Goal: Task Accomplishment & Management: Complete application form

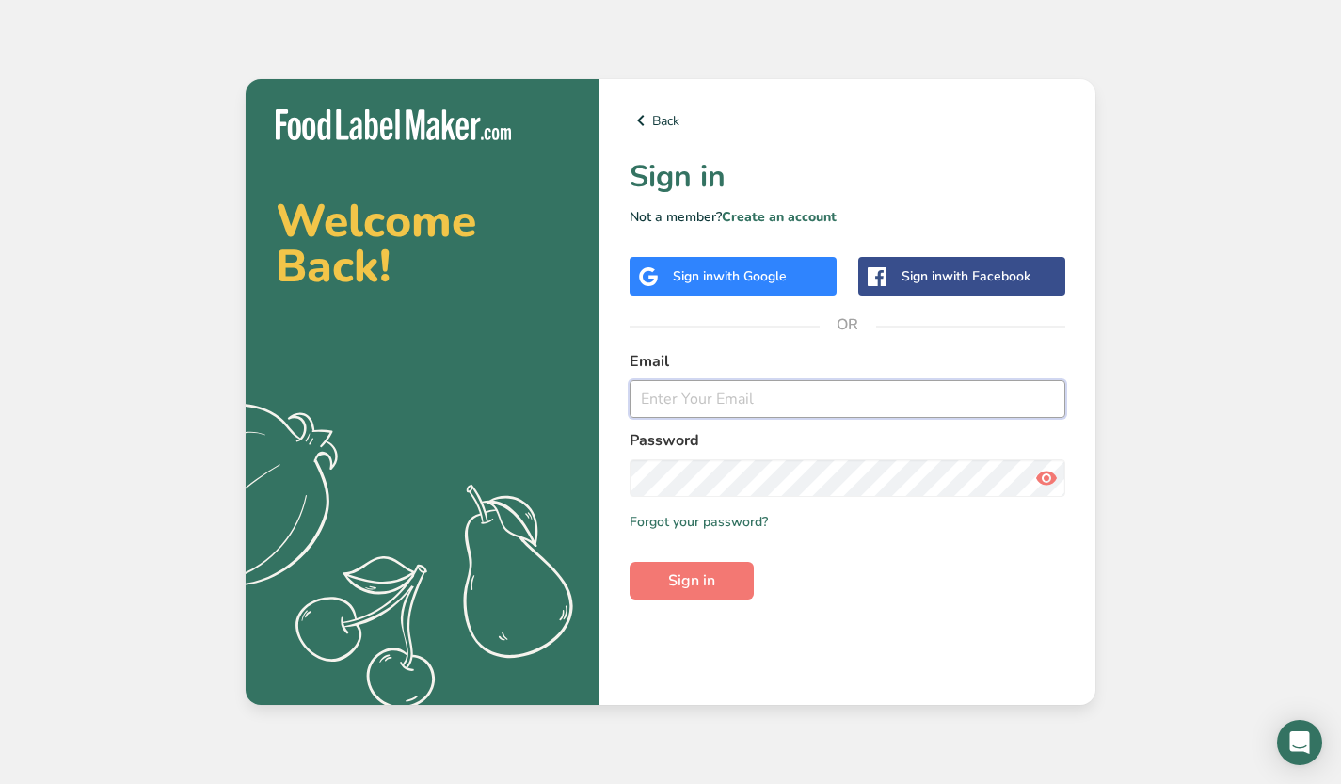
click at [723, 393] on input "email" at bounding box center [848, 399] width 436 height 38
type input "jake@wissahickonbrew.com"
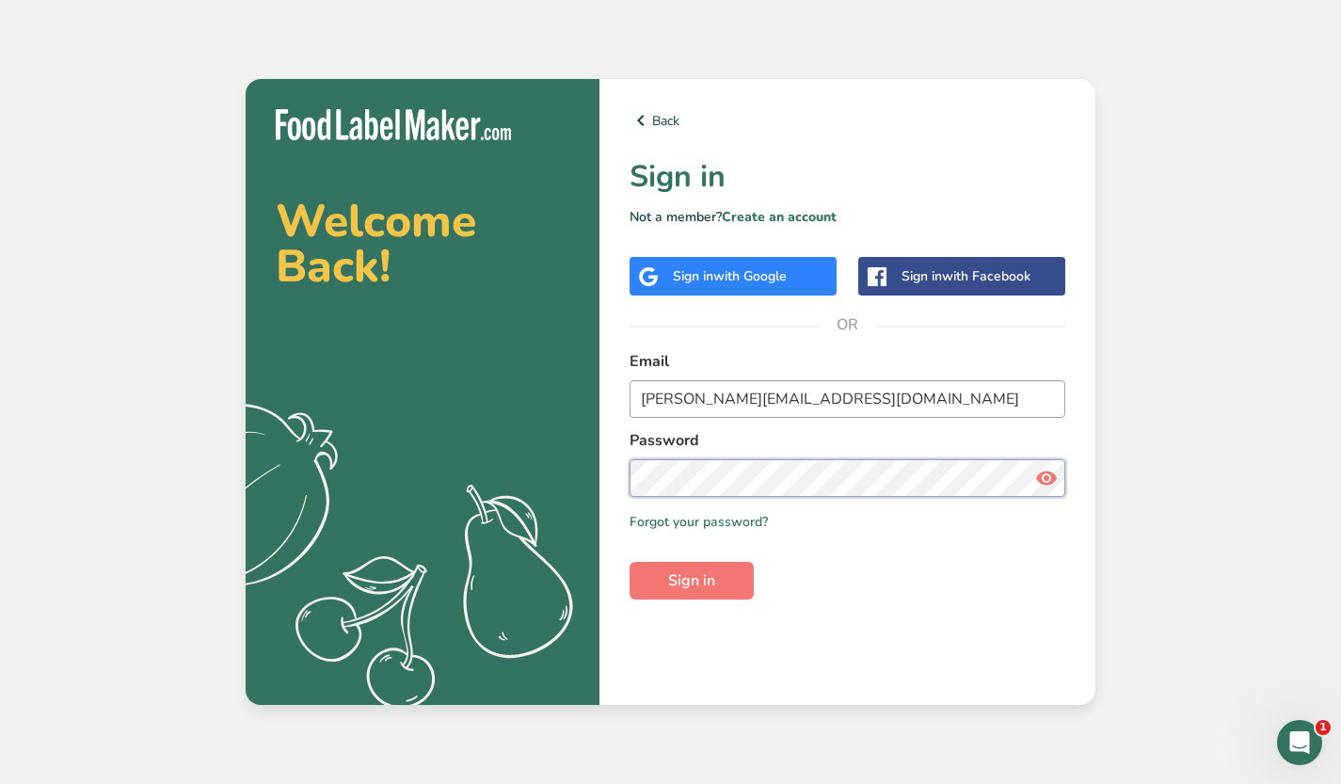
click at [630, 562] on button "Sign in" at bounding box center [692, 581] width 124 height 38
click at [1046, 477] on icon at bounding box center [1046, 478] width 23 height 34
click at [683, 570] on span "Sign in" at bounding box center [691, 580] width 47 height 23
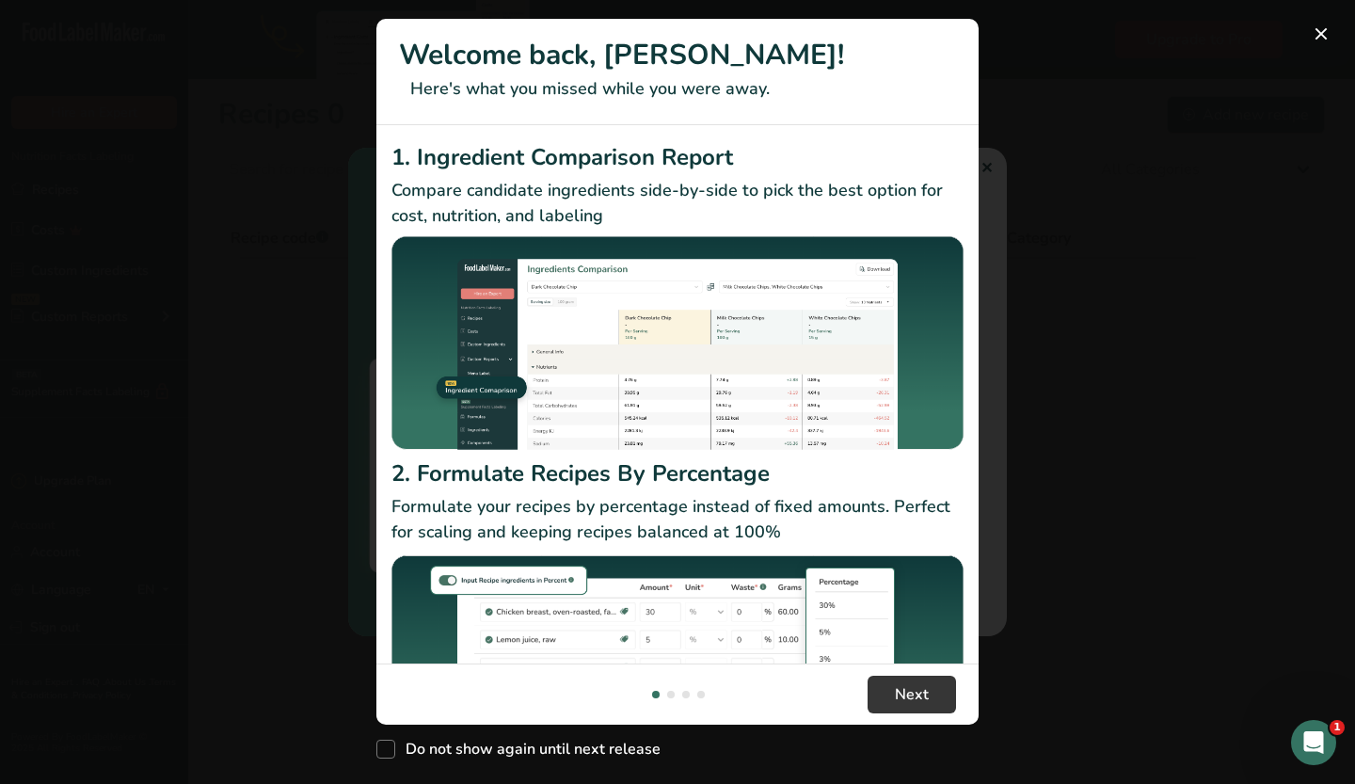
click at [985, 173] on div "New Features" at bounding box center [677, 392] width 1355 height 784
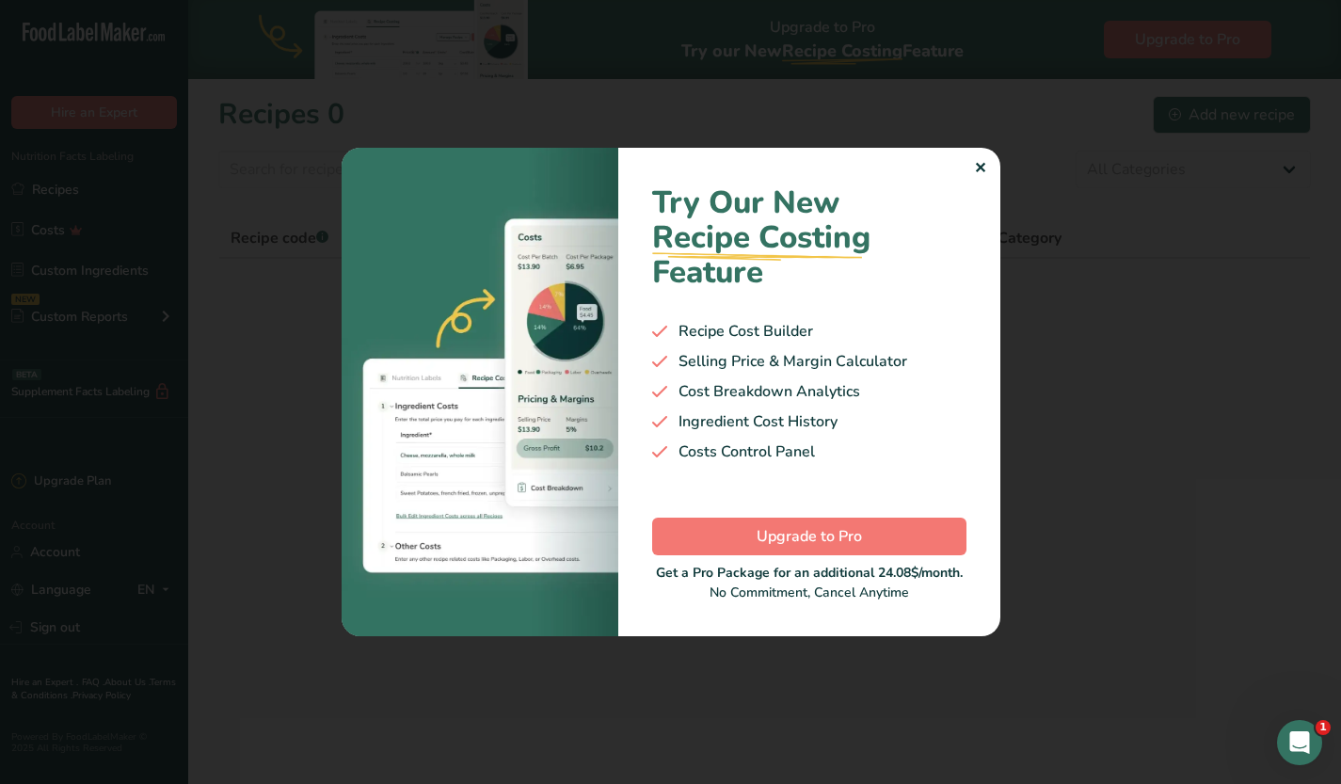
click at [979, 167] on div "✕" at bounding box center [980, 168] width 12 height 23
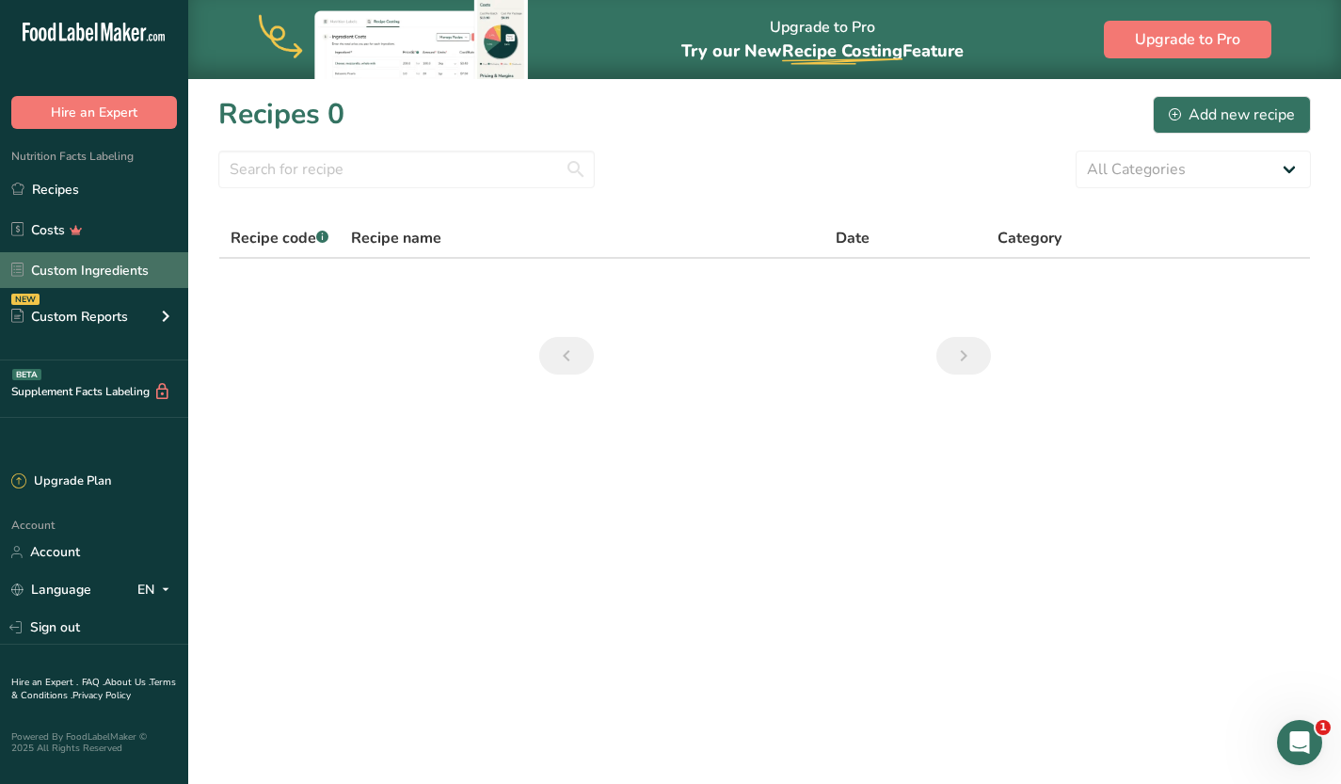
click at [125, 269] on link "Custom Ingredients" at bounding box center [94, 270] width 188 height 36
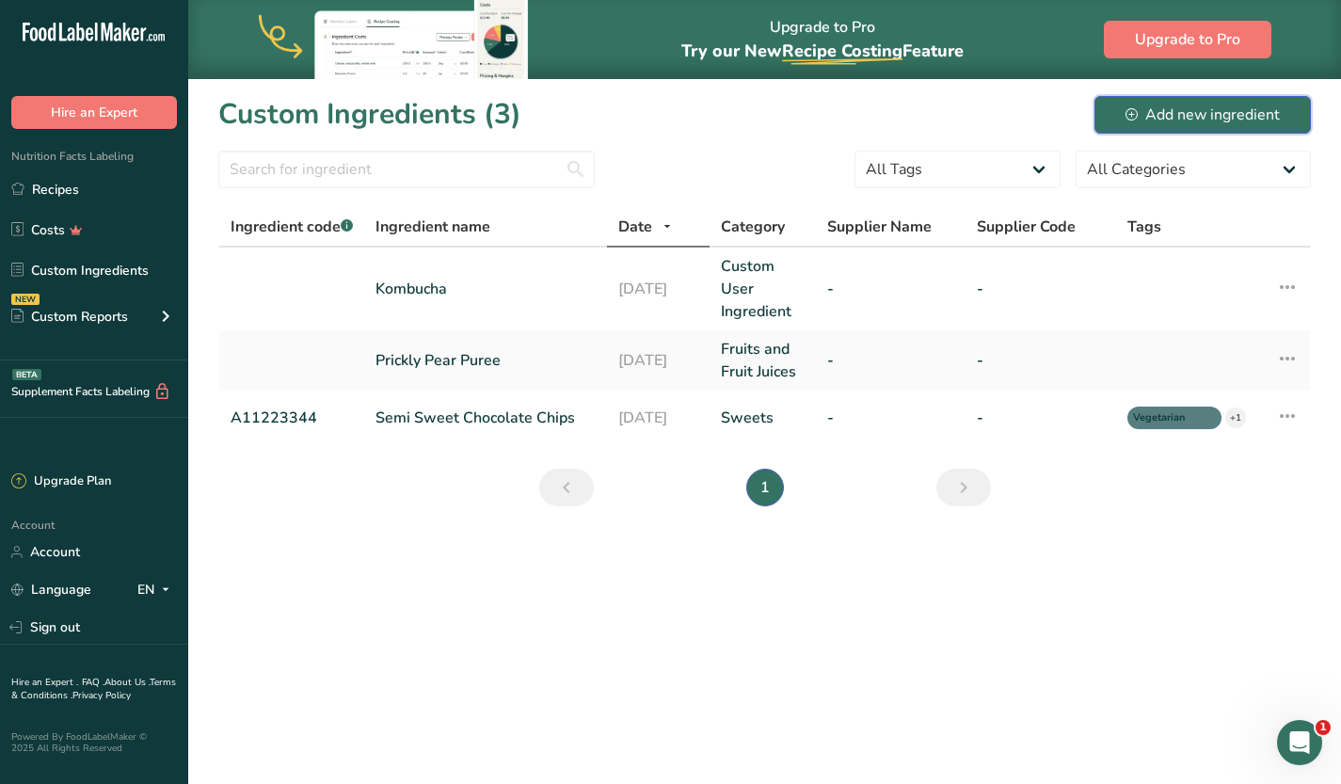
click at [1172, 118] on div "Add new ingredient" at bounding box center [1202, 115] width 154 height 23
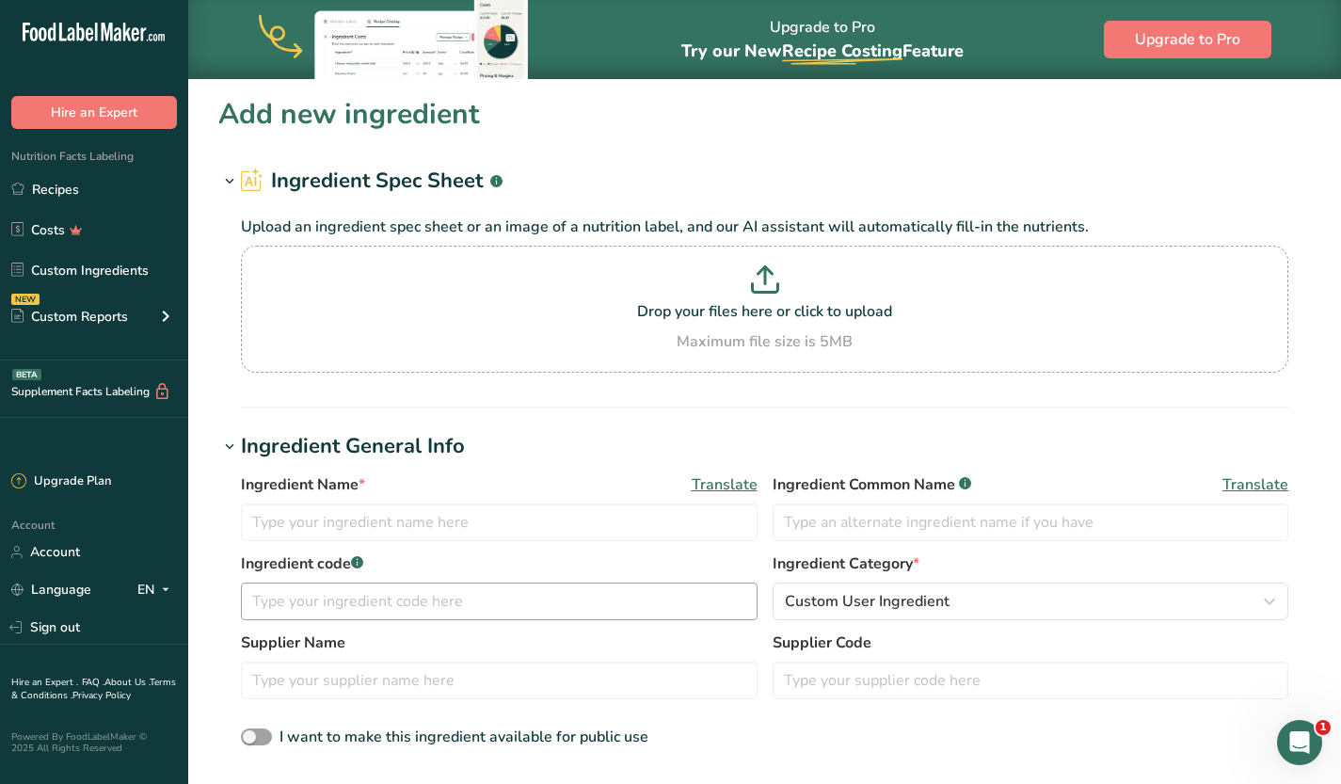
scroll to position [116, 0]
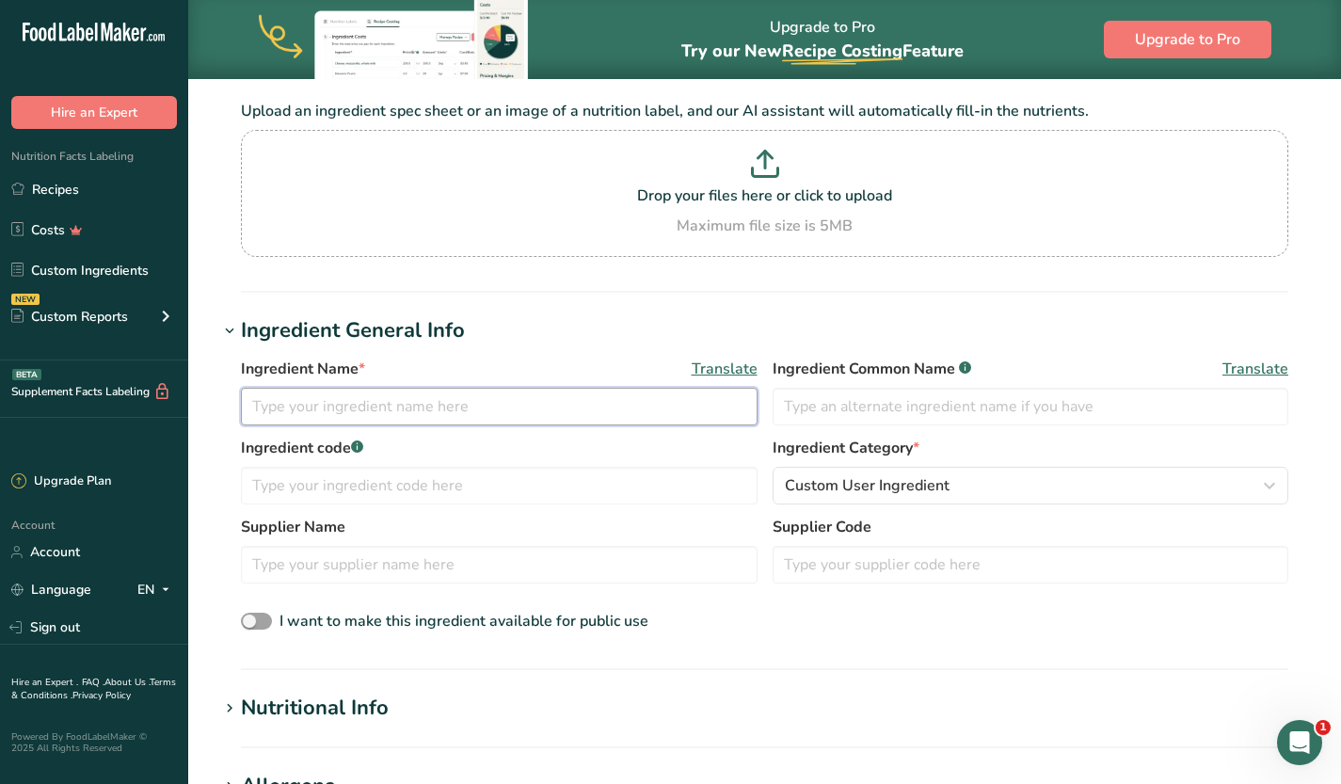
click at [394, 420] on input "text" at bounding box center [499, 407] width 517 height 38
type input "Cider Base"
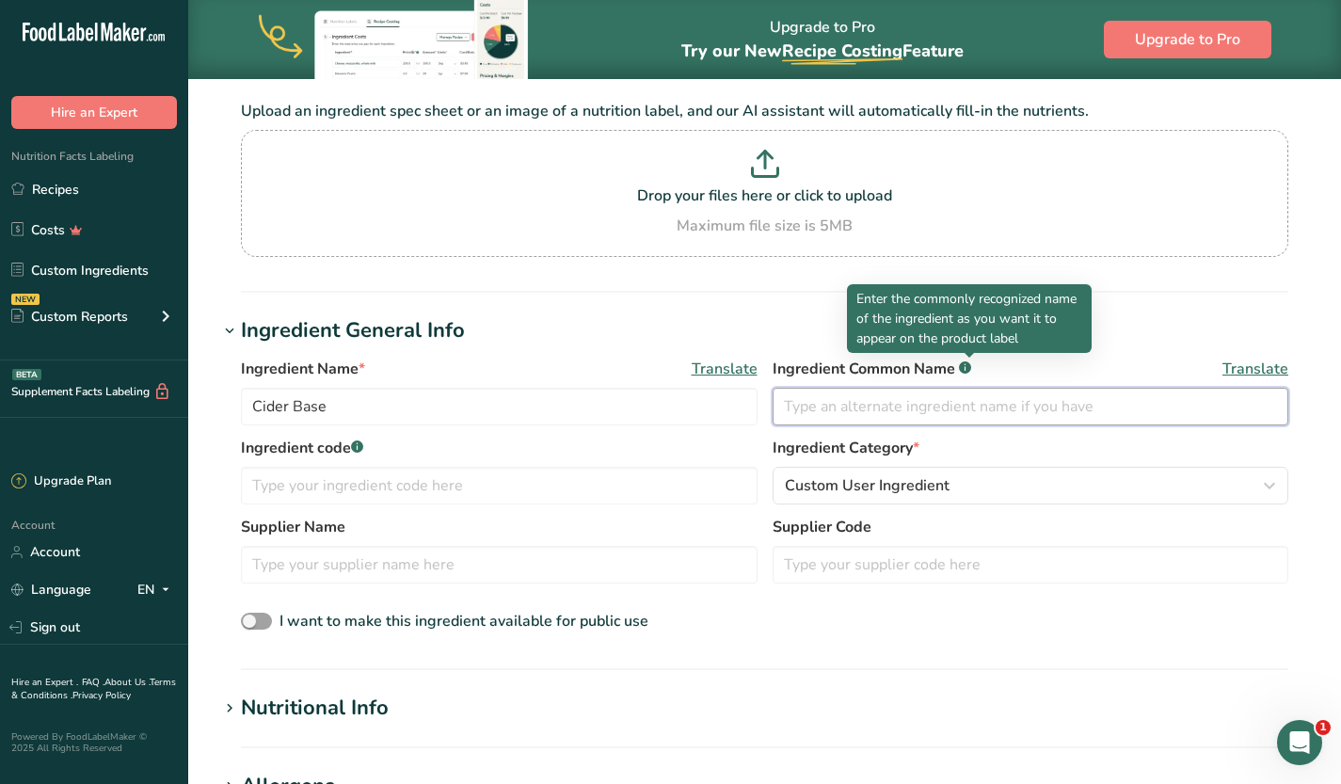
click at [933, 416] on input "text" at bounding box center [1031, 407] width 517 height 38
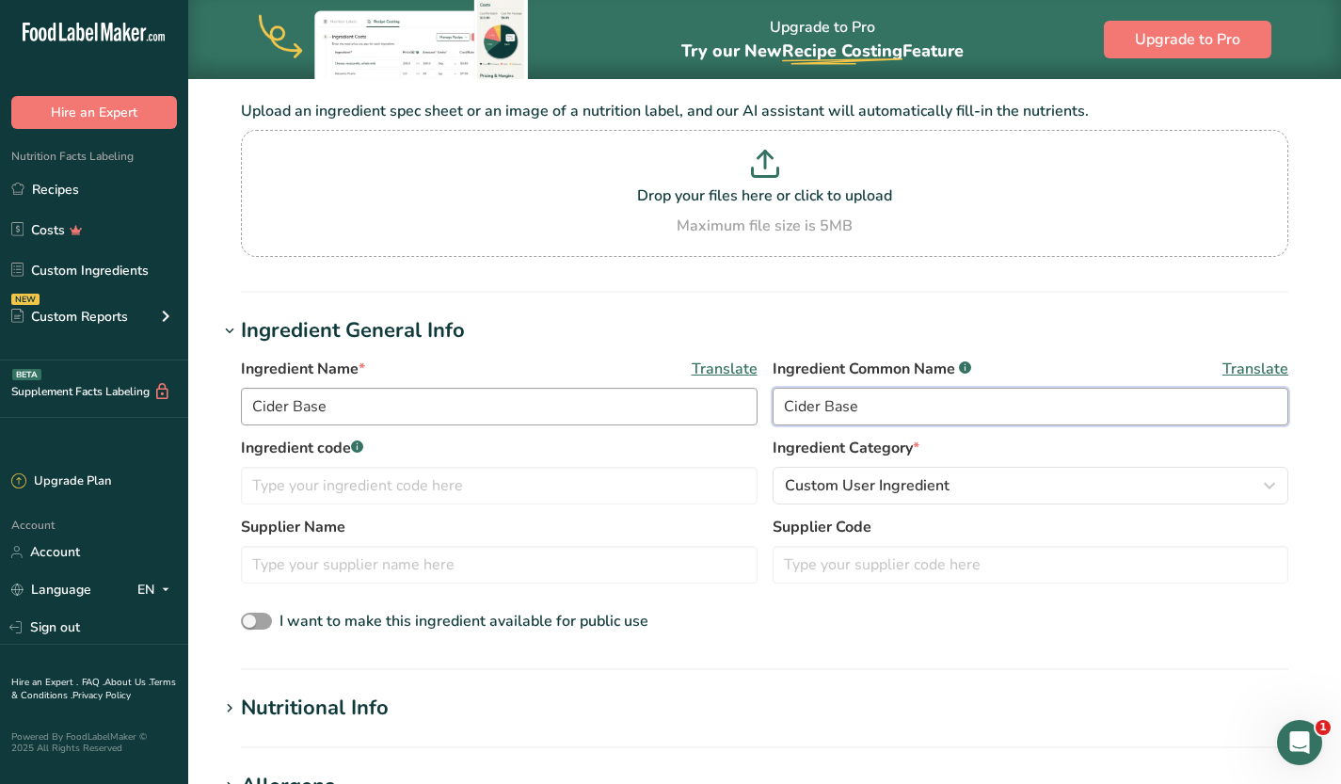
type input "Cider Base"
click at [405, 404] on input "Cider Base" at bounding box center [499, 407] width 517 height 38
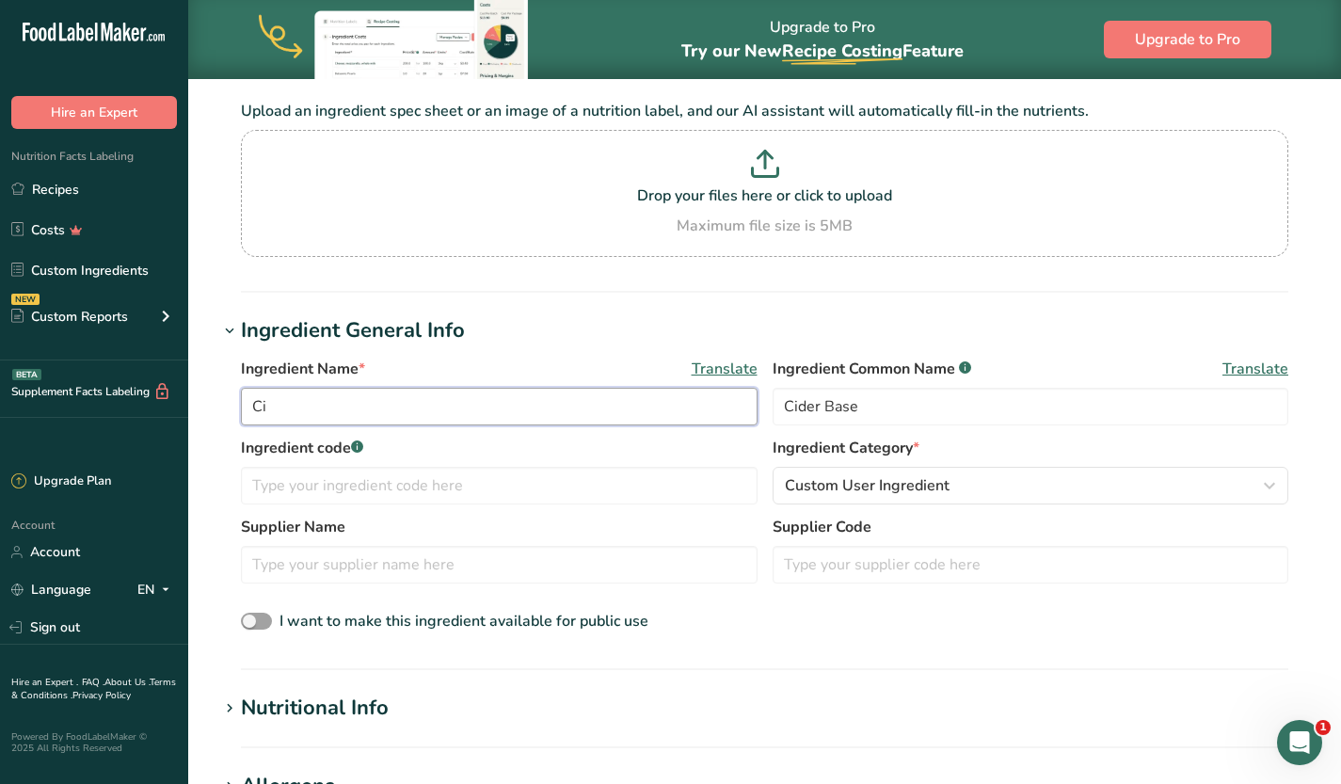
type input "C"
type input "Apple Cider"
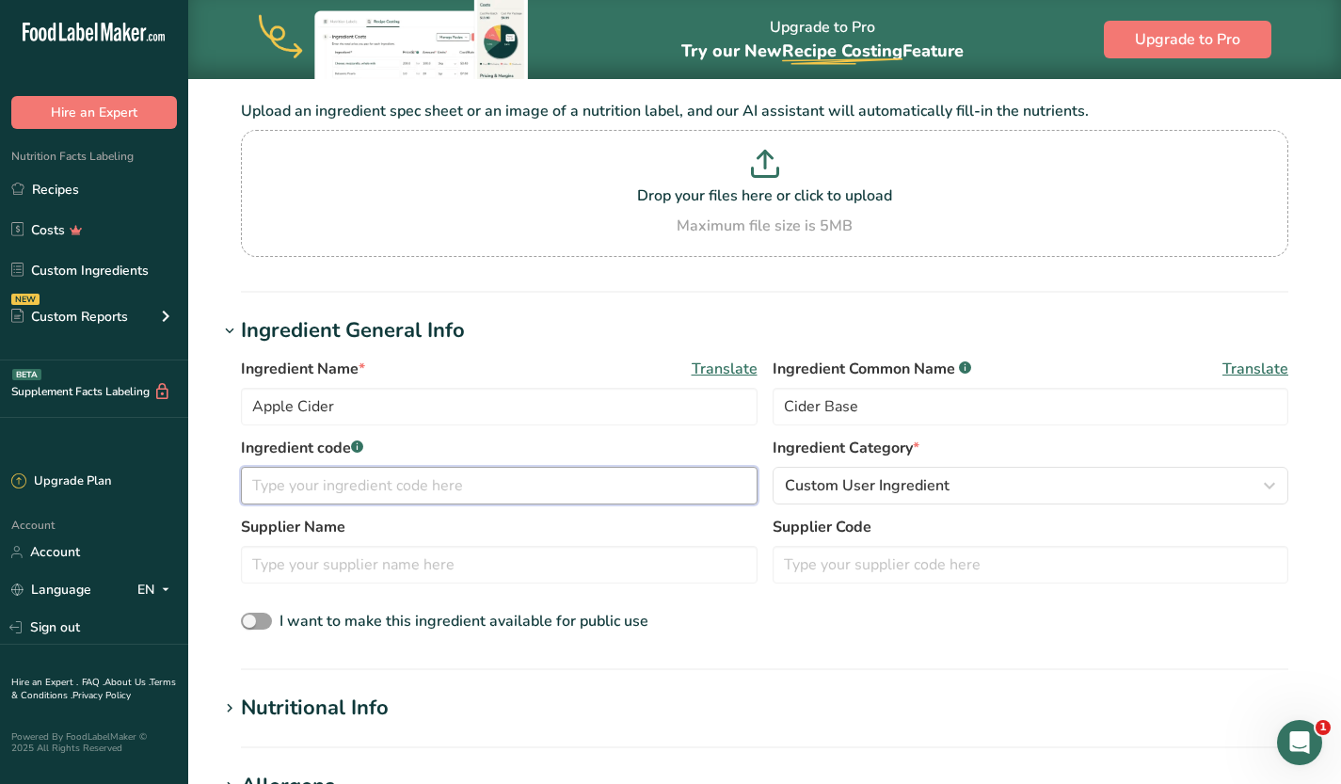
click at [341, 478] on input "text" at bounding box center [499, 486] width 517 height 38
type input "APC"
click at [870, 493] on span "Custom User Ingredient" at bounding box center [867, 485] width 165 height 23
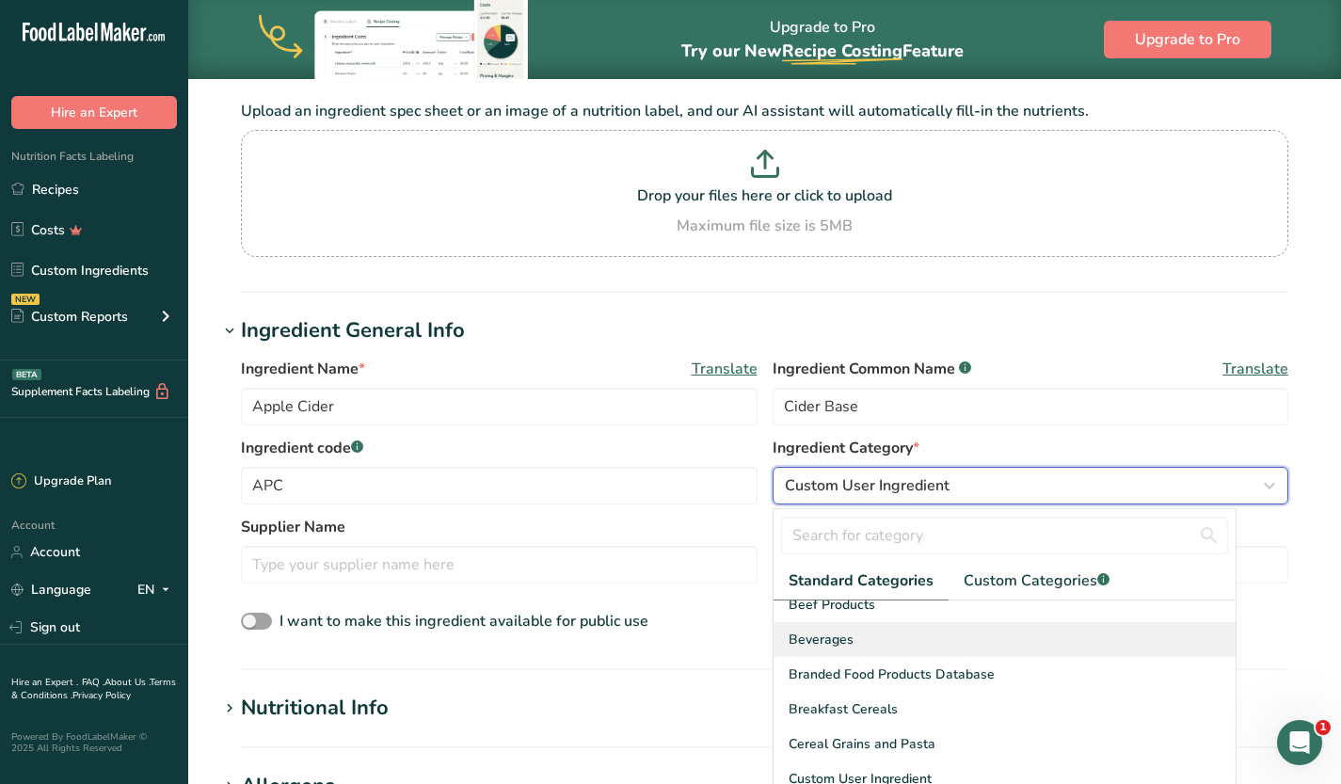
scroll to position [117, 0]
click at [1002, 634] on div "Beverages" at bounding box center [1004, 640] width 463 height 35
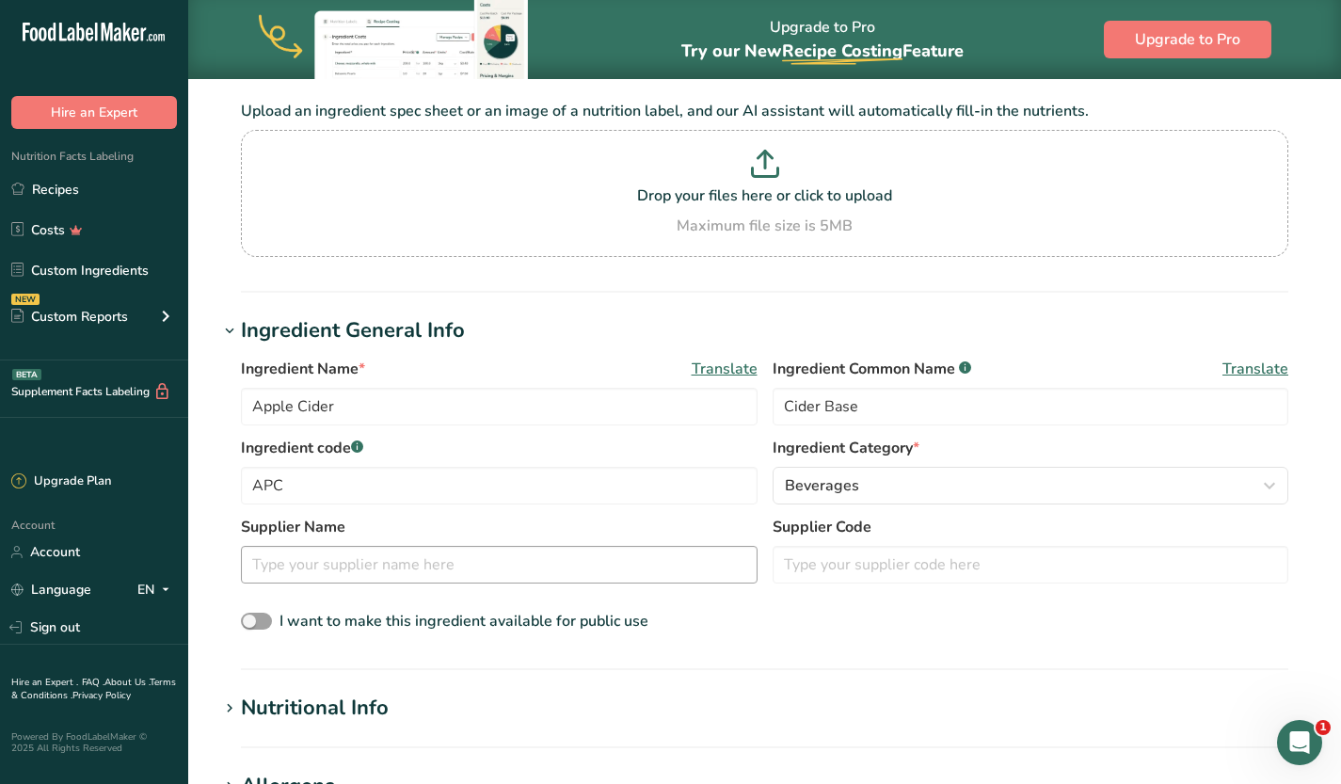
scroll to position [431, 0]
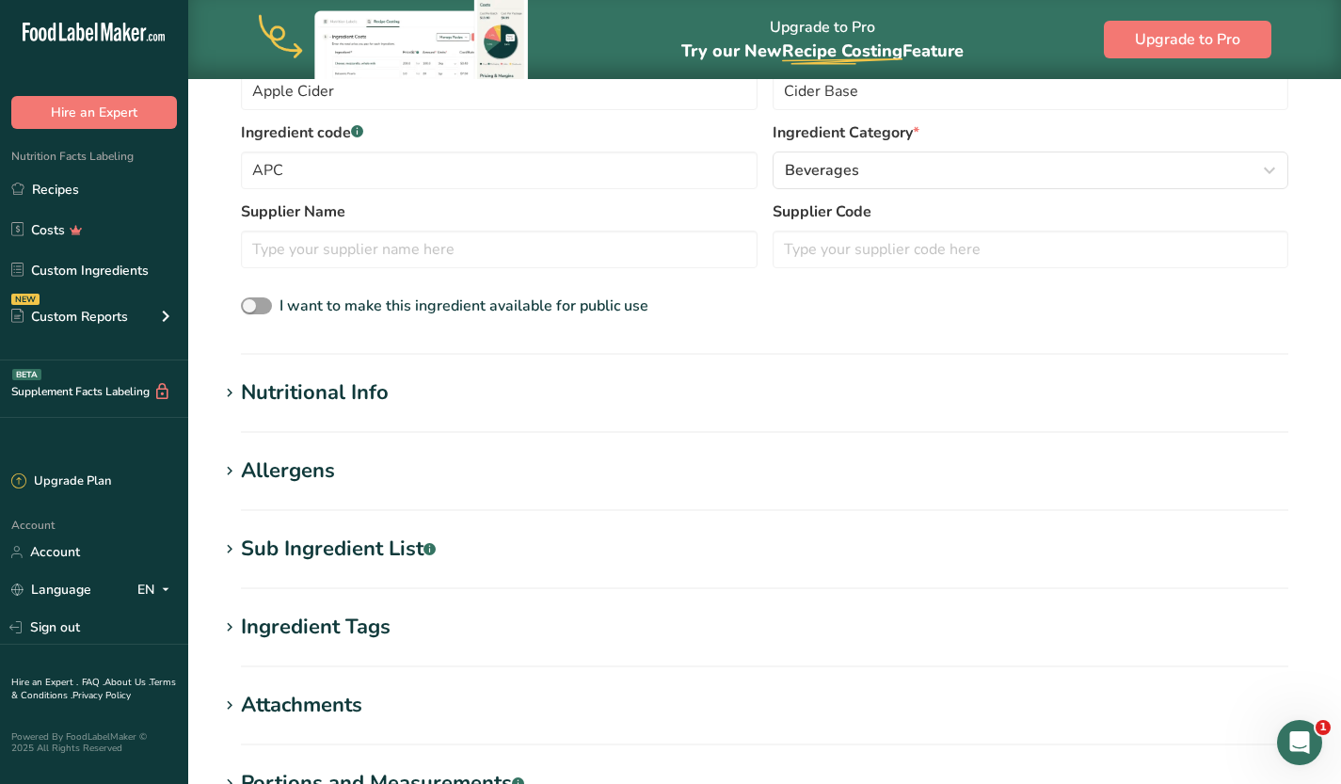
click at [300, 387] on div "Nutritional Info" at bounding box center [315, 392] width 148 height 31
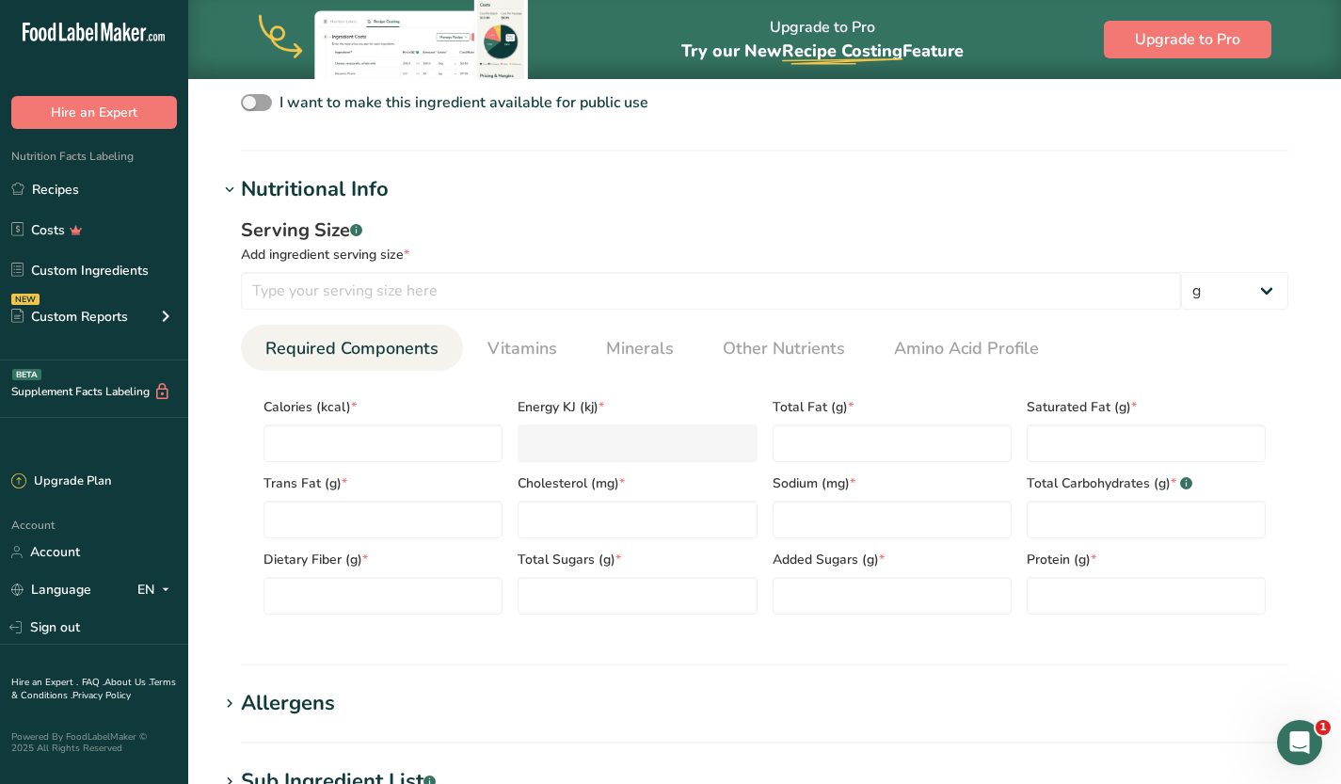
scroll to position [635, 0]
click at [407, 285] on input "number" at bounding box center [711, 290] width 940 height 38
type input "1"
click at [1259, 299] on select "g kg mg mcg lb oz l mL fl oz tbsp tsp cup qt gallon" at bounding box center [1234, 290] width 107 height 38
select select "18"
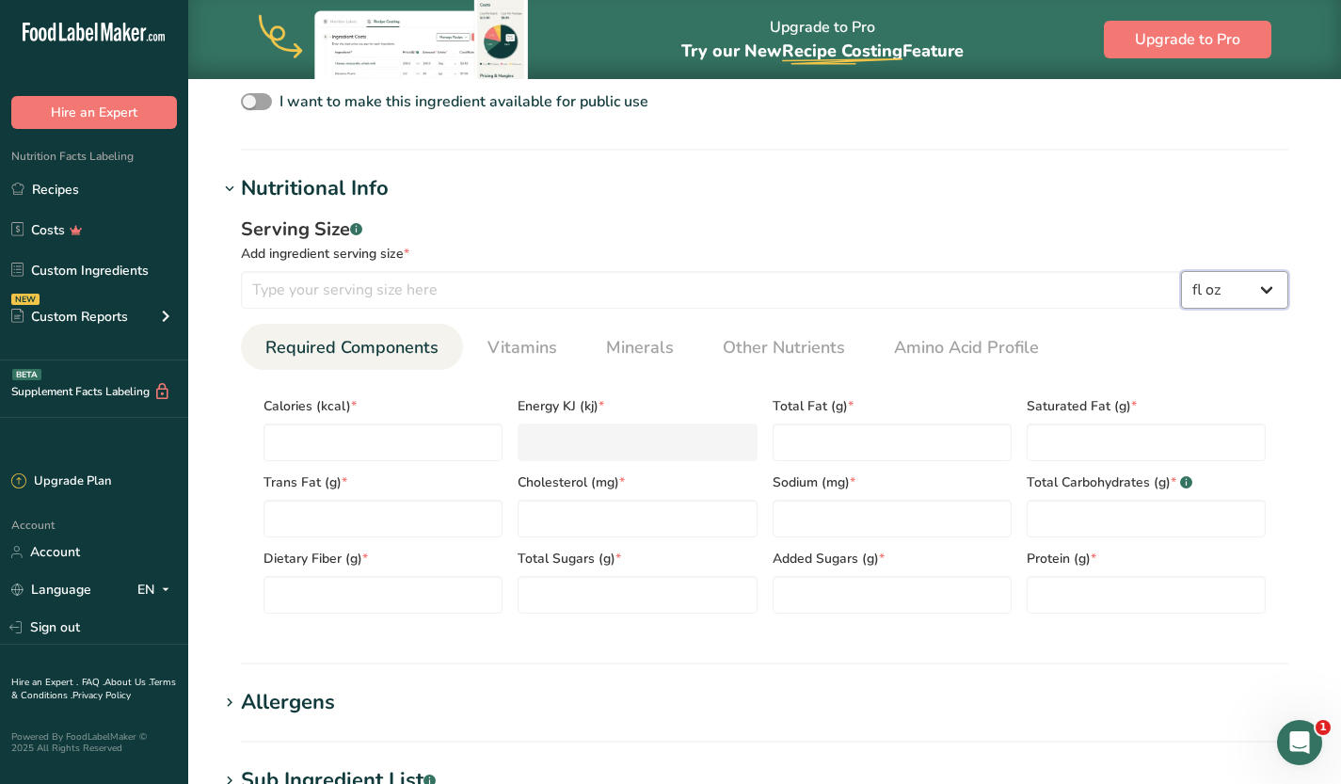
click at [1181, 271] on select "g kg mg mcg lb oz l mL fl oz tbsp tsp cup qt gallon" at bounding box center [1234, 290] width 107 height 38
select select "22"
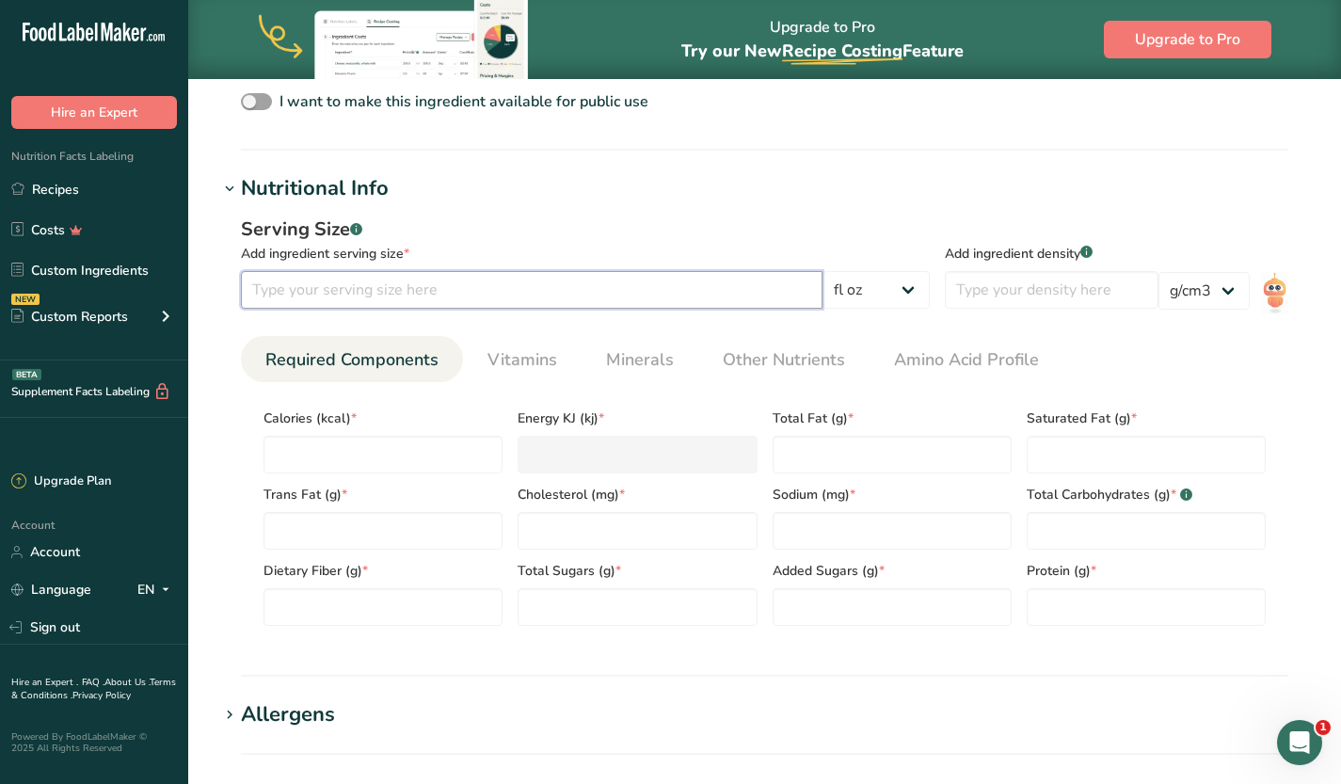
click at [715, 292] on input "number" at bounding box center [532, 290] width 582 height 38
type input "12"
click at [1052, 290] on input "number" at bounding box center [1052, 290] width 214 height 38
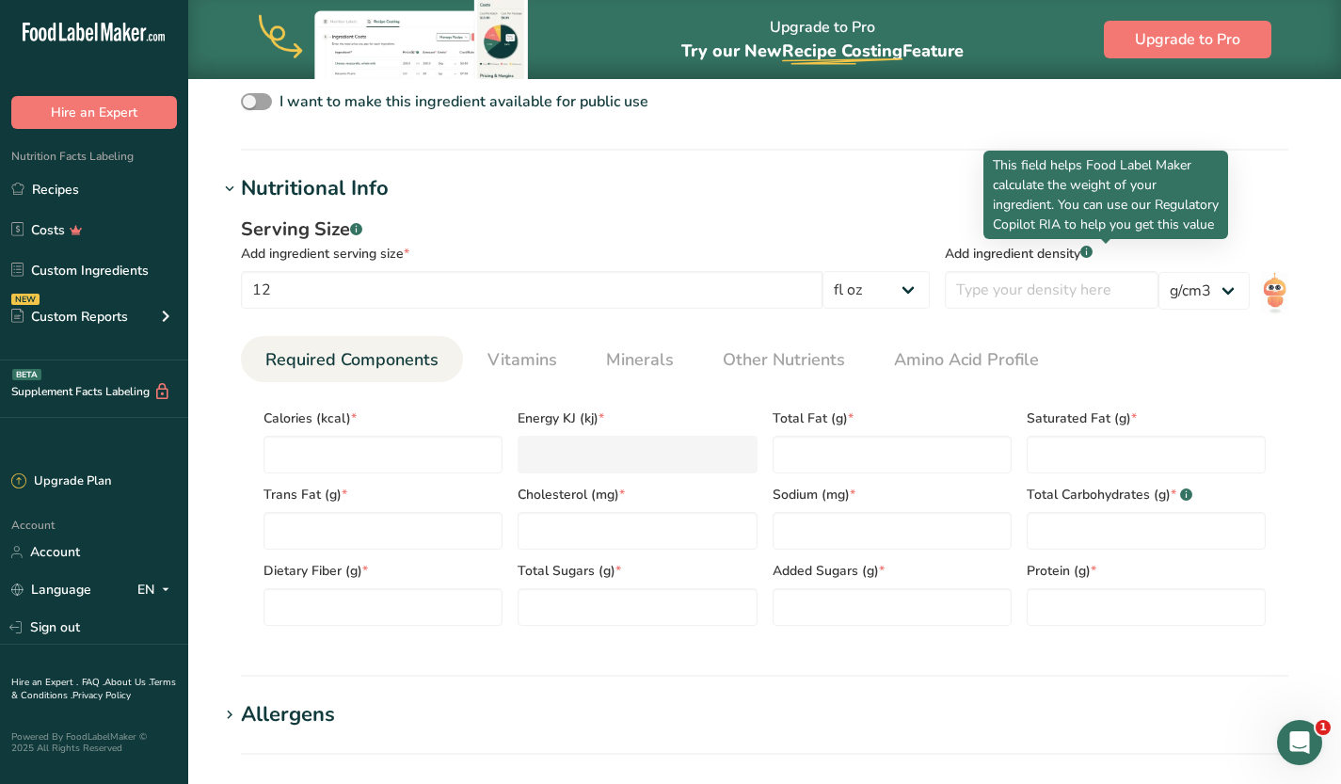
click at [1092, 252] on rect at bounding box center [1086, 252] width 12 height 12
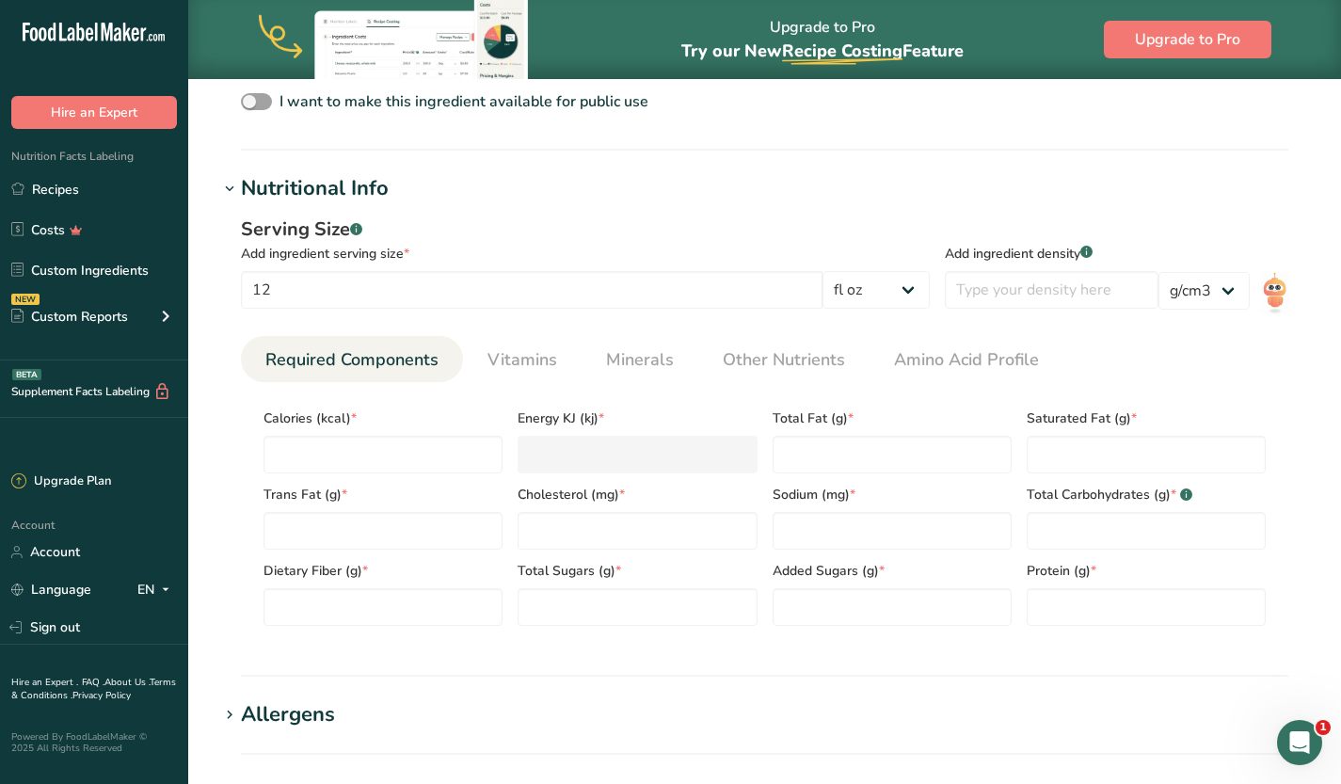
click at [1292, 289] on div "Serving Size .a-a{fill:#347362;}.b-a{fill:#fff;} Add ingredient serving size * …" at bounding box center [764, 428] width 1092 height 448
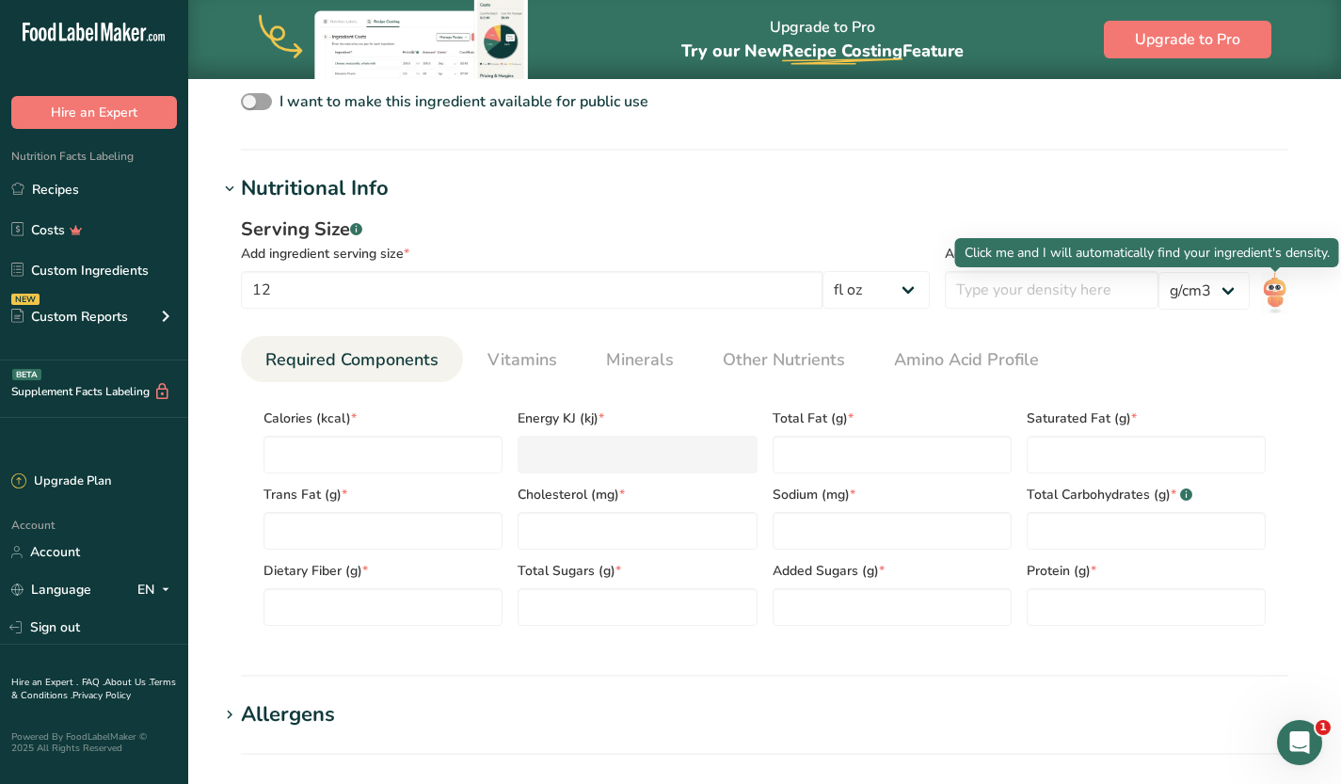
click at [1274, 290] on img at bounding box center [1274, 293] width 27 height 42
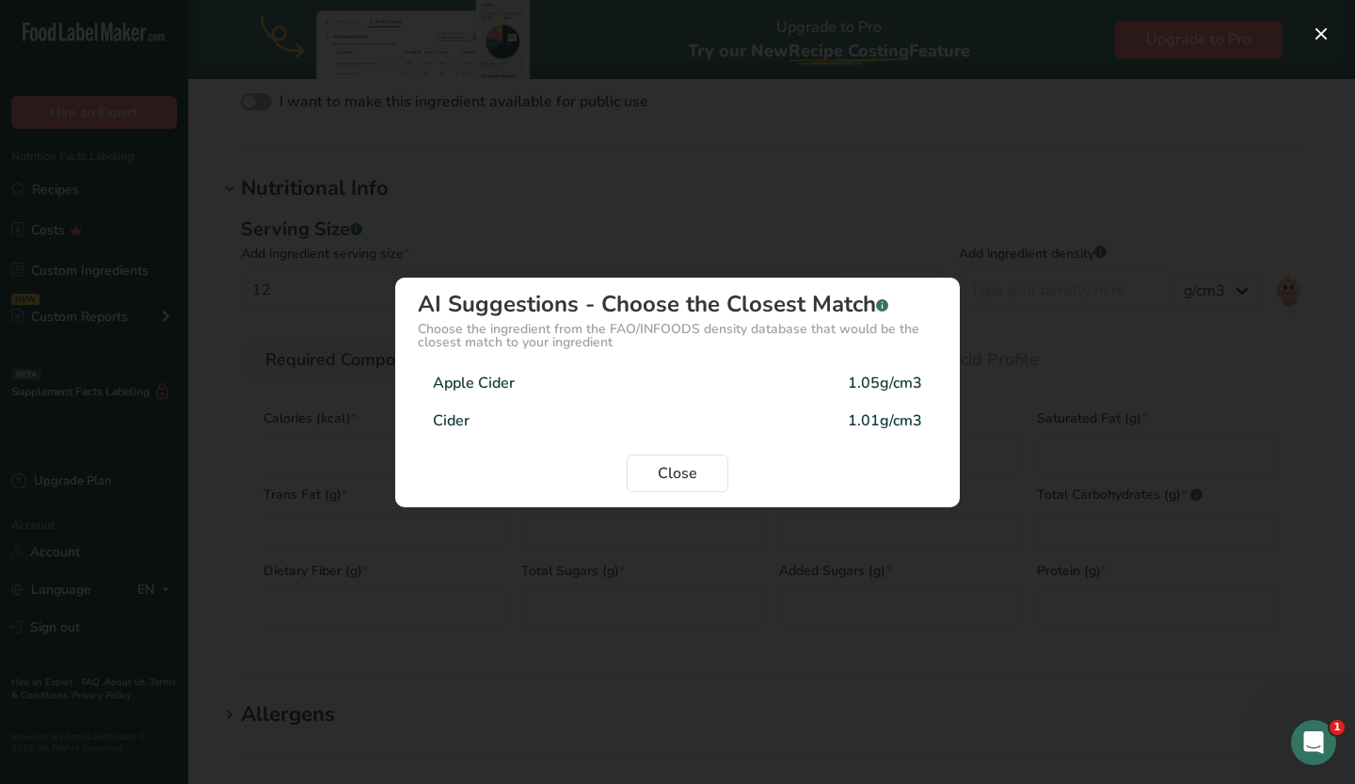
click at [594, 391] on div "Apple Cider 1.05g/cm3" at bounding box center [677, 383] width 519 height 38
type input "1.05"
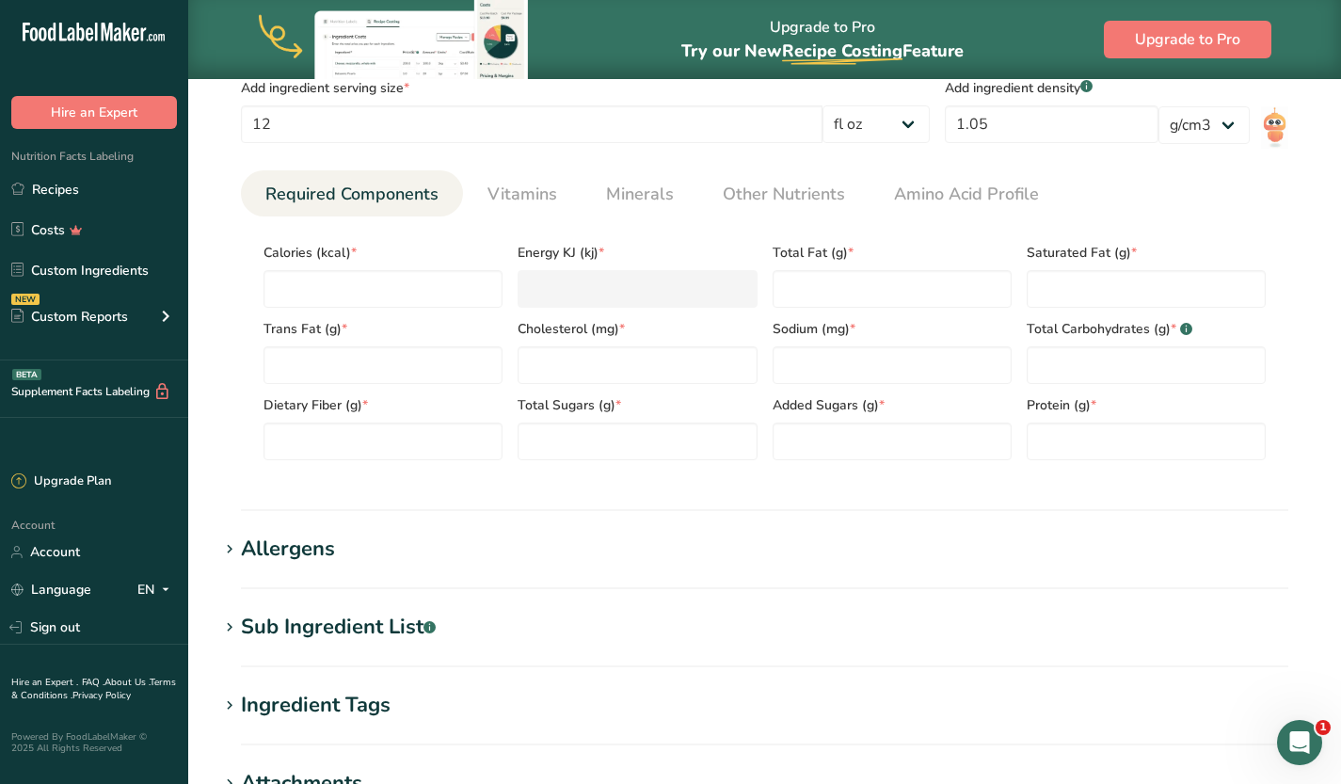
scroll to position [802, 0]
click at [445, 283] on input "number" at bounding box center [382, 288] width 239 height 38
type input "1"
type KJ "4.2"
type input "12"
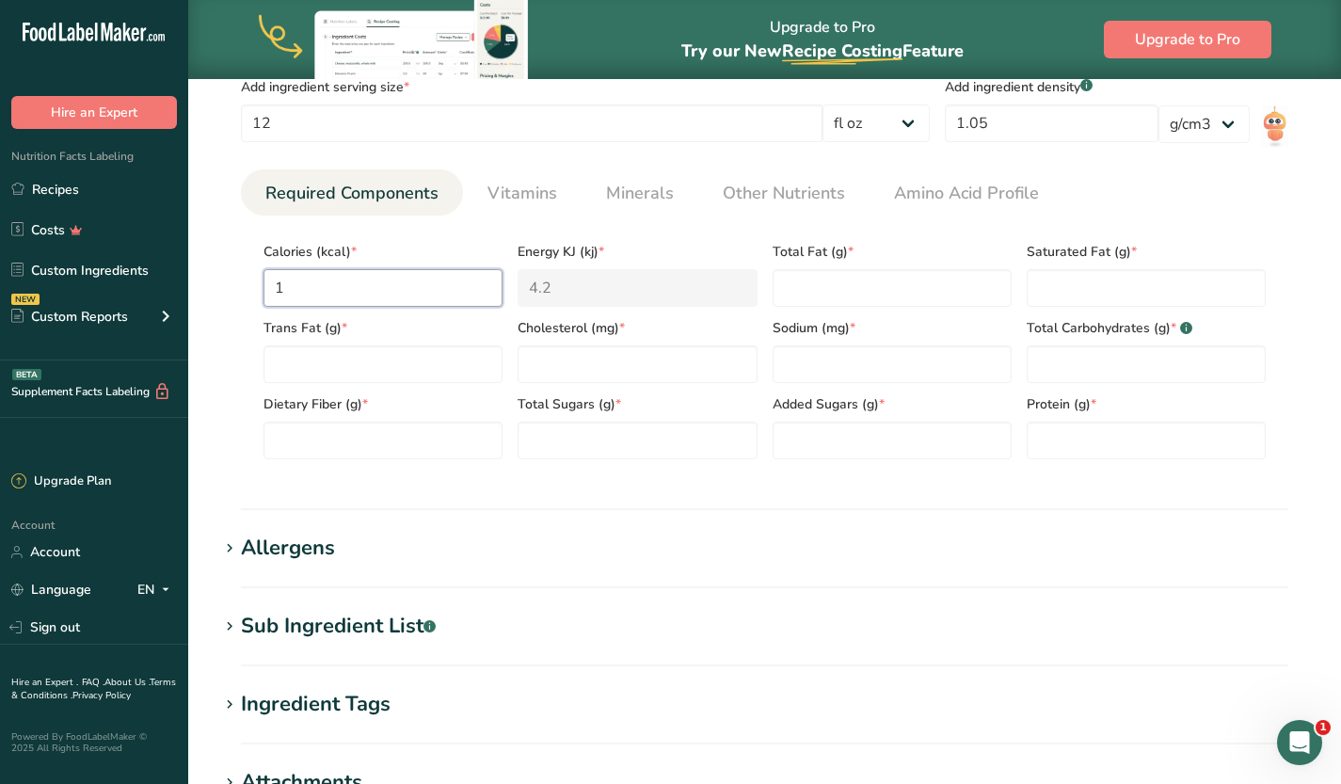
type KJ "50.2"
type input "124"
type KJ "518.8"
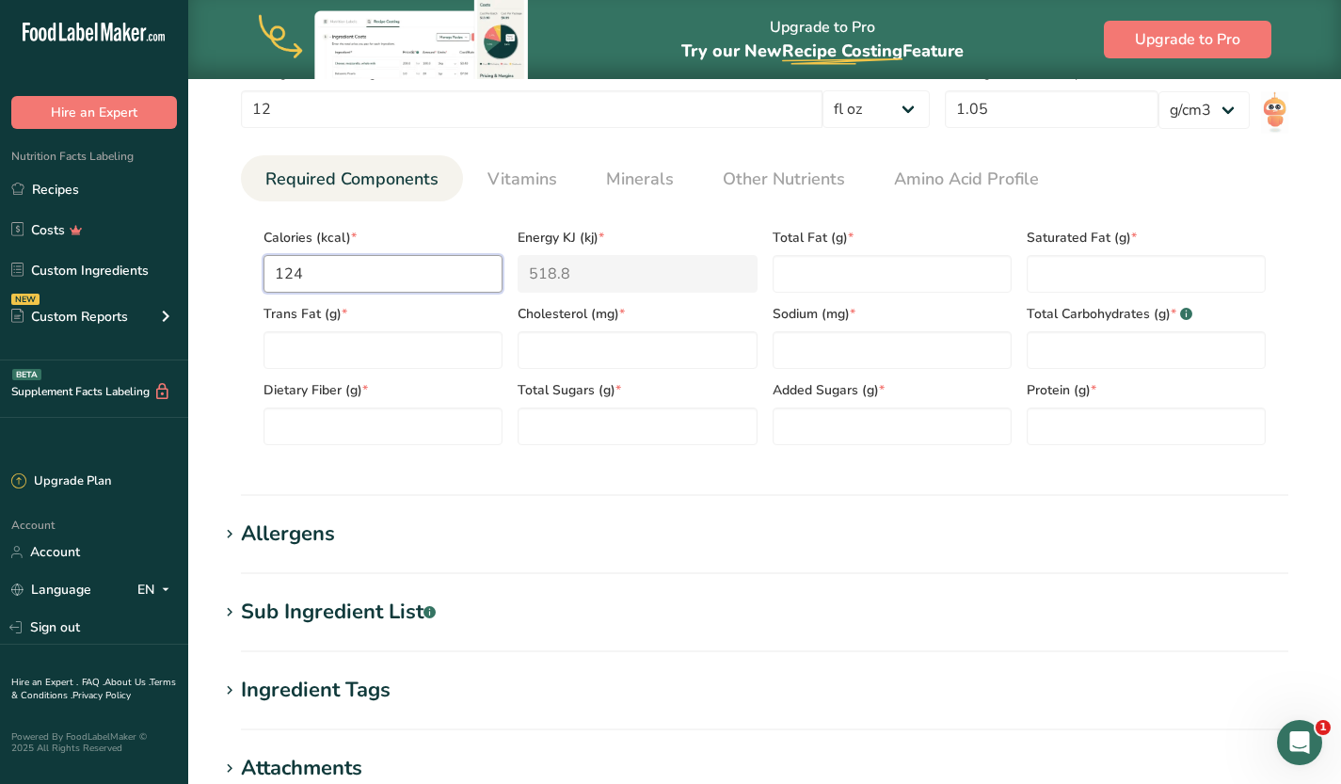
scroll to position [716, 0]
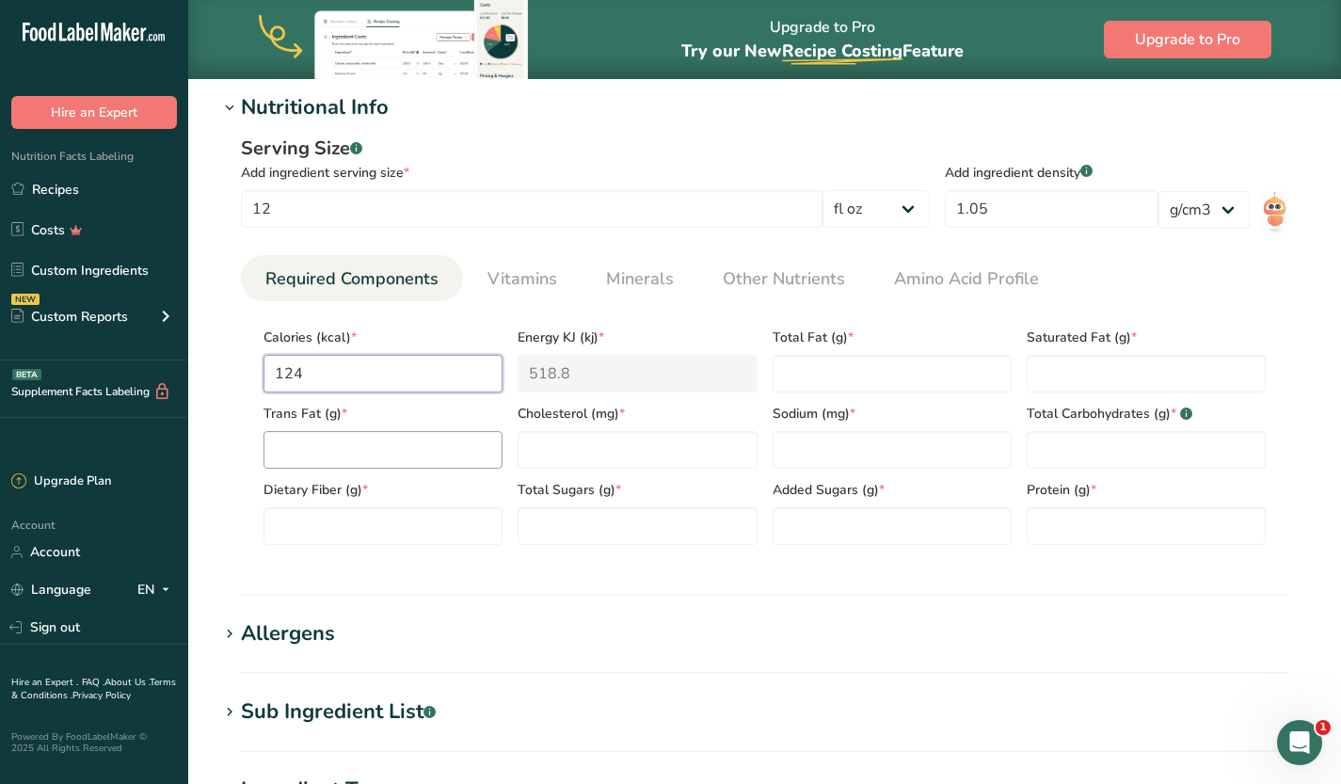
type input "124"
click at [368, 447] on Fat "number" at bounding box center [382, 450] width 239 height 38
type Fat "0"
click at [575, 434] on input "number" at bounding box center [637, 450] width 239 height 38
type input "0"
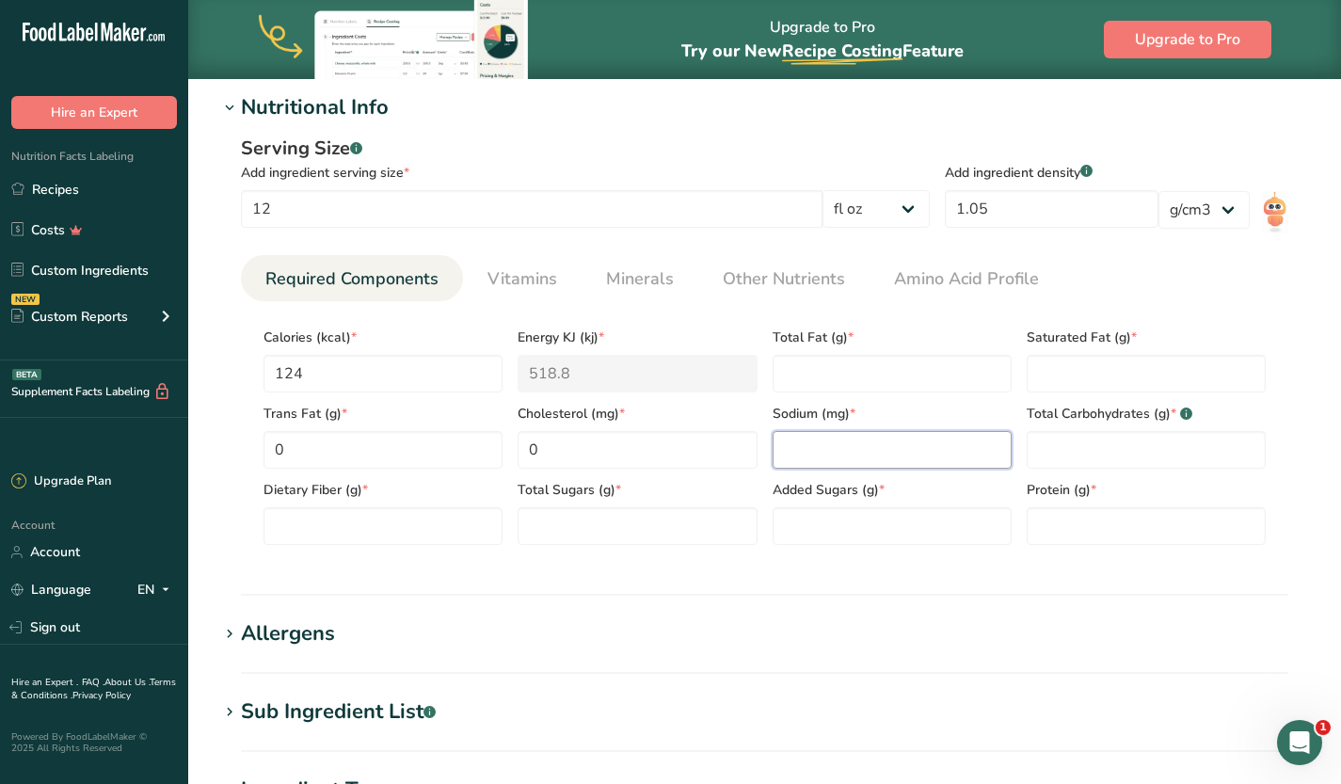
click at [826, 443] on input "number" at bounding box center [892, 450] width 239 height 38
type input "0"
click at [968, 375] on Fat "number" at bounding box center [892, 374] width 239 height 38
type Fat "0"
click at [1095, 378] on Fat "number" at bounding box center [1146, 374] width 239 height 38
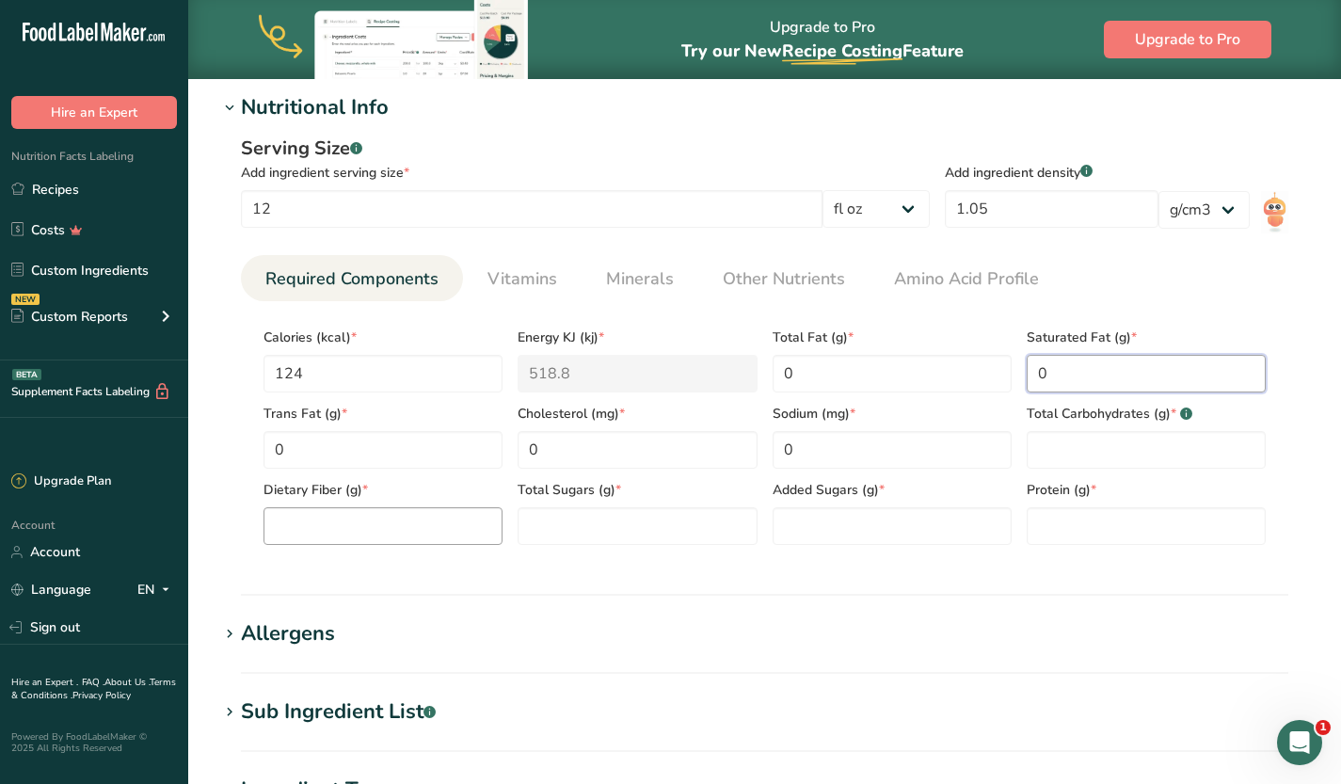
type Fat "0"
click at [428, 525] on Fiber "number" at bounding box center [382, 526] width 239 height 38
type Fiber "0"
click at [642, 505] on div "Total Sugars (g) *" at bounding box center [637, 507] width 254 height 76
click at [642, 525] on Sugars "number" at bounding box center [637, 526] width 239 height 38
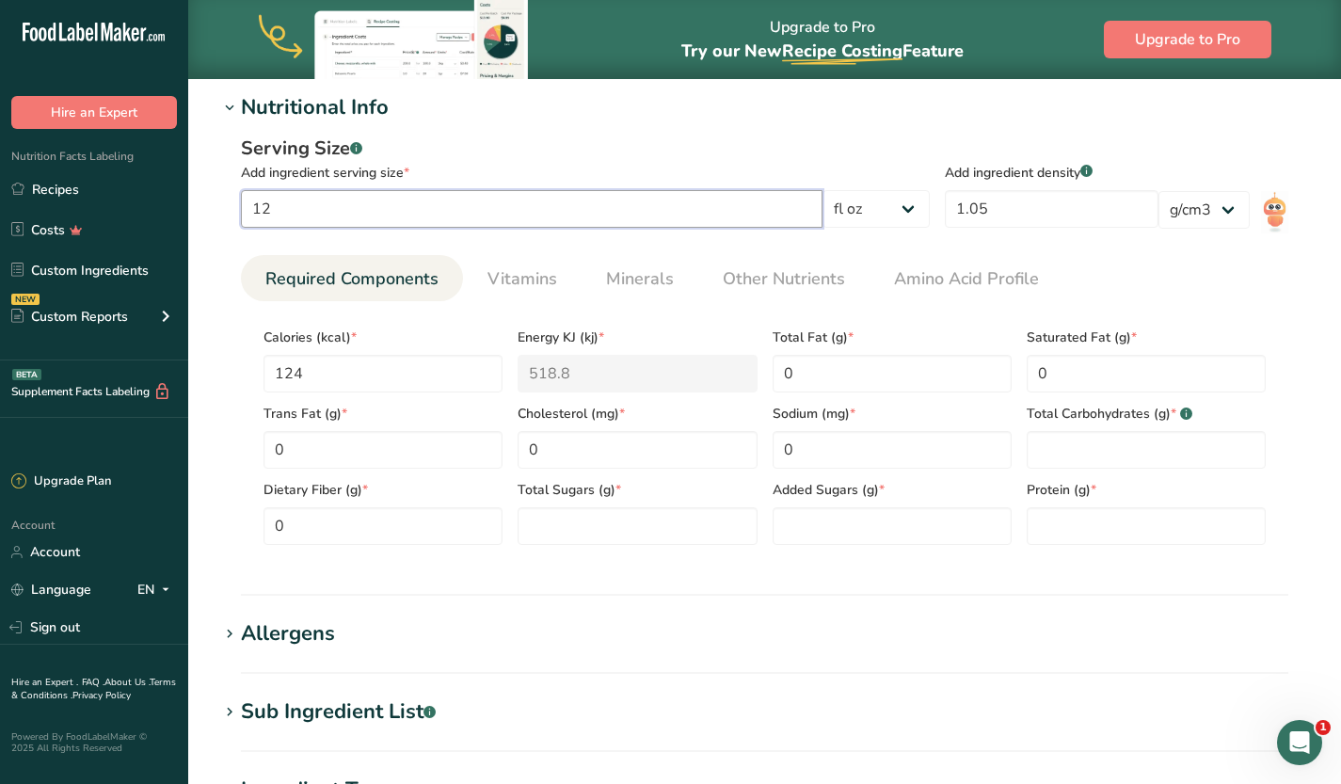
click at [461, 210] on input "12" at bounding box center [532, 209] width 582 height 38
type input "1"
type input "8"
click at [619, 554] on section "Calories (kcal) * 124 Energy KJ (kj) * 518.8 Total Fat (g) * 0 Saturated Fat (g…" at bounding box center [764, 430] width 1047 height 259
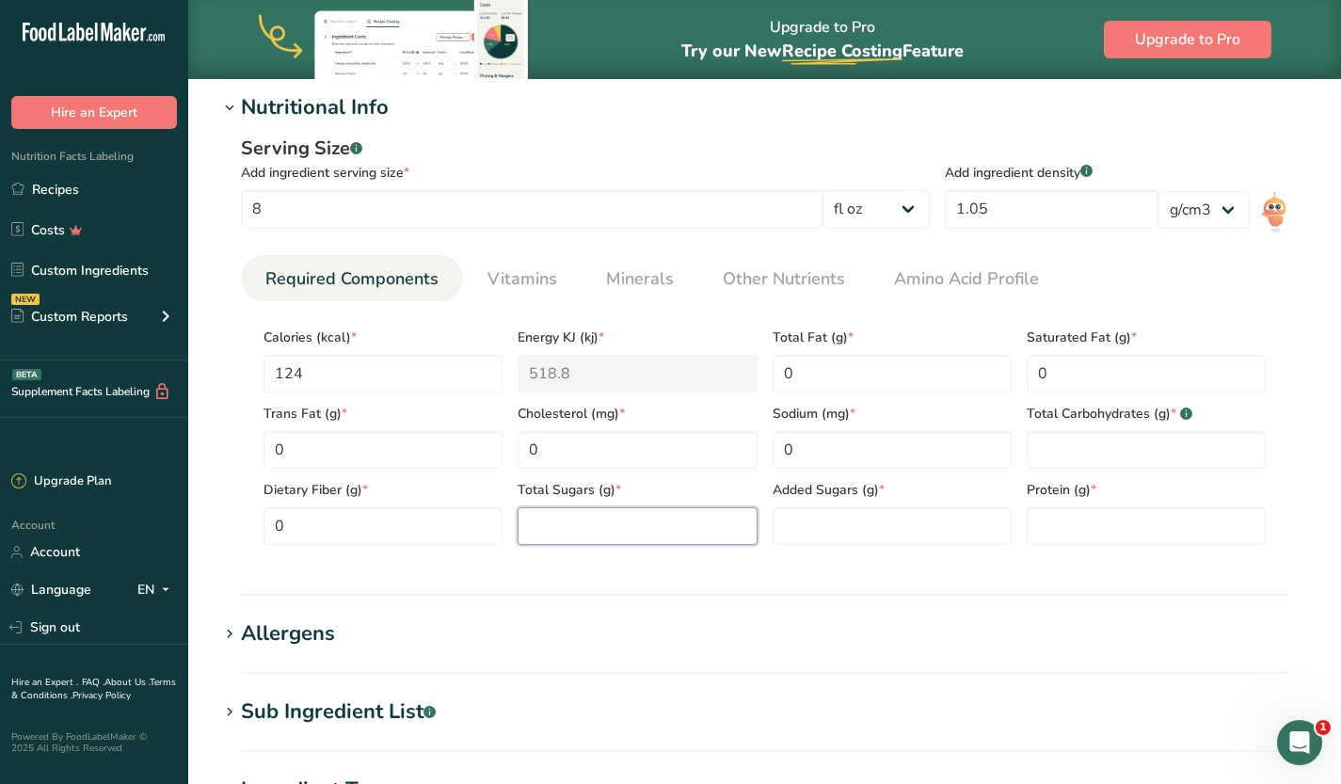
click at [620, 537] on Sugars "number" at bounding box center [637, 526] width 239 height 38
click at [1096, 445] on Carbohydrates "number" at bounding box center [1146, 450] width 239 height 38
type Carbohydrates "30"
click at [1080, 543] on input "number" at bounding box center [1146, 526] width 239 height 38
type input "0"
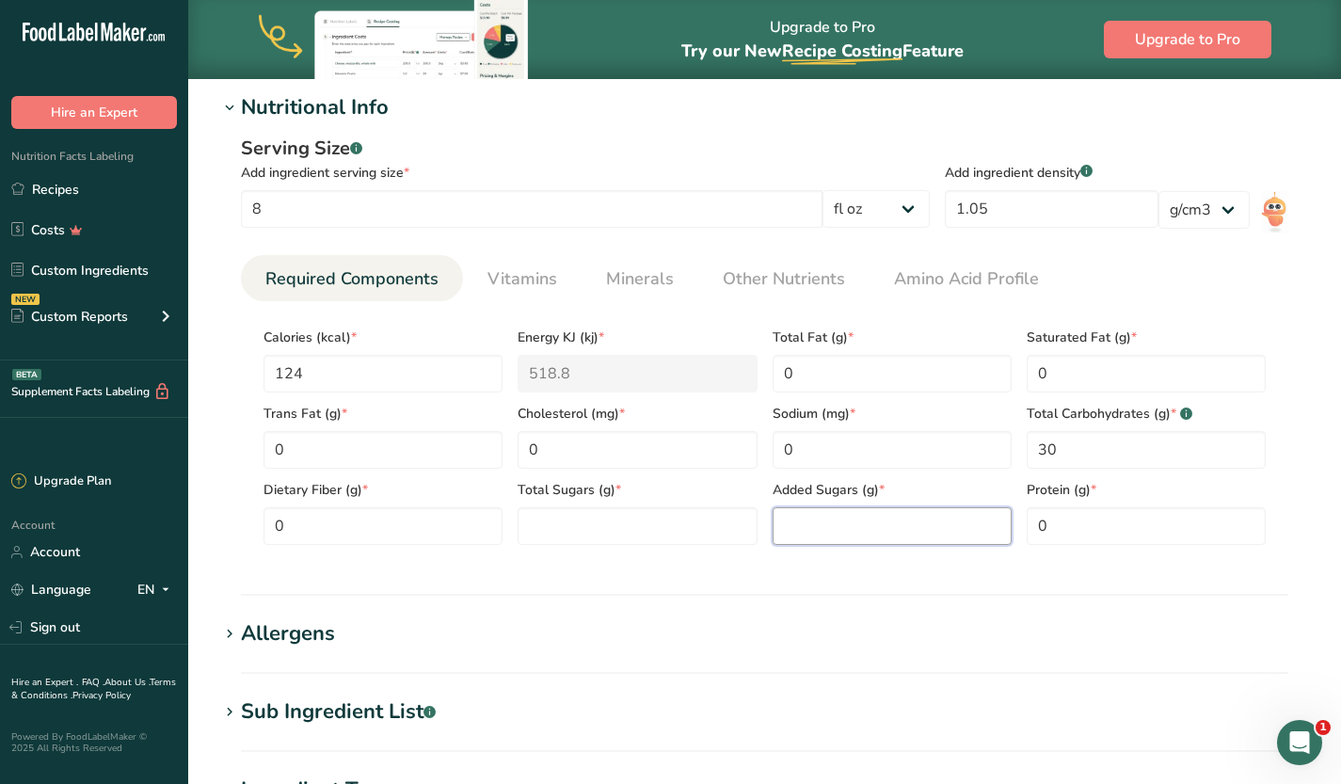
click at [868, 529] on Sugars "number" at bounding box center [892, 526] width 239 height 38
type Sugars "0"
click at [712, 534] on Sugars "number" at bounding box center [637, 526] width 239 height 38
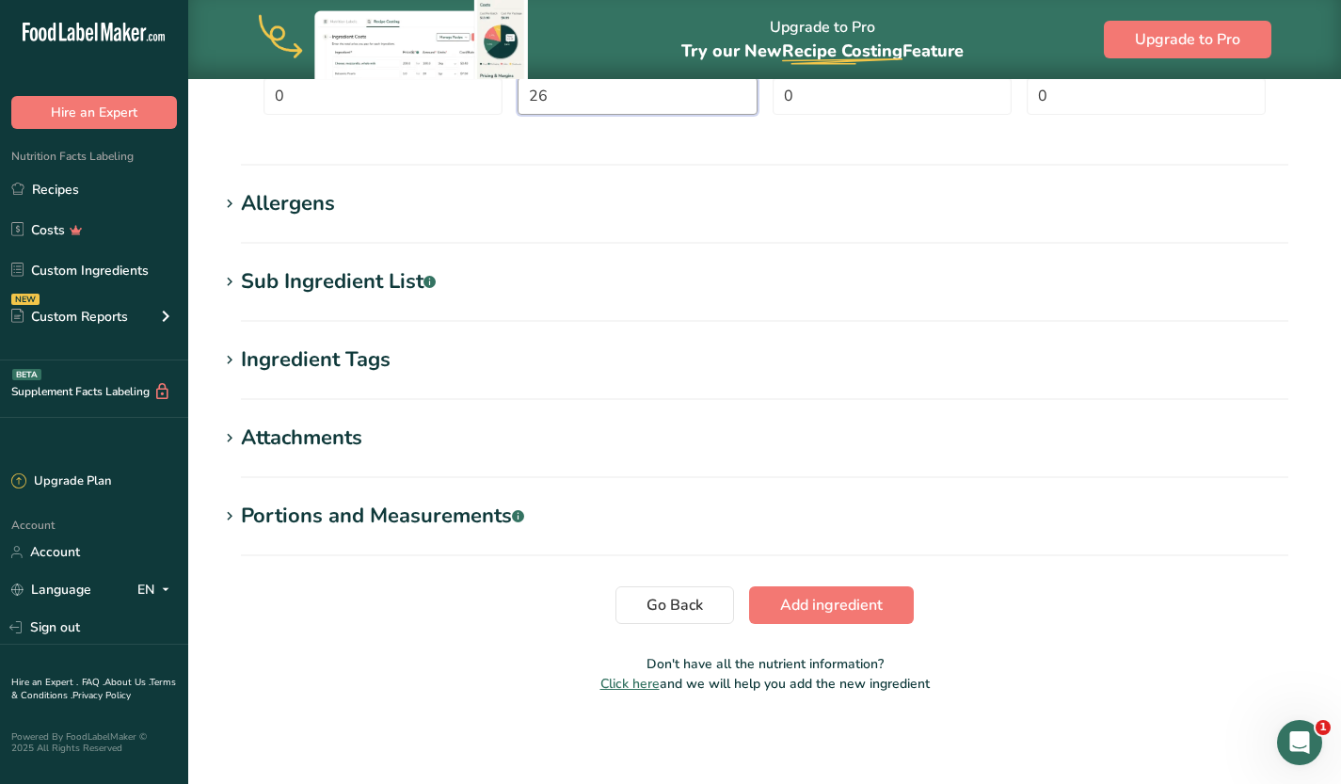
scroll to position [1143, 0]
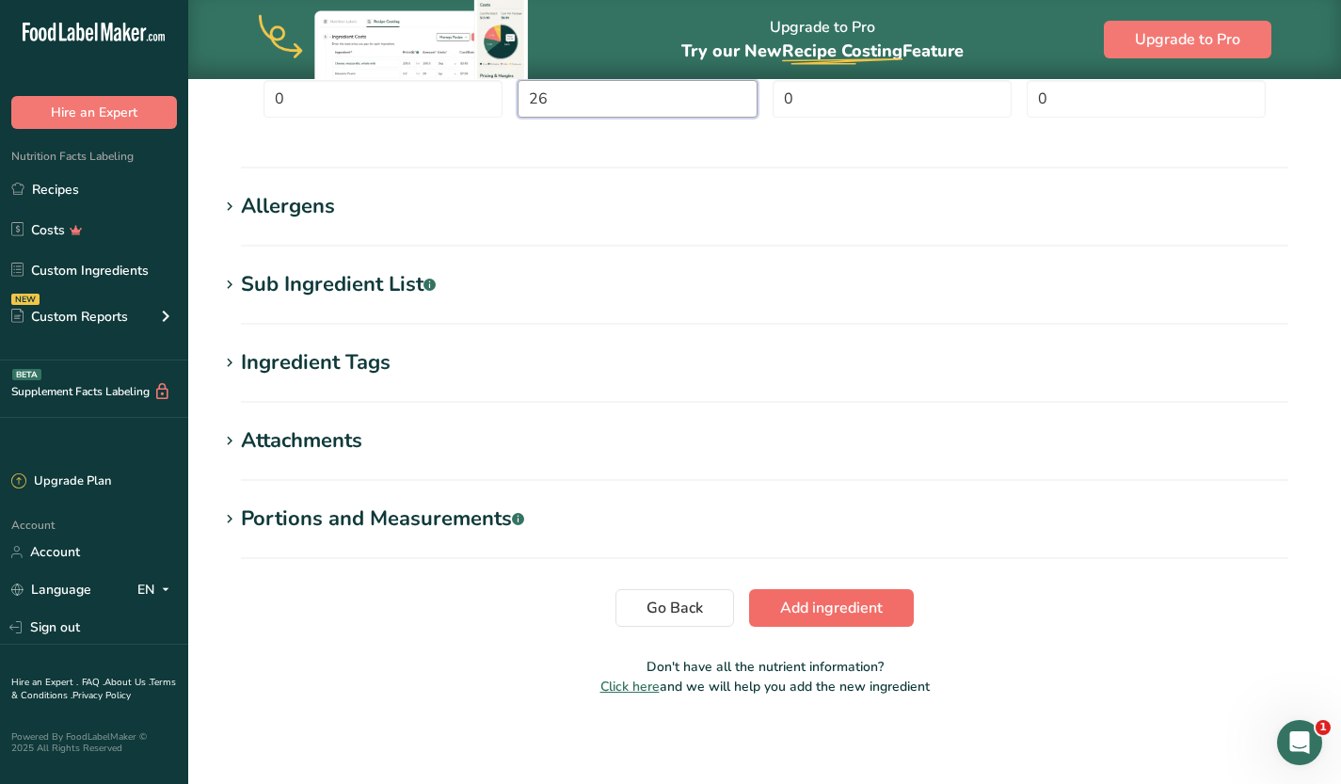
type Sugars "26"
click at [827, 611] on span "Add ingredient" at bounding box center [831, 608] width 103 height 23
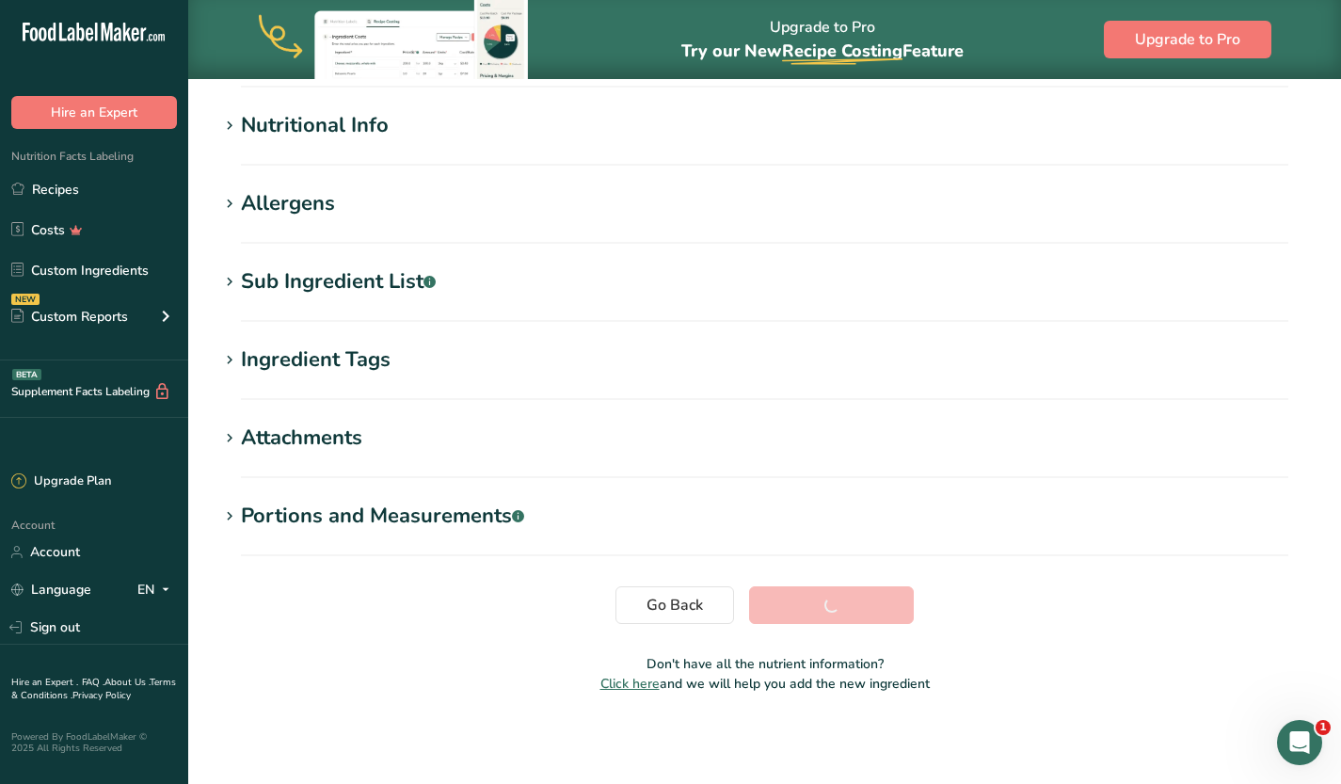
scroll to position [212, 0]
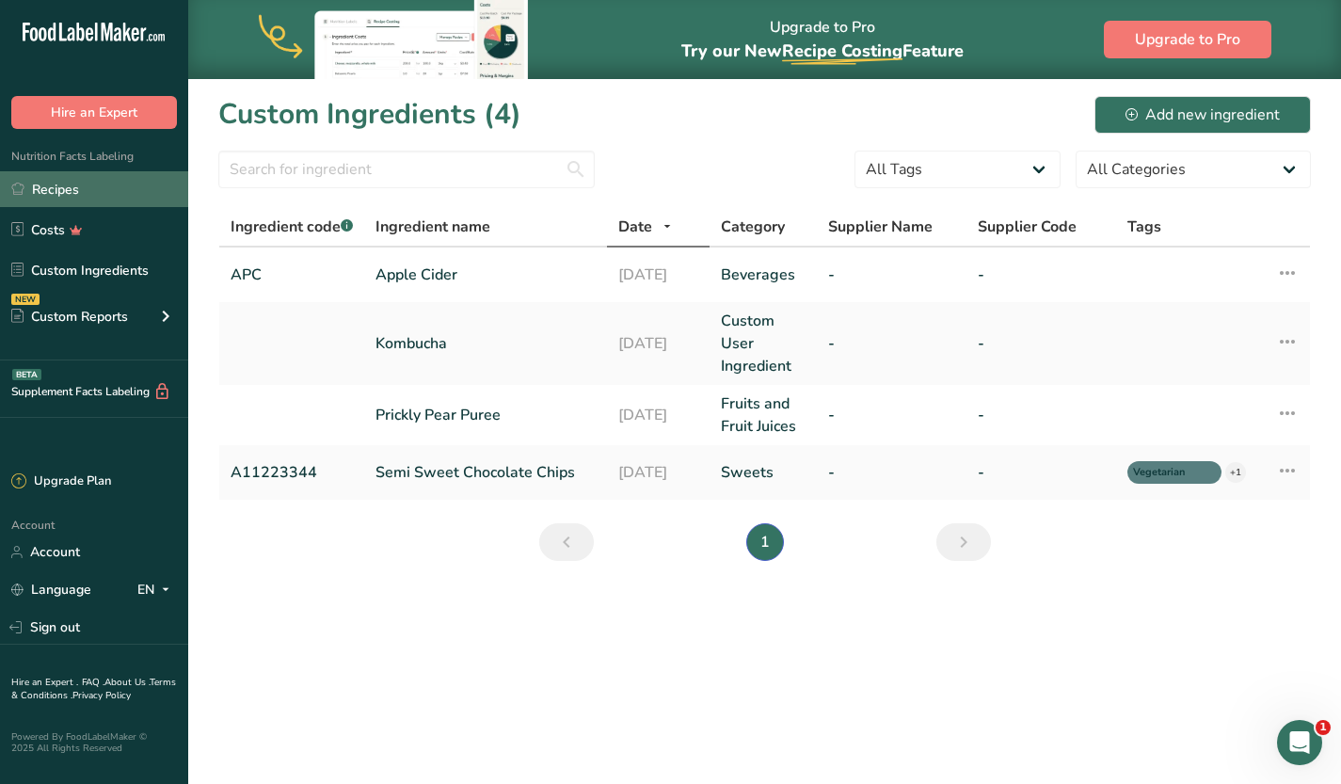
click at [84, 187] on link "Recipes" at bounding box center [94, 189] width 188 height 36
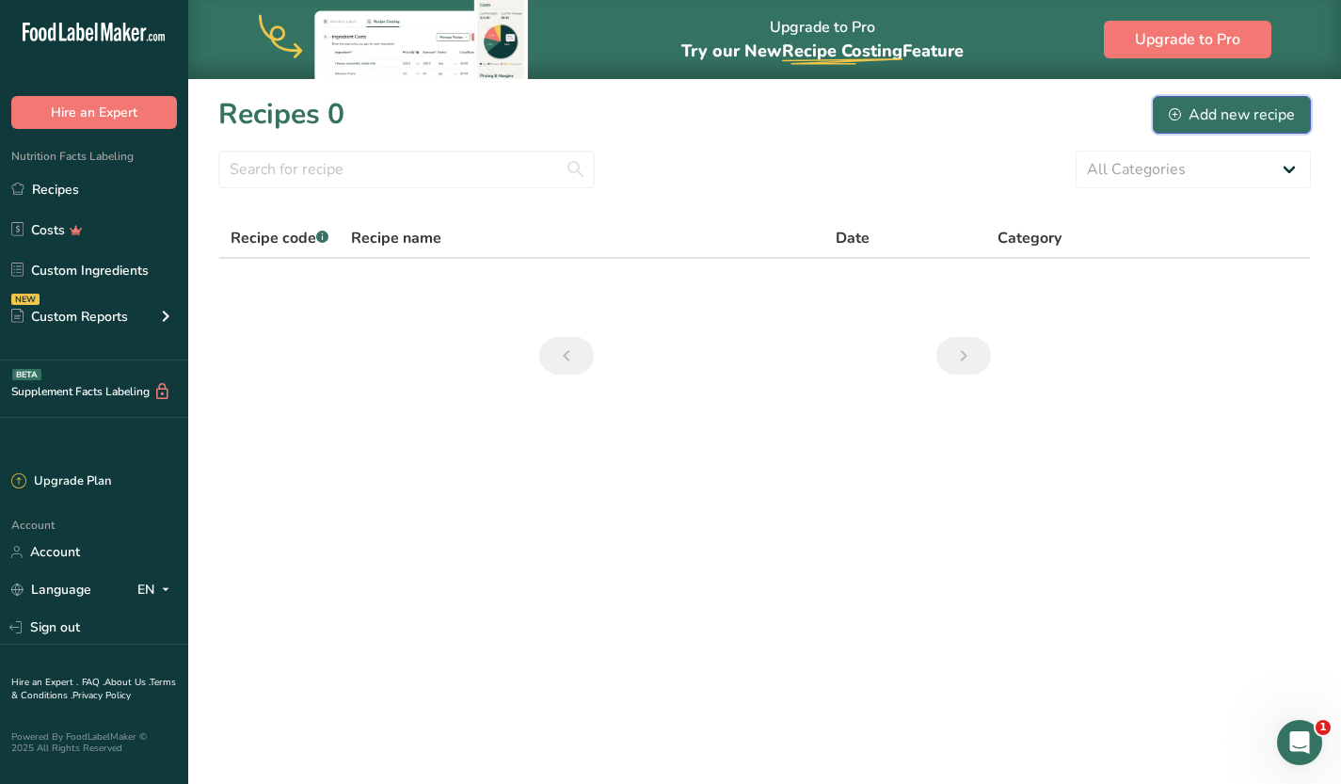
click at [1259, 124] on div "Add new recipe" at bounding box center [1232, 115] width 126 height 23
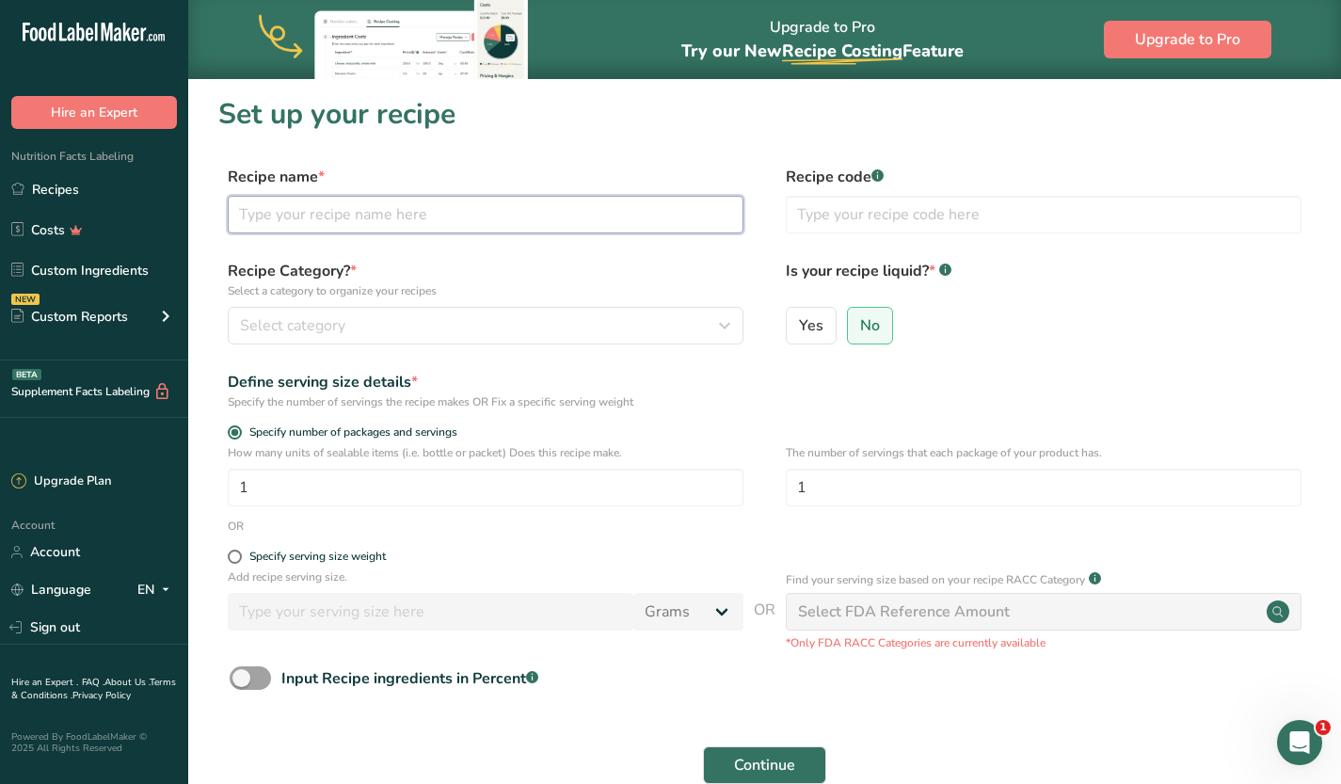
click at [400, 228] on input "text" at bounding box center [486, 215] width 516 height 38
type input "[PERSON_NAME]"
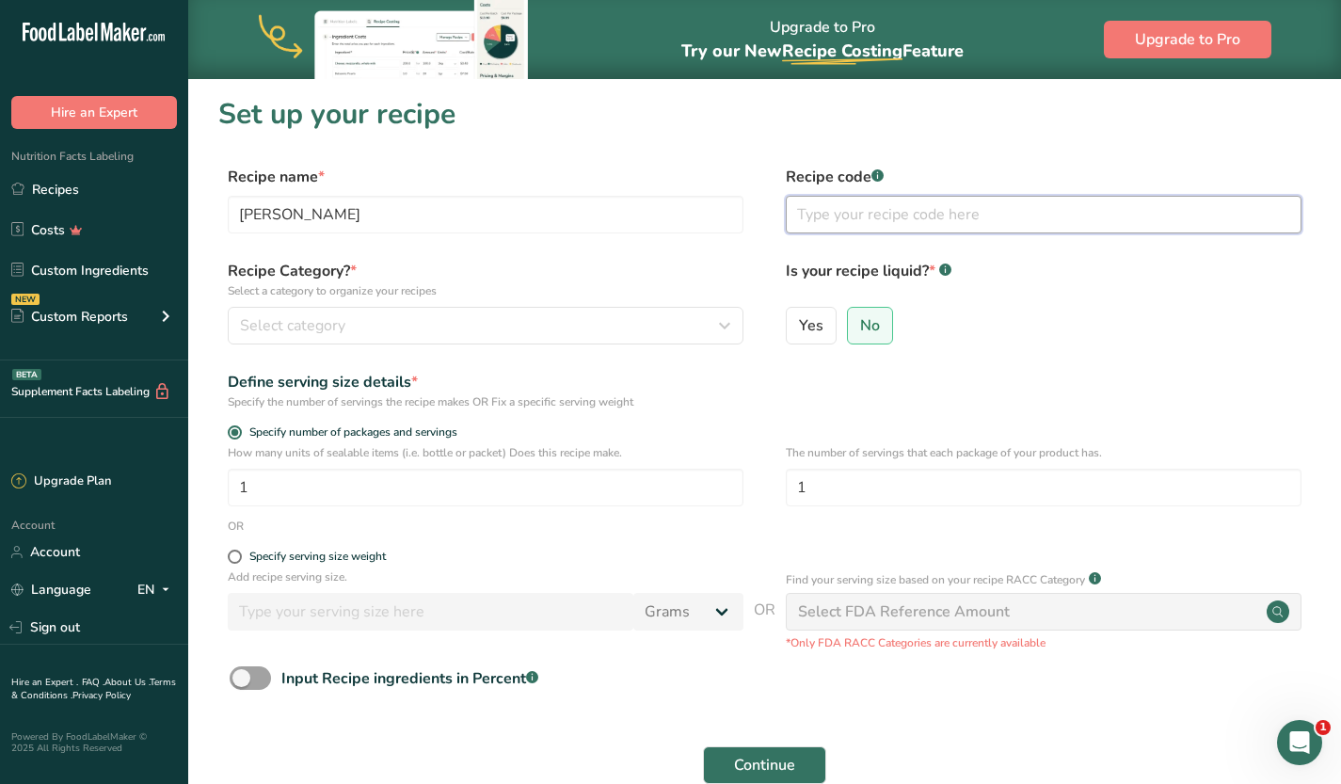
click at [816, 225] on input "text" at bounding box center [1044, 215] width 516 height 38
type input "A"
type input "CCC"
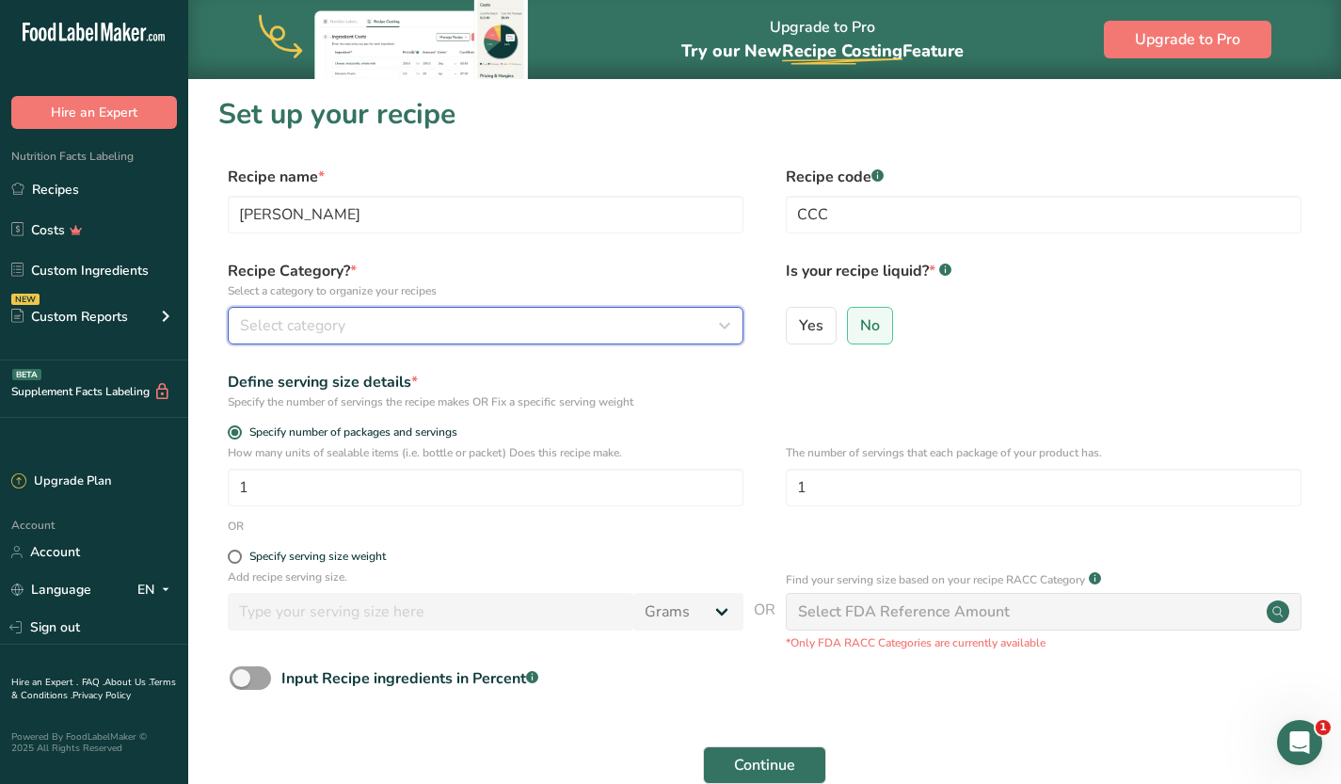
click at [551, 309] on button "Select category" at bounding box center [486, 326] width 516 height 38
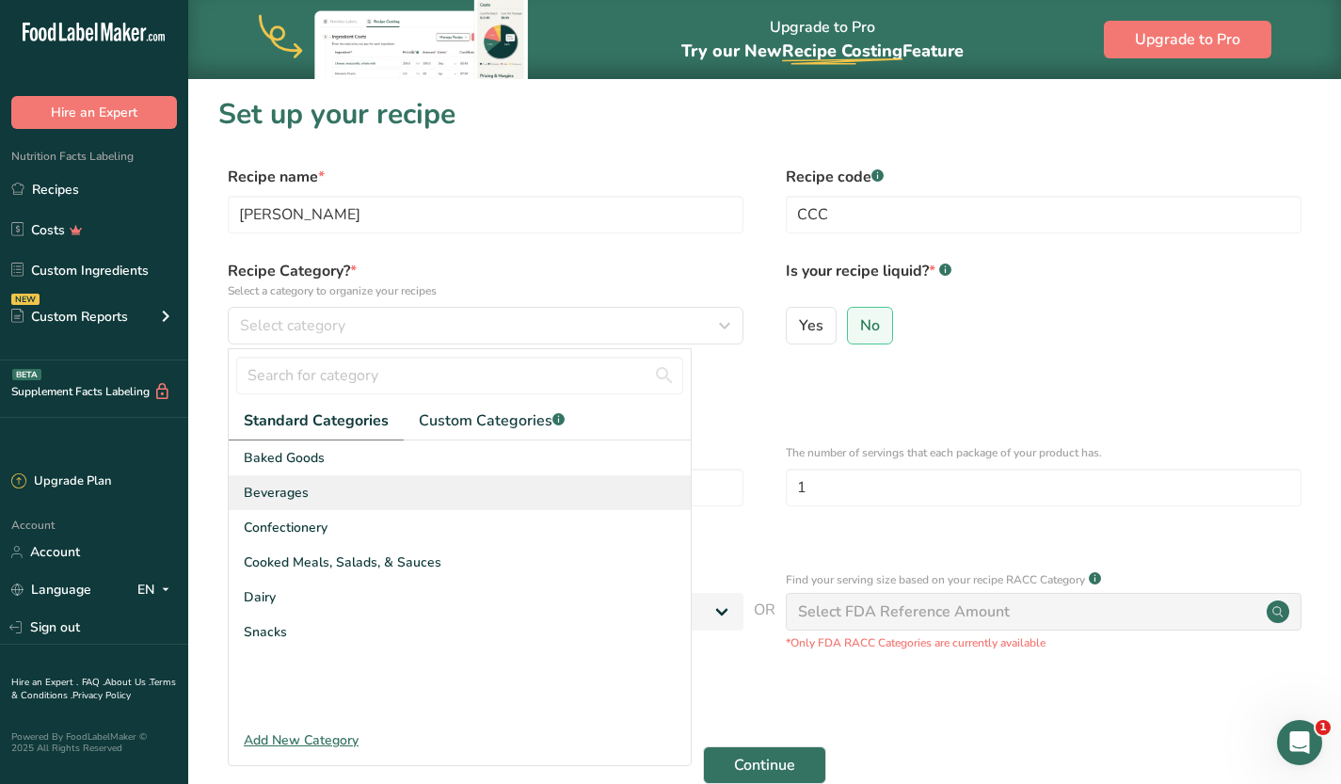
click at [414, 493] on div "Beverages" at bounding box center [460, 492] width 462 height 35
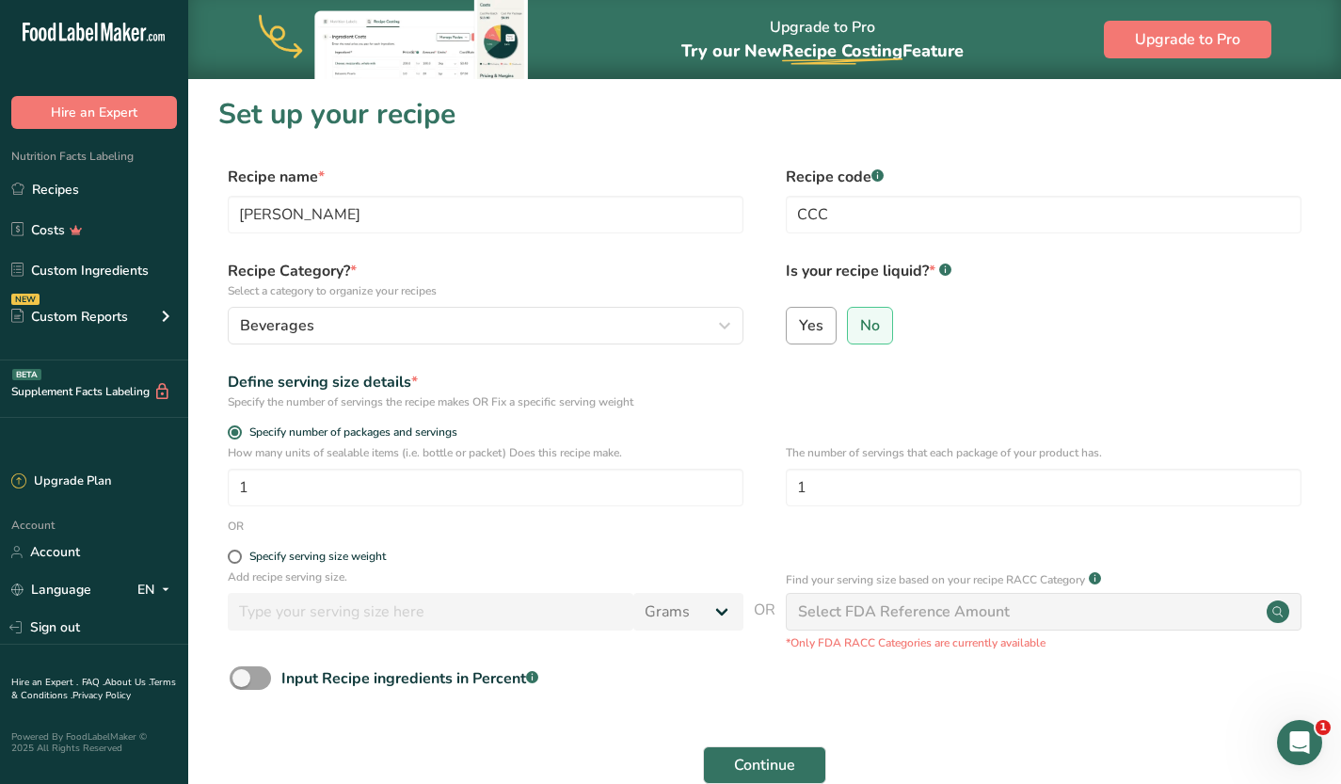
click at [804, 325] on span "Yes" at bounding box center [811, 325] width 24 height 19
click at [799, 325] on input "Yes" at bounding box center [793, 325] width 12 height 12
radio input "true"
radio input "false"
select select "22"
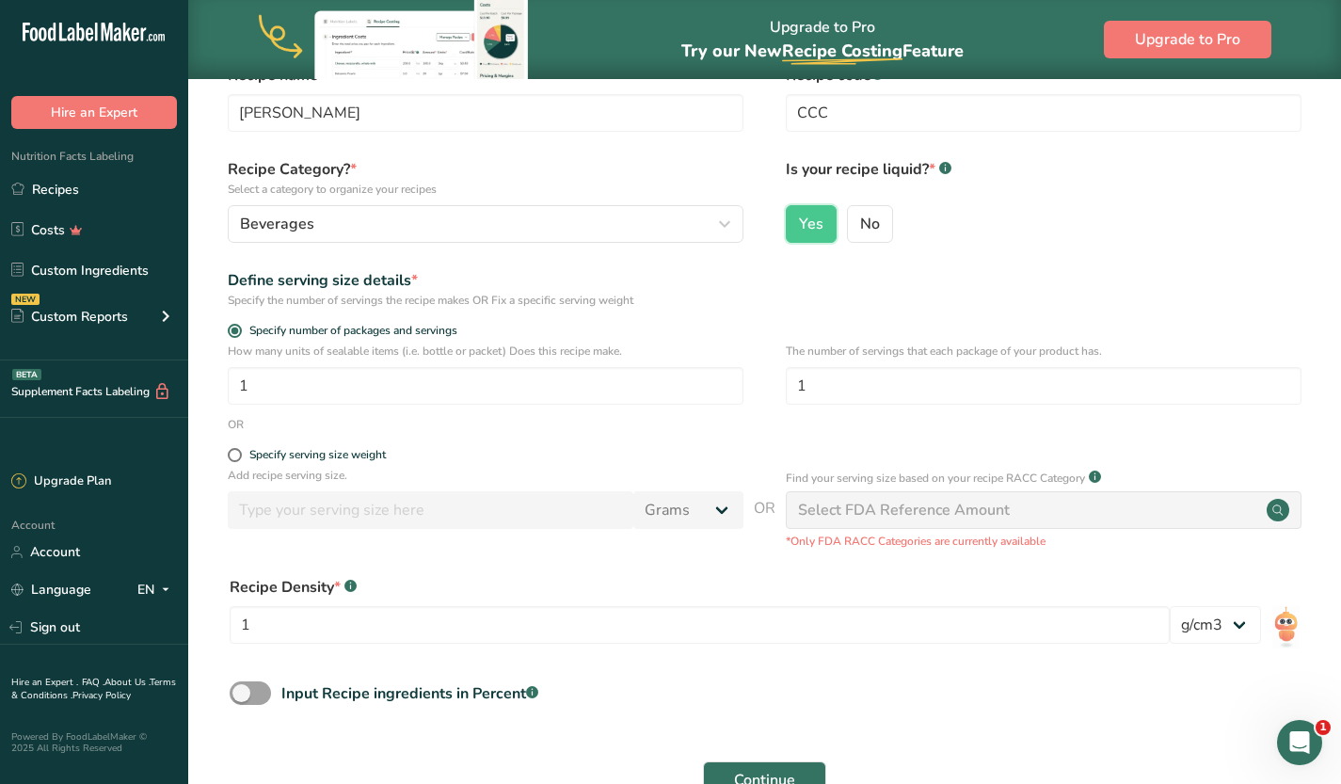
scroll to position [104, 0]
click at [517, 364] on div "How many units of sealable items (i.e. bottle or packet) Does this recipe make.…" at bounding box center [486, 372] width 516 height 62
click at [490, 386] on input "1" at bounding box center [486, 384] width 516 height 38
click at [233, 327] on span at bounding box center [235, 329] width 14 height 14
click at [233, 327] on input "Specify number of packages and servings" at bounding box center [234, 329] width 12 height 12
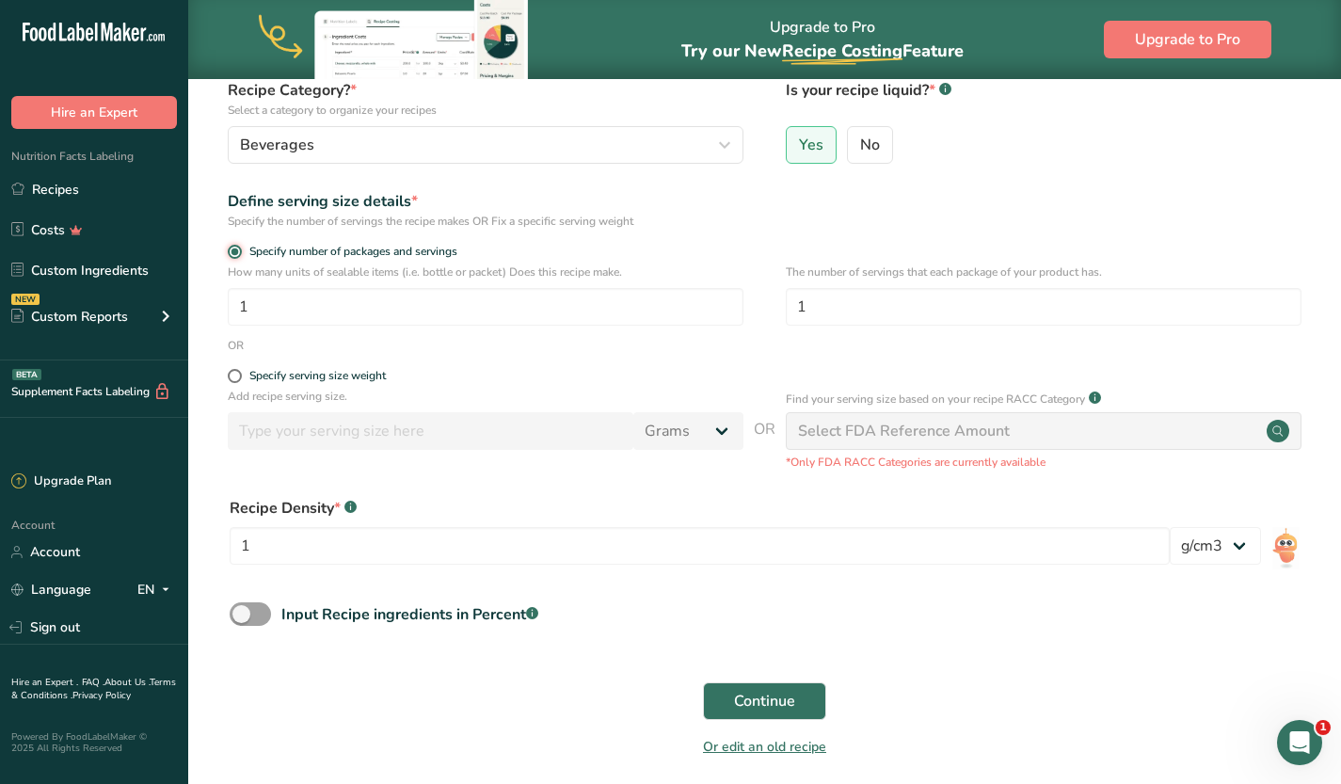
scroll to position [183, 0]
click at [368, 374] on div "Specify serving size weight" at bounding box center [317, 374] width 136 height 14
click at [240, 374] on input "Specify serving size weight" at bounding box center [234, 374] width 12 height 12
radio input "true"
radio input "false"
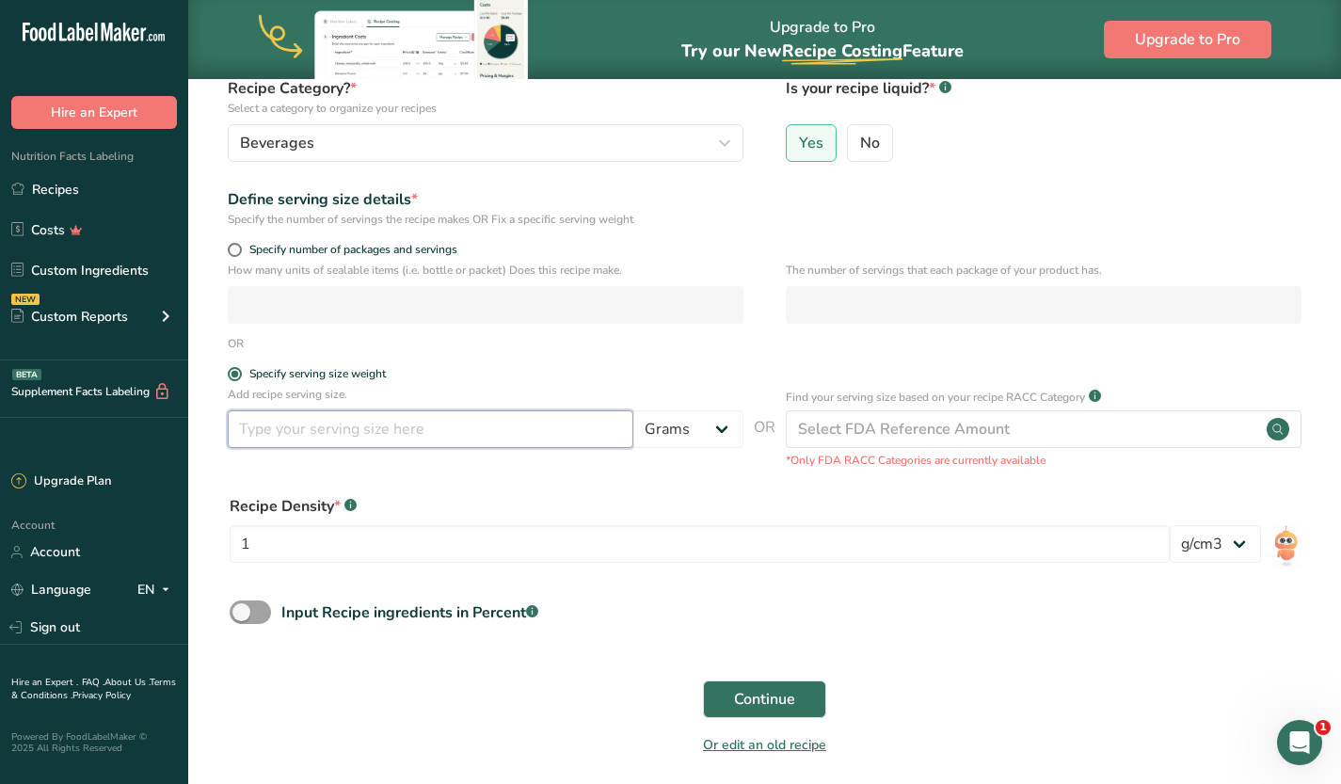
click at [430, 424] on input "number" at bounding box center [431, 429] width 406 height 38
click at [705, 435] on select "Grams kg mg mcg lb oz l mL fl oz tbsp tsp cup qt gallon" at bounding box center [688, 429] width 110 height 38
select select "18"
click at [633, 410] on select "Grams kg mg mcg lb oz l mL fl oz tbsp tsp cup qt gallon" at bounding box center [688, 429] width 110 height 38
click at [371, 415] on input "number" at bounding box center [431, 429] width 406 height 38
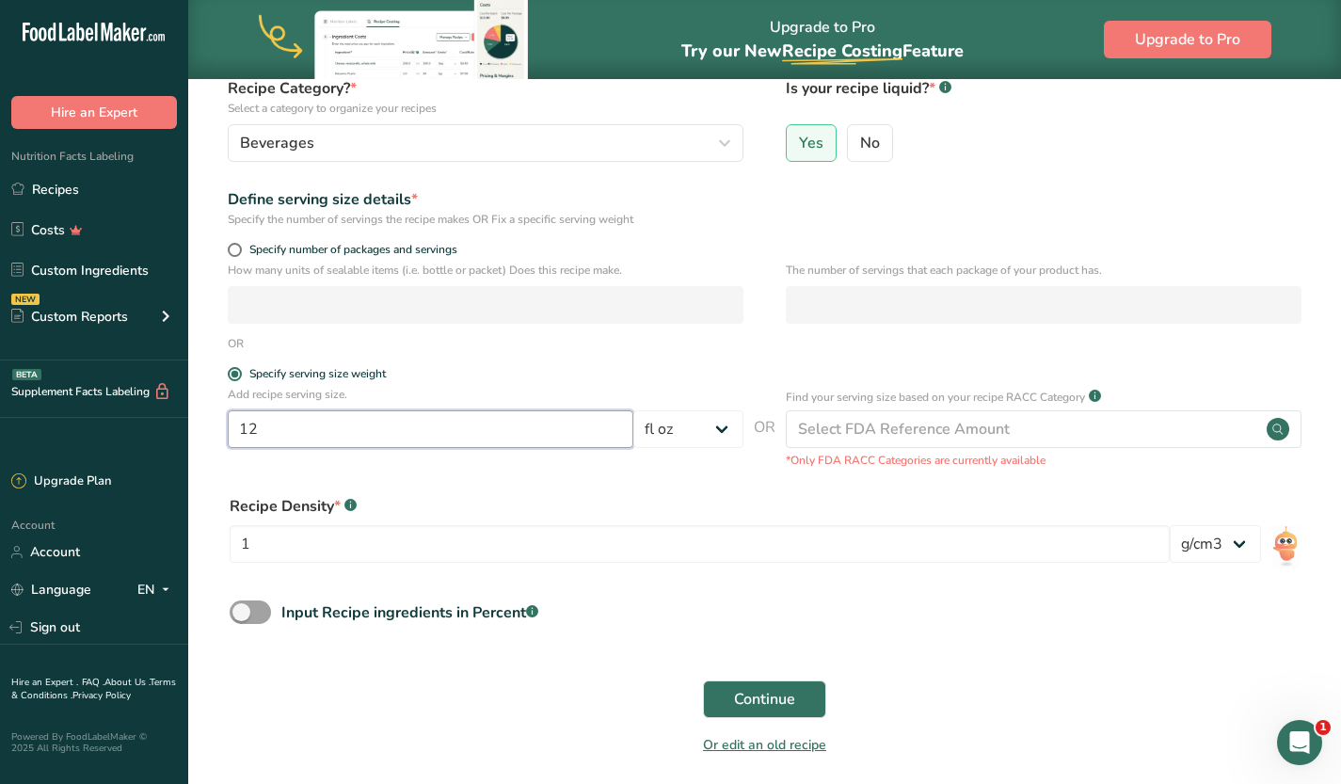
scroll to position [256, 0]
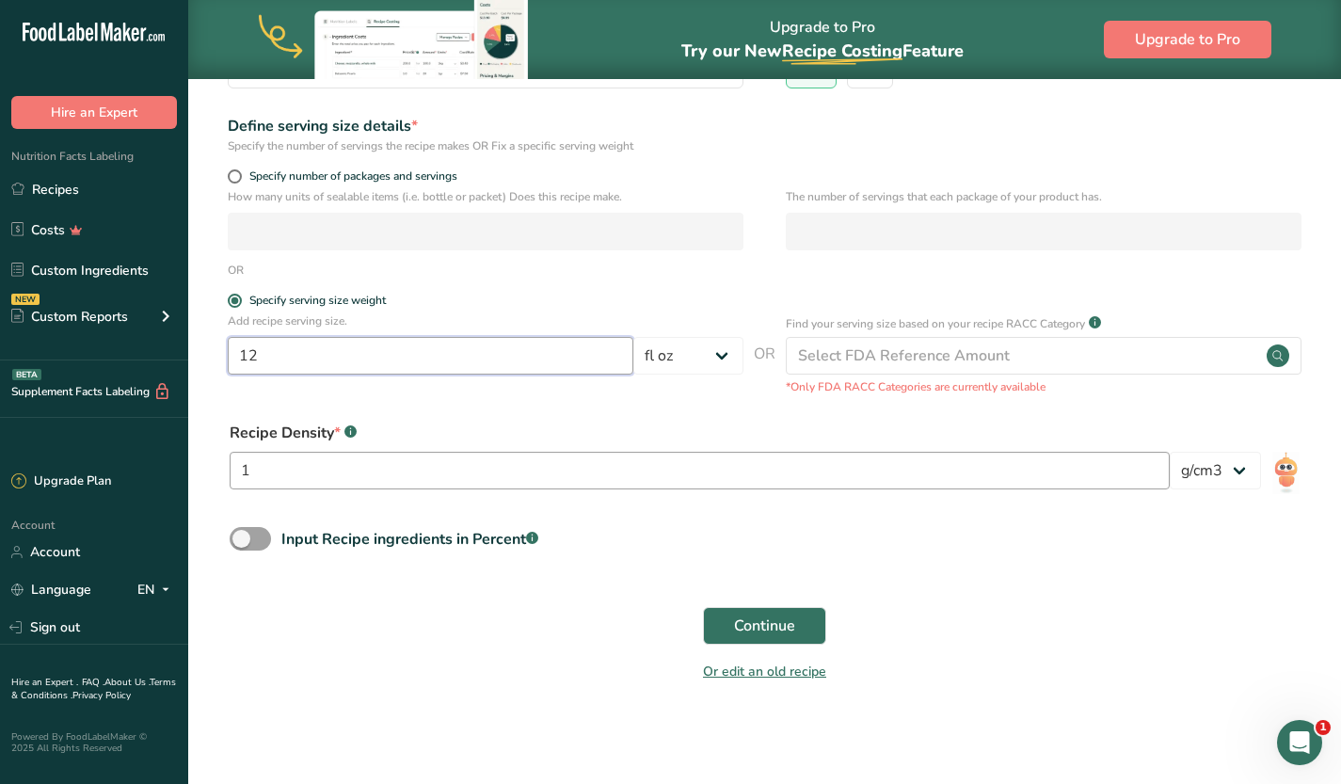
type input "12"
click at [713, 469] on input "1" at bounding box center [700, 471] width 940 height 38
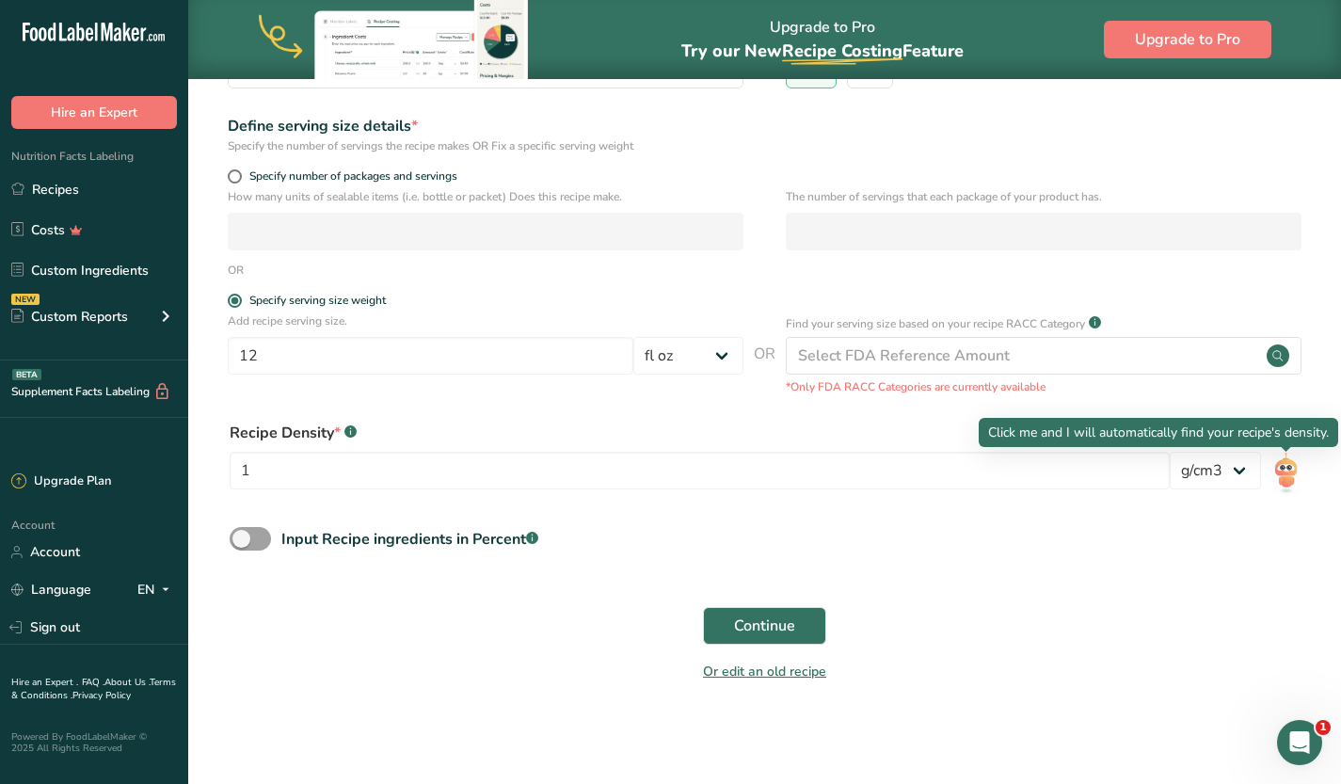
click at [1287, 470] on img at bounding box center [1285, 473] width 27 height 42
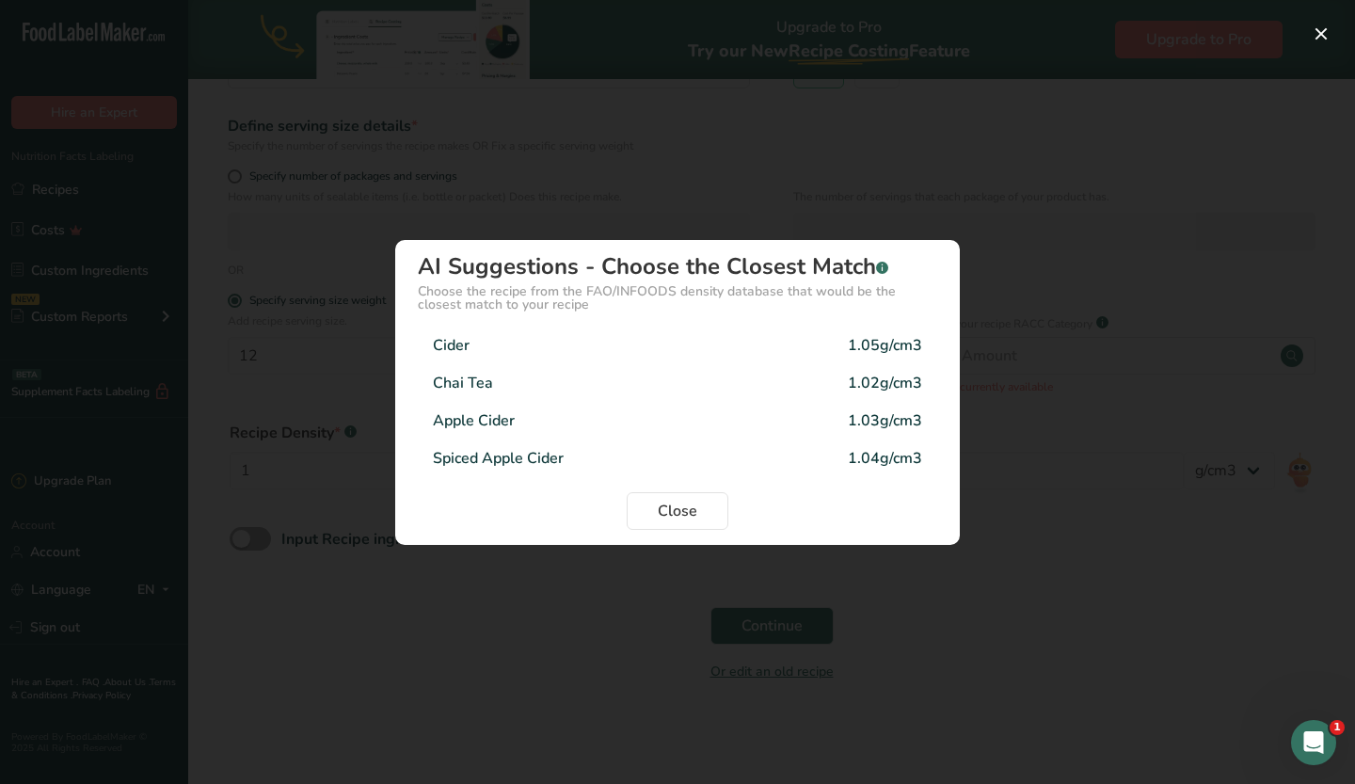
click at [548, 423] on div "Apple Cider 1.03g/cm3" at bounding box center [677, 421] width 519 height 38
type input "1.03"
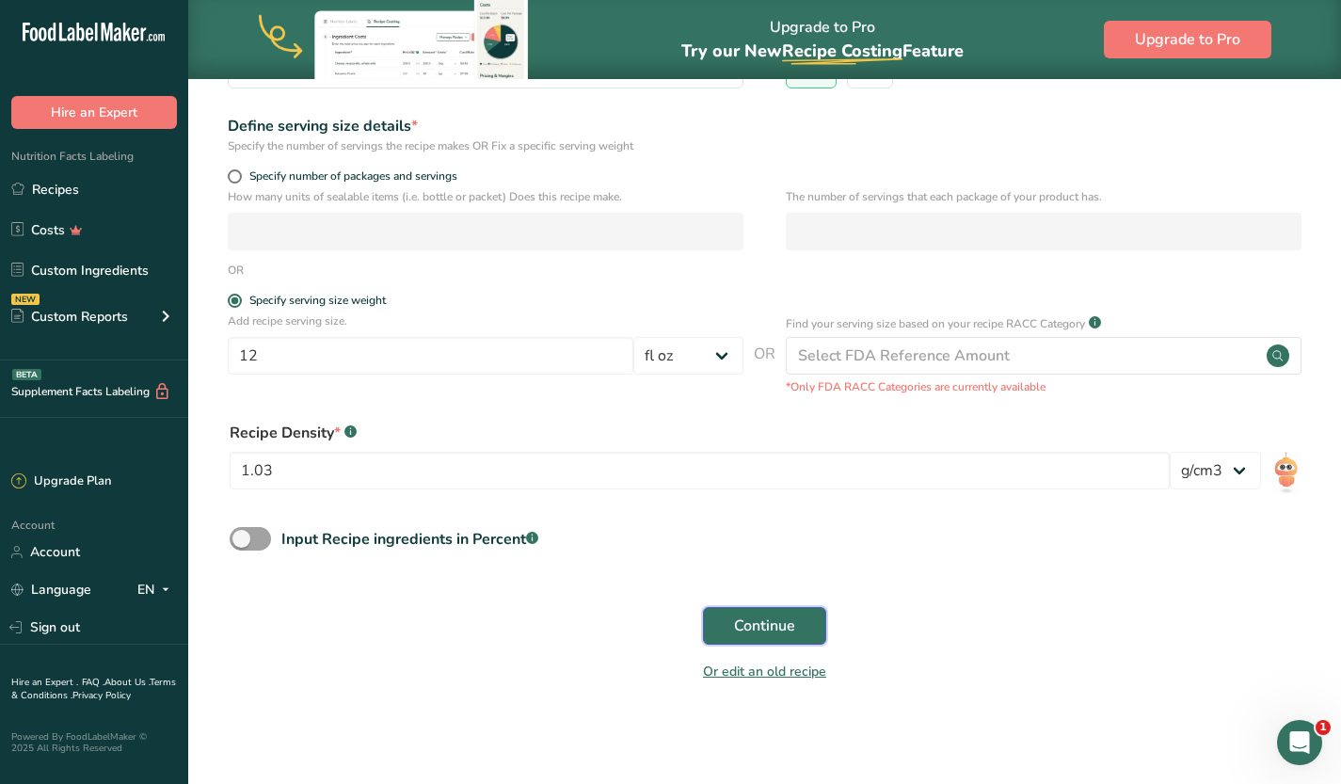
click at [767, 620] on span "Continue" at bounding box center [764, 625] width 61 height 23
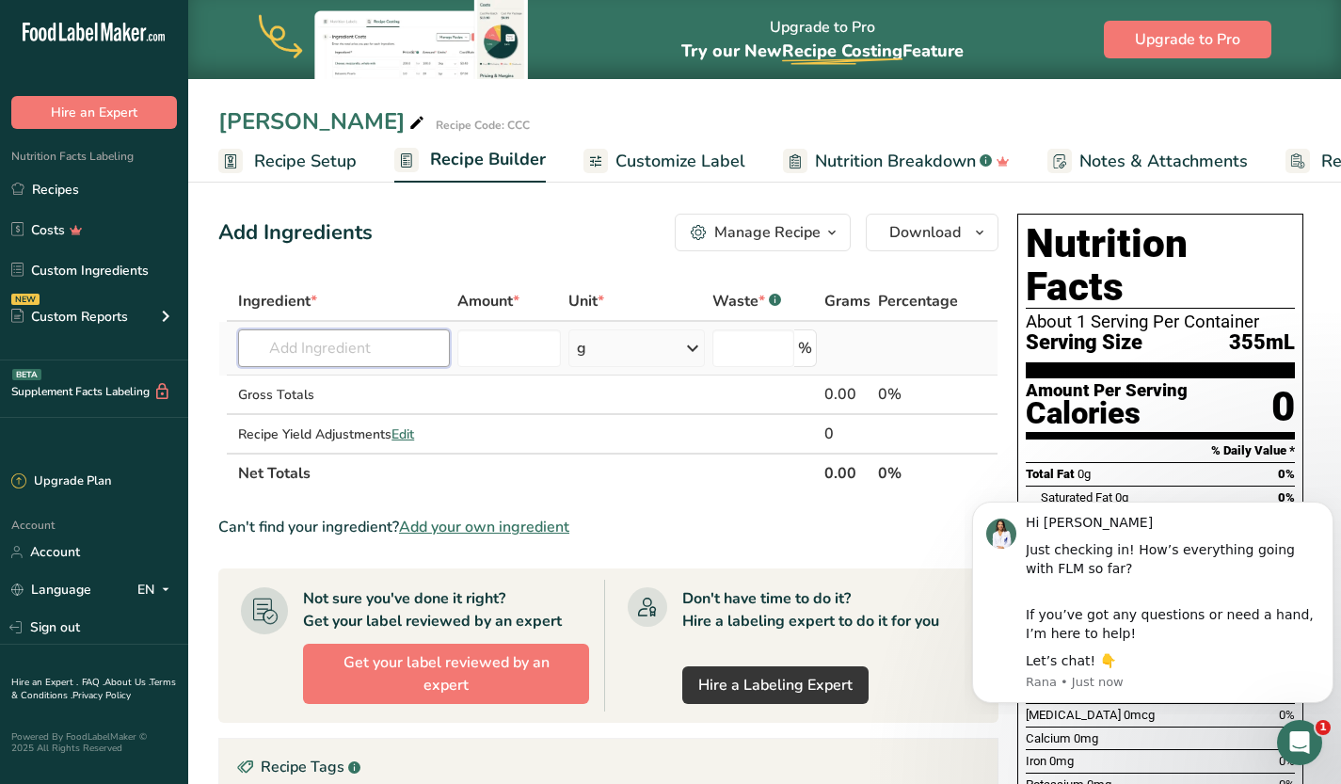
click at [379, 354] on input "text" at bounding box center [344, 348] width 212 height 38
type input "Apple Cider"
click at [369, 420] on p "APC Apple Cider" at bounding box center [311, 417] width 116 height 20
type input "Apple Cider"
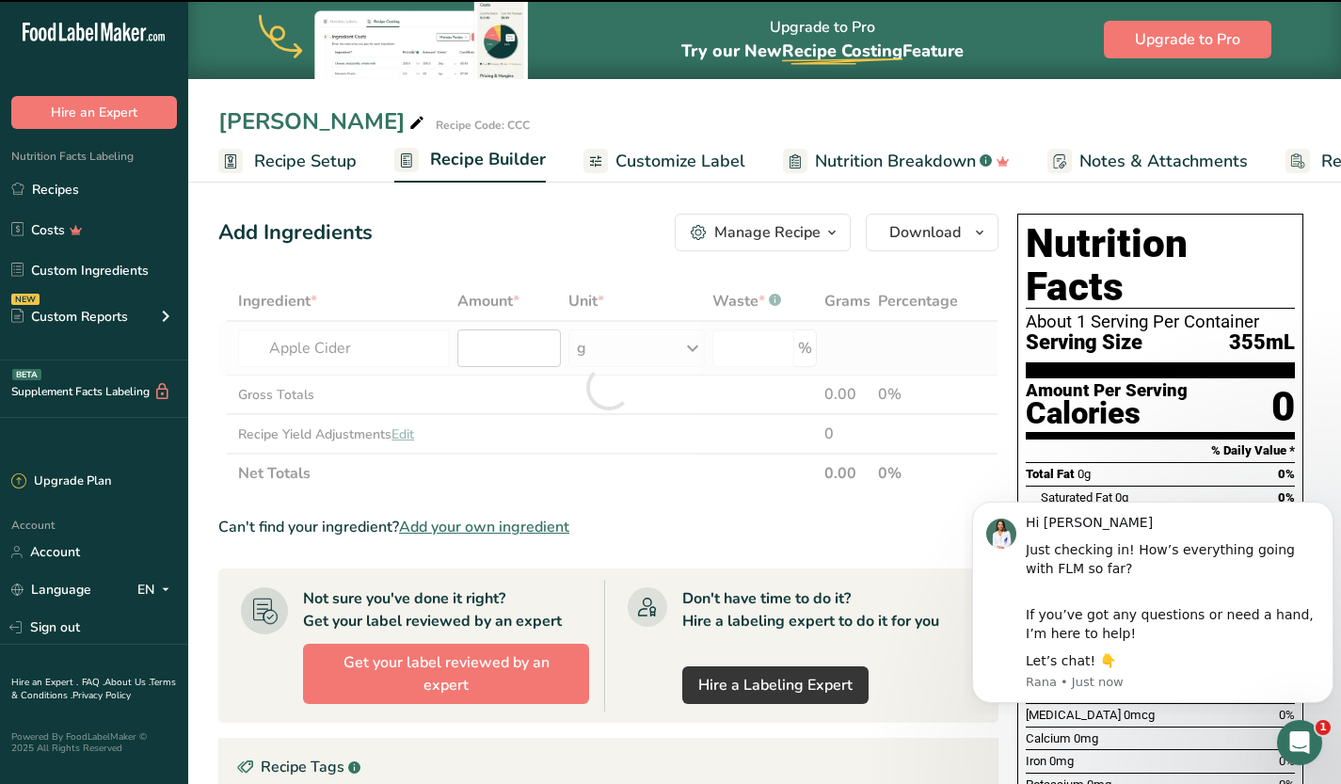
type input "0"
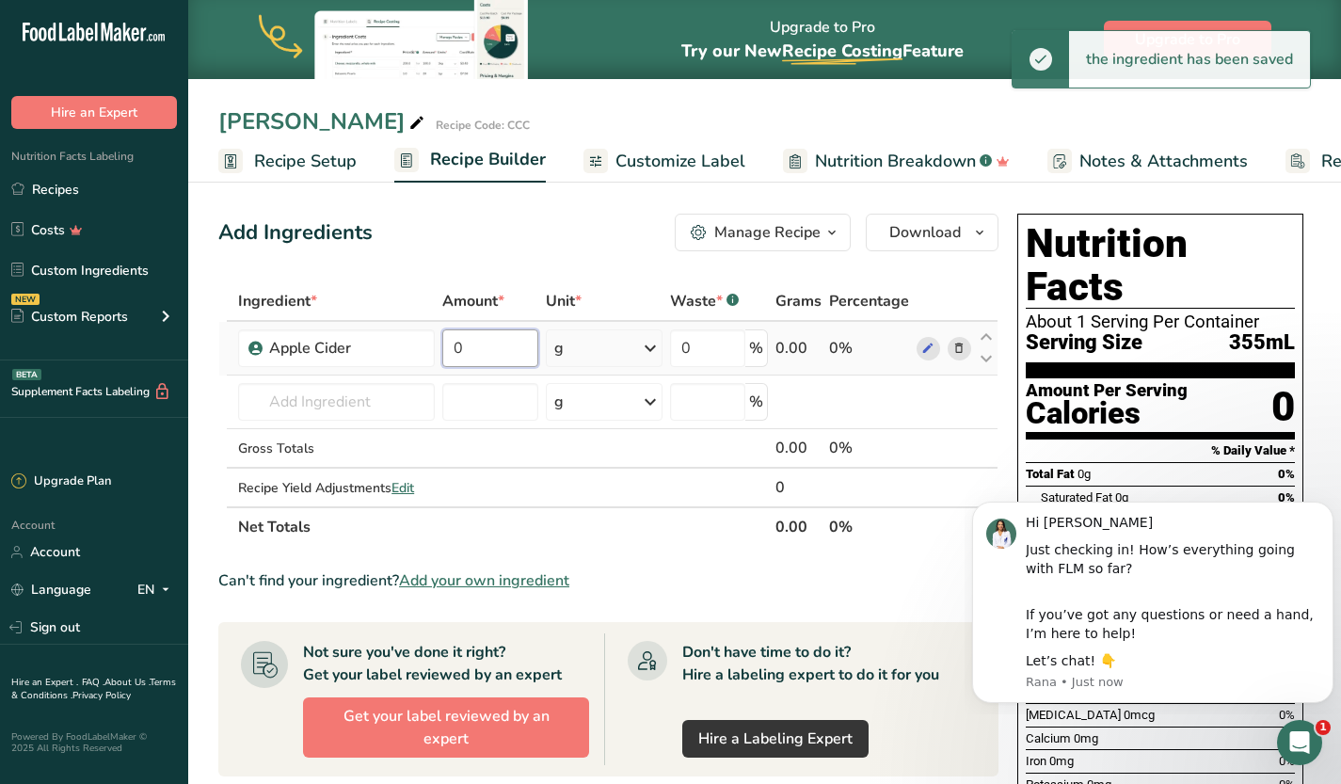
click at [482, 357] on input "0" at bounding box center [490, 348] width 96 height 38
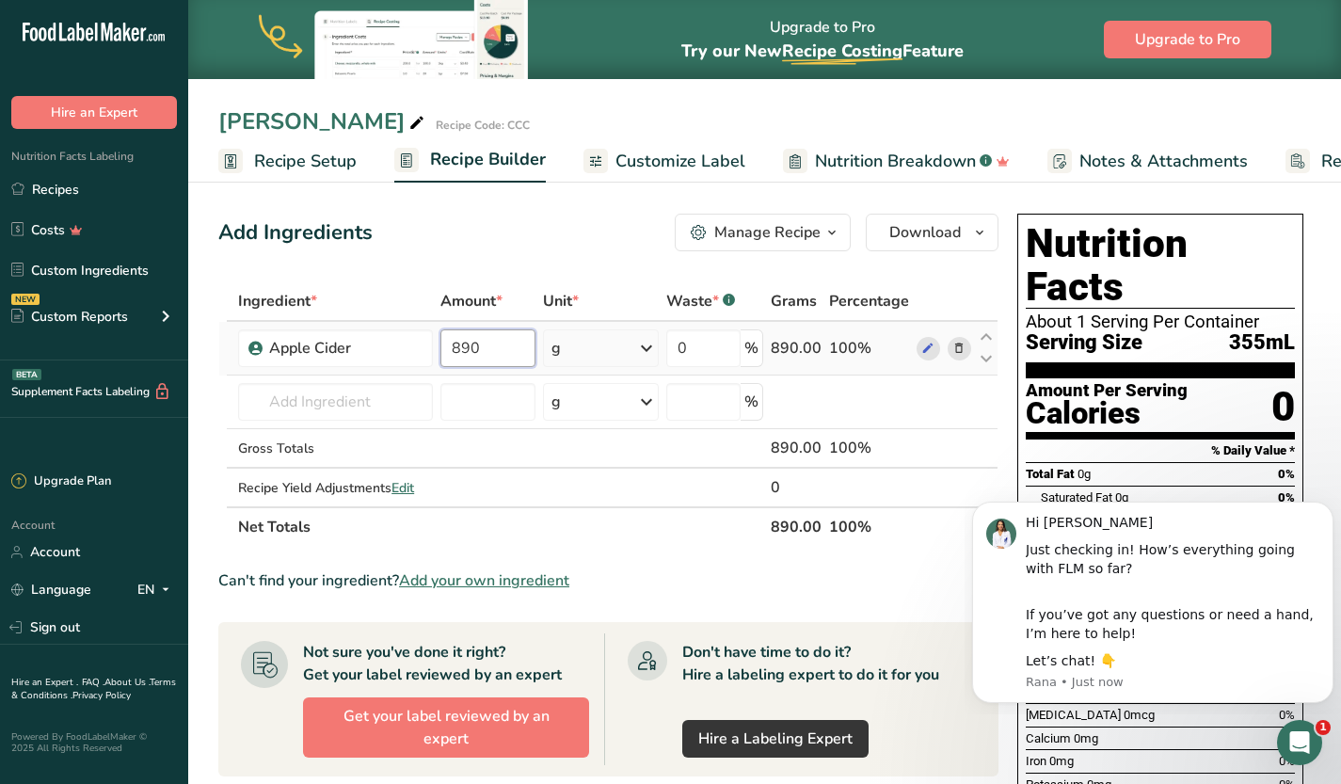
type input "890"
click at [597, 359] on div "Ingredient * Amount * Unit * Waste * .a-a{fill:#347362;}.b-a{fill:#fff;} Grams …" at bounding box center [608, 413] width 780 height 265
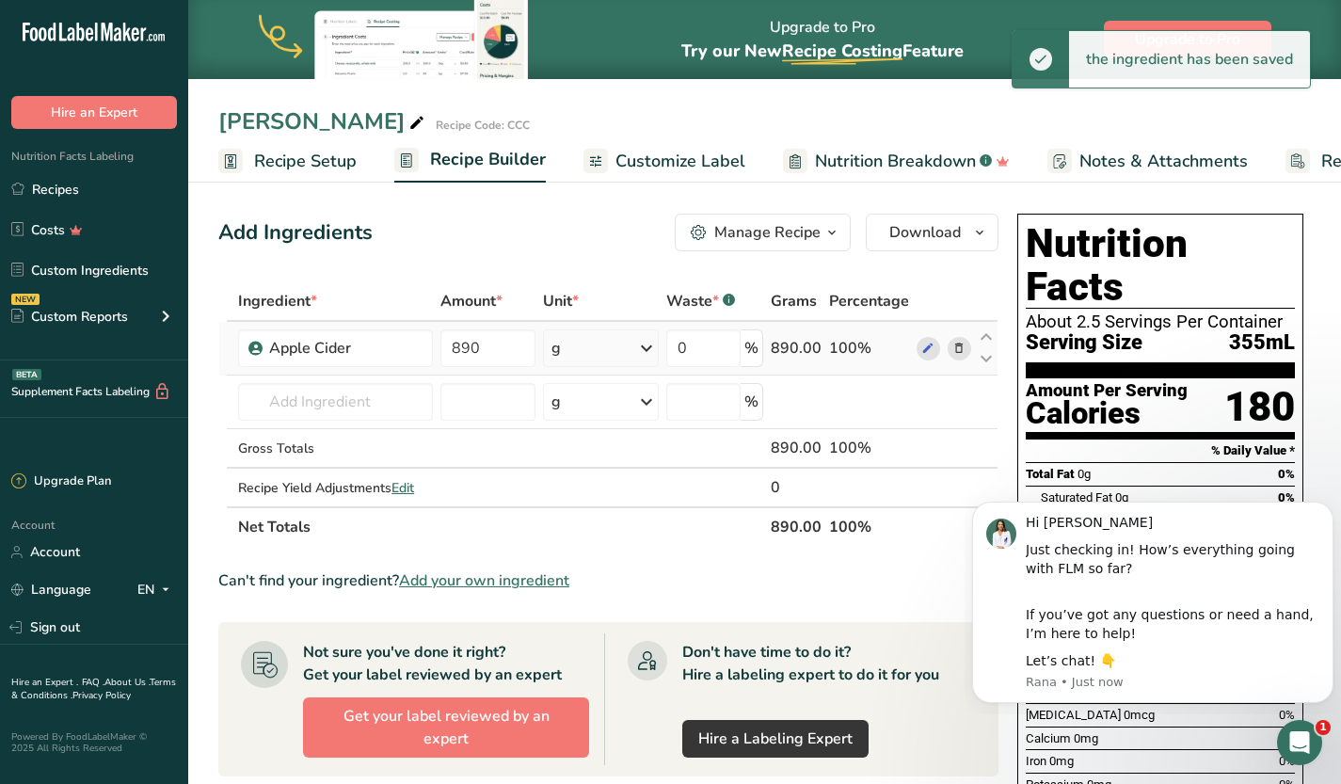
click at [627, 354] on div "g" at bounding box center [601, 348] width 116 height 38
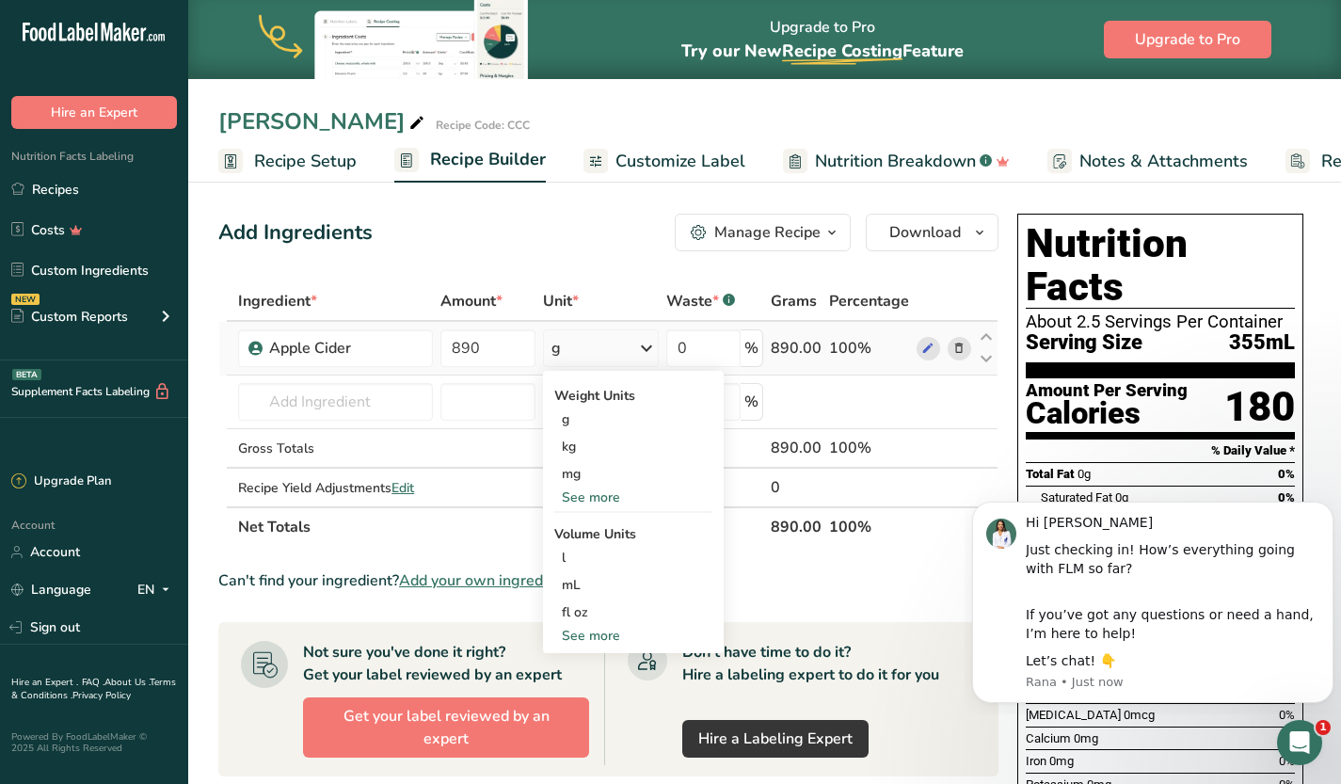
click at [587, 635] on div "See more" at bounding box center [633, 636] width 158 height 20
select select "22"
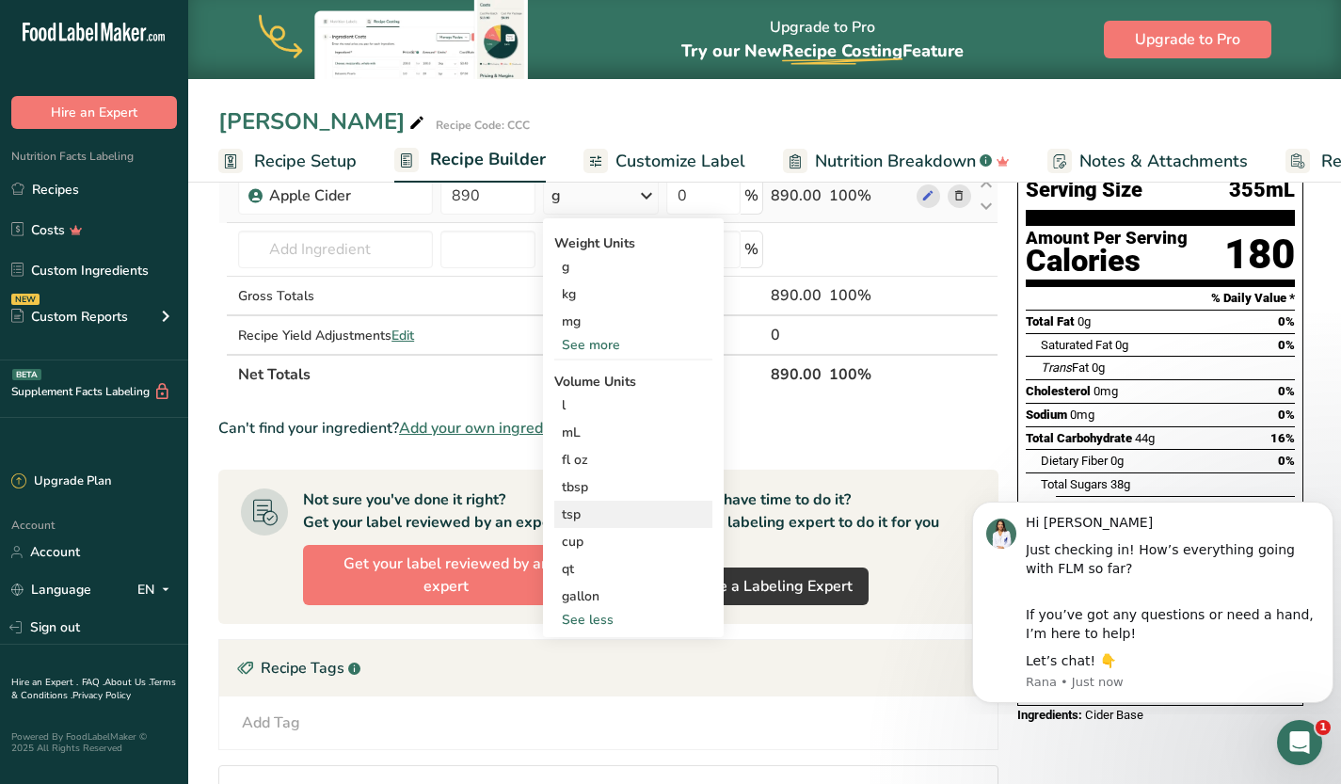
scroll to position [153, 0]
click at [592, 599] on div "gallon" at bounding box center [633, 595] width 143 height 20
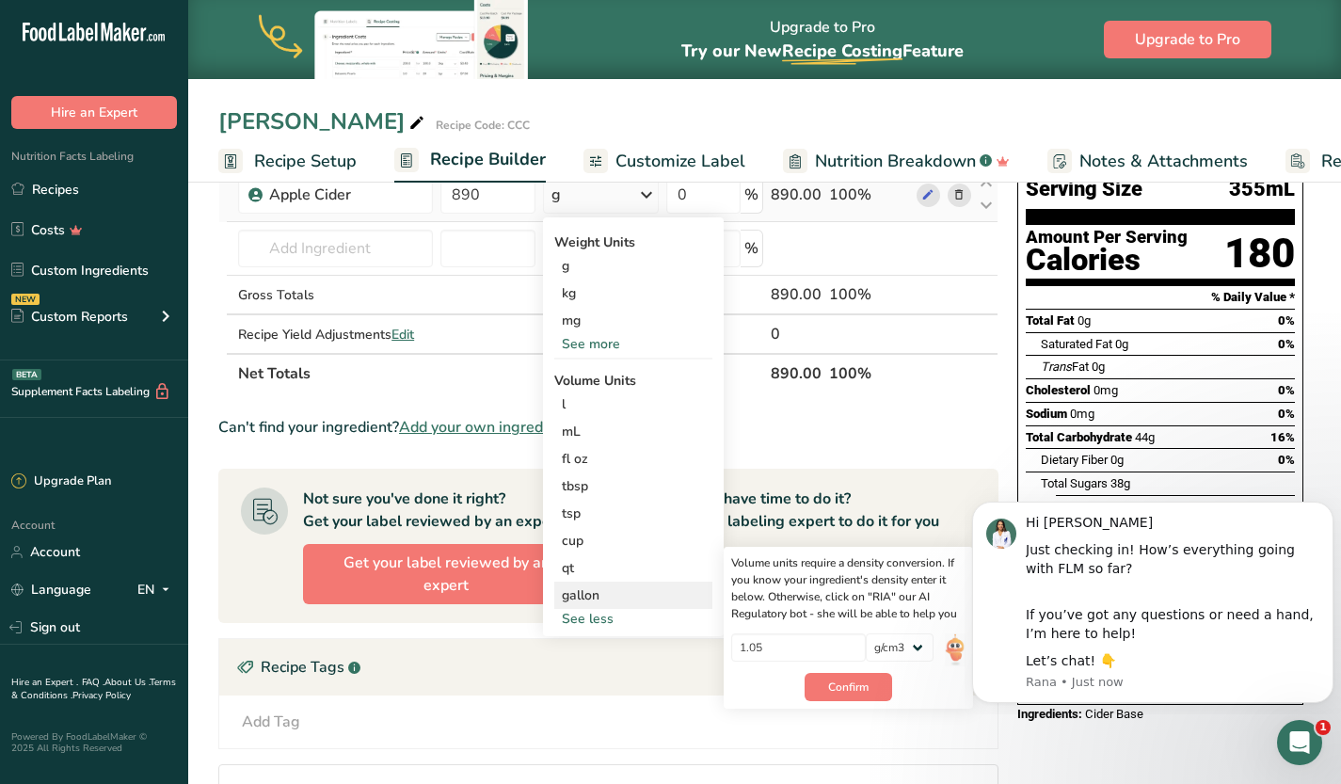
scroll to position [0, 0]
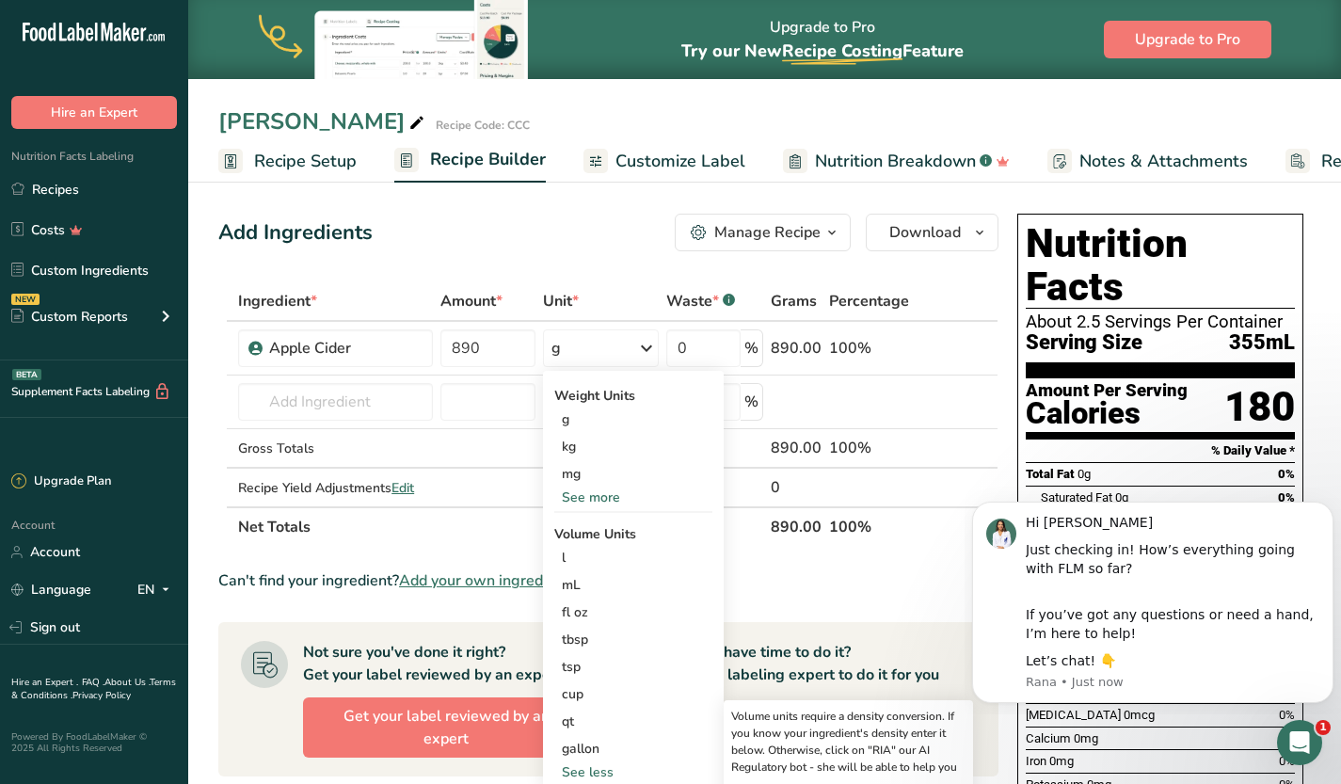
click at [625, 263] on div "Add Ingredients Manage Recipe Delete Recipe Duplicate Recipe Scale Recipe Save …" at bounding box center [613, 705] width 791 height 998
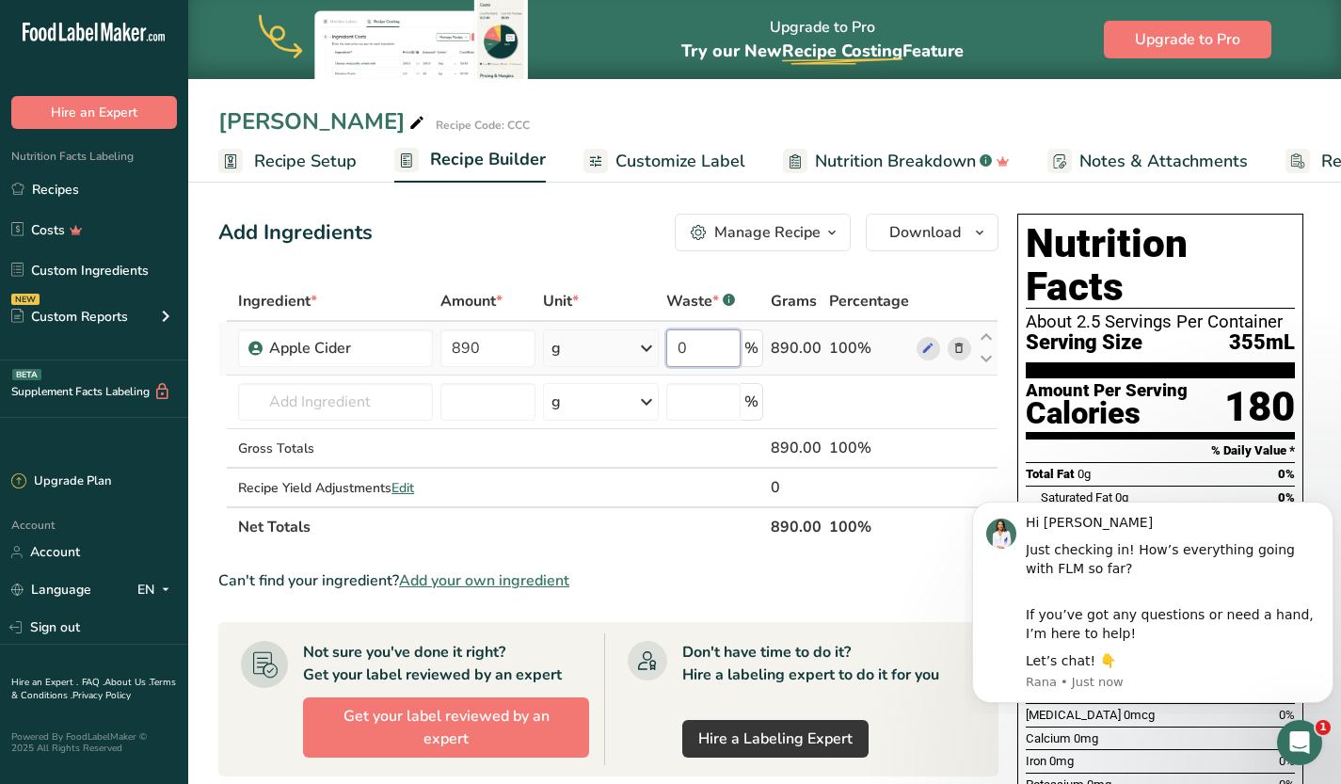
click at [710, 353] on input "0" at bounding box center [703, 348] width 74 height 38
type input "1"
type input "5"
click at [364, 396] on div "Ingredient * Amount * Unit * Waste * .a-a{fill:#347362;}.b-a{fill:#fff;} Grams …" at bounding box center [608, 413] width 780 height 265
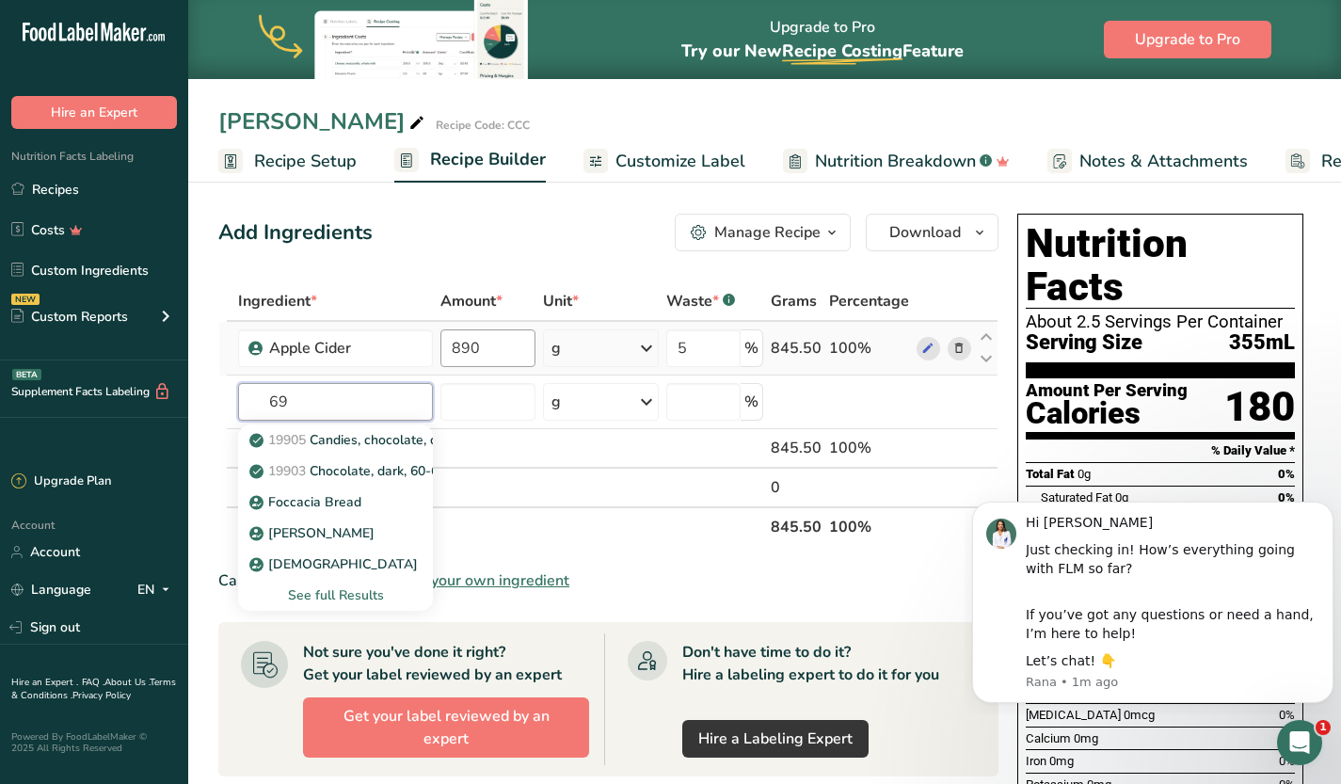
type input "6"
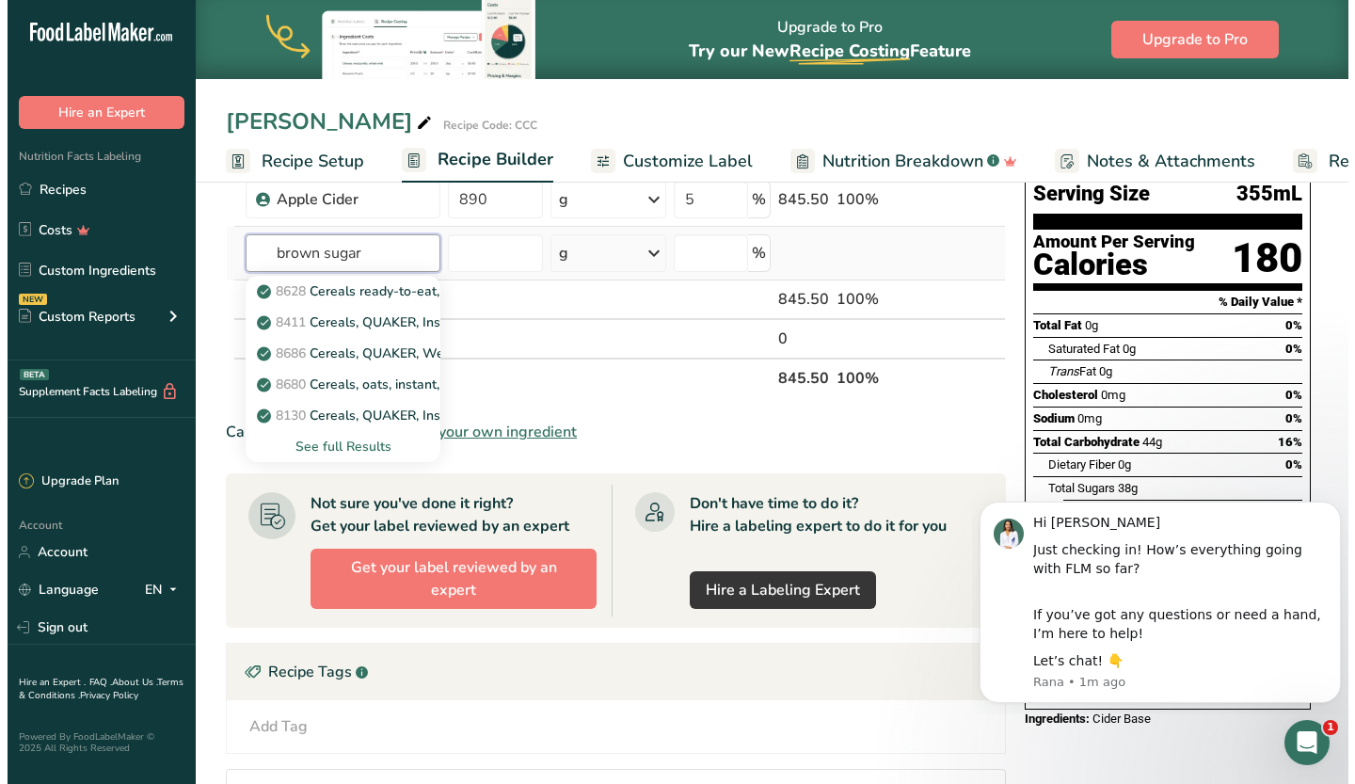
scroll to position [150, 0]
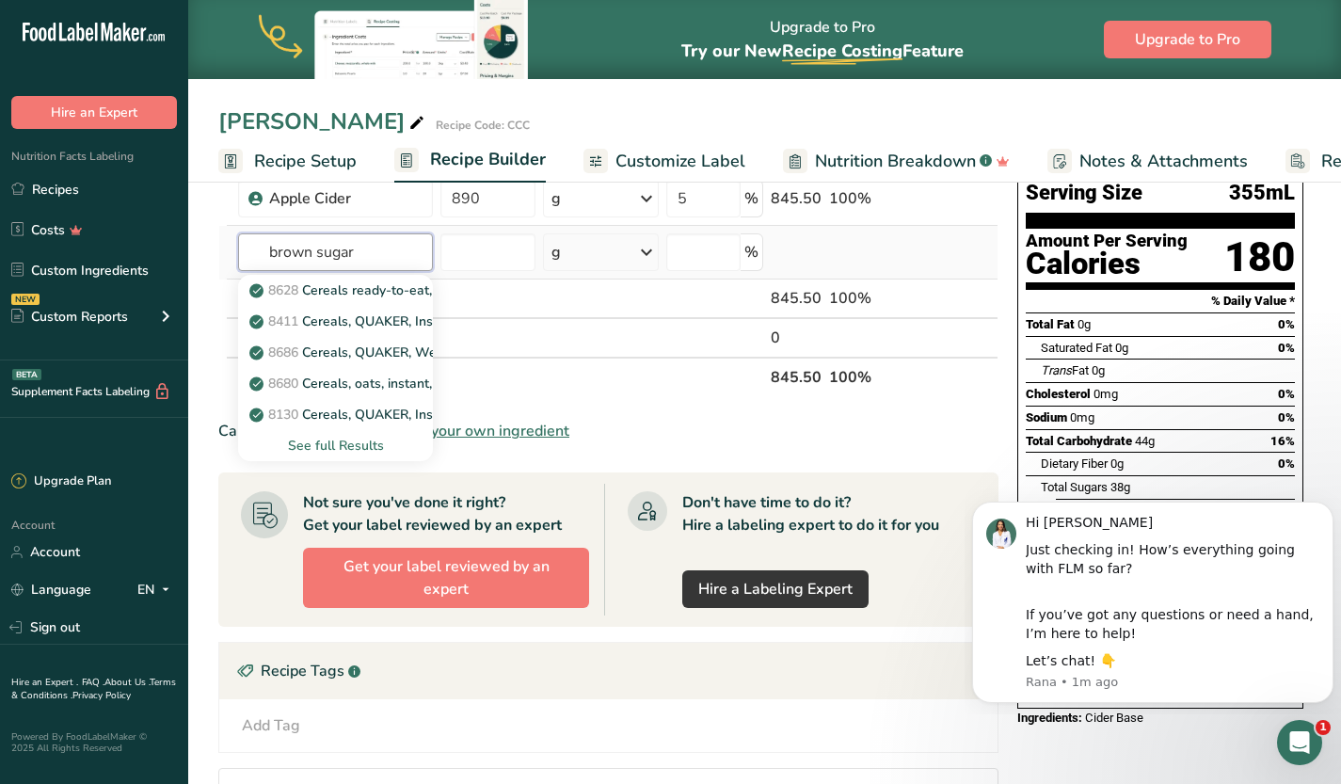
type input "brown sugar"
click at [357, 446] on div "See full Results" at bounding box center [335, 446] width 165 height 20
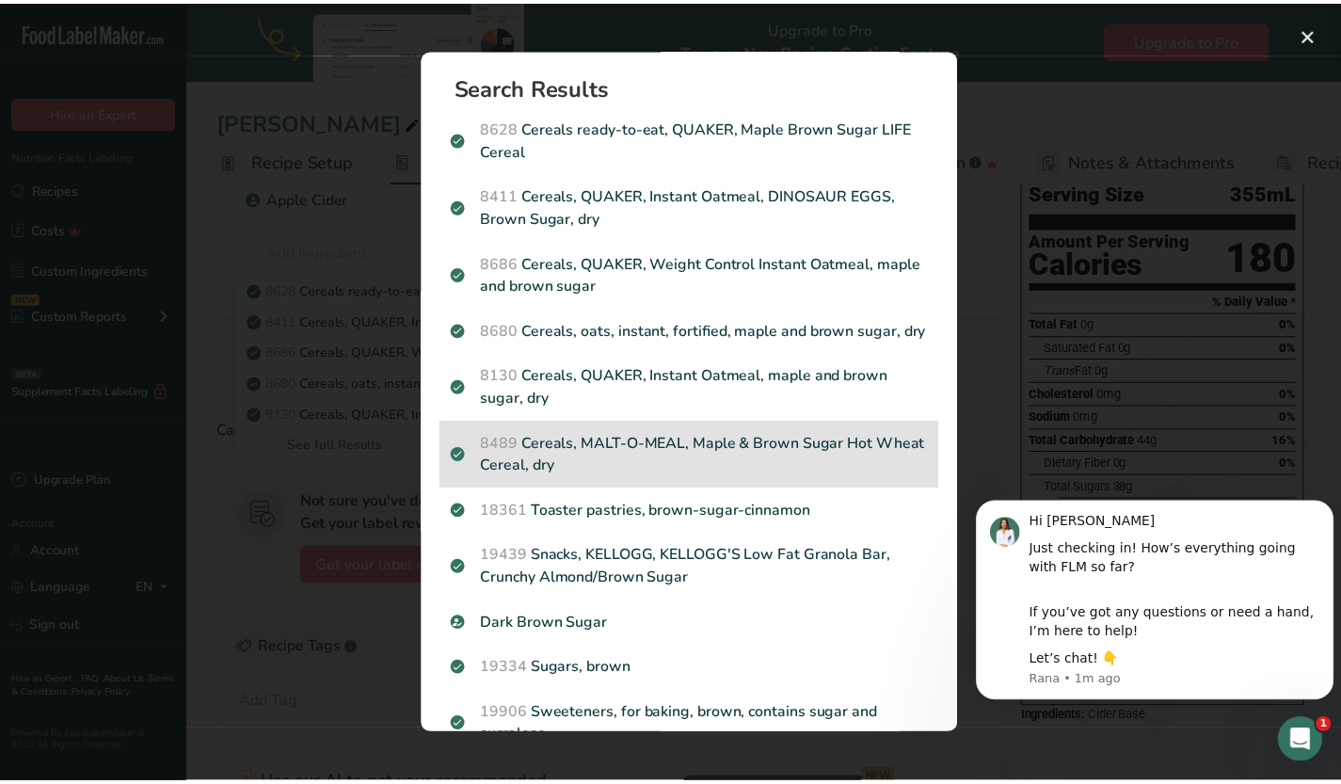
scroll to position [112, 0]
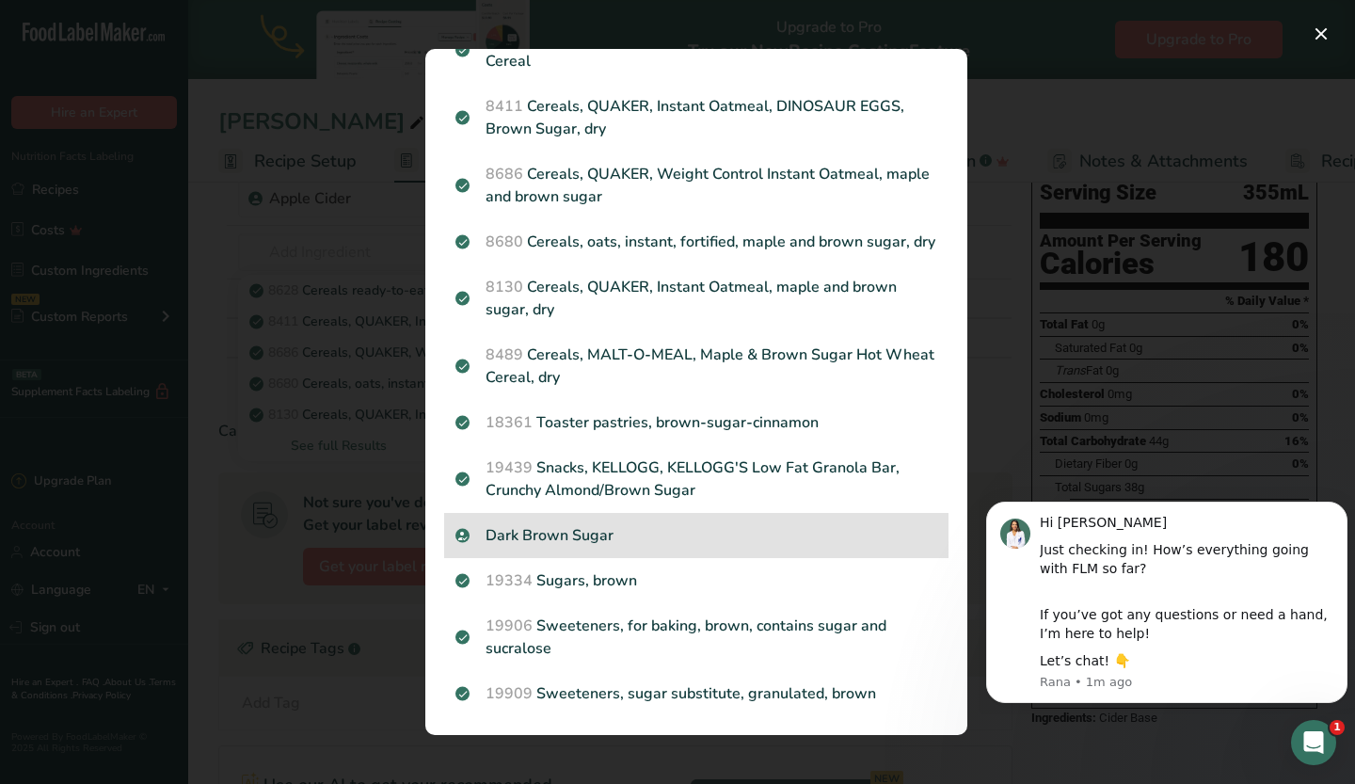
click at [680, 541] on p "Dark Brown Sugar" at bounding box center [696, 535] width 482 height 23
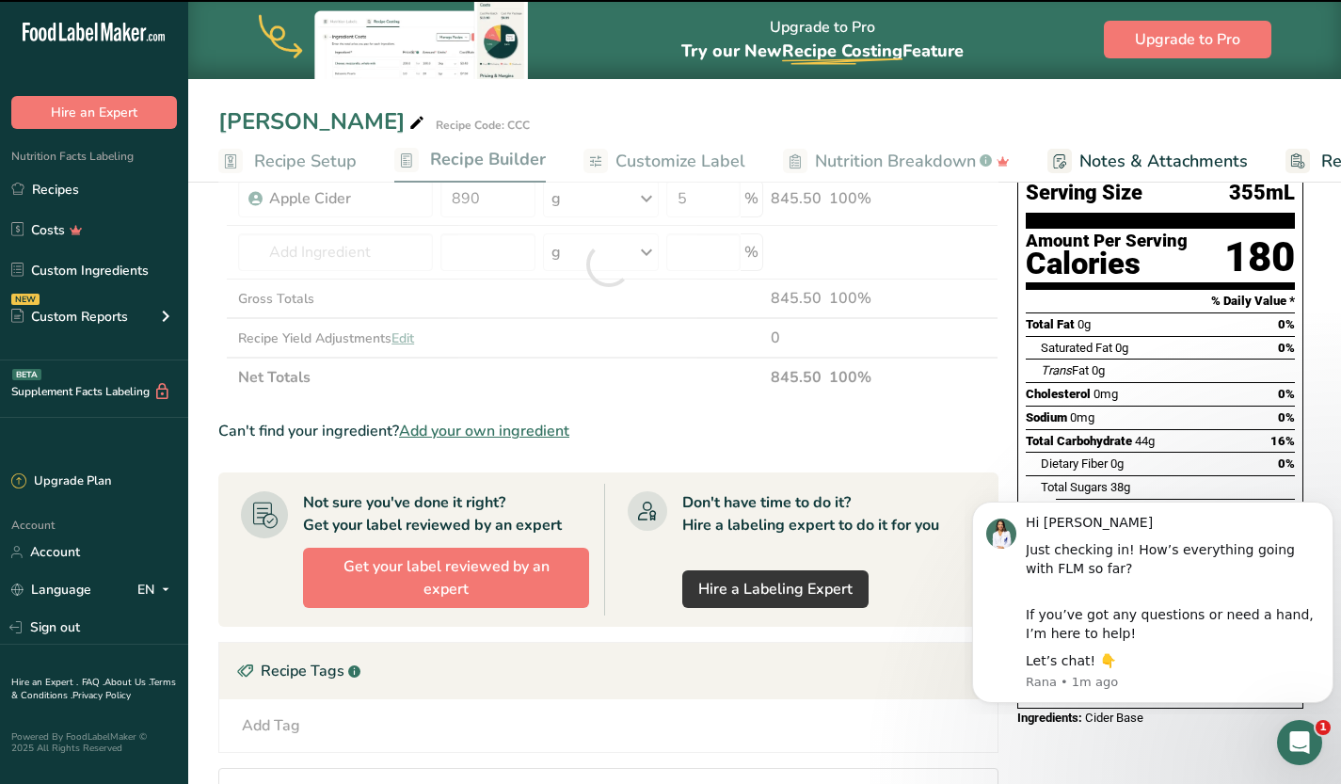
type input "0"
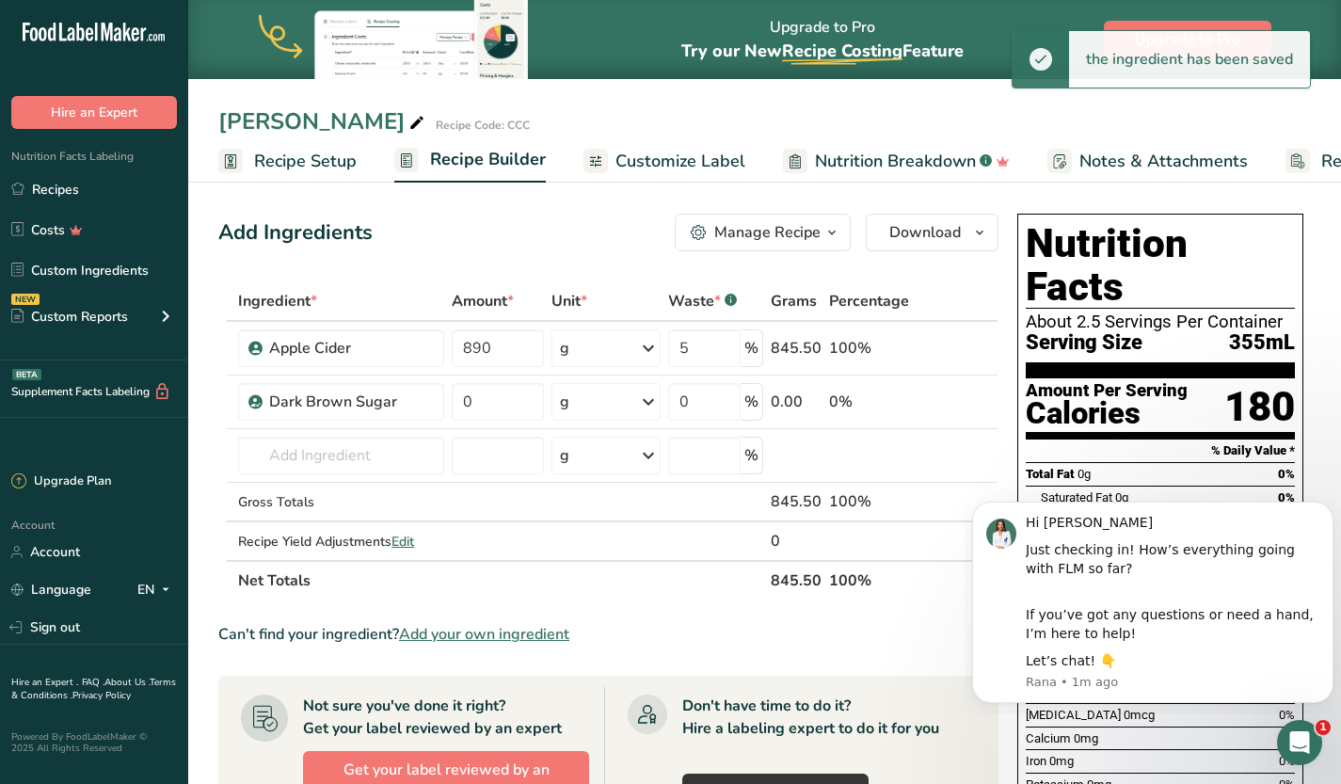
scroll to position [1, 0]
click at [492, 404] on input "0" at bounding box center [498, 401] width 92 height 38
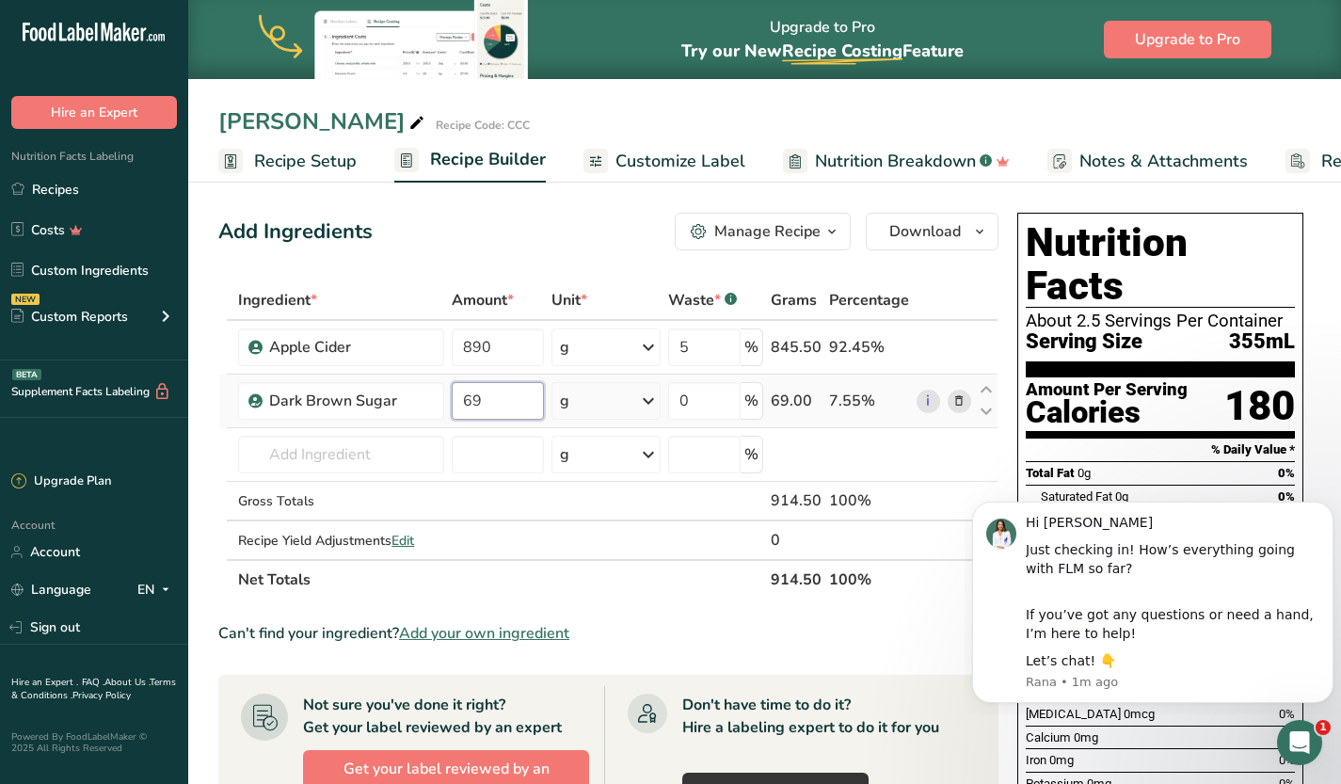
type input "69"
click at [631, 397] on div "Ingredient * Amount * Unit * Waste * .a-a{fill:#347362;}.b-a{fill:#fff;} Grams …" at bounding box center [608, 439] width 780 height 319
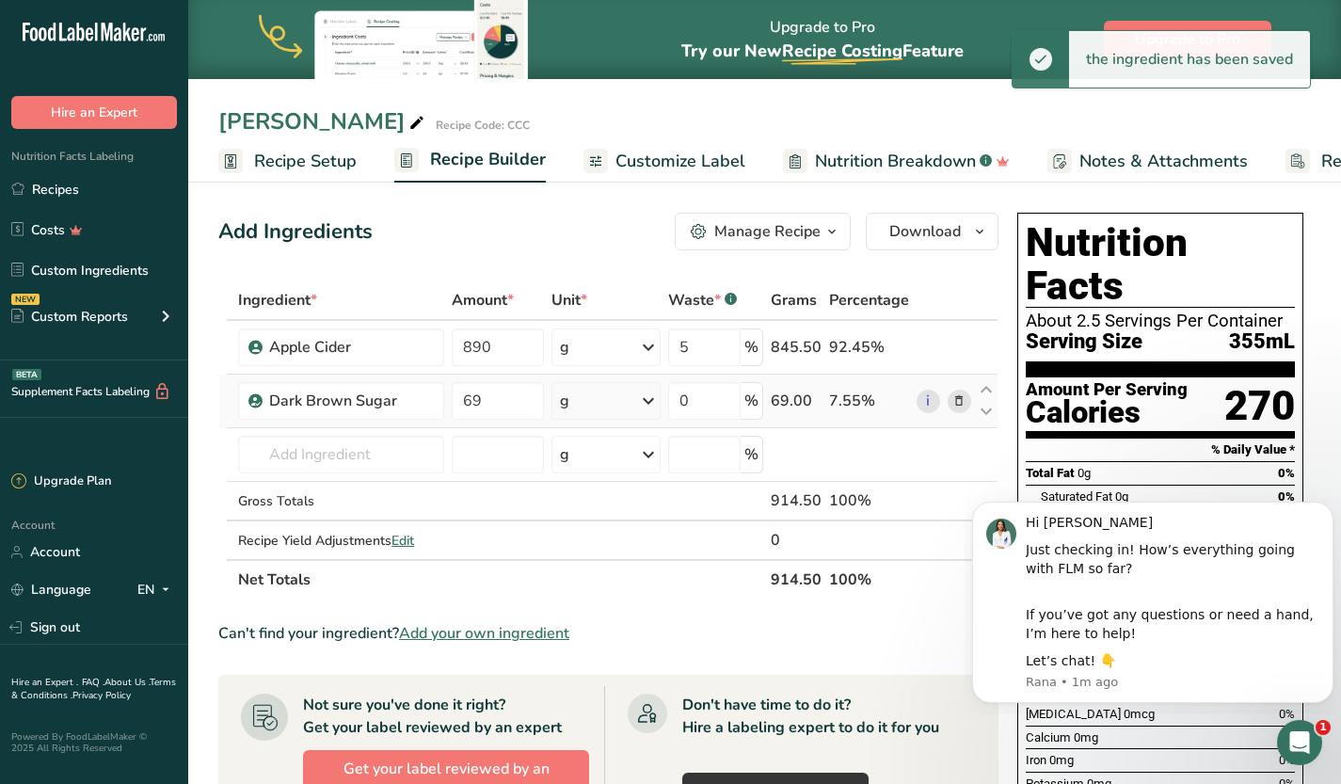
click at [646, 399] on icon at bounding box center [648, 401] width 23 height 34
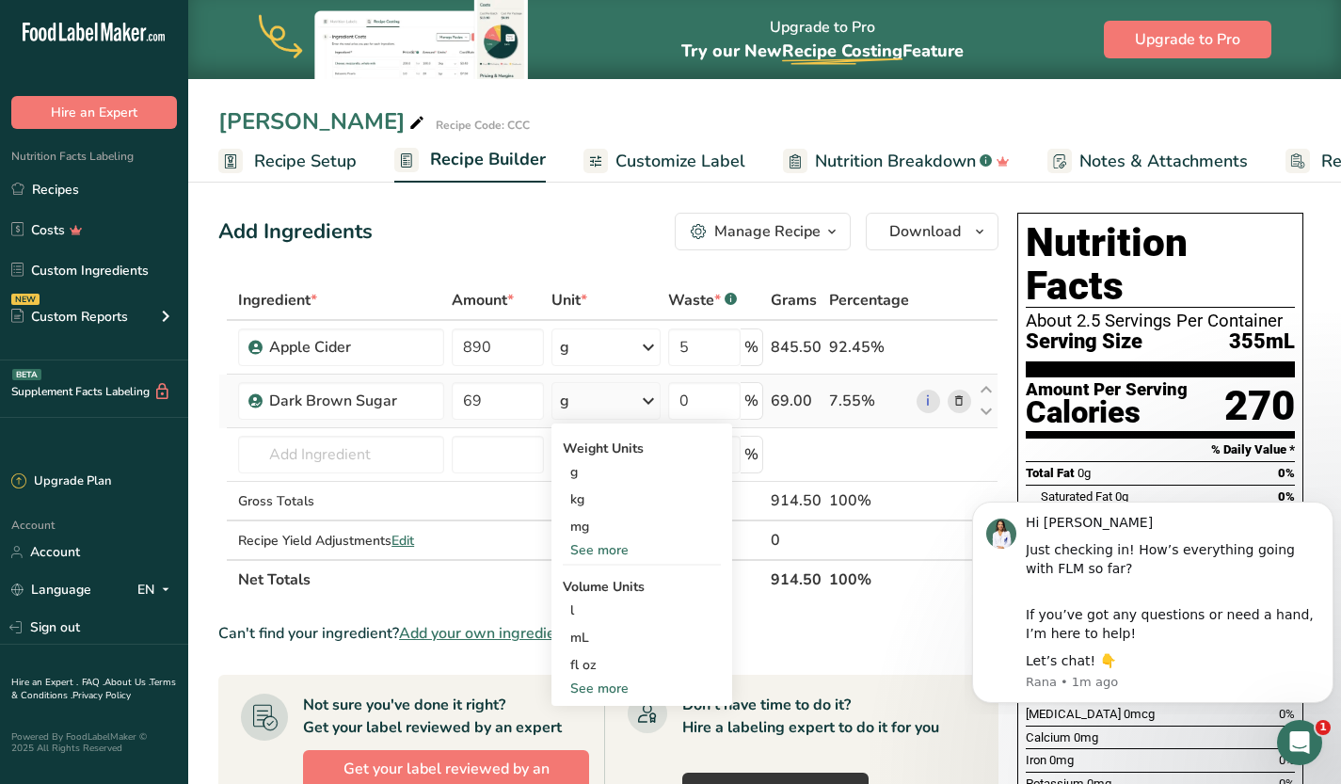
click at [604, 684] on div "See more" at bounding box center [642, 688] width 158 height 20
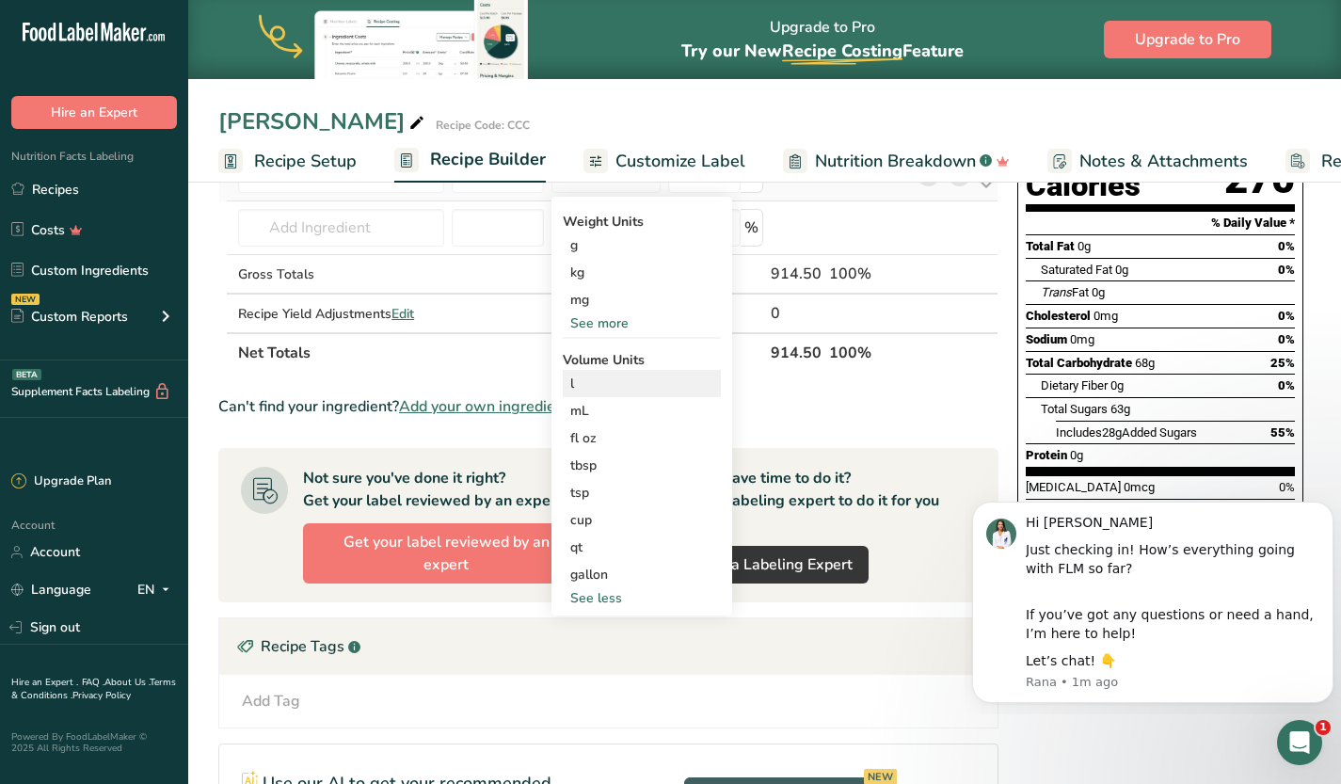
scroll to position [224, 0]
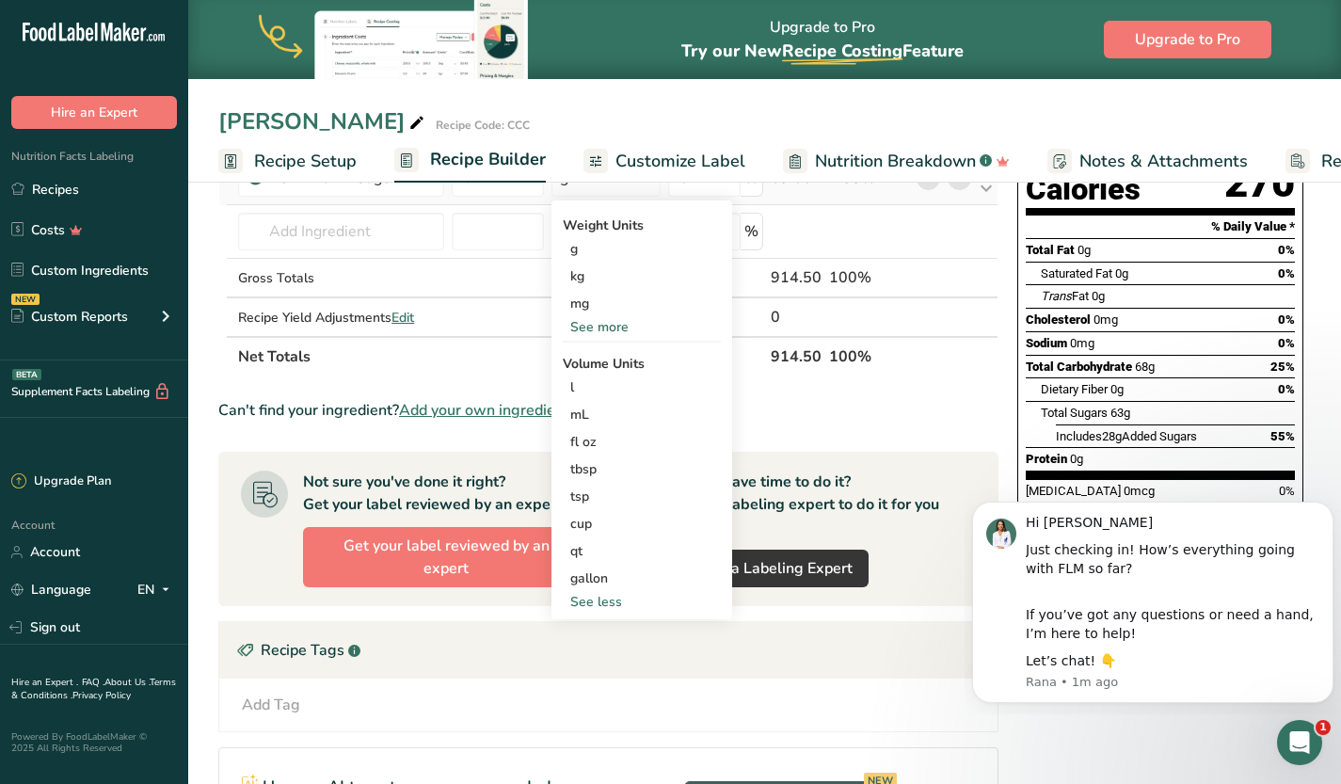
click at [609, 322] on div "See more" at bounding box center [642, 327] width 158 height 20
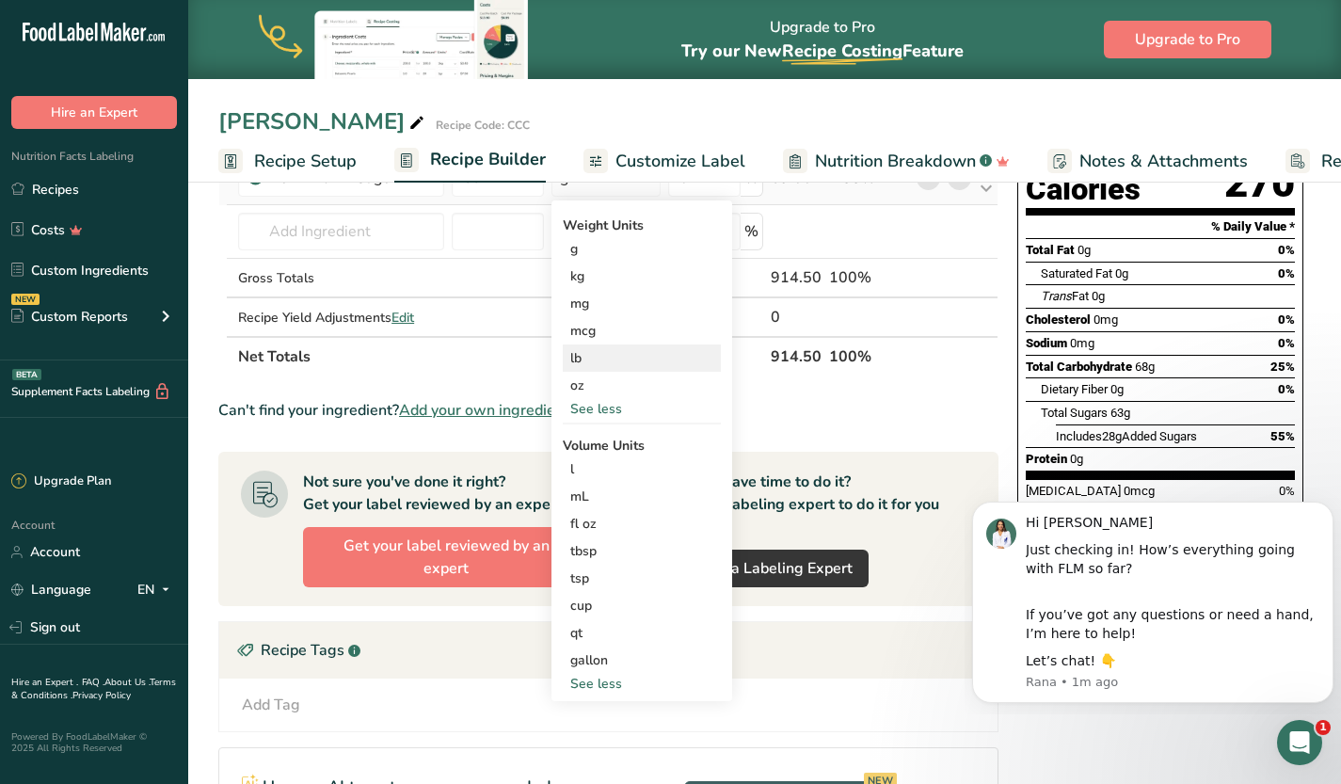
click at [608, 361] on div "lb" at bounding box center [642, 357] width 158 height 27
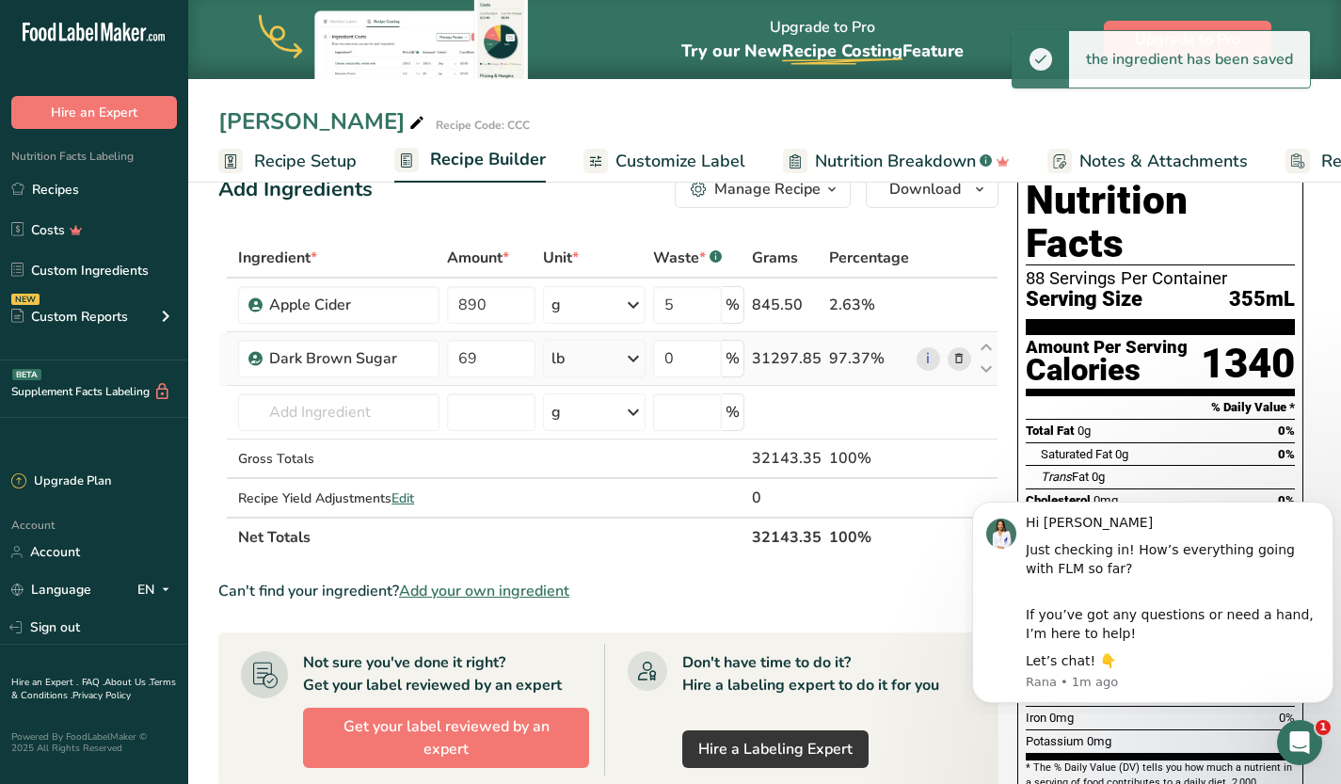
scroll to position [34, 0]
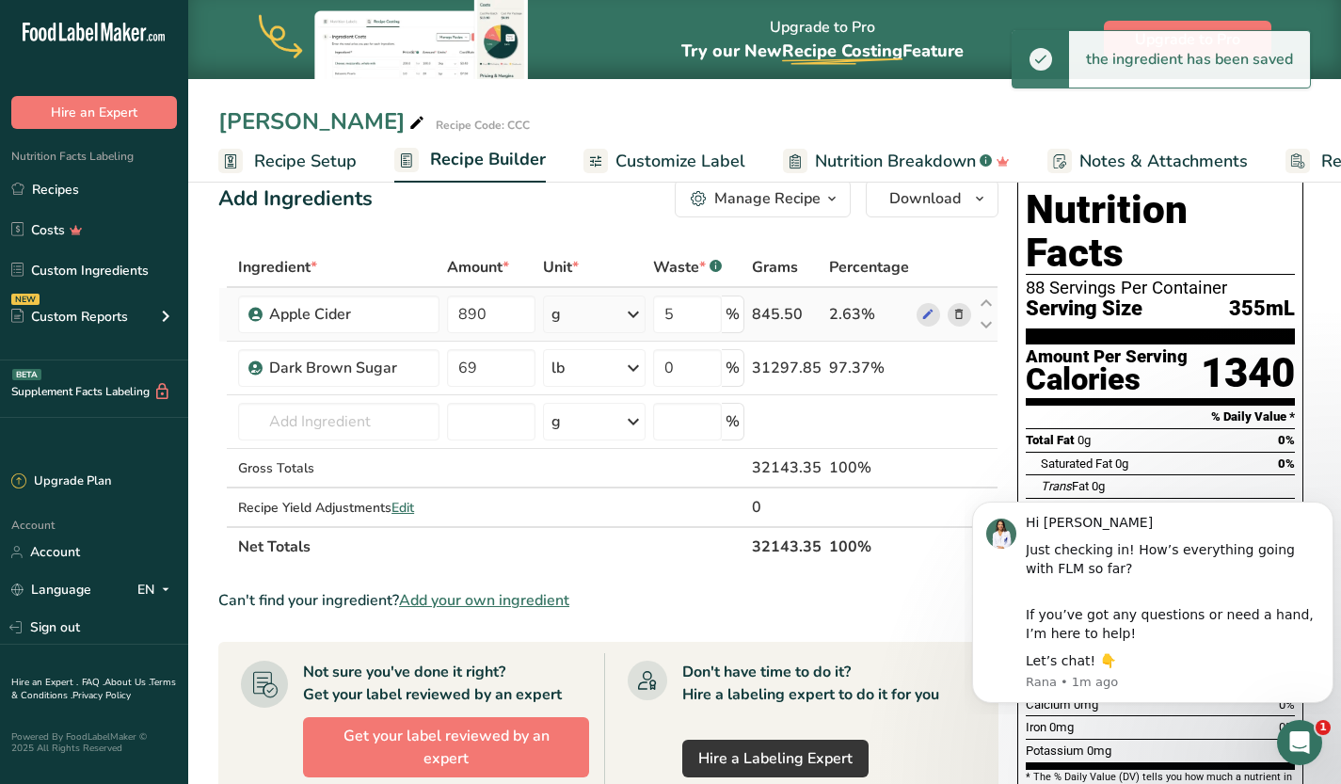
click at [635, 318] on icon at bounding box center [633, 314] width 23 height 34
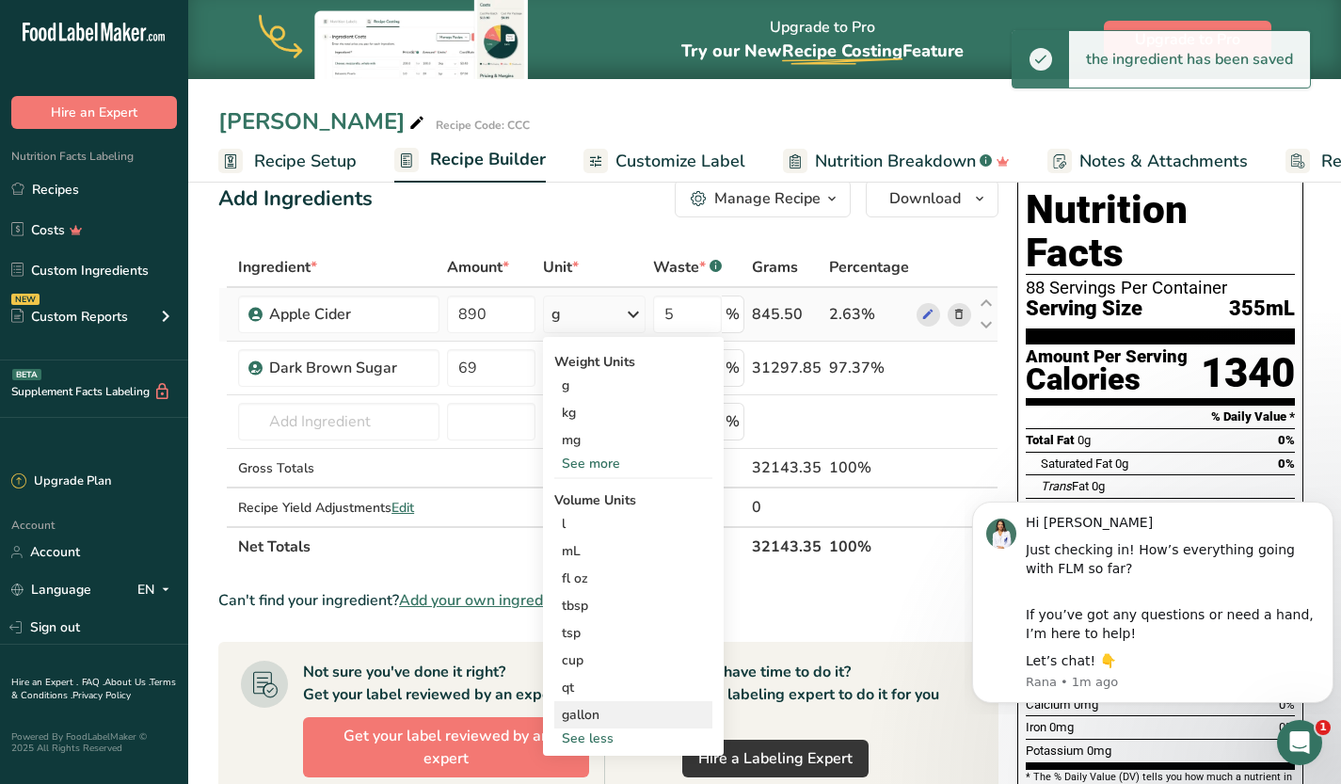
click at [582, 710] on div "gallon" at bounding box center [633, 715] width 143 height 20
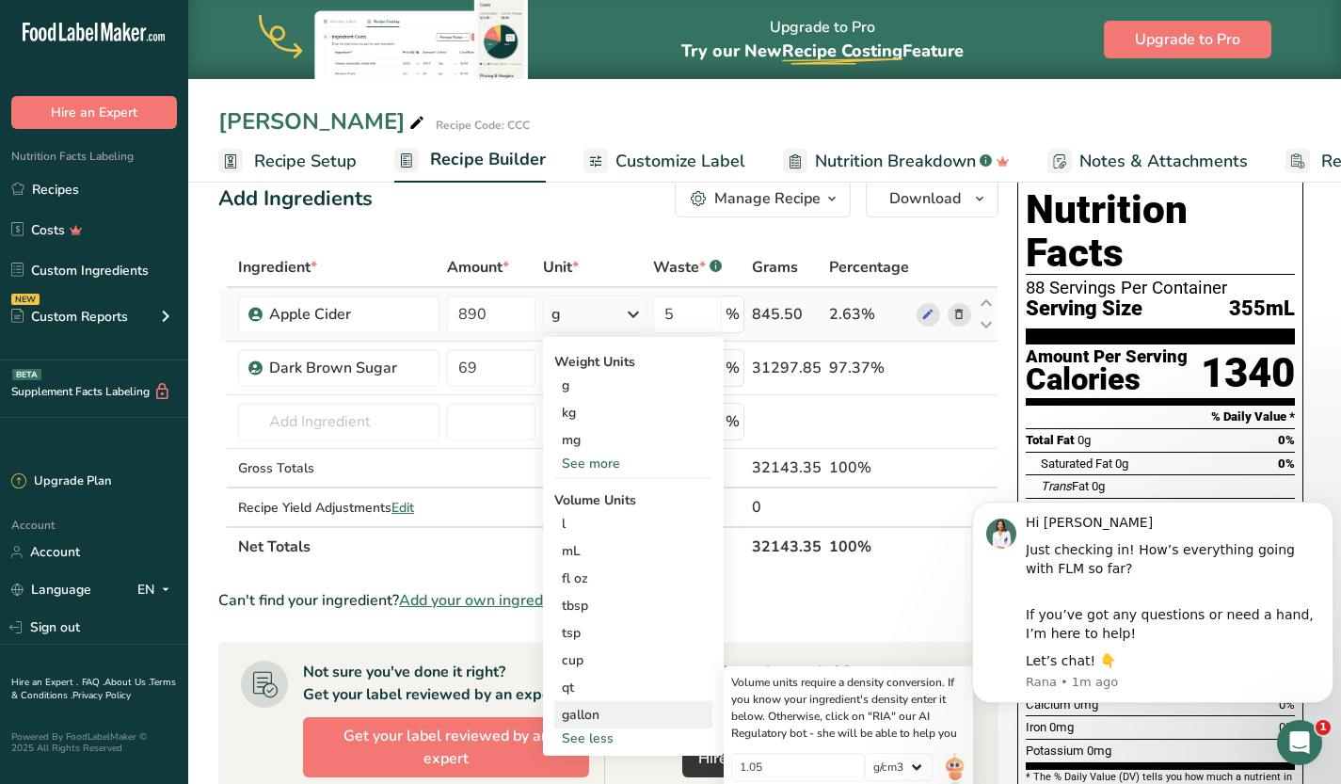
click at [609, 705] on div "gallon" at bounding box center [633, 715] width 143 height 20
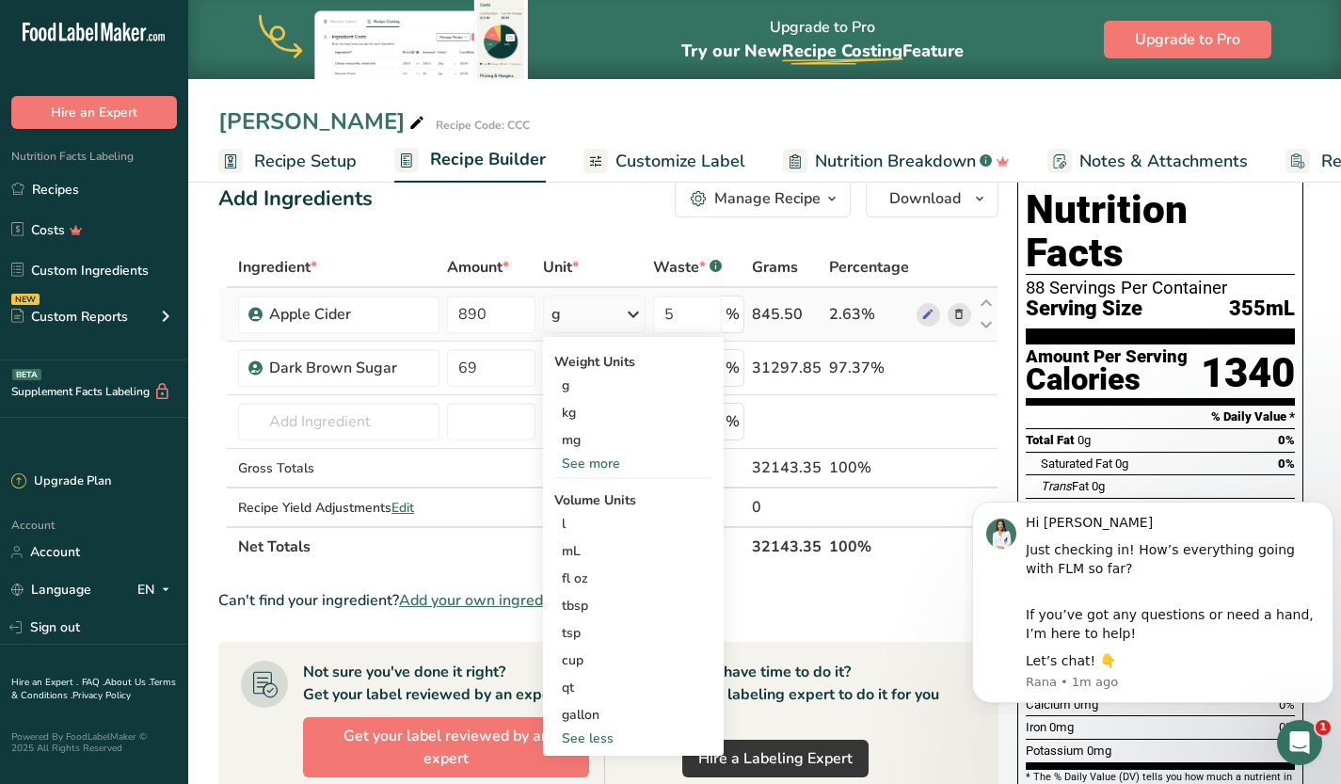
click at [632, 322] on icon at bounding box center [633, 314] width 23 height 34
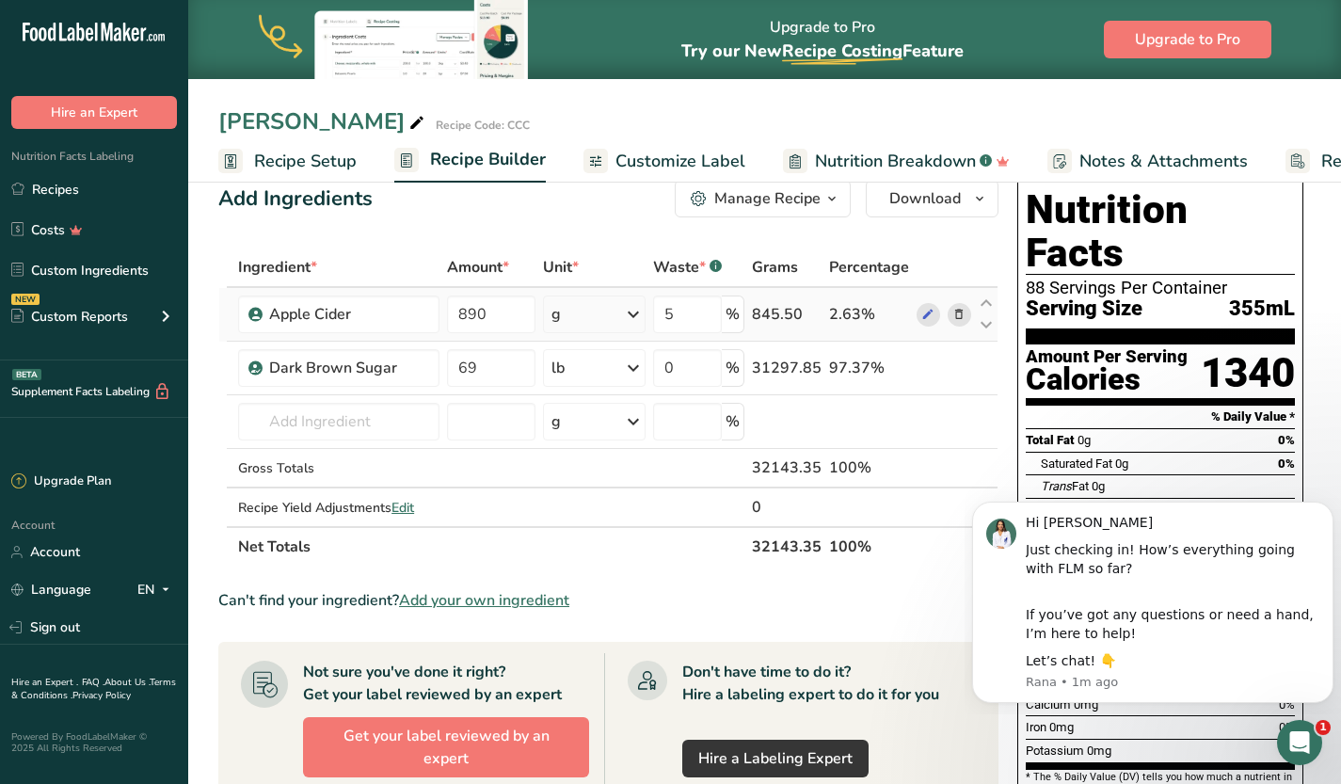
click at [628, 307] on icon at bounding box center [633, 314] width 23 height 34
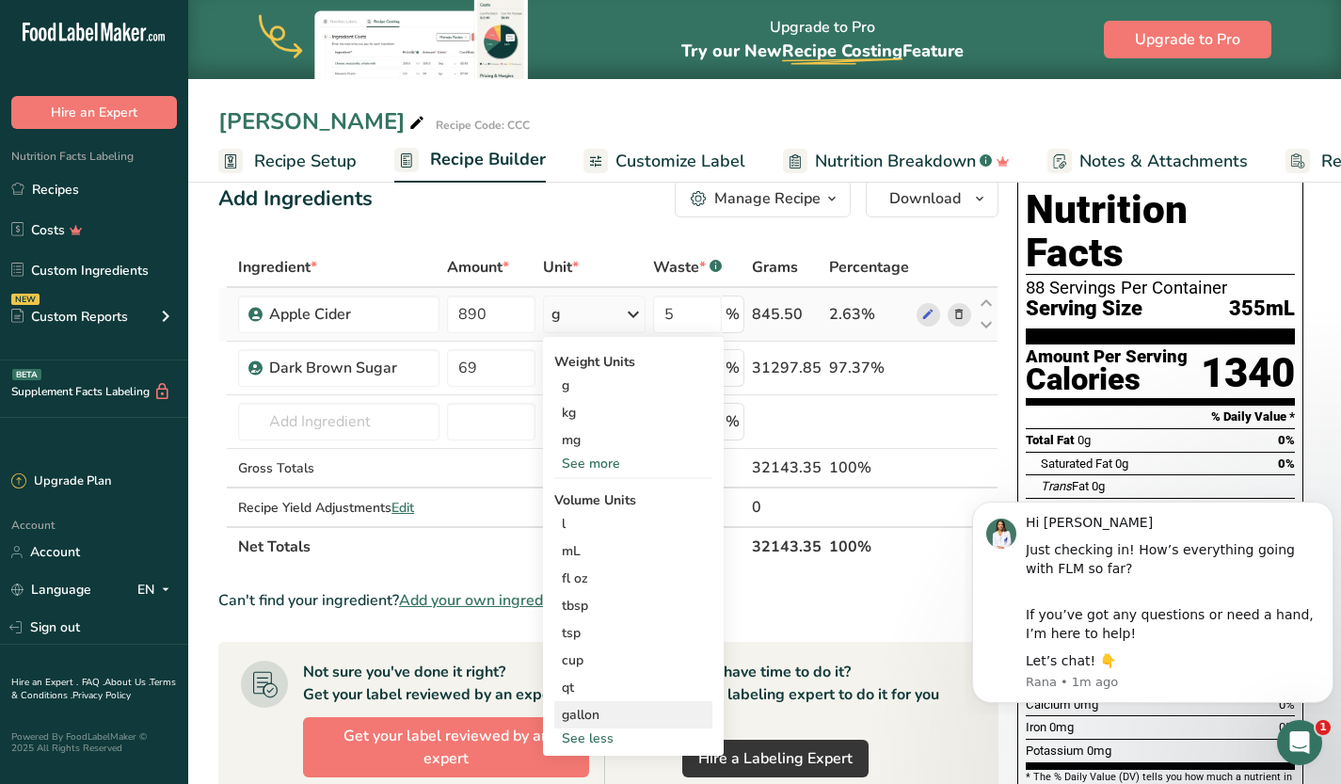
click at [577, 711] on div "gallon" at bounding box center [633, 715] width 143 height 20
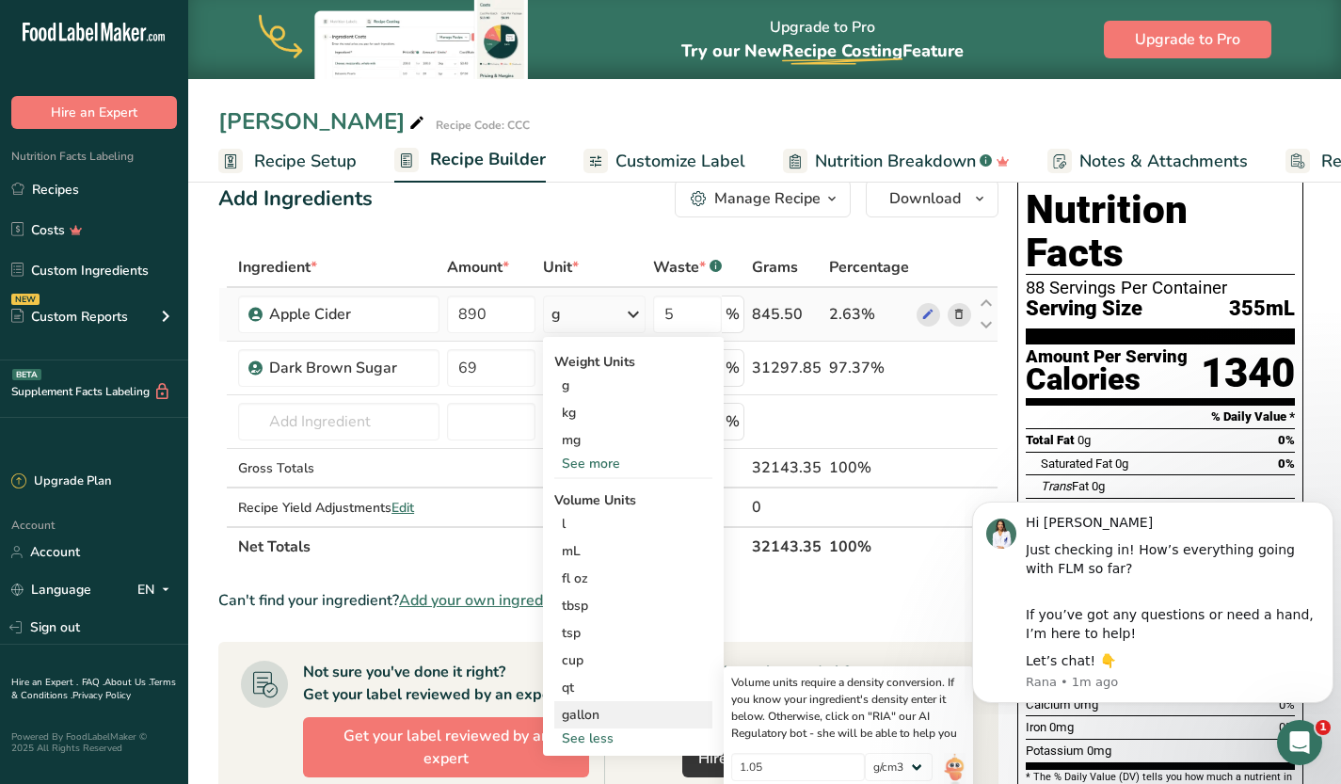
click at [577, 711] on div "gallon" at bounding box center [633, 715] width 143 height 20
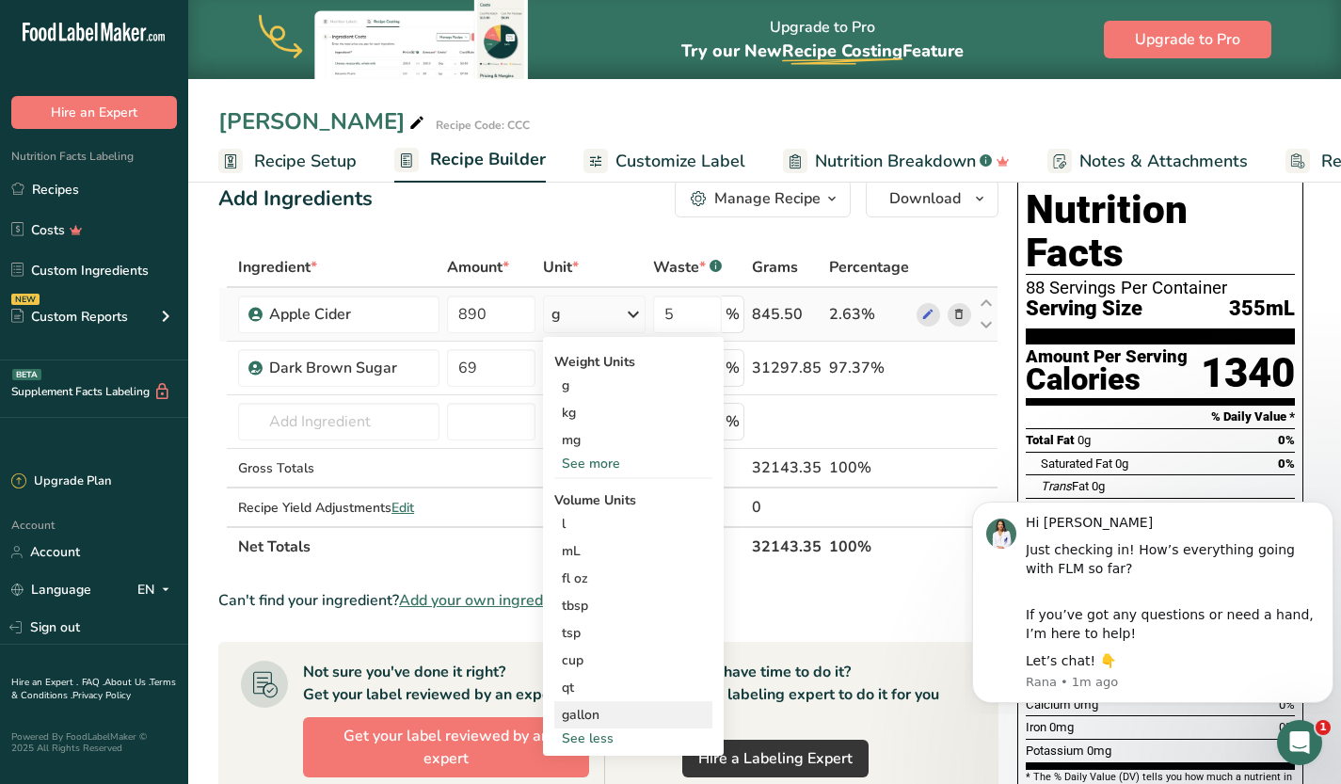
click at [577, 711] on div "gallon" at bounding box center [633, 715] width 143 height 20
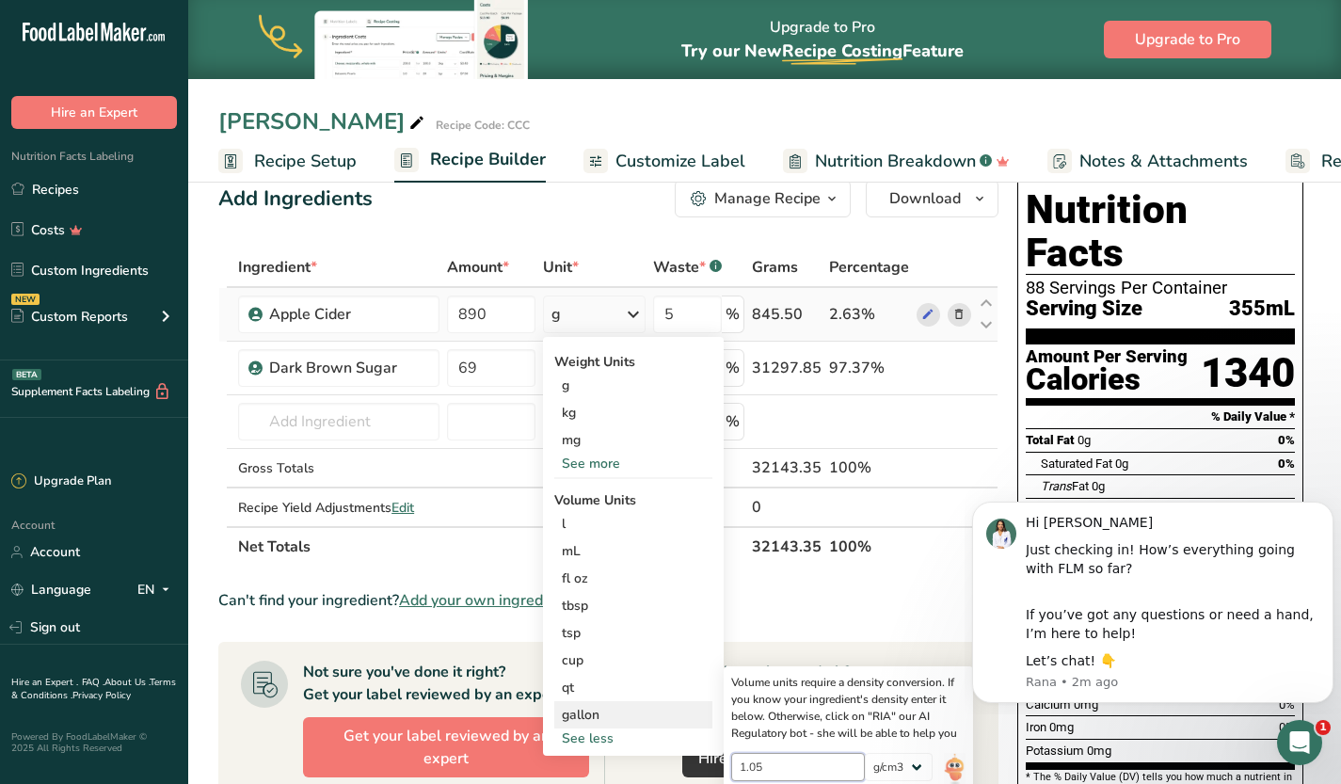
click at [827, 768] on input "1.05" at bounding box center [798, 767] width 135 height 28
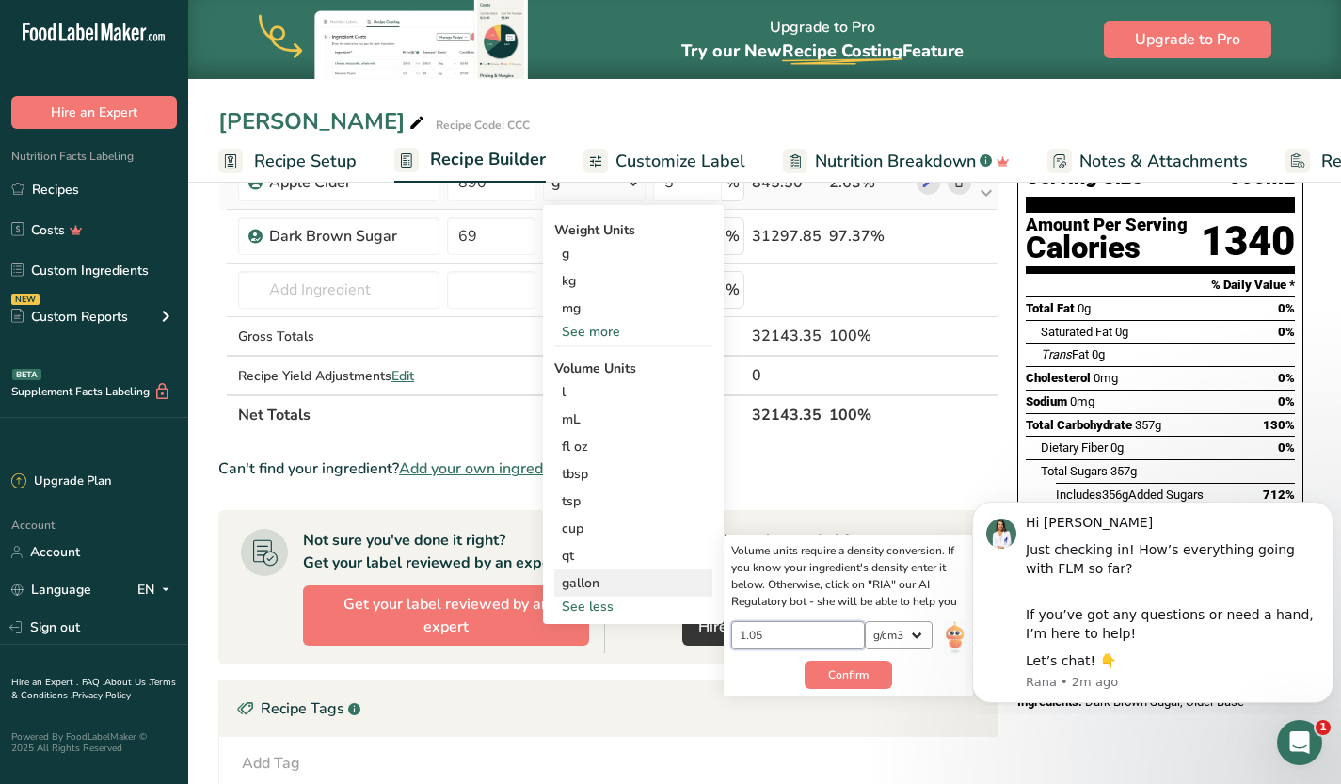
scroll to position [167, 0]
click at [856, 665] on span "Confirm" at bounding box center [848, 673] width 40 height 17
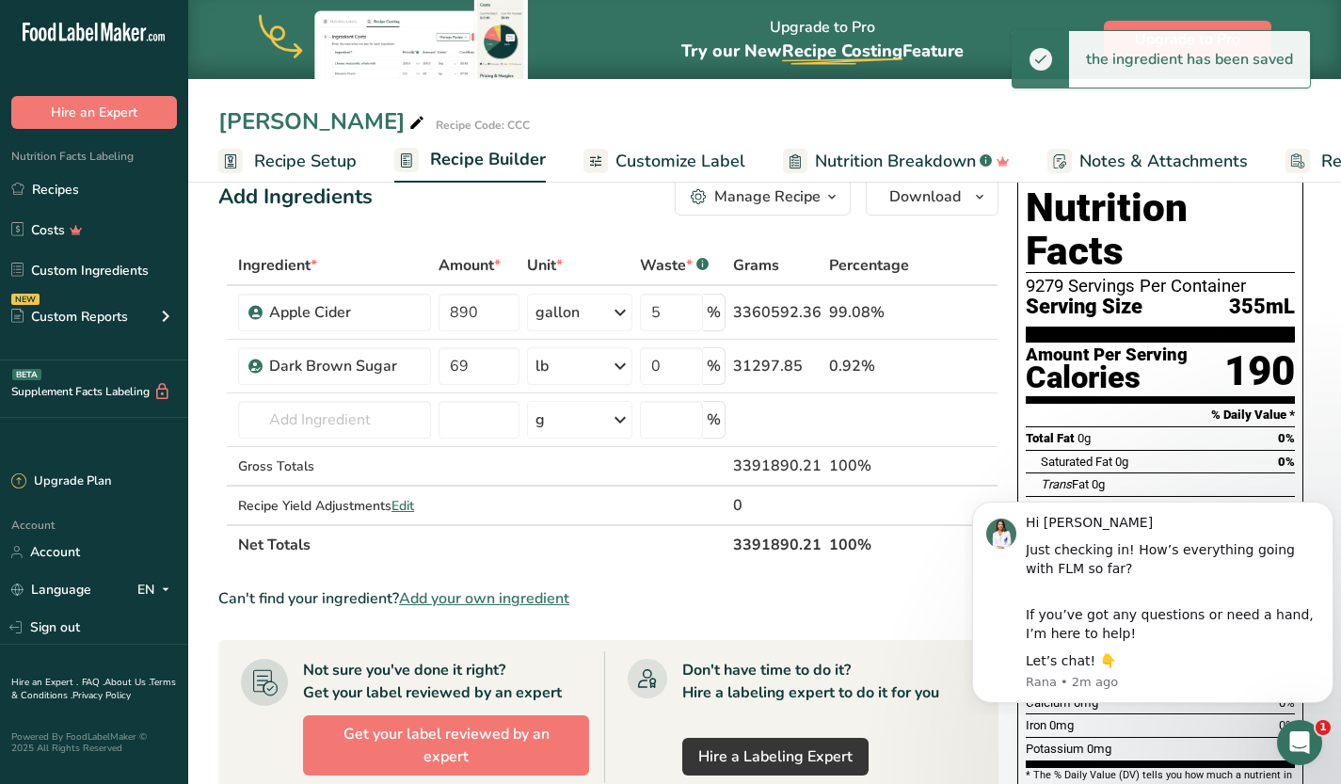
scroll to position [35, 0]
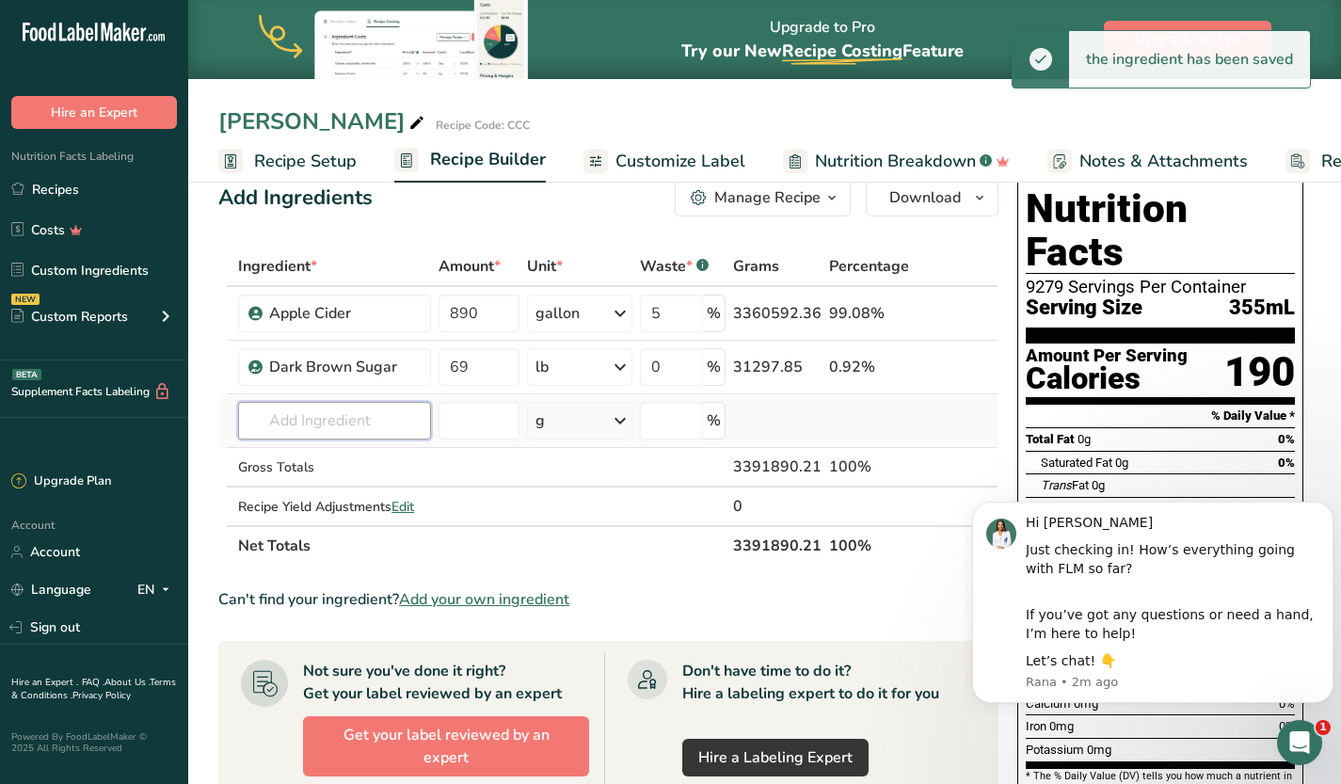
click at [339, 429] on input "text" at bounding box center [334, 421] width 193 height 38
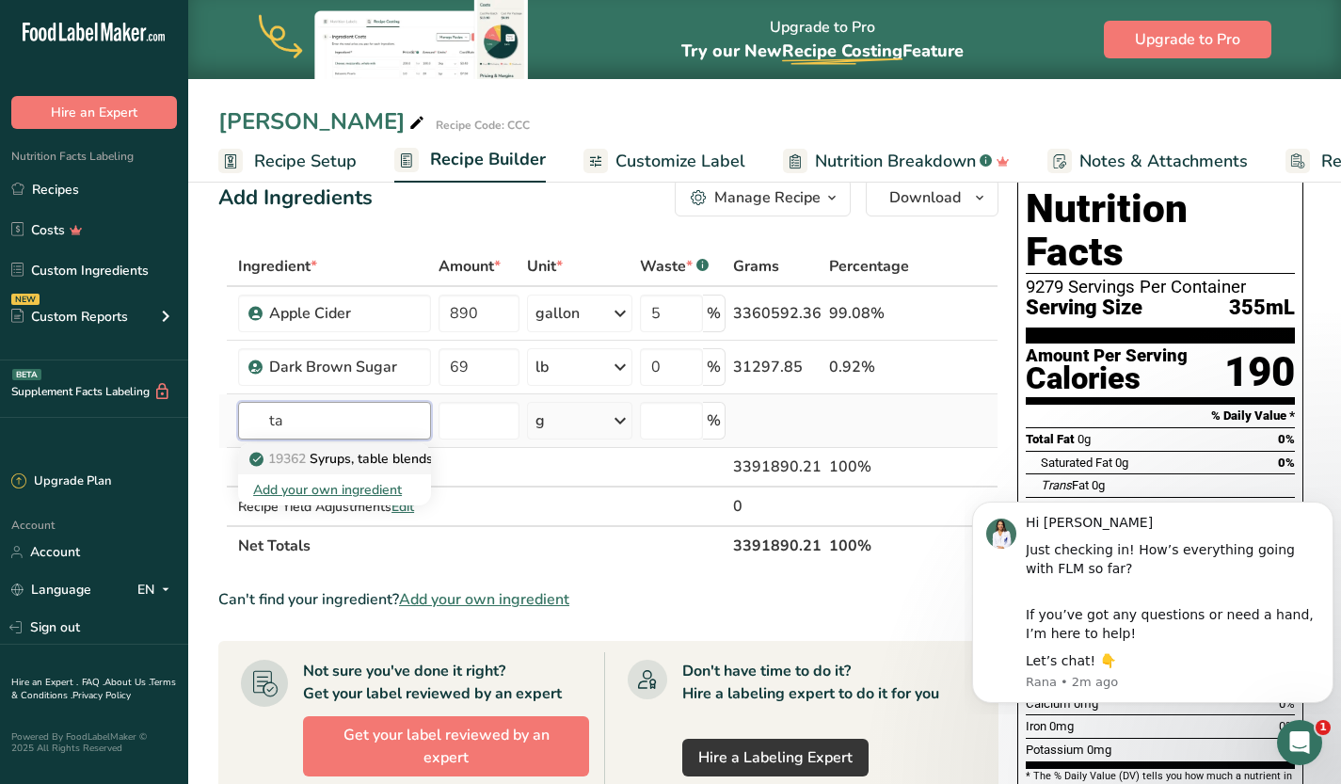
type input "t"
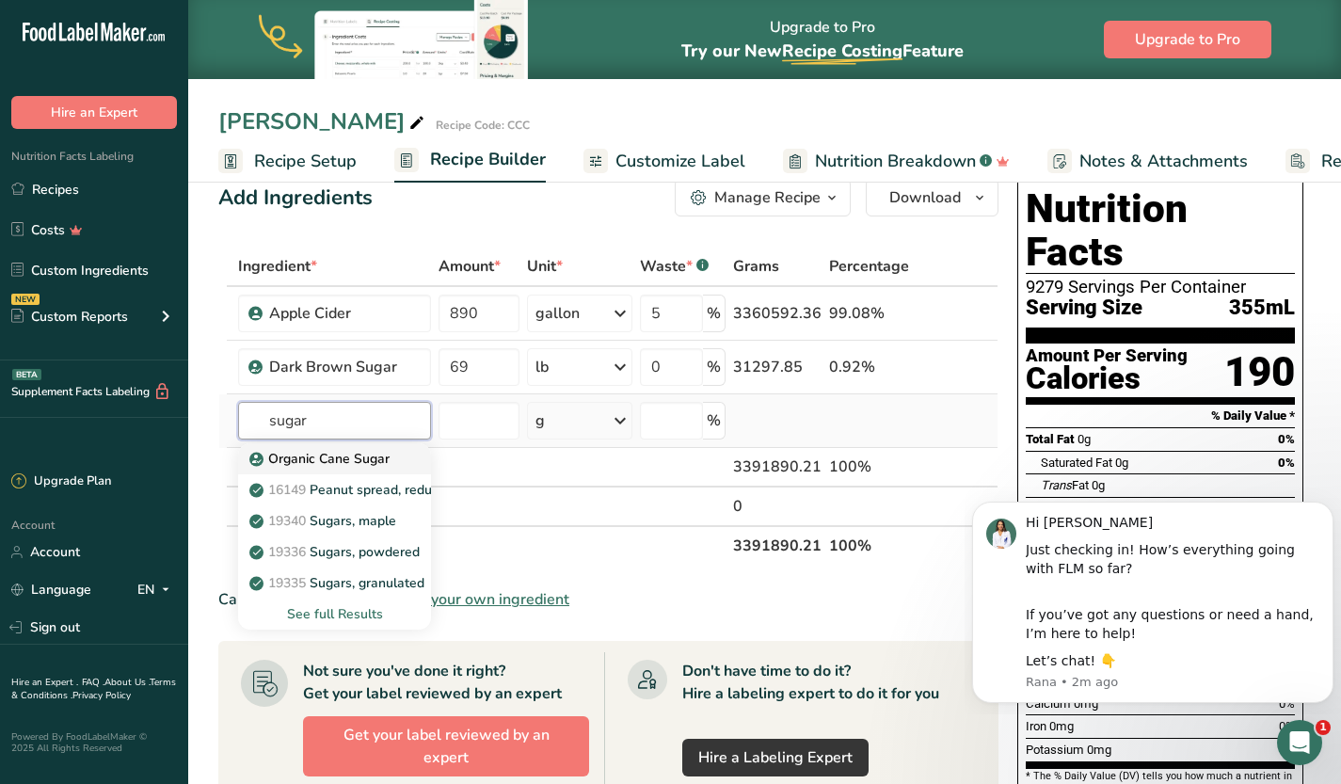
type input "sugar"
click at [383, 459] on p "Organic Cane Sugar" at bounding box center [321, 459] width 136 height 20
type input "Organic Cane Sugar"
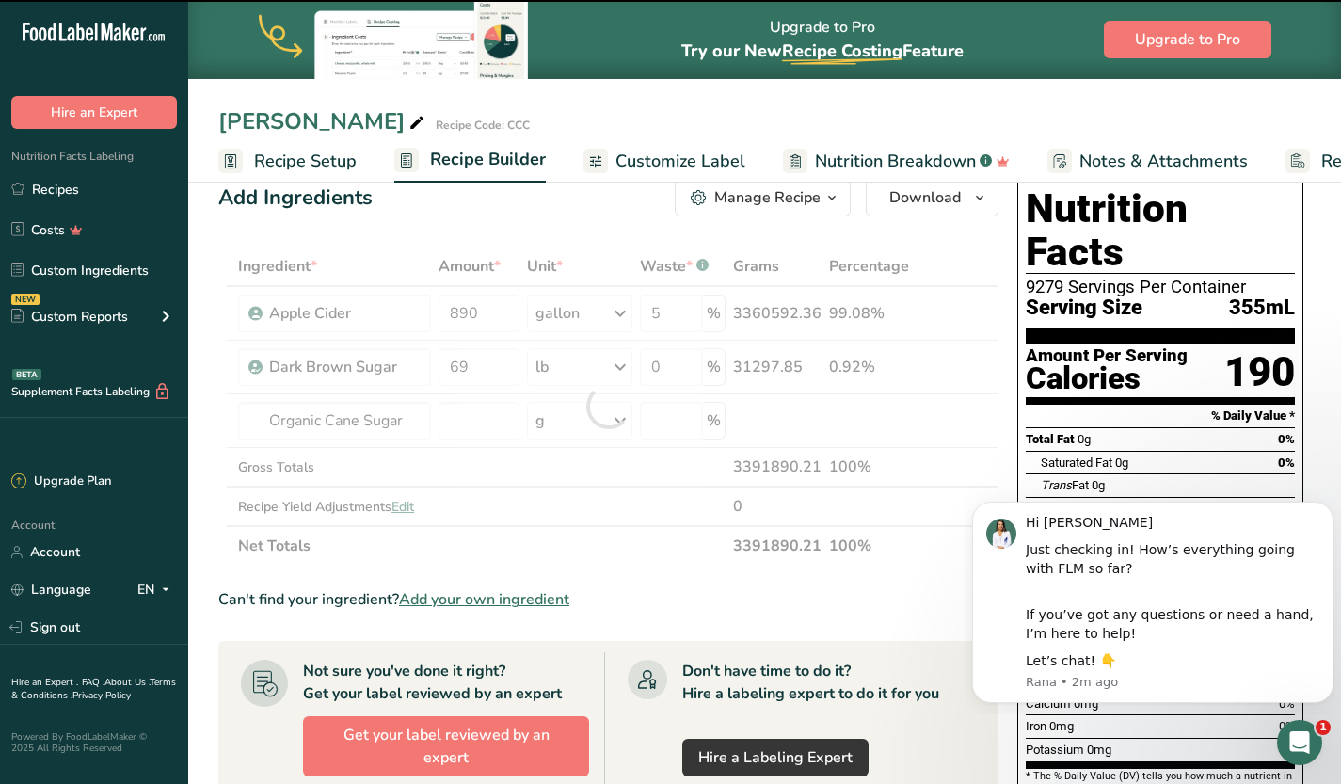
type input "0"
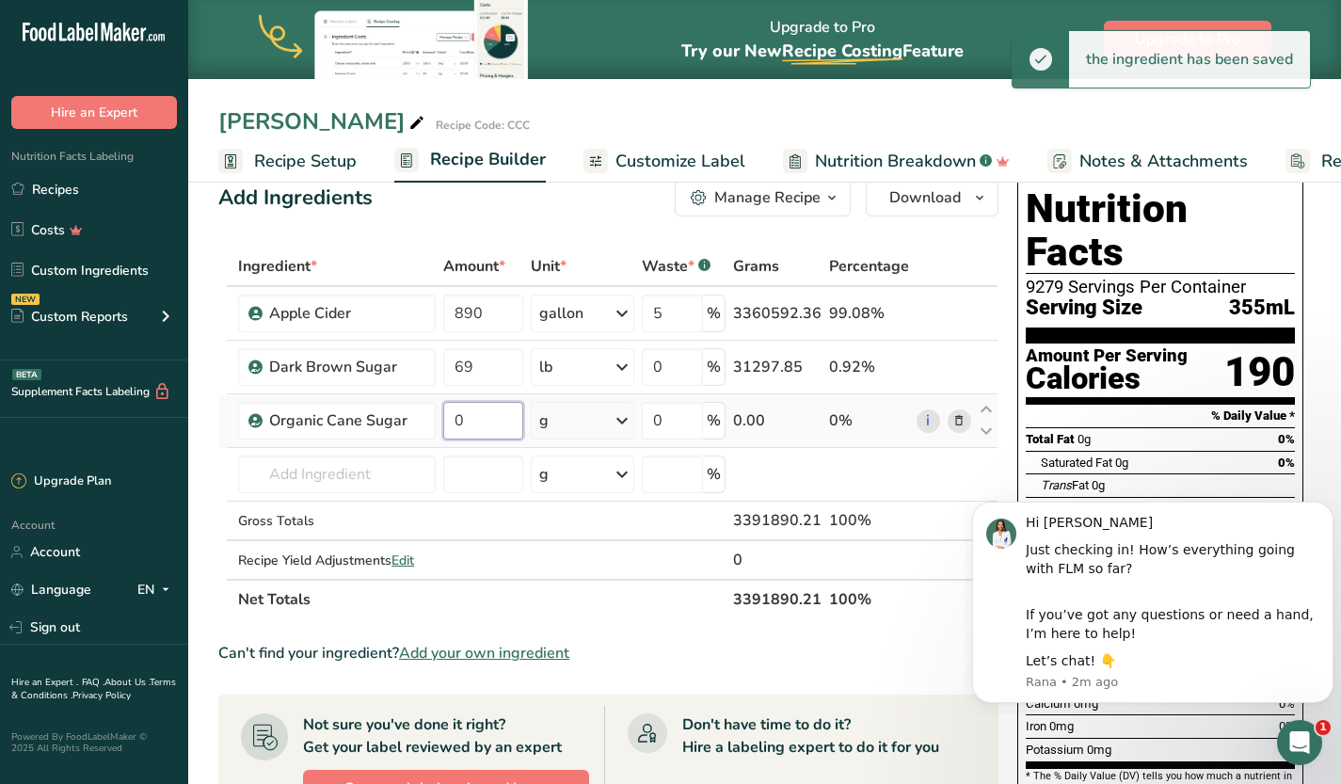
click at [496, 410] on input "0" at bounding box center [483, 421] width 80 height 38
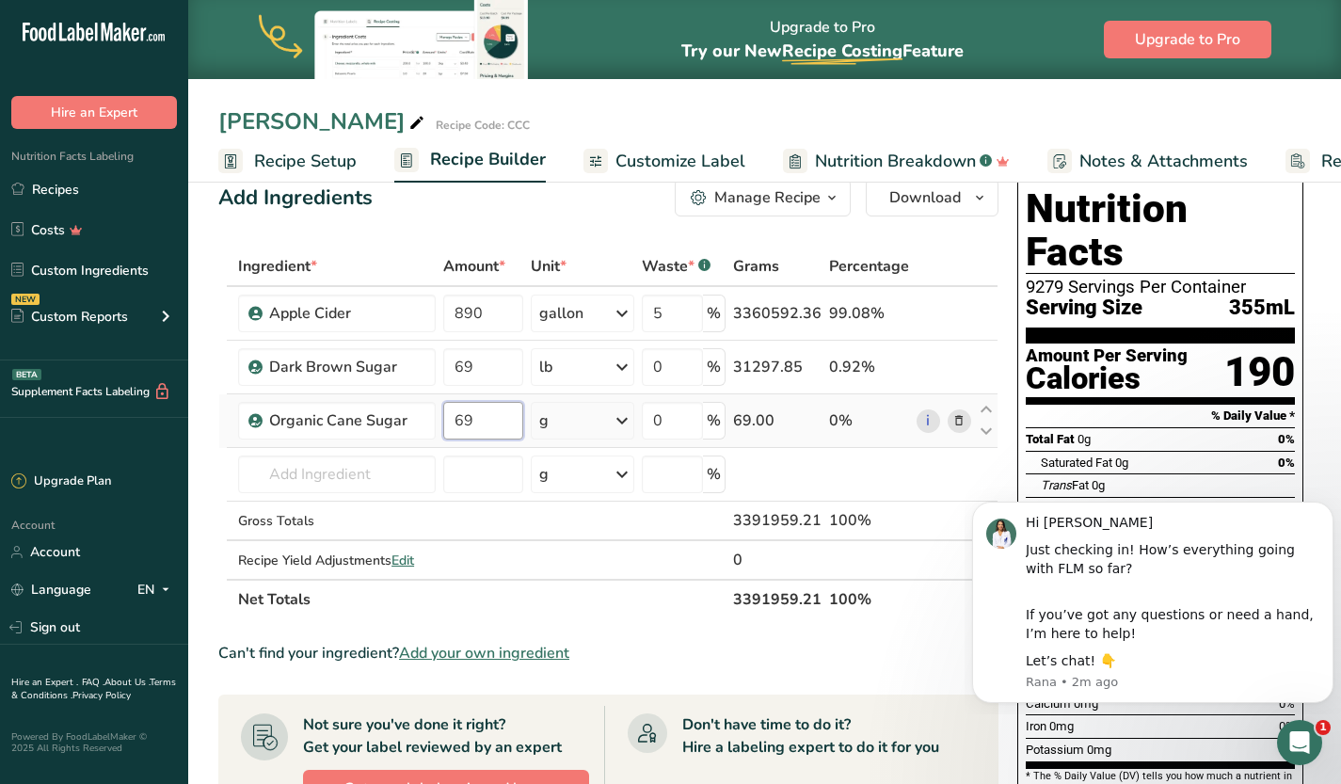
type input "69"
click at [633, 422] on div "Ingredient * Amount * Unit * Waste * .a-a{fill:#347362;}.b-a{fill:#fff;} Grams …" at bounding box center [608, 433] width 780 height 373
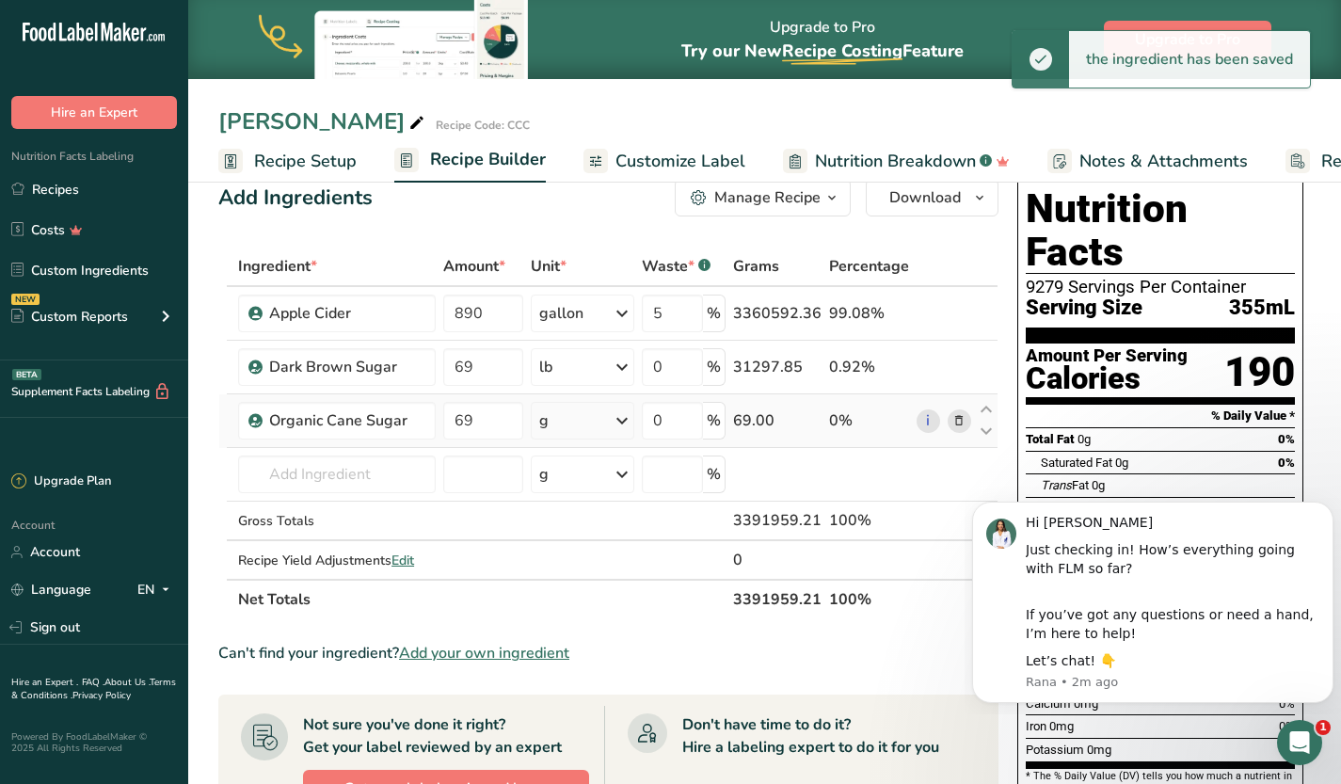
click at [620, 422] on icon at bounding box center [622, 421] width 23 height 34
click at [575, 567] on div "See more" at bounding box center [621, 570] width 158 height 20
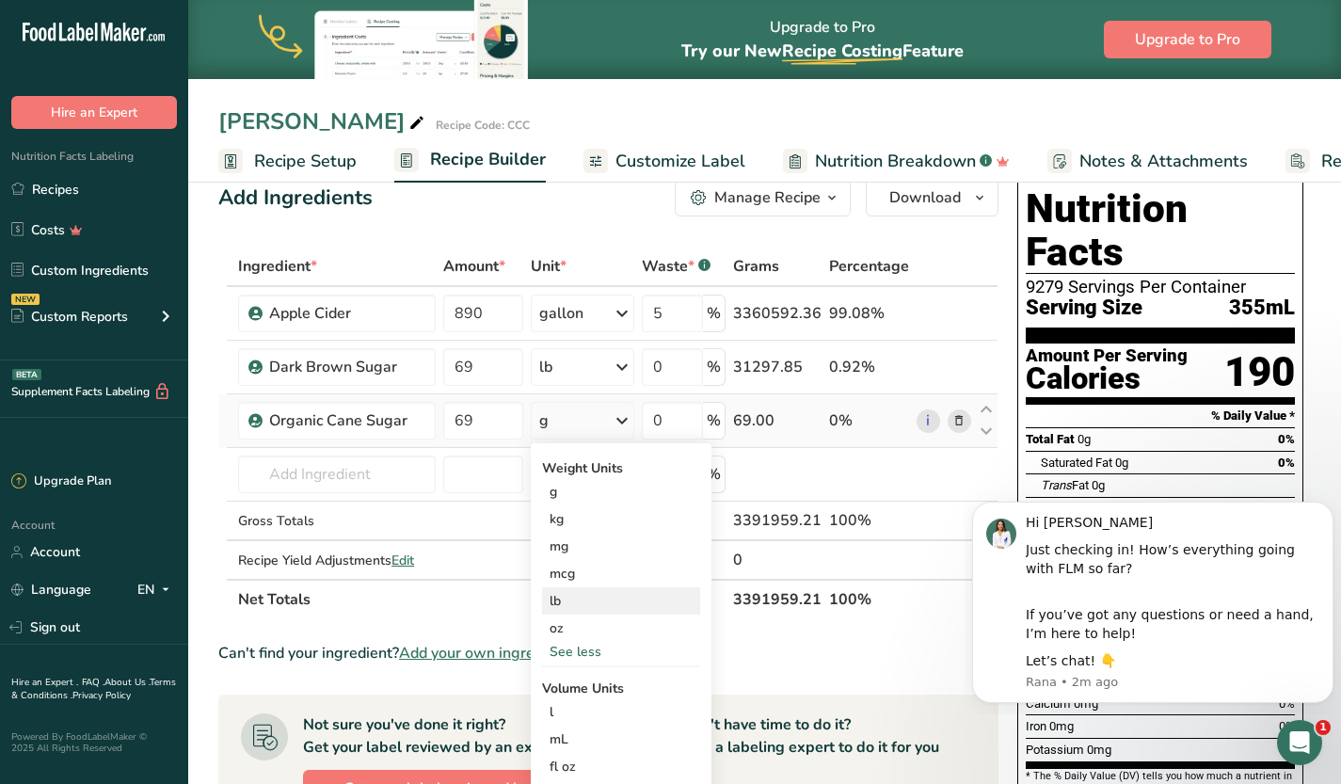
click at [573, 606] on div "lb" at bounding box center [621, 600] width 158 height 27
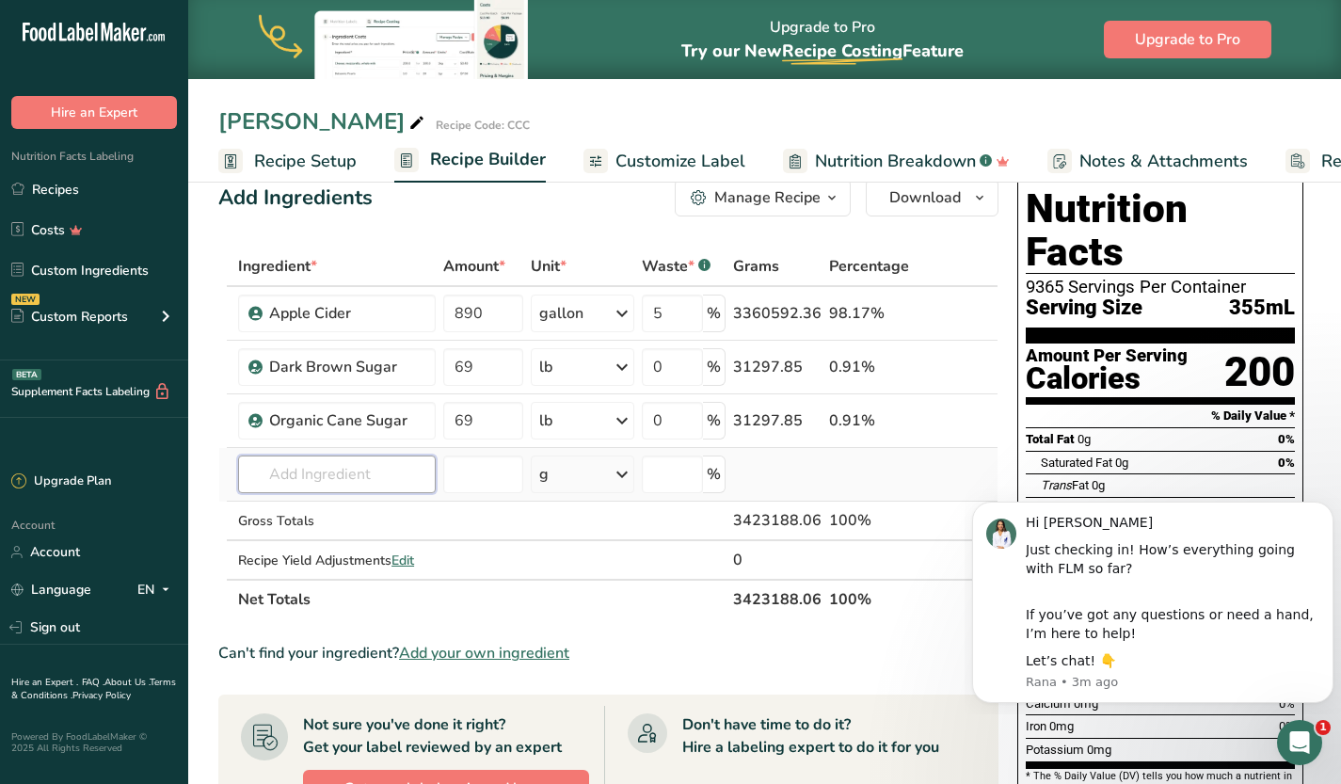
click at [311, 464] on input "text" at bounding box center [337, 474] width 198 height 38
type input "chai tea"
click at [301, 547] on p "Chai Tea" at bounding box center [287, 544] width 68 height 20
type input "Chai Tea"
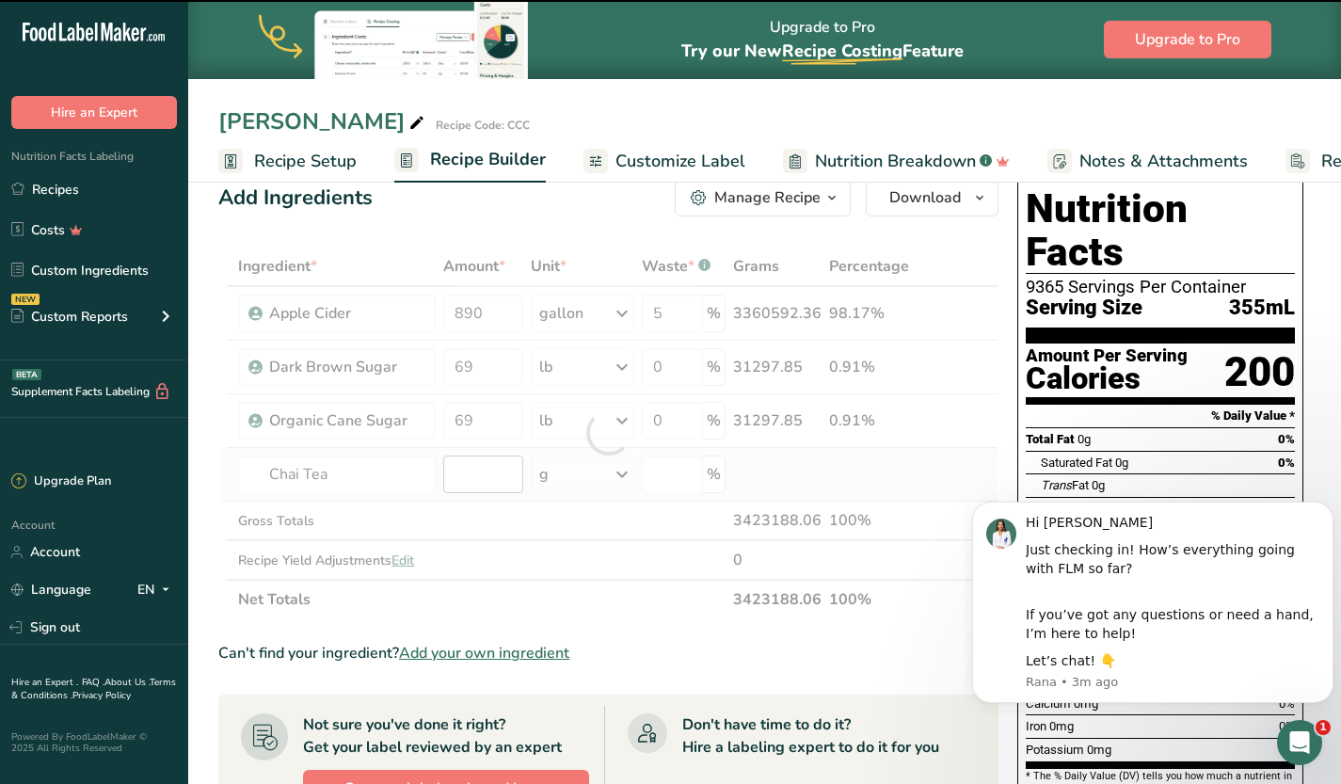
type input "0"
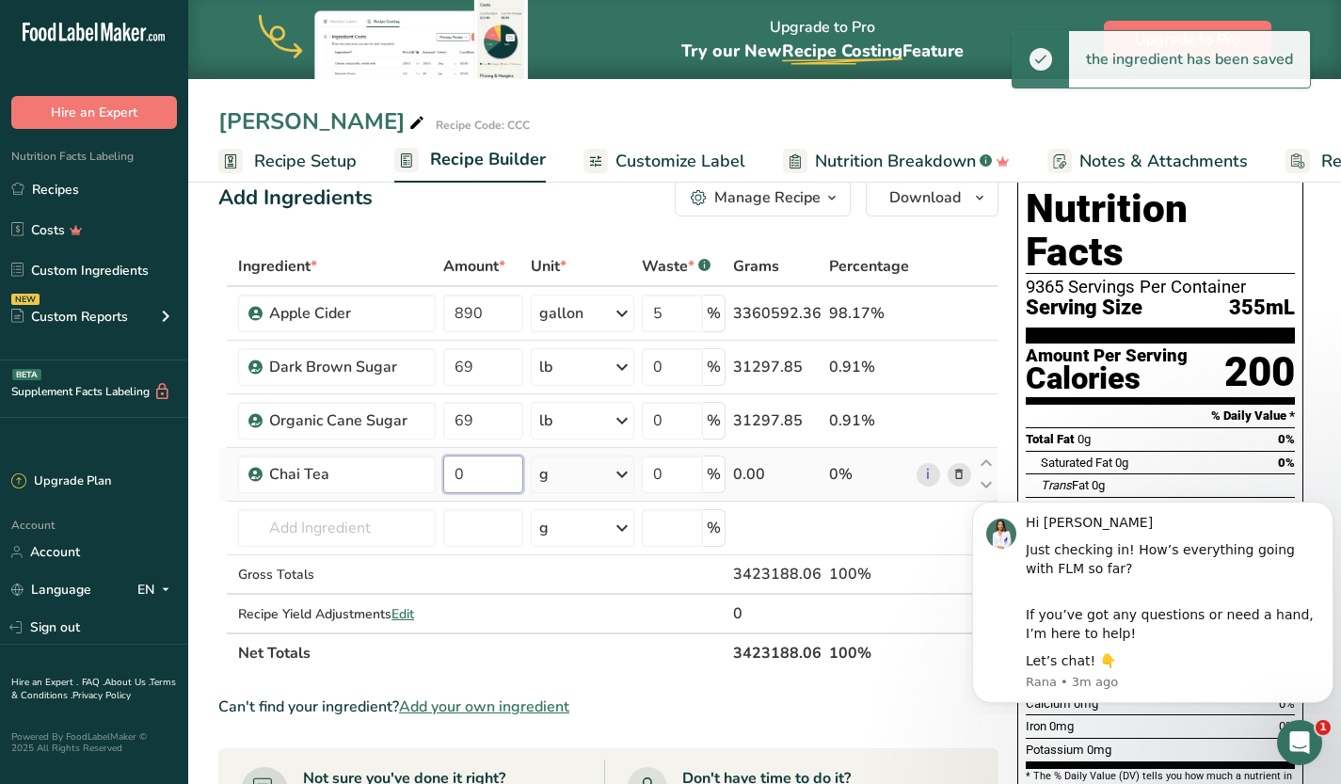
click at [485, 476] on input "0" at bounding box center [483, 474] width 80 height 38
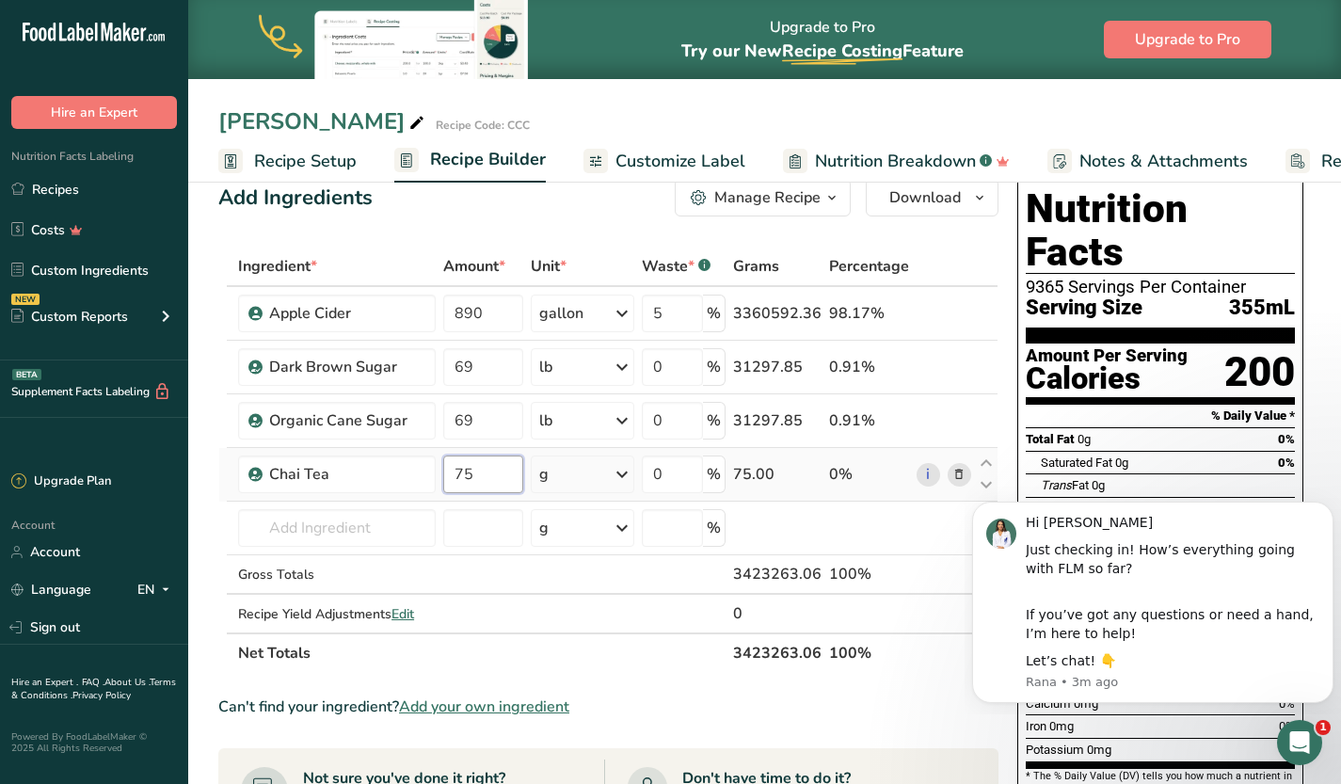
type input "75"
click at [614, 472] on div "Ingredient * Amount * Unit * Waste * .a-a{fill:#347362;}.b-a{fill:#fff;} Grams …" at bounding box center [608, 460] width 780 height 426
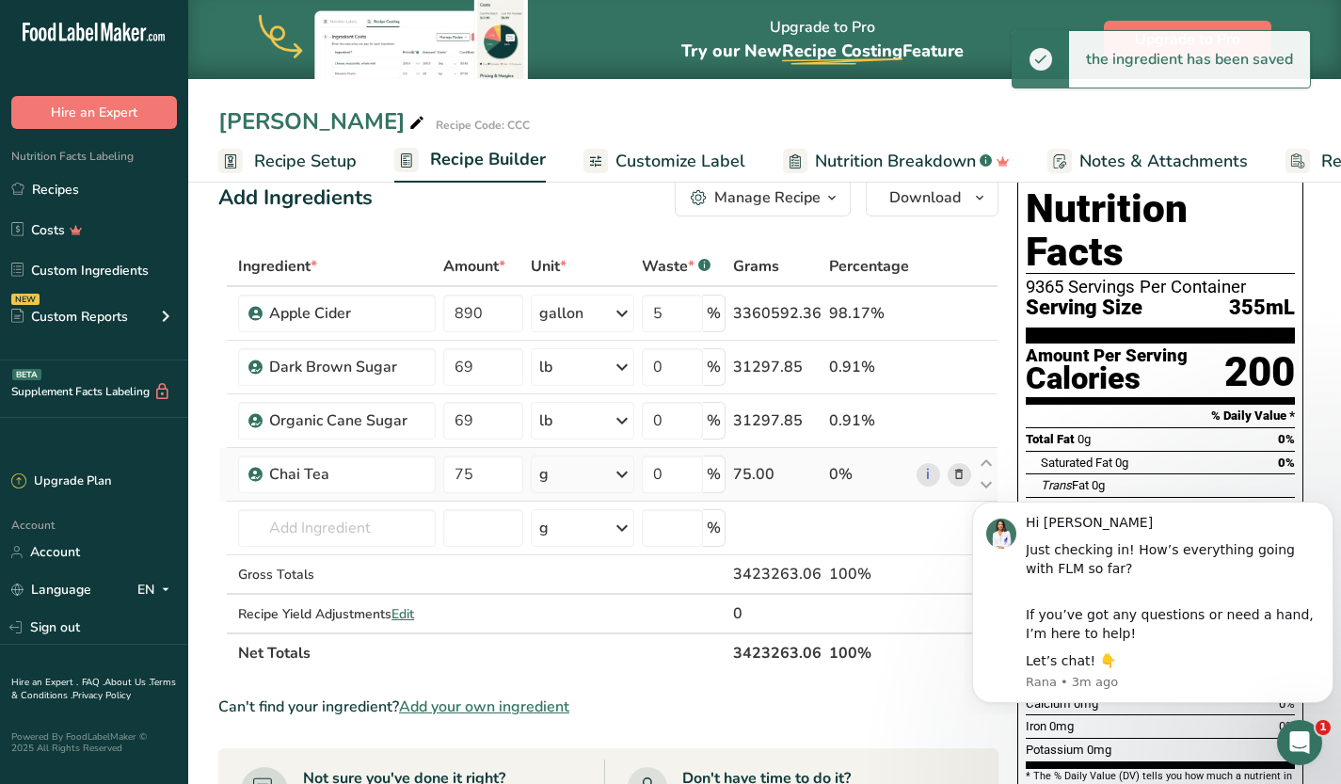
click at [616, 472] on icon at bounding box center [622, 474] width 23 height 34
click at [566, 621] on div "See more" at bounding box center [621, 624] width 158 height 20
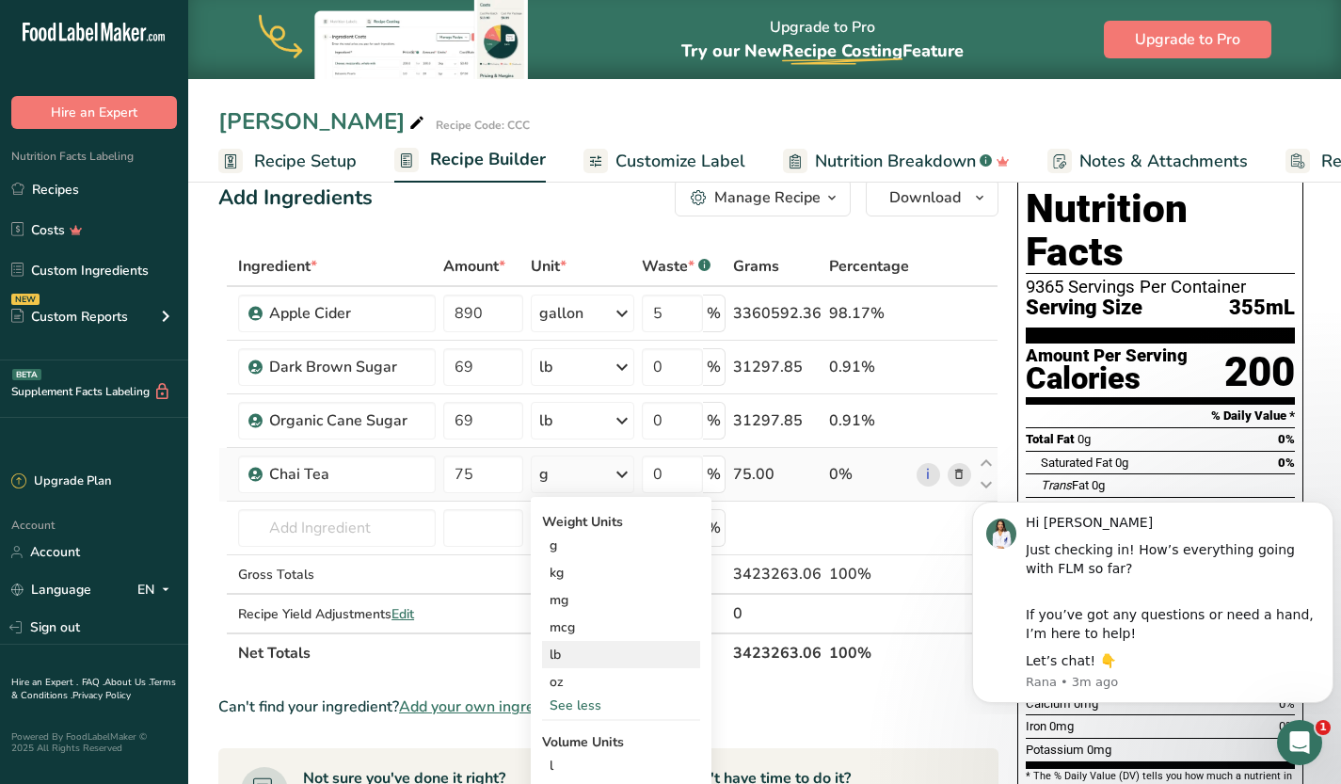
click at [573, 660] on div "lb" at bounding box center [621, 654] width 158 height 27
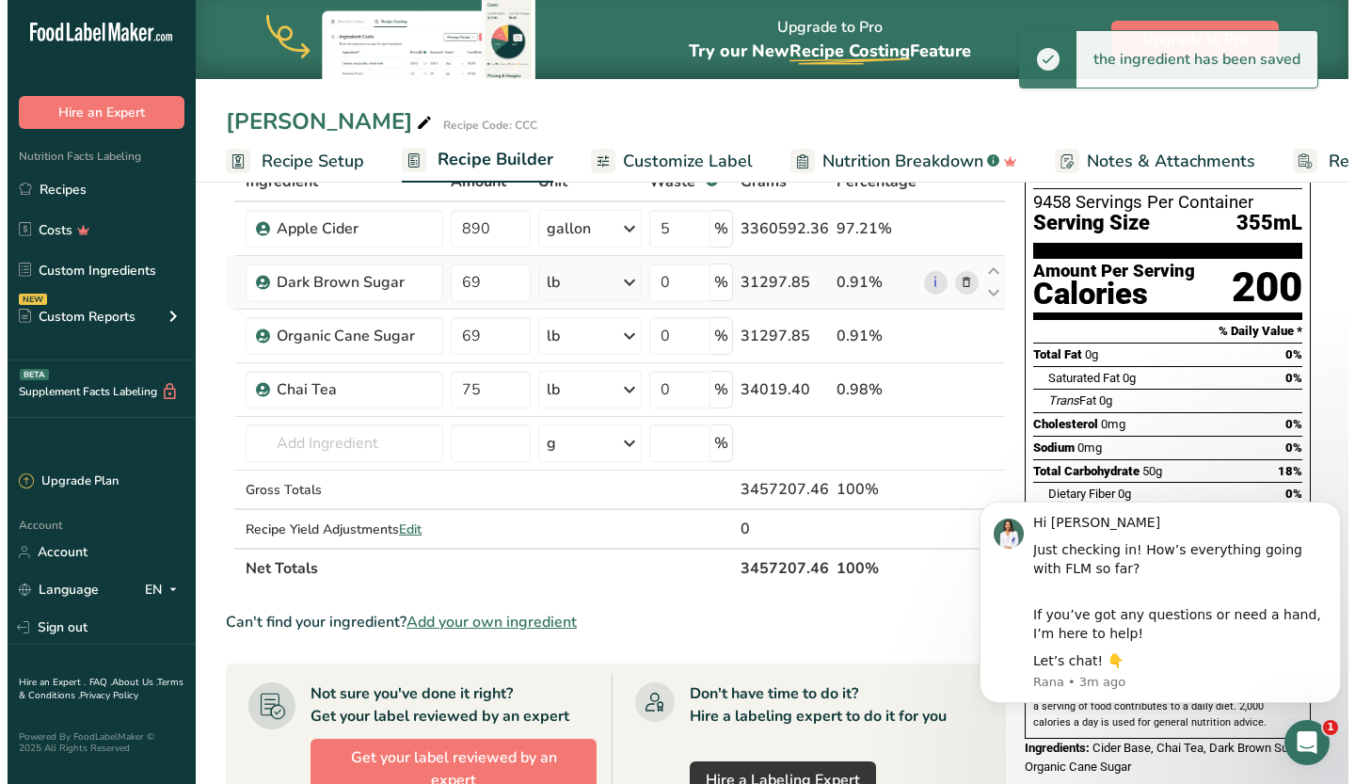
scroll to position [120, 0]
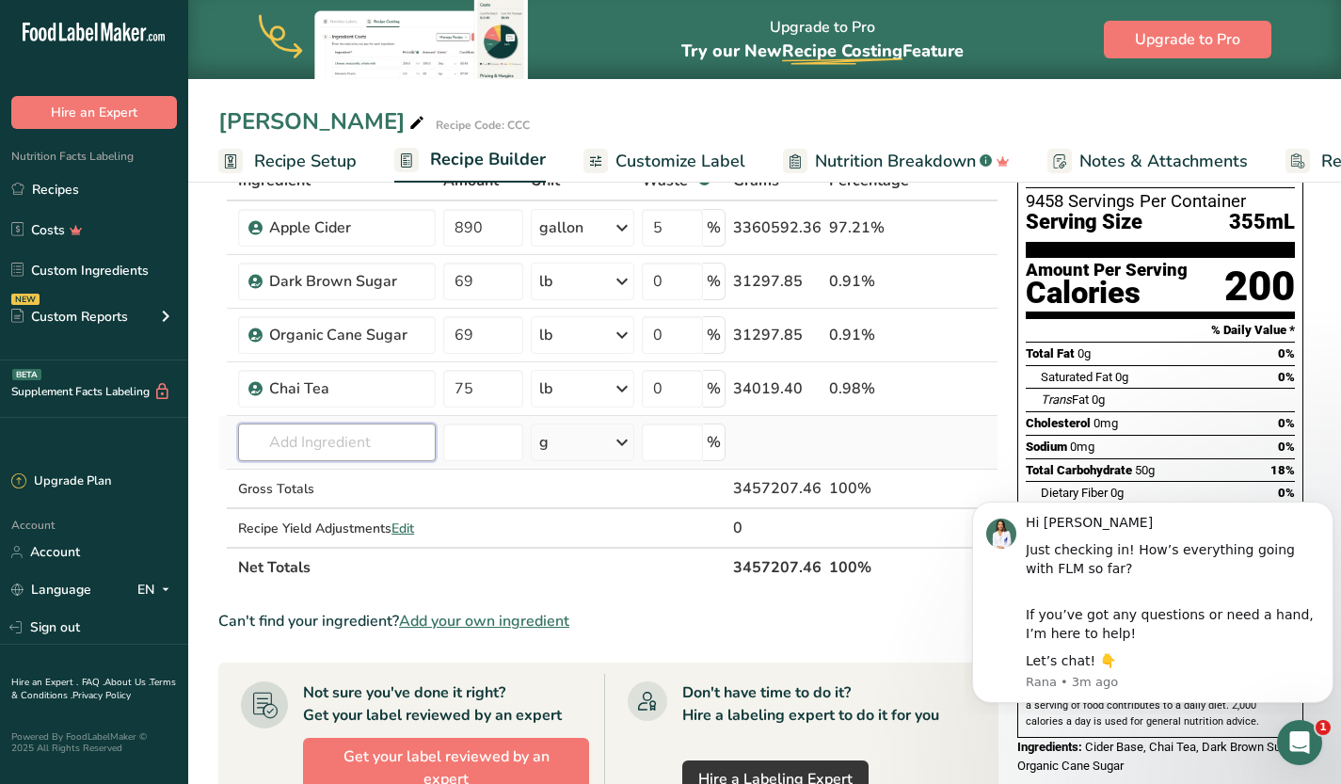
click at [389, 432] on input "text" at bounding box center [337, 442] width 198 height 38
type input "m"
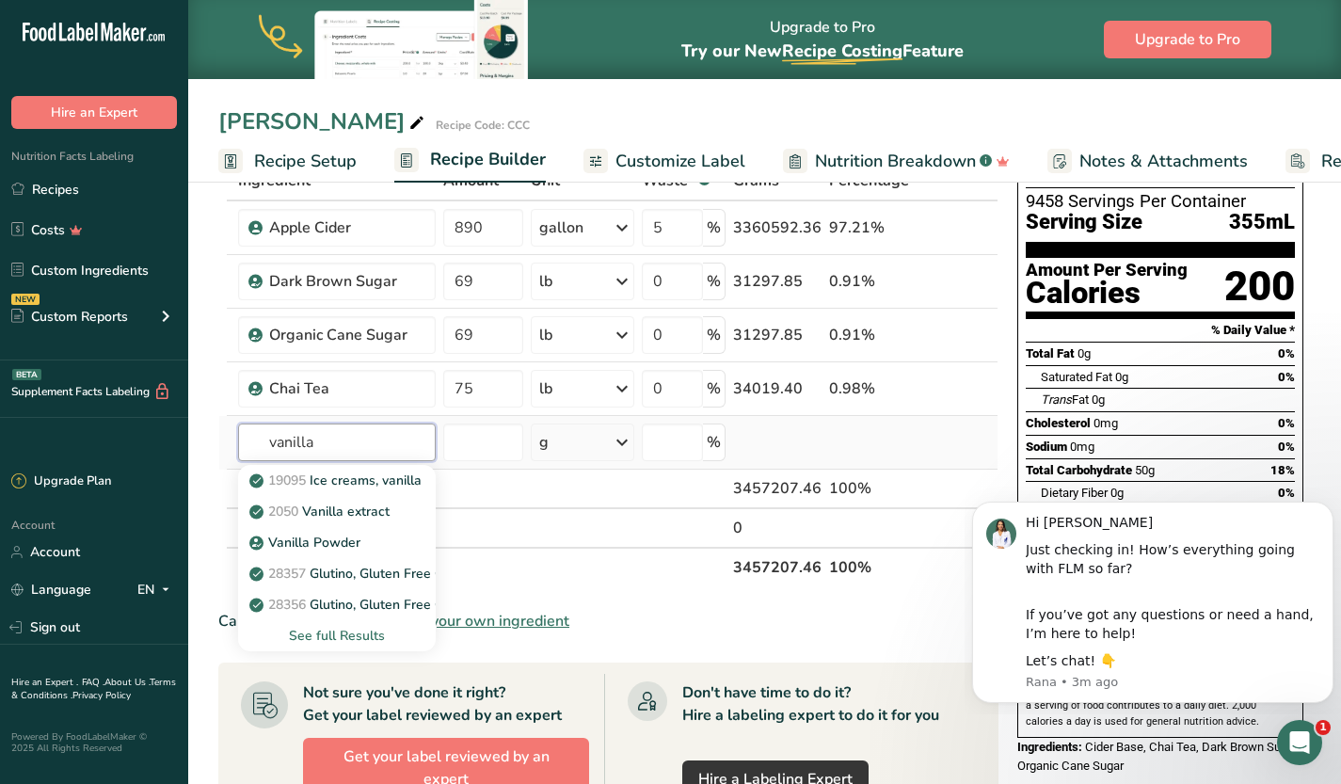
type input "vanilla"
click at [330, 636] on div "See full Results" at bounding box center [336, 636] width 167 height 20
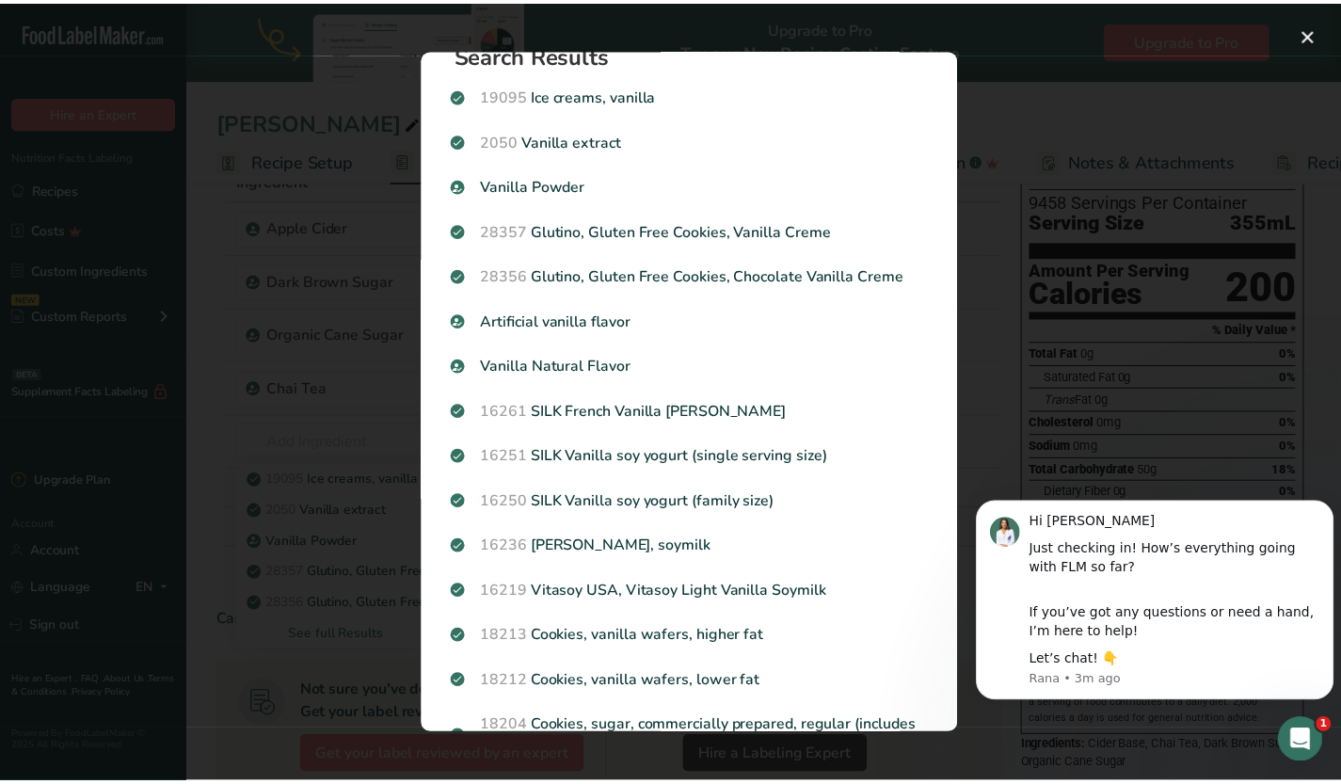
scroll to position [0, 0]
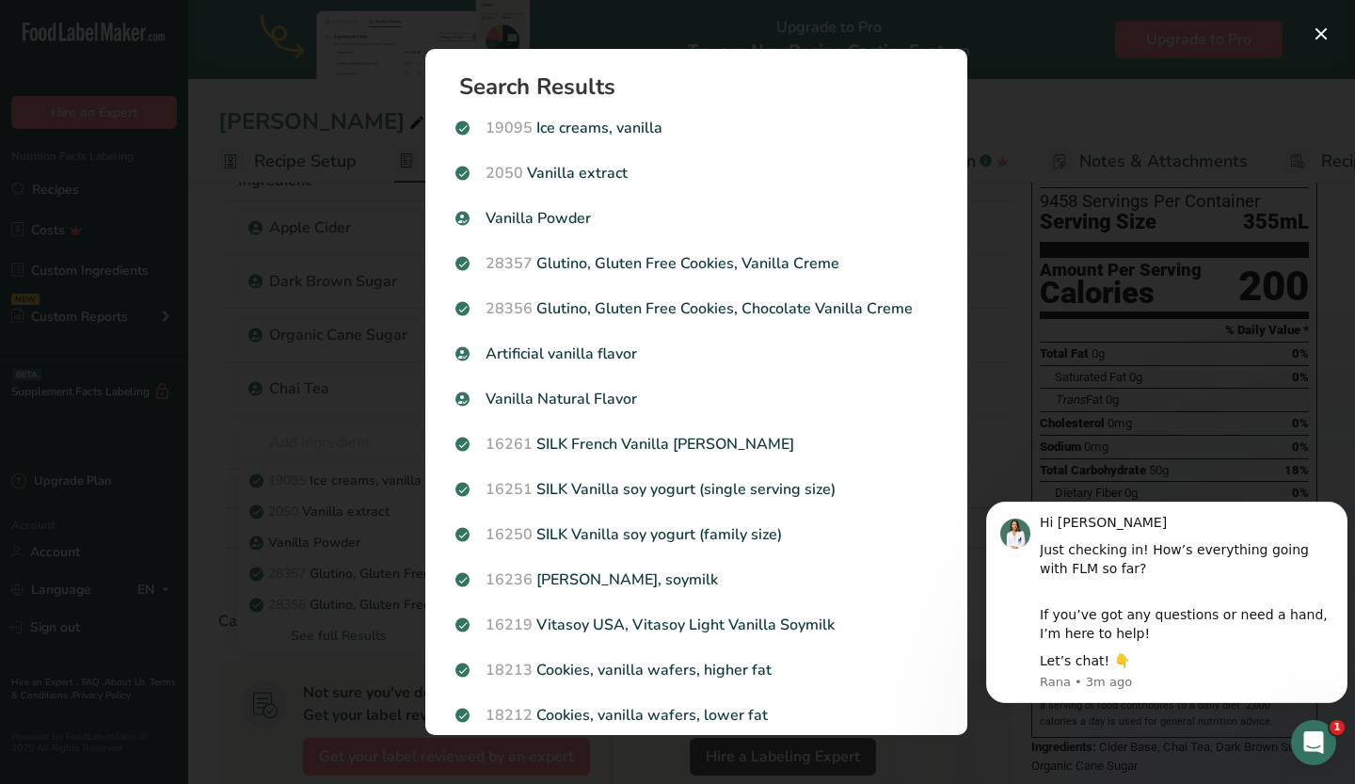
click at [351, 442] on div "Search results modal" at bounding box center [677, 392] width 1355 height 784
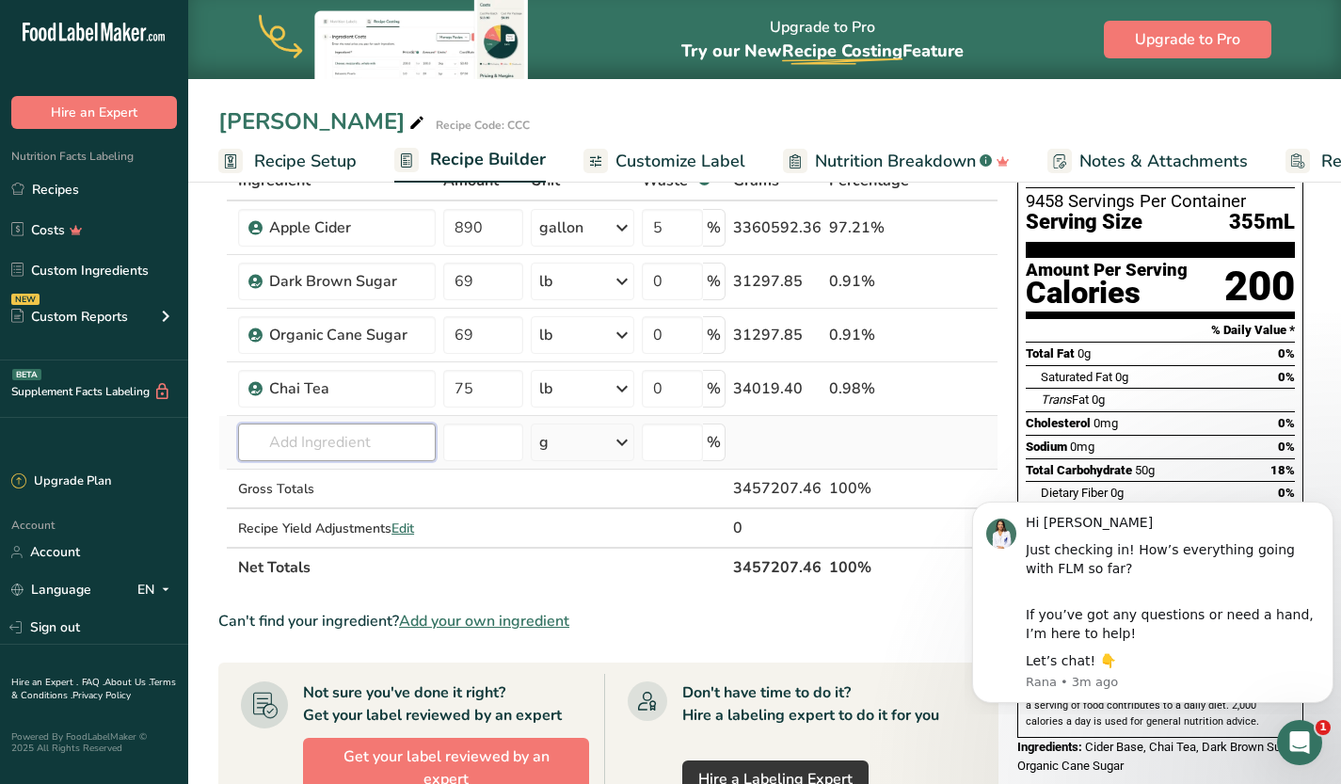
click at [357, 438] on input "text" at bounding box center [337, 442] width 198 height 38
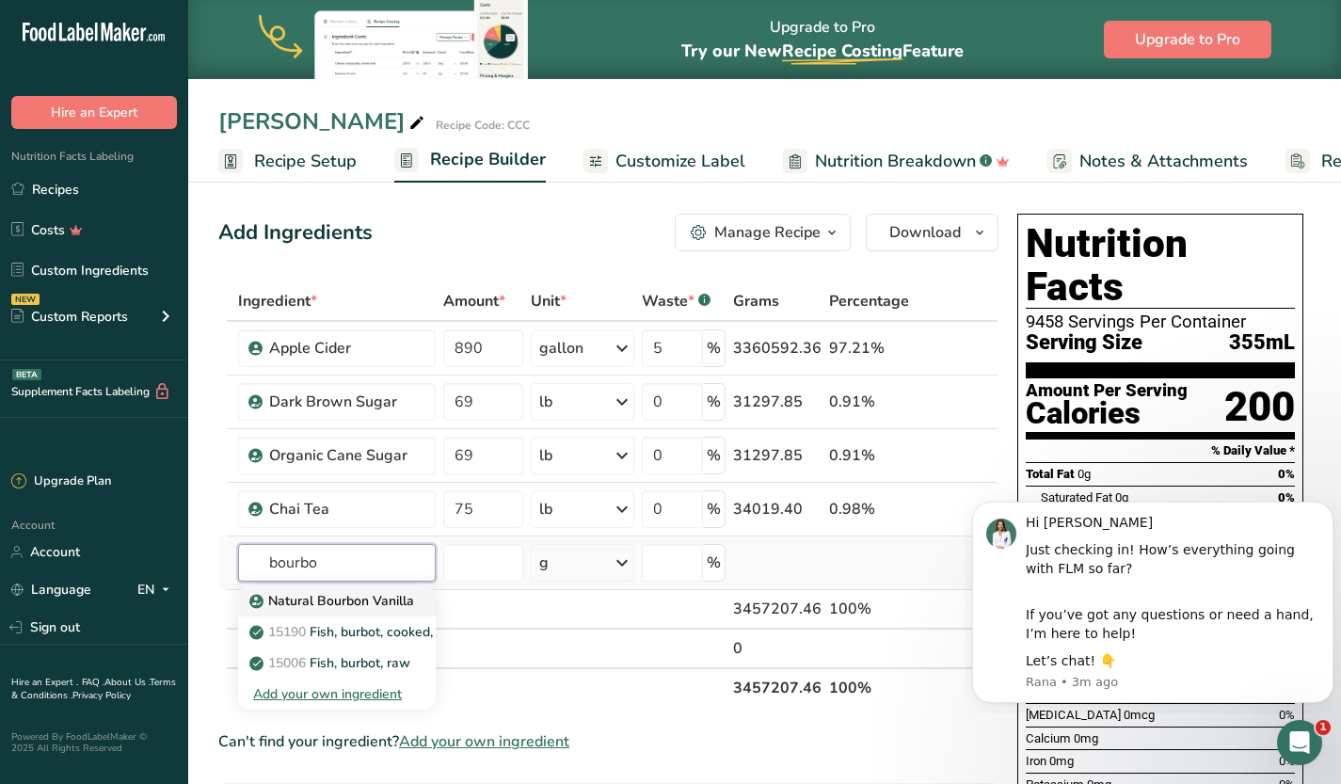
type input "bourbo"
click at [361, 597] on p "Natural Bourbon Vanilla" at bounding box center [333, 601] width 161 height 20
type input "Natural Bourbon Vanilla"
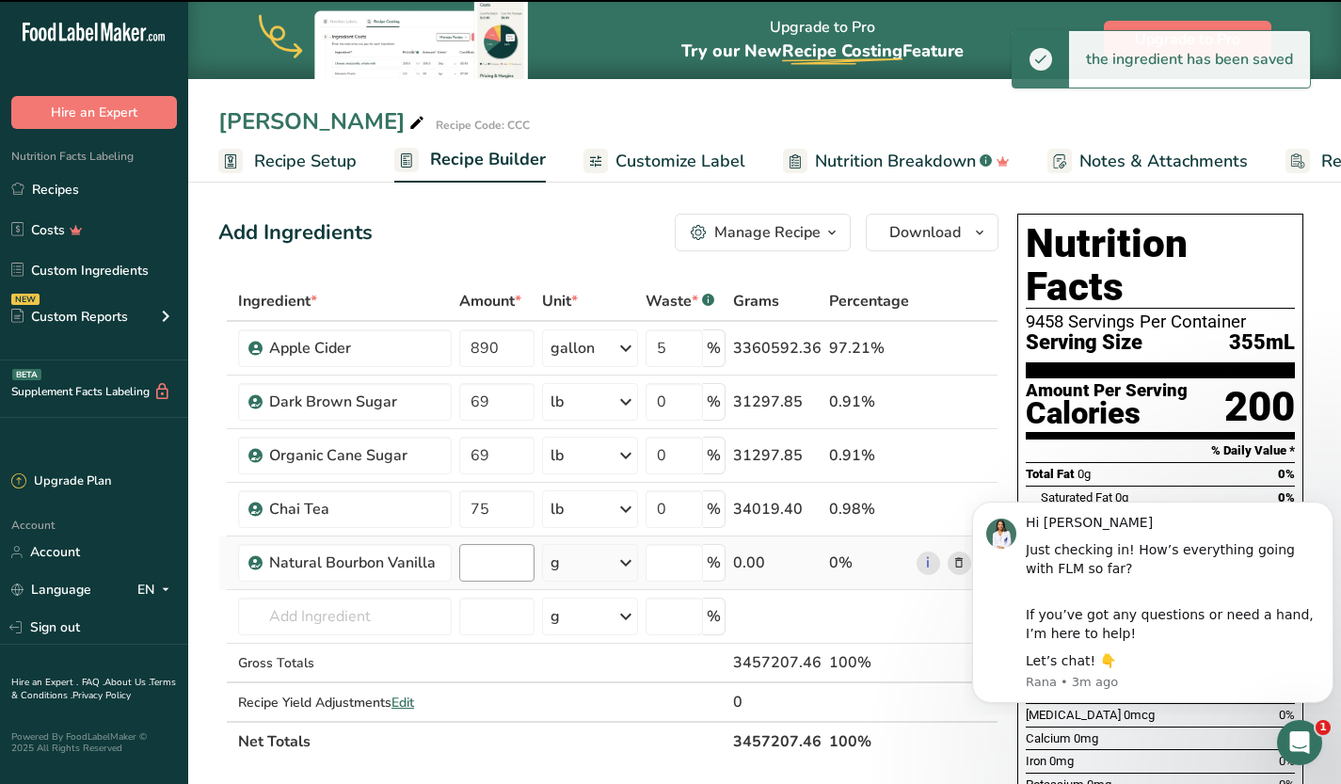
type input "0"
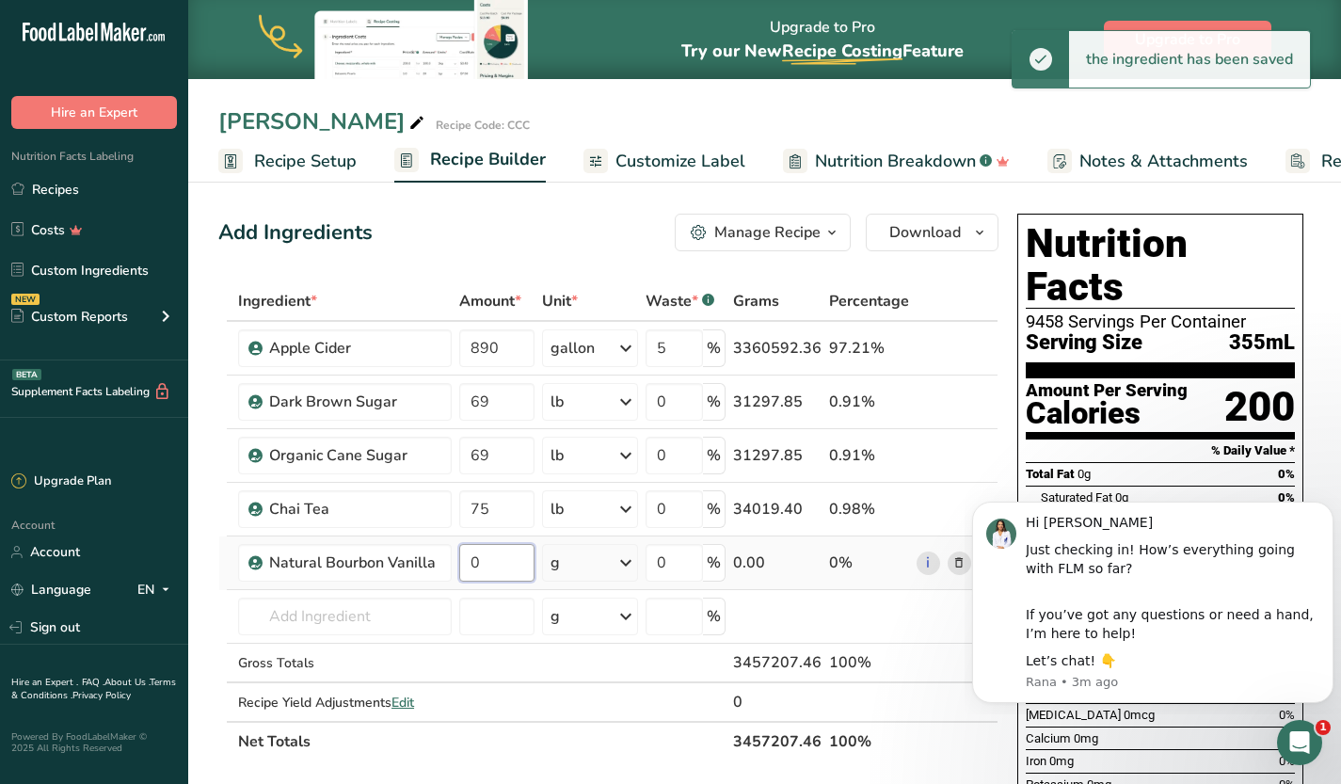
click at [513, 561] on input "0" at bounding box center [496, 563] width 75 height 38
click at [442, 571] on div "Ingredient * Amount * Unit * Waste * .a-a{fill:#347362;}.b-a{fill:#fff;} Grams …" at bounding box center [608, 521] width 780 height 480
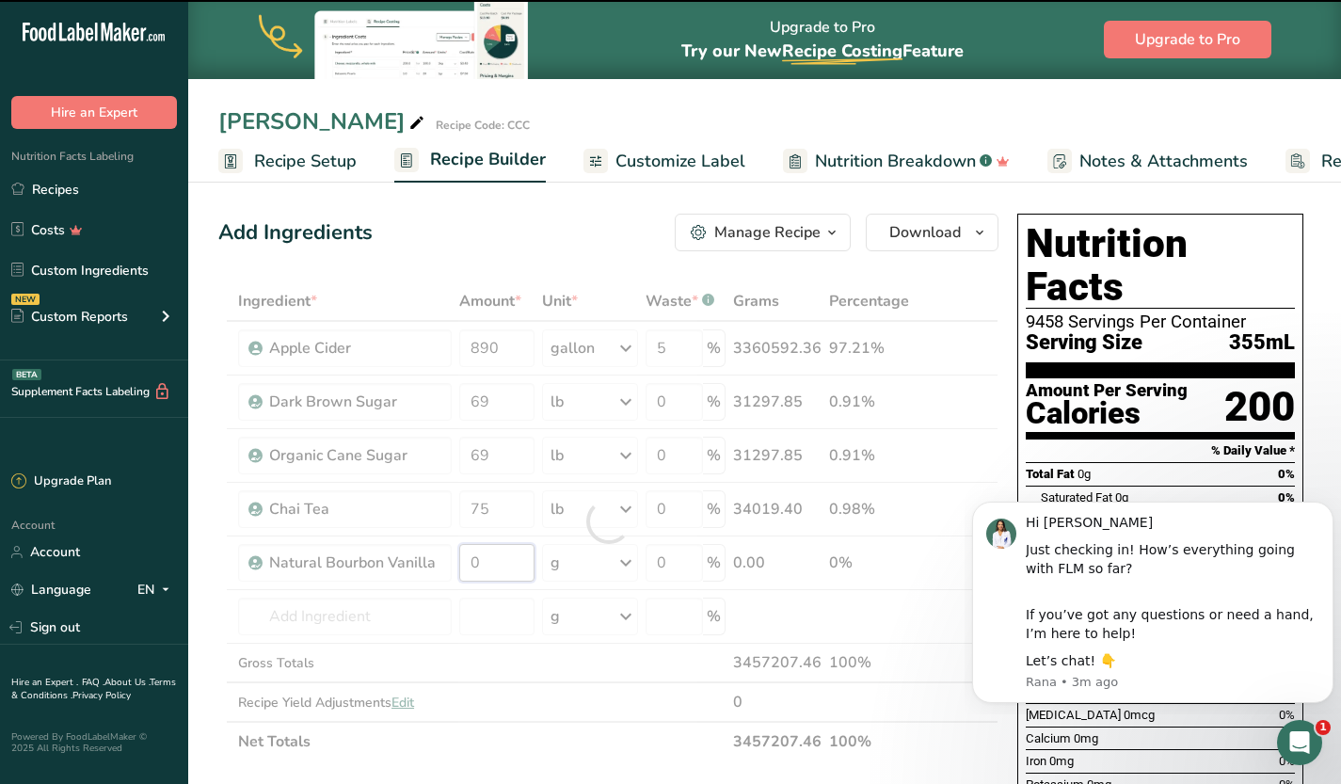
click at [481, 564] on input "0" at bounding box center [496, 563] width 75 height 38
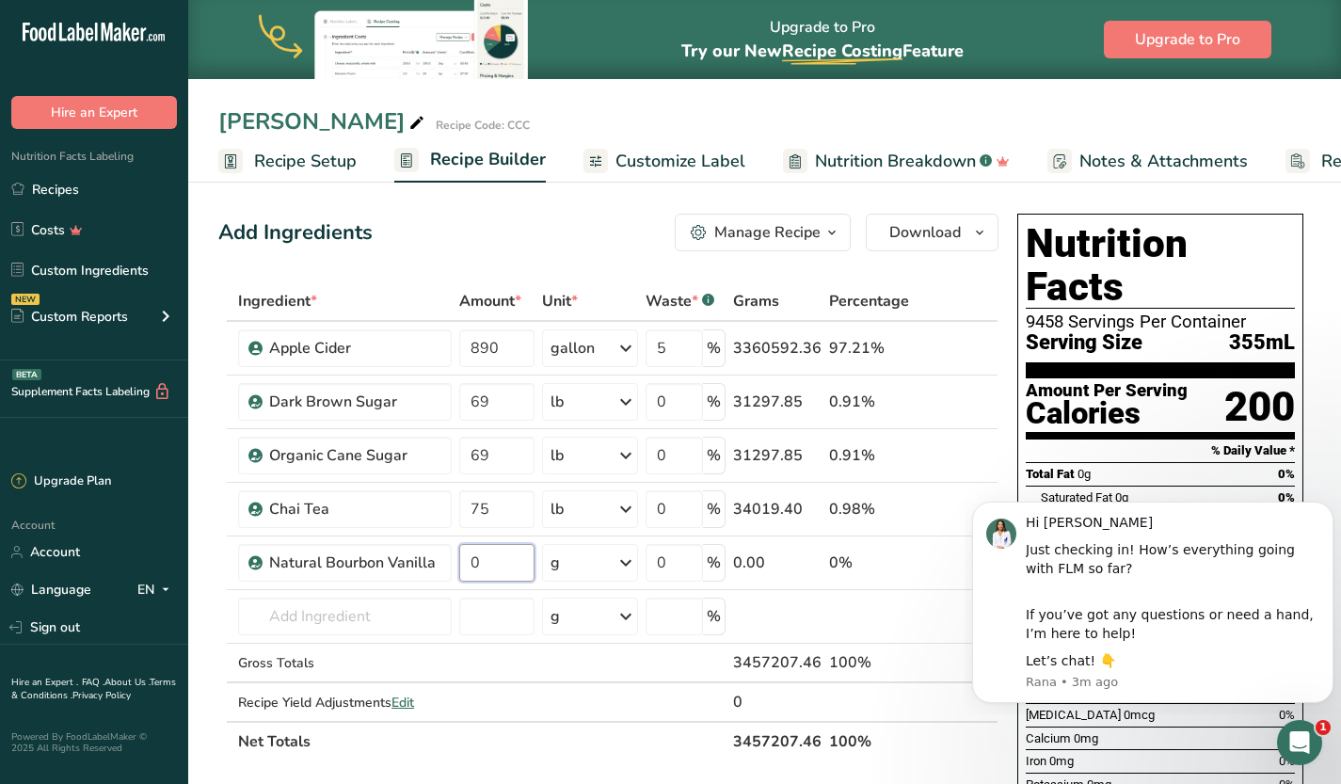
scroll to position [643, 0]
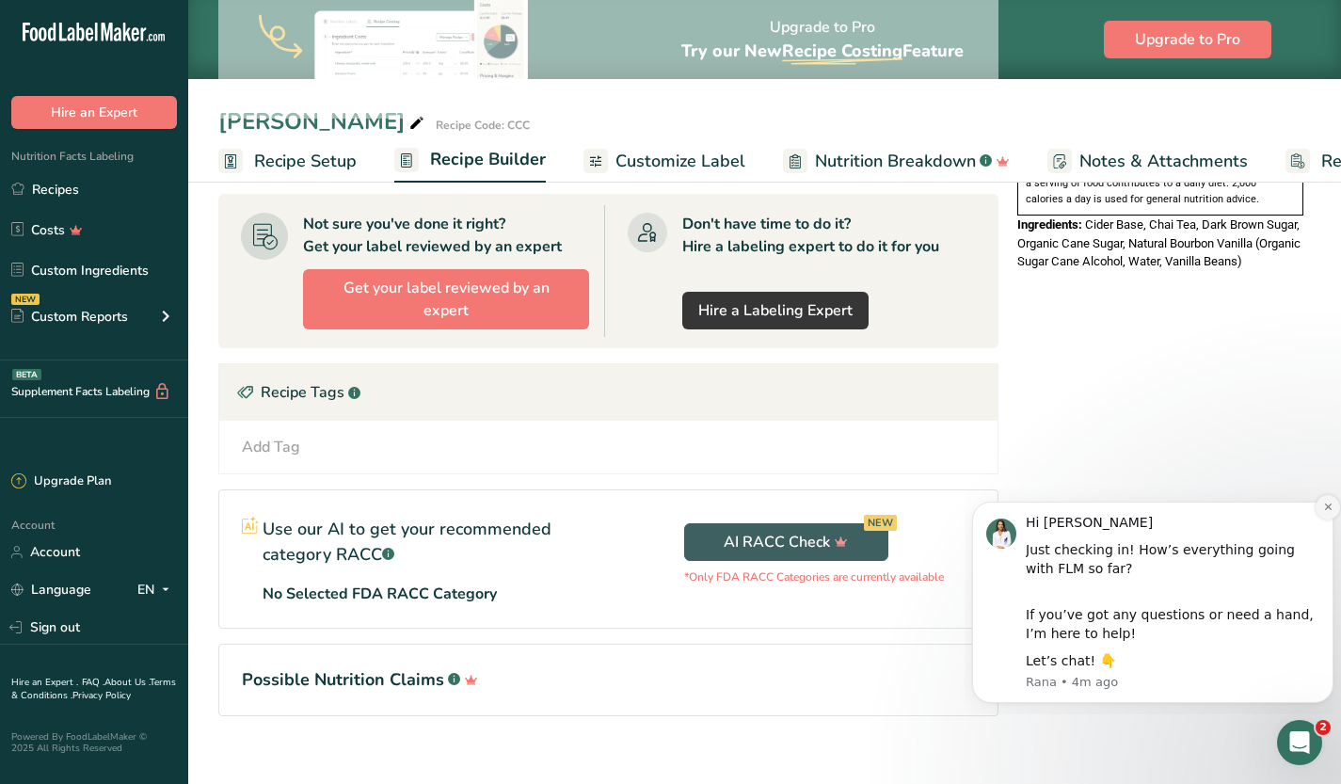
click at [1326, 510] on icon "Dismiss notification" at bounding box center [1328, 507] width 10 height 10
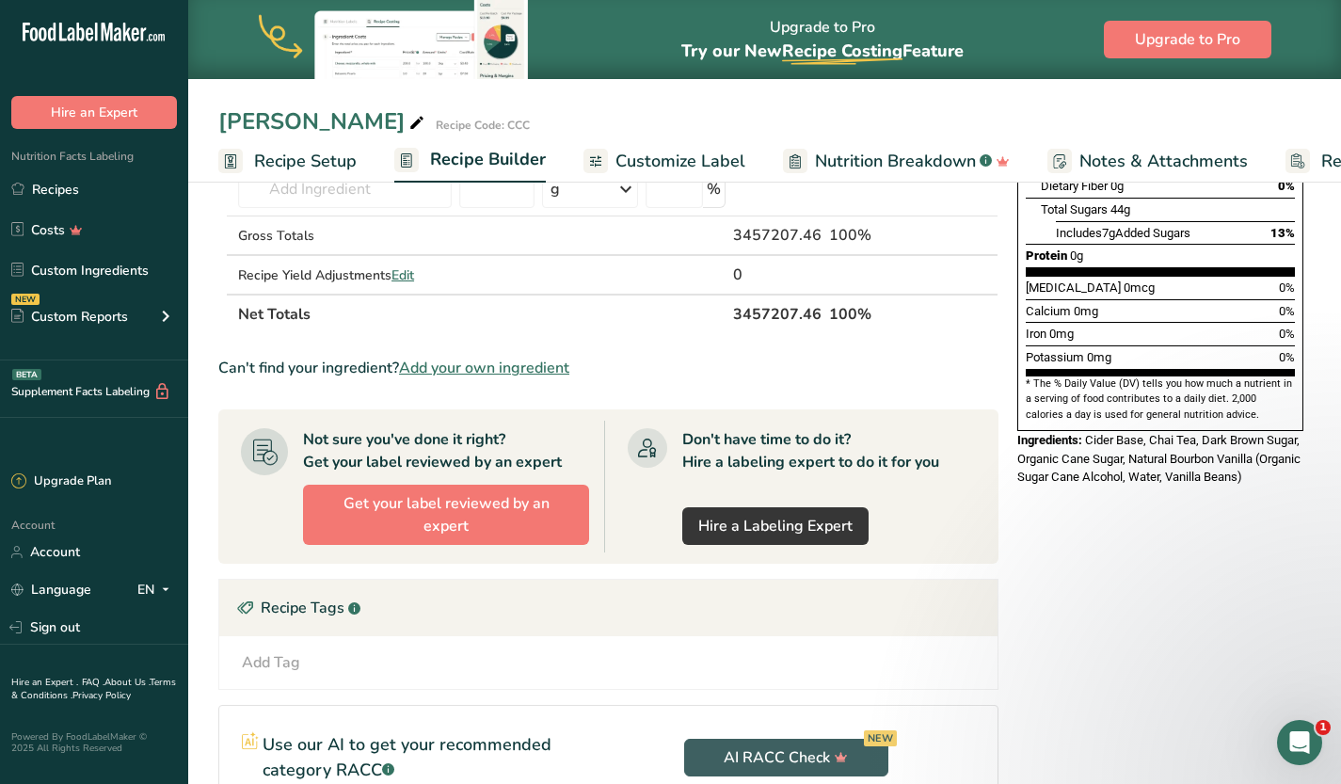
scroll to position [0, 0]
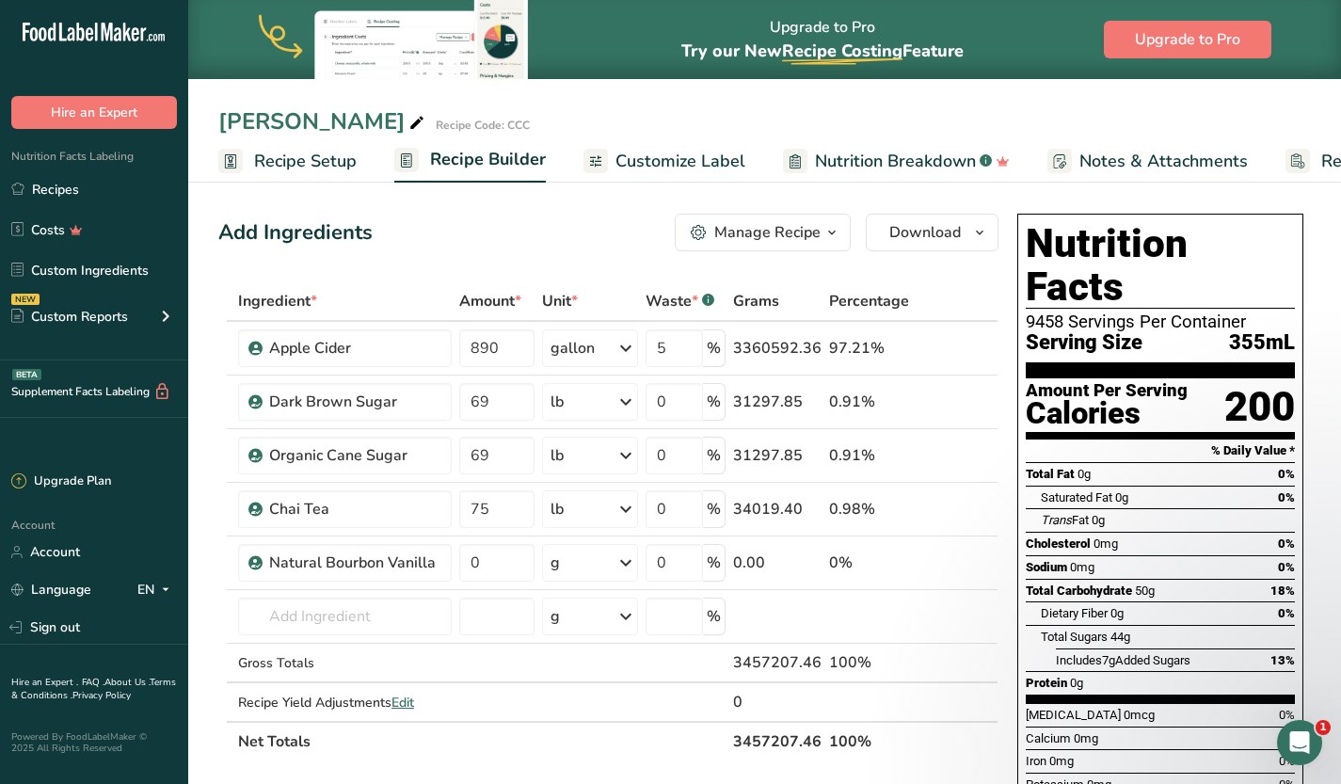
click at [321, 149] on span "Recipe Setup" at bounding box center [305, 161] width 103 height 25
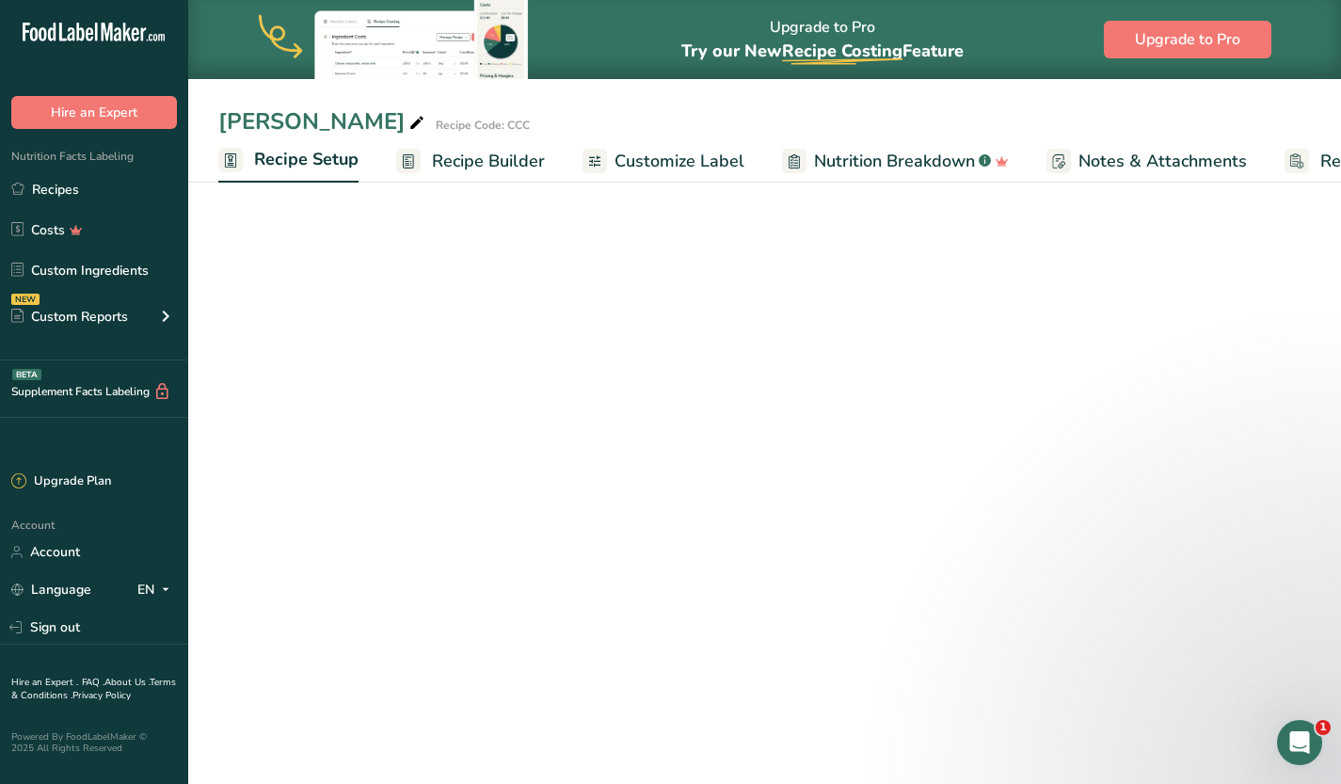
scroll to position [0, 7]
select select "18"
select select "22"
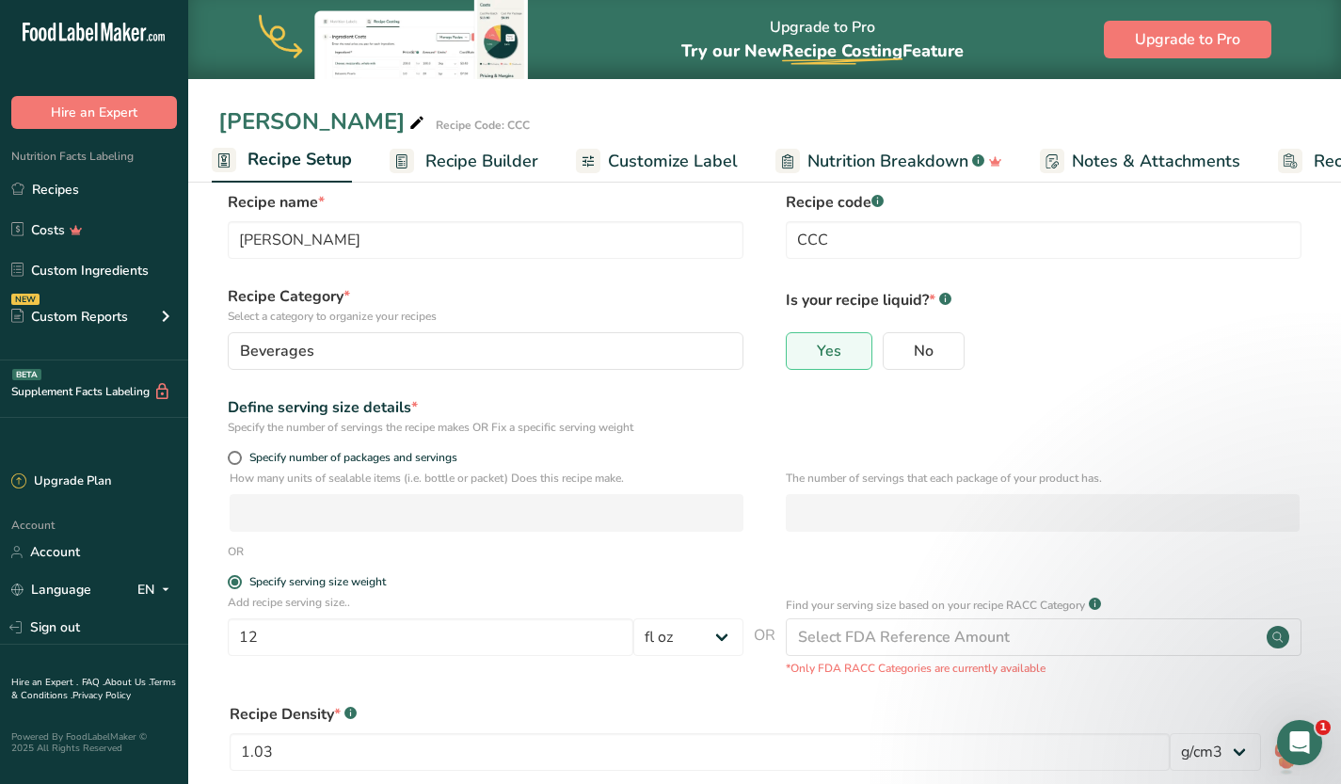
scroll to position [11, 0]
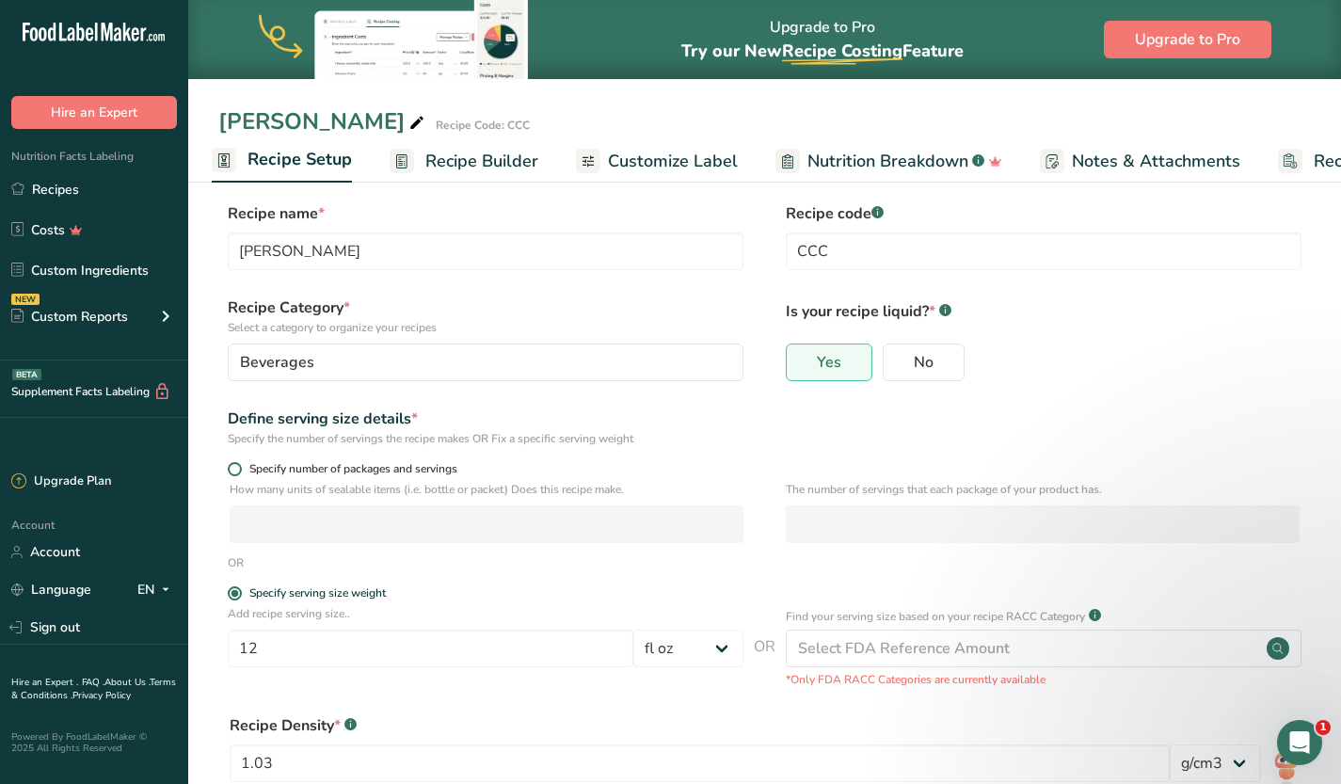
click at [403, 463] on span "Specify number of packages and servings" at bounding box center [349, 469] width 215 height 14
click at [240, 463] on input "Specify number of packages and servings" at bounding box center [234, 469] width 12 height 12
radio input "true"
radio input "false"
select select "0"
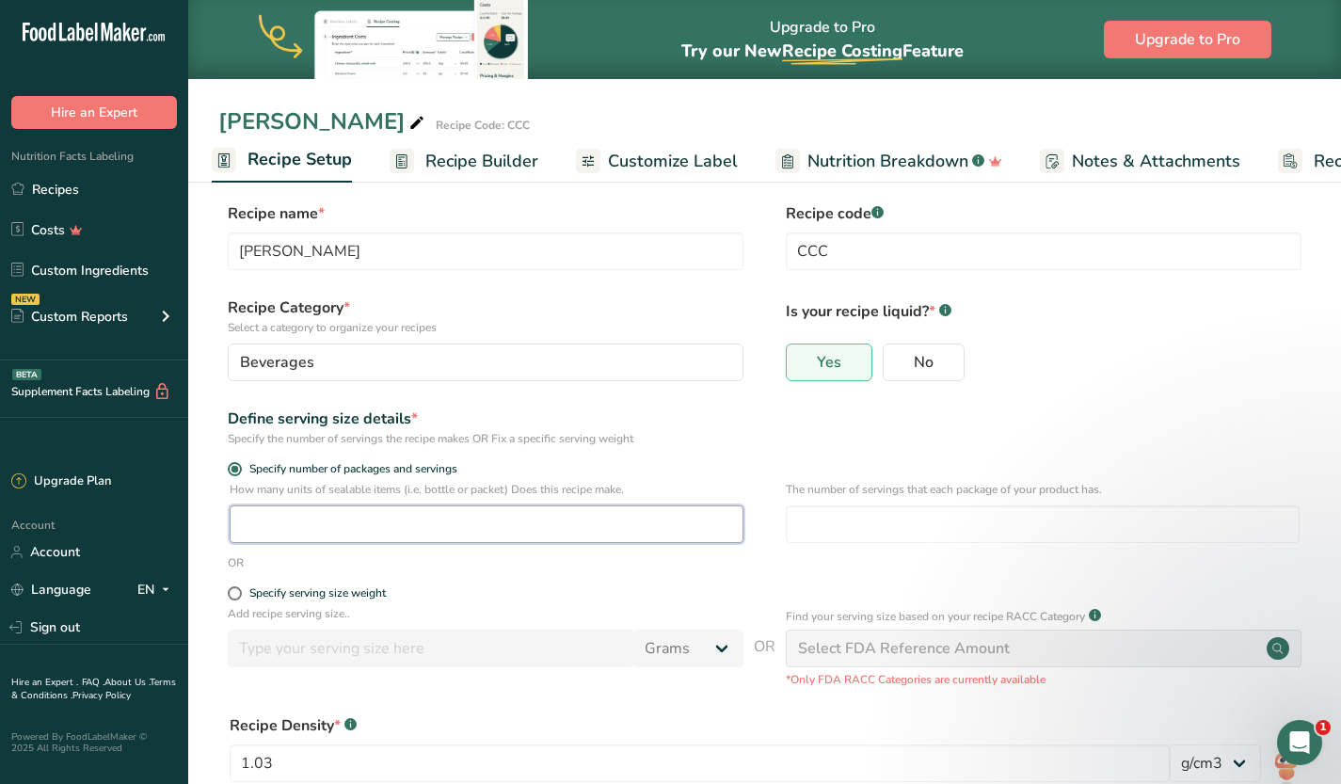
click at [425, 524] on input "number" at bounding box center [487, 524] width 514 height 38
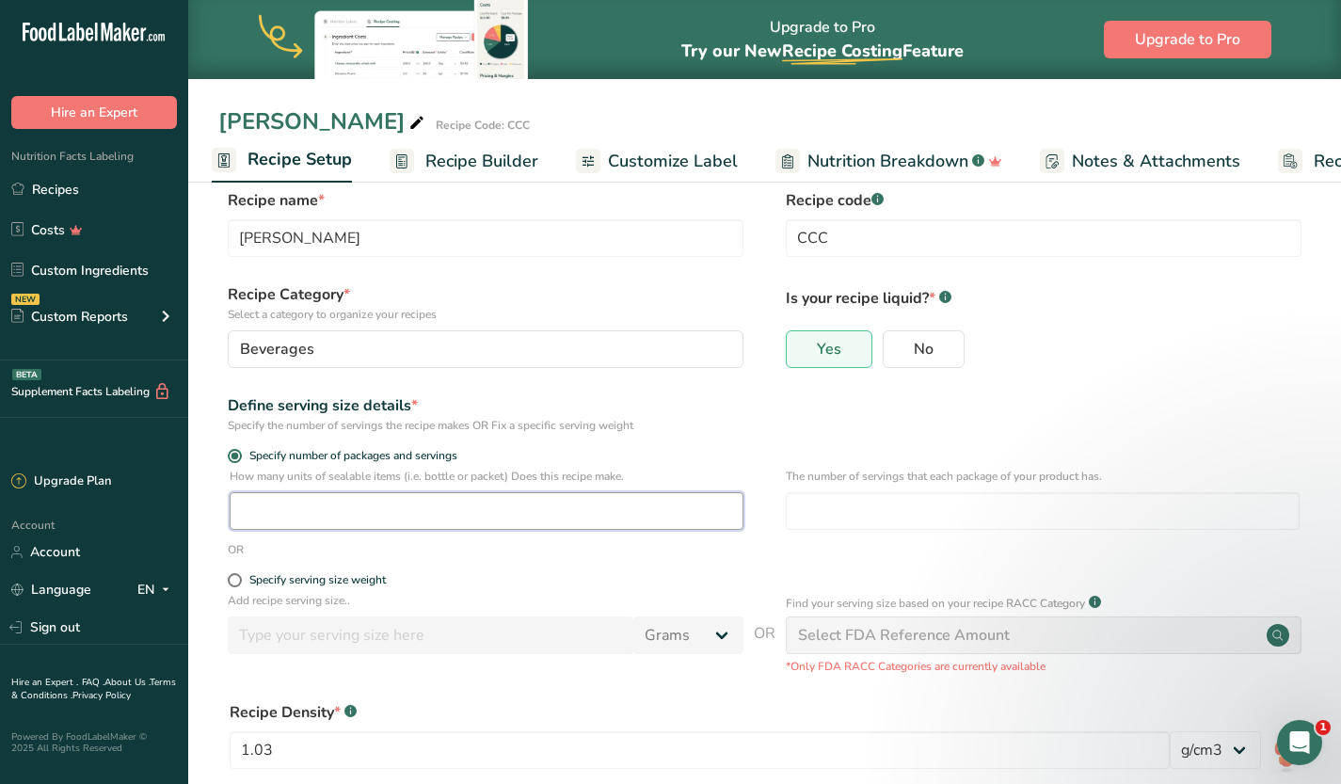
scroll to position [191, 0]
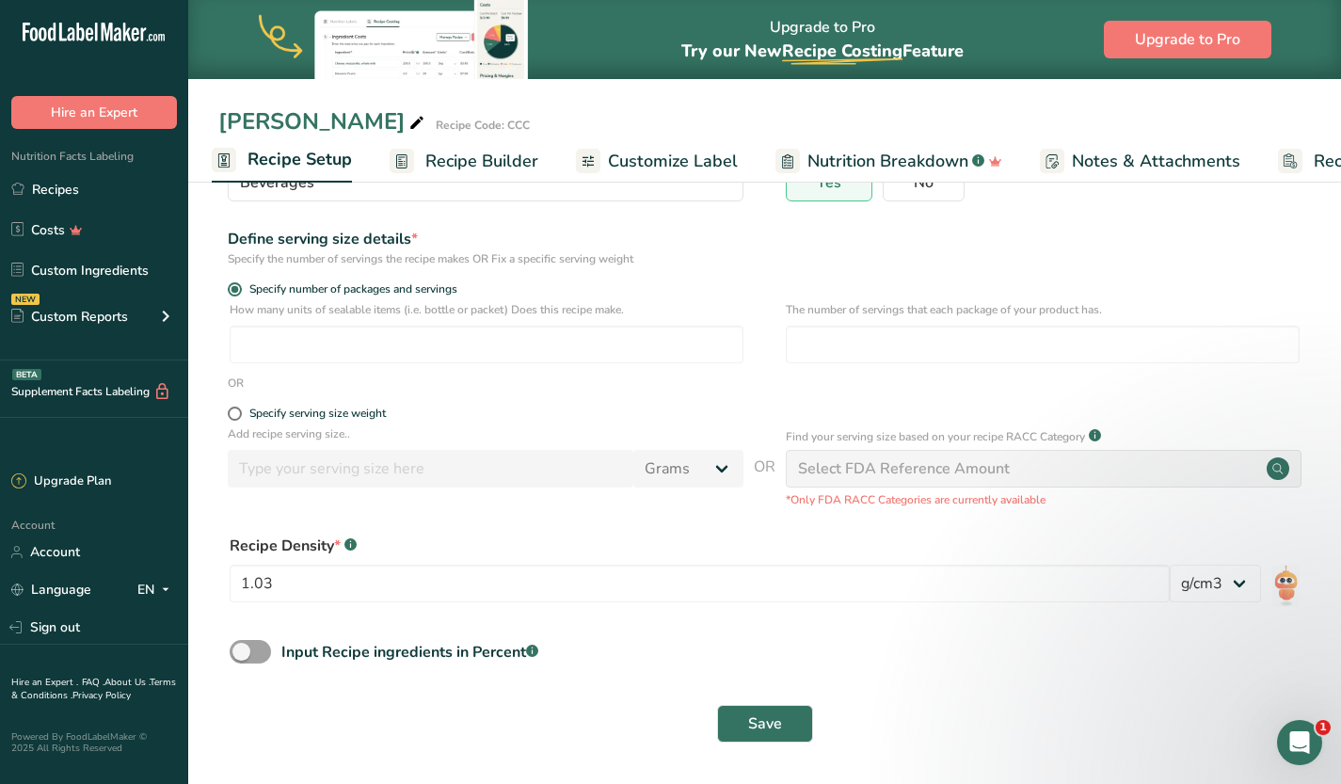
click at [468, 151] on span "Recipe Builder" at bounding box center [481, 161] width 113 height 25
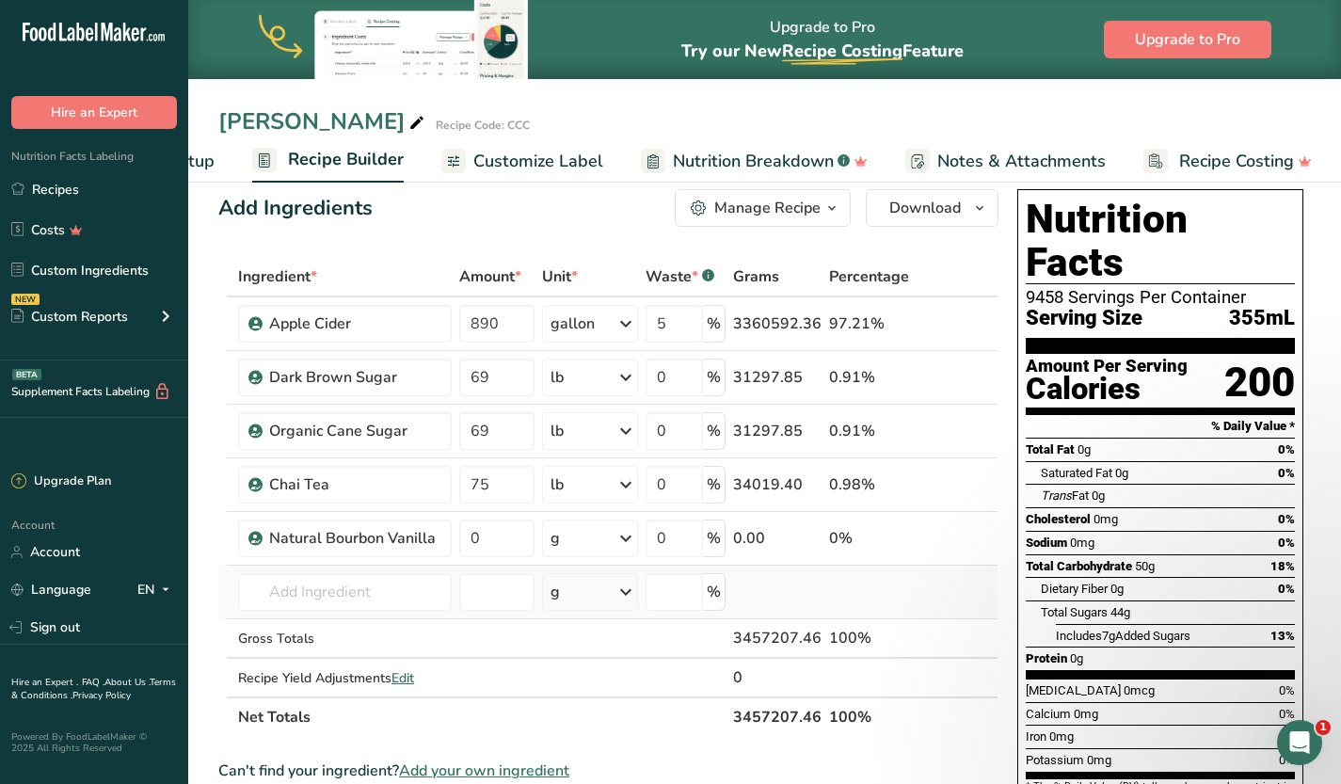
scroll to position [25, 0]
click at [207, 168] on span "Recipe Setup" at bounding box center [163, 161] width 103 height 25
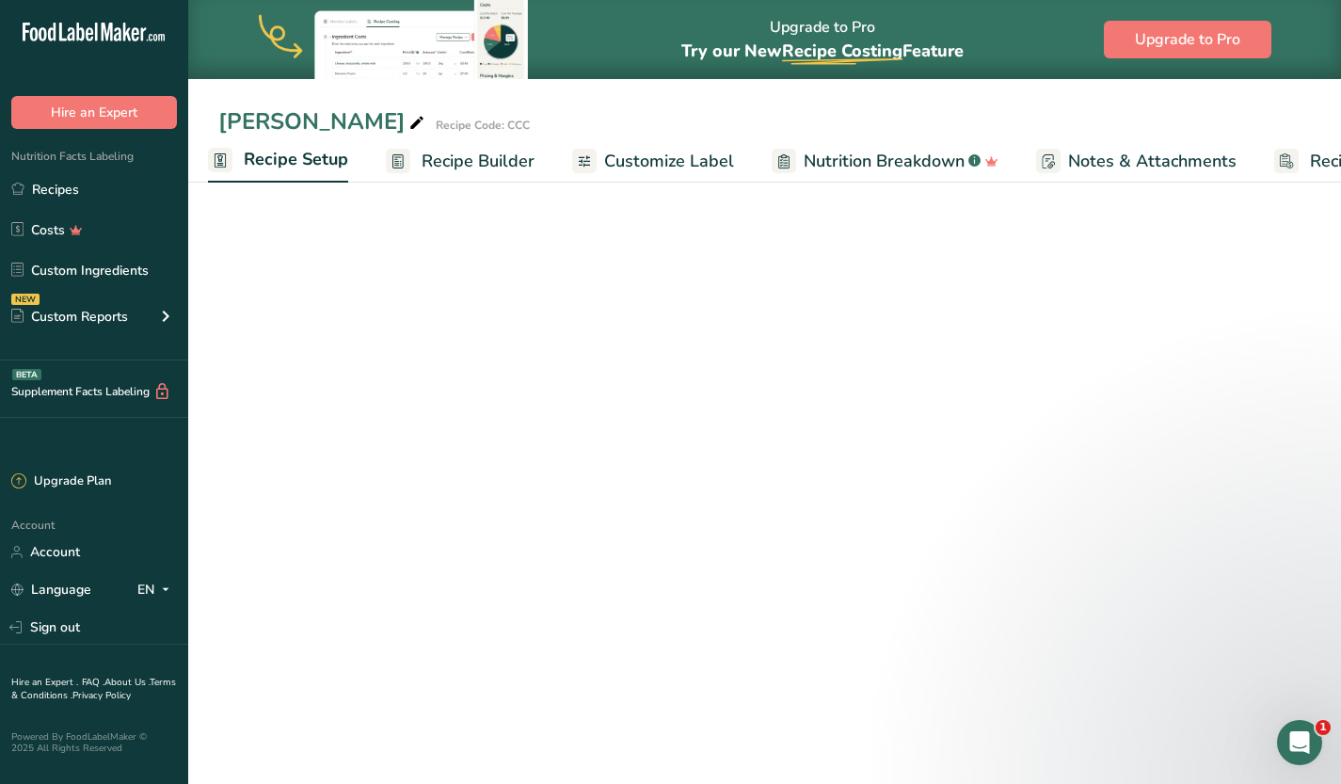
select select "18"
select select "22"
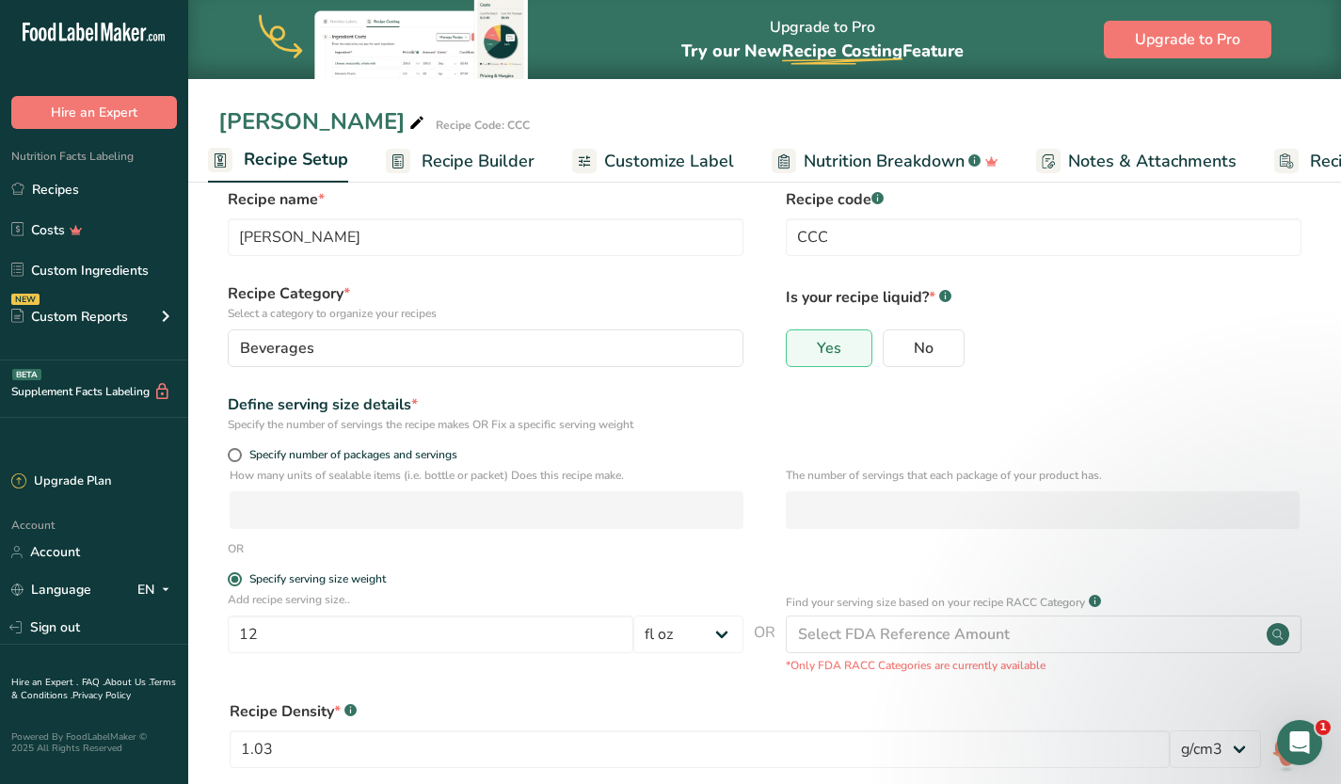
scroll to position [0, 7]
click at [231, 454] on span at bounding box center [235, 455] width 14 height 14
click at [231, 454] on input "Specify number of packages and servings" at bounding box center [234, 455] width 12 height 12
radio input "true"
radio input "false"
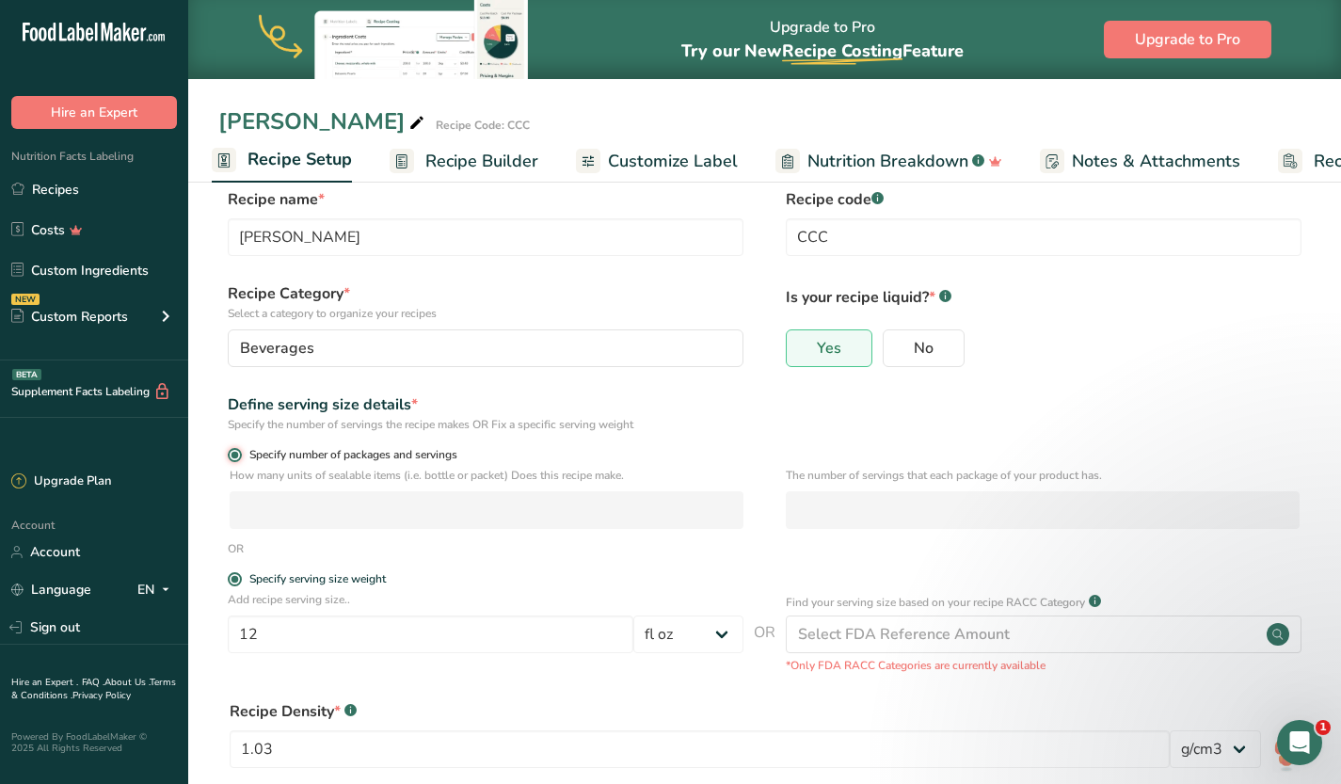
select select "0"
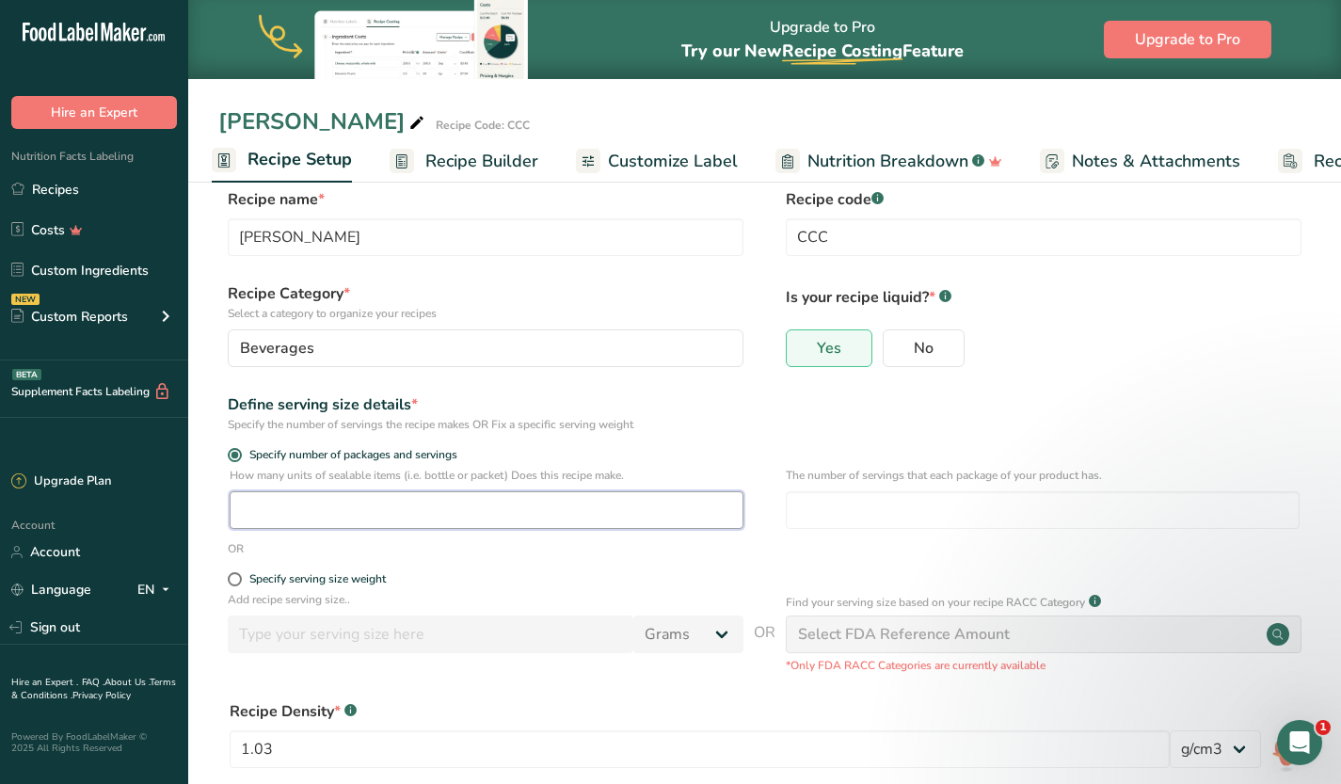
click at [304, 515] on input "number" at bounding box center [487, 510] width 514 height 38
click at [236, 574] on span at bounding box center [235, 579] width 14 height 14
click at [236, 574] on input "Specify serving size weight" at bounding box center [234, 579] width 12 height 12
radio input "true"
radio input "false"
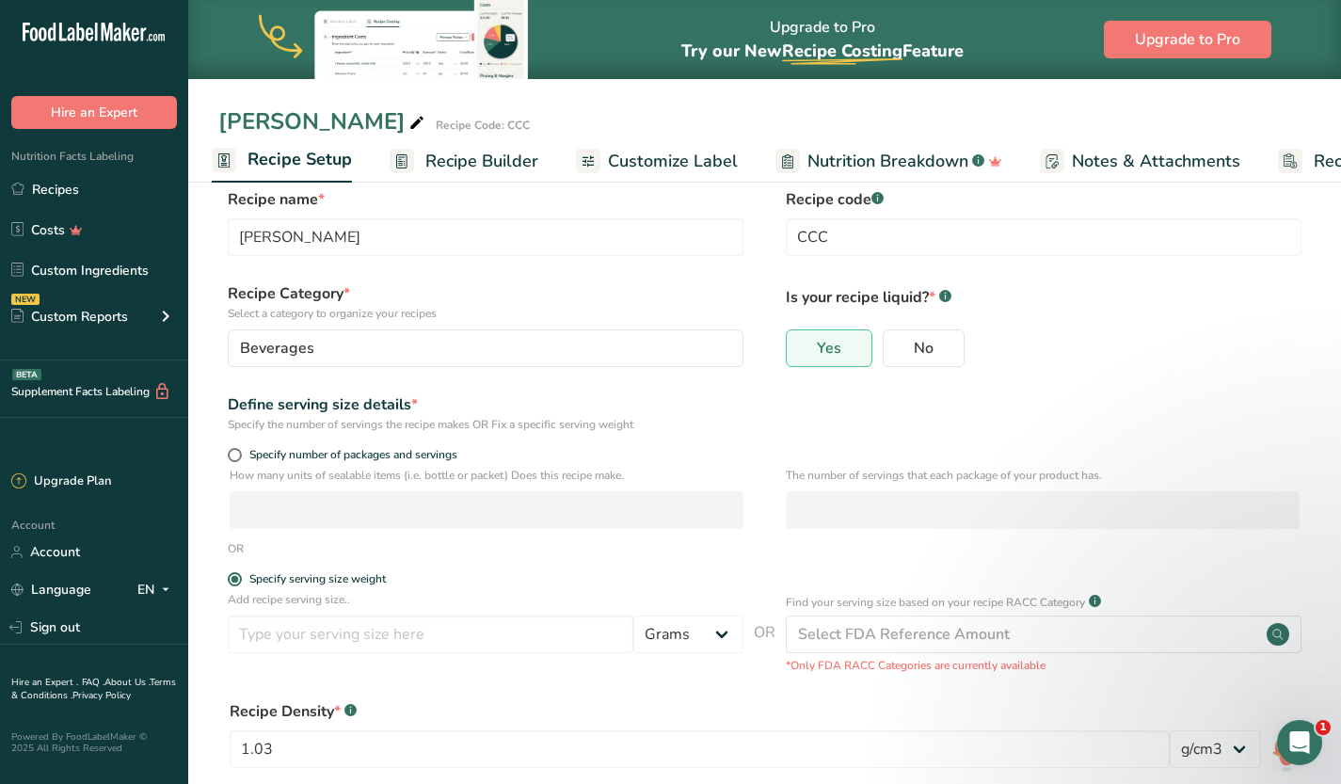
click at [464, 164] on span "Recipe Builder" at bounding box center [481, 161] width 113 height 25
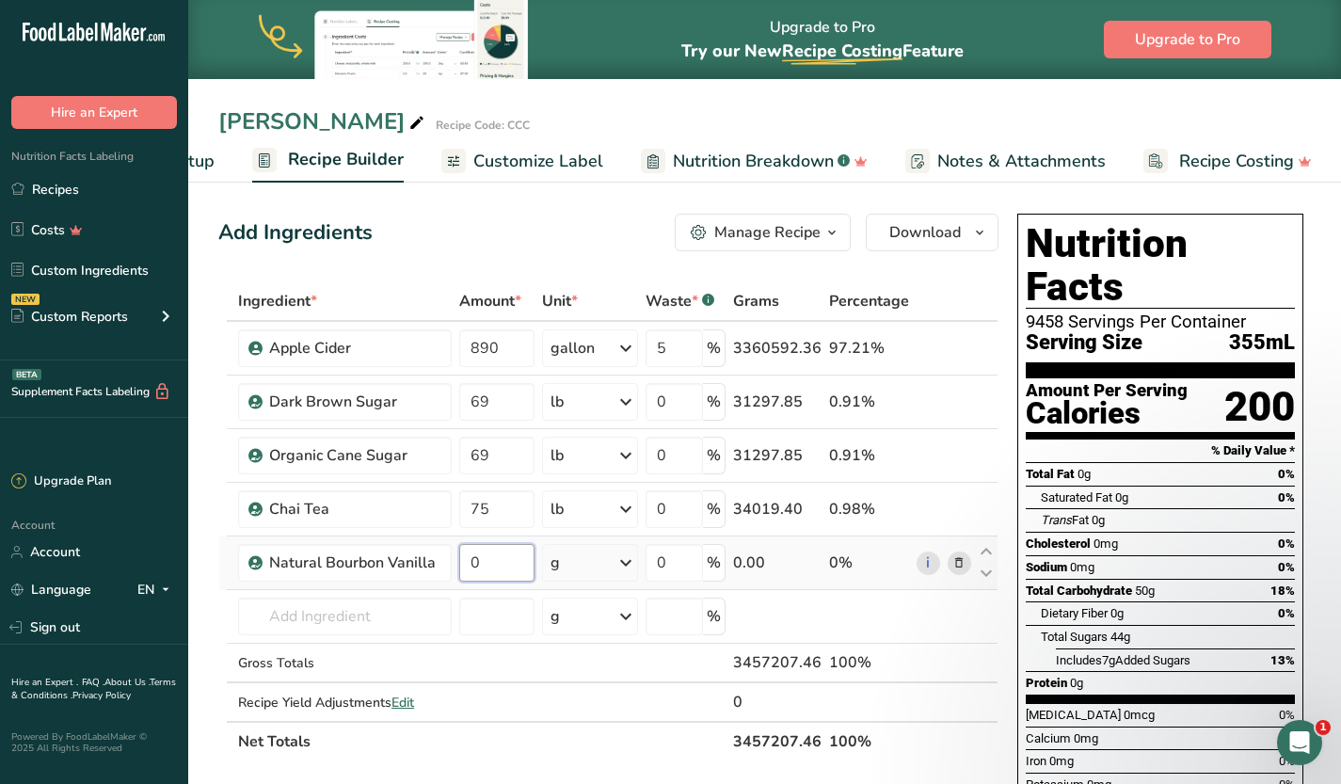
click at [495, 568] on input "0" at bounding box center [496, 563] width 75 height 38
type input "32"
click at [626, 550] on div "Ingredient * Amount * Unit * Waste * .a-a{fill:#347362;}.b-a{fill:#fff;} Grams …" at bounding box center [608, 521] width 780 height 480
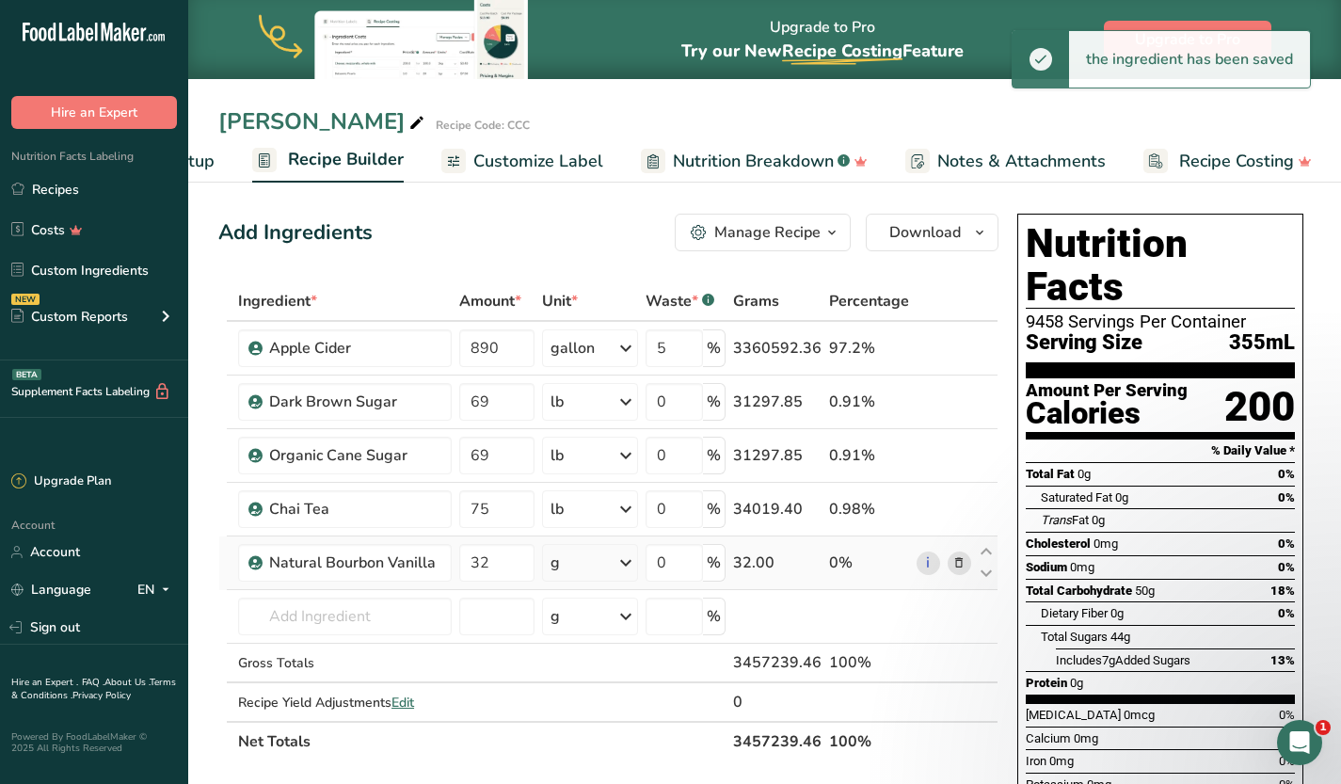
click at [631, 558] on icon at bounding box center [625, 563] width 23 height 34
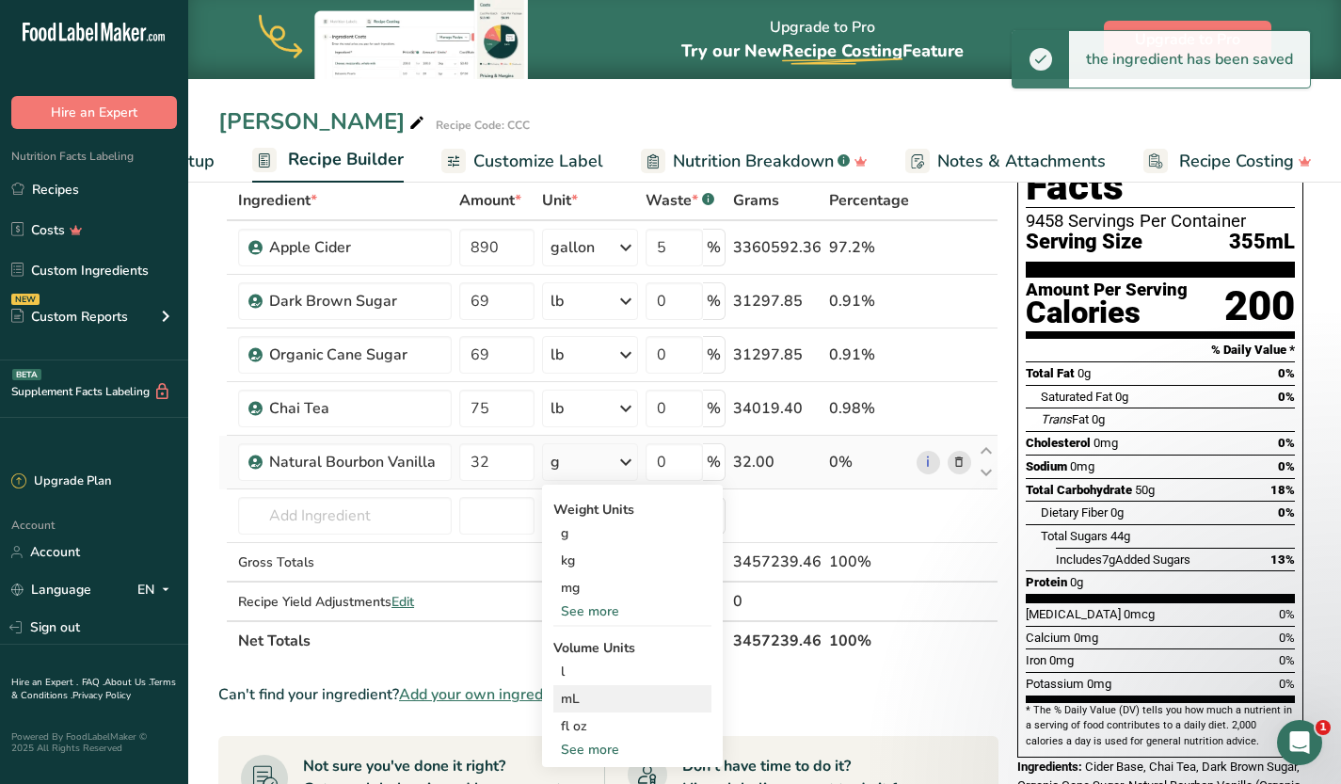
scroll to position [100, 0]
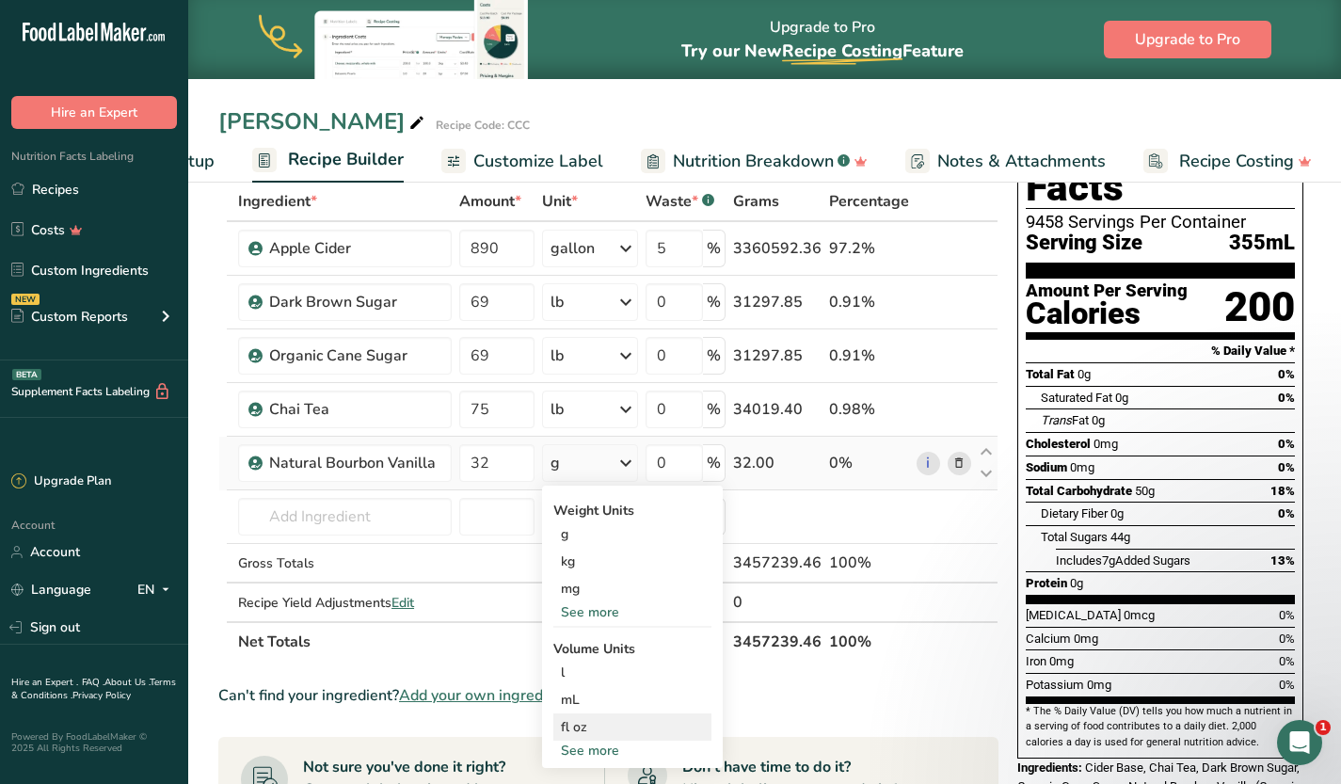
click at [583, 726] on div "fl oz" at bounding box center [632, 727] width 143 height 20
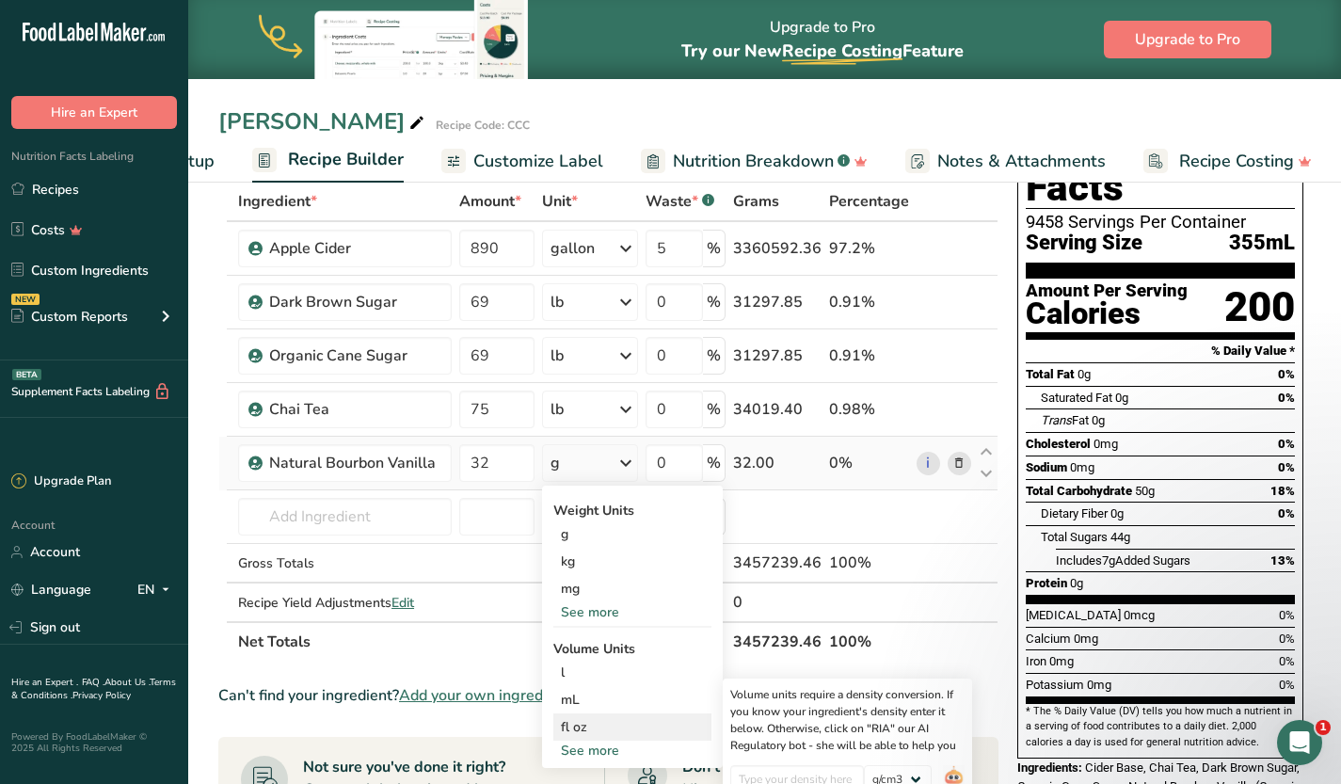
click at [584, 722] on div "fl oz" at bounding box center [632, 727] width 143 height 20
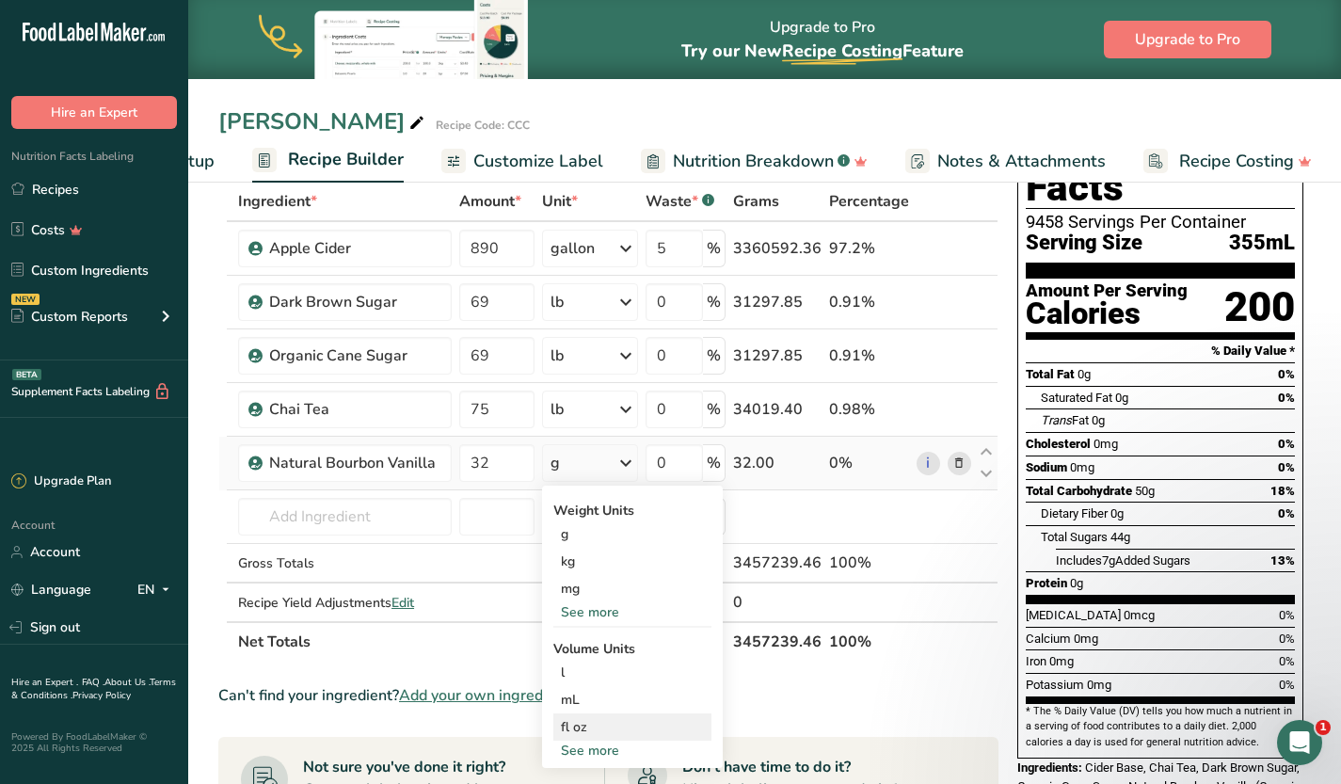
click at [645, 725] on div "fl oz" at bounding box center [632, 727] width 143 height 20
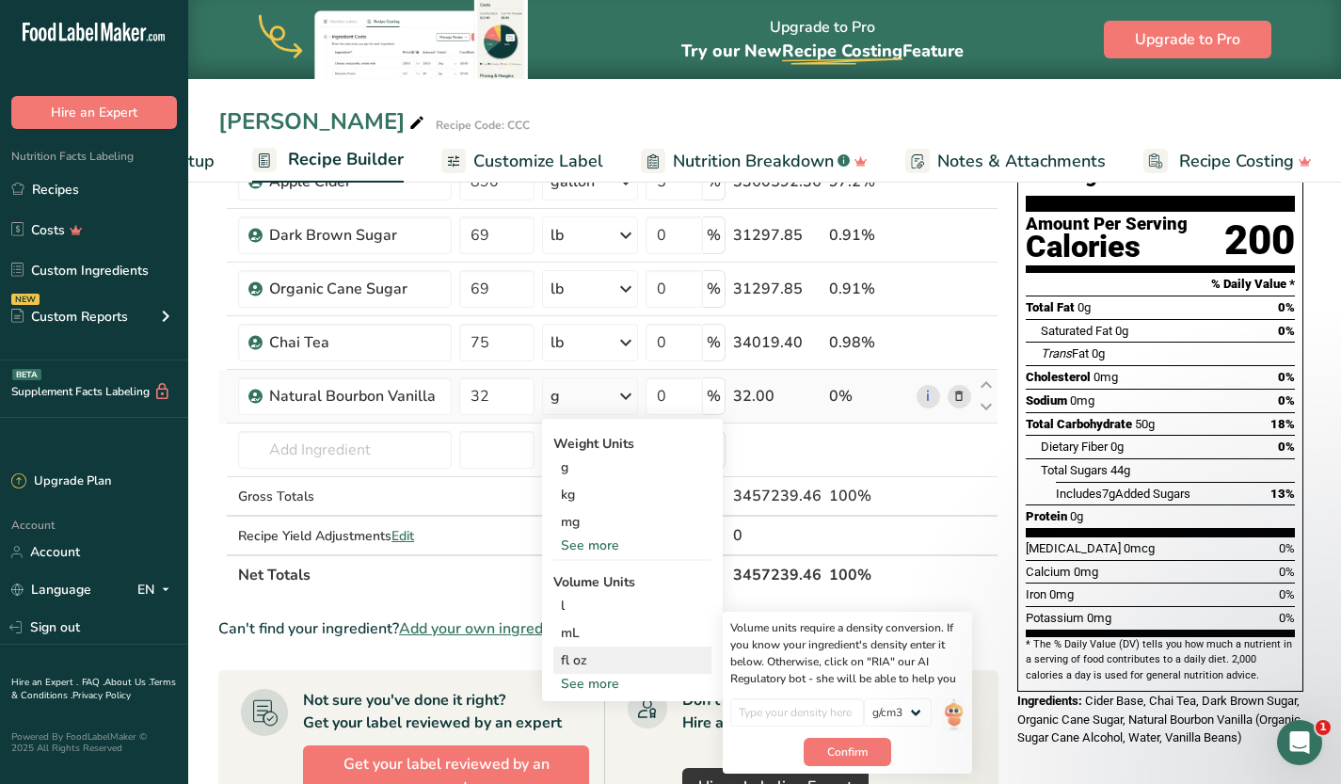
scroll to position [167, 0]
click at [833, 715] on input "number" at bounding box center [797, 711] width 135 height 28
type input "1.05"
click at [847, 750] on span "Confirm" at bounding box center [847, 750] width 40 height 17
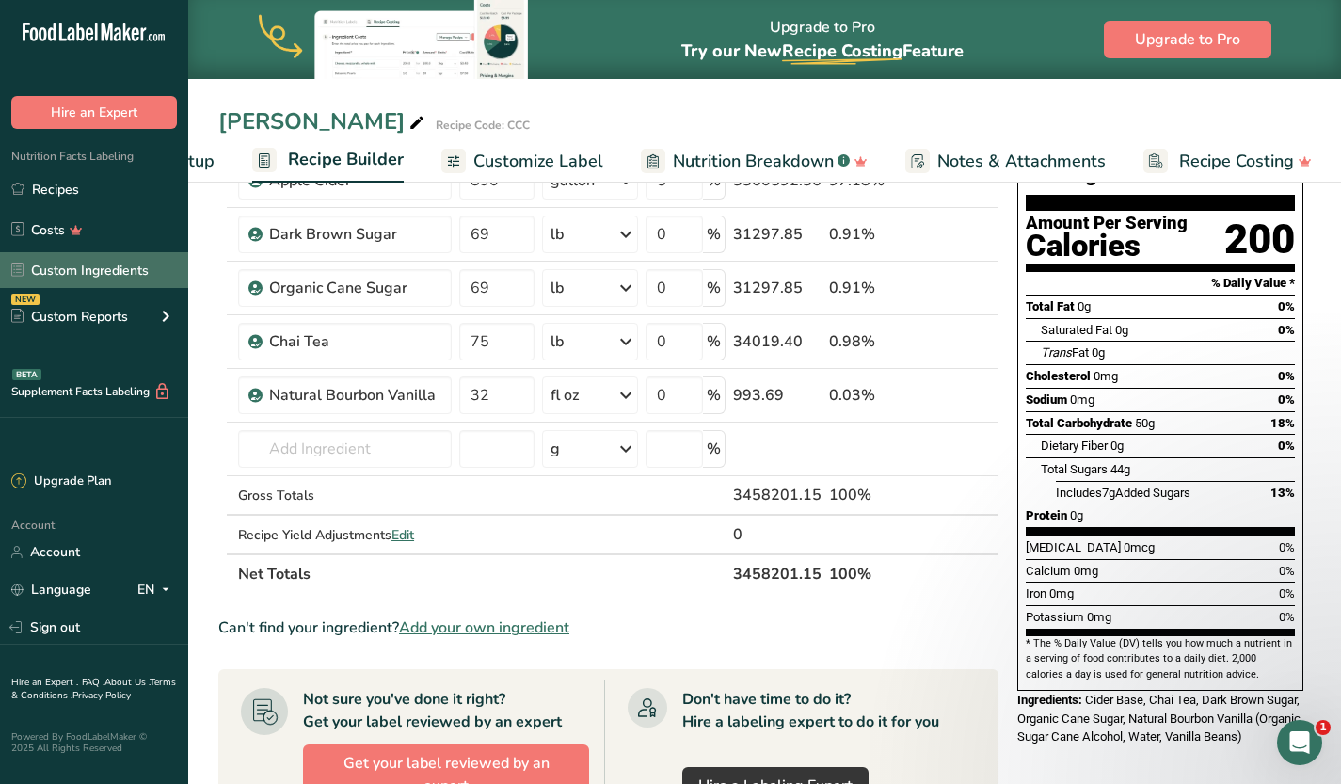
click at [132, 269] on link "Custom Ingredients" at bounding box center [94, 270] width 188 height 36
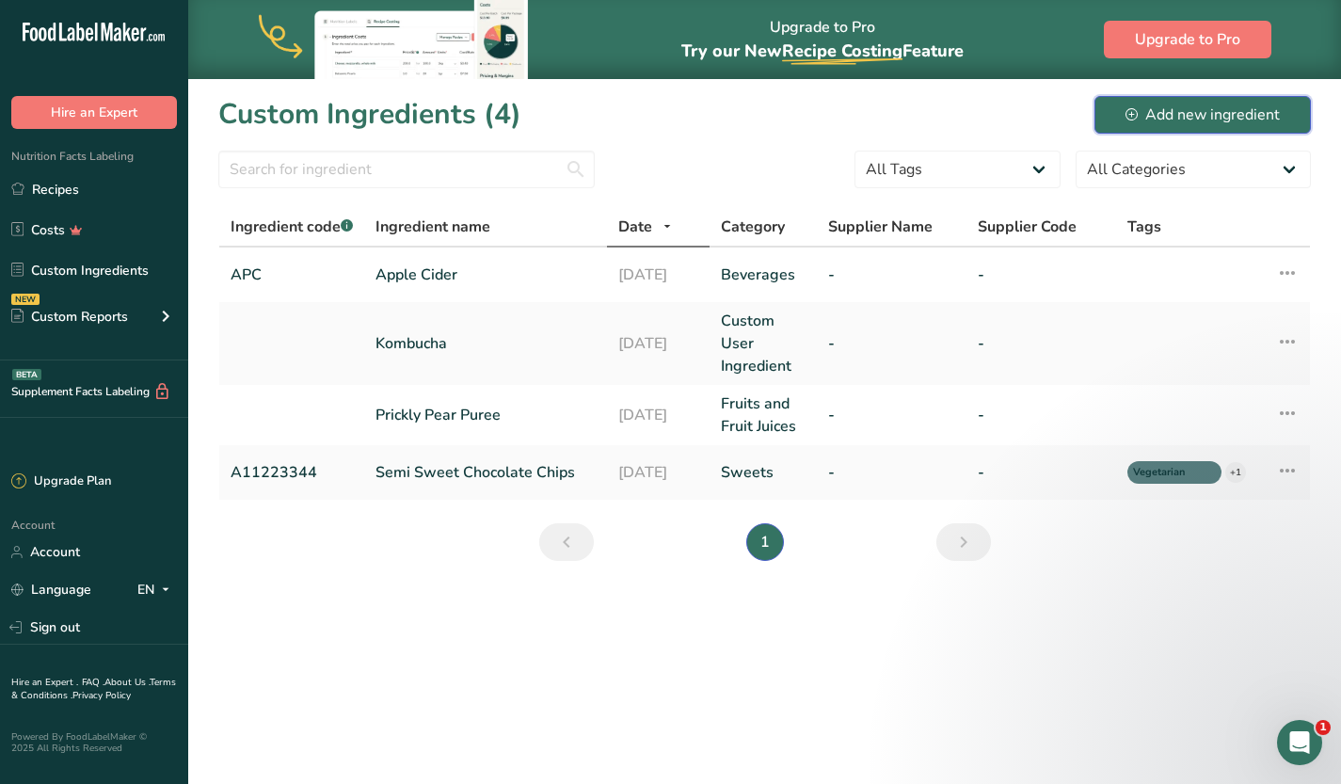
click at [1198, 117] on div "Add new ingredient" at bounding box center [1202, 115] width 154 height 23
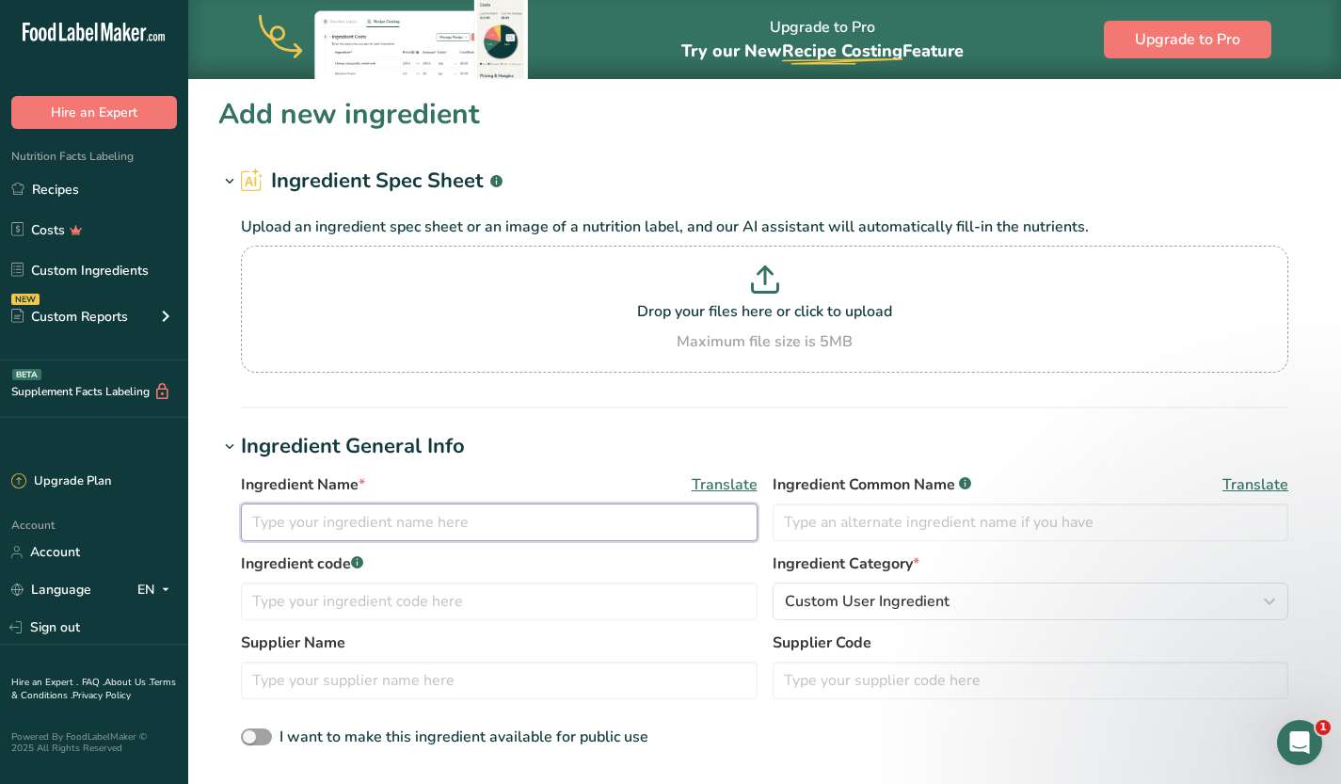
click at [337, 521] on input "text" at bounding box center [499, 522] width 517 height 38
type input "M"
click at [85, 173] on link "Recipes" at bounding box center [94, 189] width 188 height 36
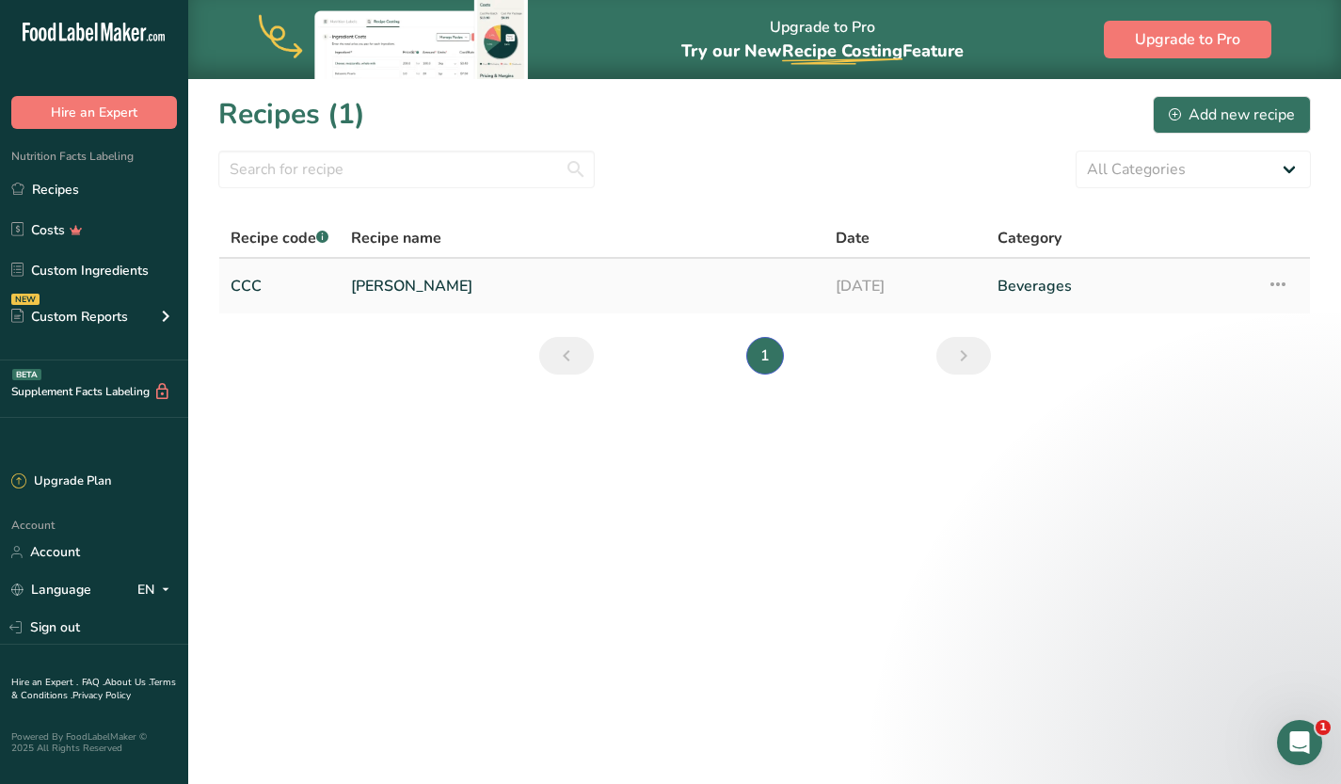
click at [400, 289] on link "[PERSON_NAME]" at bounding box center [582, 286] width 462 height 40
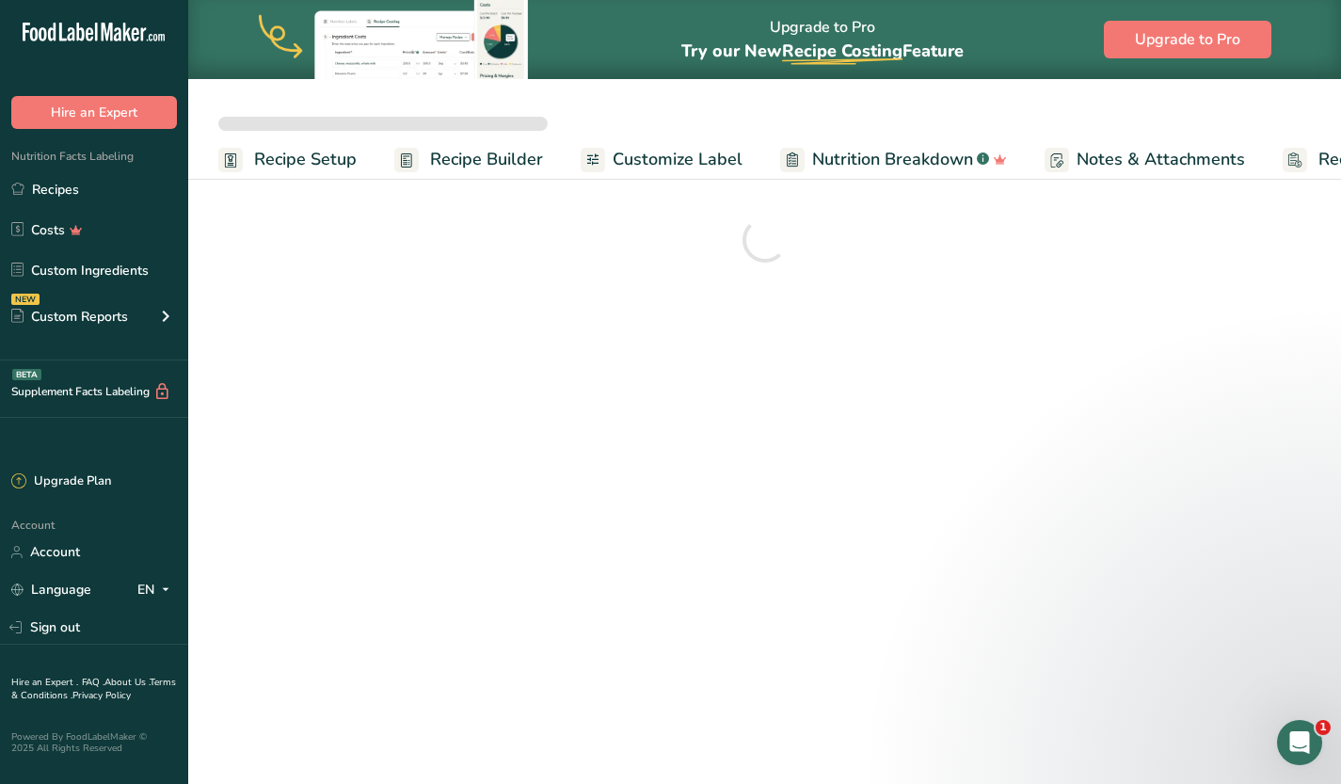
click at [478, 162] on span "Recipe Builder" at bounding box center [486, 159] width 113 height 25
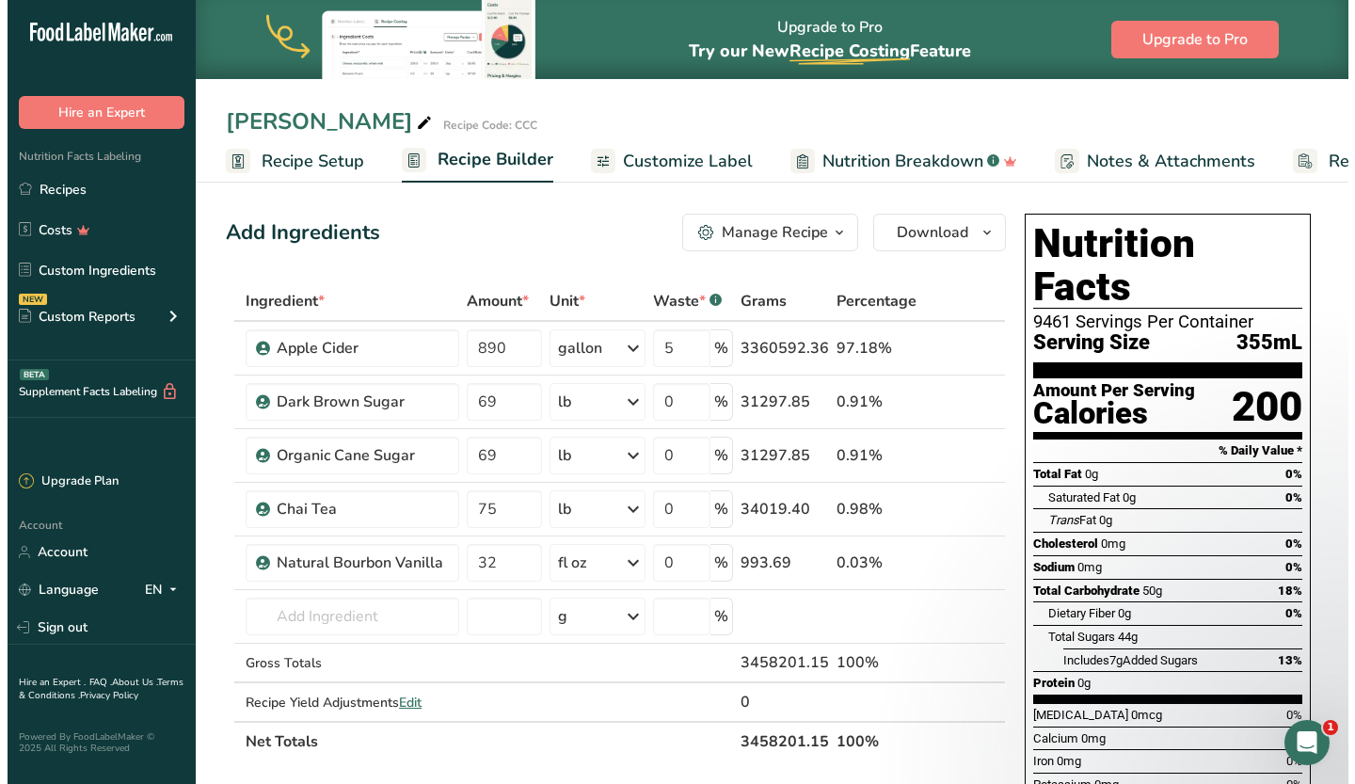
scroll to position [0, 142]
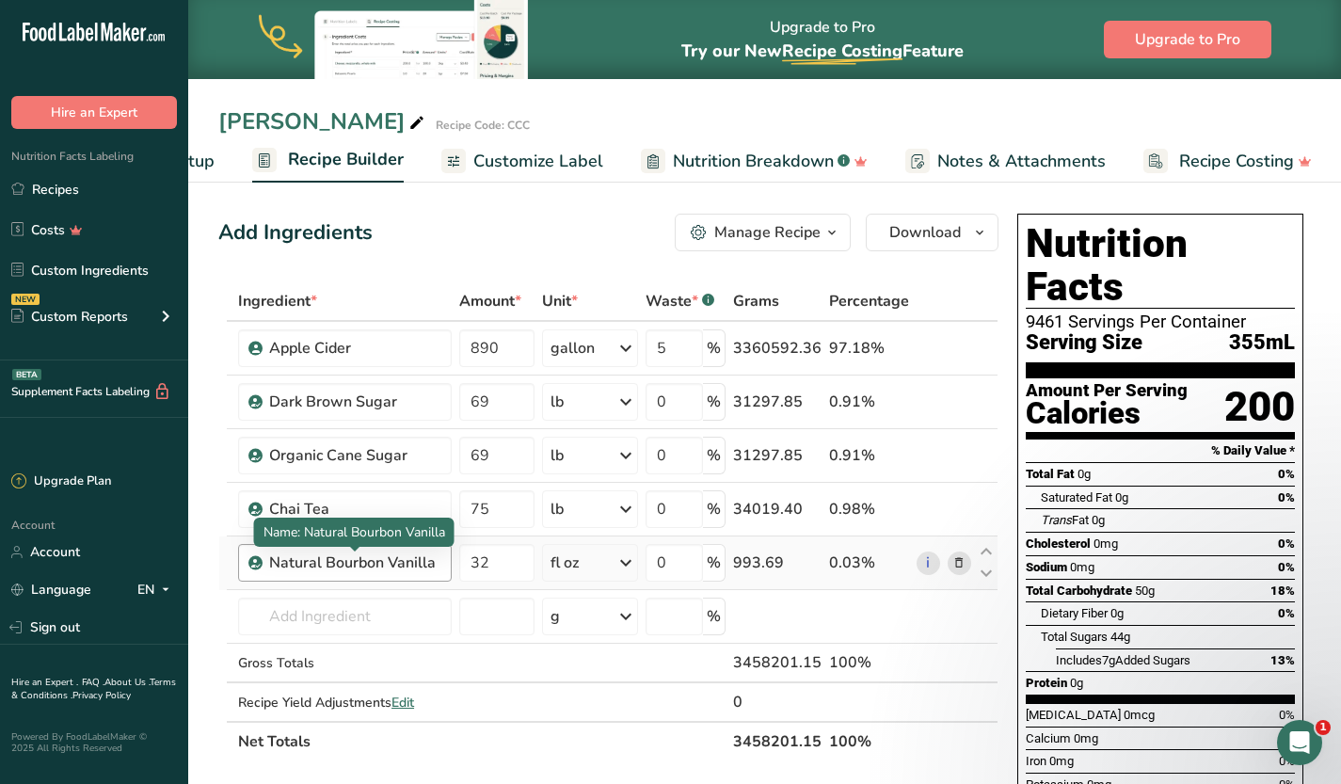
click at [362, 558] on div "Natural Bourbon Vanilla" at bounding box center [354, 562] width 171 height 23
click at [433, 567] on div "Natural Bourbon Vanilla" at bounding box center [354, 562] width 171 height 23
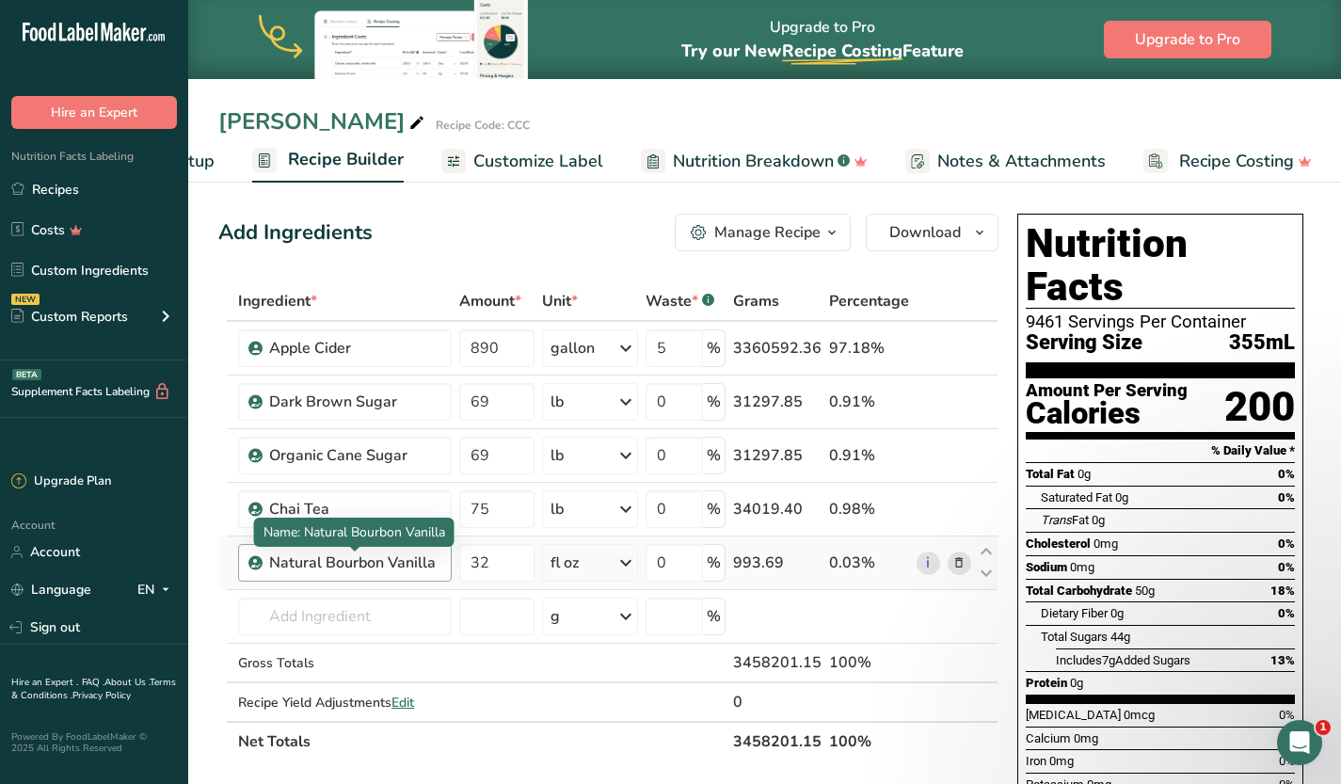
click at [433, 567] on div "Natural Bourbon Vanilla" at bounding box center [354, 562] width 171 height 23
click at [442, 564] on div "Natural Bourbon Vanilla" at bounding box center [345, 563] width 214 height 38
click at [430, 563] on div "Natural Bourbon Vanilla" at bounding box center [354, 562] width 171 height 23
click at [965, 564] on icon at bounding box center [958, 563] width 13 height 20
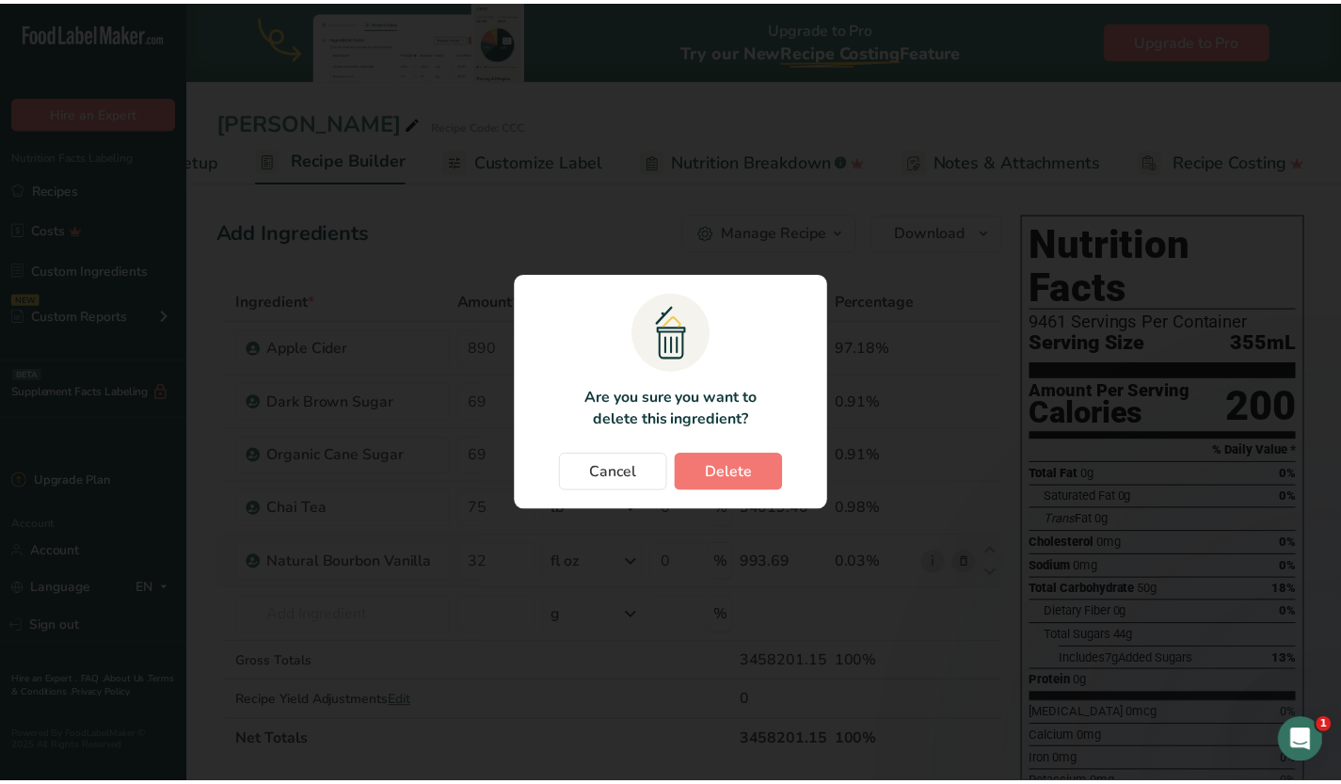
scroll to position [0, 128]
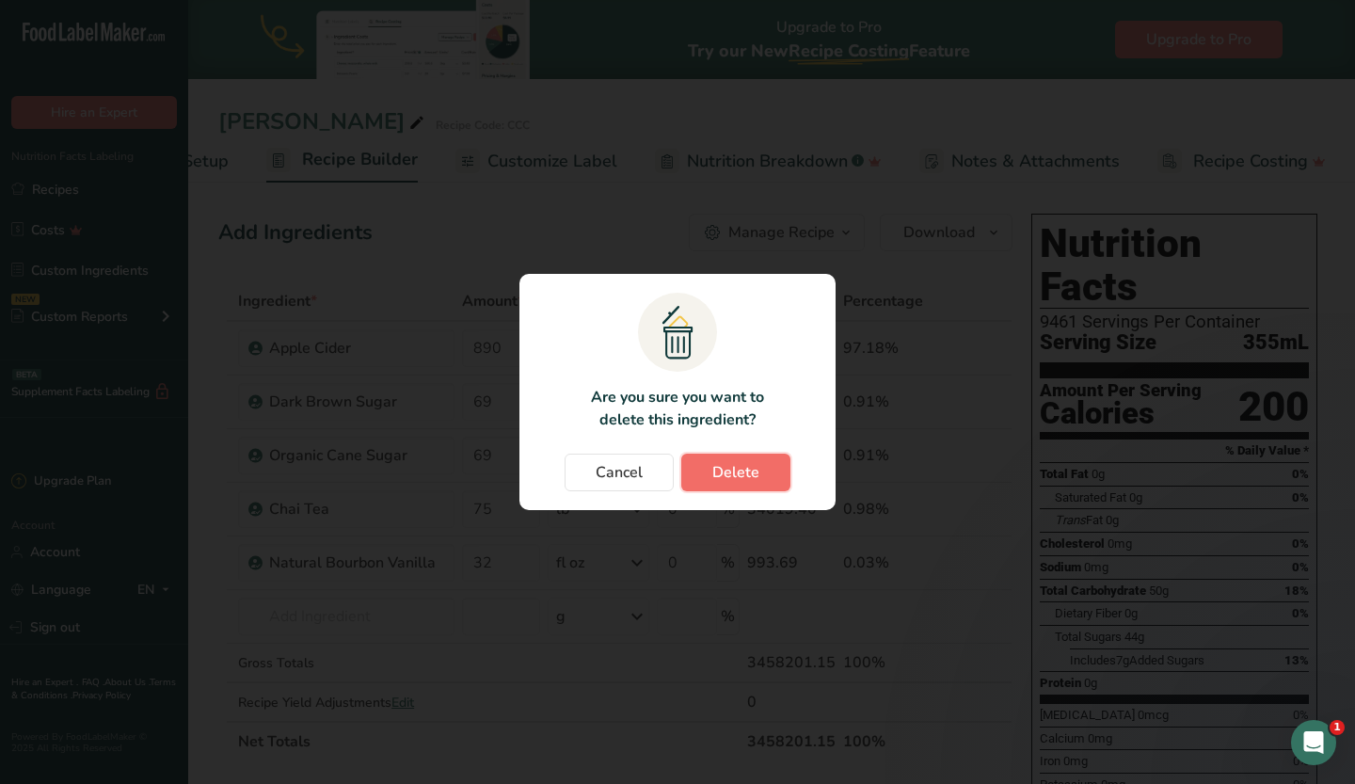
click at [738, 472] on span "Delete" at bounding box center [735, 472] width 47 height 23
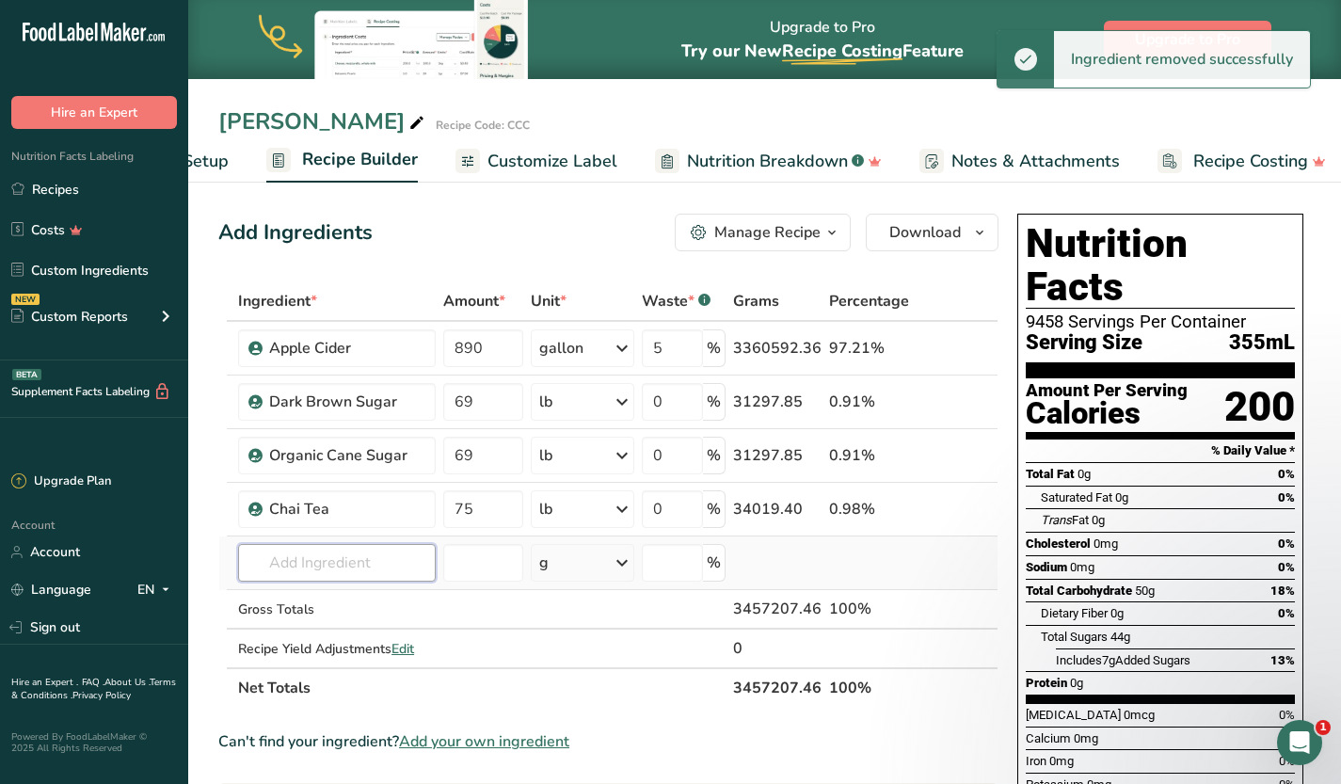
click at [336, 566] on input "text" at bounding box center [337, 563] width 198 height 38
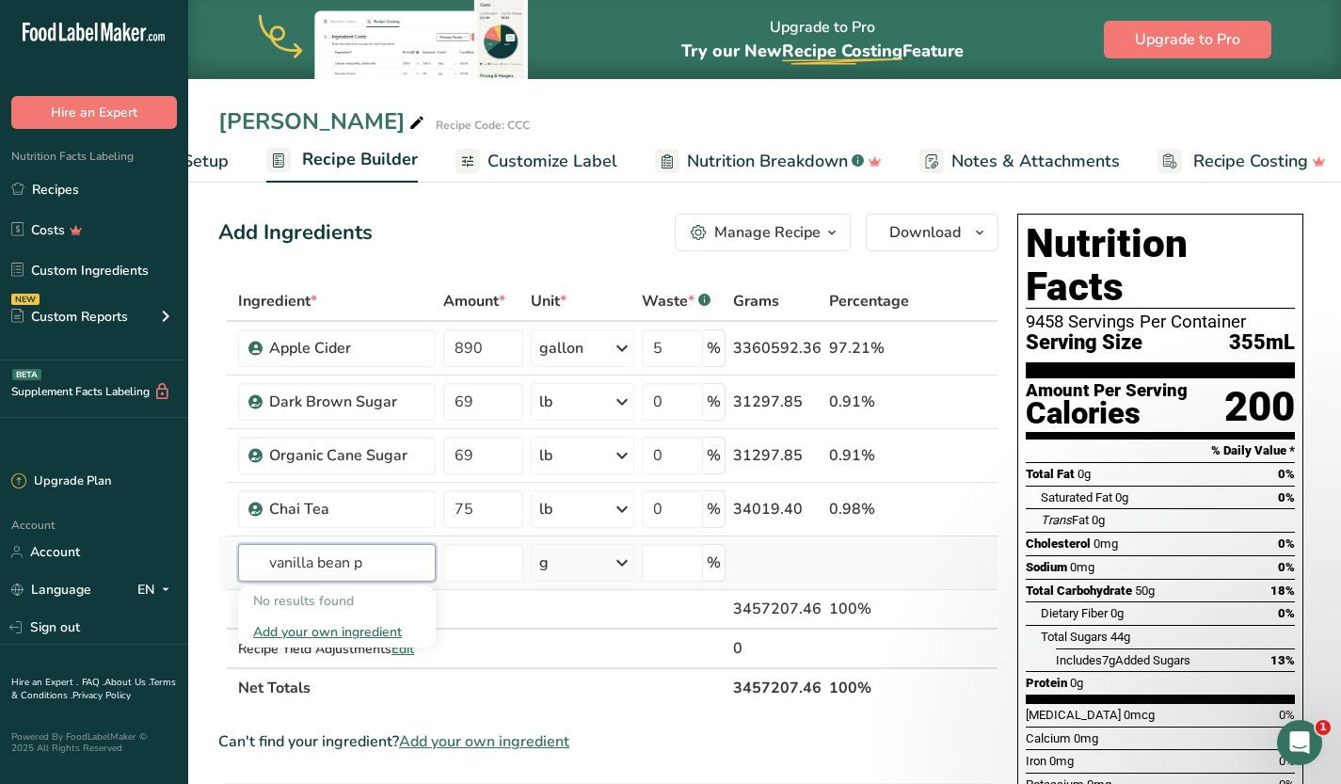
type input "vanilla bean p"
click at [319, 631] on div "Add your own ingredient" at bounding box center [336, 632] width 167 height 20
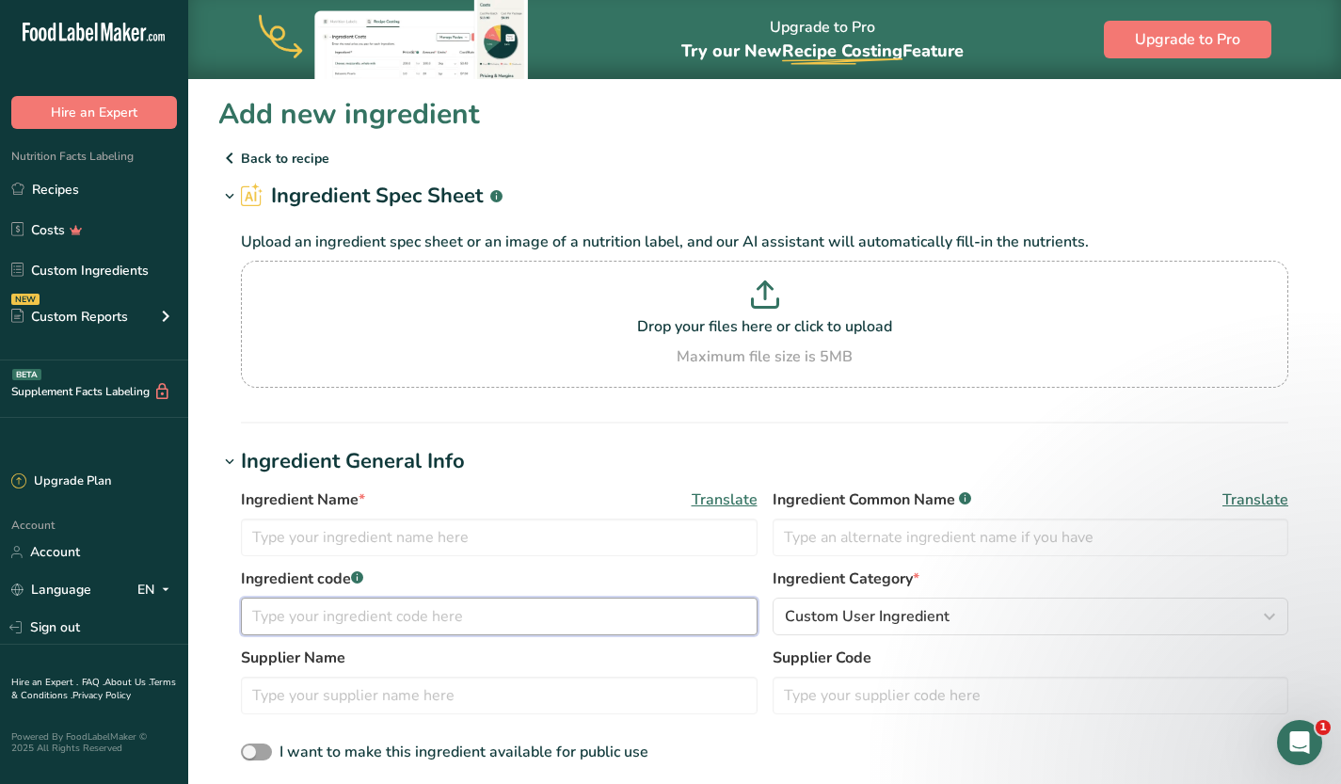
click at [328, 620] on input "text" at bounding box center [499, 617] width 517 height 38
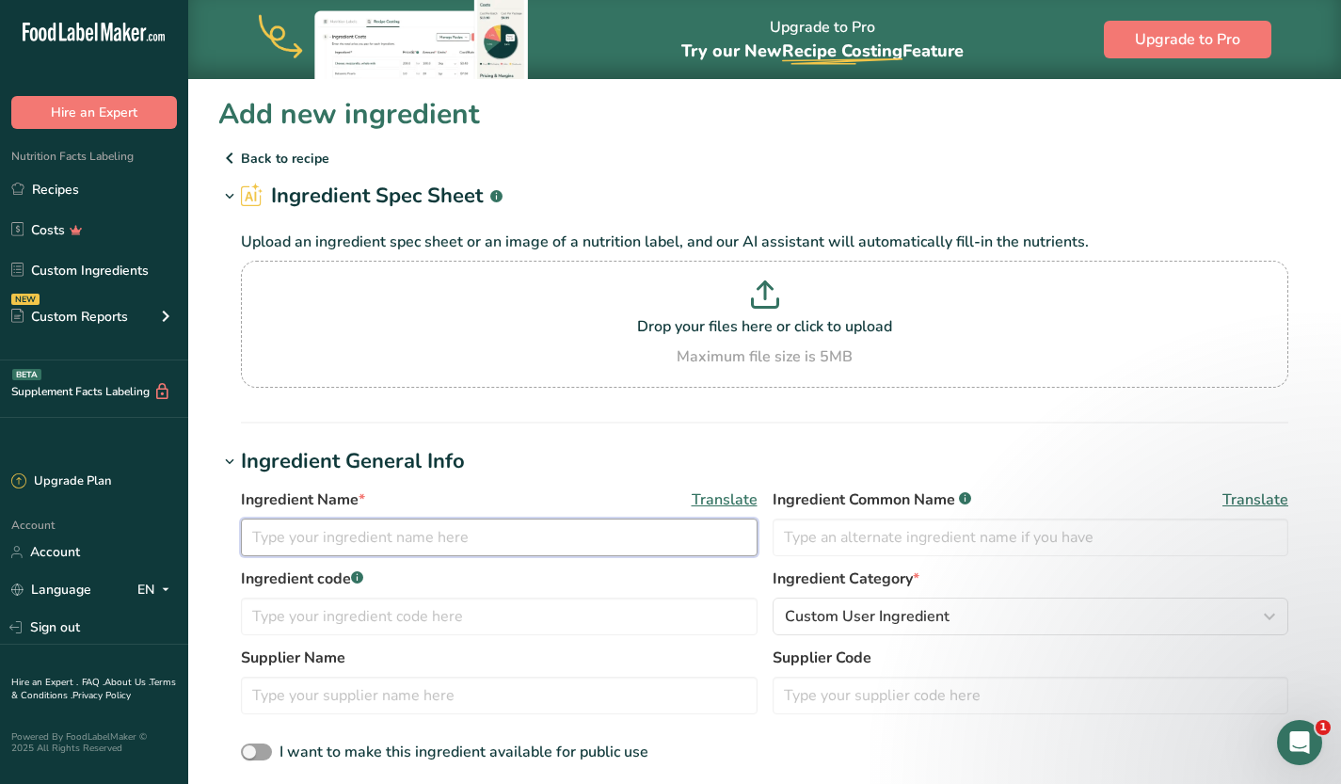
click at [581, 546] on input "text" at bounding box center [499, 537] width 517 height 38
type input "Bourbon Vanilla Bean Paste"
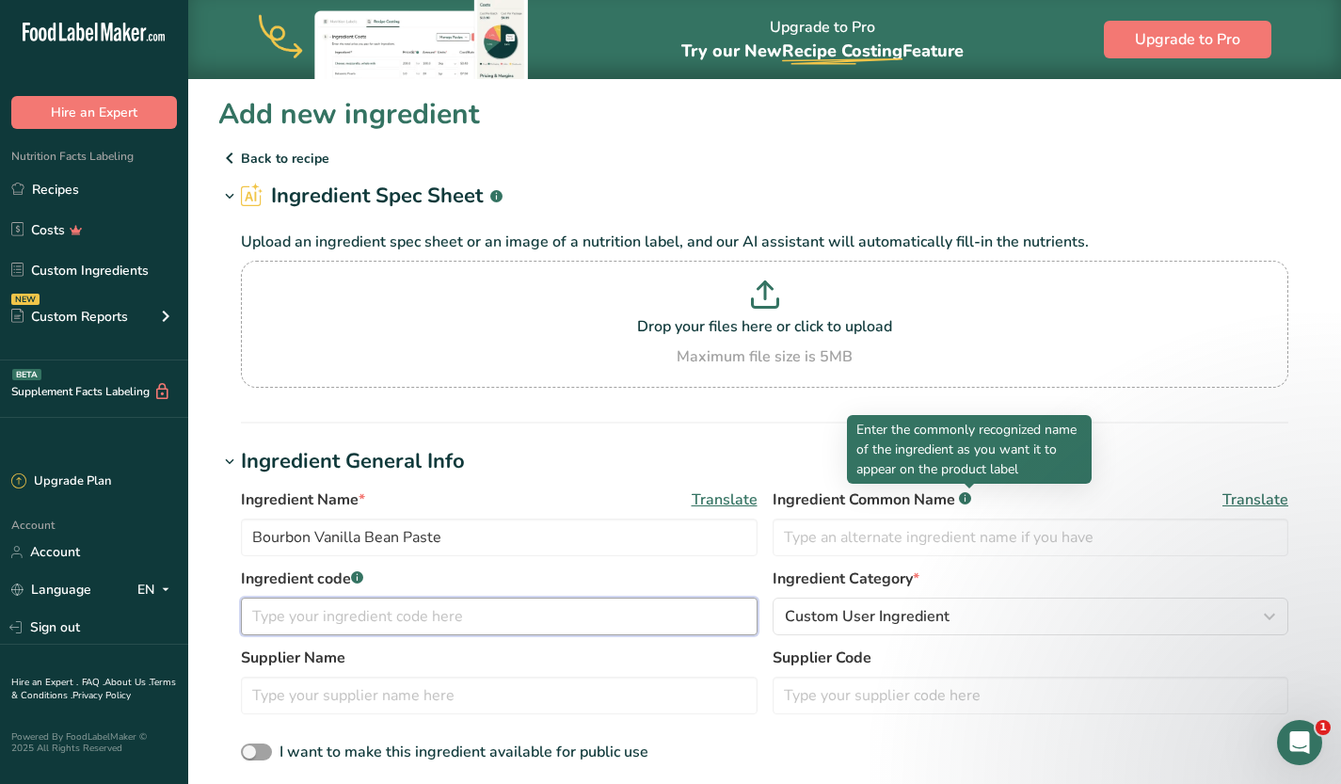
click at [530, 607] on input "text" at bounding box center [499, 617] width 517 height 38
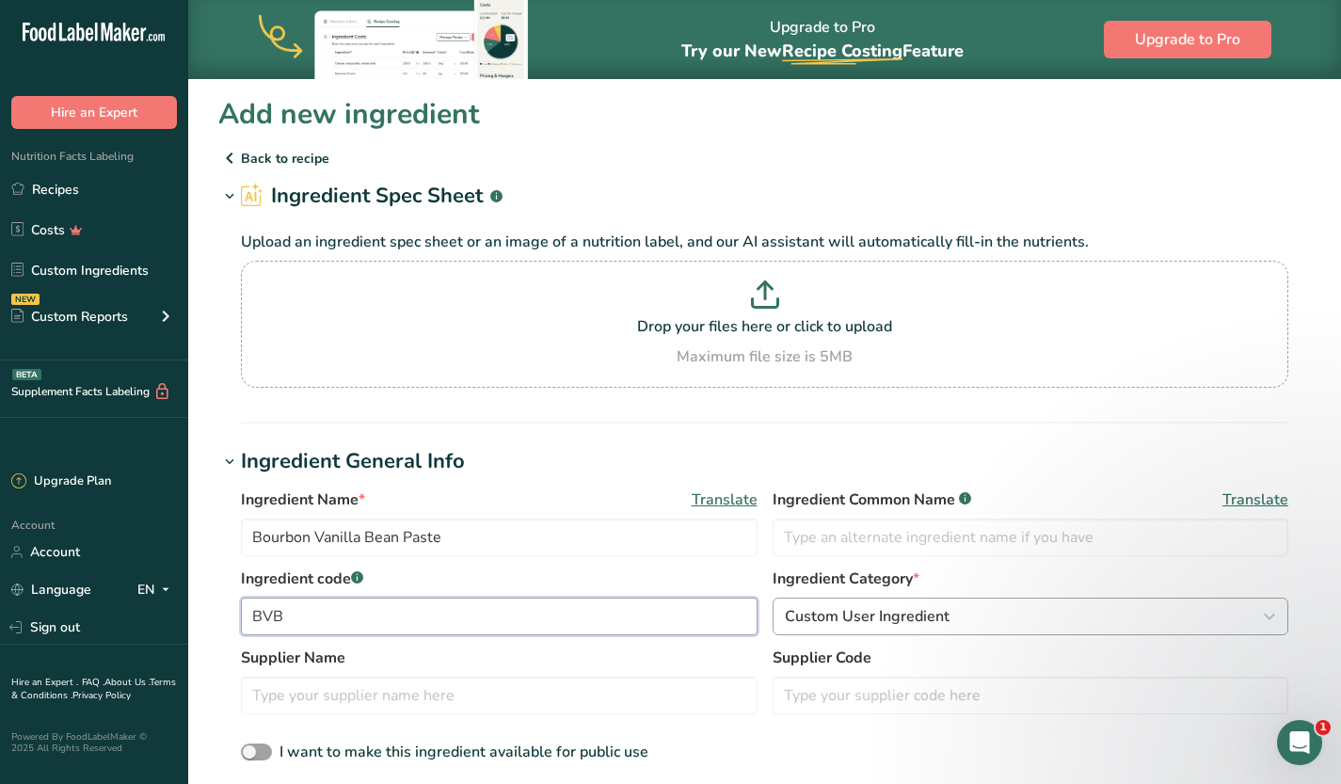
type input "BVB"
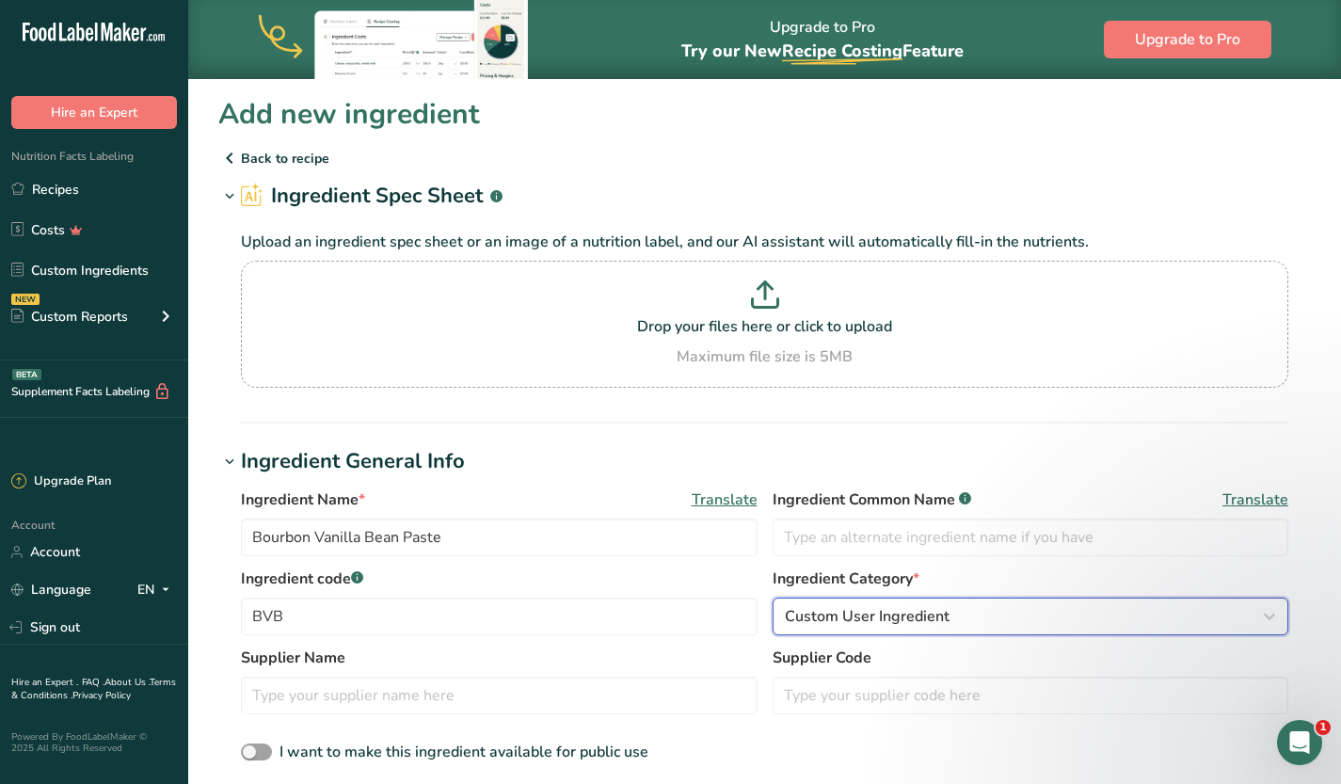
click at [908, 621] on span "Custom User Ingredient" at bounding box center [867, 616] width 165 height 23
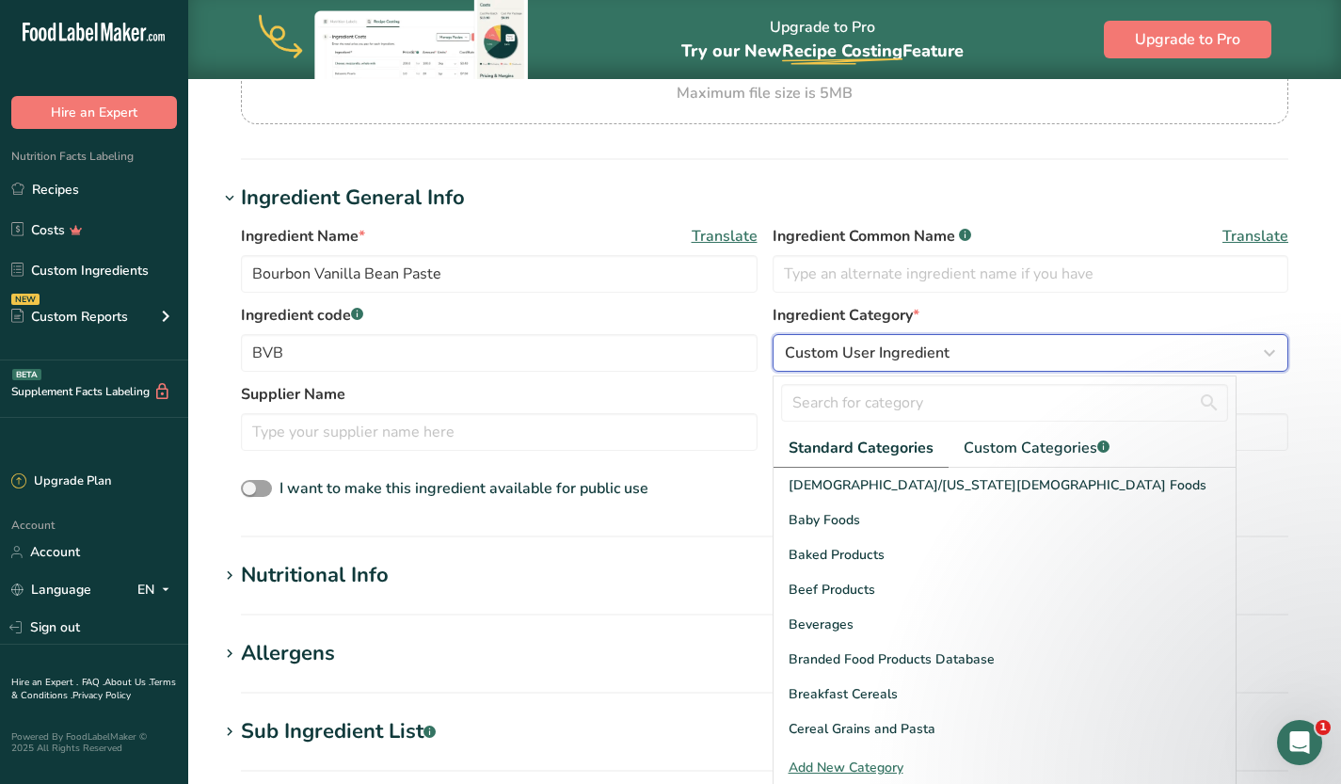
scroll to position [264, 0]
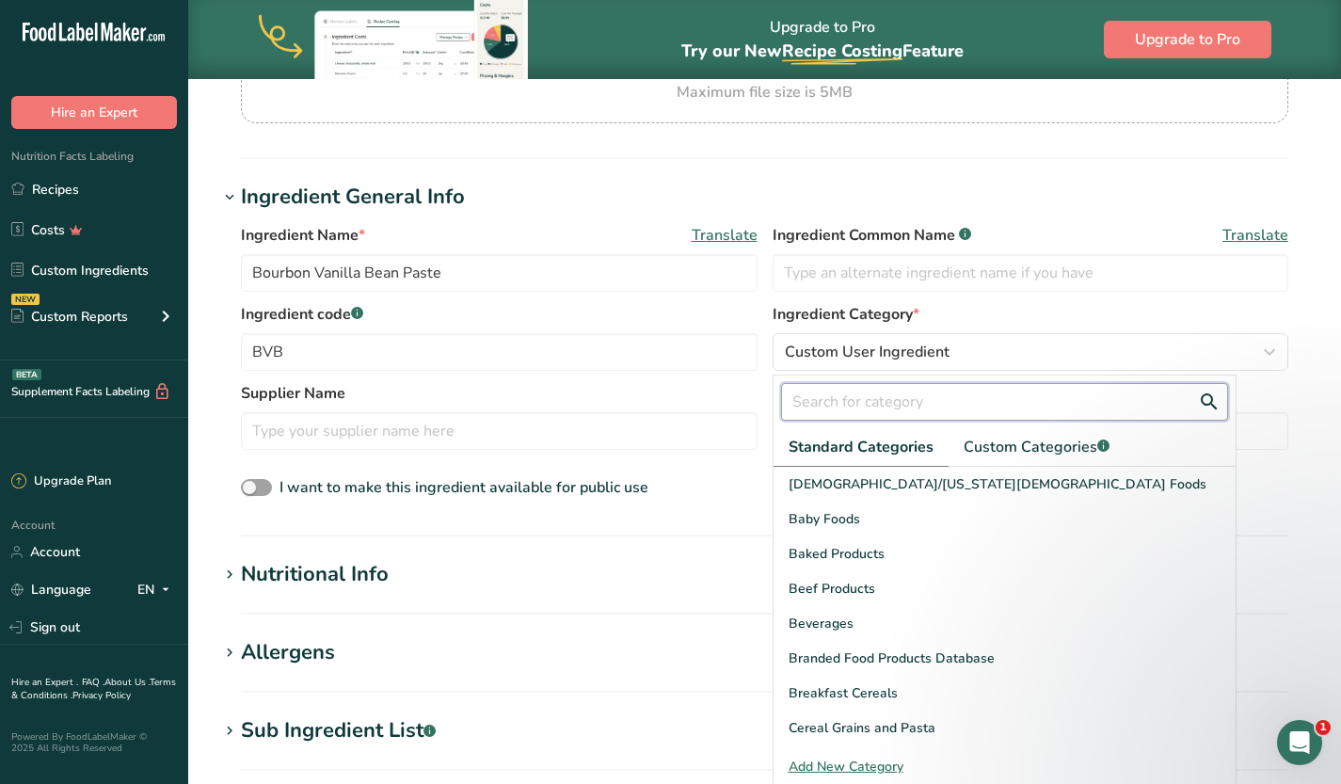
click at [889, 391] on input "text" at bounding box center [1005, 402] width 448 height 38
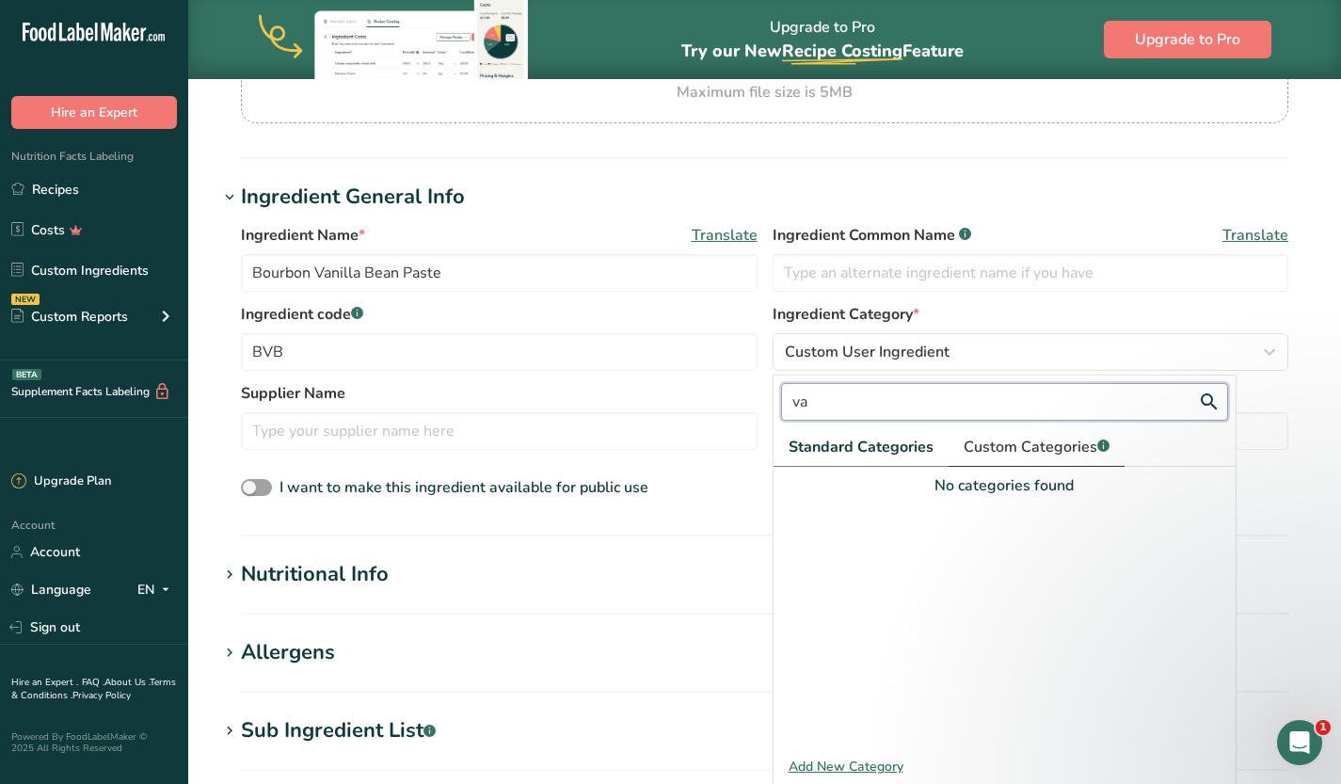
type input "v"
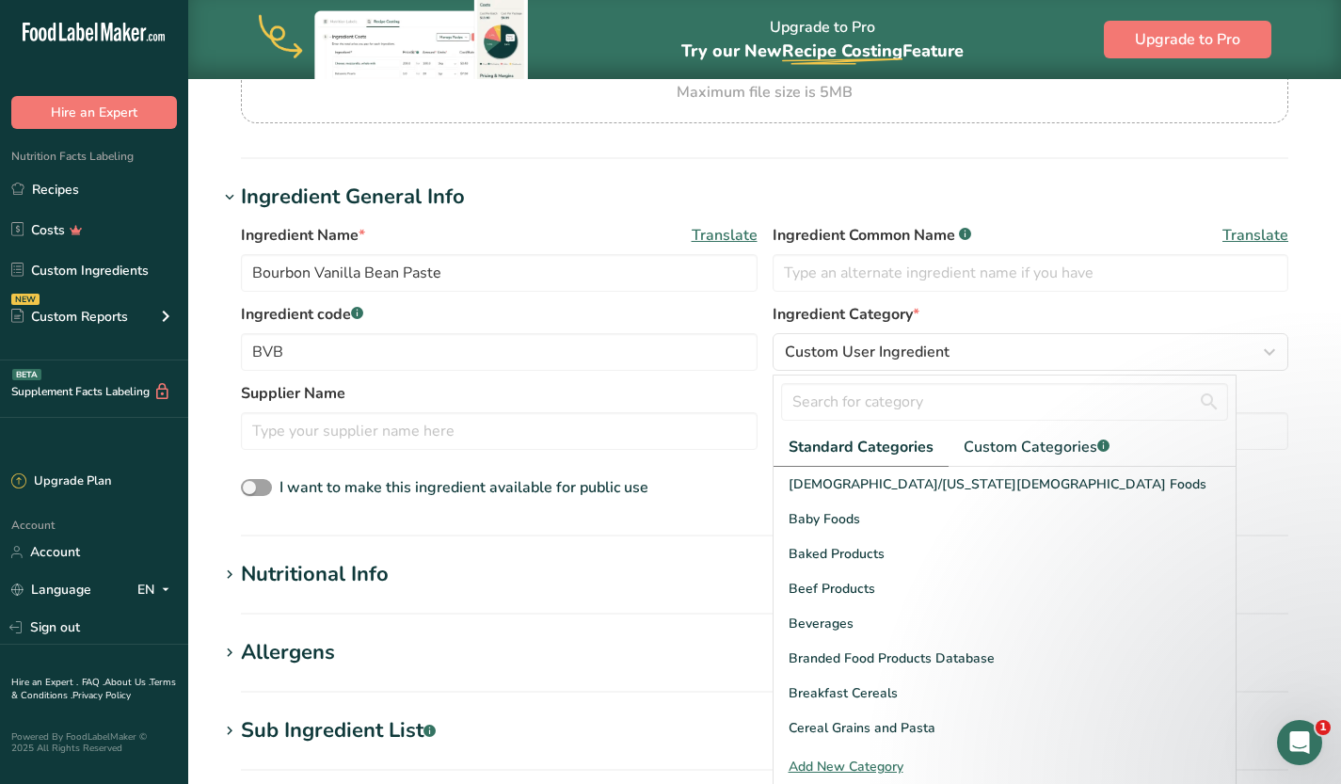
click at [1298, 395] on div "Ingredient Name * Translate Bourbon Vanilla Bean Paste Ingredient Common Name .…" at bounding box center [764, 362] width 1092 height 299
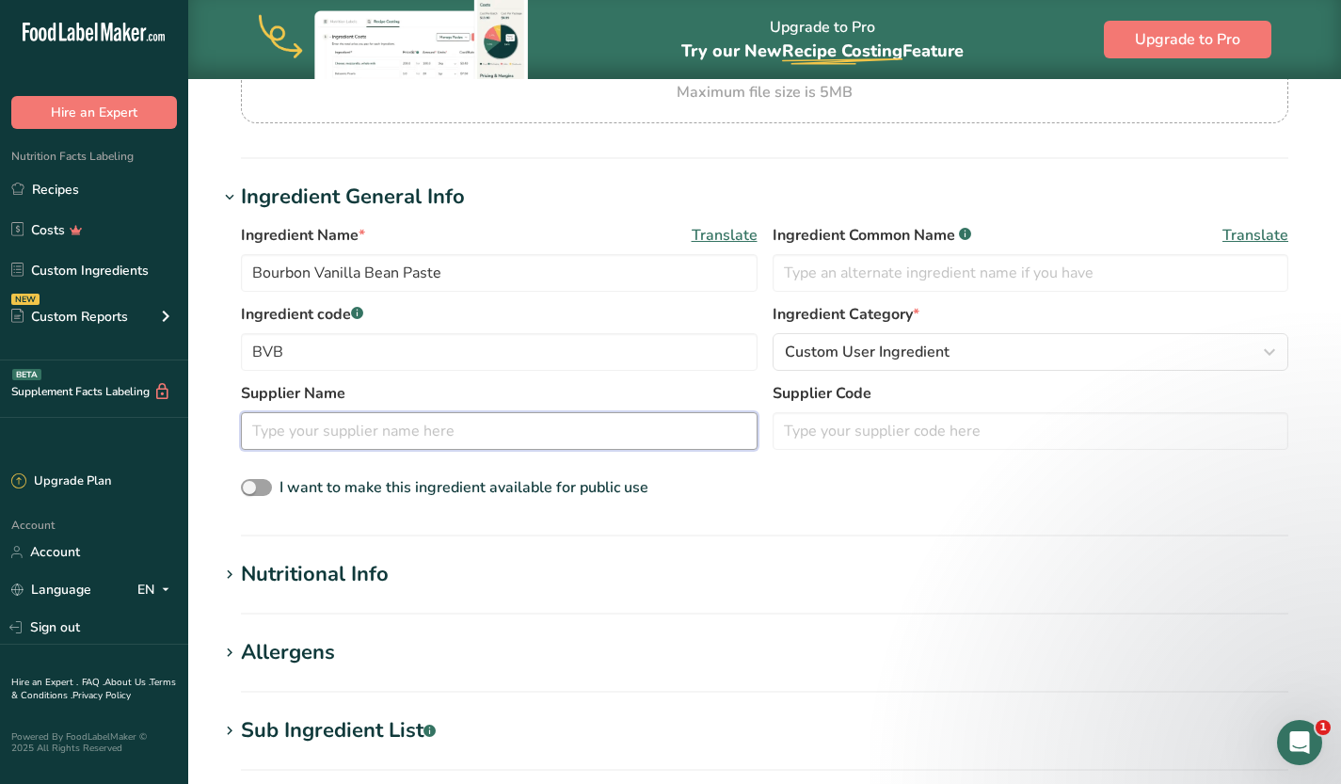
click at [689, 426] on input "text" at bounding box center [499, 431] width 517 height 38
type input "n"
click at [519, 572] on h1 "Nutritional Info" at bounding box center [764, 574] width 1092 height 31
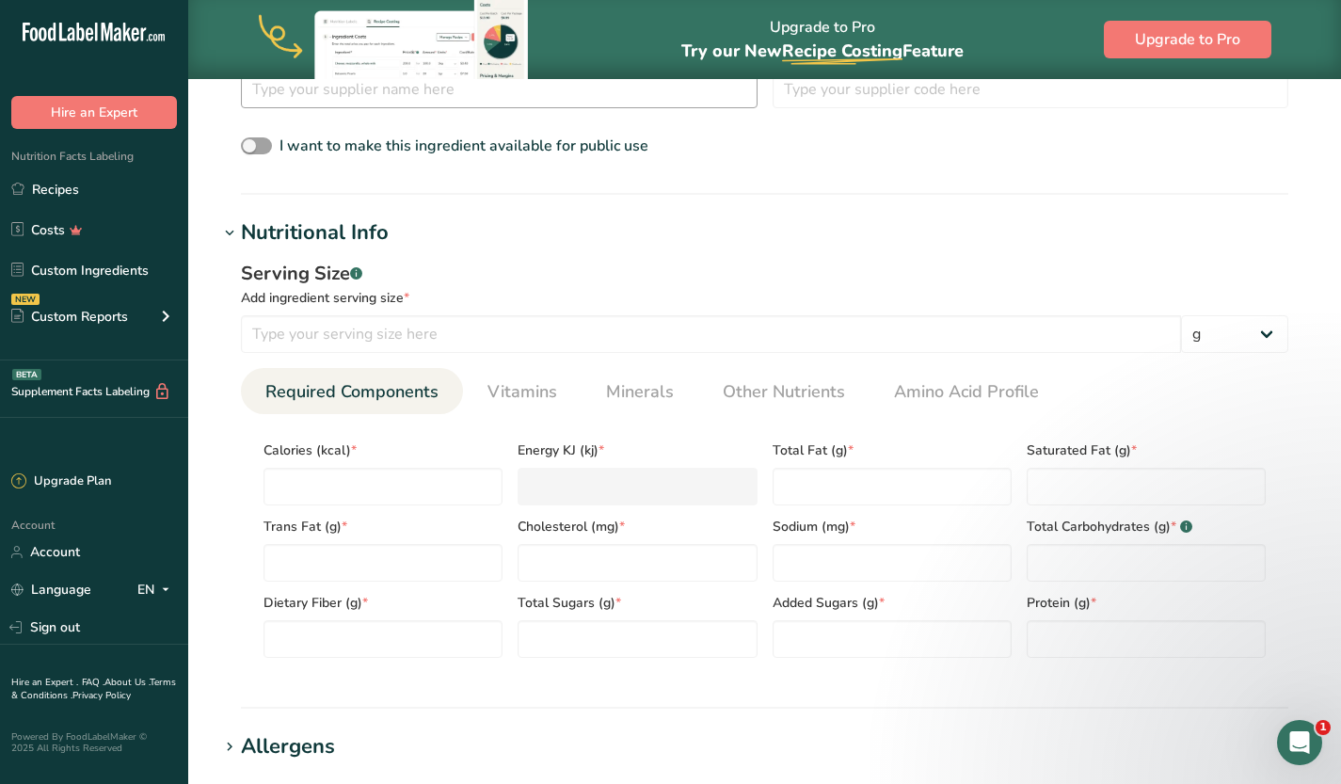
scroll to position [605, 0]
click at [614, 637] on Sugars "number" at bounding box center [637, 640] width 239 height 38
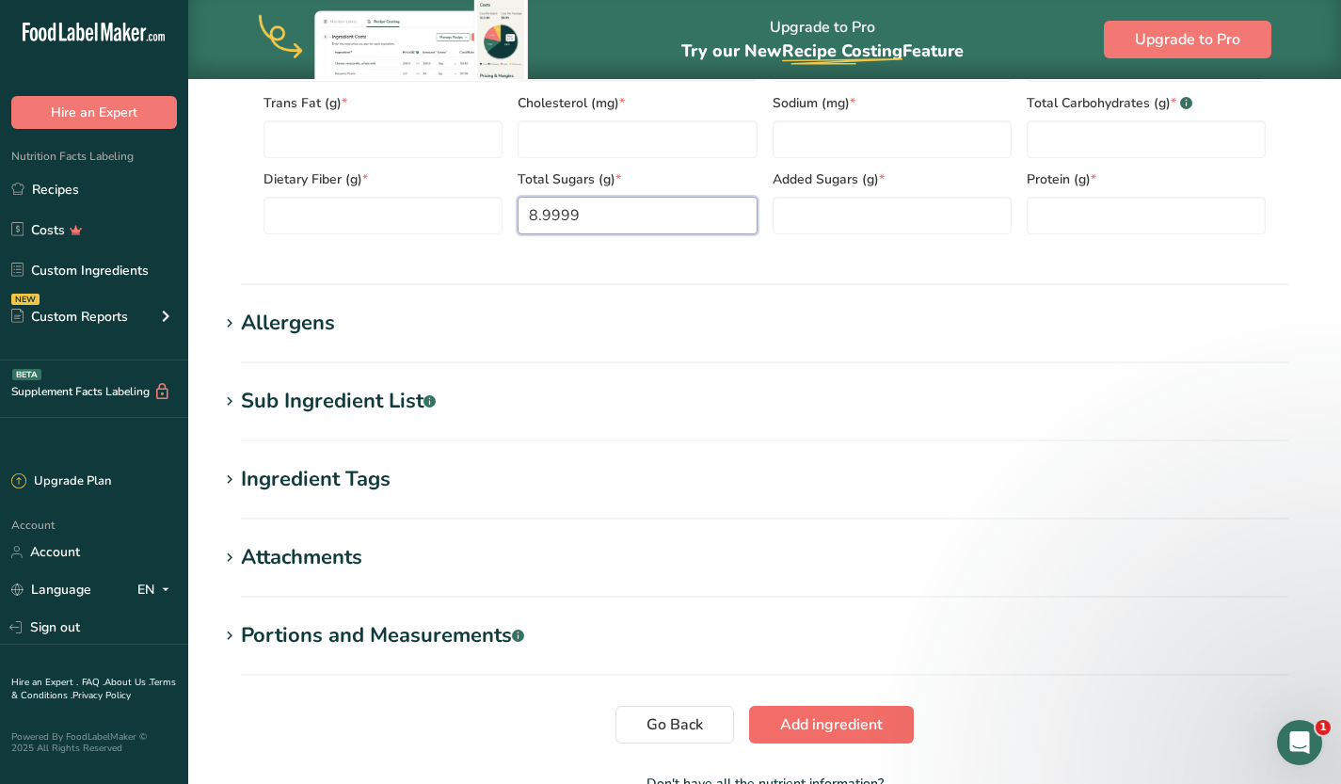
type Sugars "8.9999"
click at [845, 717] on span "Add ingredient" at bounding box center [831, 724] width 103 height 23
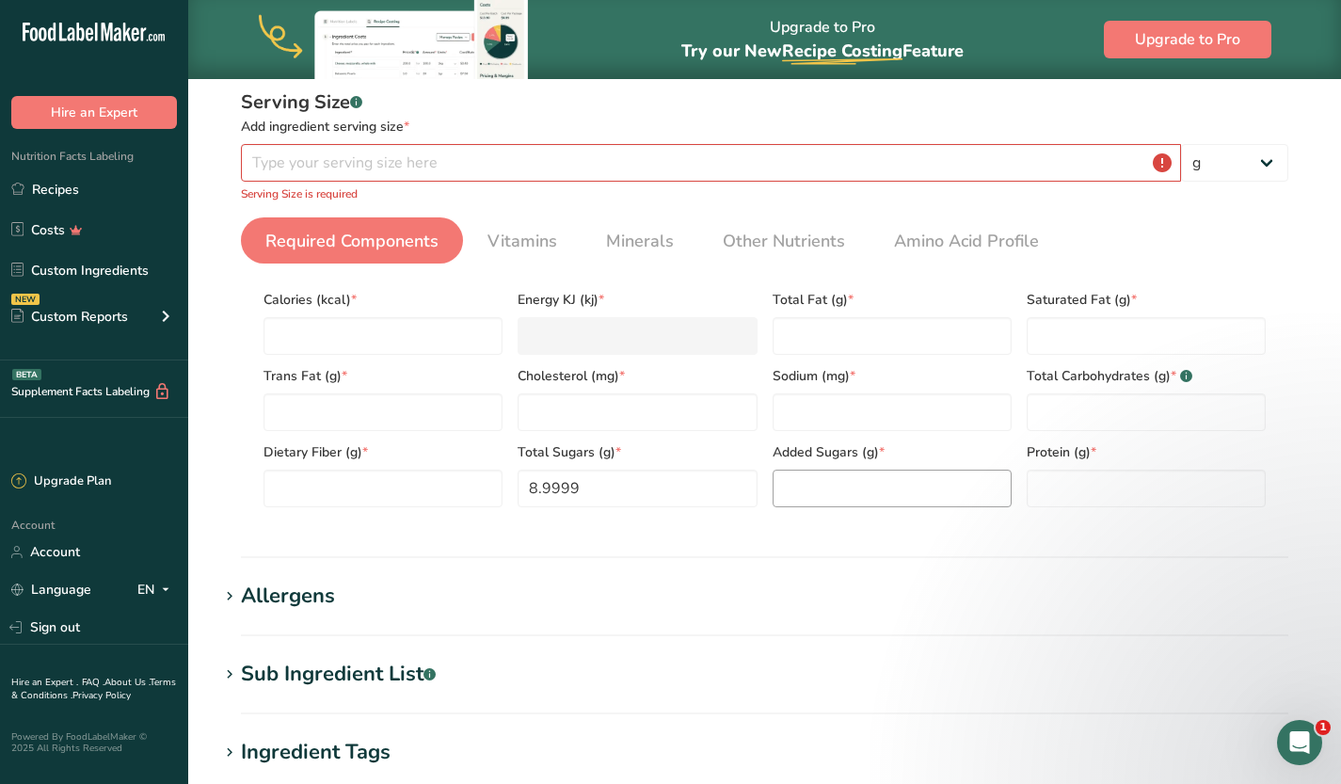
scroll to position [94, 0]
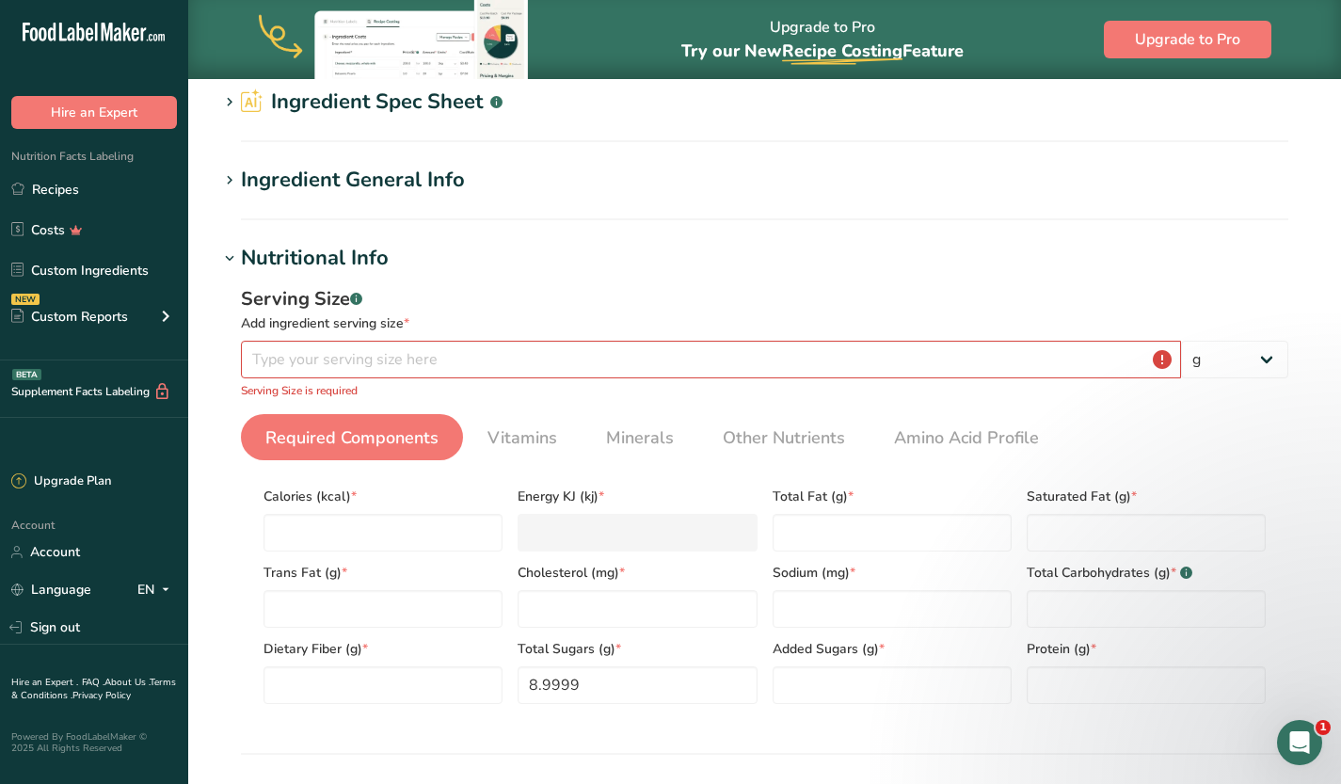
click at [850, 335] on div "Serving Size .a-a{fill:#347362;}.b-a{fill:#fff;} Add ingredient serving size * …" at bounding box center [764, 342] width 1047 height 114
click at [752, 365] on input "number" at bounding box center [711, 360] width 940 height 38
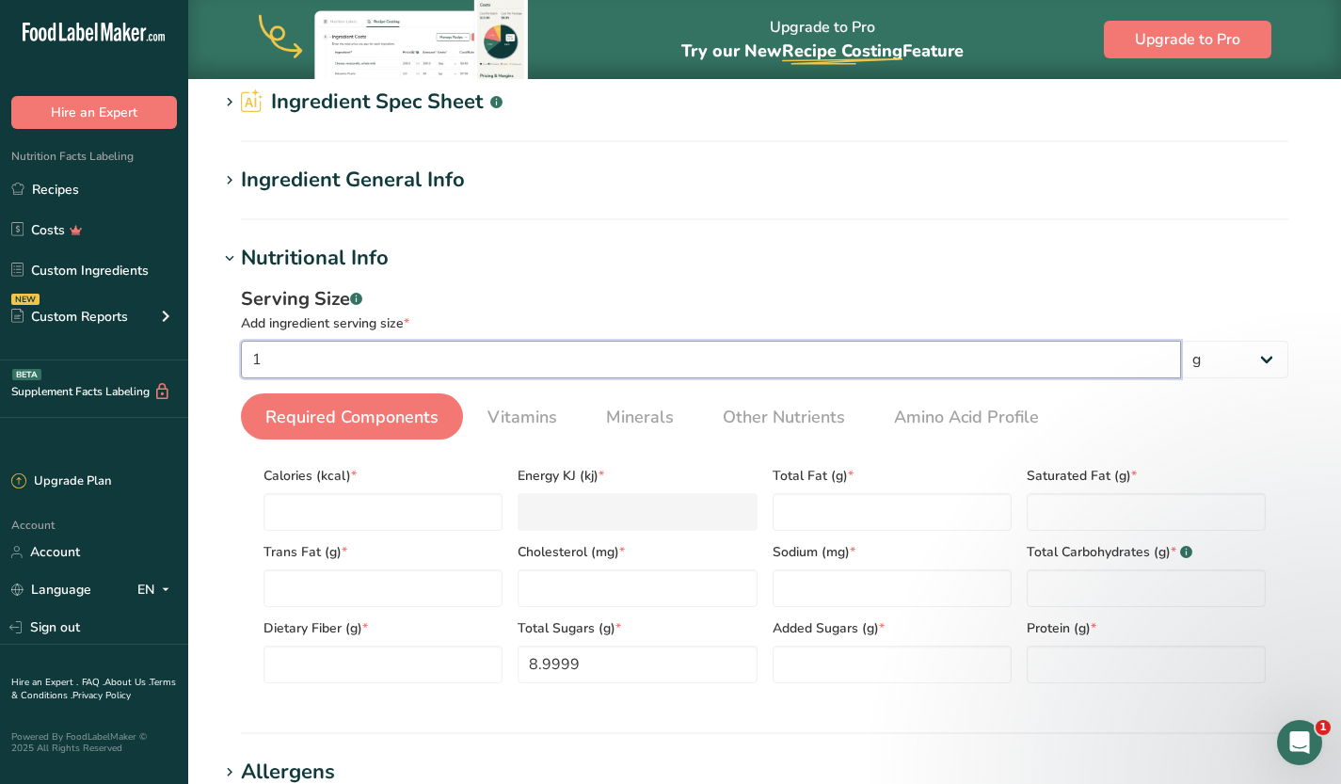
type input "1"
click at [1218, 339] on div "Serving Size .a-a{fill:#347362;}.b-a{fill:#fff;} Add ingredient serving size * …" at bounding box center [764, 331] width 1047 height 93
click at [1254, 360] on select "g kg mg mcg lb oz l mL fl oz tbsp tsp cup qt gallon" at bounding box center [1234, 360] width 107 height 38
select select "19"
click at [1181, 341] on select "g kg mg mcg lb oz l mL fl oz tbsp tsp cup qt gallon" at bounding box center [1234, 360] width 107 height 38
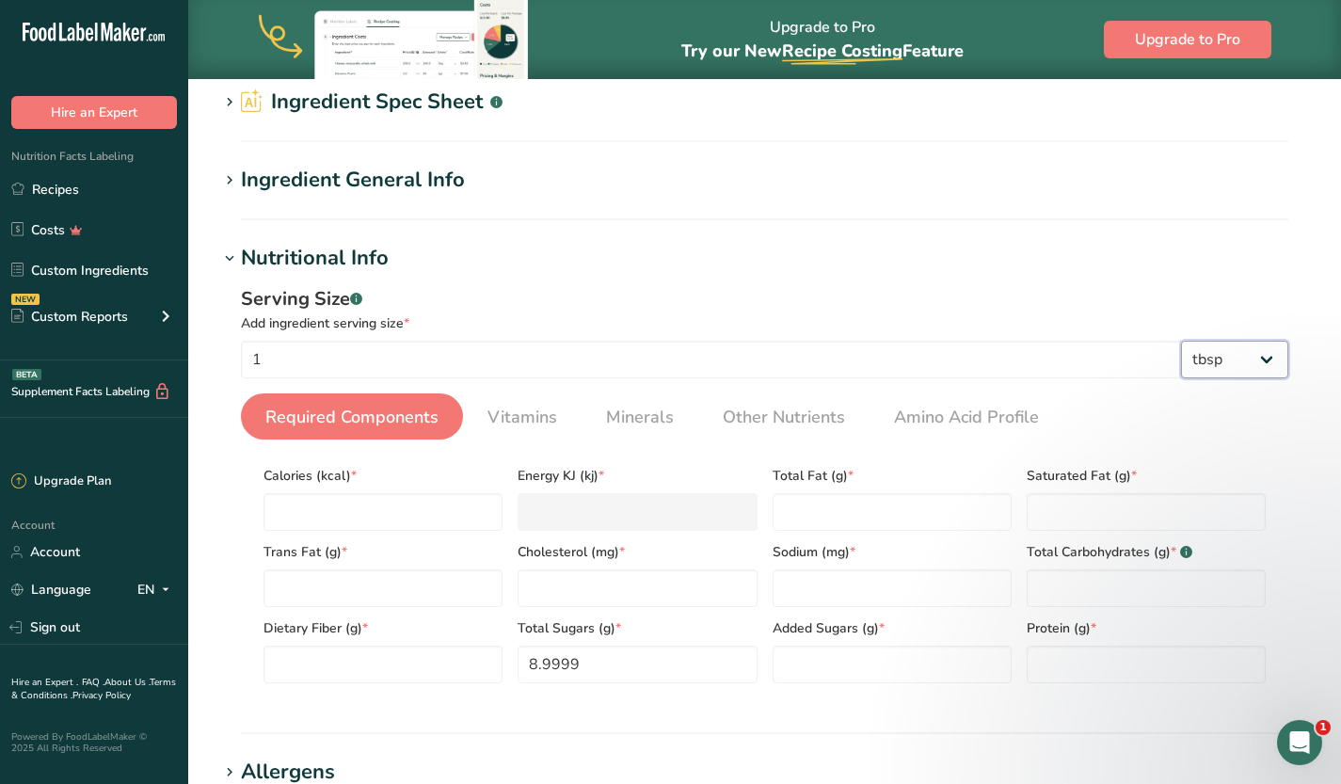
select select "22"
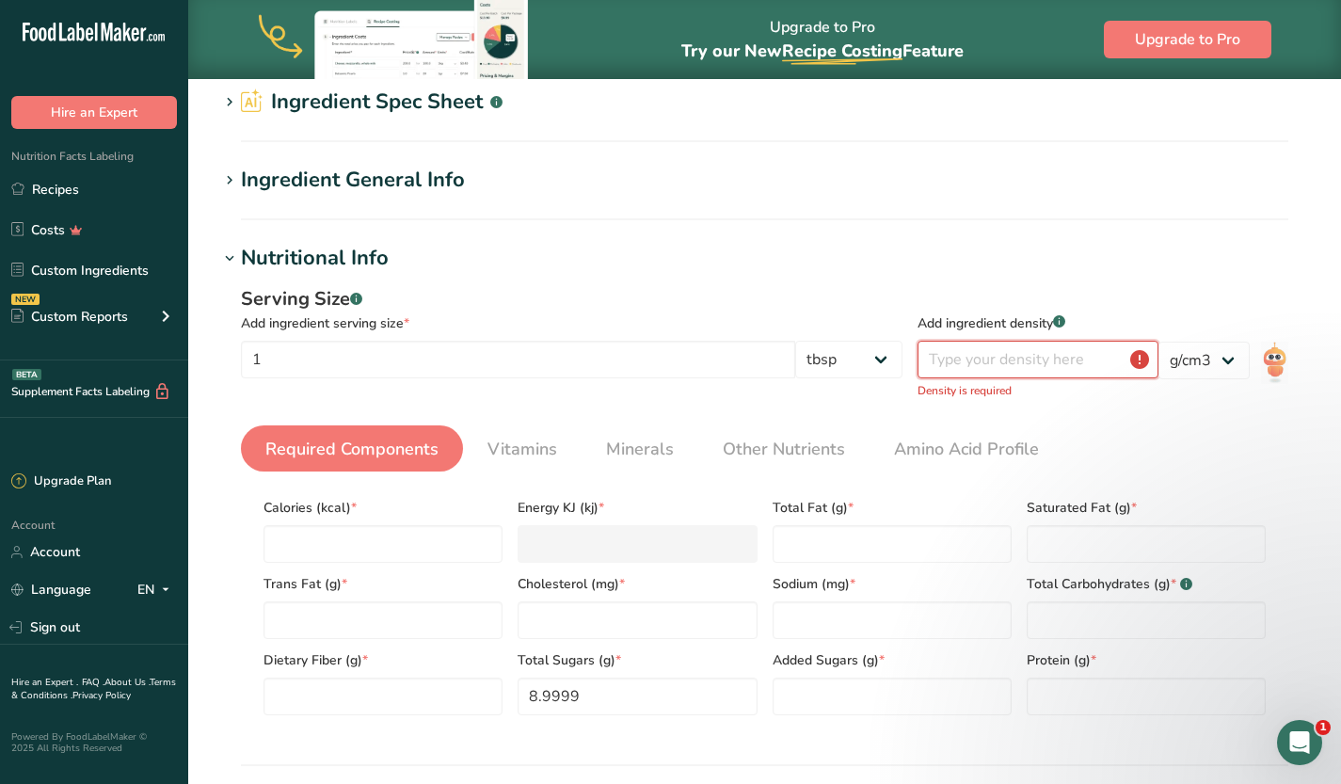
click at [1013, 359] on input "number" at bounding box center [1037, 360] width 241 height 38
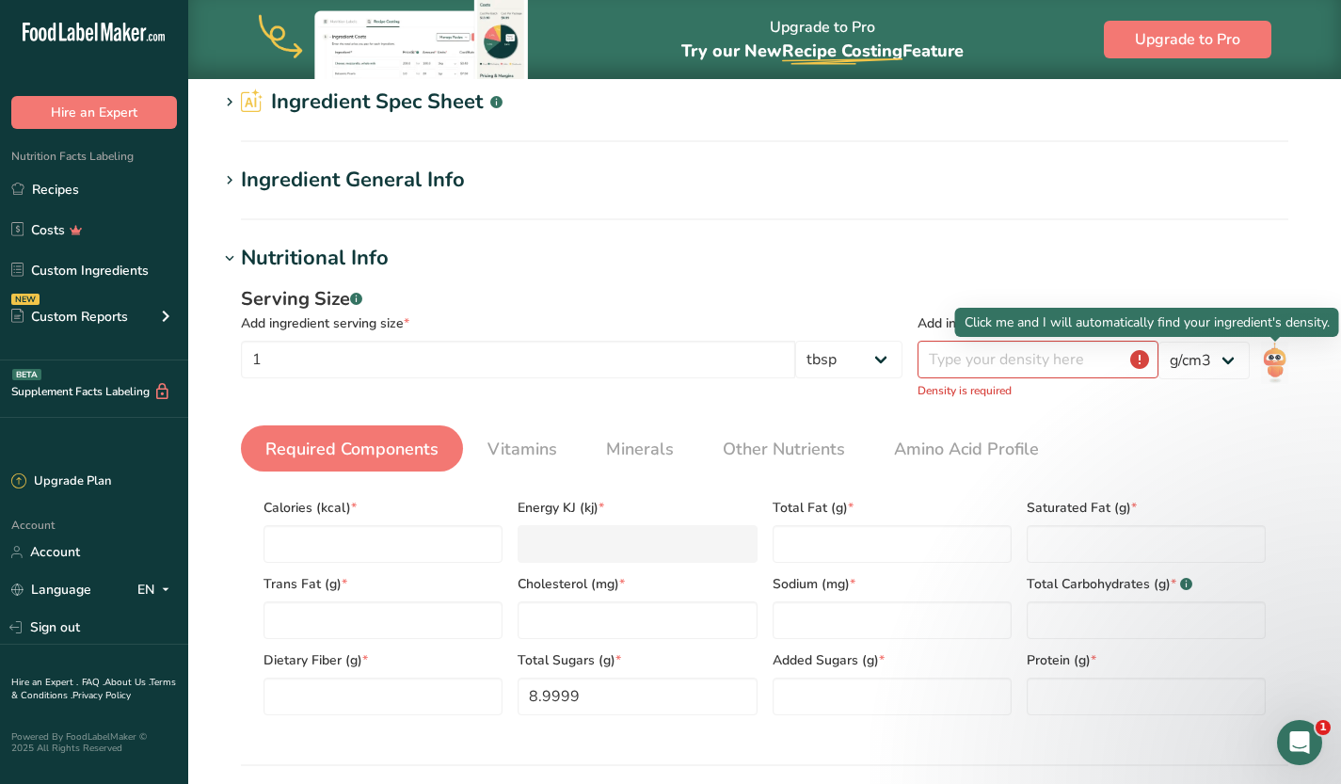
click at [1275, 353] on img at bounding box center [1274, 363] width 27 height 42
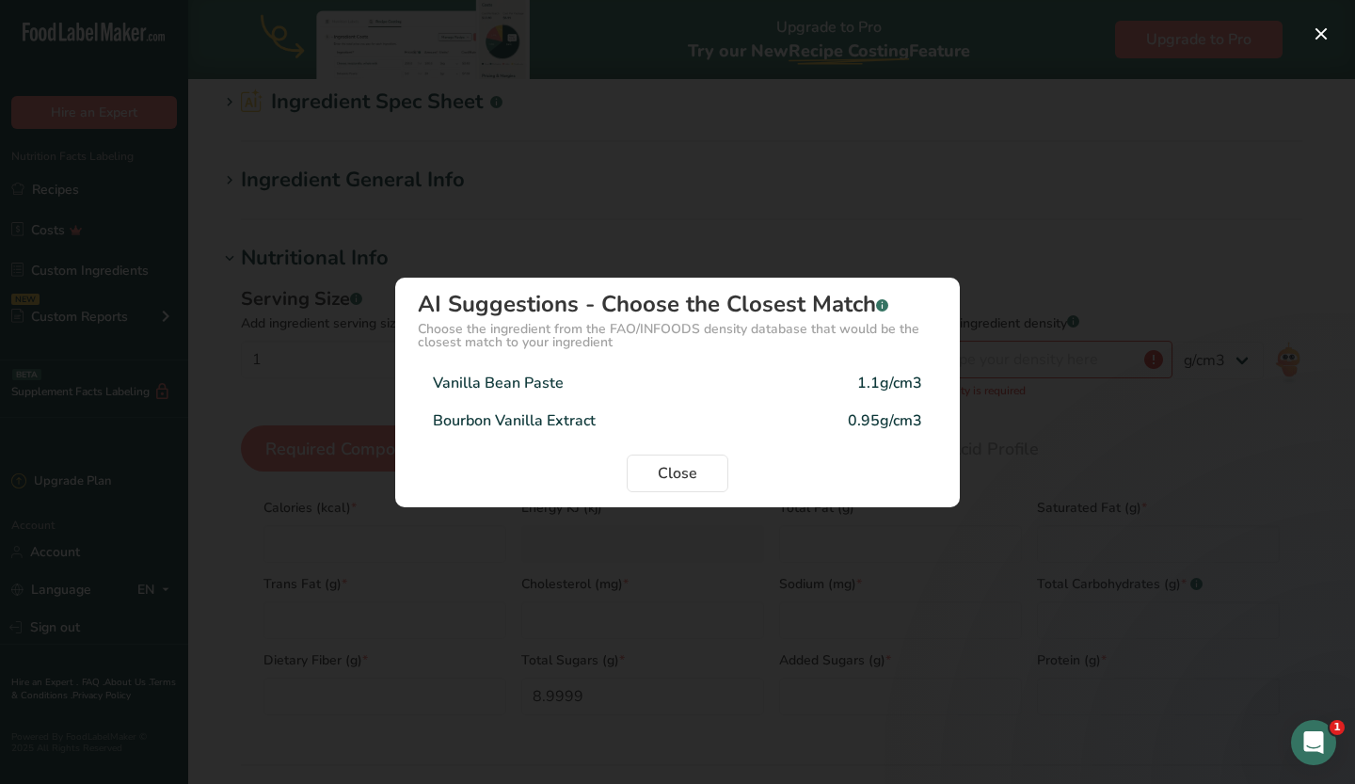
click at [700, 386] on div "Vanilla Bean Paste 1.1g/cm3" at bounding box center [677, 383] width 519 height 38
type input "1.1"
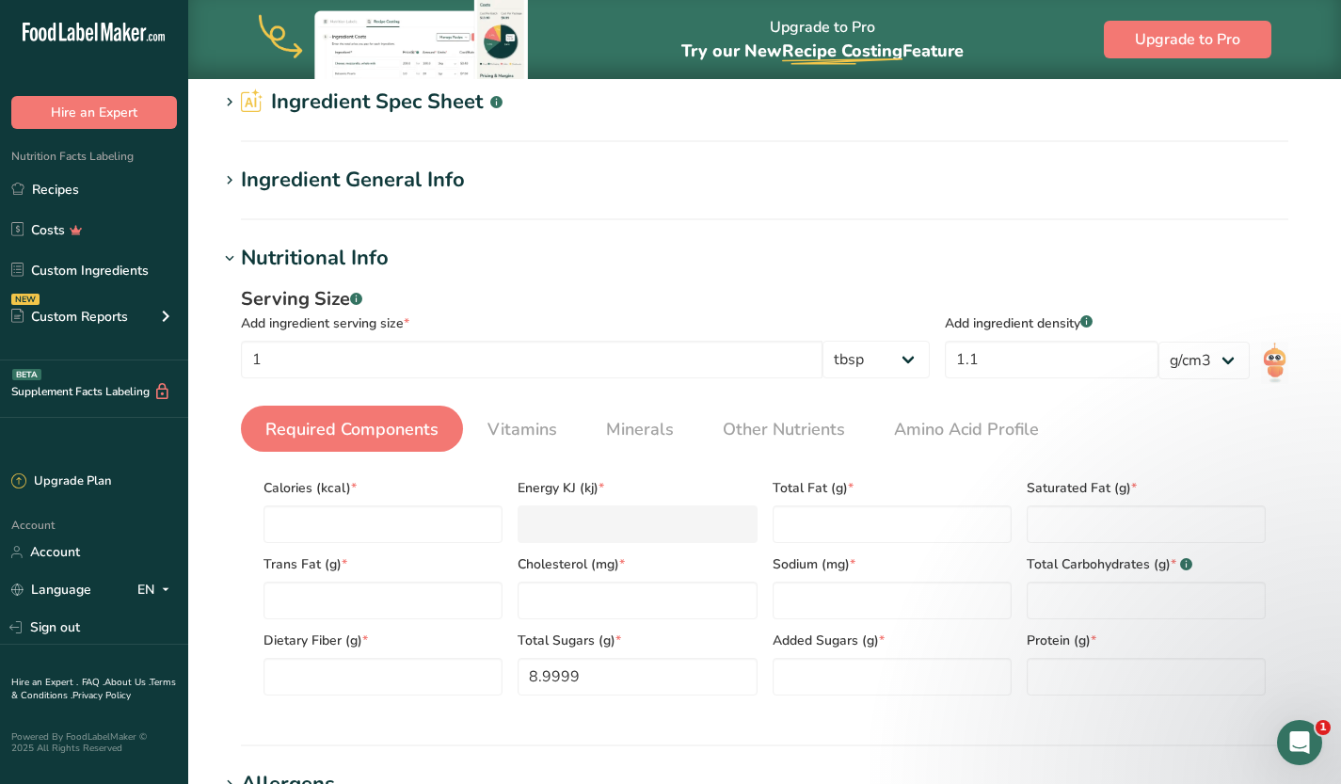
scroll to position [675, 0]
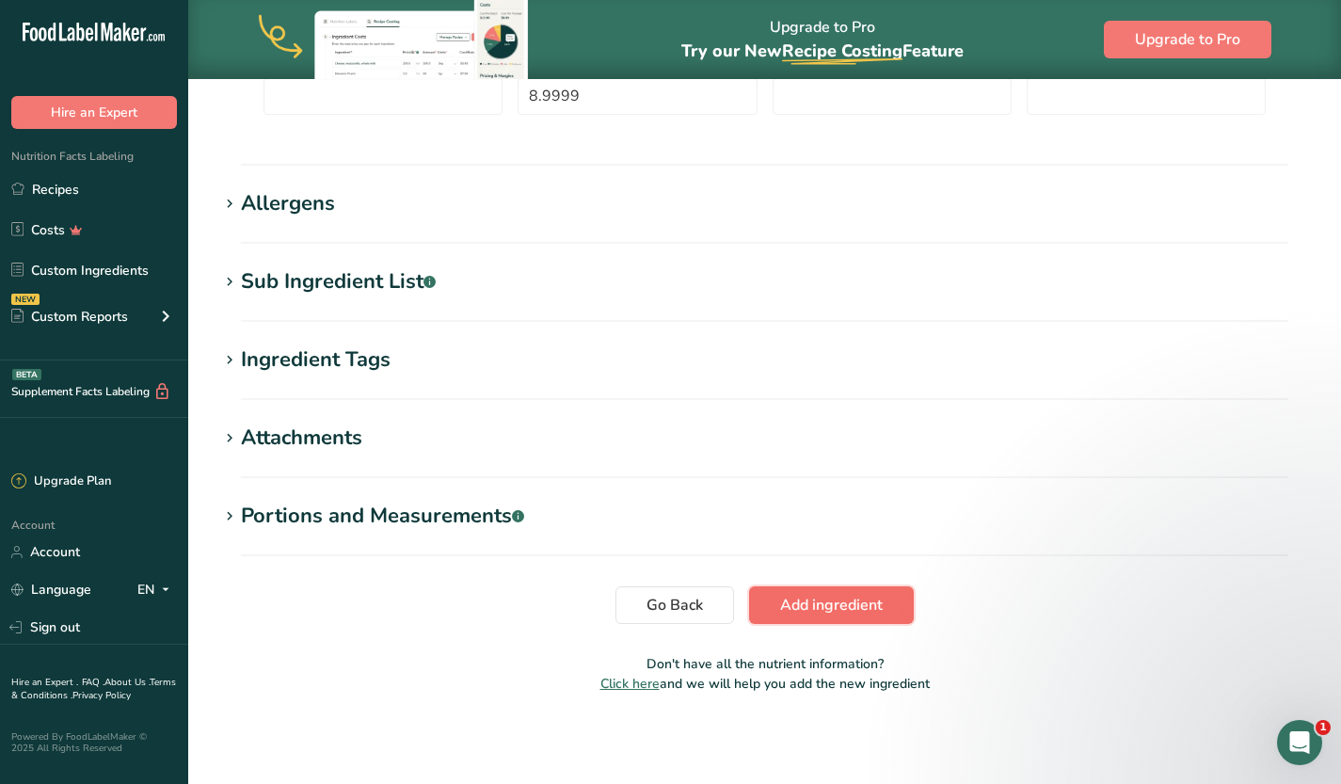
click at [813, 607] on span "Add ingredient" at bounding box center [831, 605] width 103 height 23
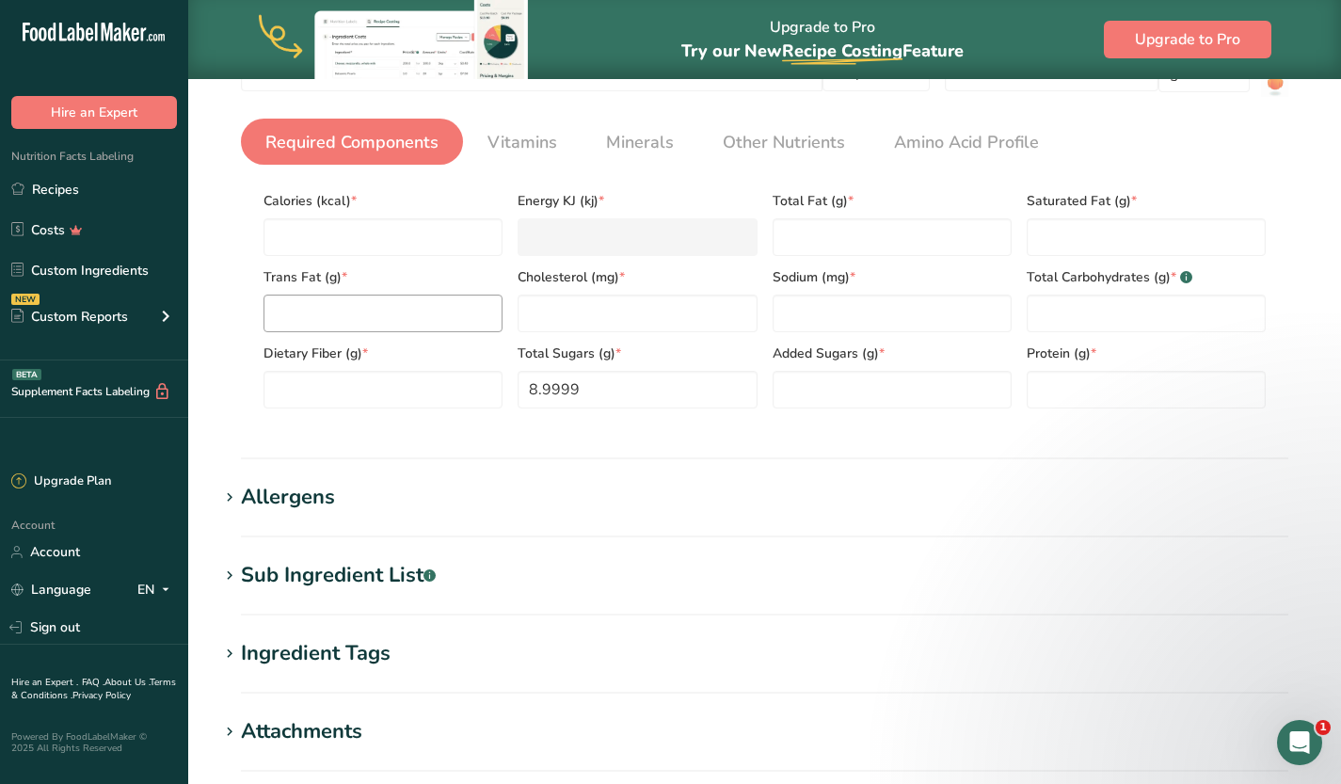
scroll to position [337, 0]
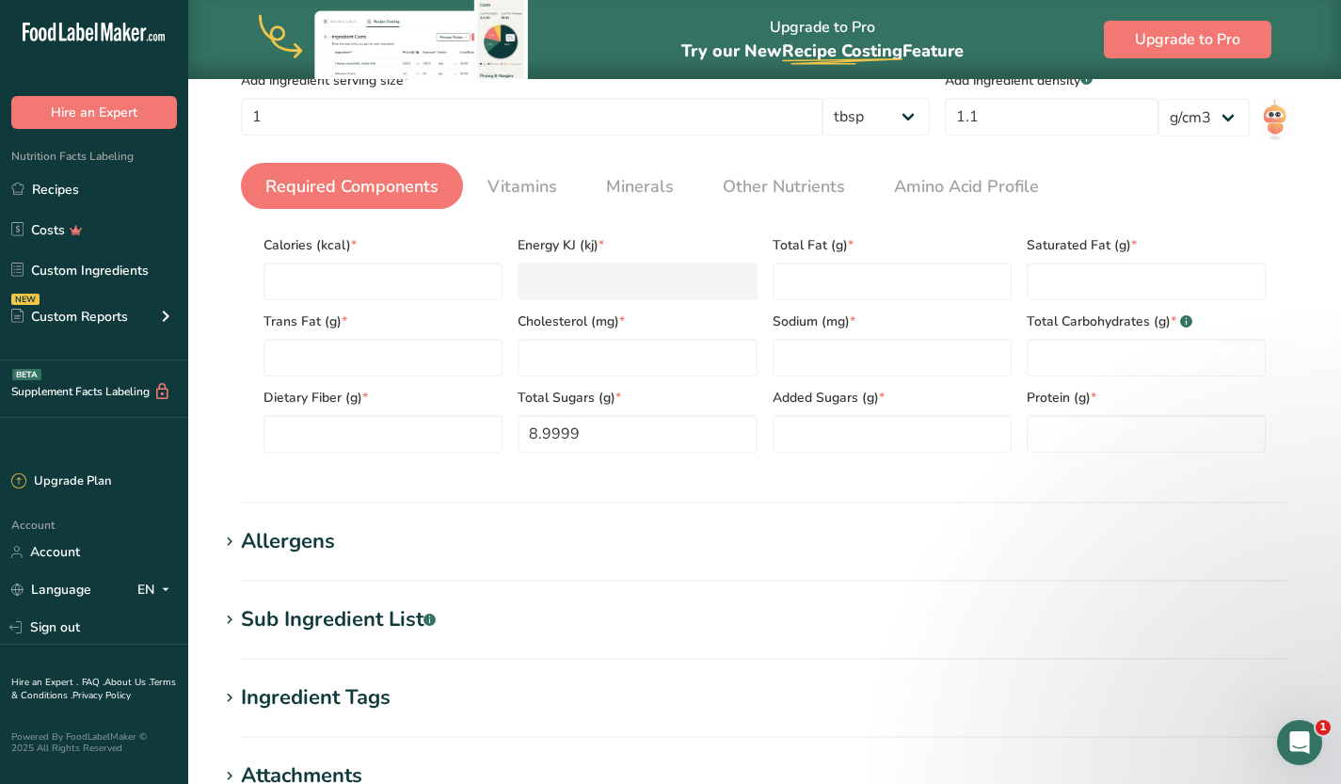
click at [662, 231] on div "Energy KJ (kj) *" at bounding box center [637, 262] width 254 height 76
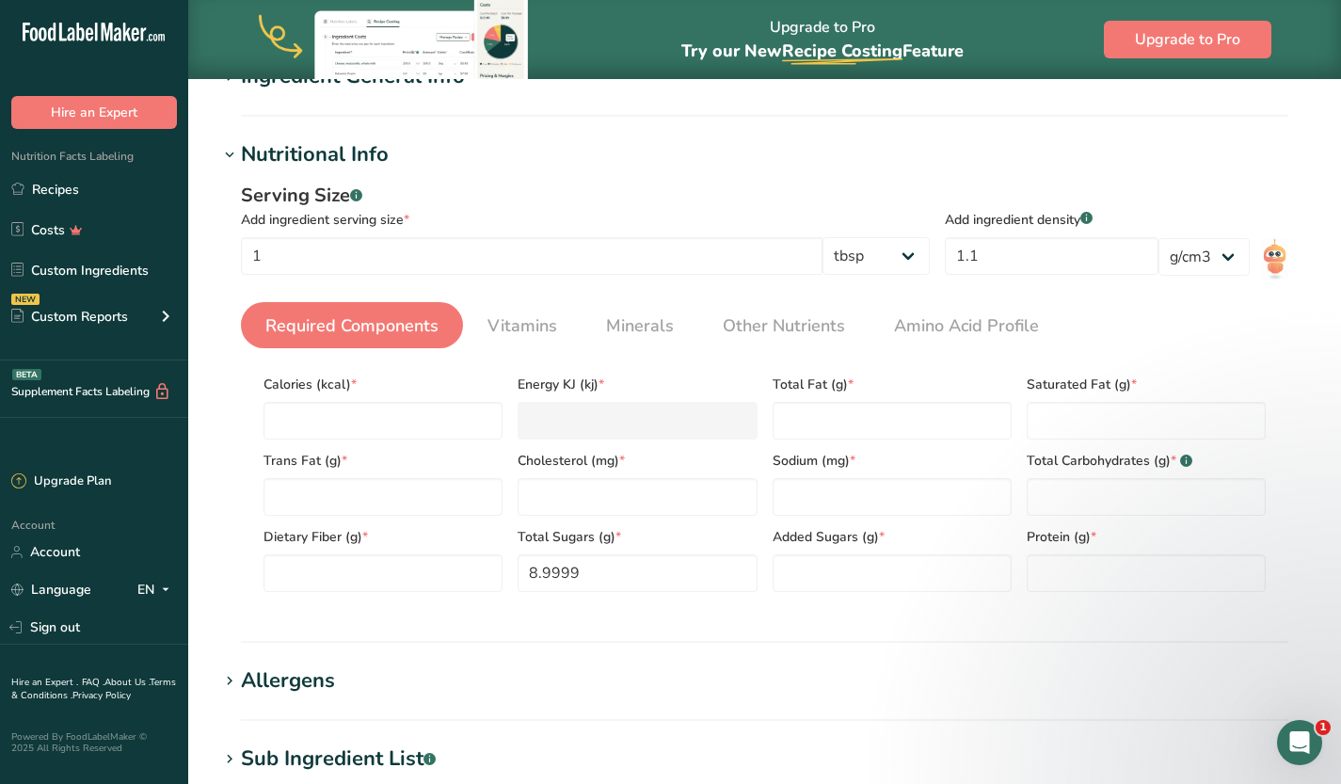
scroll to position [199, 0]
click at [345, 311] on link "Required Components" at bounding box center [352, 325] width 188 height 48
click at [472, 422] on input "number" at bounding box center [382, 420] width 239 height 38
type input "0"
type KJ "0"
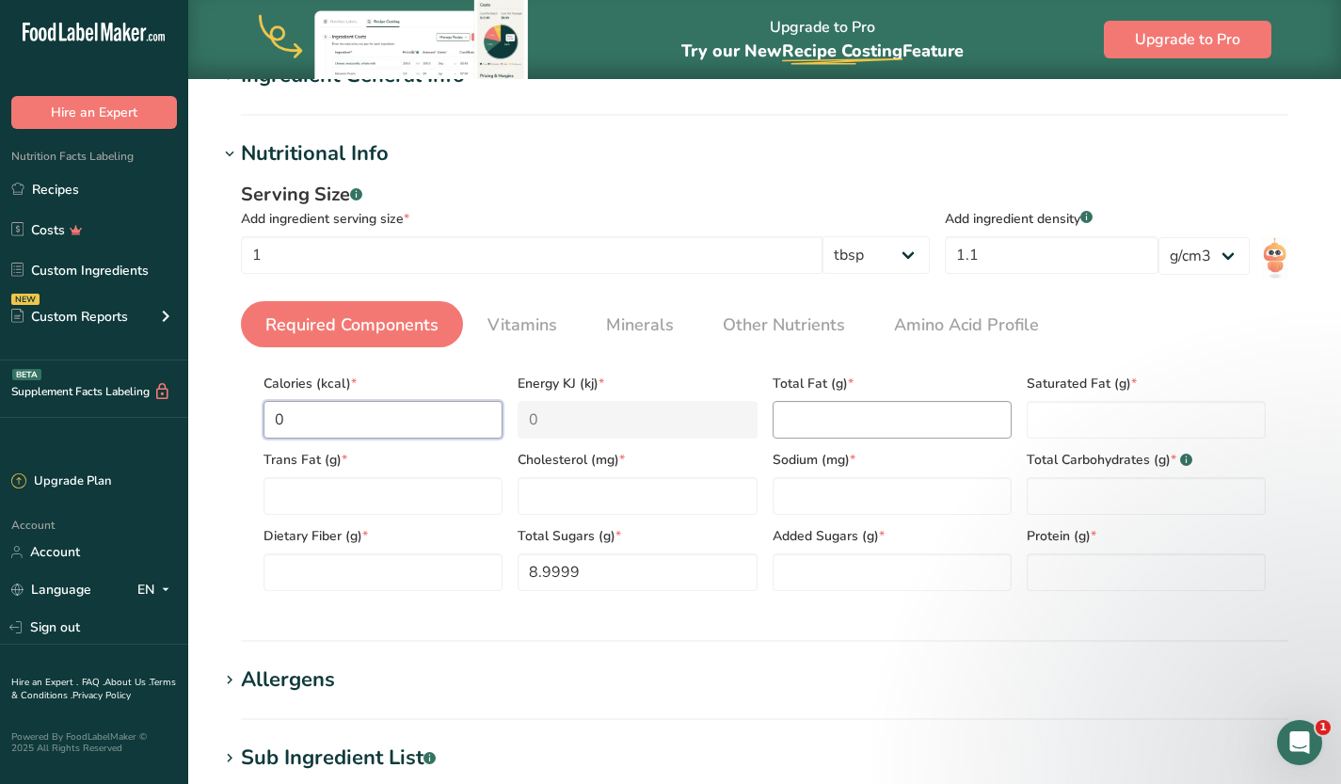
type input "0"
click at [877, 419] on Fat "number" at bounding box center [892, 420] width 239 height 38
type Fat "0"
click at [1100, 411] on Fat "number" at bounding box center [1146, 420] width 239 height 38
type Fat "0"
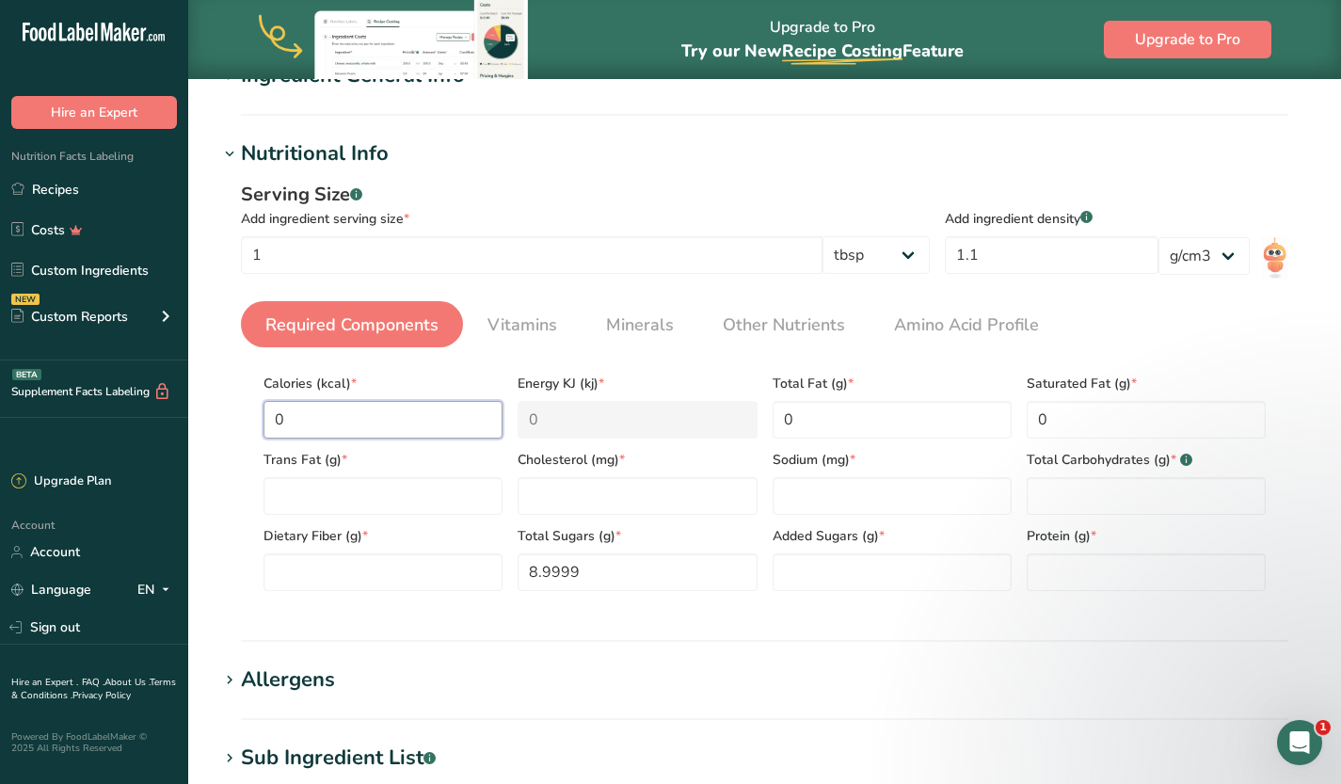
click at [380, 415] on input "0" at bounding box center [382, 420] width 239 height 38
type input "1"
type KJ "4.2"
type input "15"
type KJ "62.8"
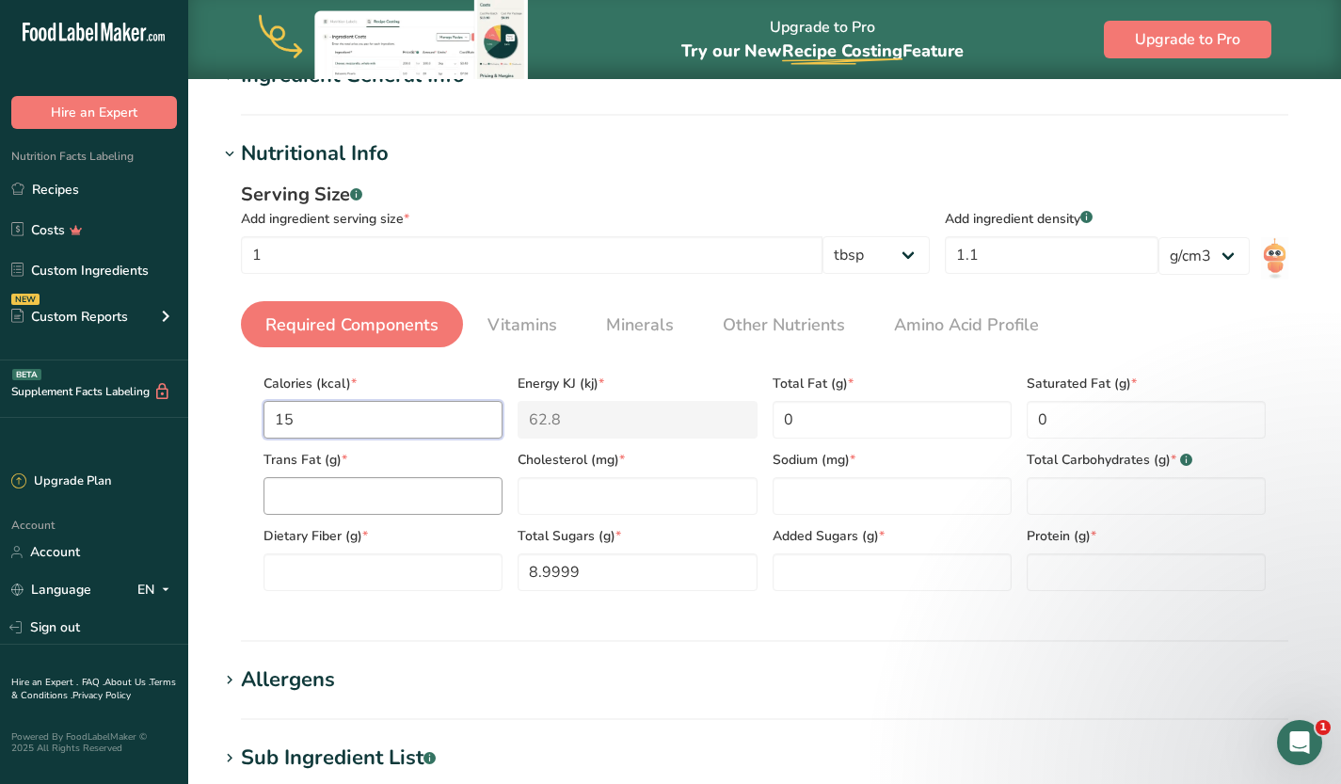
type input "15"
click at [461, 487] on Fat "number" at bounding box center [382, 496] width 239 height 38
type Fat "0"
click at [544, 499] on input "number" at bounding box center [637, 496] width 239 height 38
type input "0"
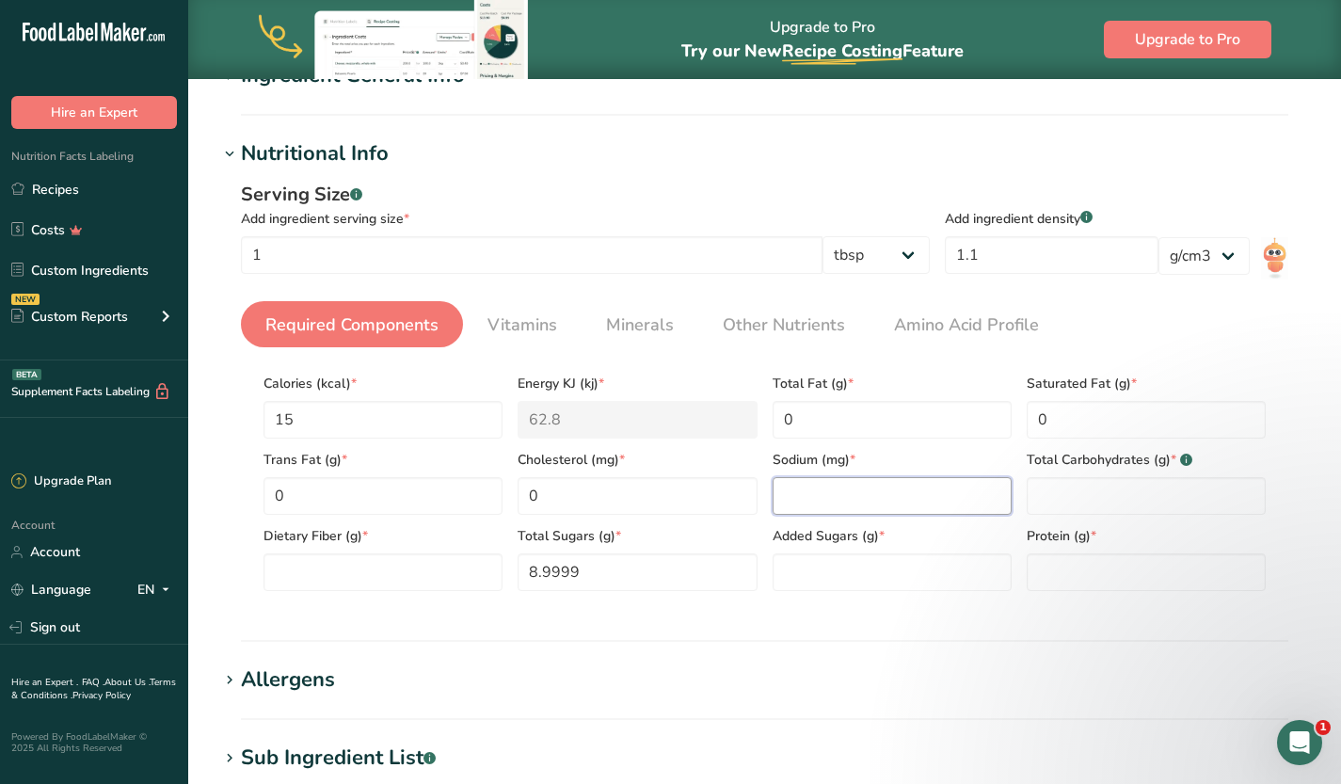
click at [828, 500] on input "number" at bounding box center [892, 496] width 239 height 38
type input "0"
click at [1109, 500] on Carbohydrates "number" at bounding box center [1146, 496] width 239 height 38
type Carbohydrates "0"
click at [1124, 567] on input "number" at bounding box center [1146, 572] width 239 height 38
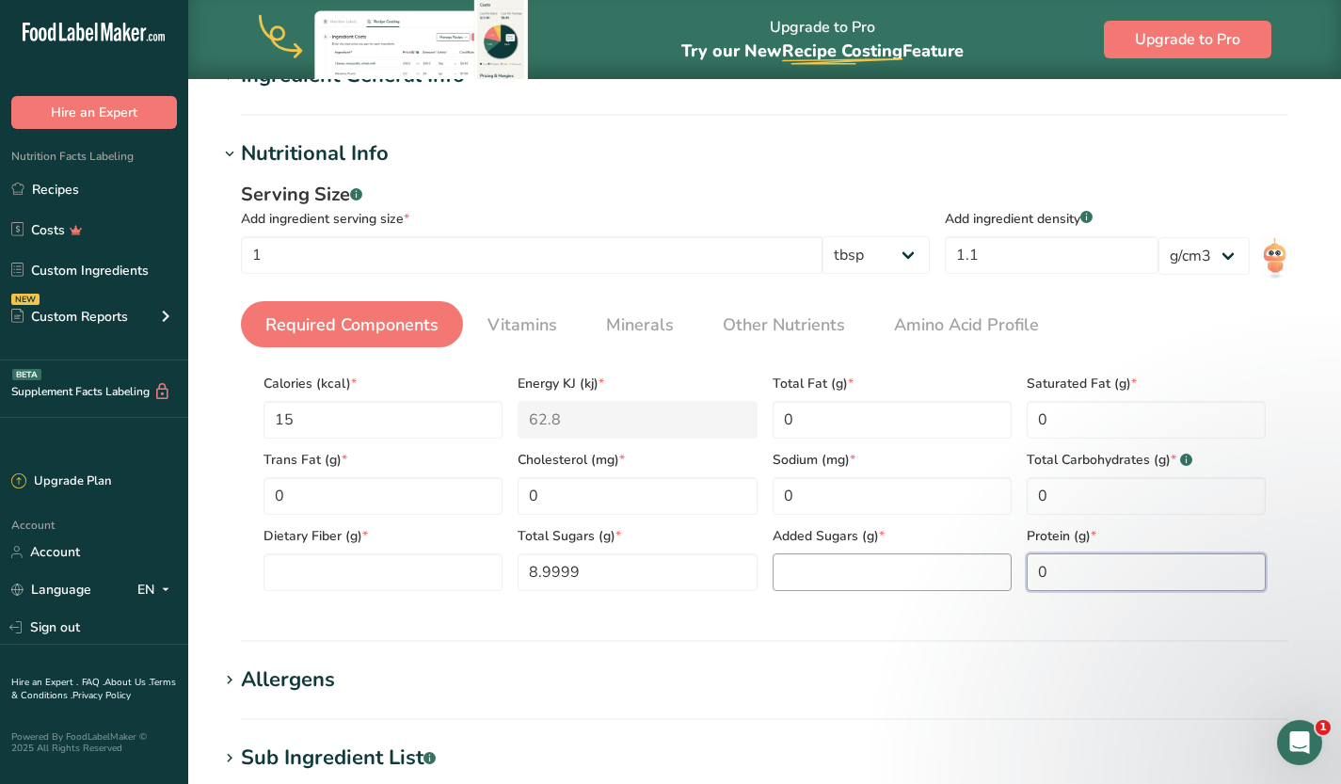
type input "0"
click at [932, 570] on Sugars "number" at bounding box center [892, 572] width 239 height 38
type Sugars "0"
click at [463, 561] on Fiber "number" at bounding box center [382, 572] width 239 height 38
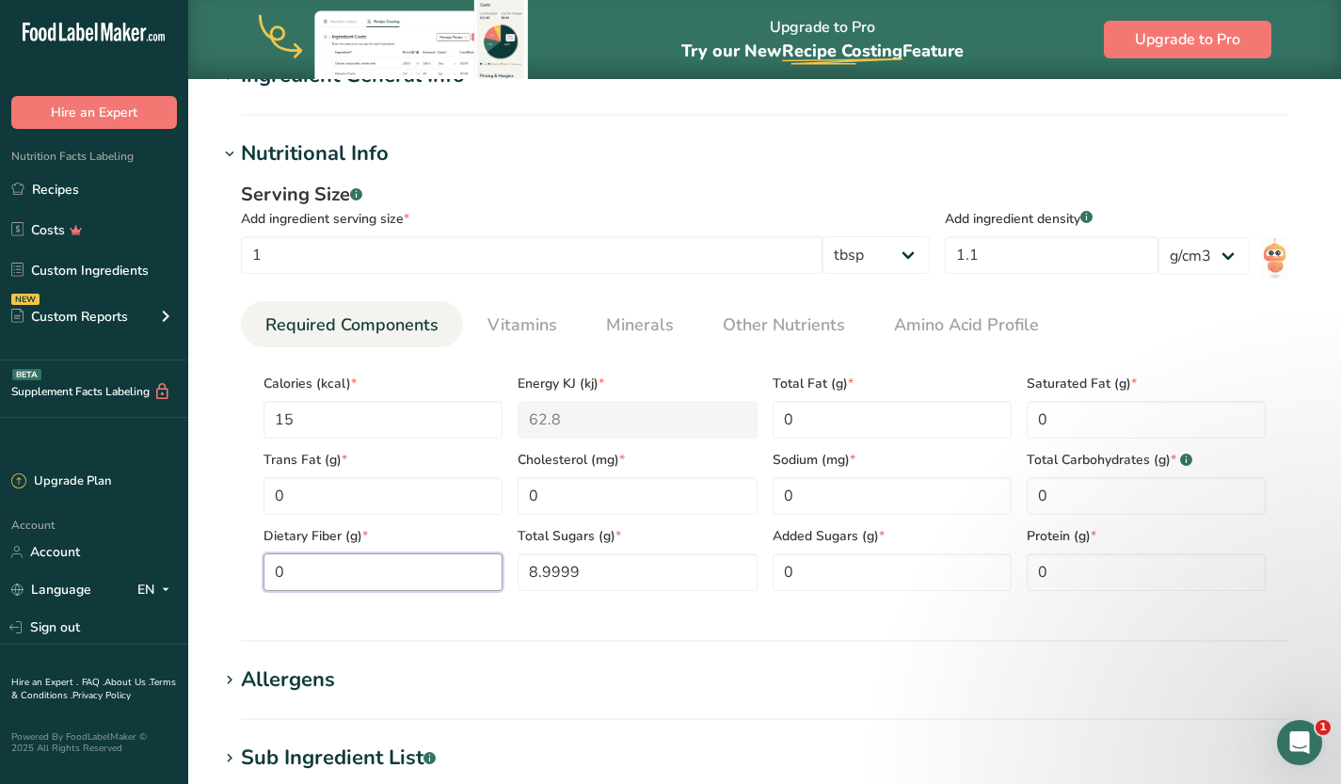
scroll to position [675, 0]
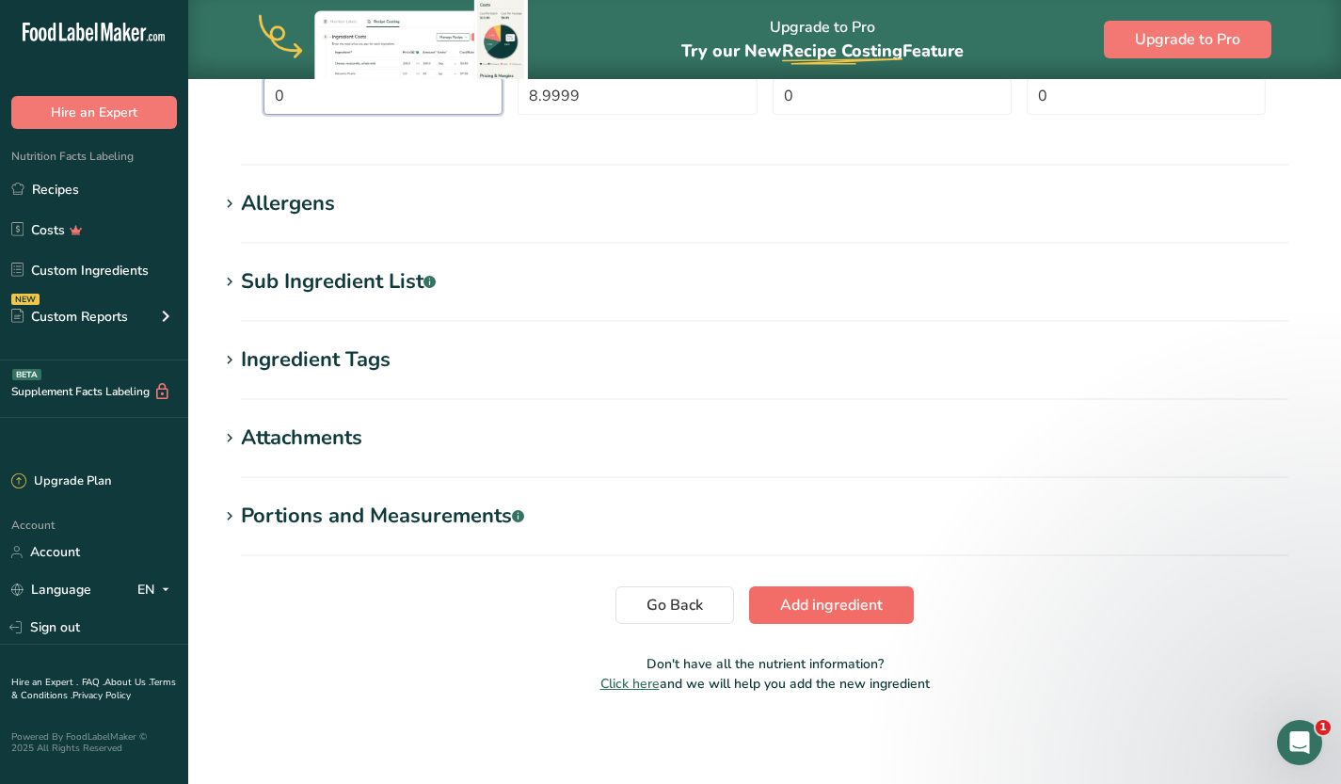
type Fiber "0"
click at [860, 599] on span "Add ingredient" at bounding box center [831, 605] width 103 height 23
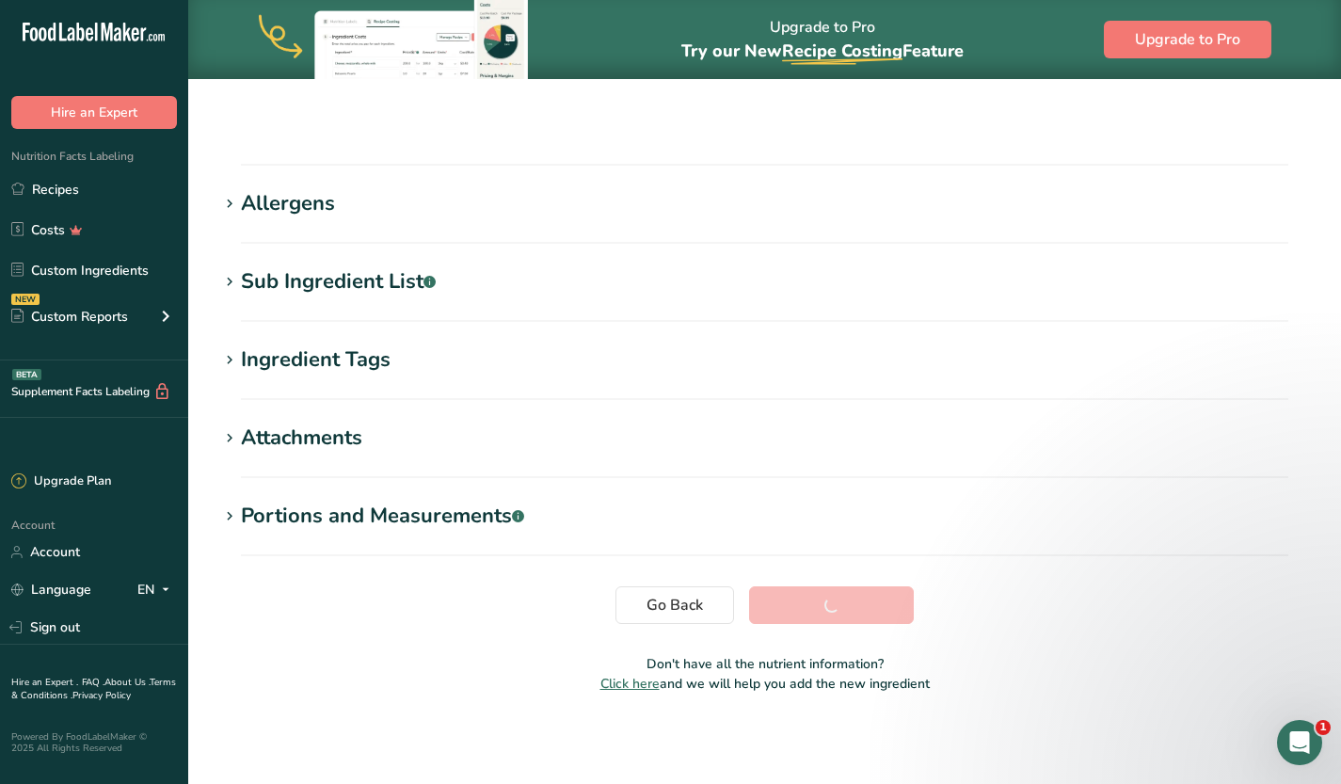
scroll to position [227, 0]
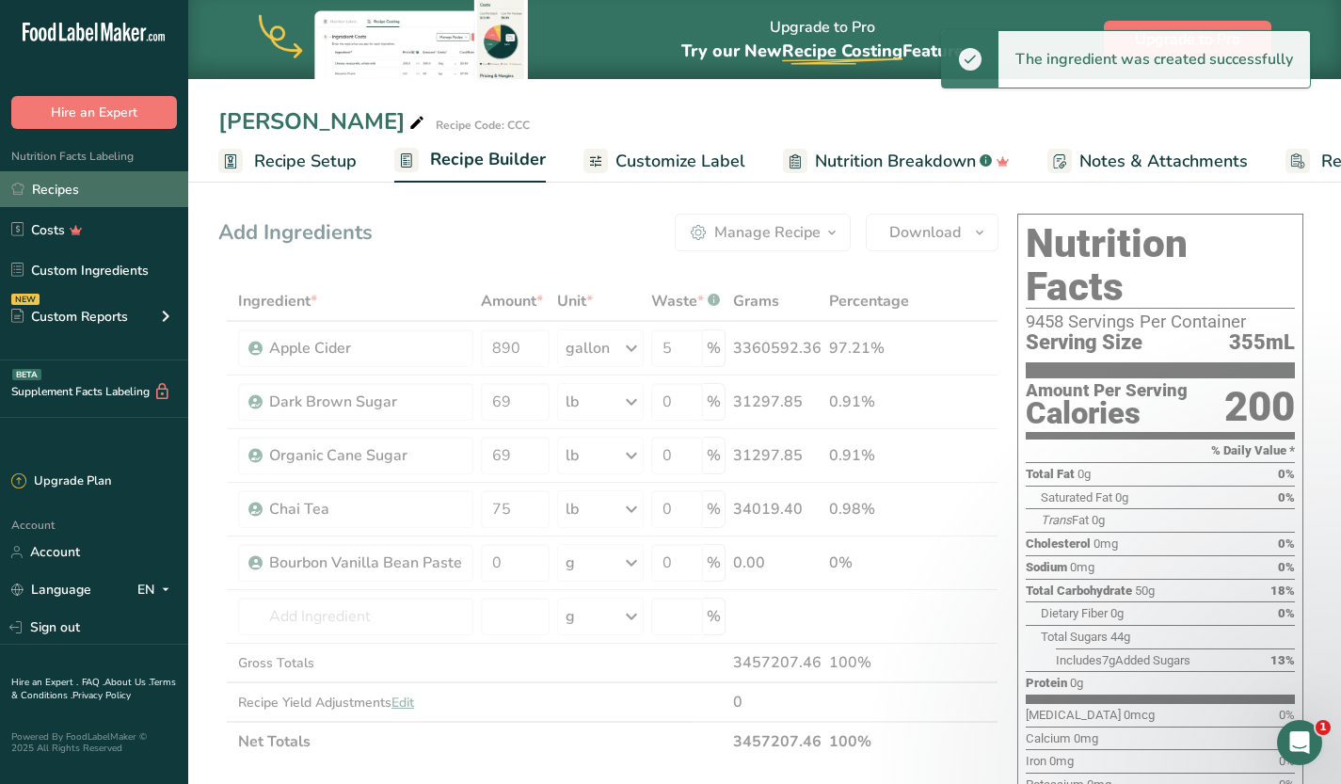
click at [81, 194] on link "Recipes" at bounding box center [94, 189] width 188 height 36
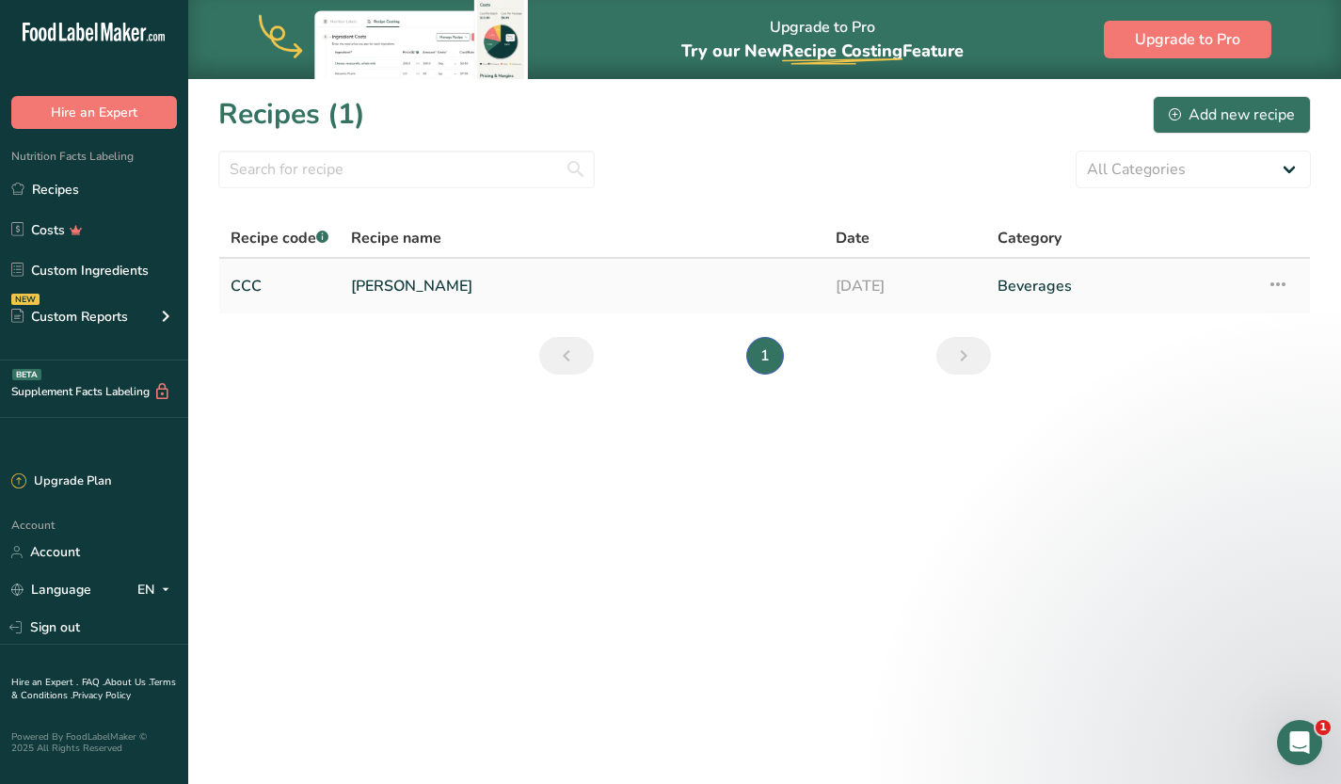
click at [312, 263] on td "CCC" at bounding box center [279, 286] width 120 height 55
click at [355, 294] on link "[PERSON_NAME]" at bounding box center [582, 286] width 462 height 40
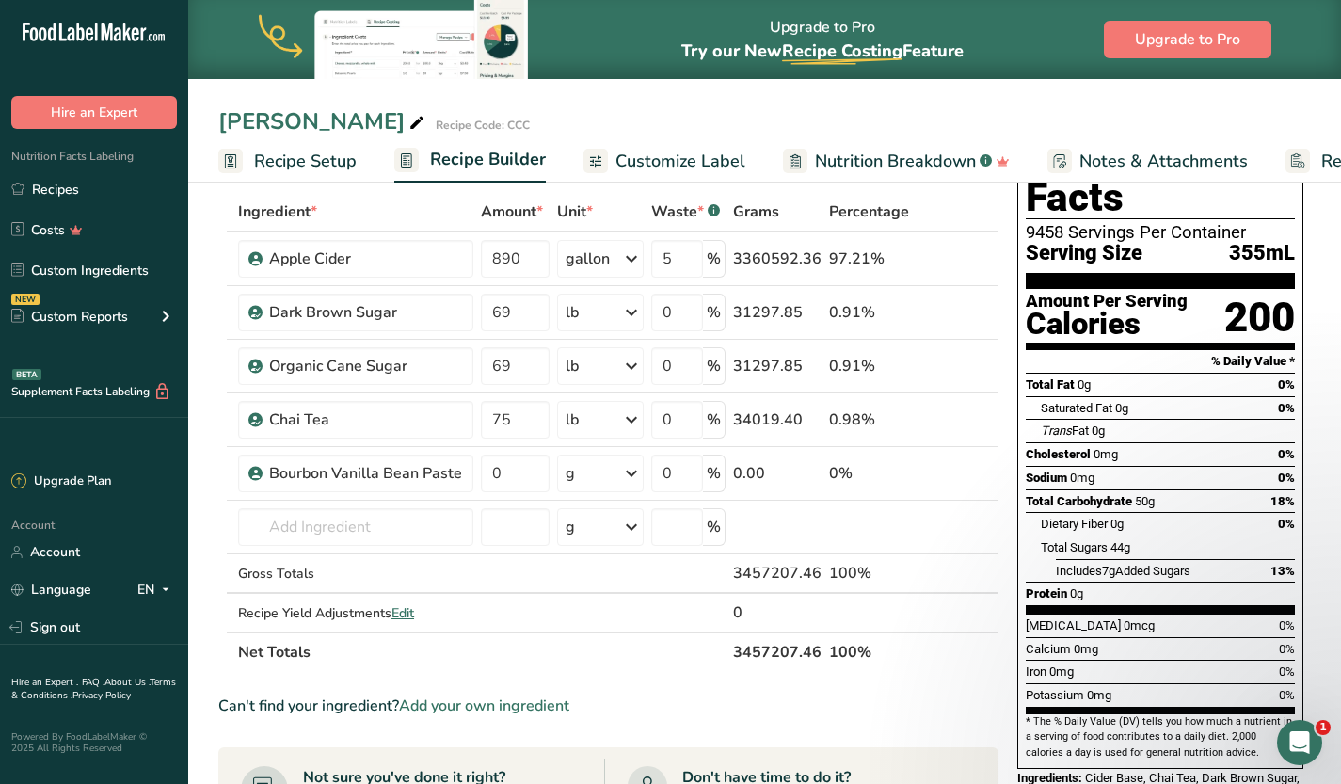
scroll to position [92, 0]
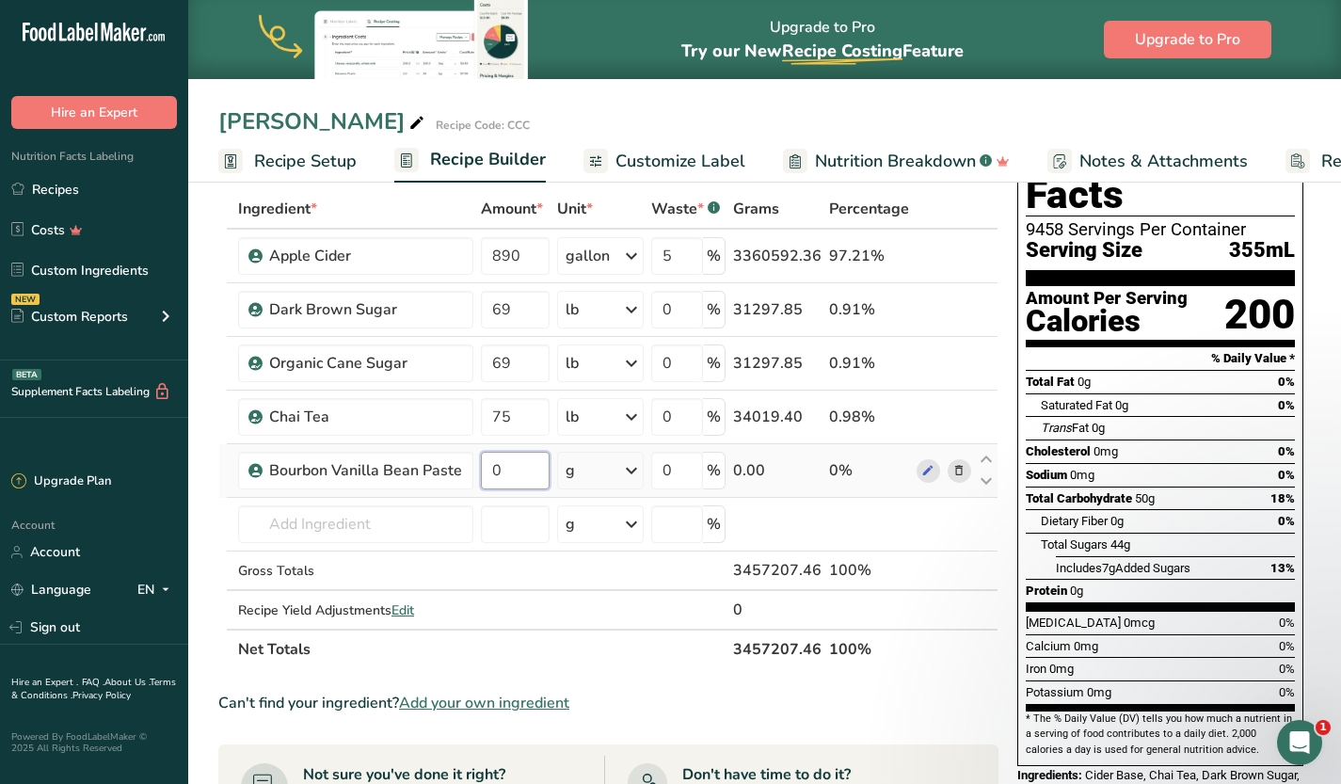
click at [520, 475] on input "0" at bounding box center [515, 471] width 69 height 38
type input "32"
click at [632, 480] on div "Ingredient * Amount * Unit * Waste * .a-a{fill:#347362;}.b-a{fill:#fff;} Grams …" at bounding box center [608, 429] width 780 height 480
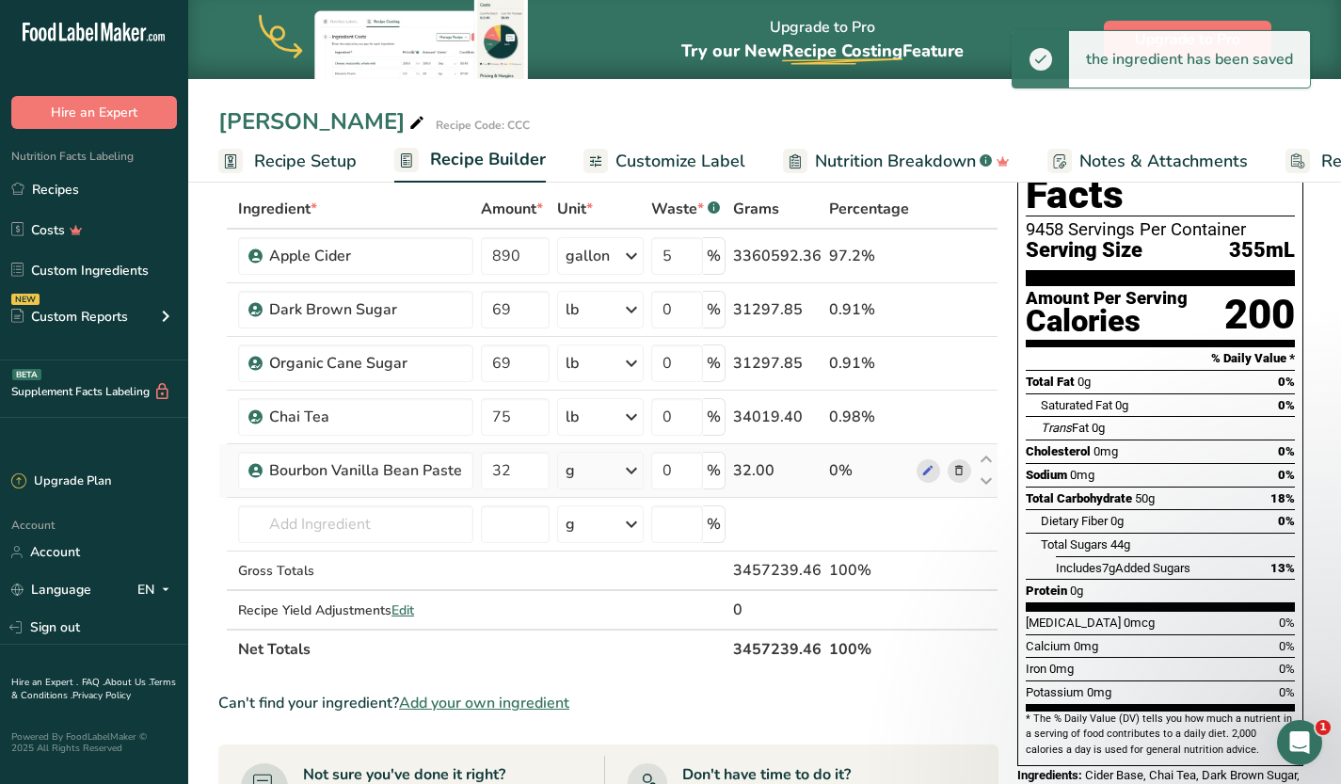
click at [629, 466] on icon at bounding box center [631, 471] width 23 height 34
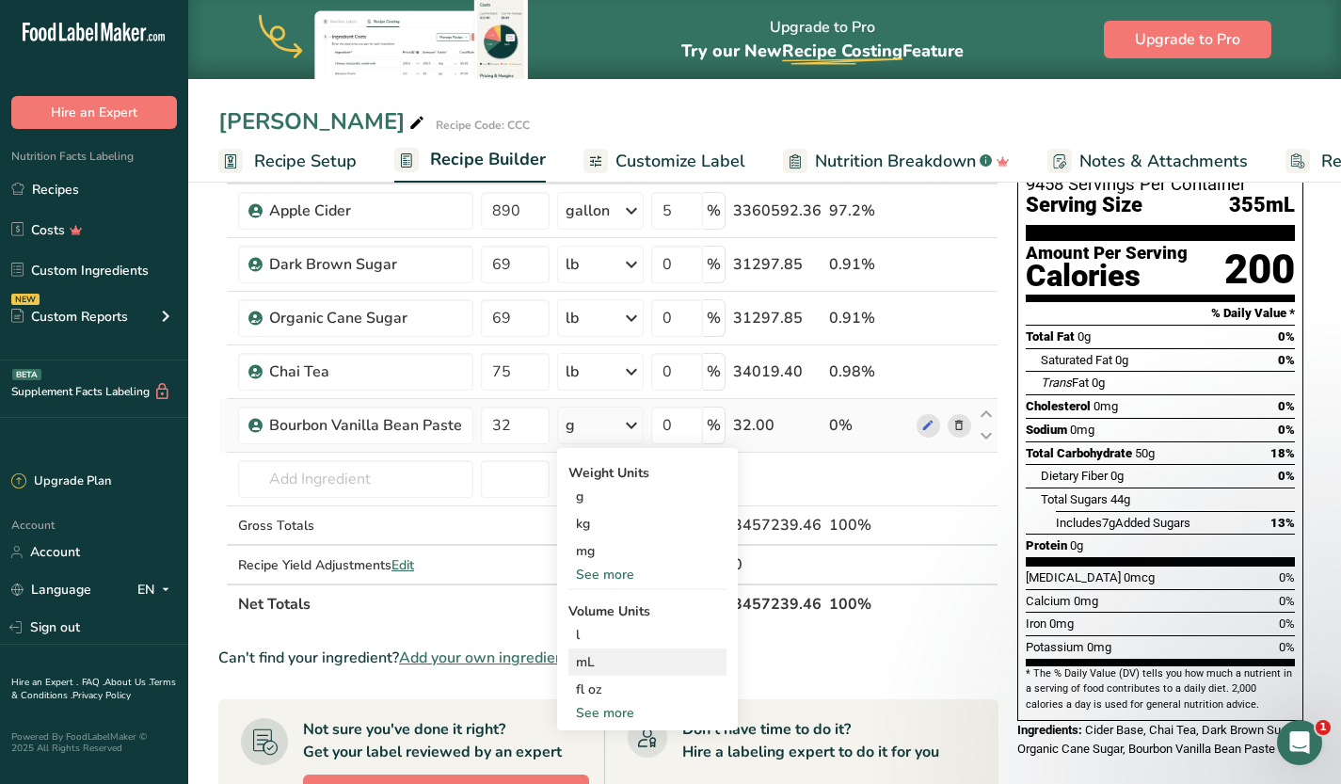
scroll to position [140, 0]
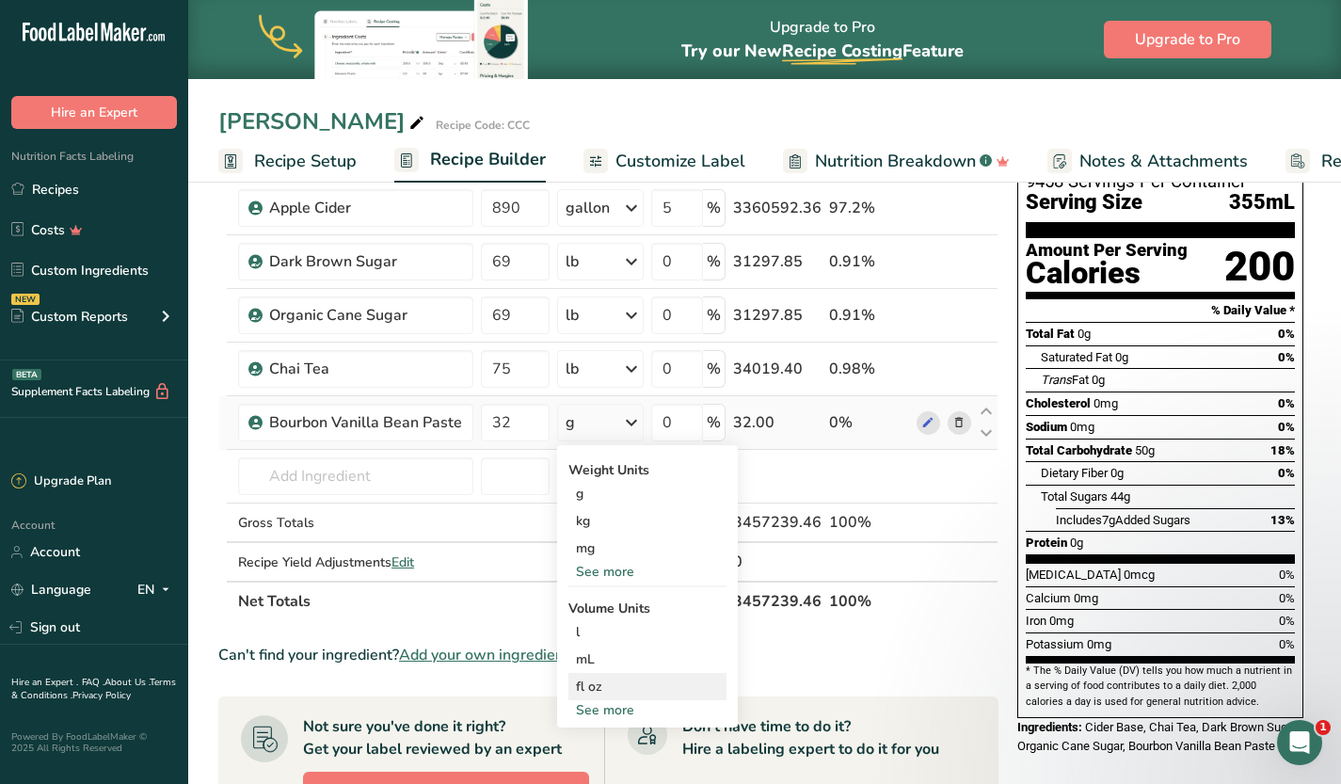
click at [606, 681] on div "fl oz" at bounding box center [647, 687] width 143 height 20
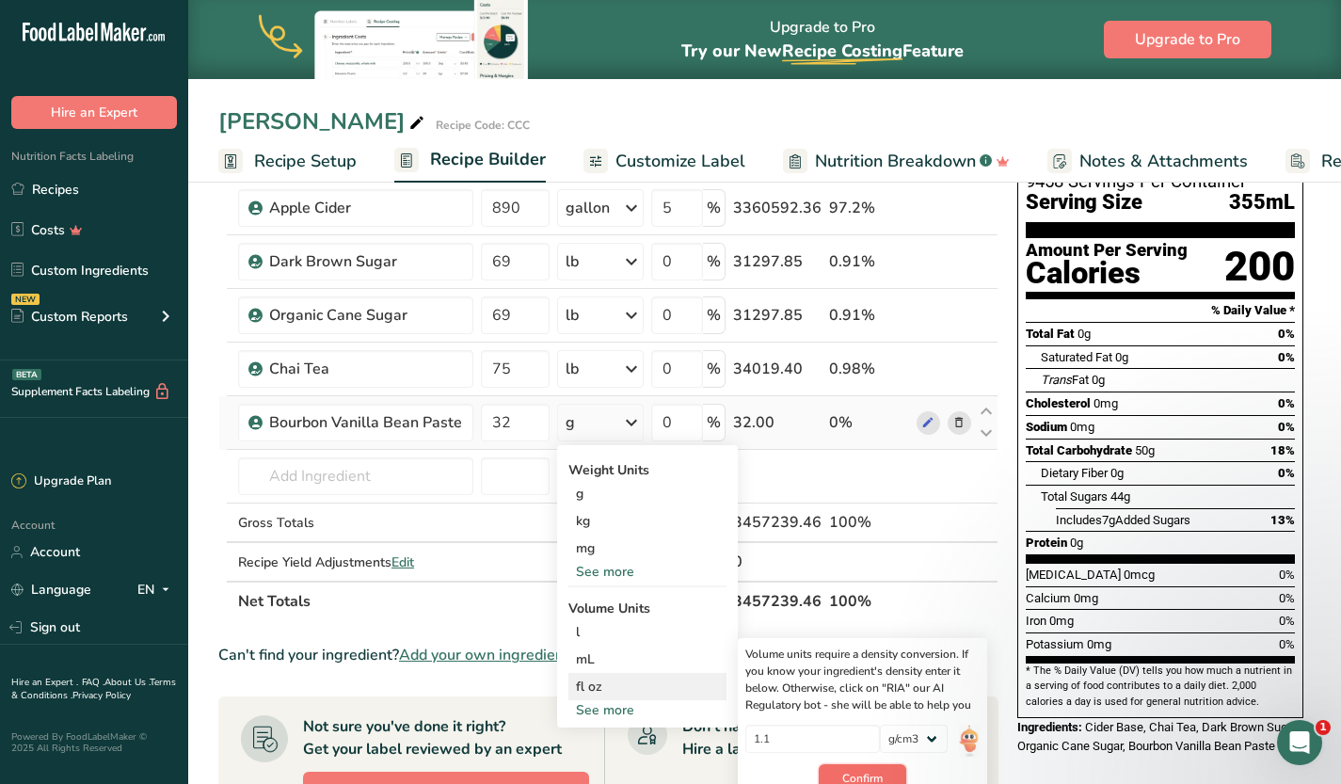
click at [868, 772] on span "Confirm" at bounding box center [862, 778] width 40 height 17
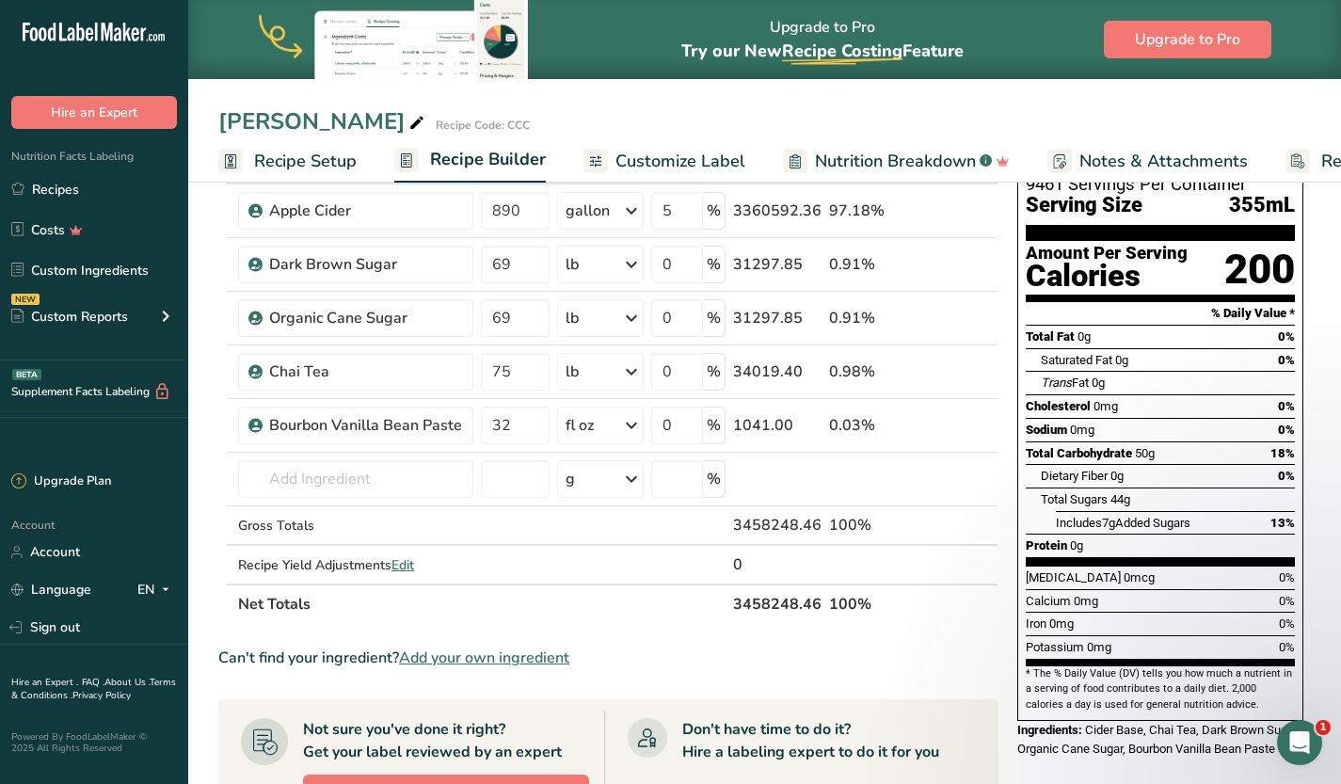
scroll to position [0, 0]
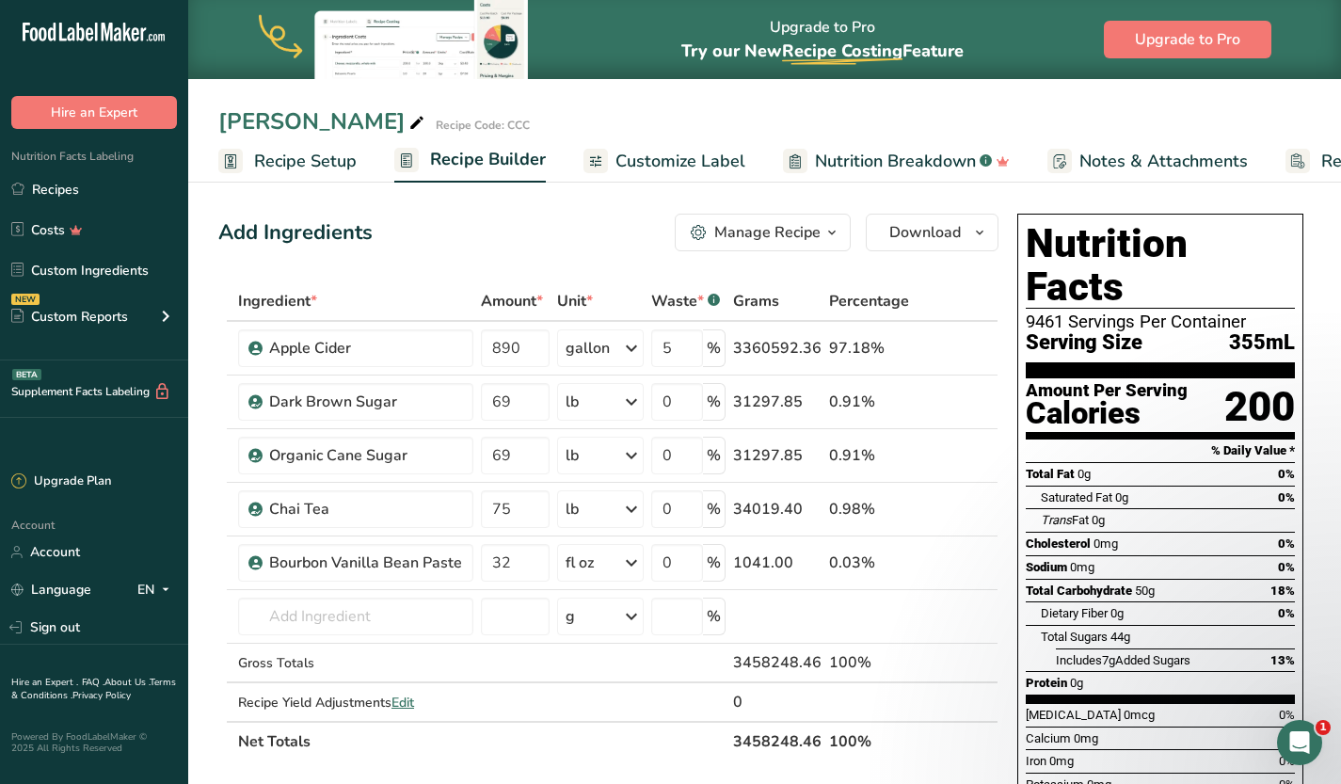
click at [678, 155] on span "Customize Label" at bounding box center [680, 161] width 130 height 25
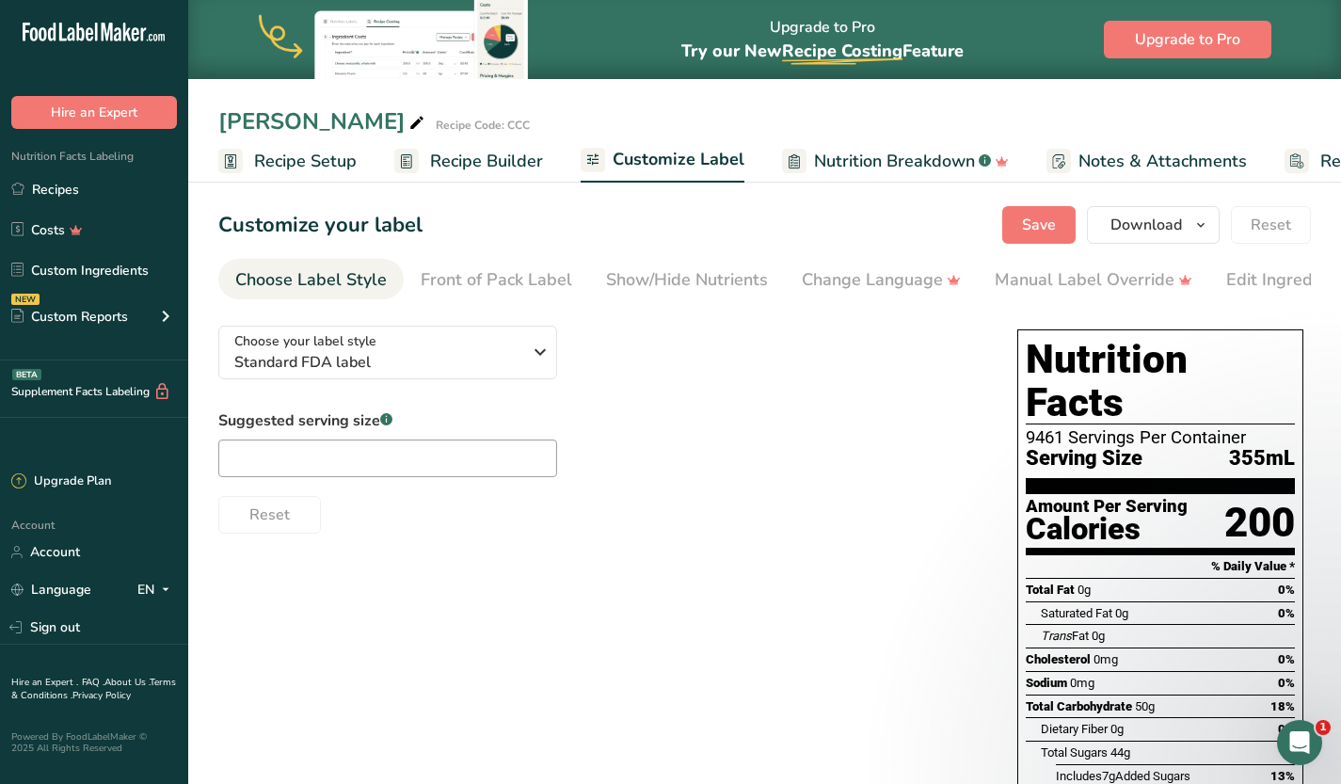
scroll to position [0, 142]
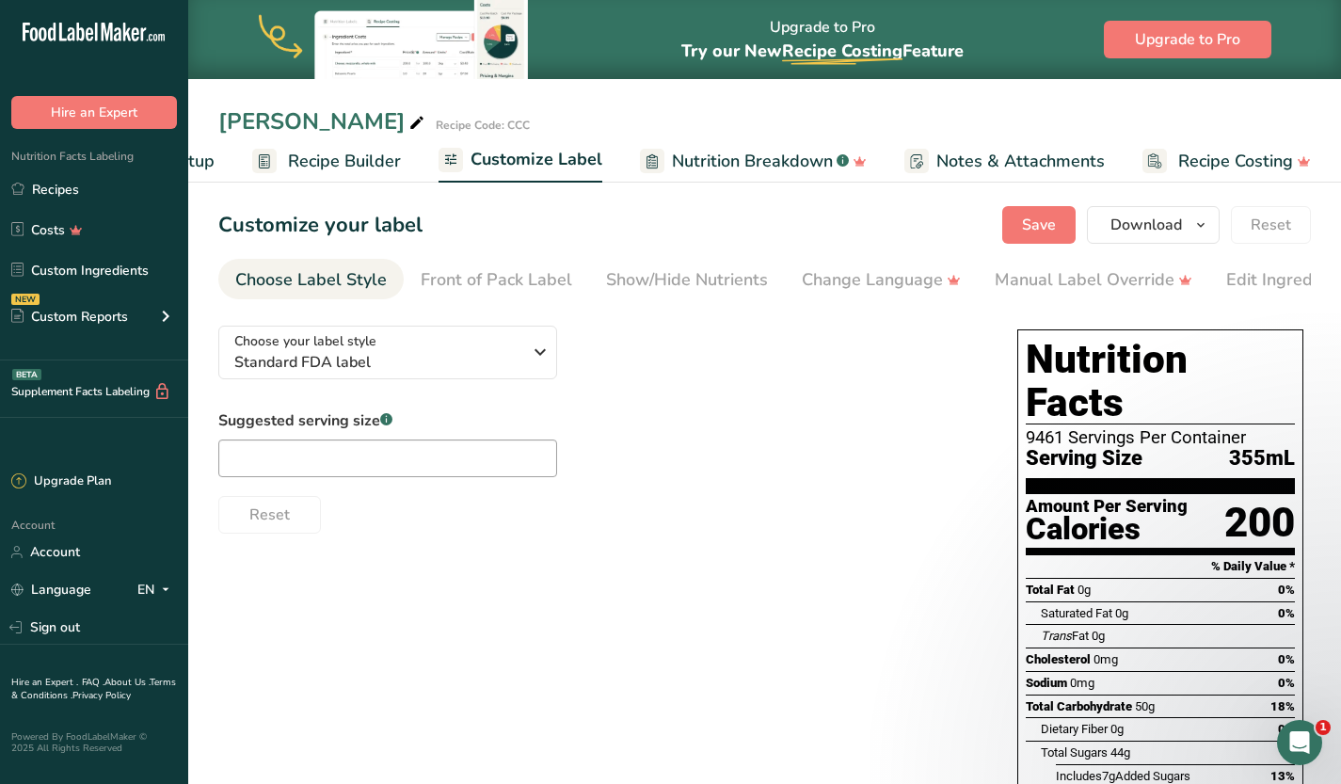
click at [1173, 447] on div "Serving Size 355mL" at bounding box center [1160, 459] width 269 height 24
click at [430, 454] on input "text" at bounding box center [387, 458] width 339 height 38
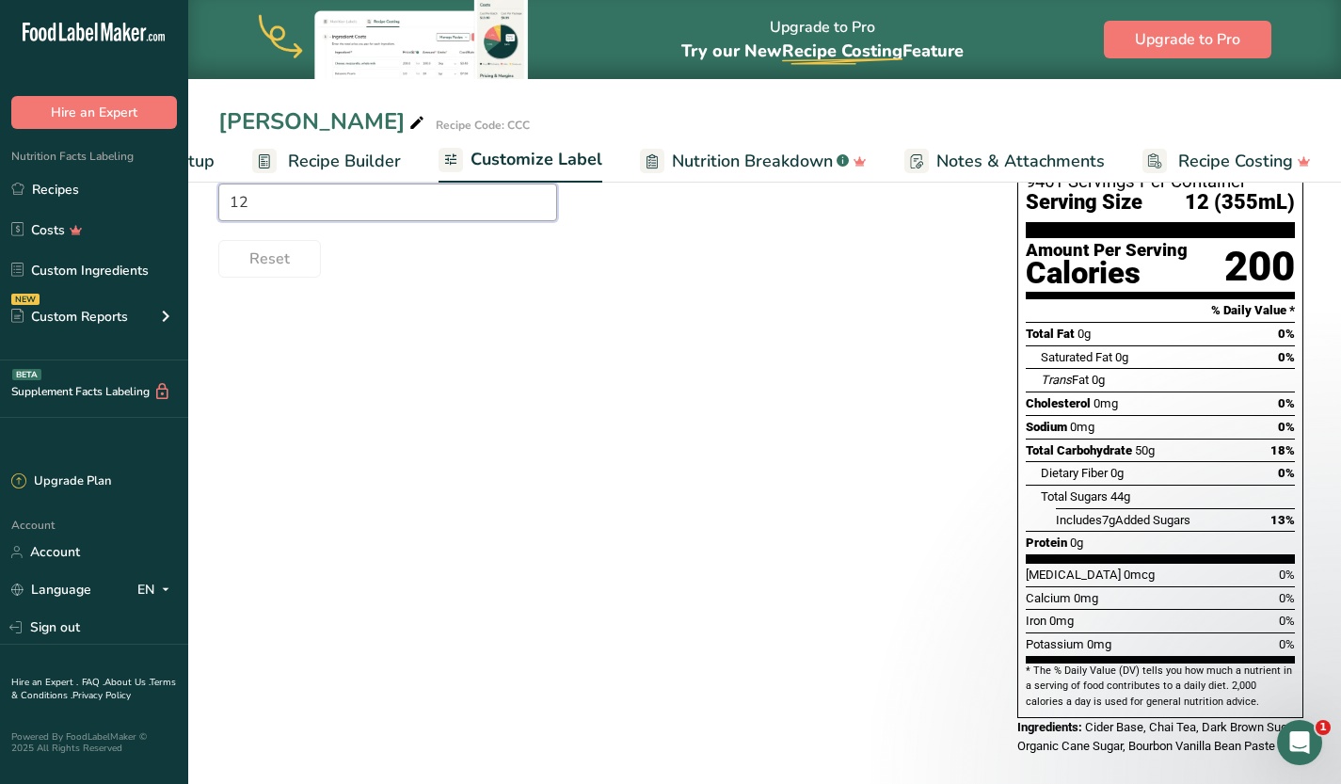
scroll to position [0, 0]
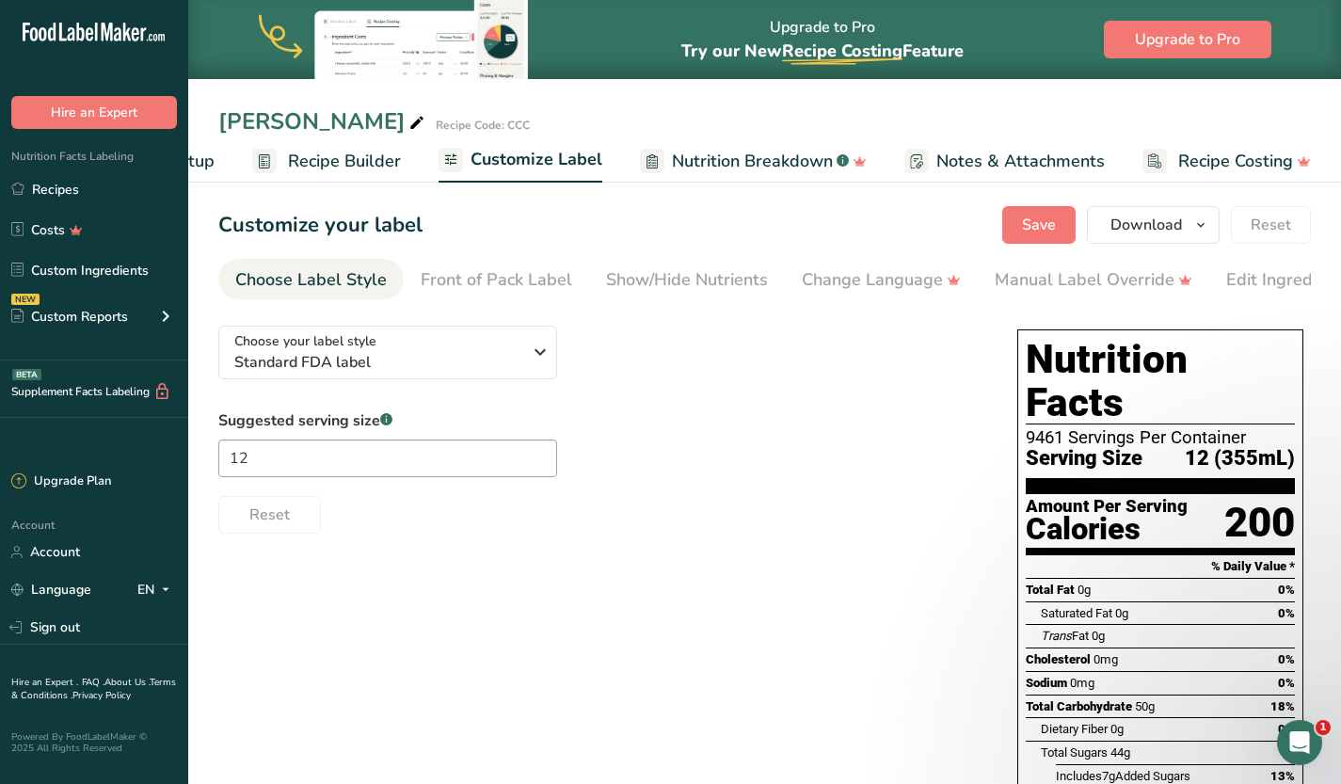
click at [705, 511] on div "Reset" at bounding box center [598, 510] width 761 height 45
click at [305, 453] on input "12" at bounding box center [387, 458] width 339 height 38
type input "12"
click at [1109, 275] on div "Manual Label Override" at bounding box center [1094, 279] width 198 height 25
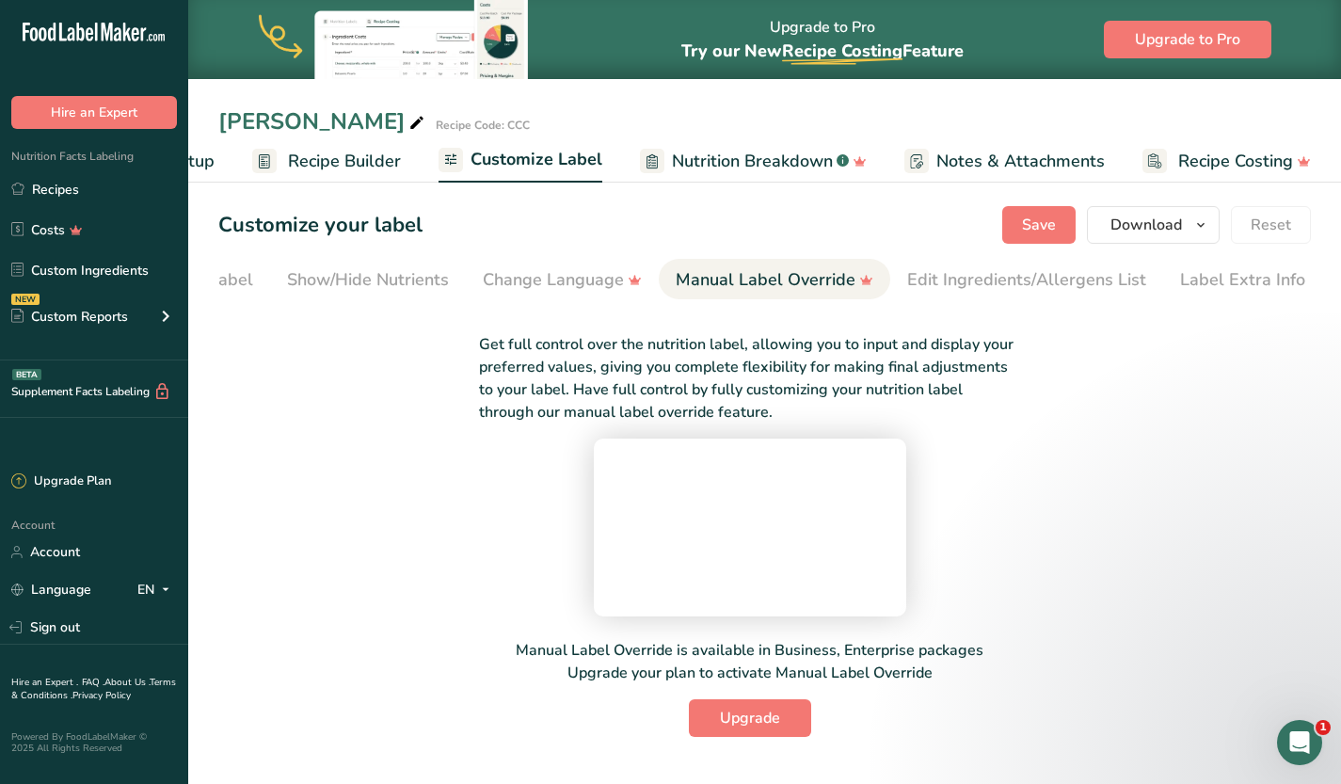
click at [347, 160] on span "Recipe Builder" at bounding box center [344, 161] width 113 height 25
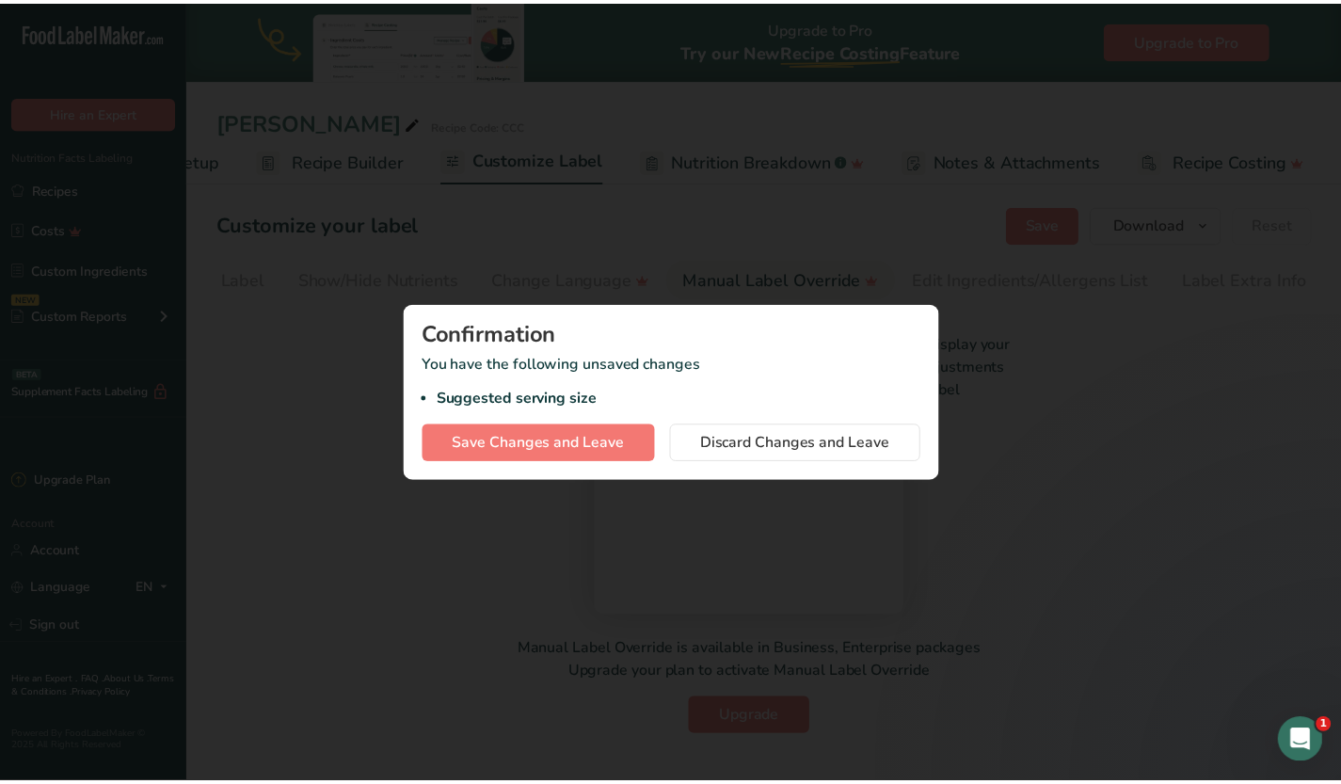
scroll to position [0, 128]
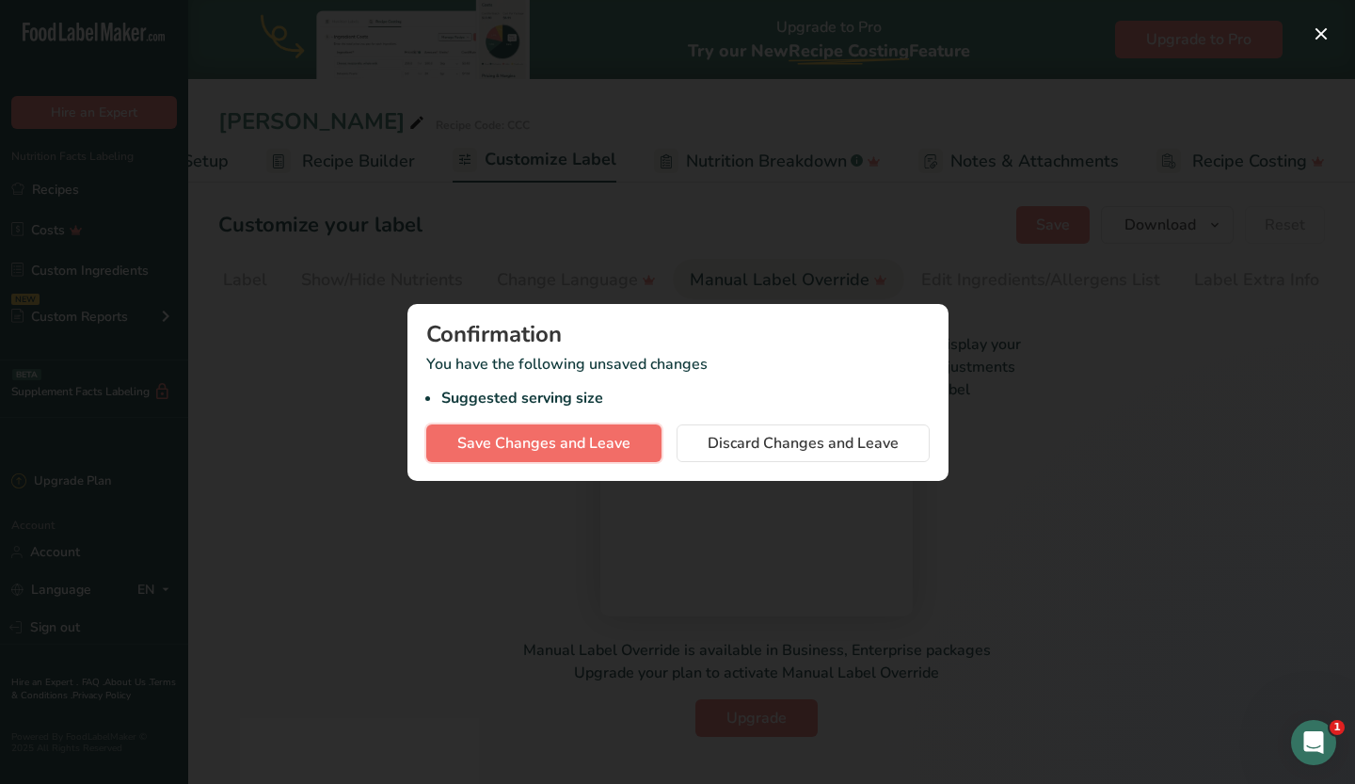
click at [604, 443] on span "Save Changes and Leave" at bounding box center [543, 443] width 173 height 23
click at [253, 164] on div at bounding box center [677, 392] width 1355 height 784
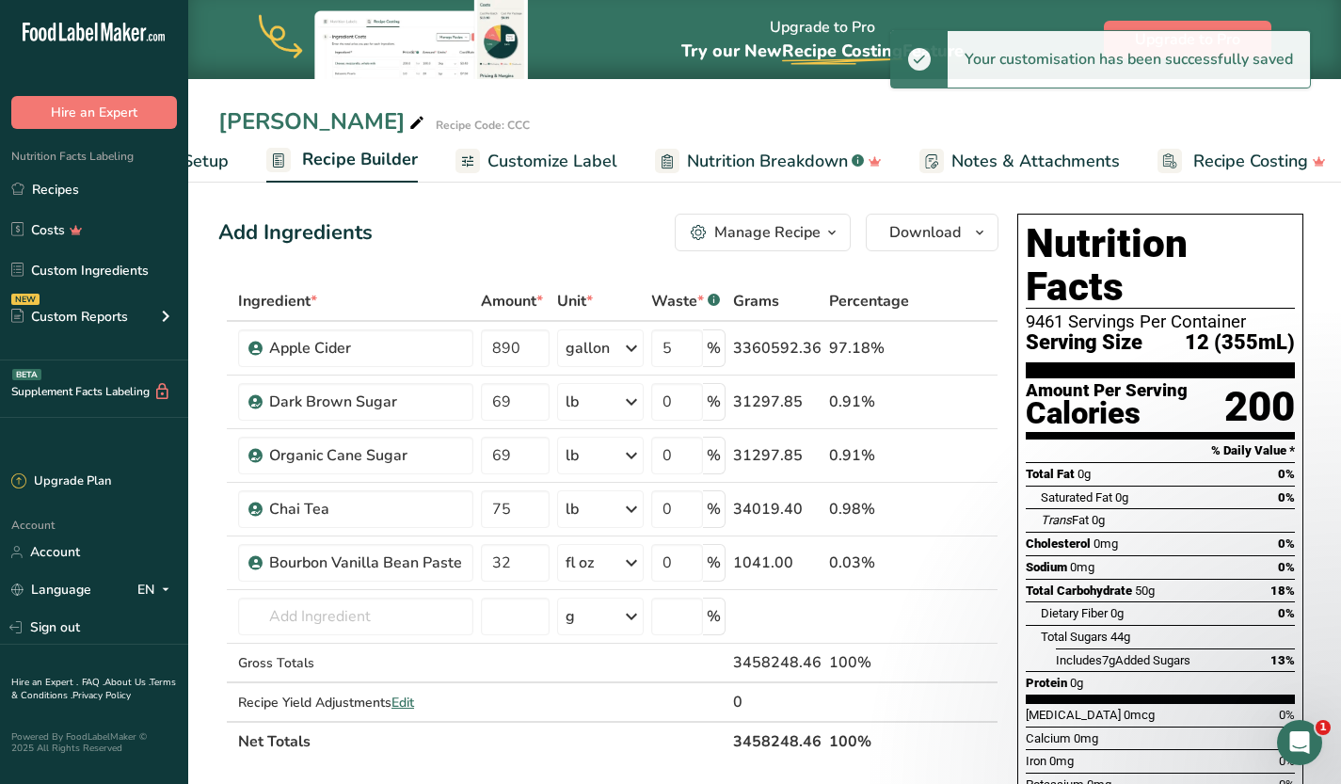
click at [215, 162] on span "Recipe Setup" at bounding box center [177, 161] width 103 height 25
select select "18"
select select "22"
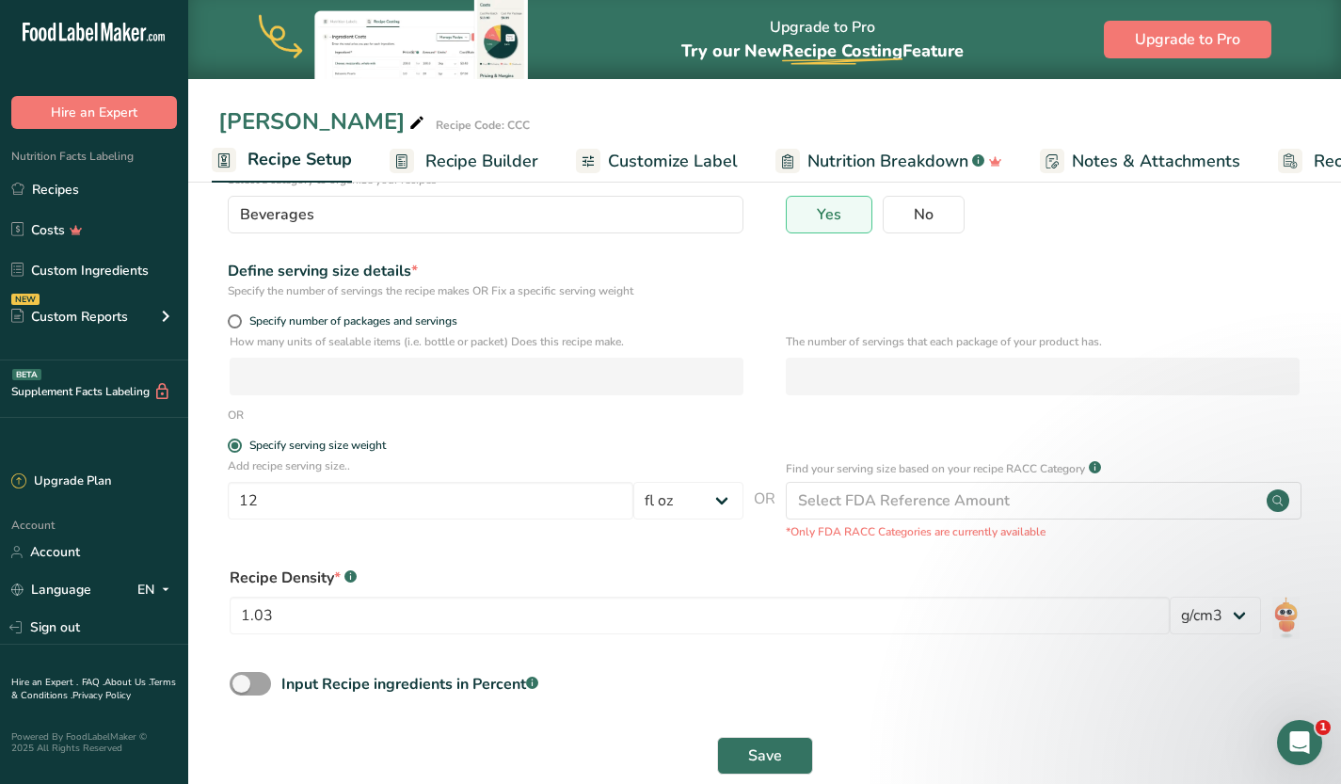
scroll to position [160, 0]
click at [403, 324] on span "Specify number of packages and servings" at bounding box center [349, 320] width 215 height 14
click at [240, 324] on input "Specify number of packages and servings" at bounding box center [234, 320] width 12 height 12
radio input "true"
radio input "false"
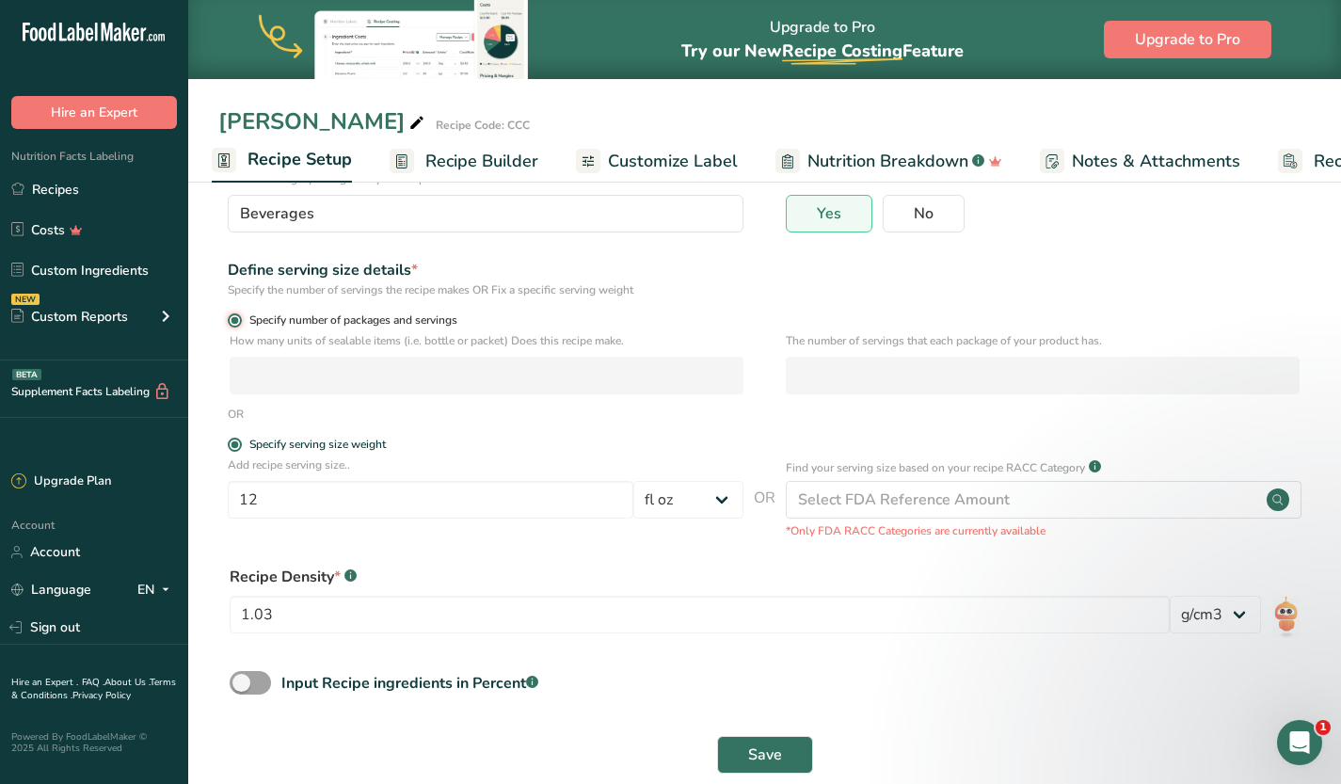
select select "0"
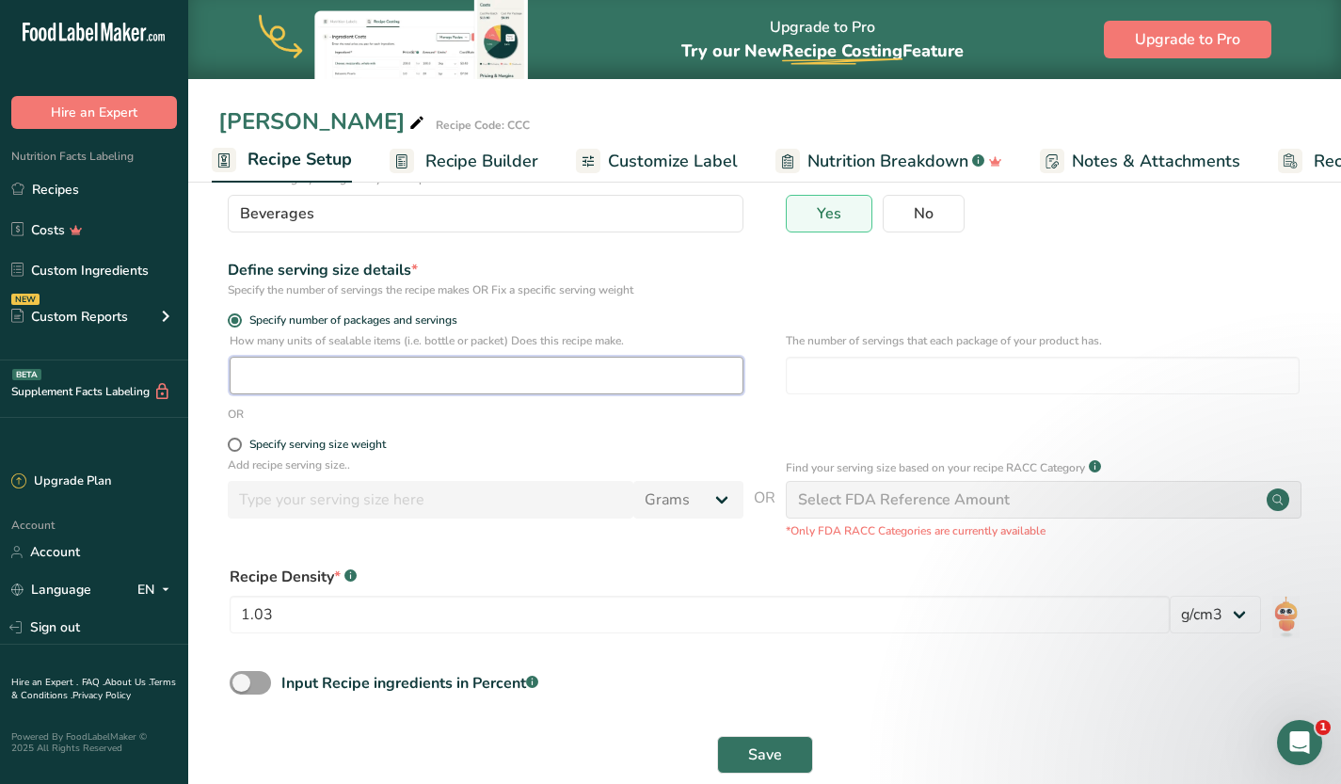
click at [390, 371] on input "number" at bounding box center [487, 376] width 514 height 38
type input "1"
click at [865, 377] on input "number" at bounding box center [1043, 376] width 514 height 38
type input "1"
click at [788, 741] on button "Save" at bounding box center [765, 755] width 96 height 38
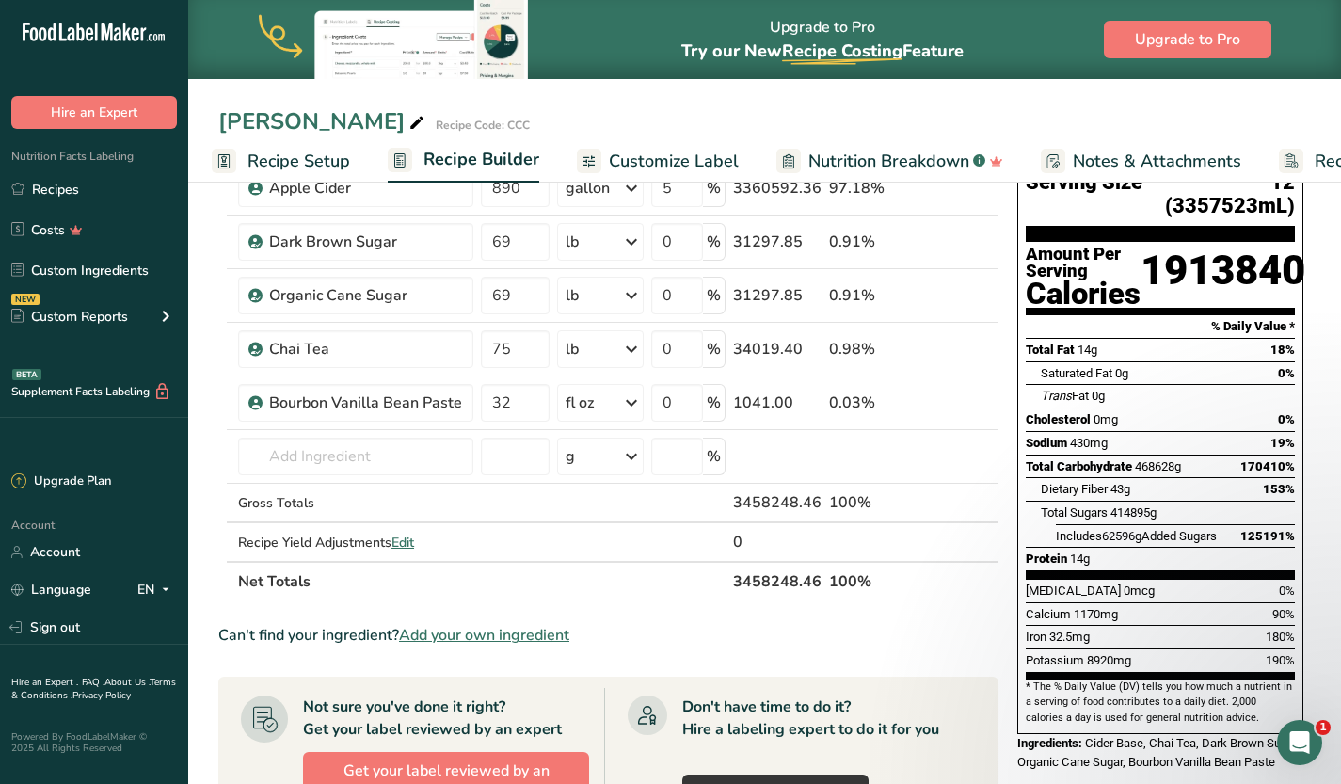
click at [297, 163] on span "Recipe Setup" at bounding box center [298, 161] width 103 height 25
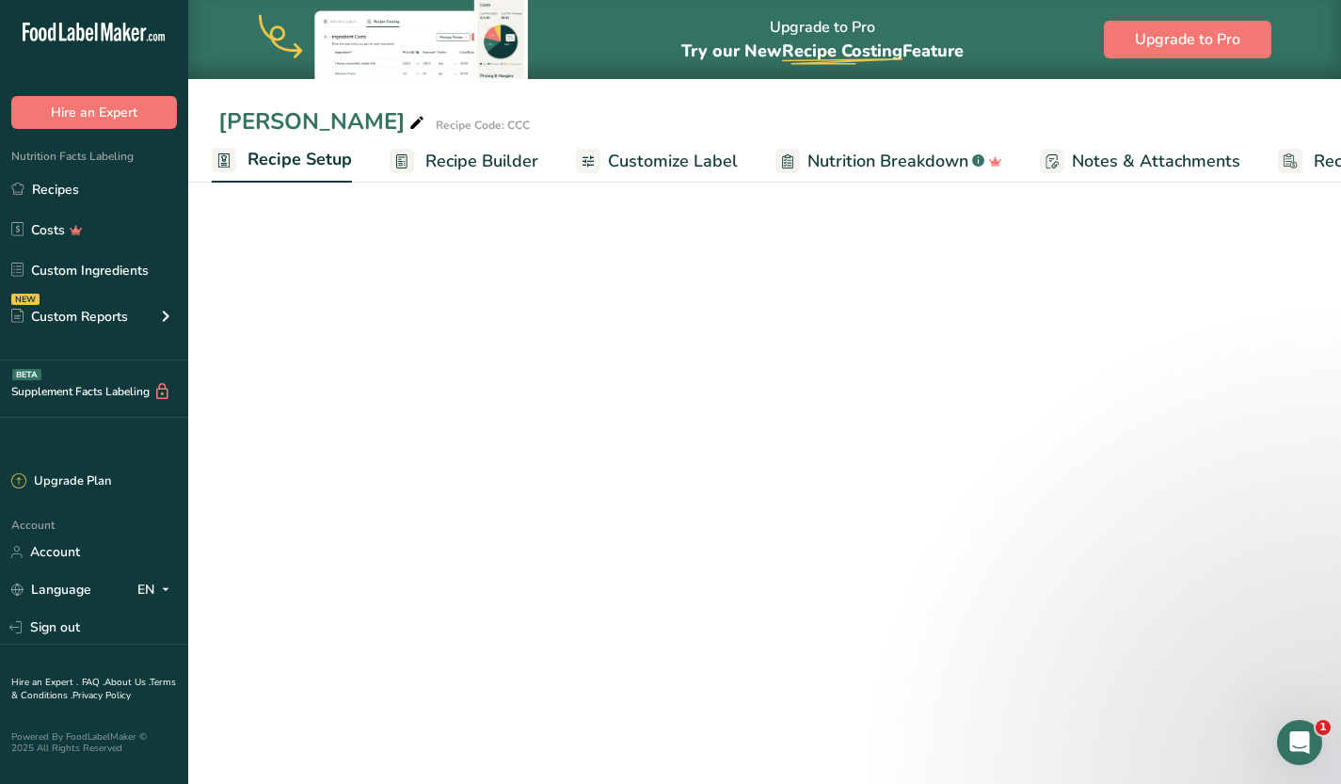
select select "22"
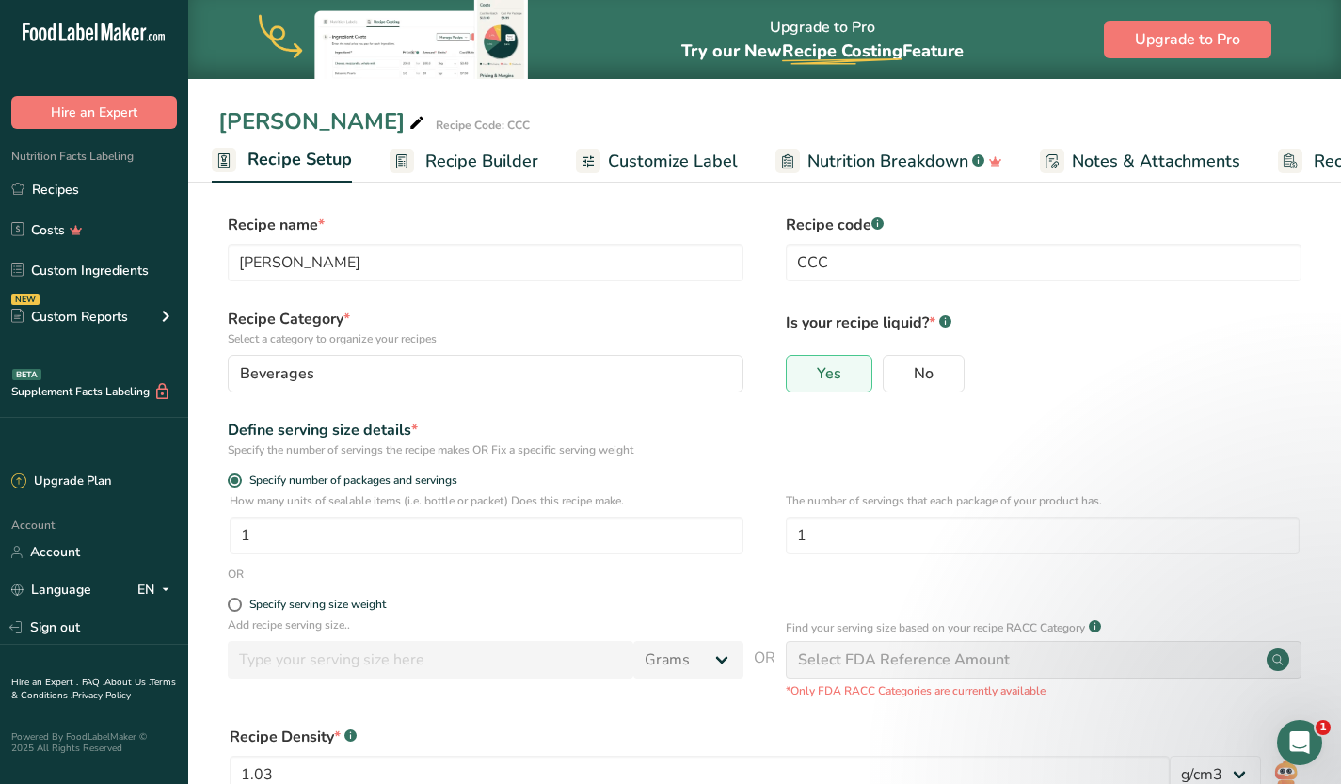
click at [476, 163] on span "Recipe Builder" at bounding box center [481, 161] width 113 height 25
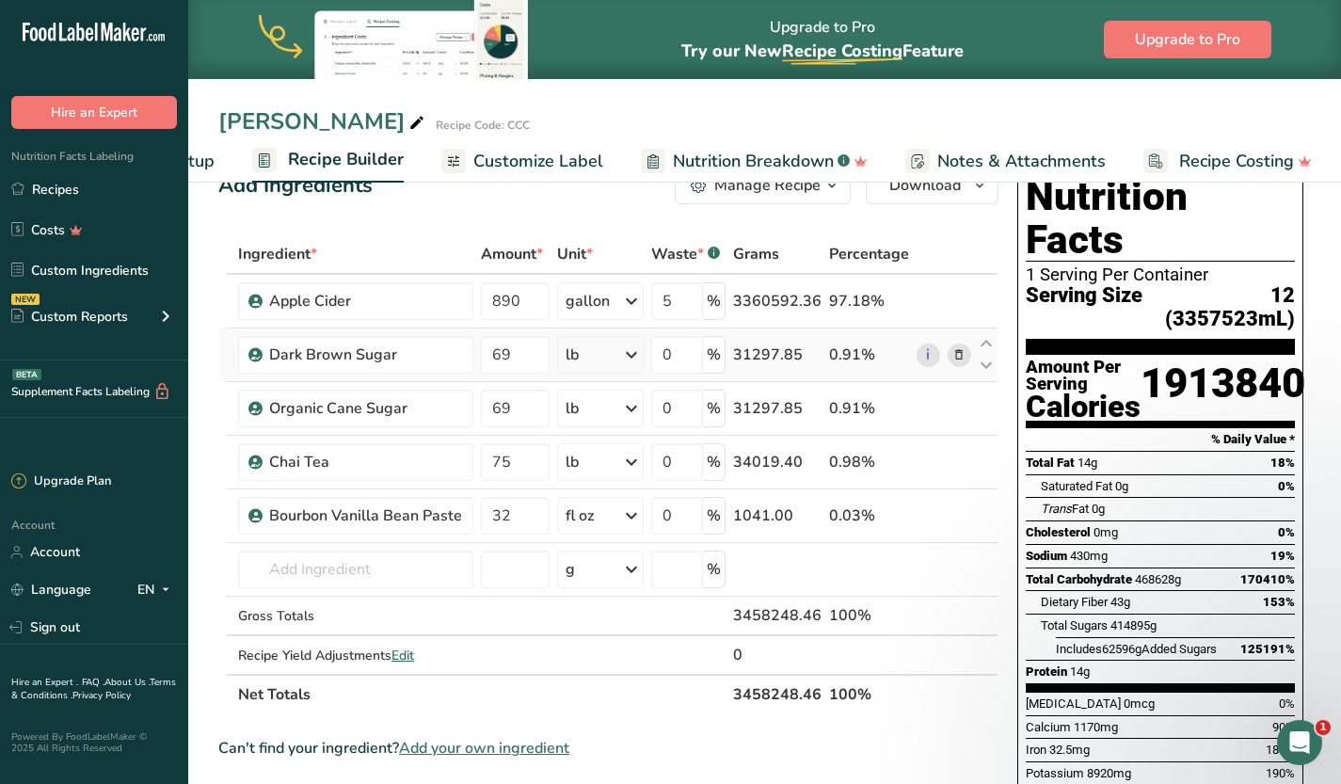
scroll to position [48, 0]
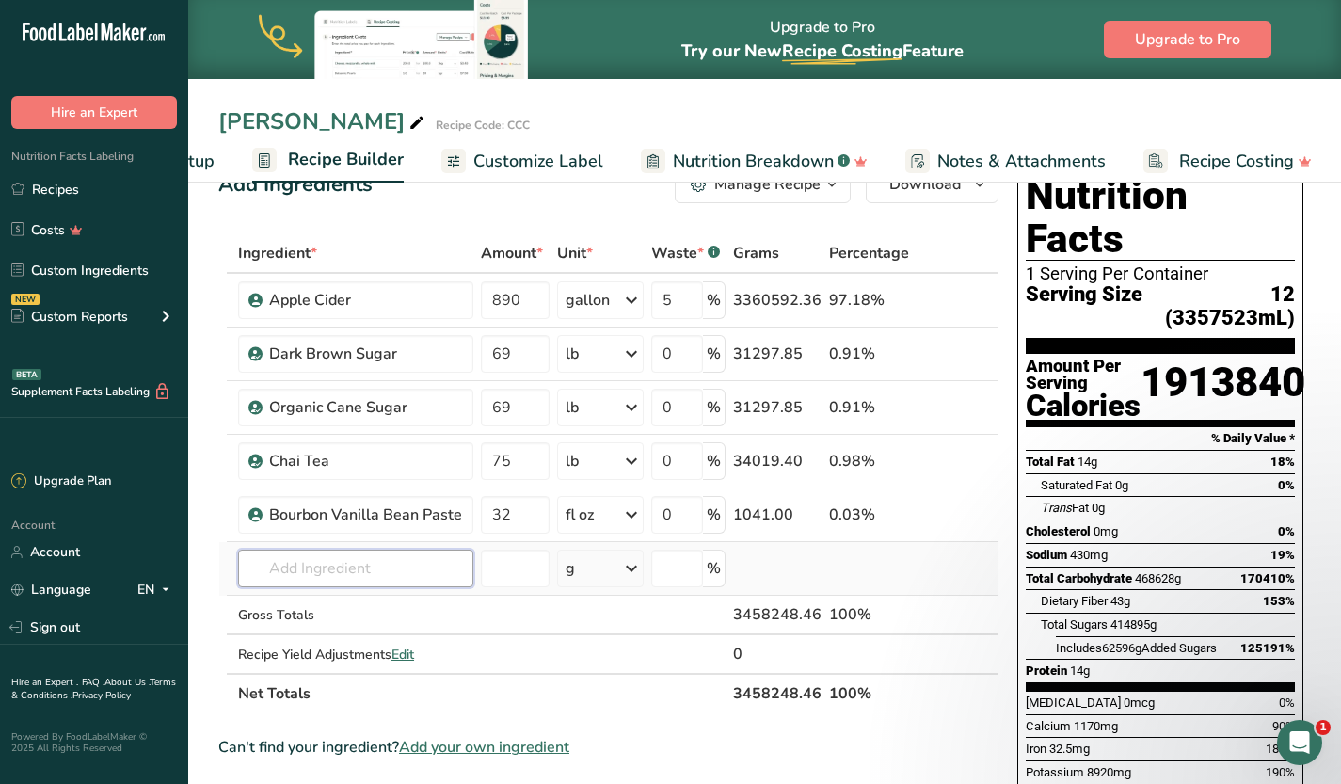
click at [377, 573] on input "text" at bounding box center [355, 569] width 235 height 38
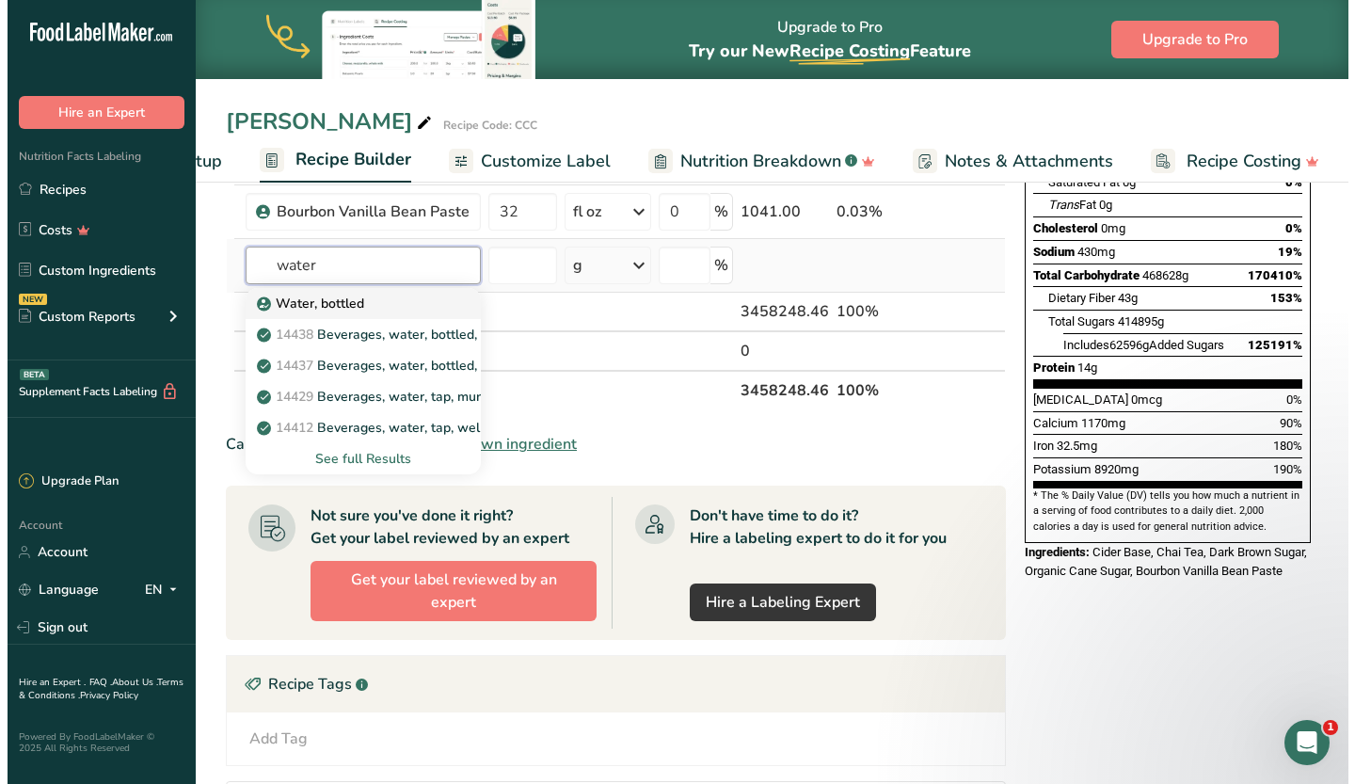
scroll to position [353, 0]
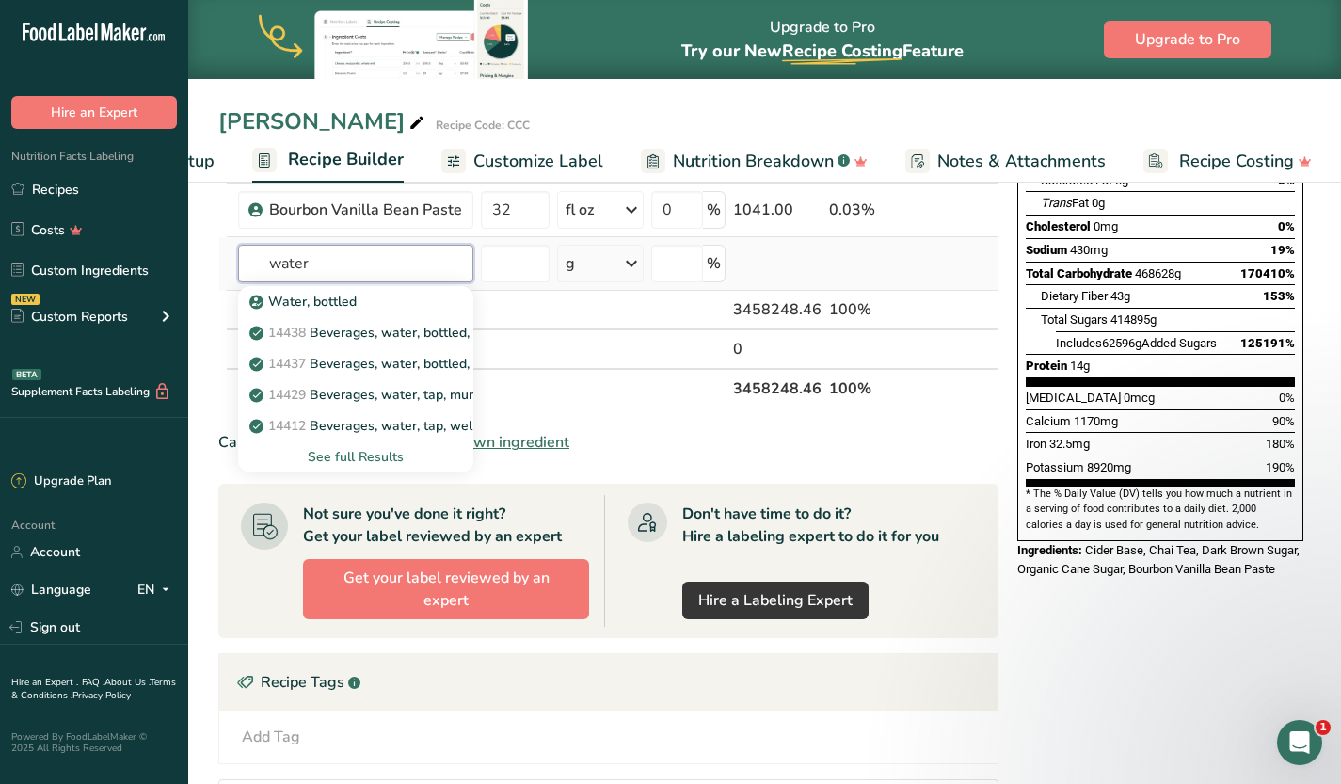
type input "water"
click at [357, 455] on div "See full Results" at bounding box center [355, 457] width 205 height 20
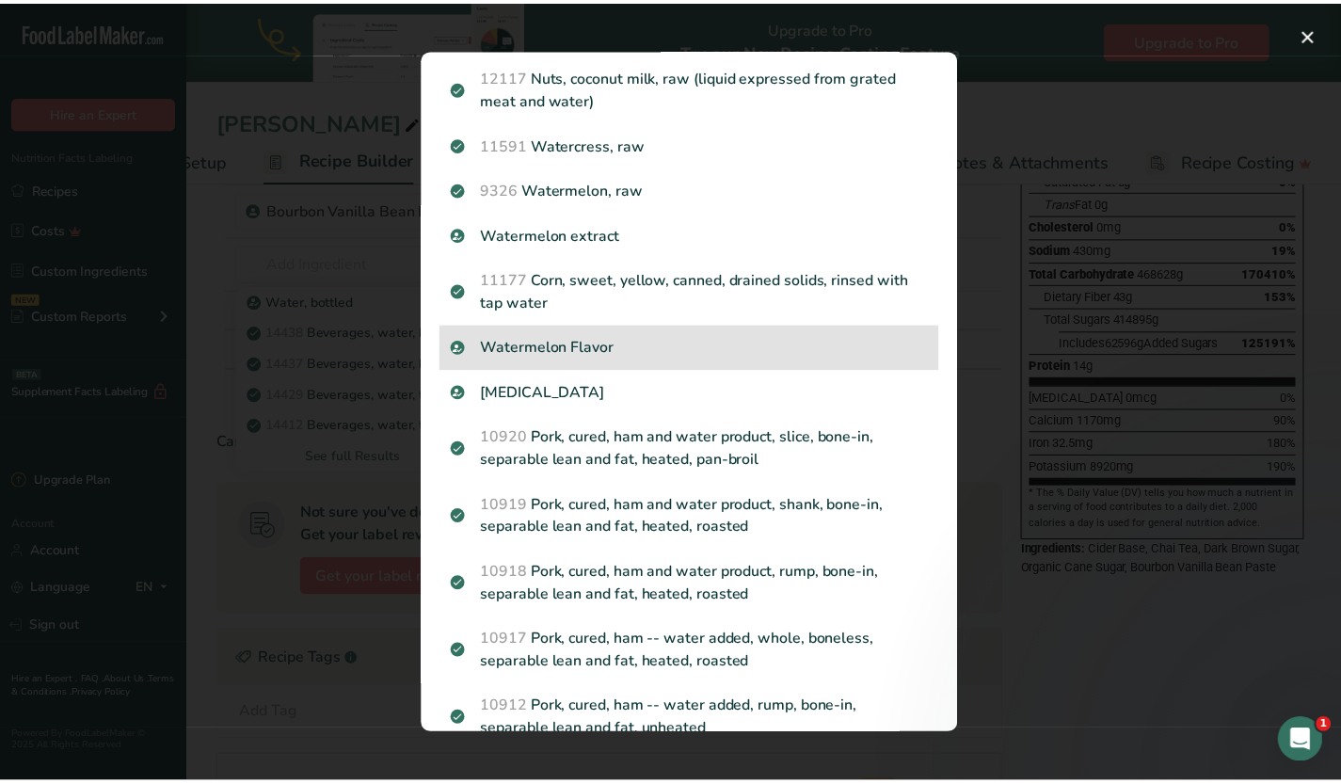
scroll to position [547, 0]
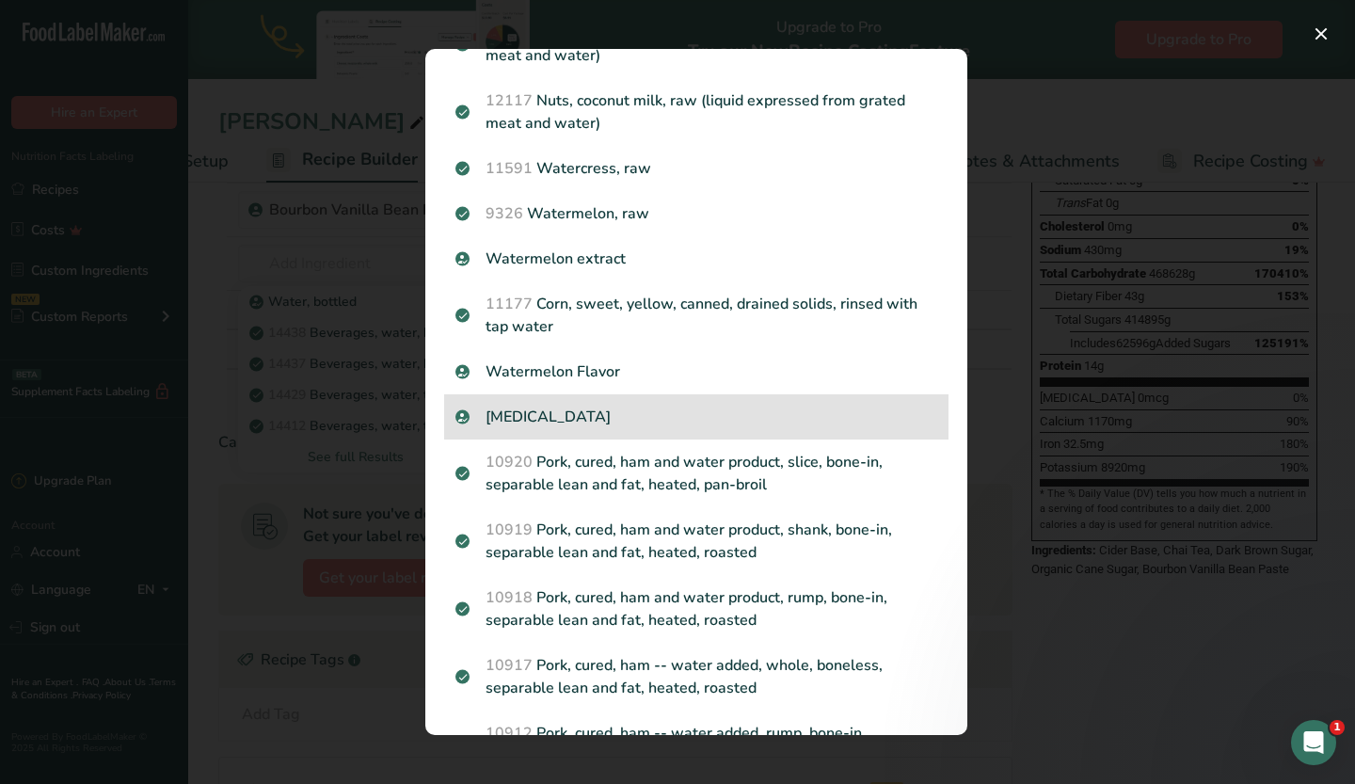
click at [545, 428] on p "Purified Water" at bounding box center [696, 417] width 482 height 23
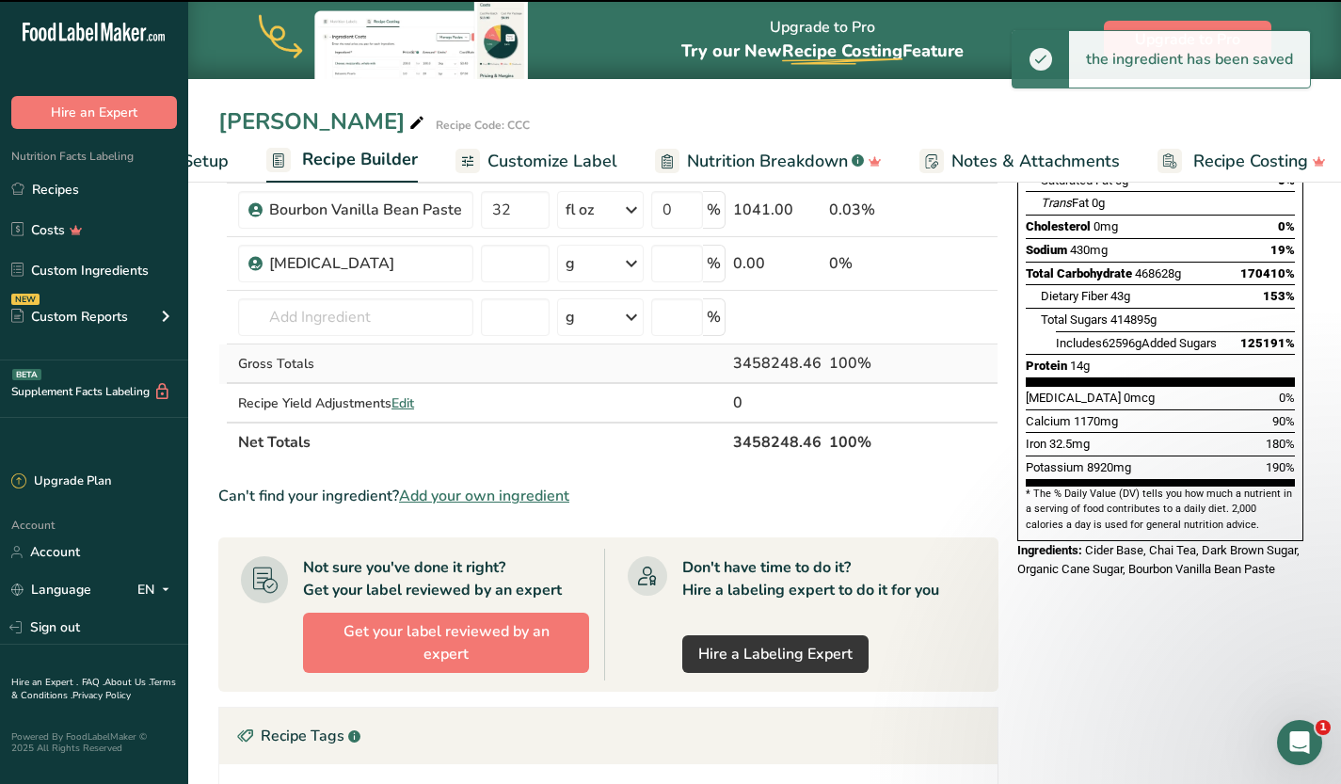
type input "0"
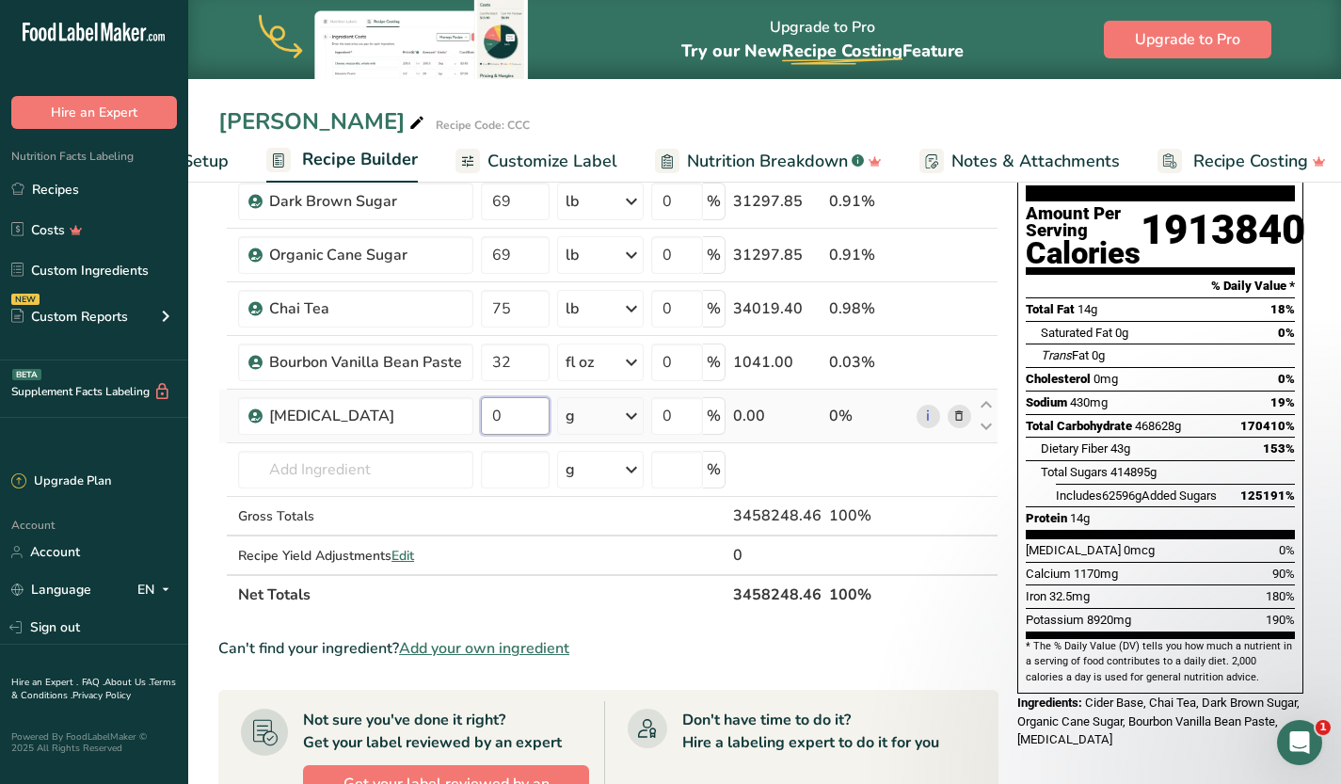
click at [506, 420] on input "0" at bounding box center [515, 416] width 69 height 38
type input "70"
click at [638, 422] on div "Ingredient * Amount * Unit * Waste * .a-a{fill:#347362;}.b-a{fill:#fff;} Grams …" at bounding box center [608, 348] width 780 height 534
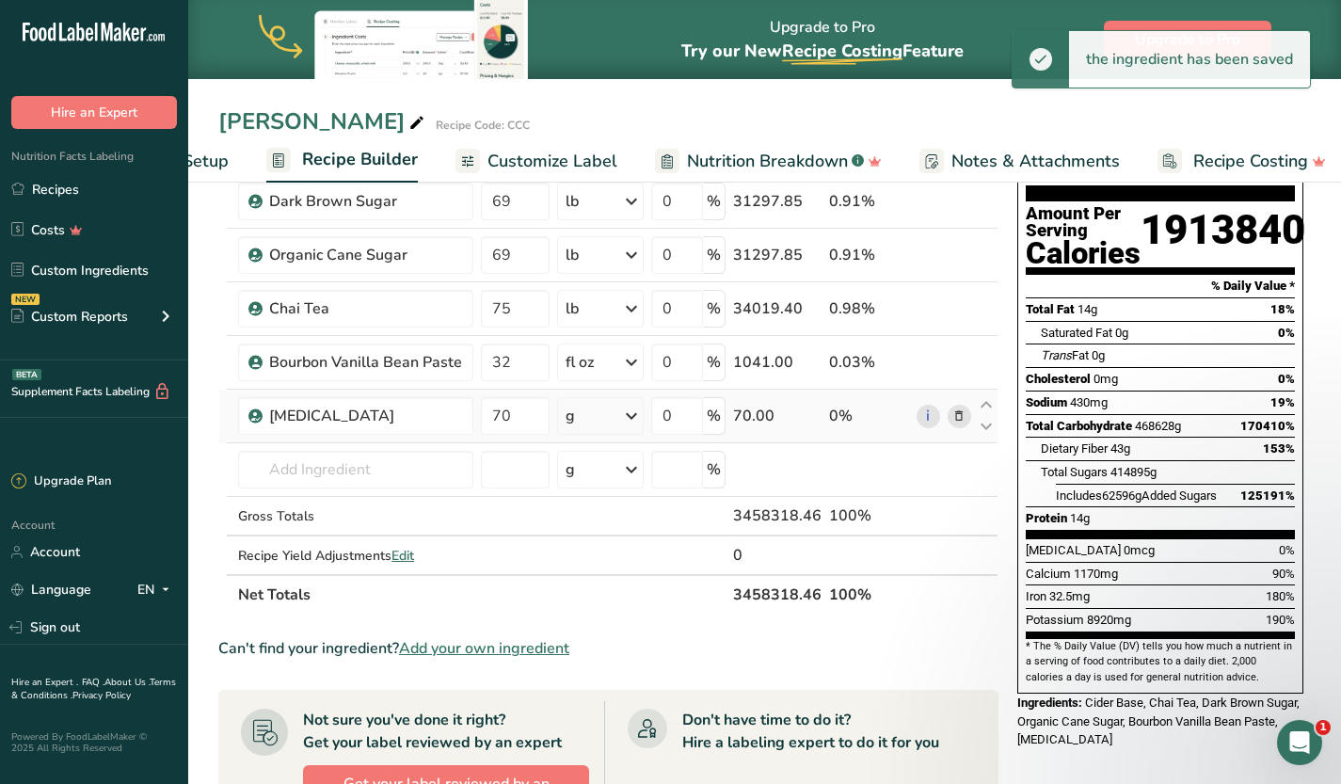
click at [637, 421] on icon at bounding box center [631, 416] width 23 height 34
click at [611, 703] on div "See more" at bounding box center [647, 704] width 158 height 20
select select "22"
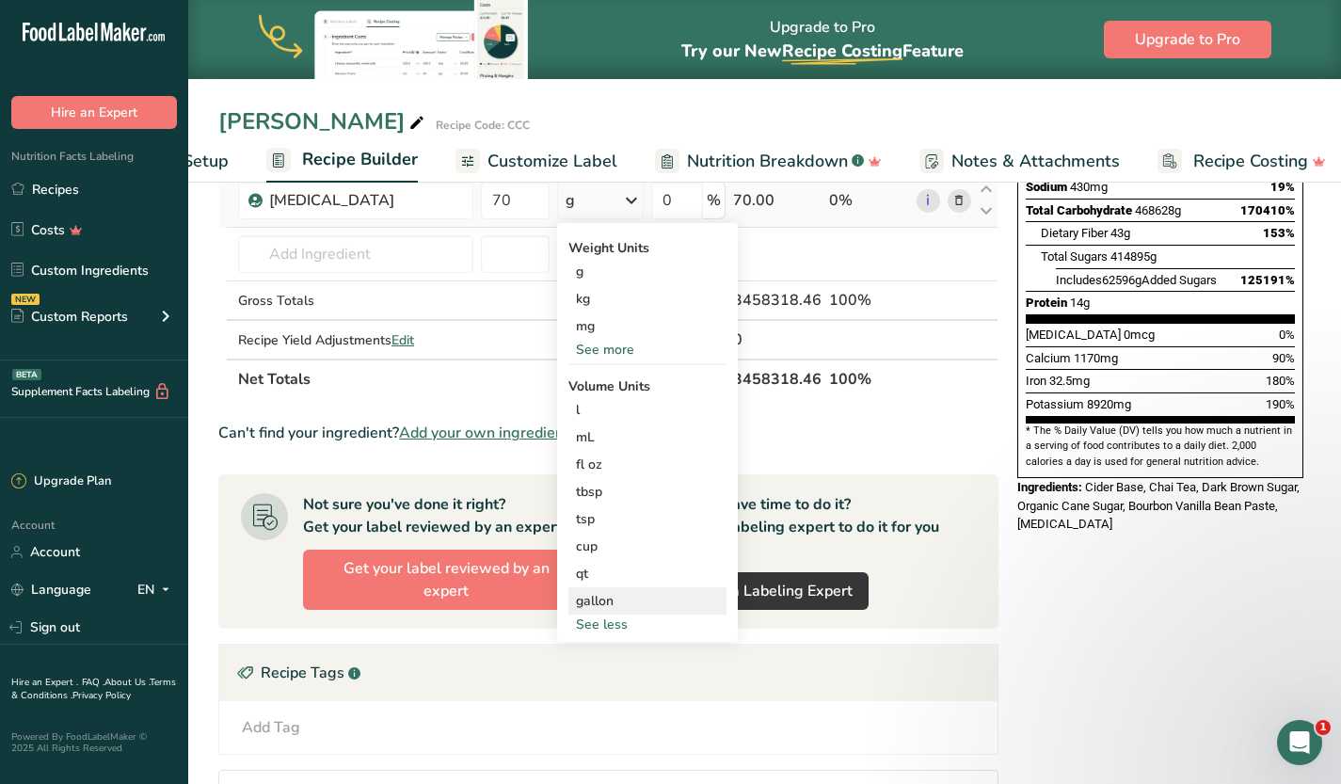
scroll to position [417, 0]
click at [626, 590] on div "gallon" at bounding box center [647, 600] width 143 height 20
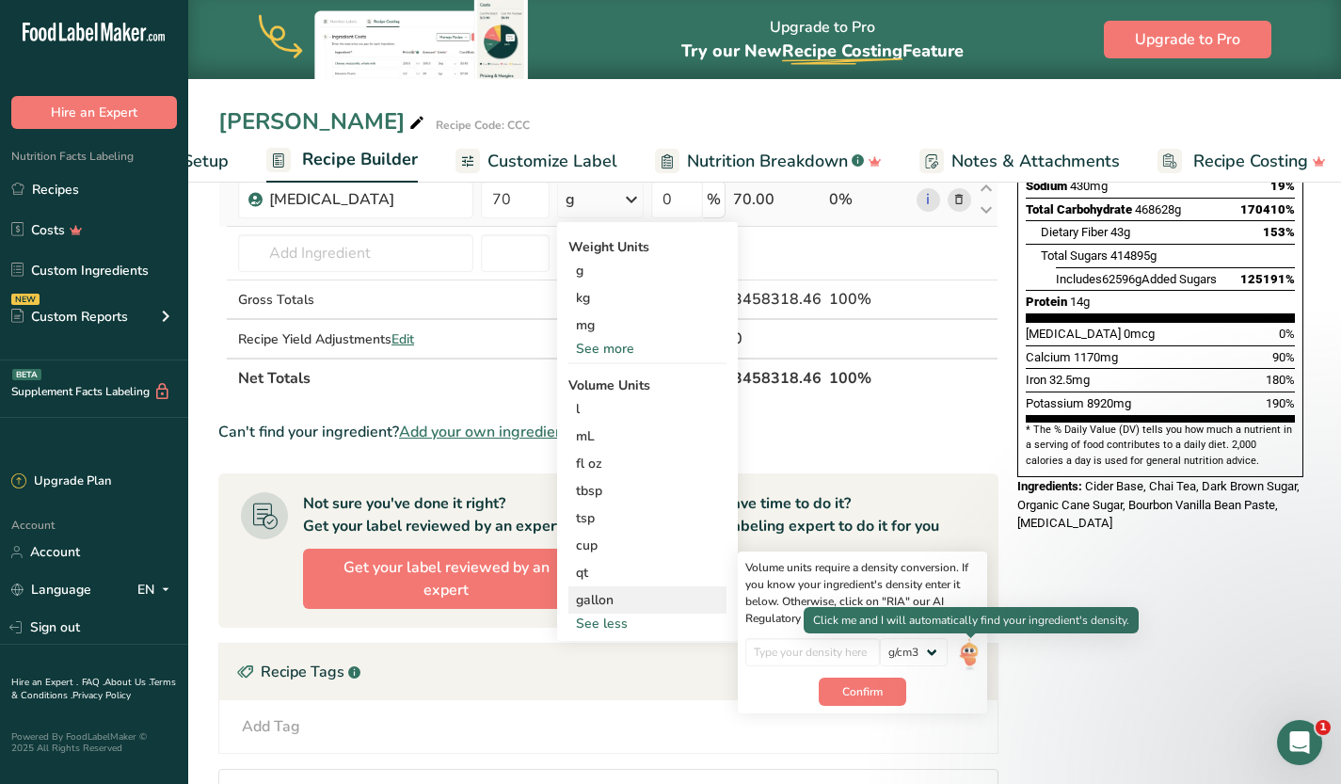
click at [969, 649] on img at bounding box center [969, 654] width 21 height 33
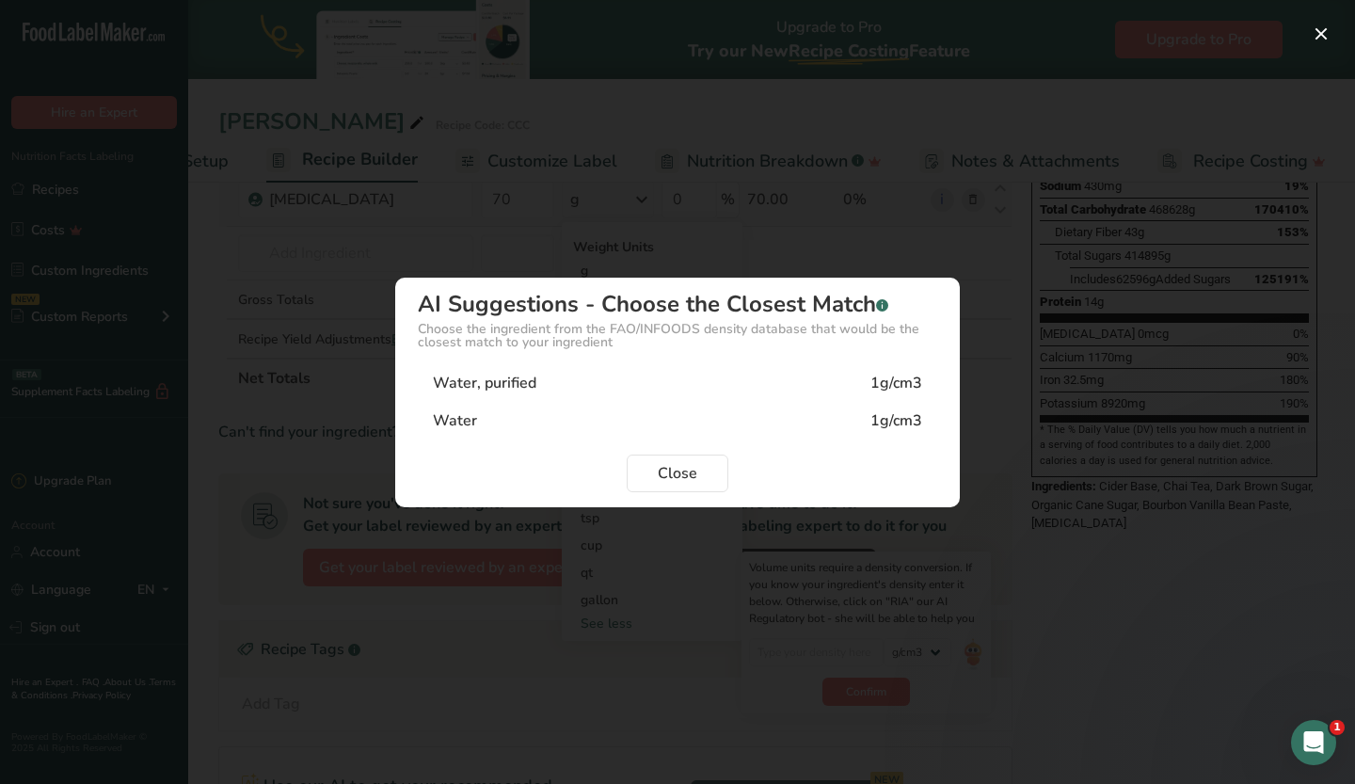
click at [552, 420] on div "Water 1g/cm3" at bounding box center [677, 421] width 519 height 38
type input "1"
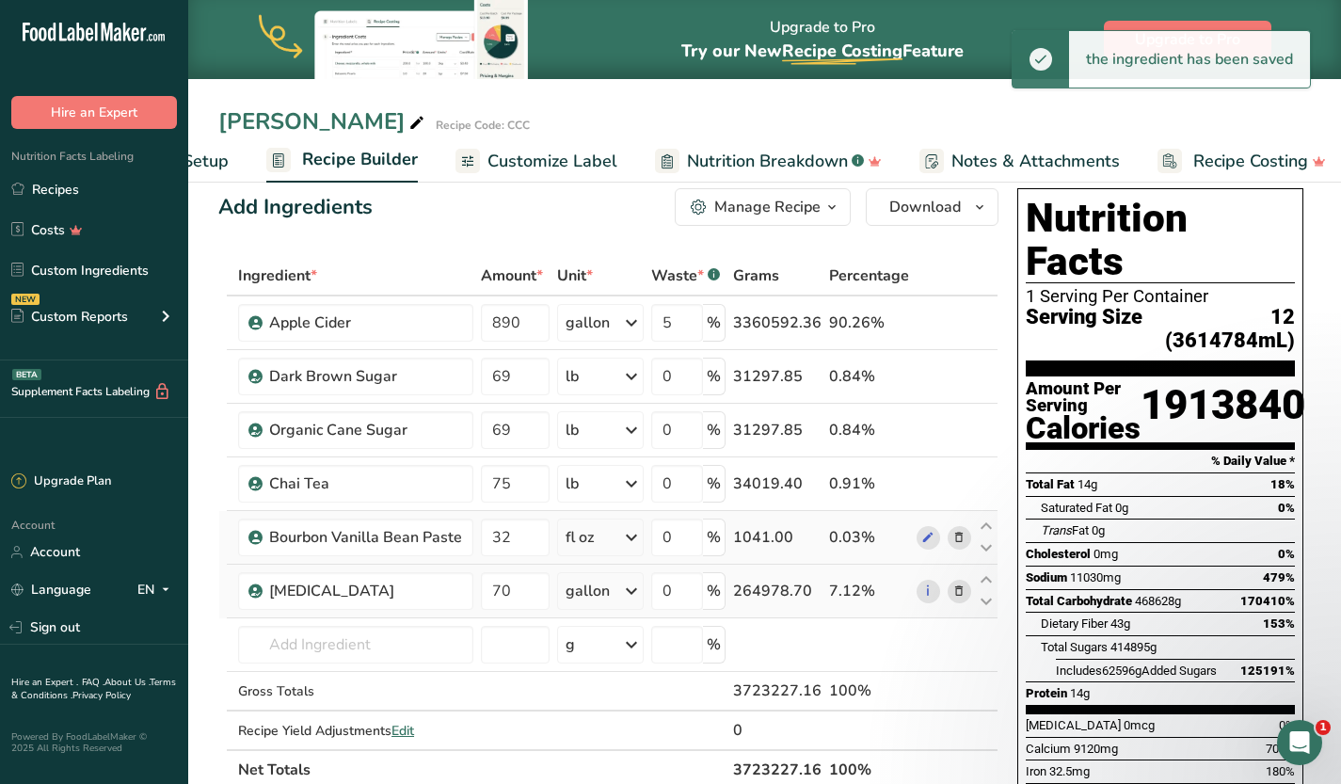
scroll to position [24, 0]
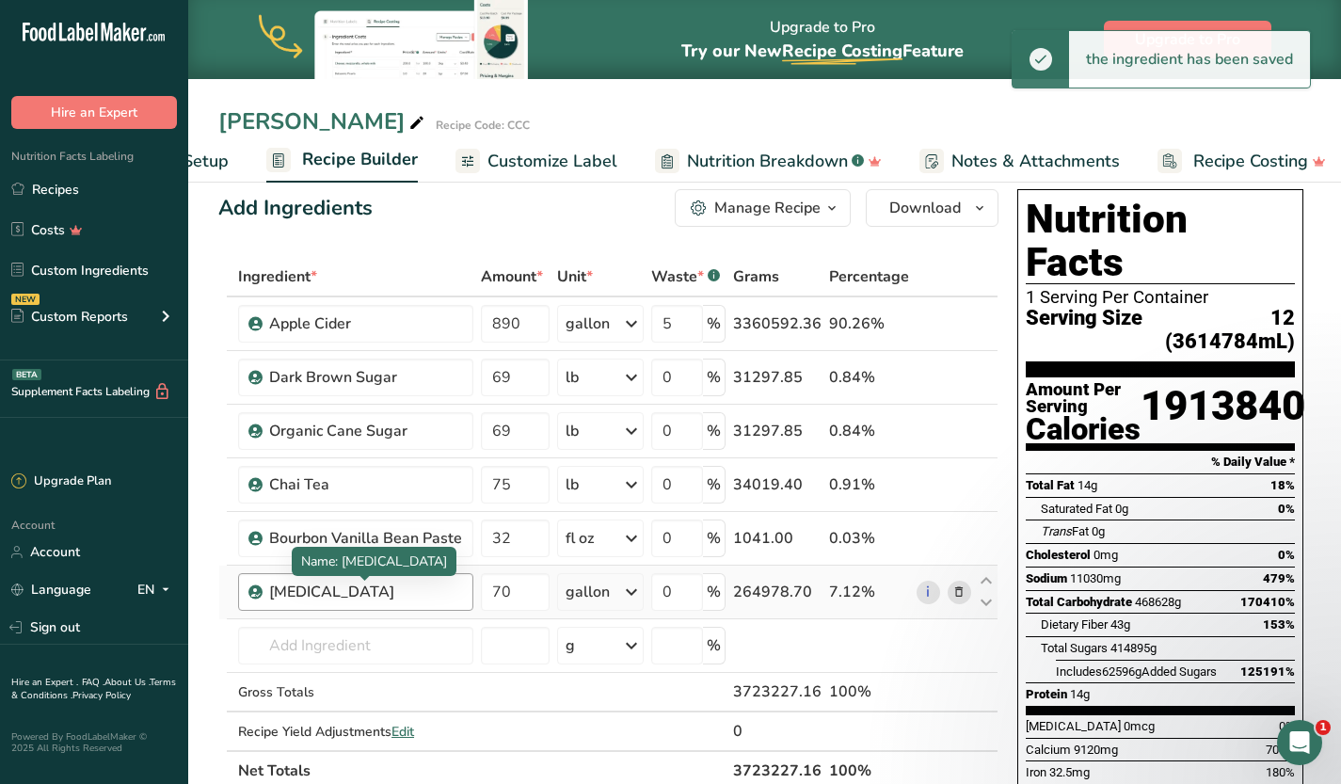
click at [325, 585] on div "Purified Water" at bounding box center [365, 592] width 193 height 23
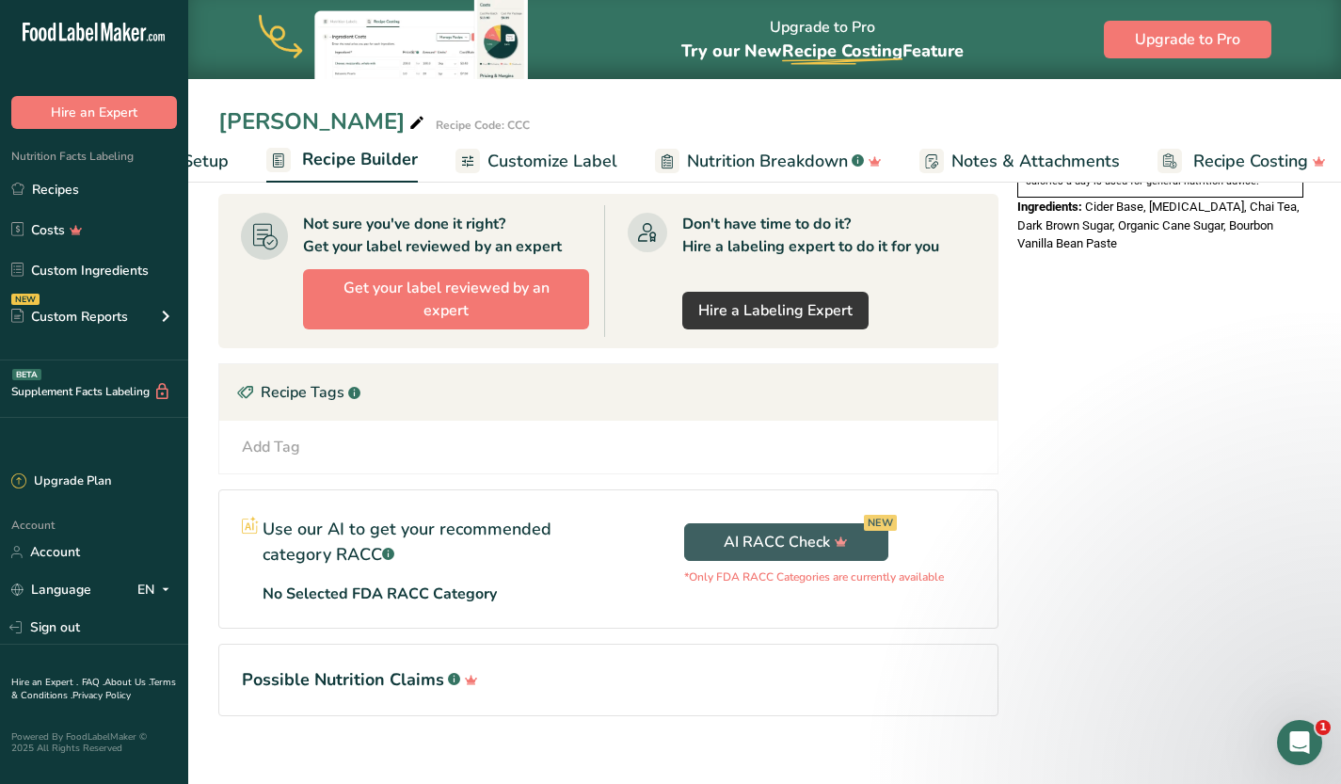
scroll to position [0, 0]
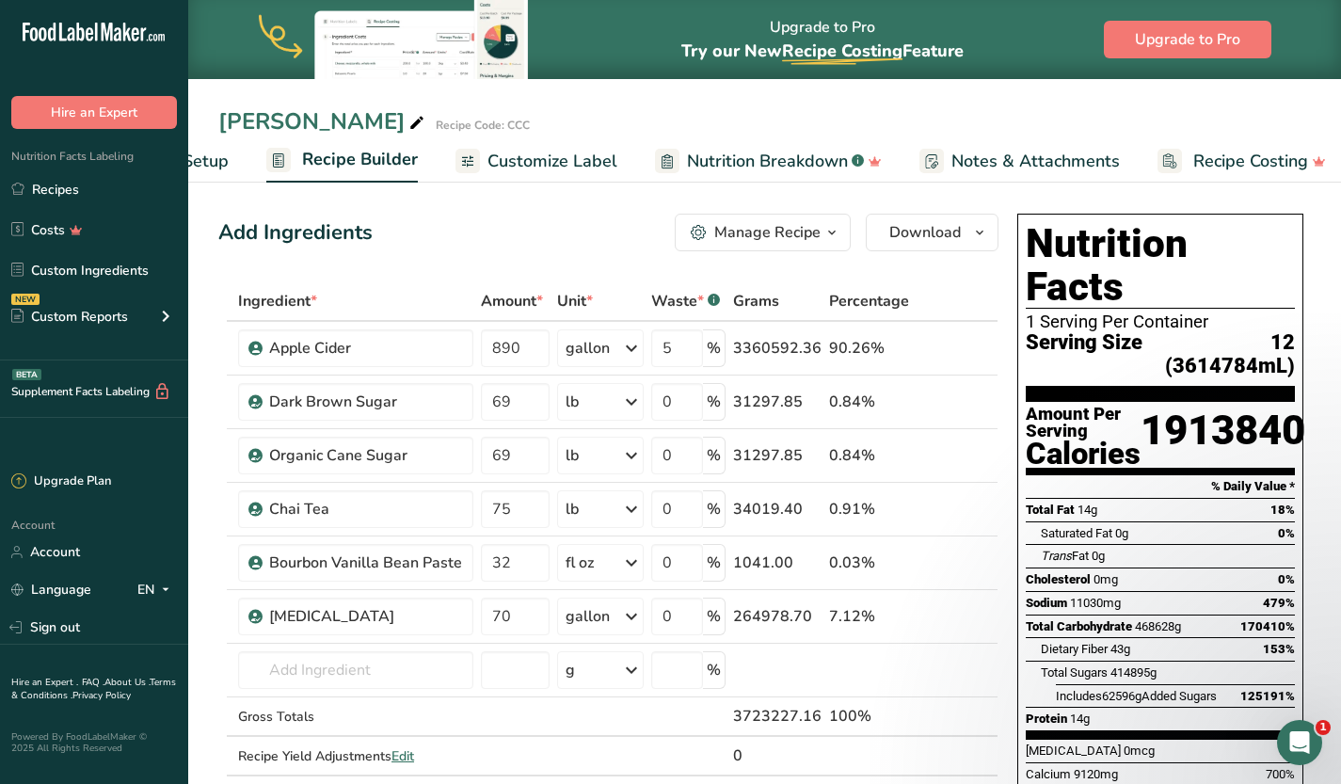
drag, startPoint x: 219, startPoint y: 154, endPoint x: 229, endPoint y: 152, distance: 9.6
click at [222, 154] on span "Recipe Setup" at bounding box center [177, 161] width 103 height 25
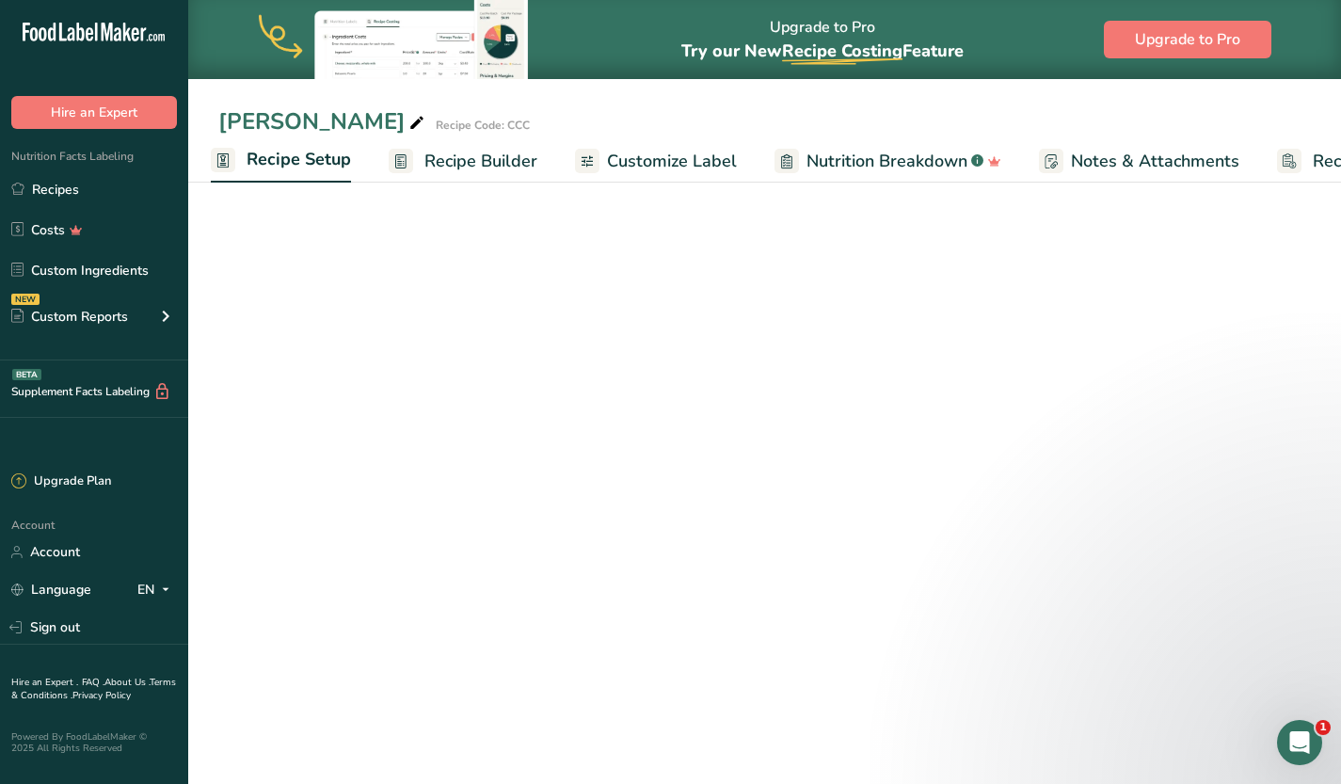
select select "22"
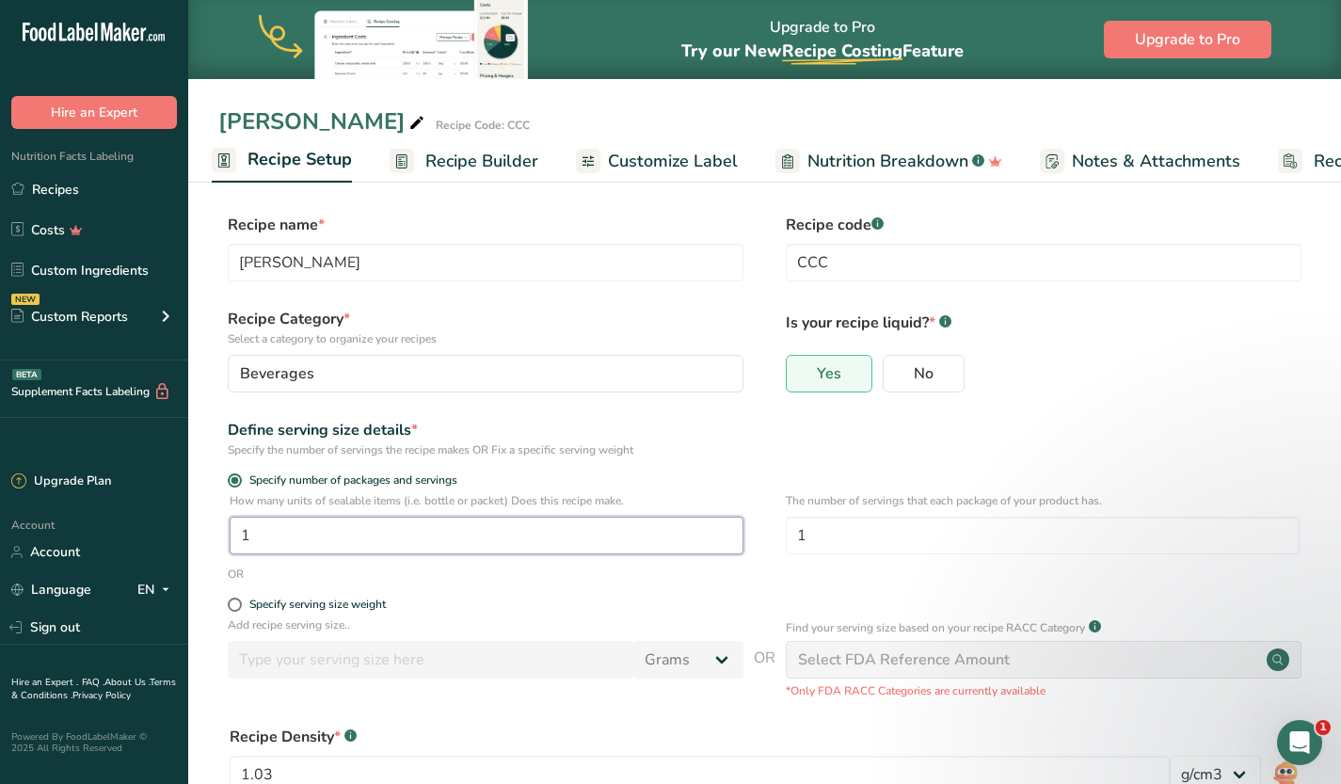
click at [427, 535] on input "1" at bounding box center [487, 536] width 514 height 38
type input "9493"
click at [933, 576] on div "OR" at bounding box center [764, 574] width 1092 height 17
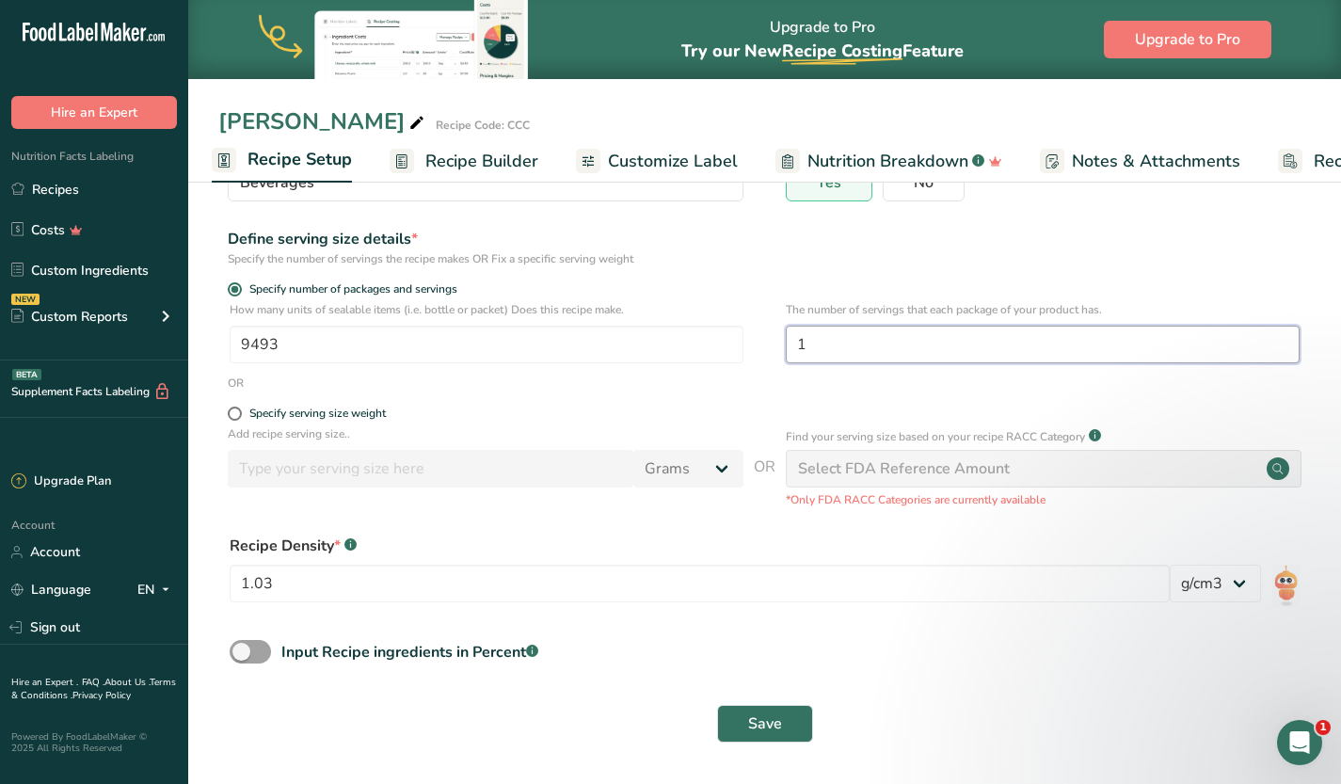
click at [923, 353] on input "1" at bounding box center [1043, 345] width 514 height 38
type input "12"
click at [766, 725] on span "Save" at bounding box center [765, 723] width 34 height 23
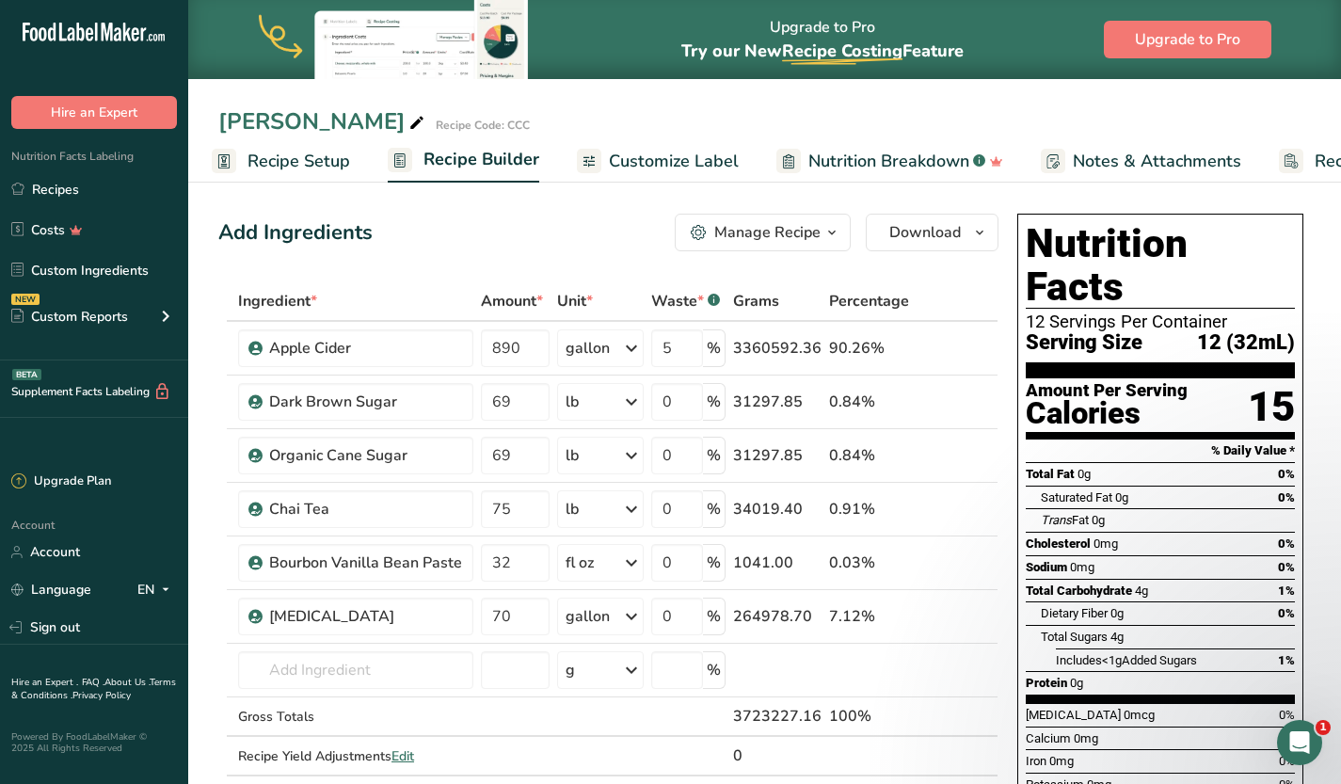
click at [315, 169] on span "Recipe Setup" at bounding box center [298, 161] width 103 height 25
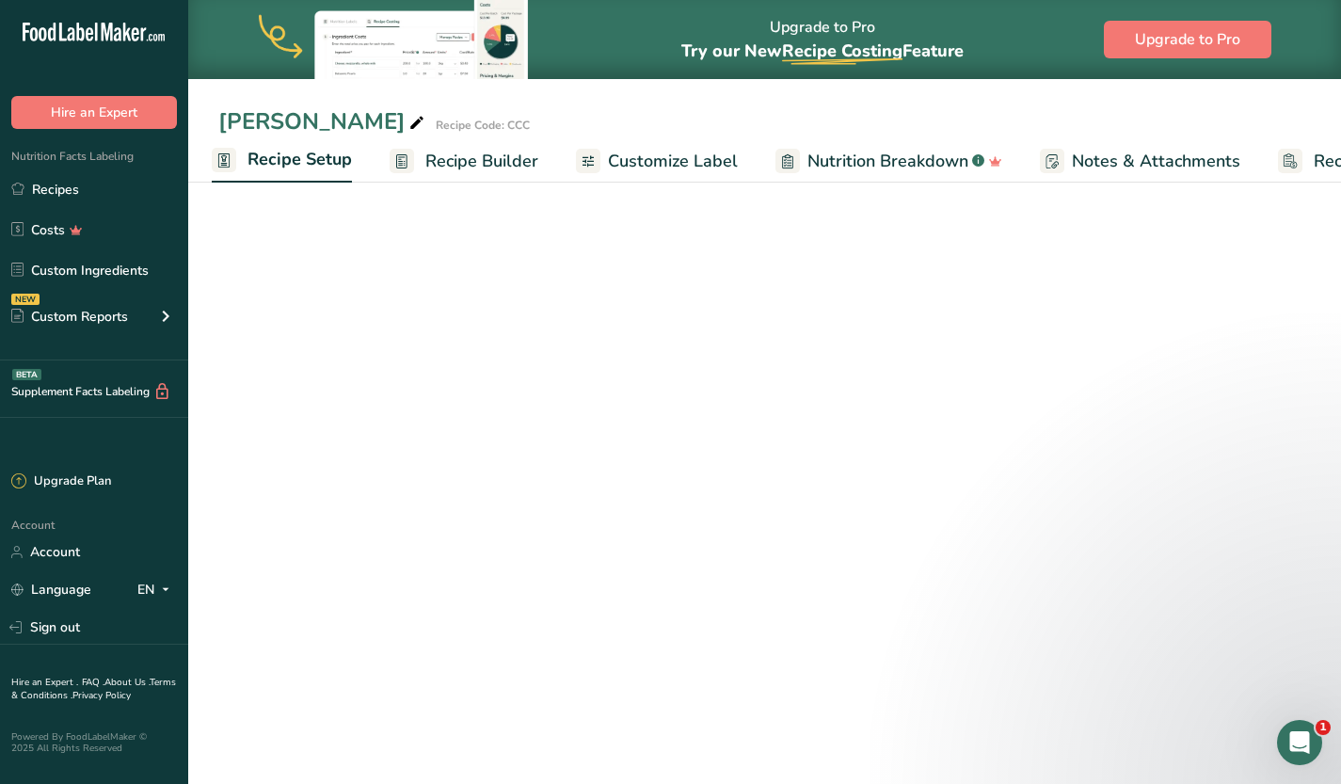
select select "22"
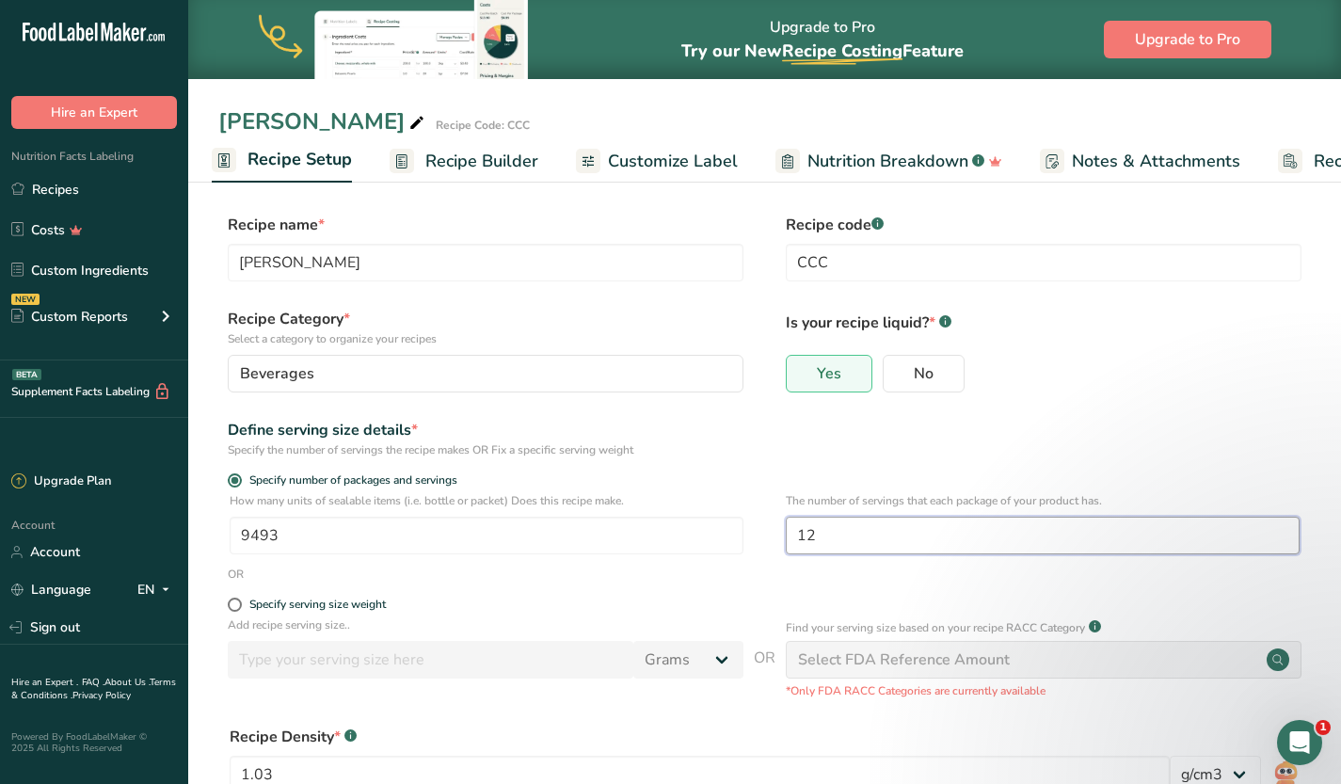
click at [862, 535] on input "12" at bounding box center [1043, 536] width 514 height 38
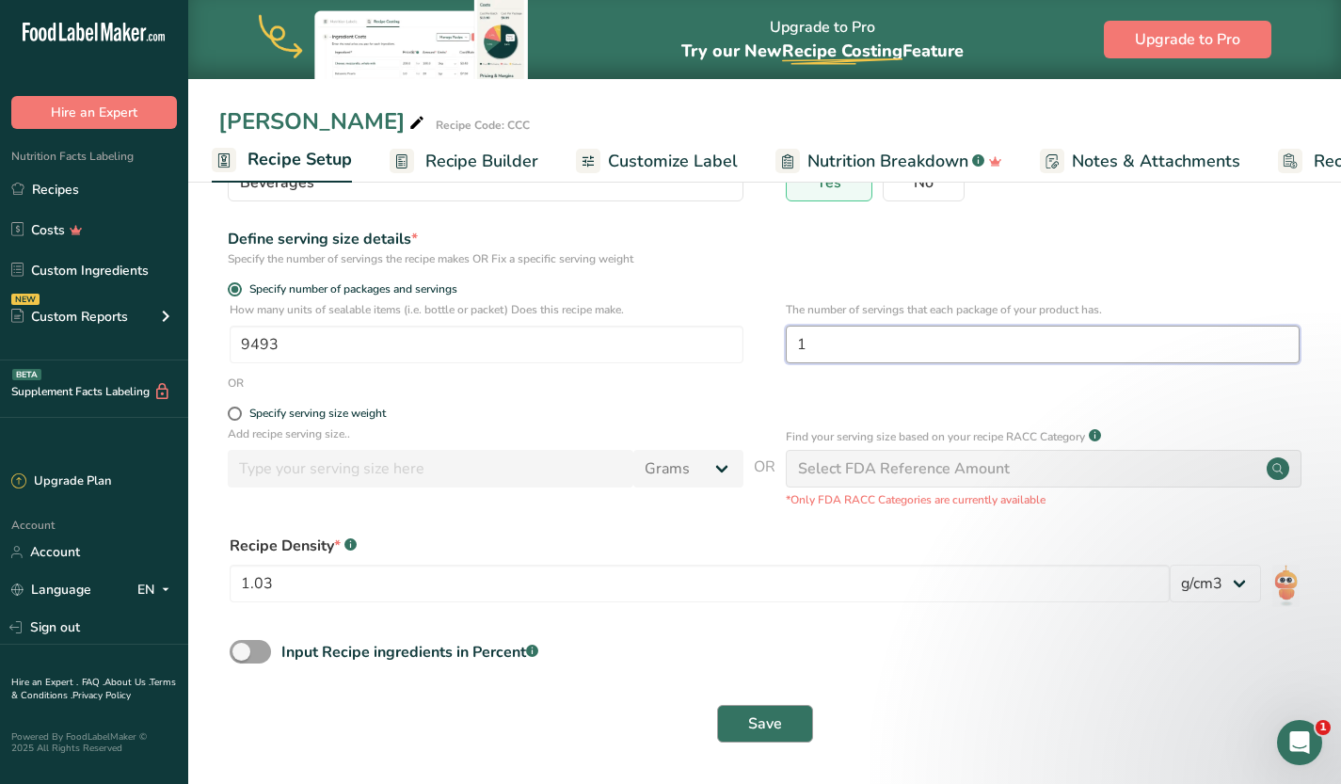
type input "1"
click at [773, 726] on span "Save" at bounding box center [765, 723] width 34 height 23
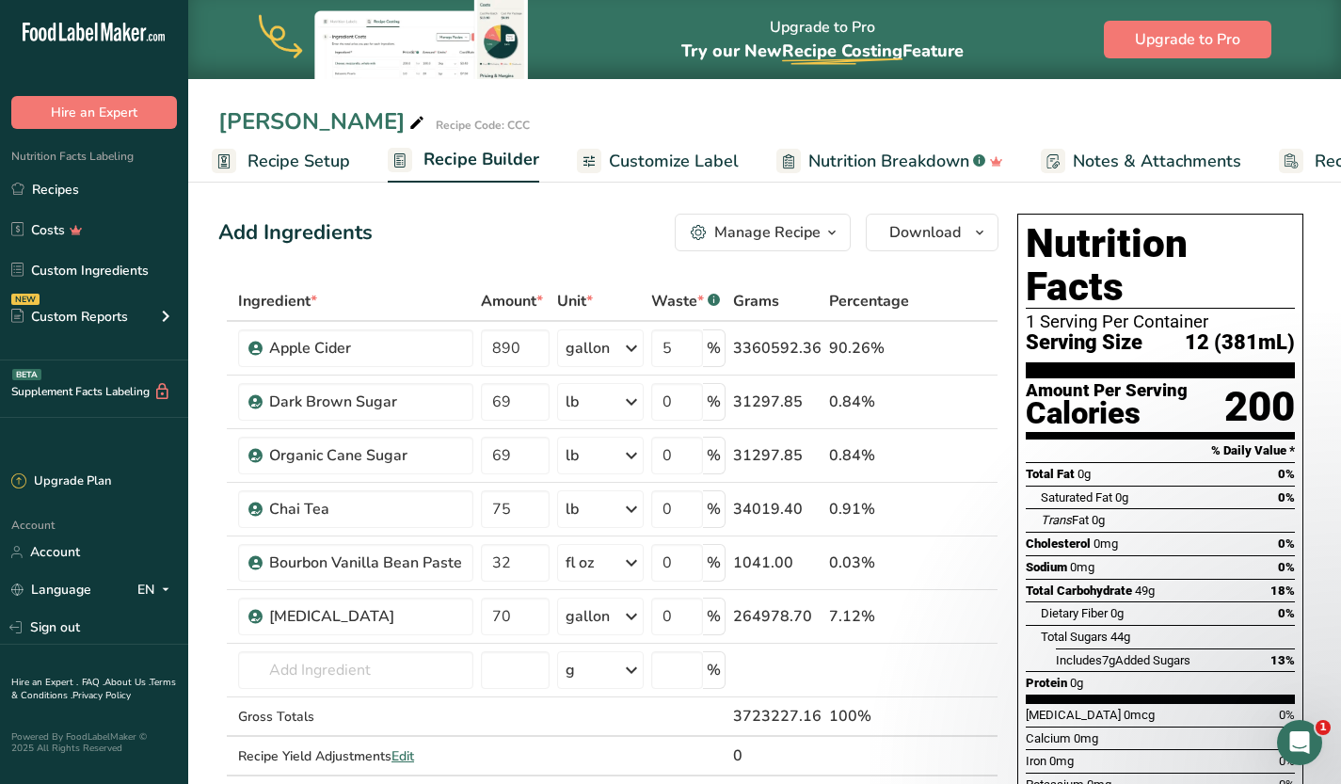
click at [705, 168] on span "Customize Label" at bounding box center [674, 161] width 130 height 25
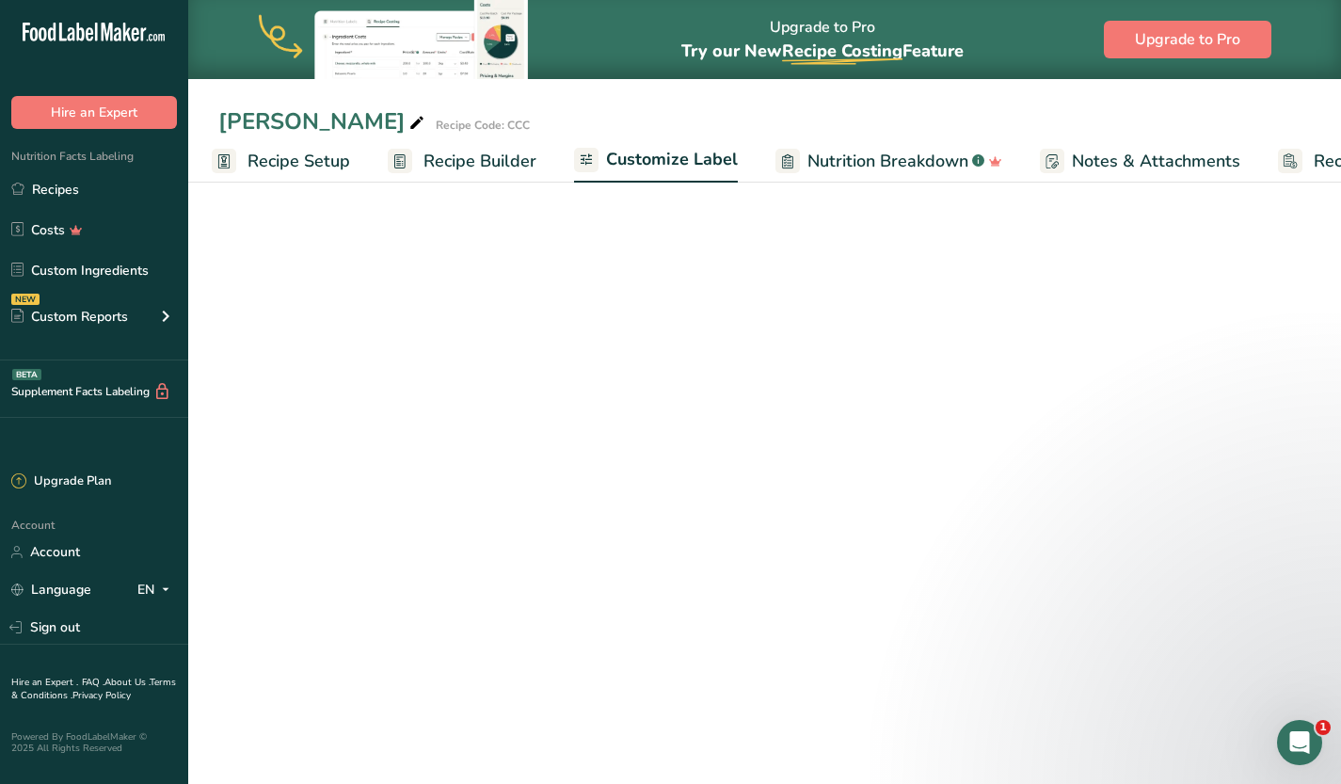
scroll to position [0, 138]
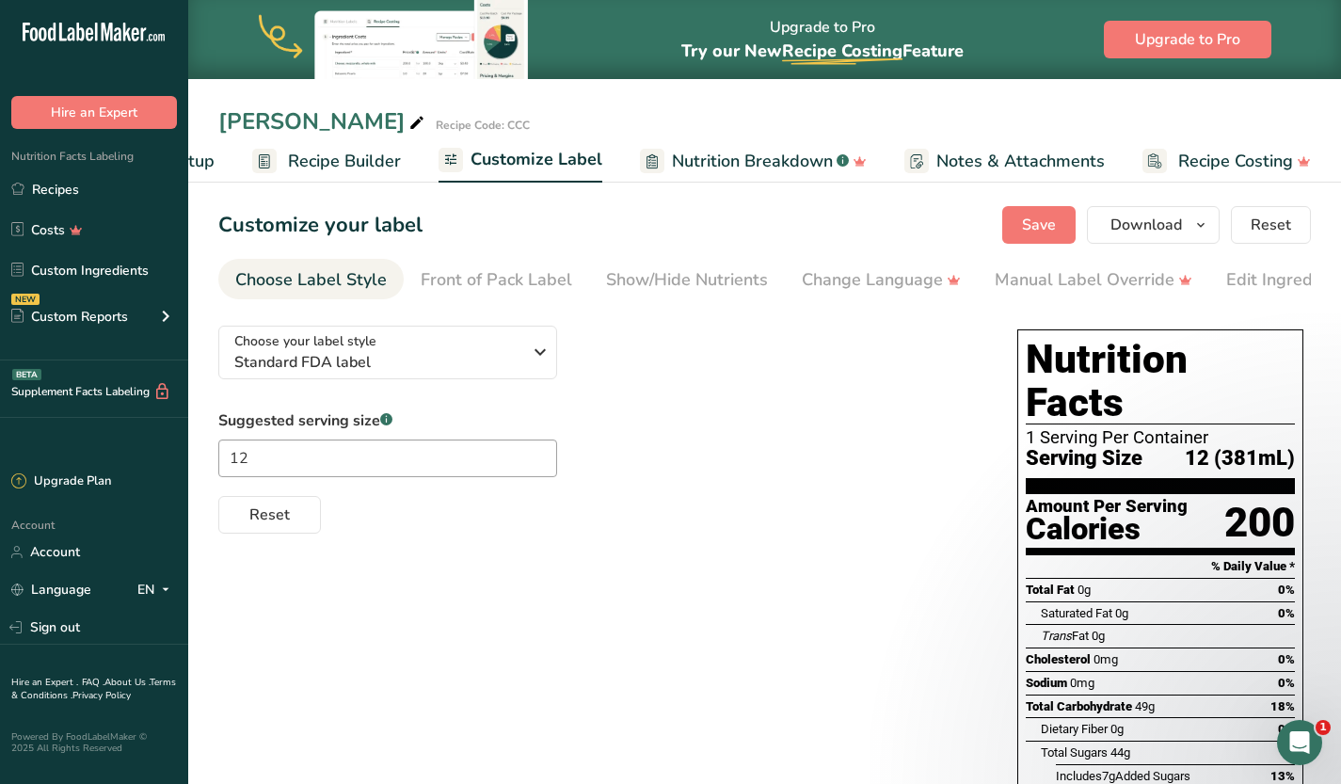
click at [204, 161] on span "Recipe Setup" at bounding box center [163, 161] width 103 height 25
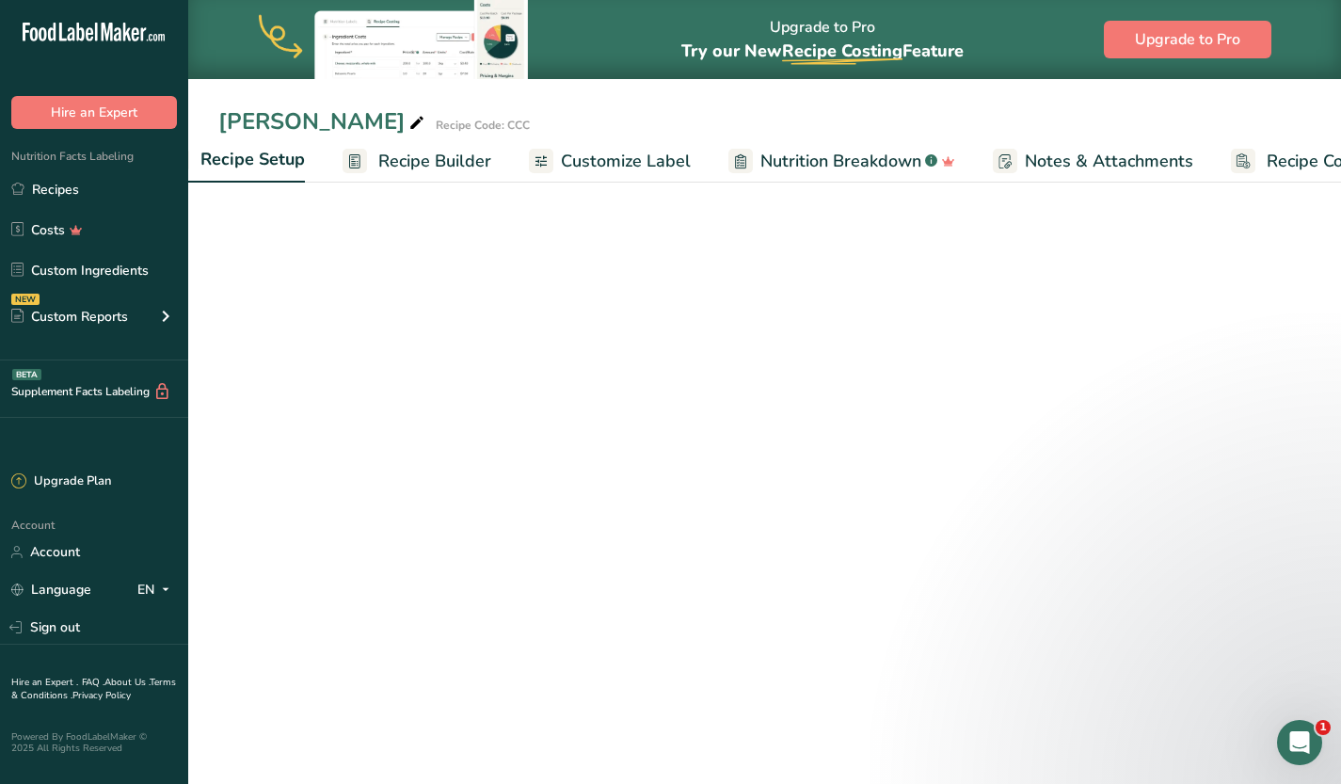
select select "22"
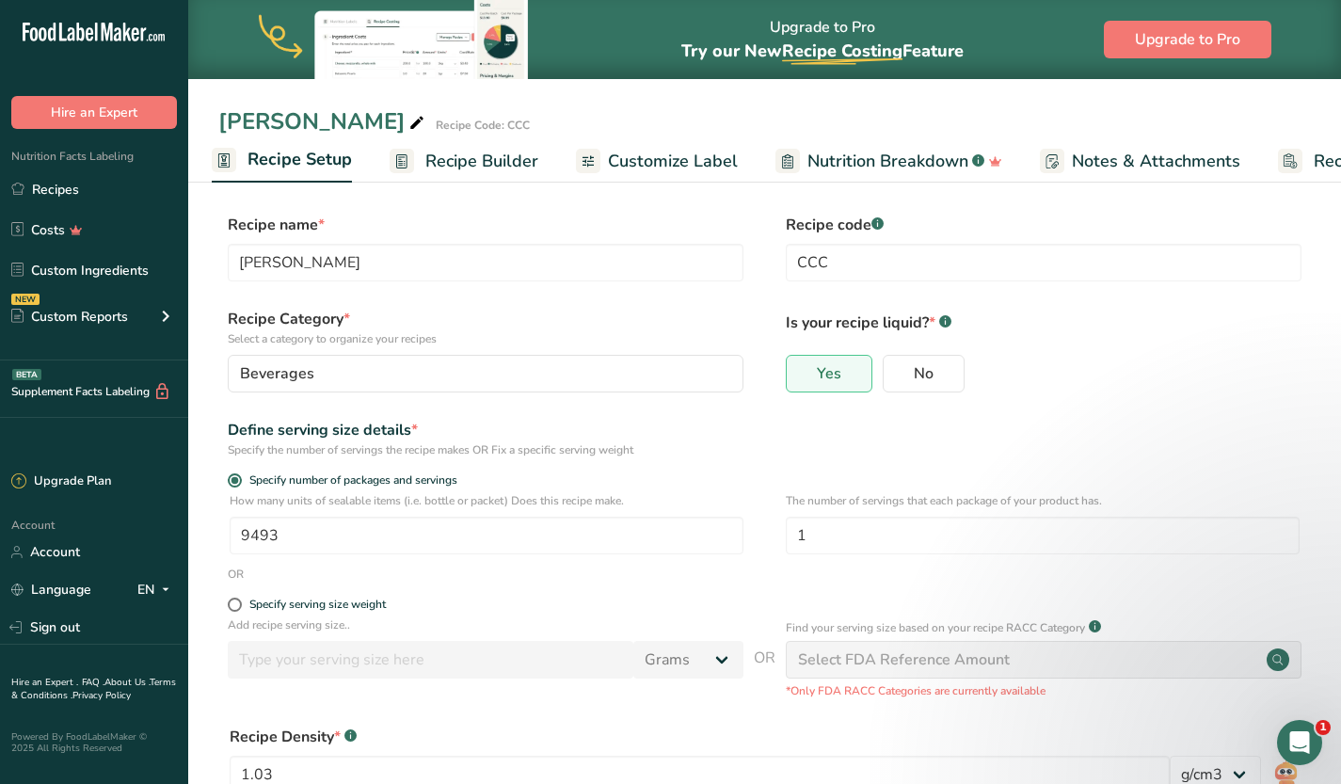
click at [680, 149] on span "Customize Label" at bounding box center [673, 161] width 130 height 25
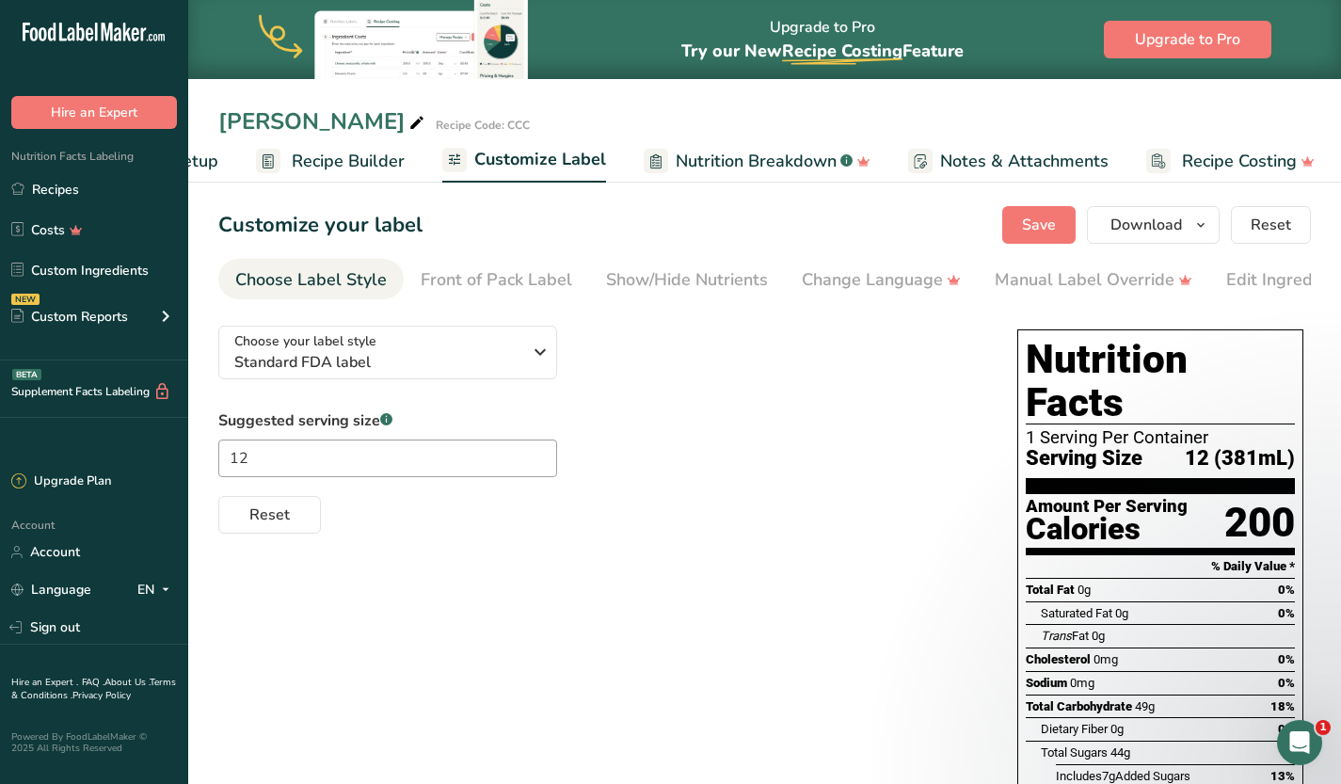
scroll to position [0, 142]
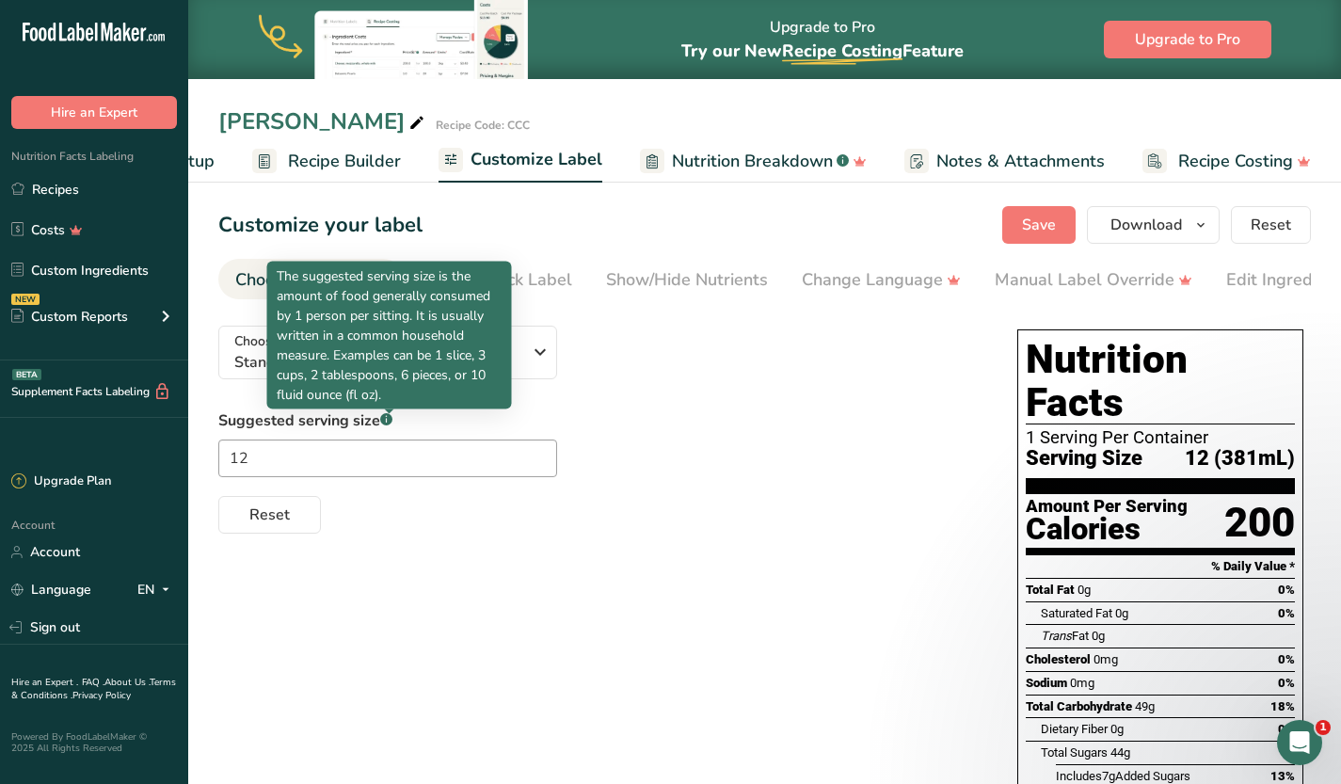
click at [433, 367] on p "The suggested serving size is the amount of food generally consumed by 1 person…" at bounding box center [390, 335] width 226 height 138
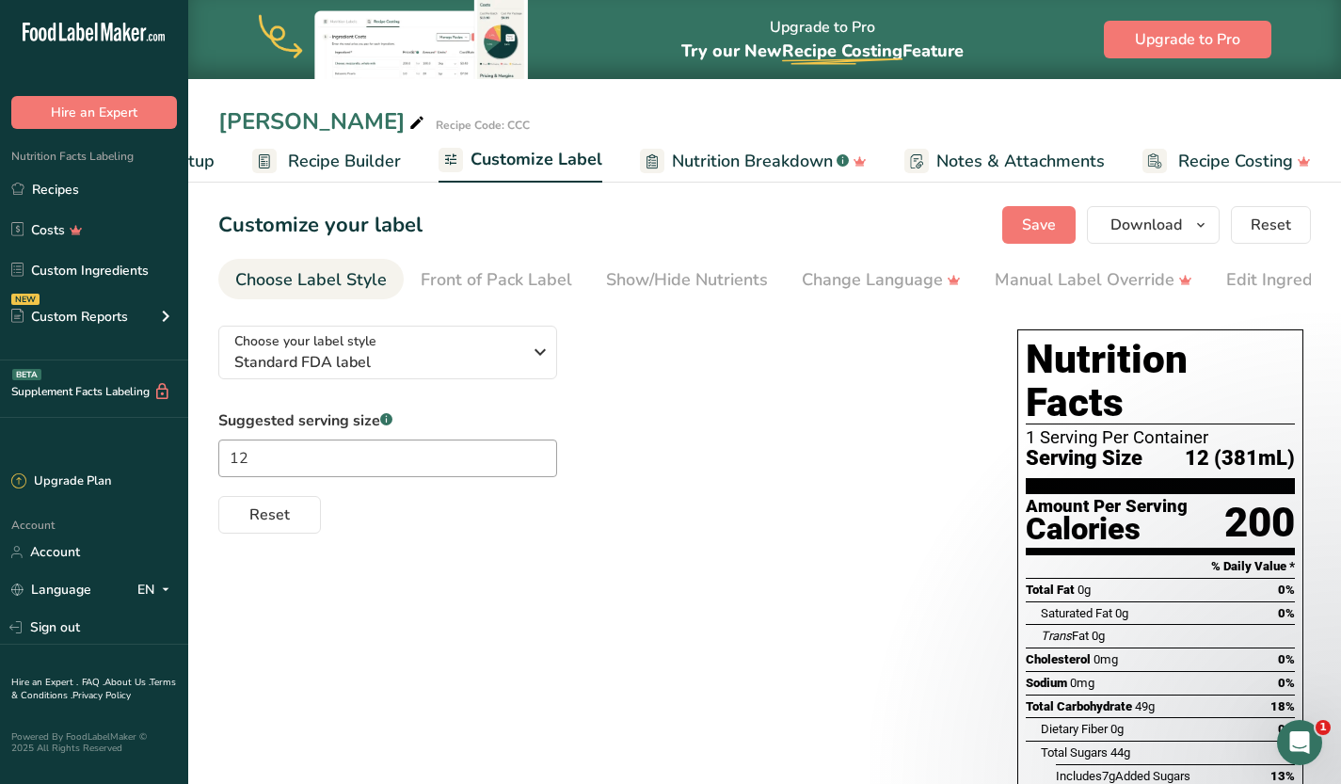
click at [657, 406] on div "Choose your label style Standard FDA label USA (FDA) Standard FDA label Tabular…" at bounding box center [598, 422] width 761 height 223
click at [479, 360] on span "Standard FDA label" at bounding box center [377, 362] width 287 height 23
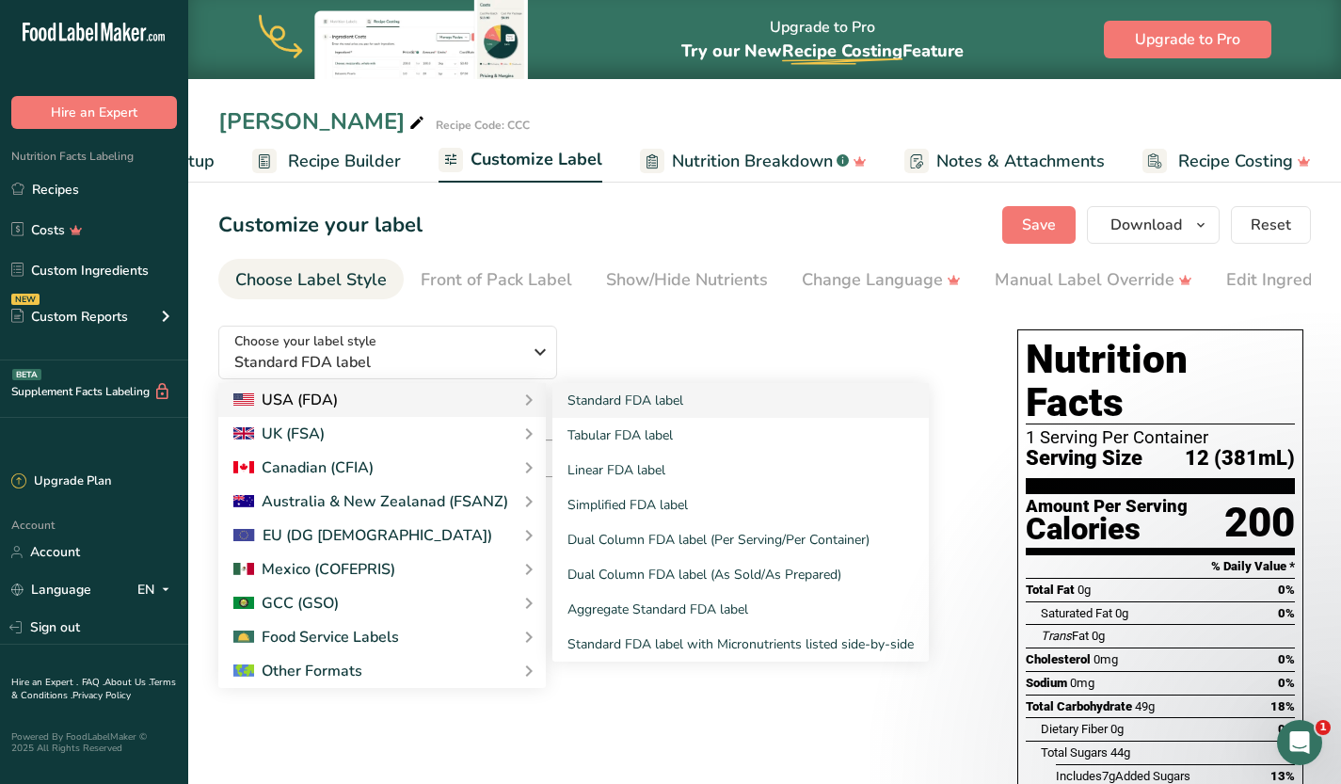
click at [437, 400] on div "USA (FDA)" at bounding box center [381, 400] width 297 height 23
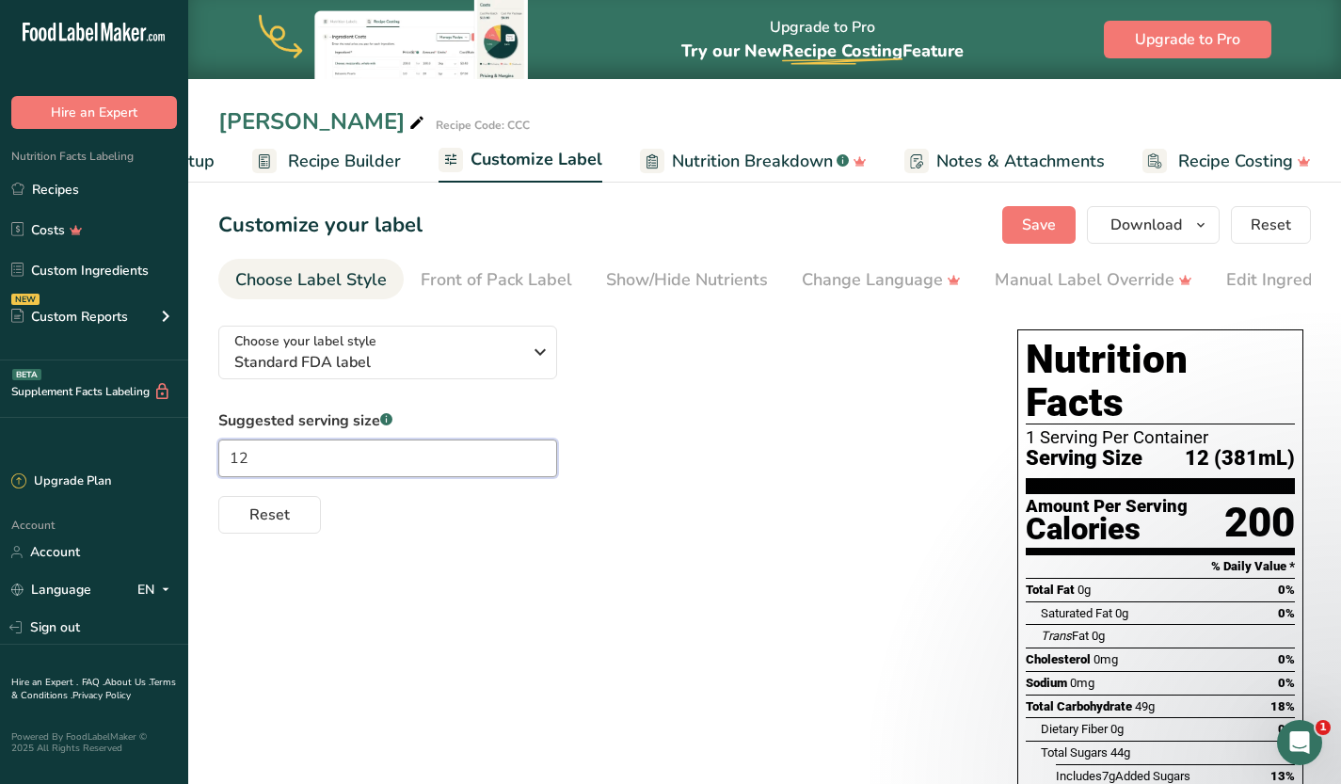
click at [381, 476] on input "12" at bounding box center [387, 458] width 339 height 38
click at [337, 171] on span "Recipe Builder" at bounding box center [344, 161] width 113 height 25
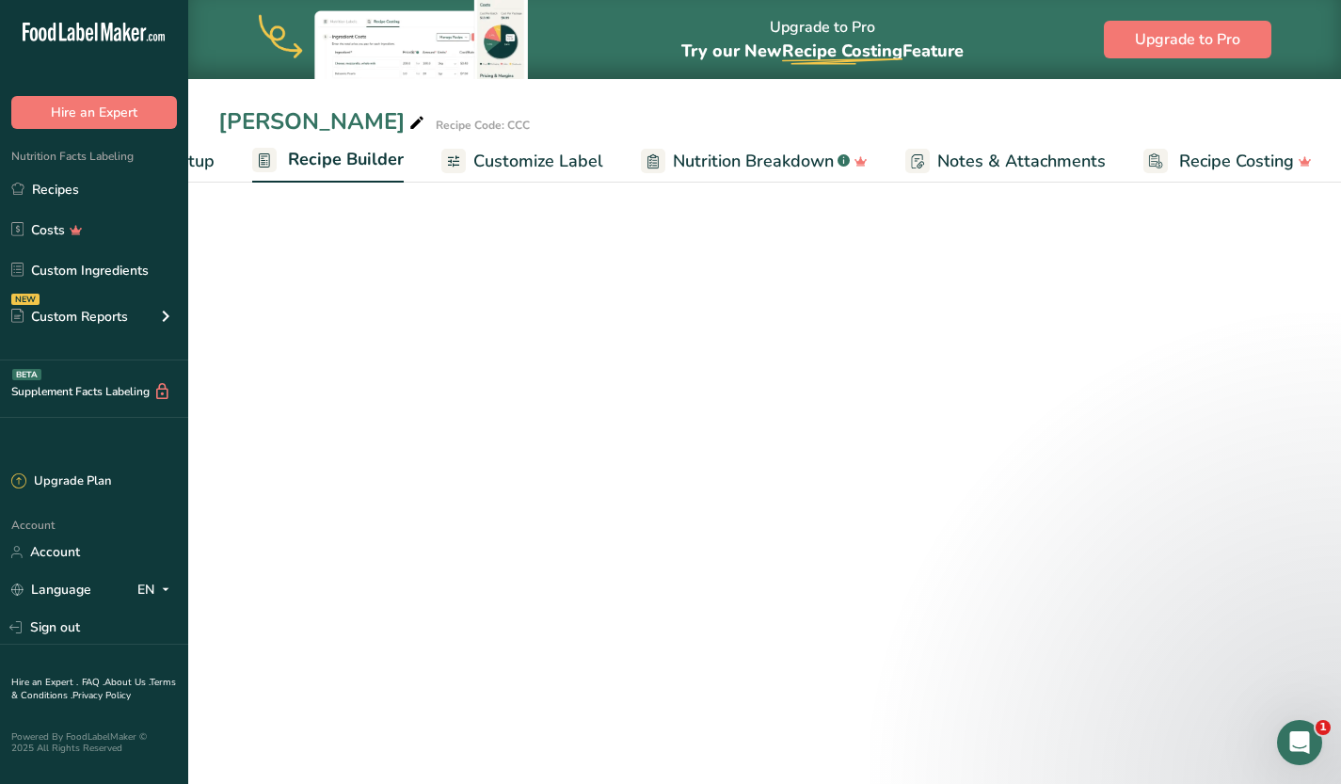
scroll to position [0, 142]
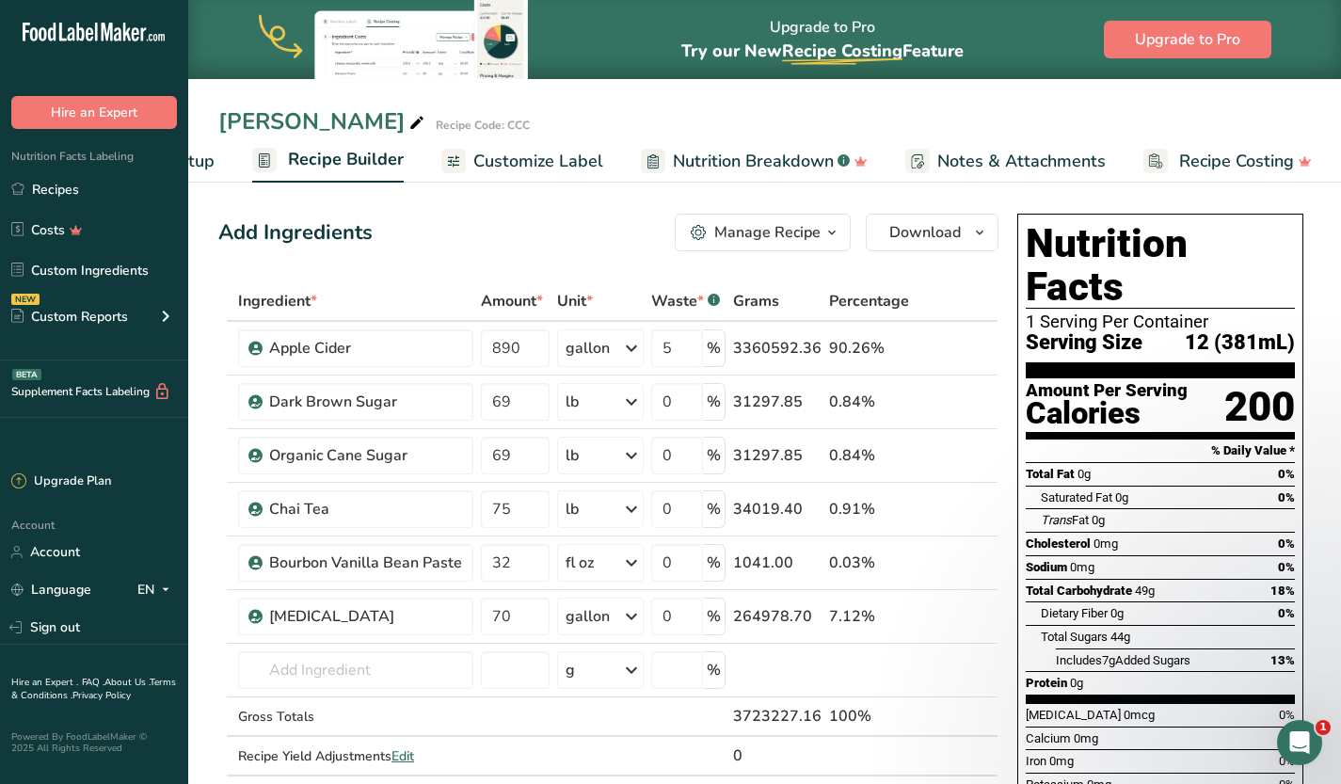
click at [198, 167] on span "Recipe Setup" at bounding box center [163, 161] width 103 height 25
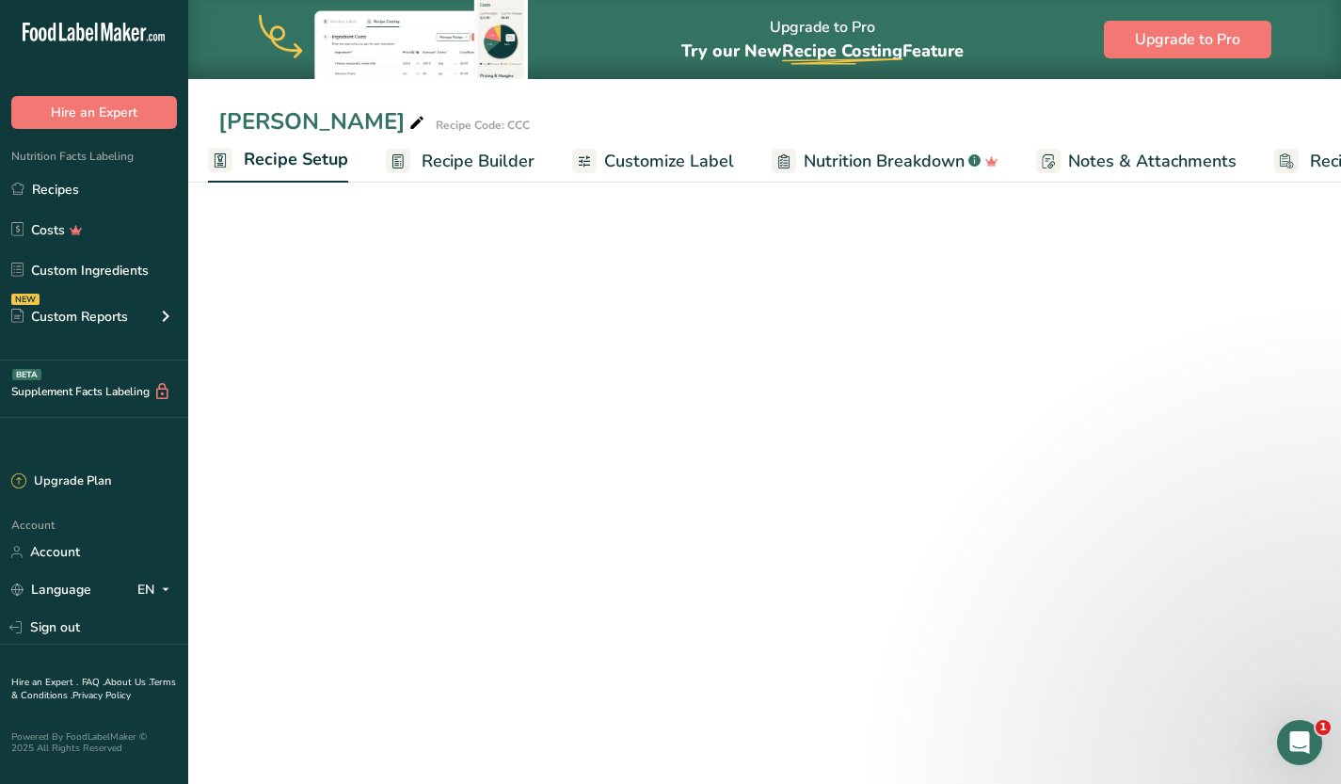
select select "22"
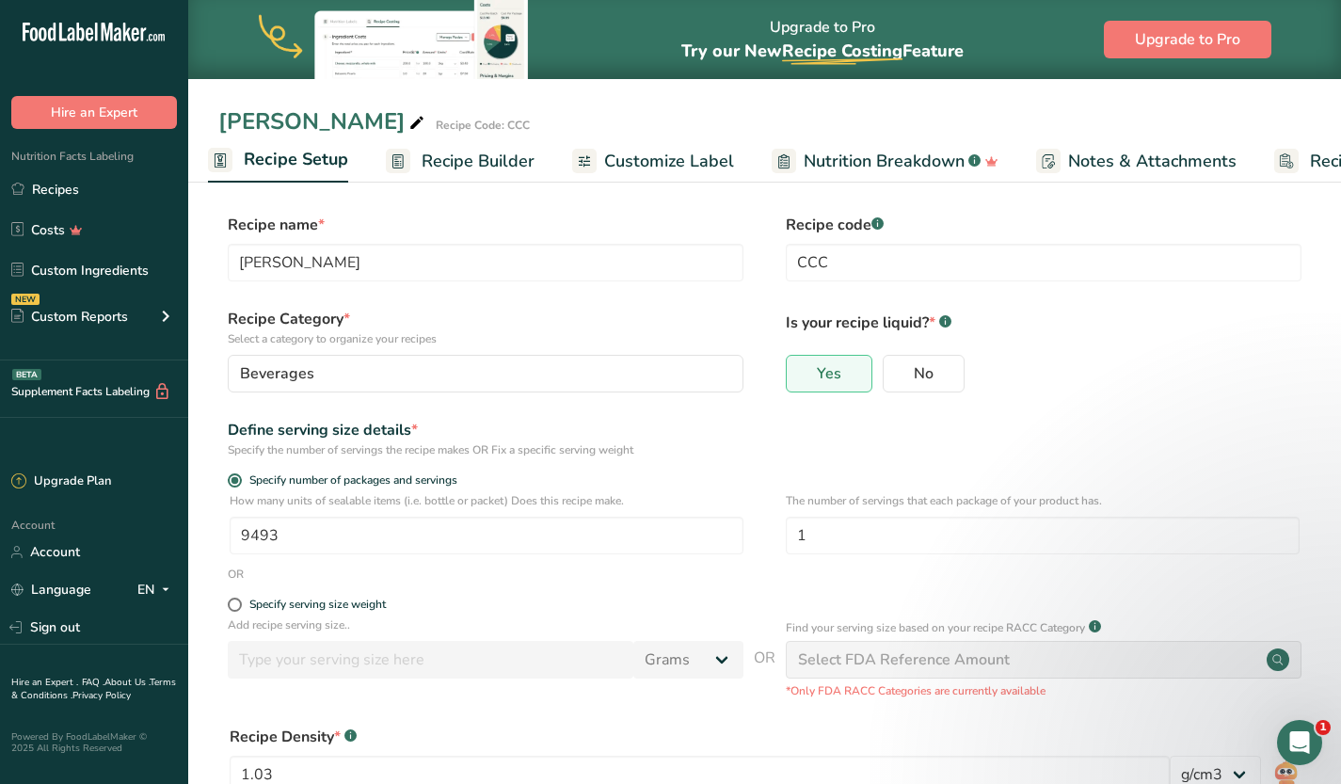
scroll to position [0, 7]
click at [258, 603] on div "Specify serving size weight" at bounding box center [317, 605] width 136 height 14
click at [240, 603] on input "Specify serving size weight" at bounding box center [234, 604] width 12 height 12
radio input "true"
radio input "false"
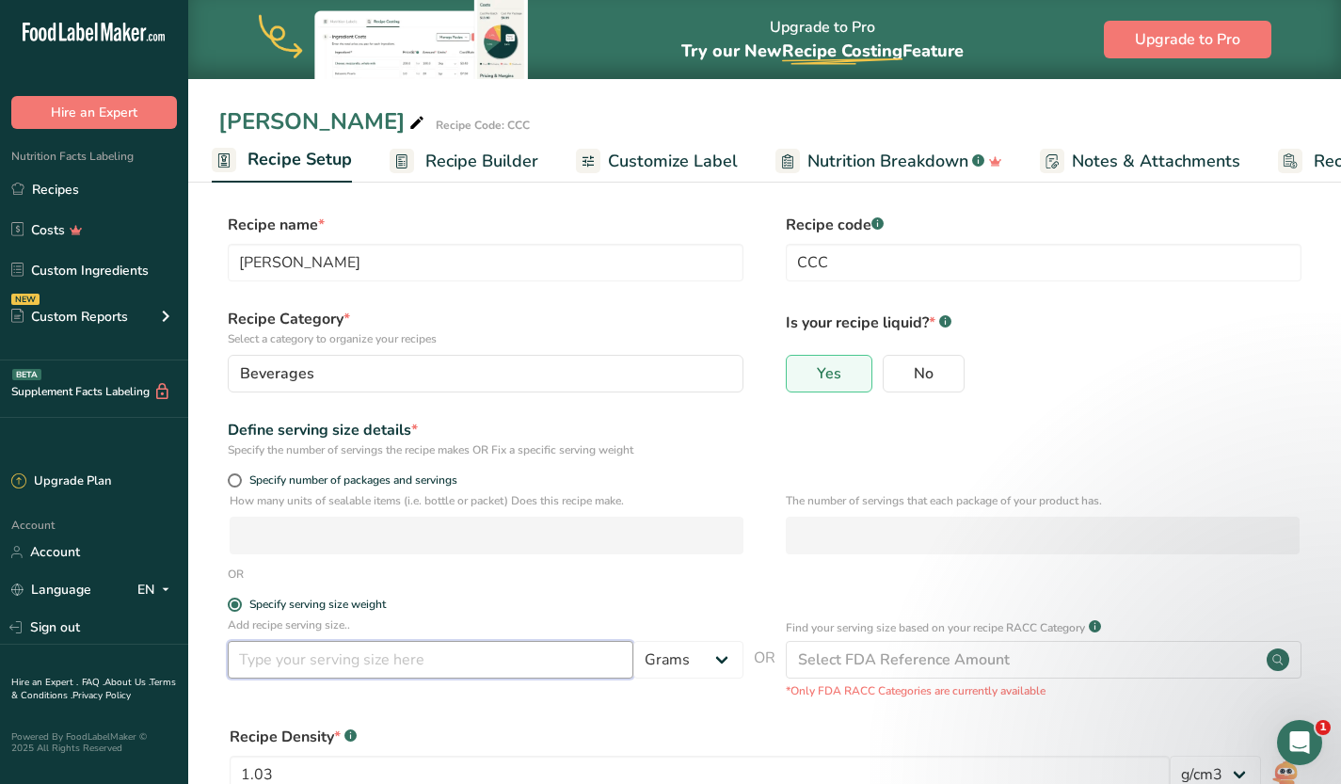
click at [403, 662] on input "number" at bounding box center [431, 660] width 406 height 38
type input "12"
click at [737, 654] on select "Grams kg mg mcg lb oz l mL fl oz tbsp tsp cup qt gallon" at bounding box center [688, 660] width 110 height 38
drag, startPoint x: 493, startPoint y: 595, endPoint x: 265, endPoint y: 521, distance: 239.3
click at [493, 595] on form "Recipe name * Chai Cider Recipe code .a-a{fill:#347362;}.b-a{fill:#fff;} CCC Re…" at bounding box center [764, 579] width 1092 height 731
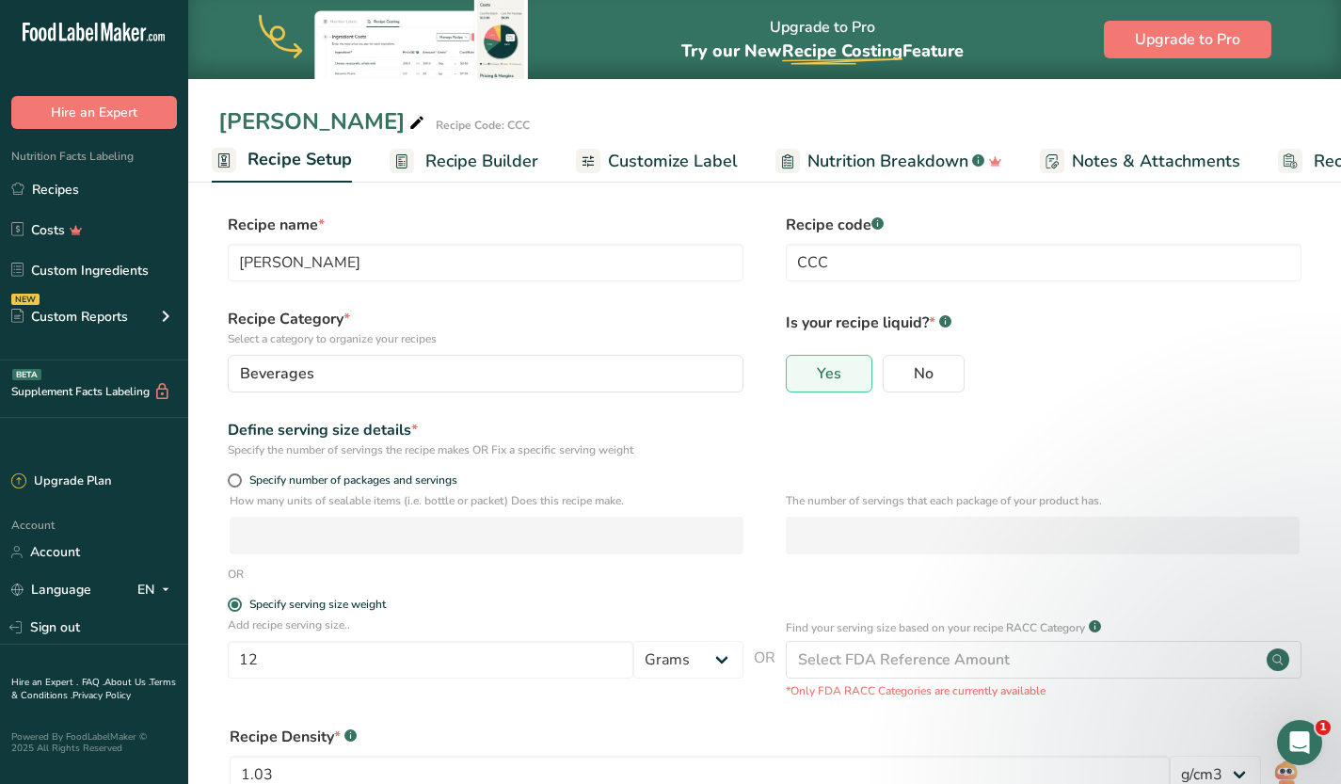
click at [233, 470] on form "Recipe name * Chai Cider Recipe code .a-a{fill:#347362;}.b-a{fill:#fff;} CCC Re…" at bounding box center [764, 579] width 1092 height 731
click at [231, 476] on span at bounding box center [235, 480] width 14 height 14
click at [231, 476] on input "Specify number of packages and servings" at bounding box center [234, 480] width 12 height 12
radio input "true"
radio input "false"
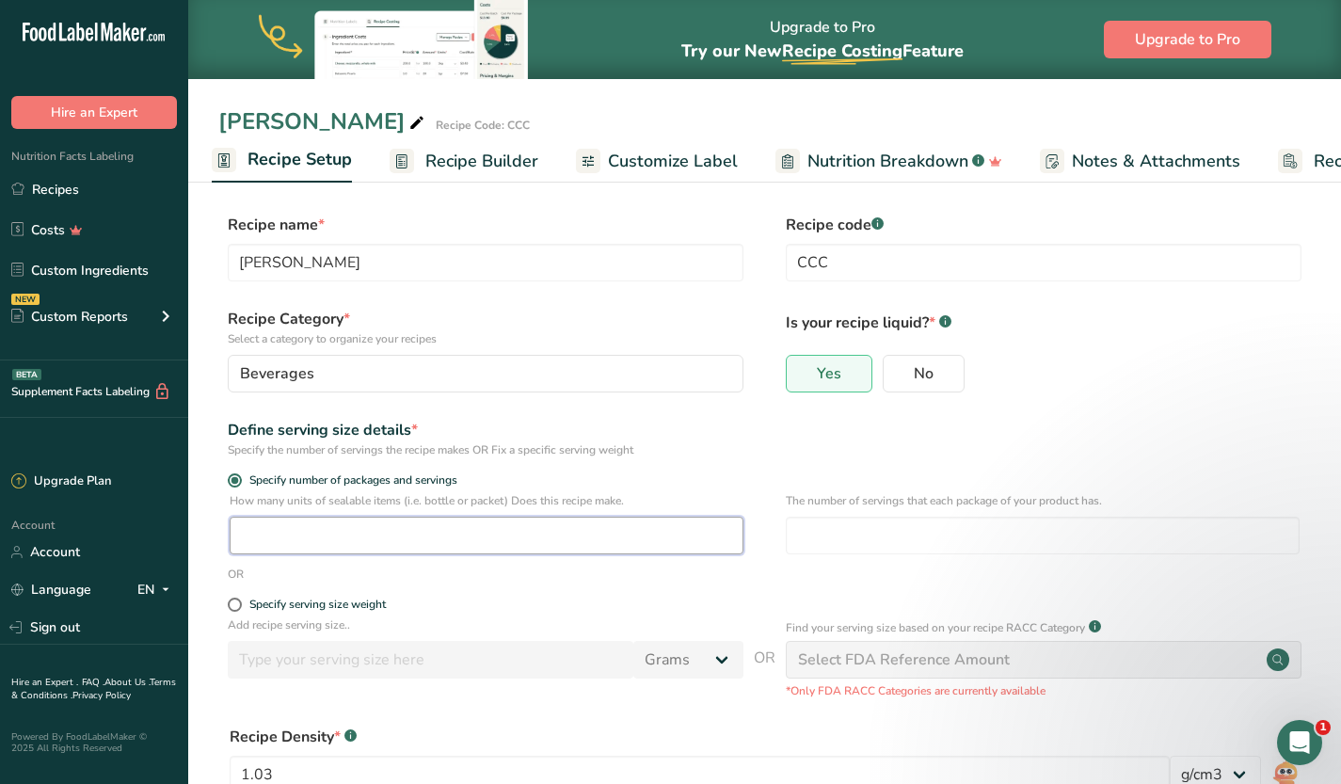
click at [313, 536] on input "number" at bounding box center [487, 536] width 514 height 38
click at [683, 432] on div "Define serving size details *" at bounding box center [486, 430] width 516 height 23
click at [1248, 404] on form "Recipe name * Chai Cider Recipe code .a-a{fill:#347362;}.b-a{fill:#fff;} CCC Re…" at bounding box center [764, 579] width 1092 height 731
click at [556, 544] on input "number" at bounding box center [487, 536] width 514 height 38
type input "9543"
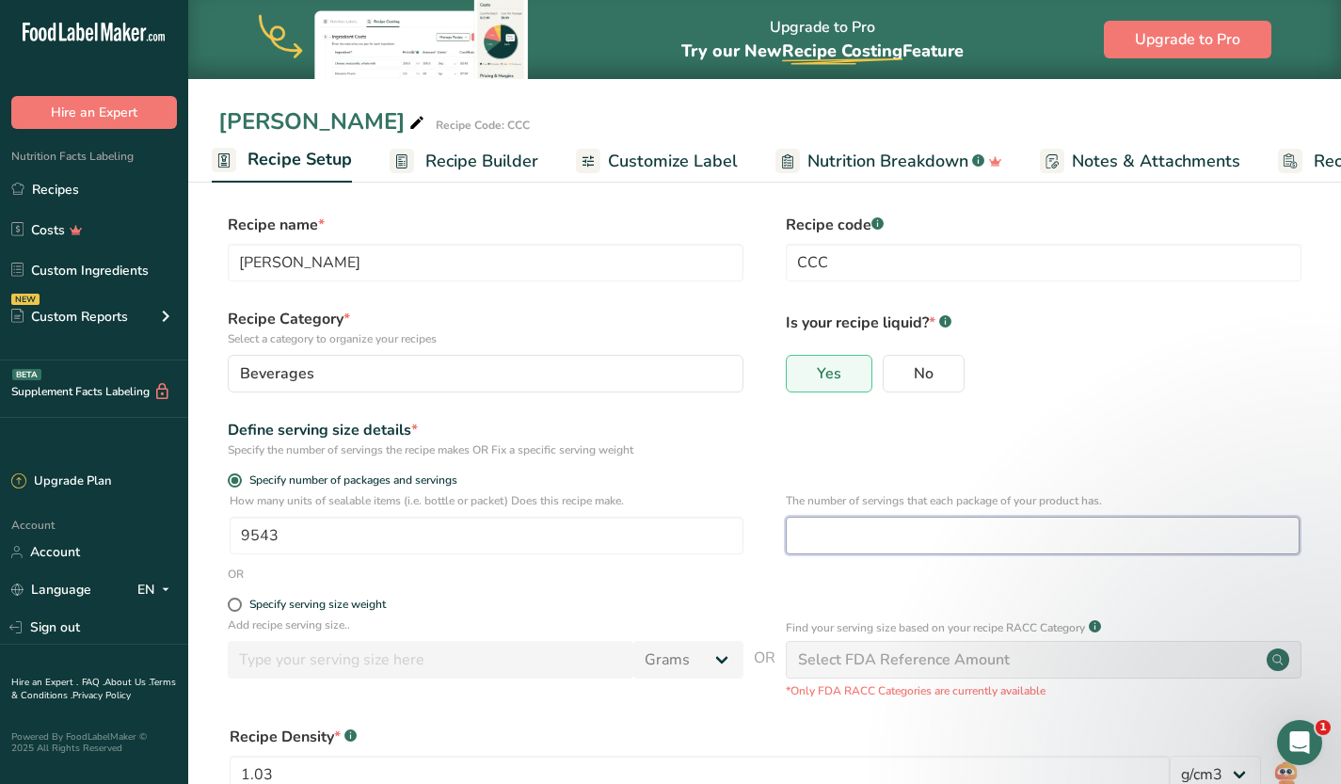
click at [889, 537] on input "number" at bounding box center [1043, 536] width 514 height 38
type input "1"
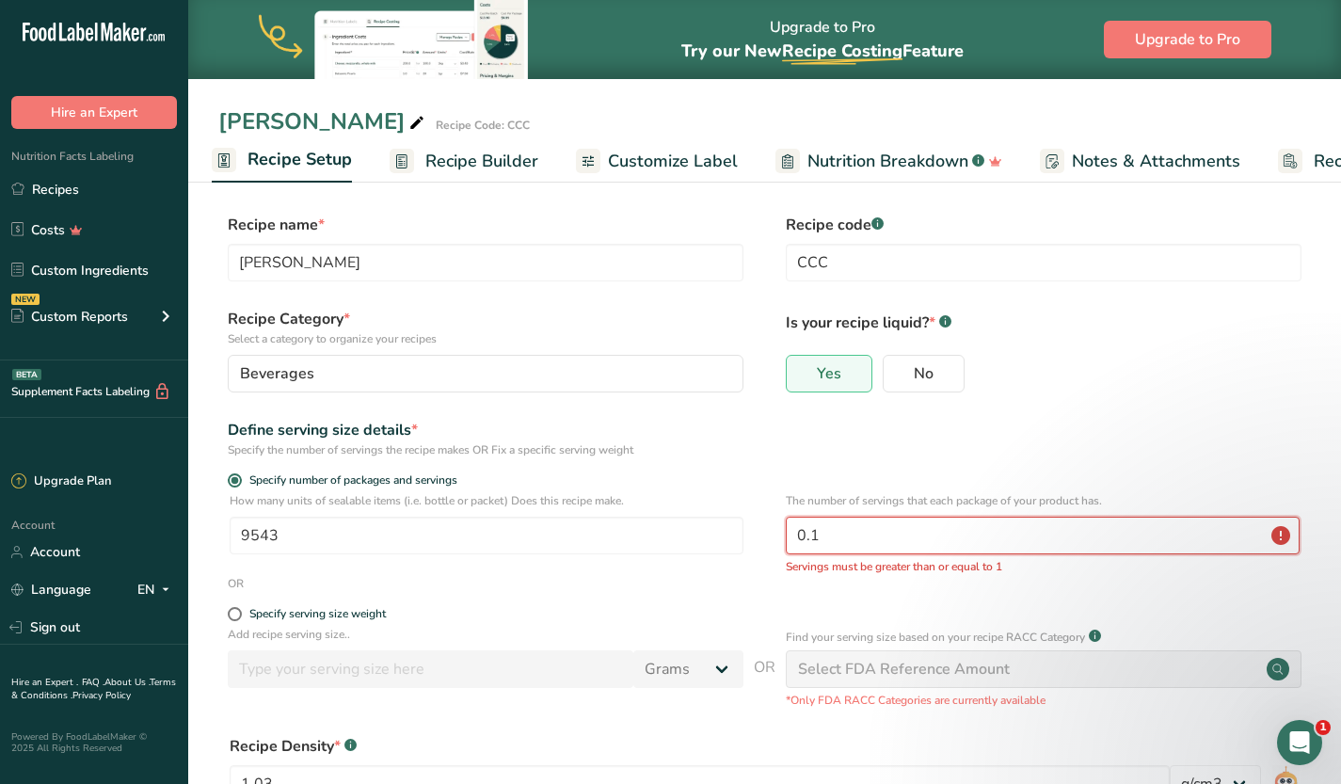
type input "0"
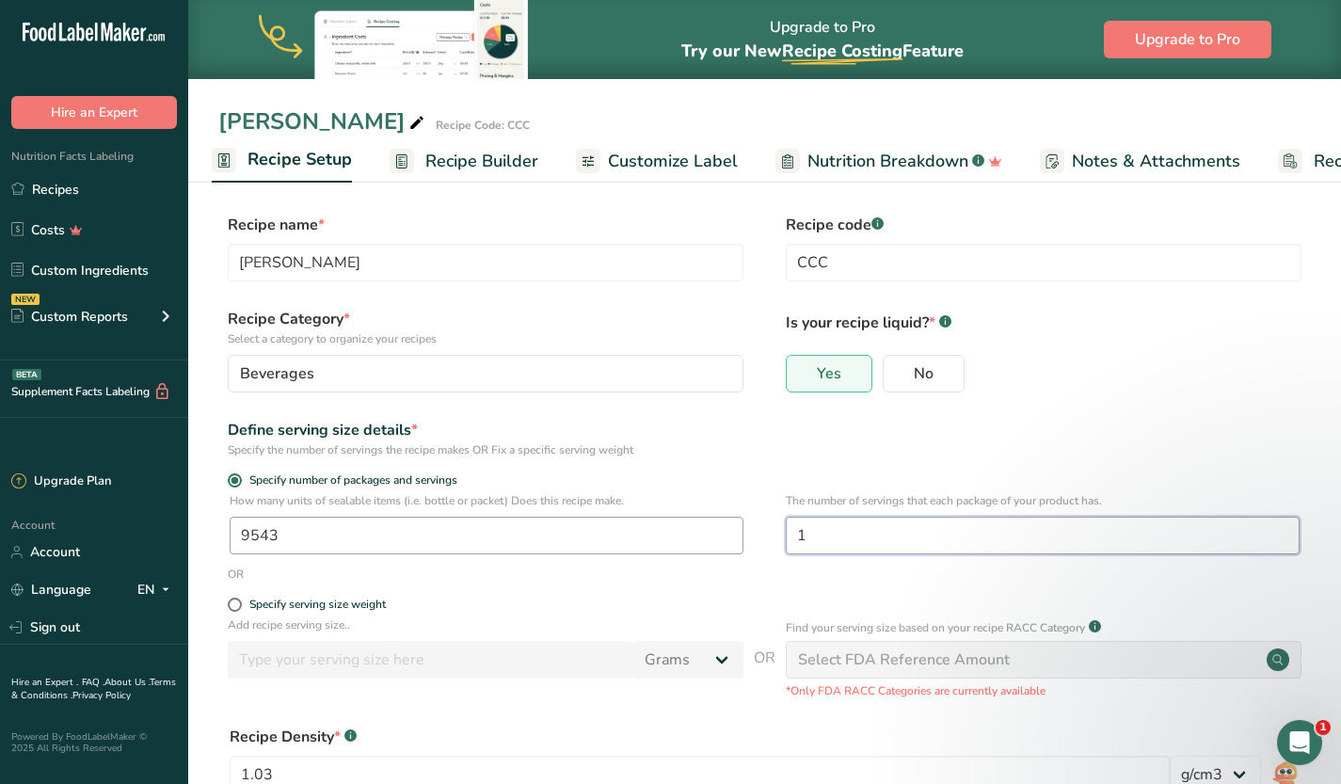
type input "1"
click at [446, 540] on input "9543" at bounding box center [487, 536] width 514 height 38
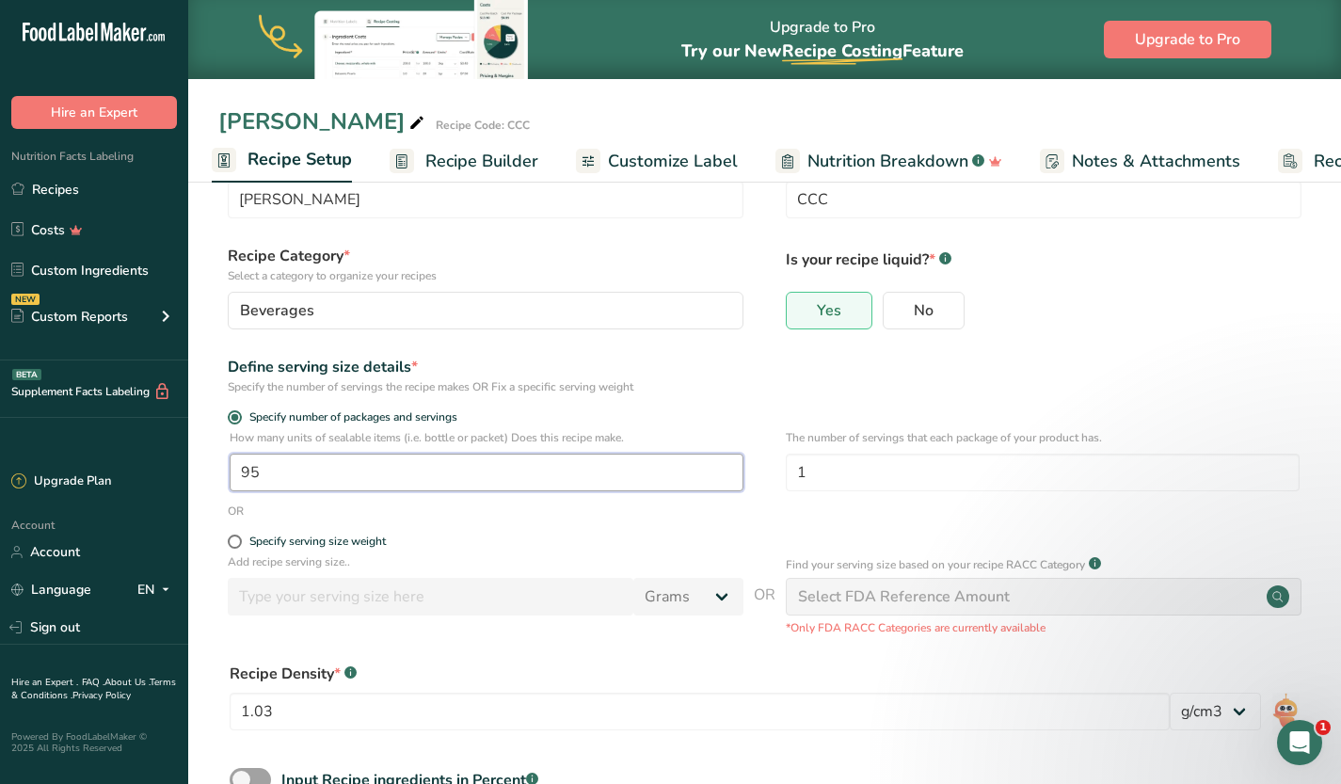
scroll to position [191, 0]
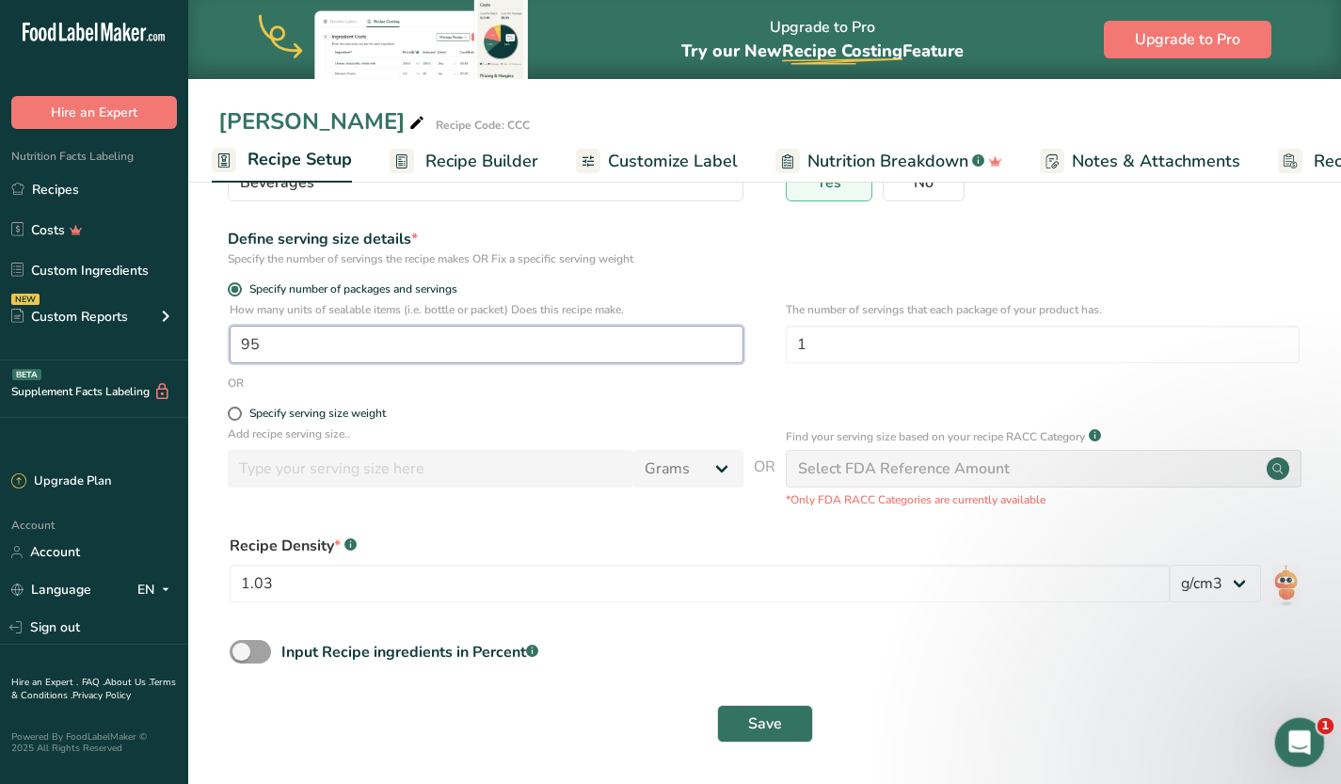
type input "95"
click at [1303, 733] on icon "Open Intercom Messenger" at bounding box center [1297, 740] width 31 height 31
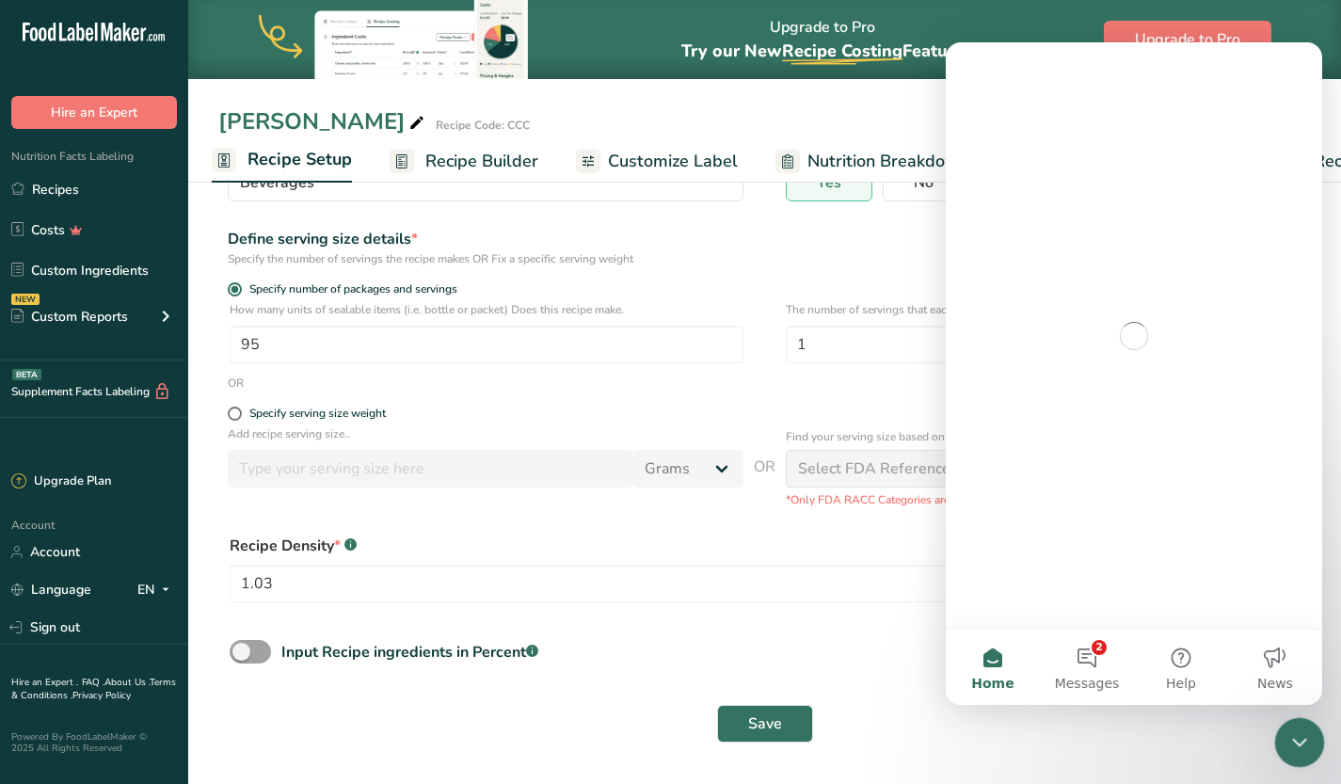
scroll to position [0, 0]
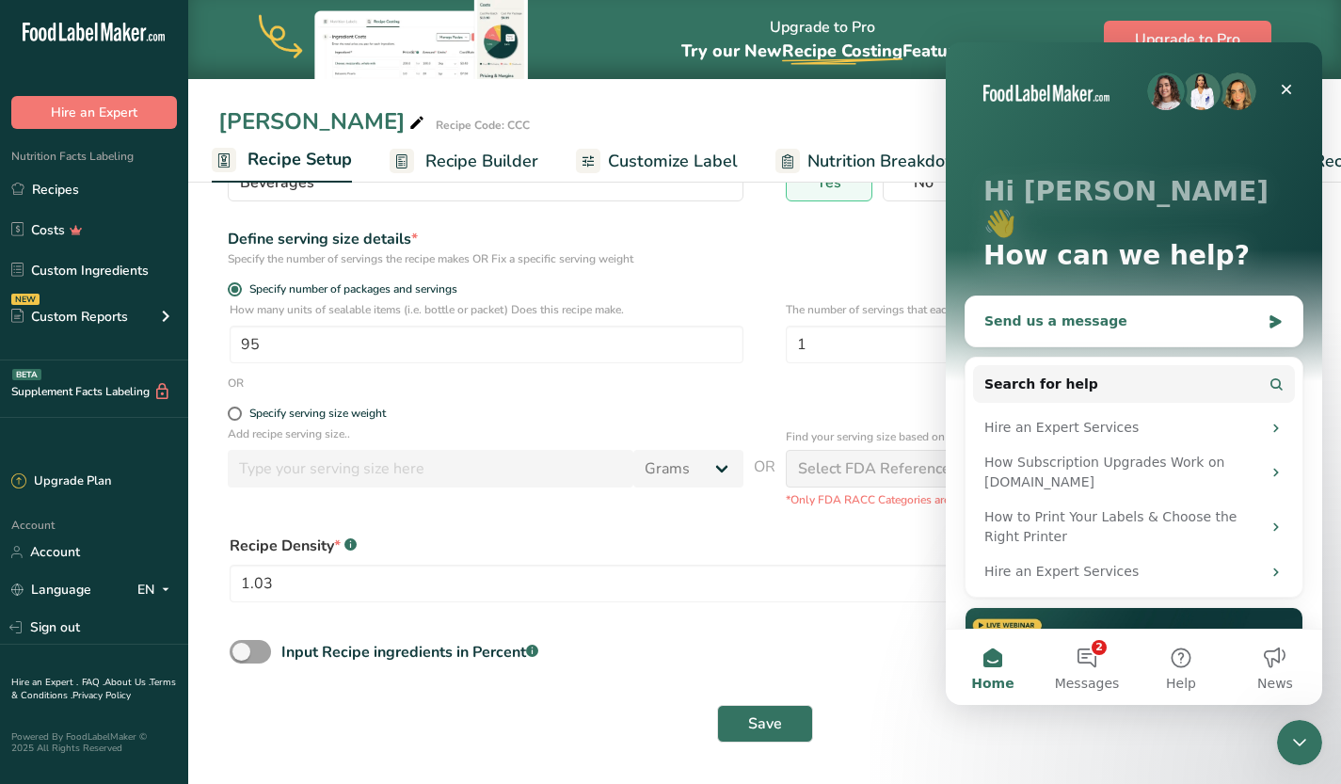
click at [1107, 311] on div "Send us a message" at bounding box center [1122, 321] width 276 height 20
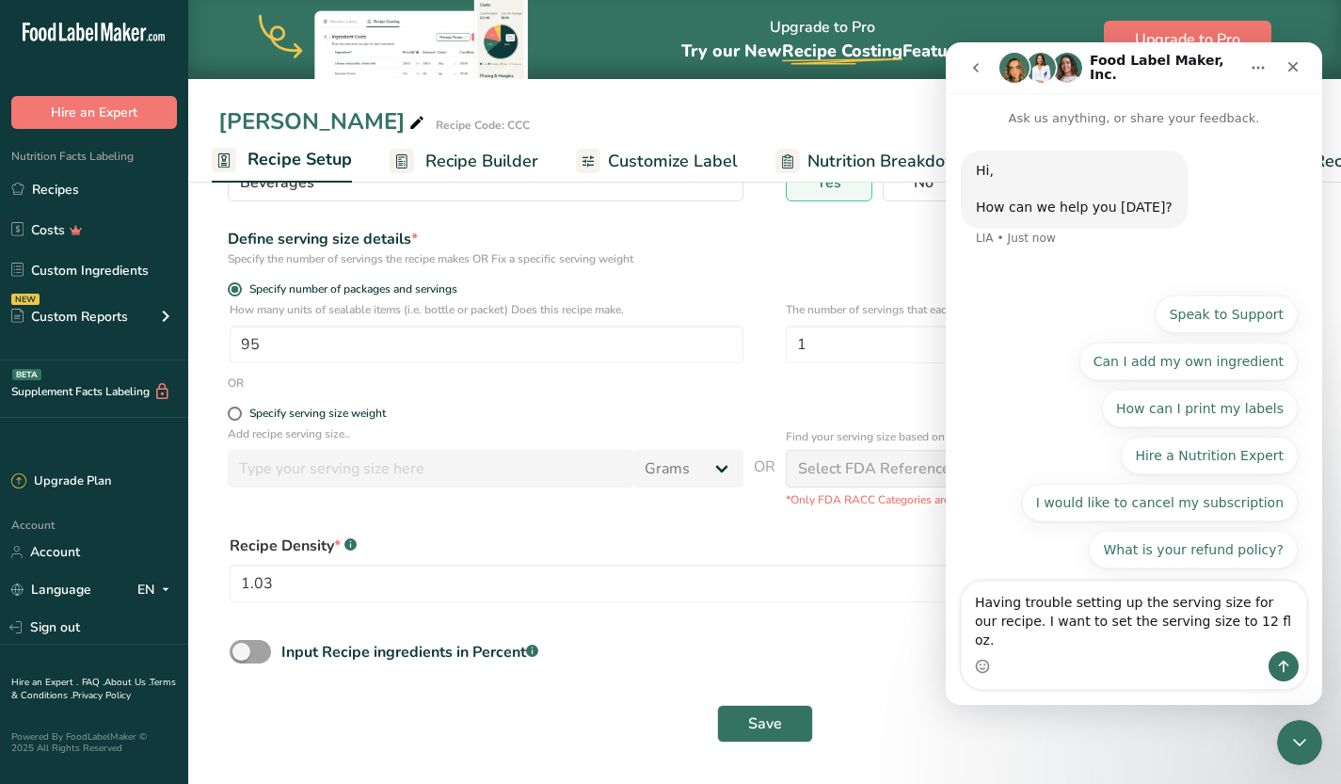
type textarea "Having trouble setting up the serving size for our recipe. I want to set the se…"
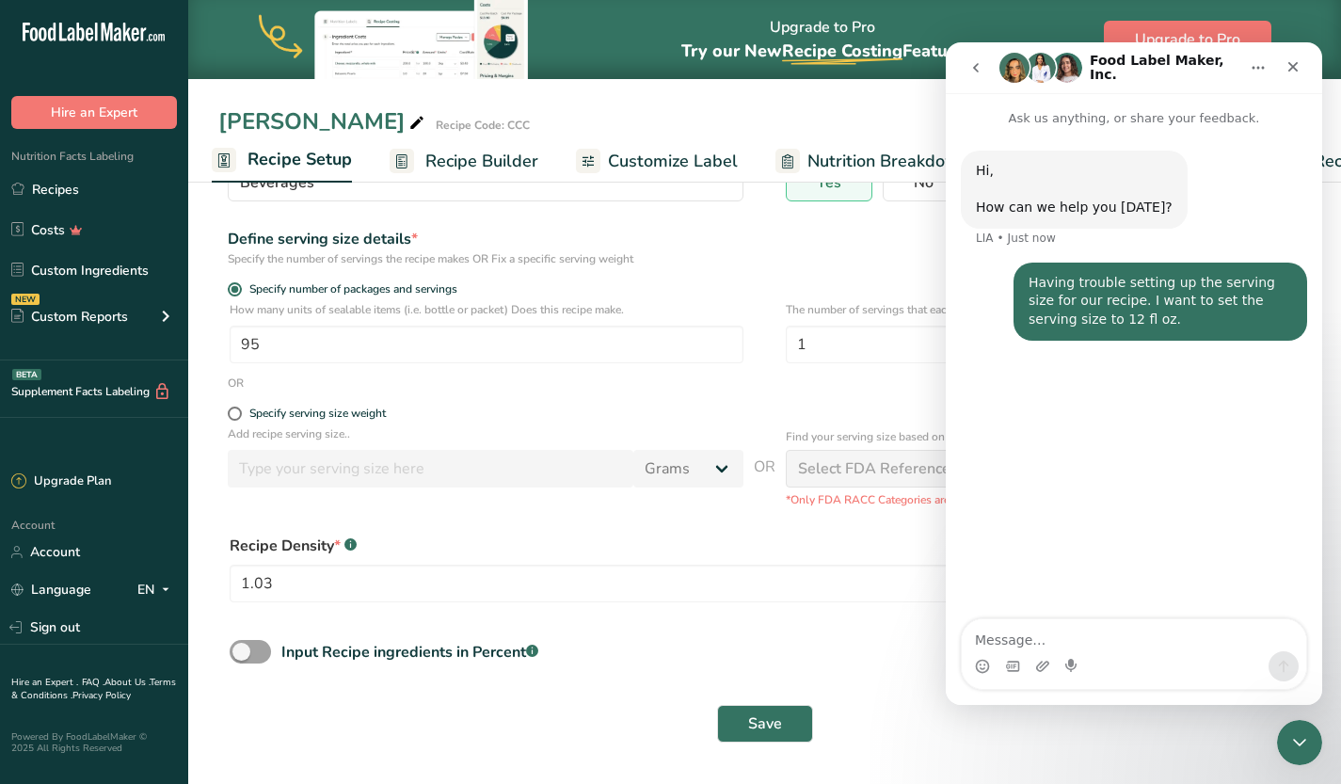
click at [829, 548] on div "Recipe Density * .a-a{fill:#347362;}.b-a{fill:#fff;}" at bounding box center [765, 545] width 1070 height 23
click at [1265, 72] on icon "Home" at bounding box center [1258, 67] width 15 height 15
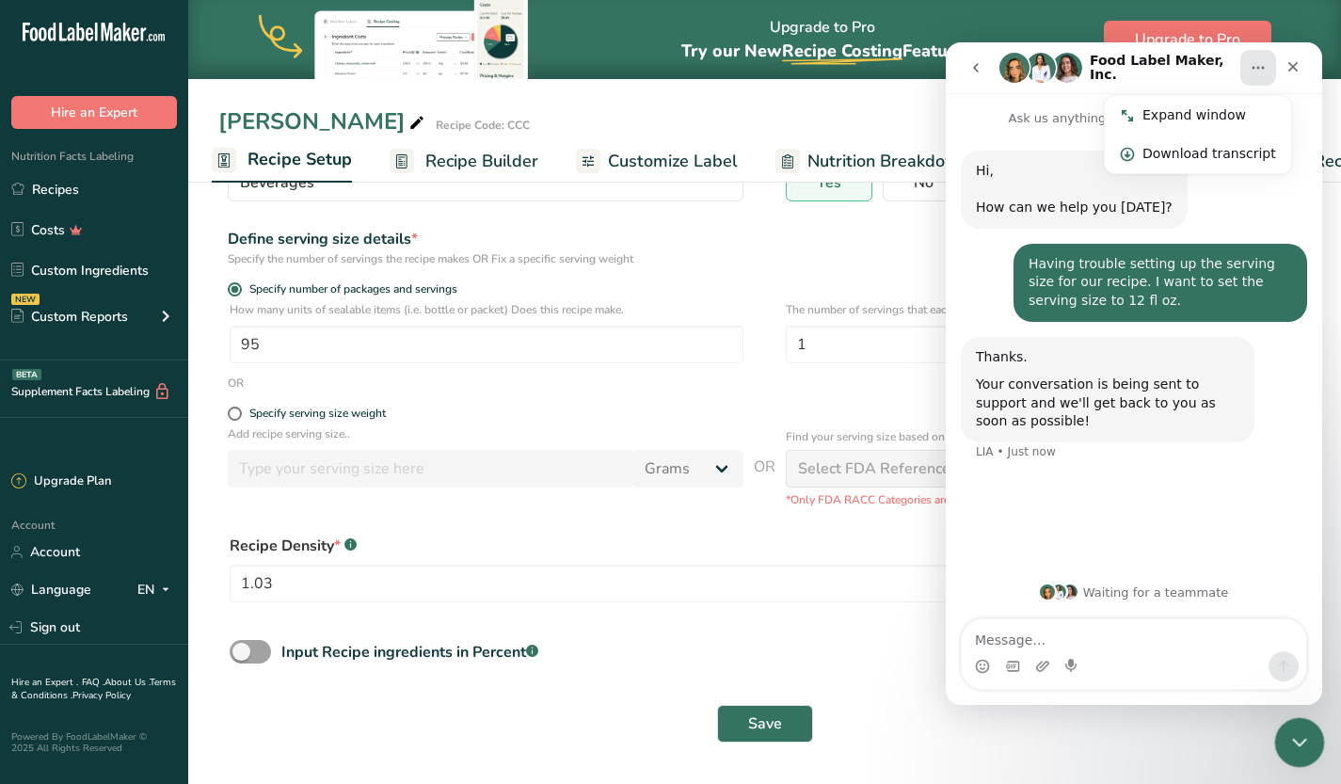
click at [1293, 746] on icon "Close Intercom Messenger" at bounding box center [1296, 739] width 23 height 23
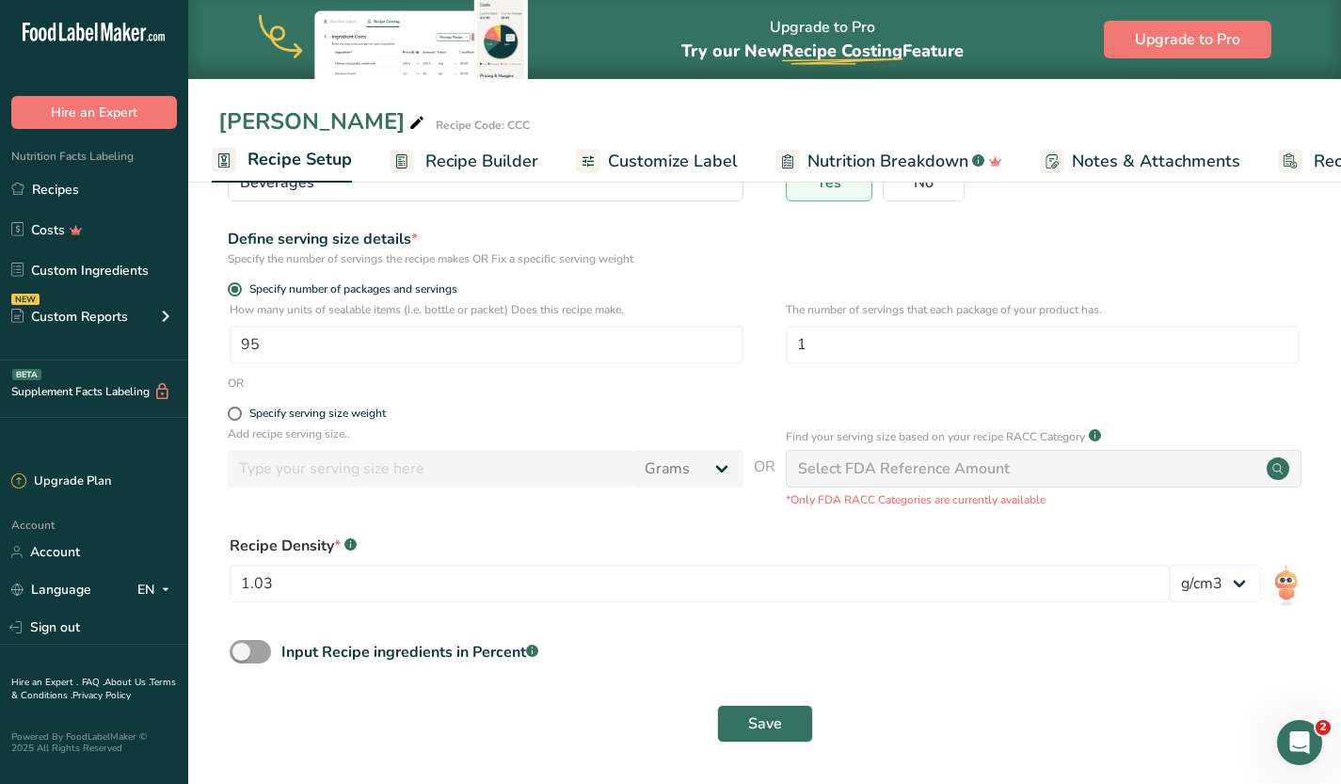
scroll to position [131, 0]
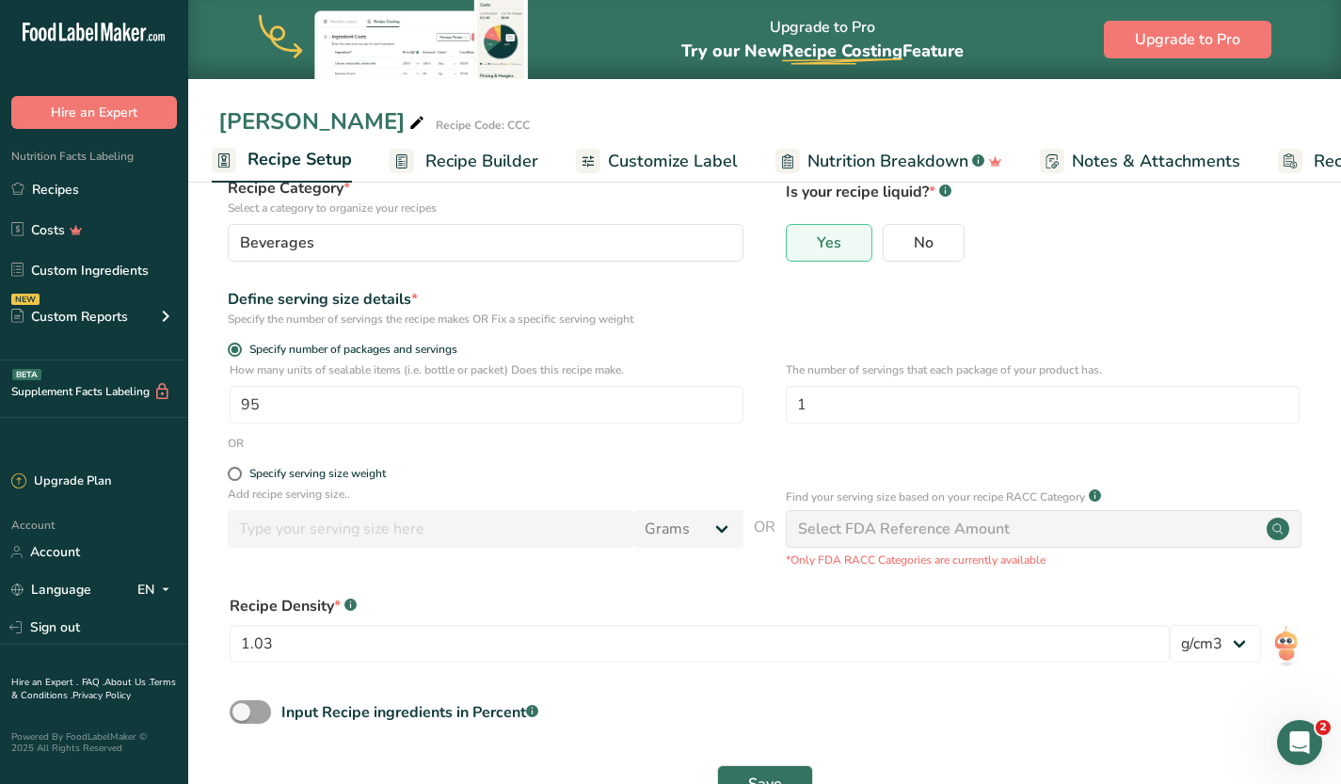
click at [1023, 528] on div "Select FDA Reference Amount" at bounding box center [1044, 529] width 516 height 38
click at [350, 475] on div "Specify serving size weight" at bounding box center [317, 474] width 136 height 14
click at [240, 475] on input "Specify serving size weight" at bounding box center [234, 474] width 12 height 12
radio input "true"
radio input "false"
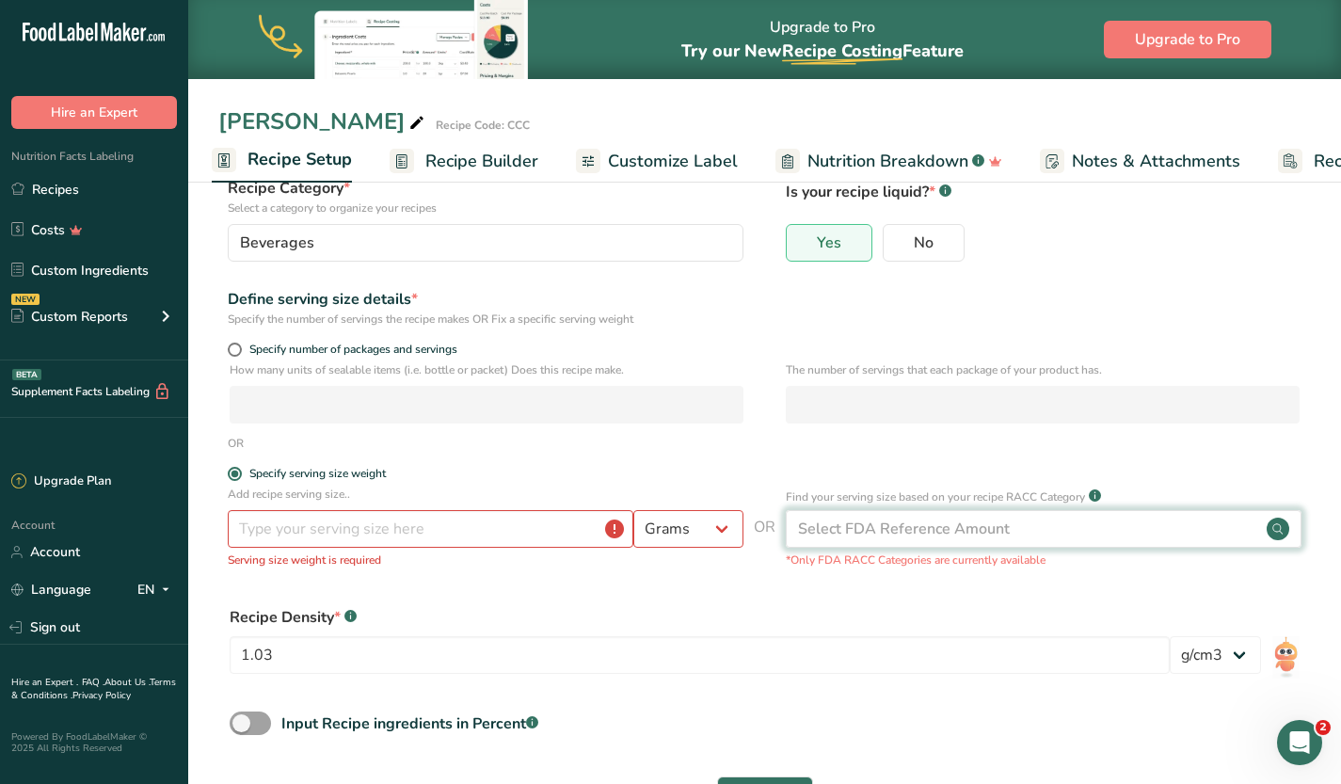
click at [1007, 515] on div "Select FDA Reference Amount" at bounding box center [1044, 529] width 516 height 38
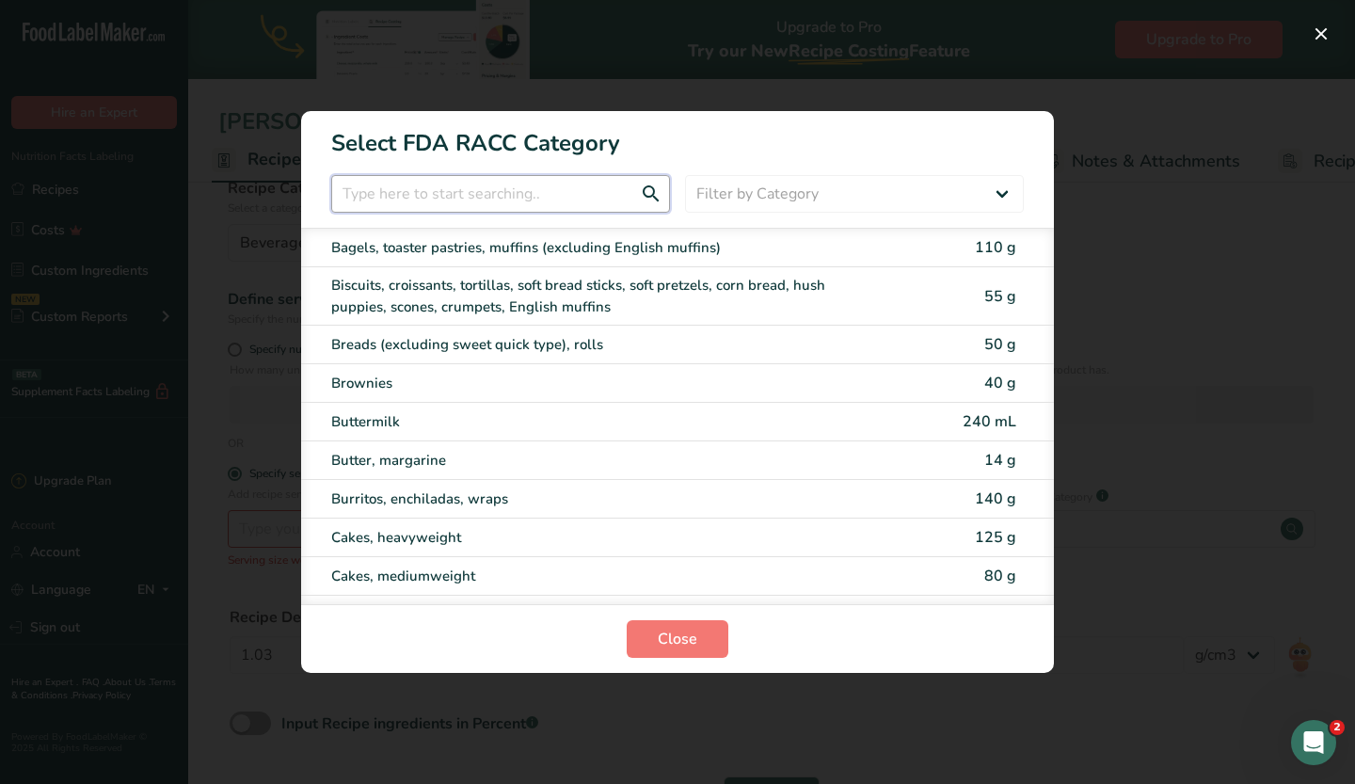
click at [493, 186] on input "RACC Category Selection Modal" at bounding box center [500, 194] width 339 height 38
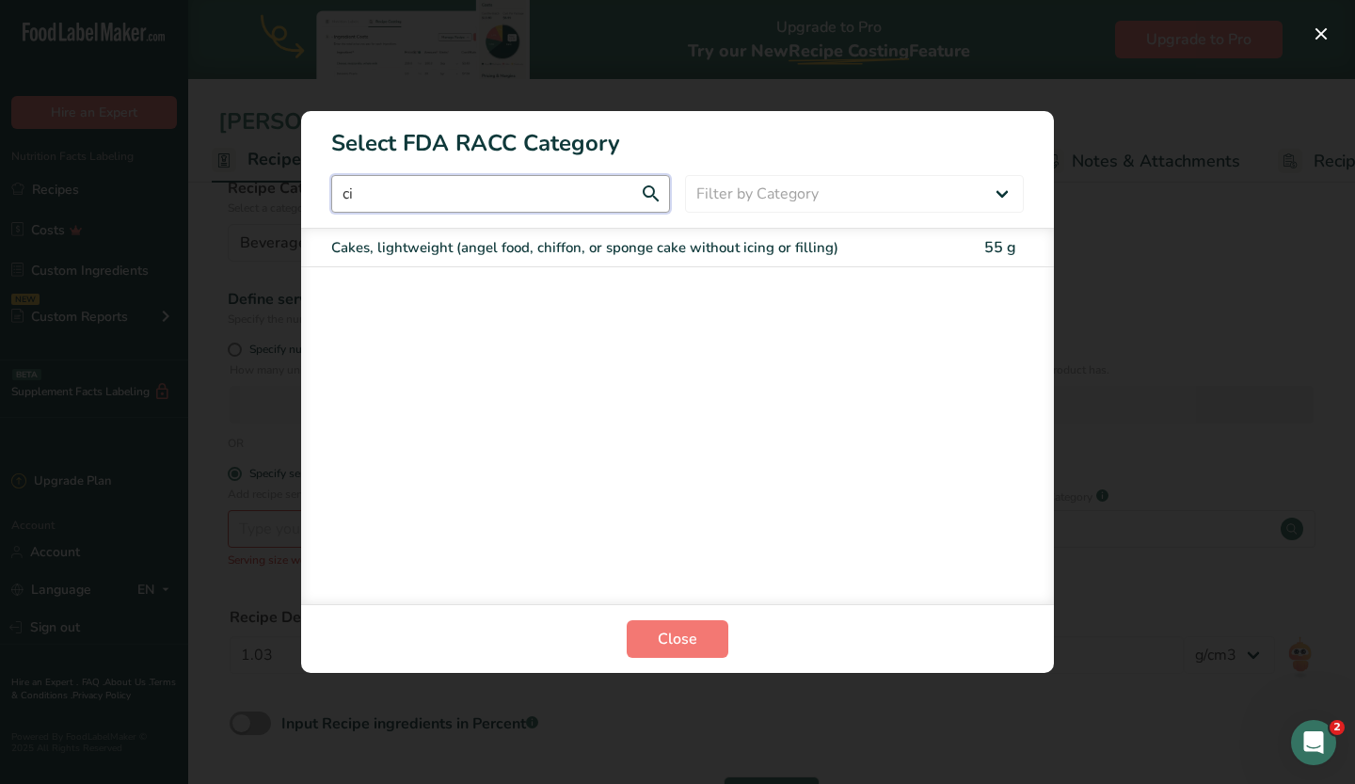
type input "c"
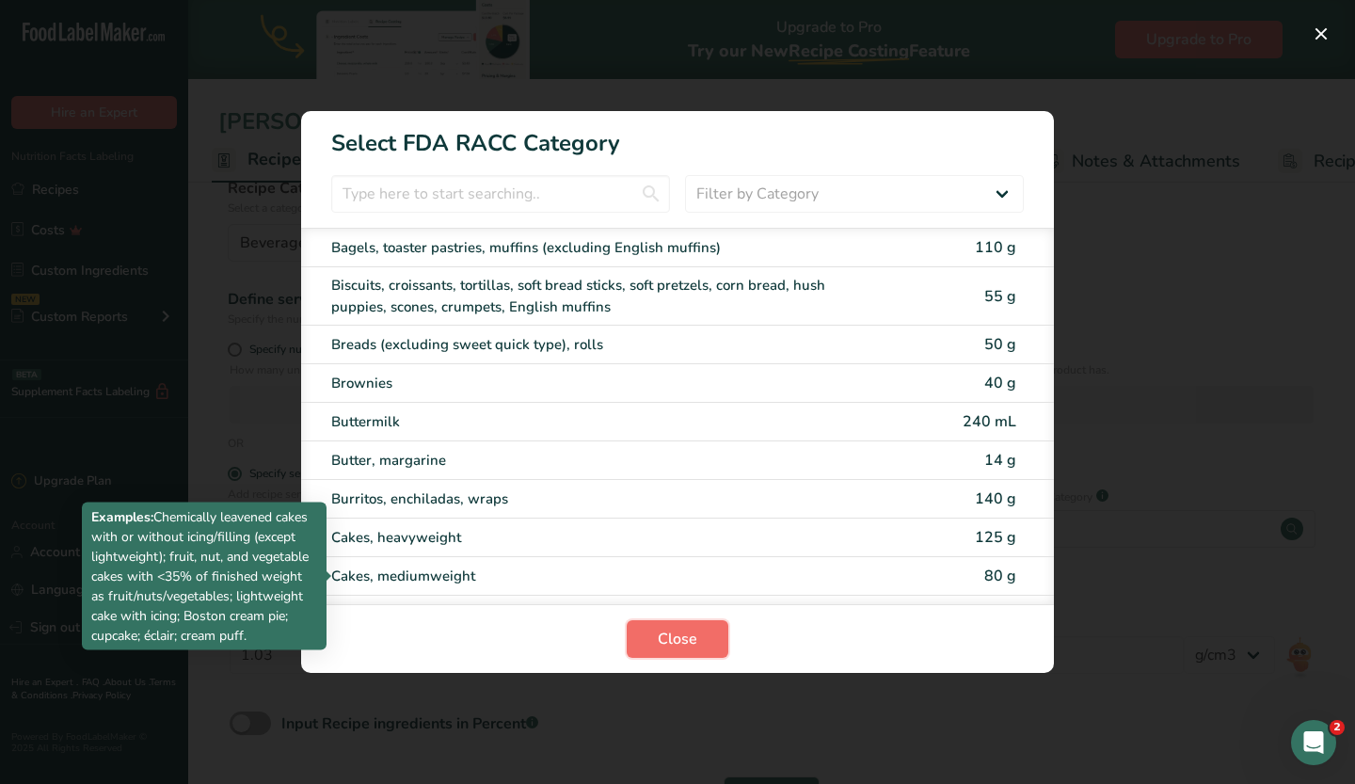
click at [693, 628] on span "Close" at bounding box center [678, 639] width 40 height 23
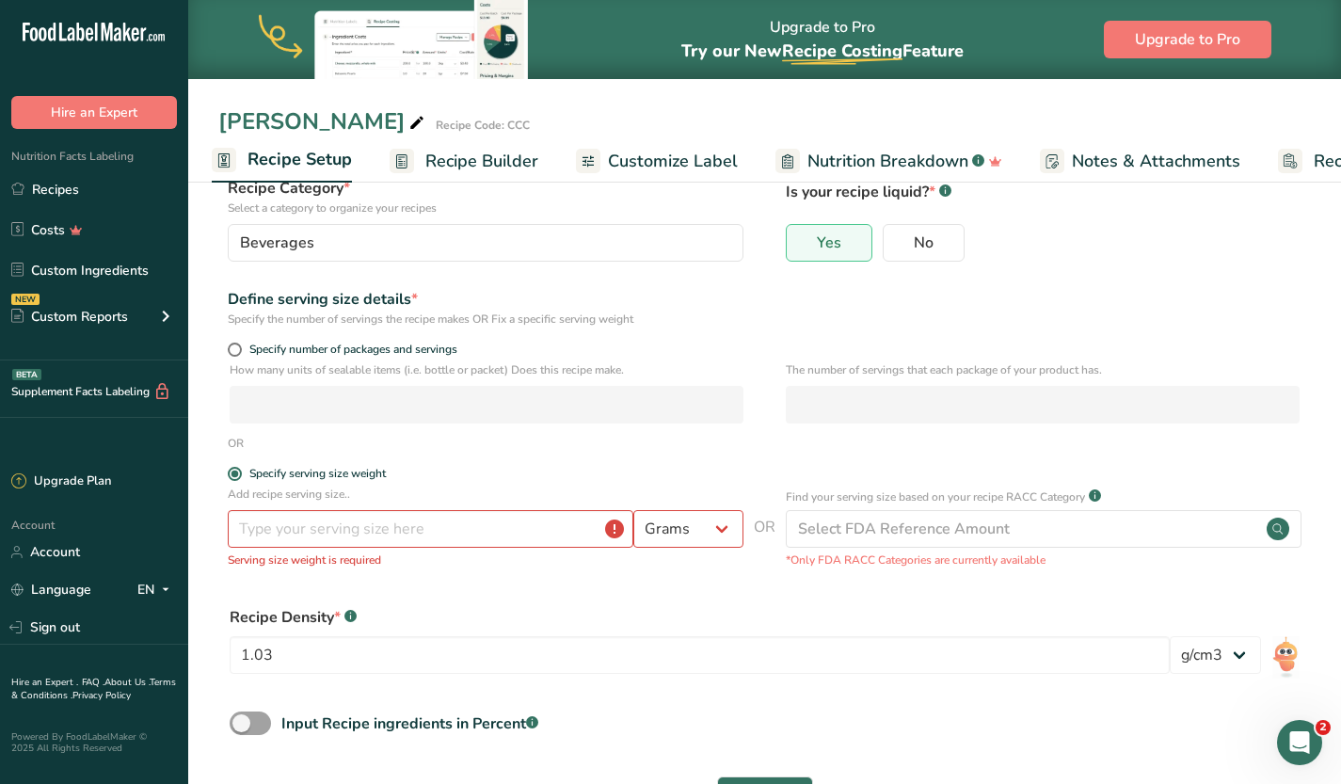
click at [662, 647] on span "Close" at bounding box center [669, 652] width 41 height 24
click at [453, 533] on input "number" at bounding box center [431, 529] width 406 height 38
click at [369, 529] on input "number" at bounding box center [431, 529] width 406 height 38
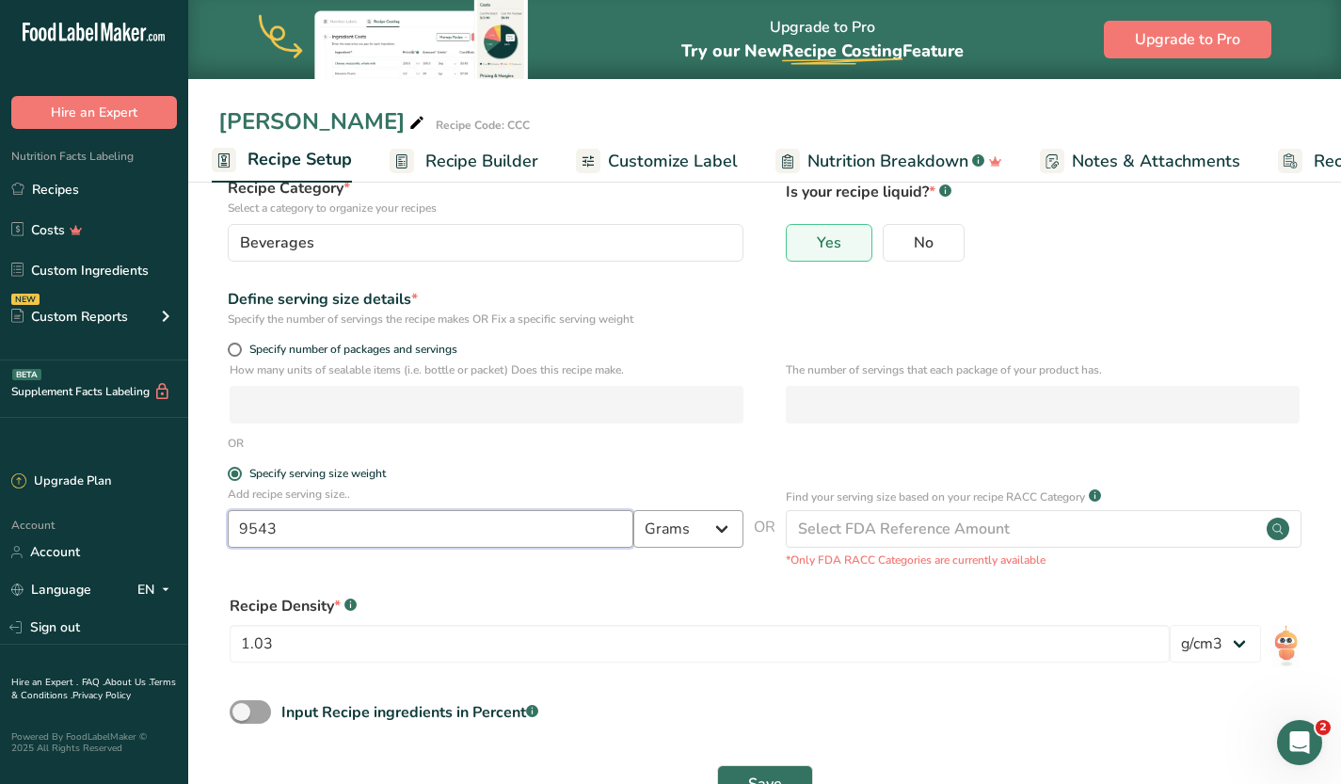
type input "9543"
click at [725, 523] on select "Grams kg mg mcg lb oz l mL fl oz tbsp tsp cup qt gallon" at bounding box center [688, 529] width 110 height 38
select select "18"
click at [633, 510] on select "Grams kg mg mcg lb oz l mL fl oz tbsp tsp cup qt gallon" at bounding box center [688, 529] width 110 height 38
click at [752, 767] on button "Save" at bounding box center [765, 784] width 96 height 38
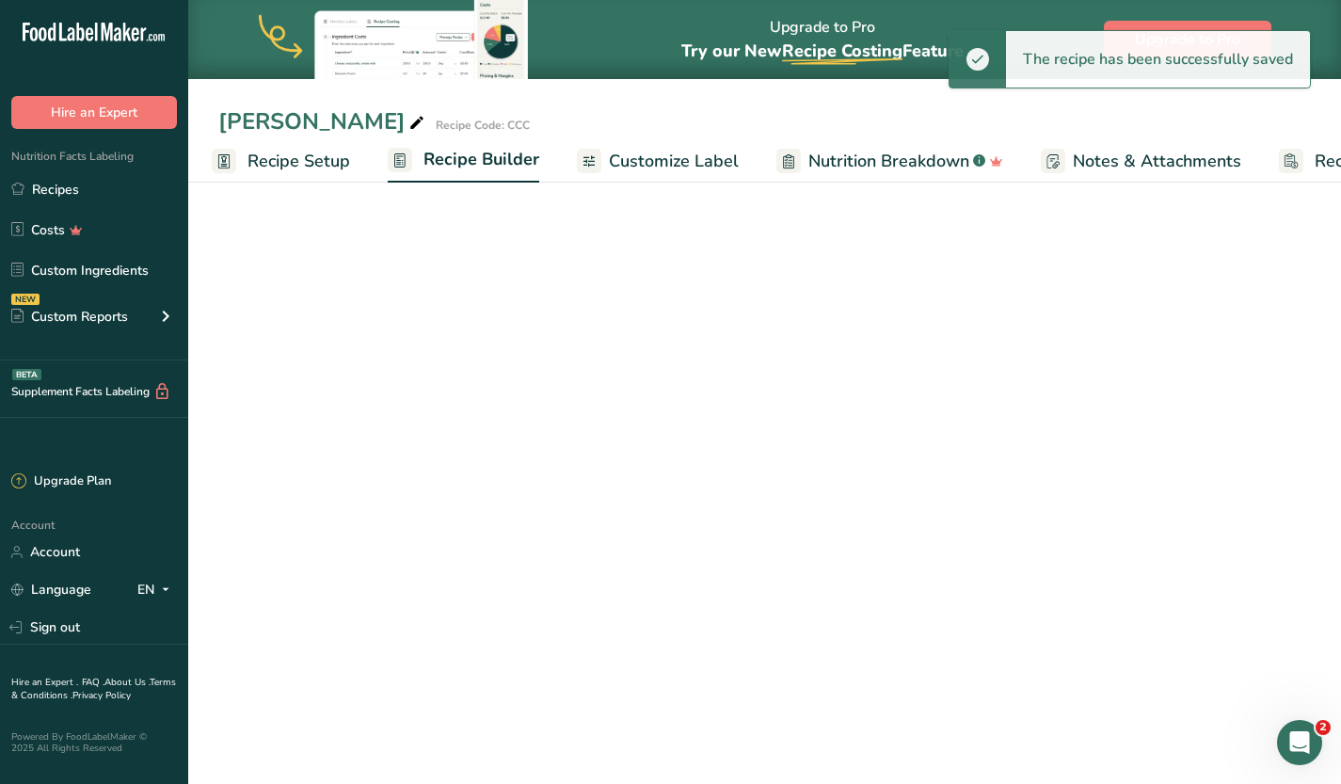
click at [685, 165] on span "Customize Label" at bounding box center [674, 161] width 130 height 25
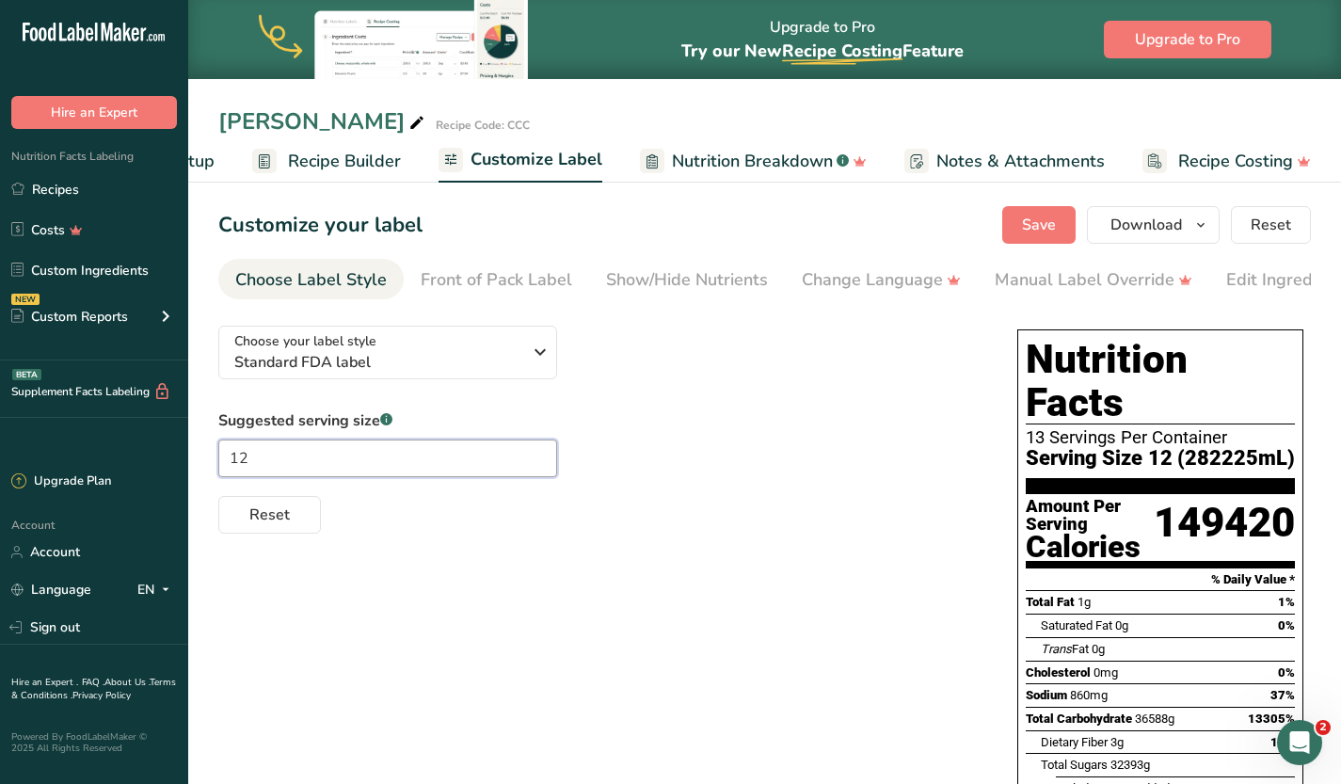
click at [320, 472] on input "12" at bounding box center [387, 458] width 339 height 38
type input "1"
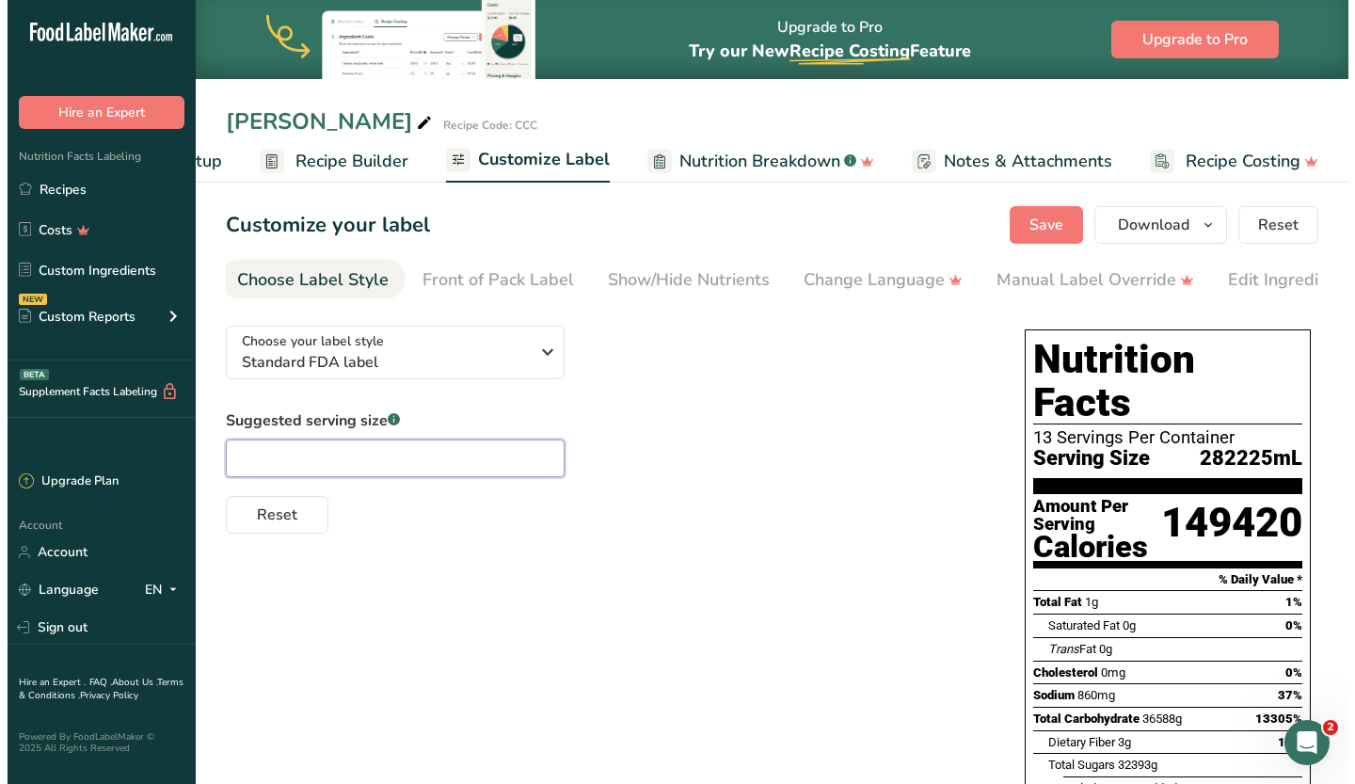
scroll to position [0, 0]
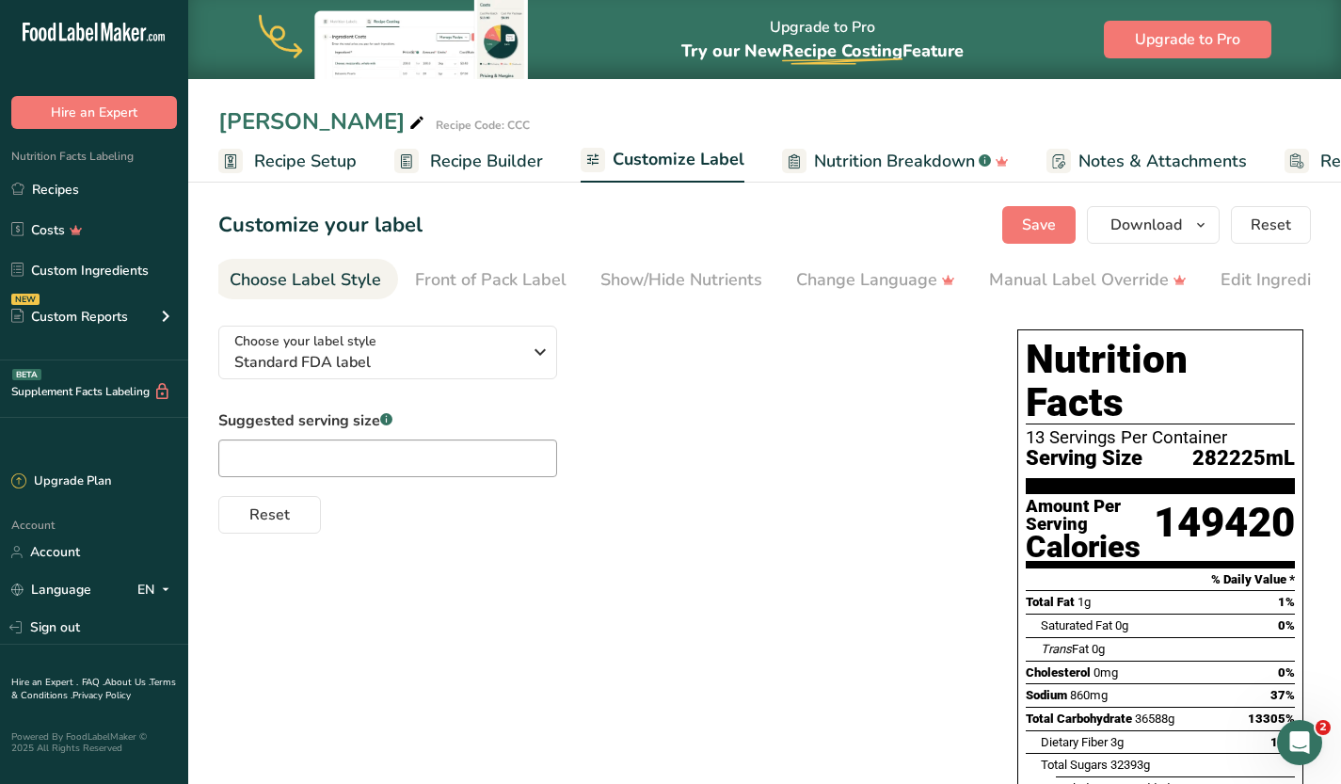
click at [319, 151] on span "Recipe Setup" at bounding box center [305, 161] width 103 height 25
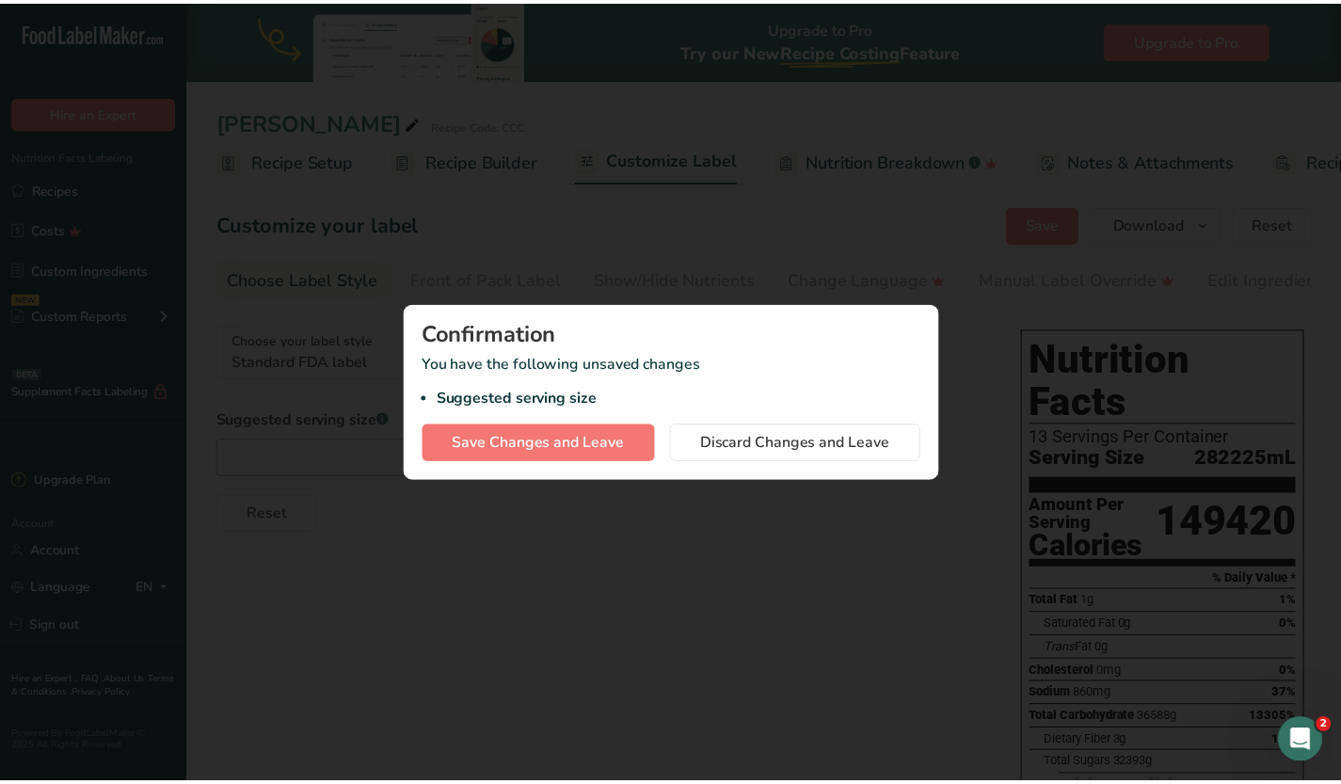
scroll to position [0, 7]
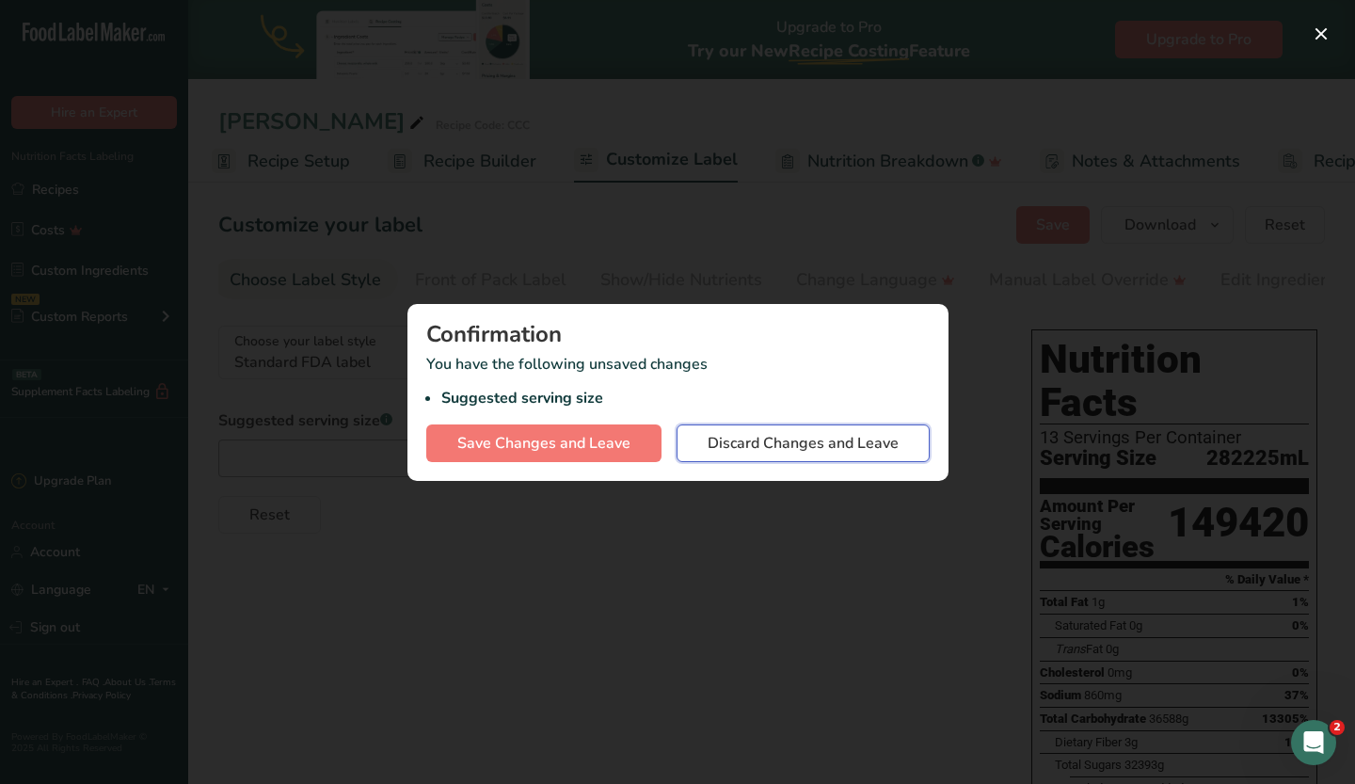
click at [750, 454] on button "Discard Changes and Leave" at bounding box center [803, 443] width 253 height 38
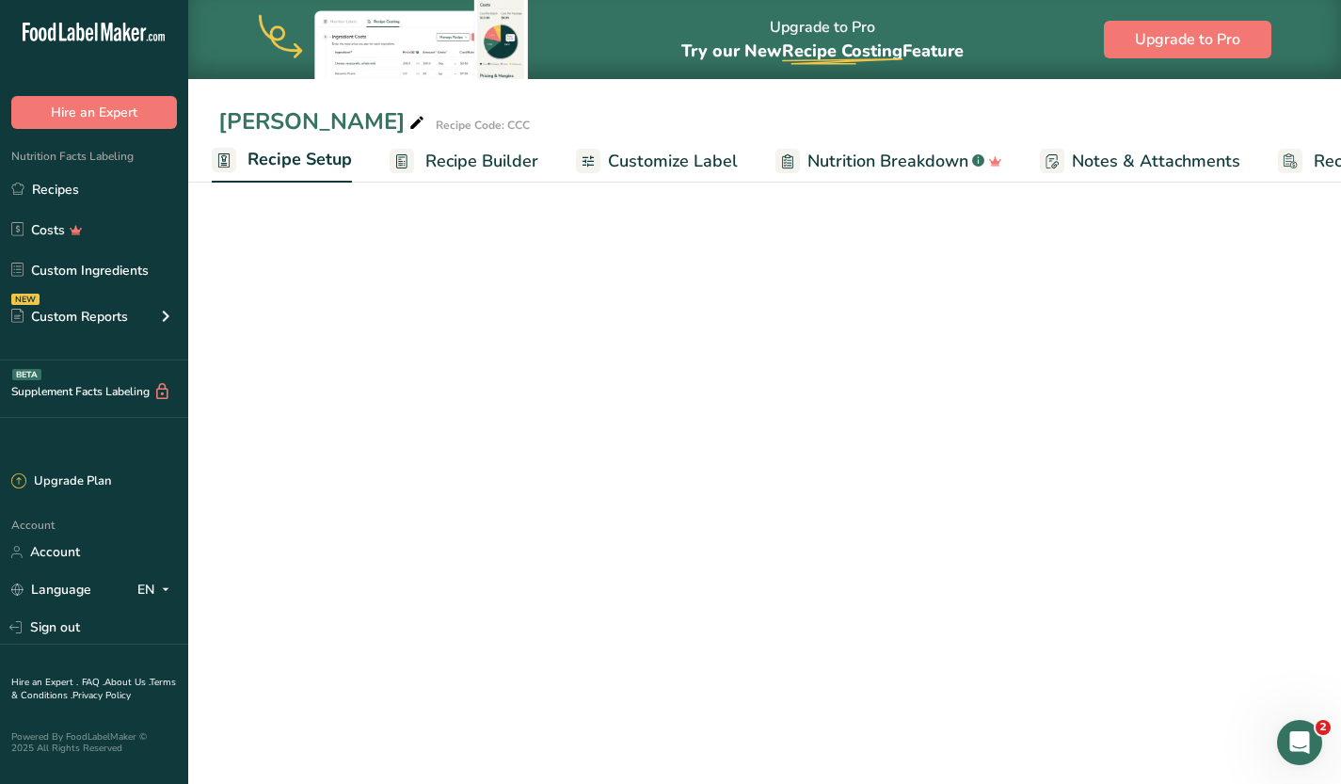
select select "18"
select select "22"
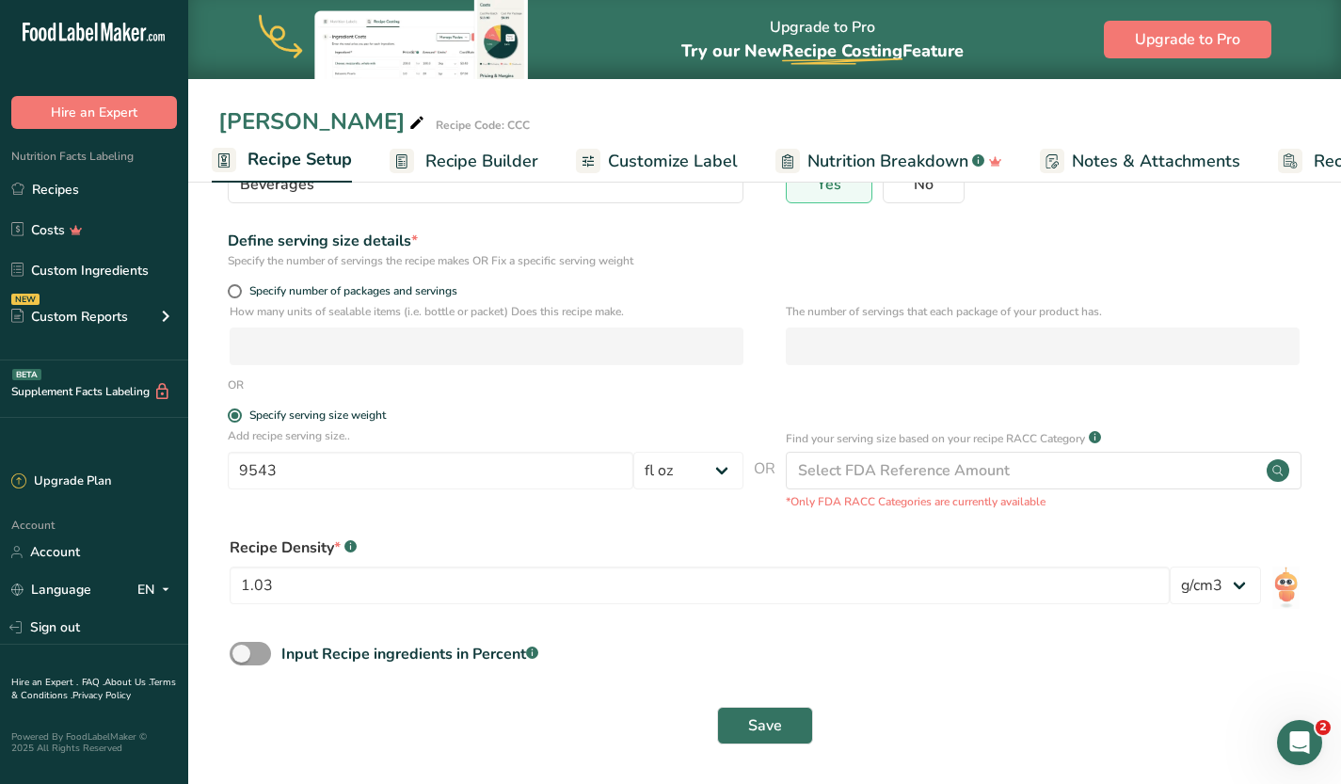
scroll to position [191, 0]
click at [354, 481] on input "9543" at bounding box center [431, 469] width 406 height 38
type input "9"
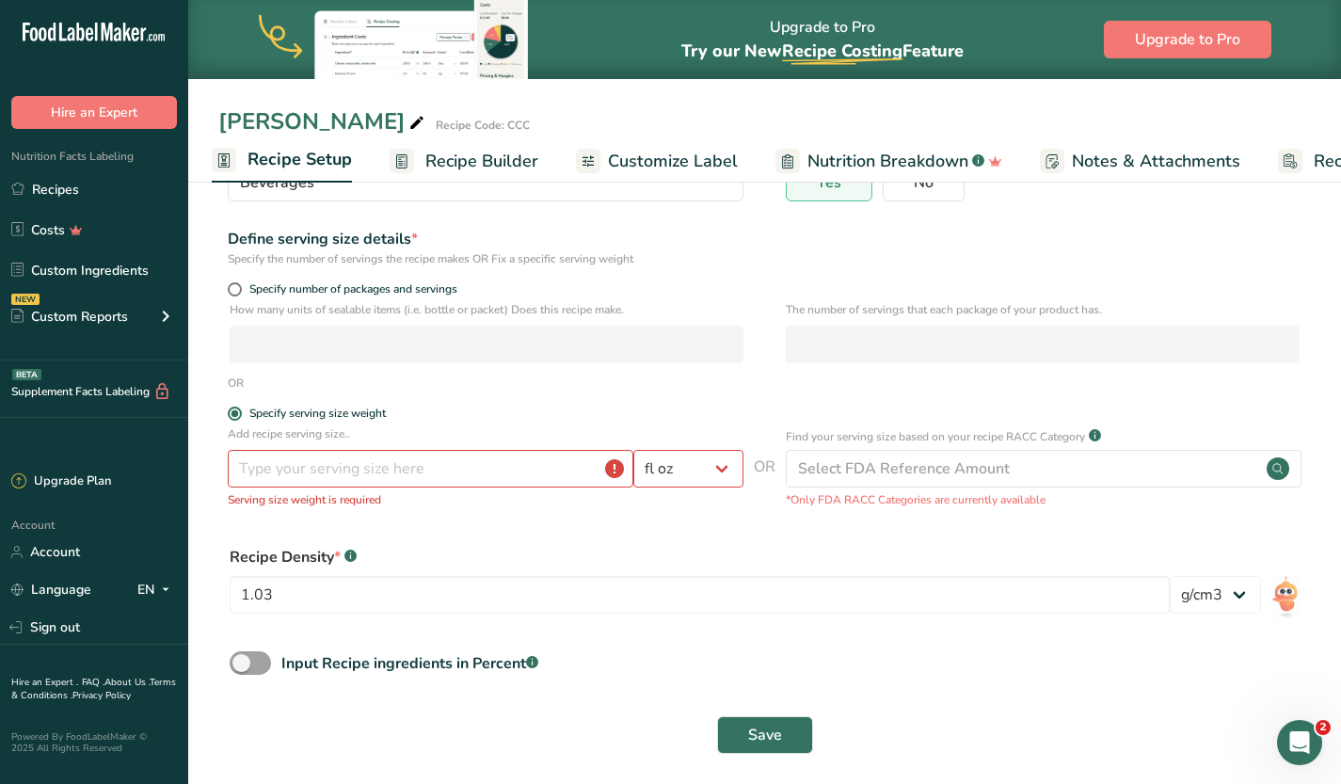
click at [240, 296] on div "Specify number of packages and servings" at bounding box center [486, 291] width 516 height 19
click at [235, 294] on span at bounding box center [235, 289] width 14 height 14
click at [235, 294] on input "Specify number of packages and servings" at bounding box center [234, 289] width 12 height 12
radio input "true"
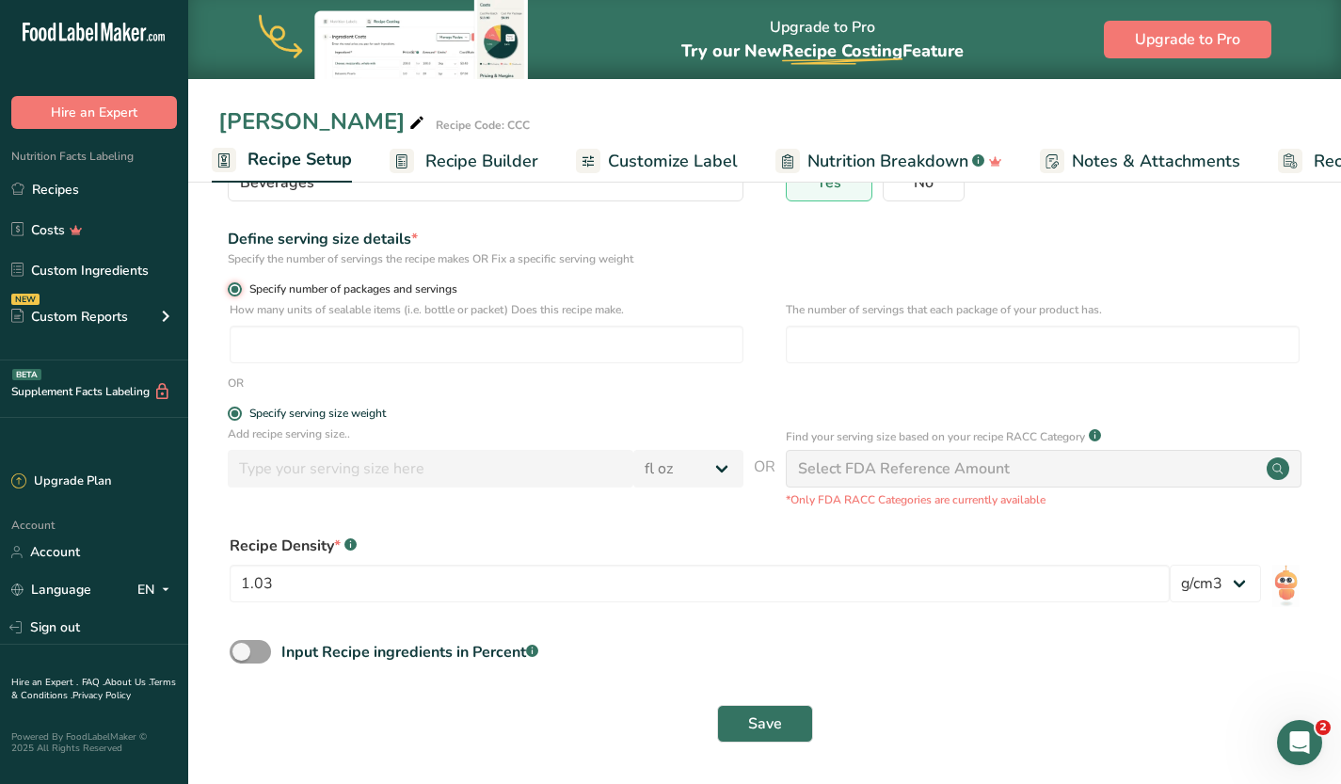
radio input "false"
select select "0"
click at [272, 339] on input "number" at bounding box center [487, 345] width 514 height 38
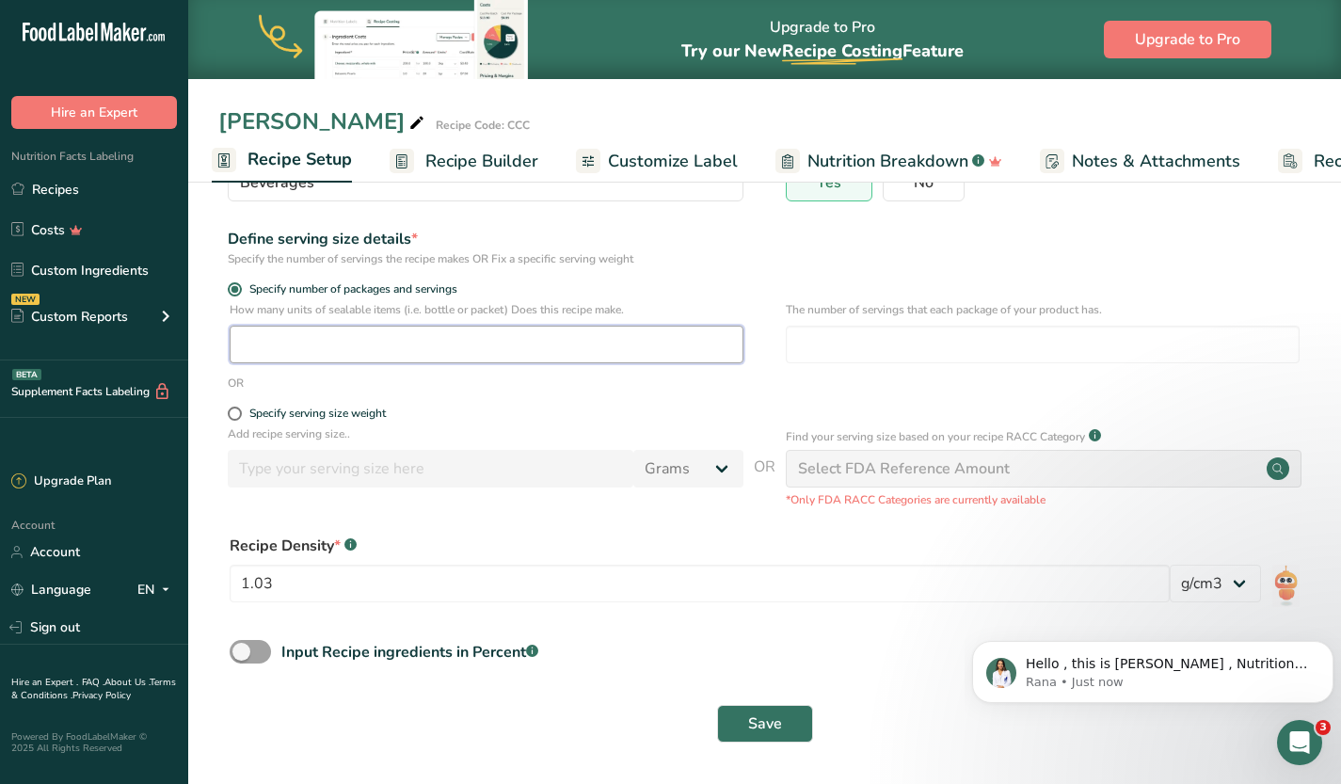
scroll to position [36, 0]
type input "113920"
type input "12"
click at [765, 719] on span "Save" at bounding box center [765, 723] width 34 height 23
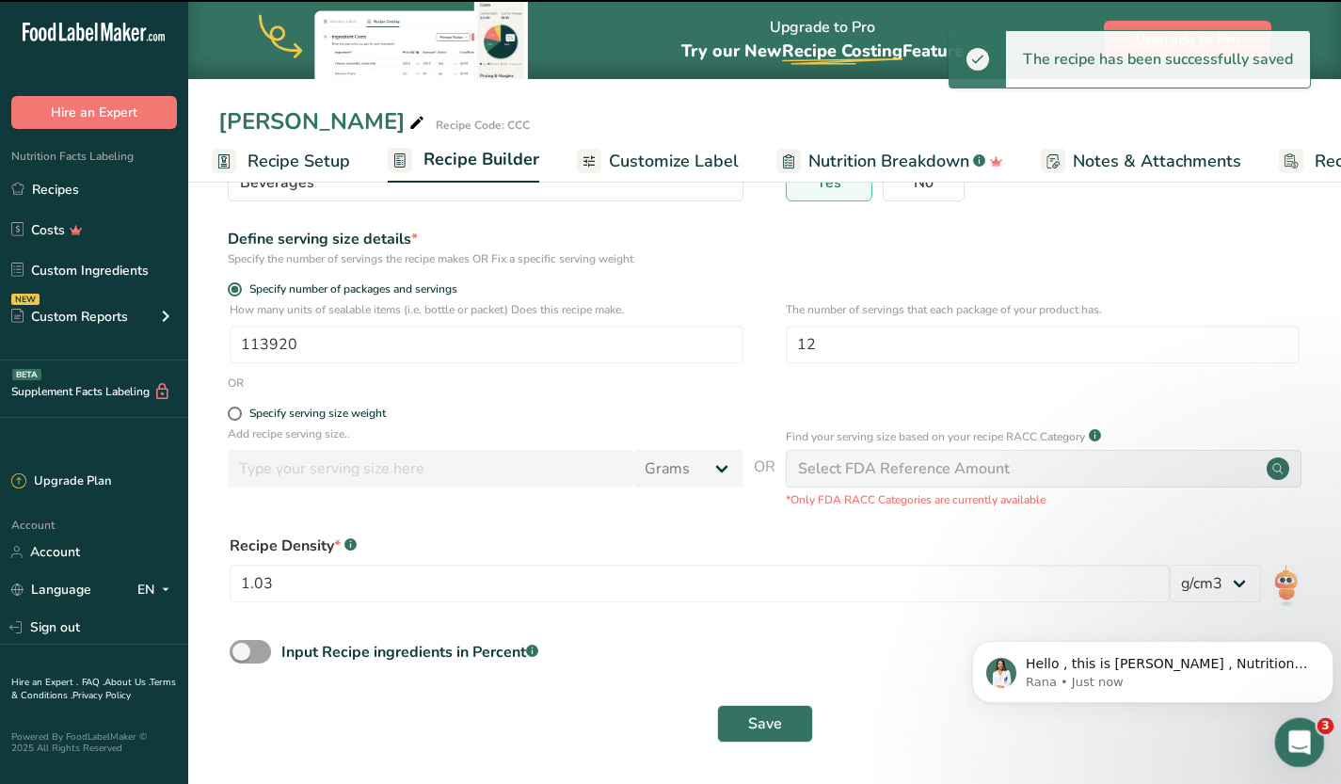
click at [1311, 750] on div "Open Intercom Messenger" at bounding box center [1297, 740] width 62 height 62
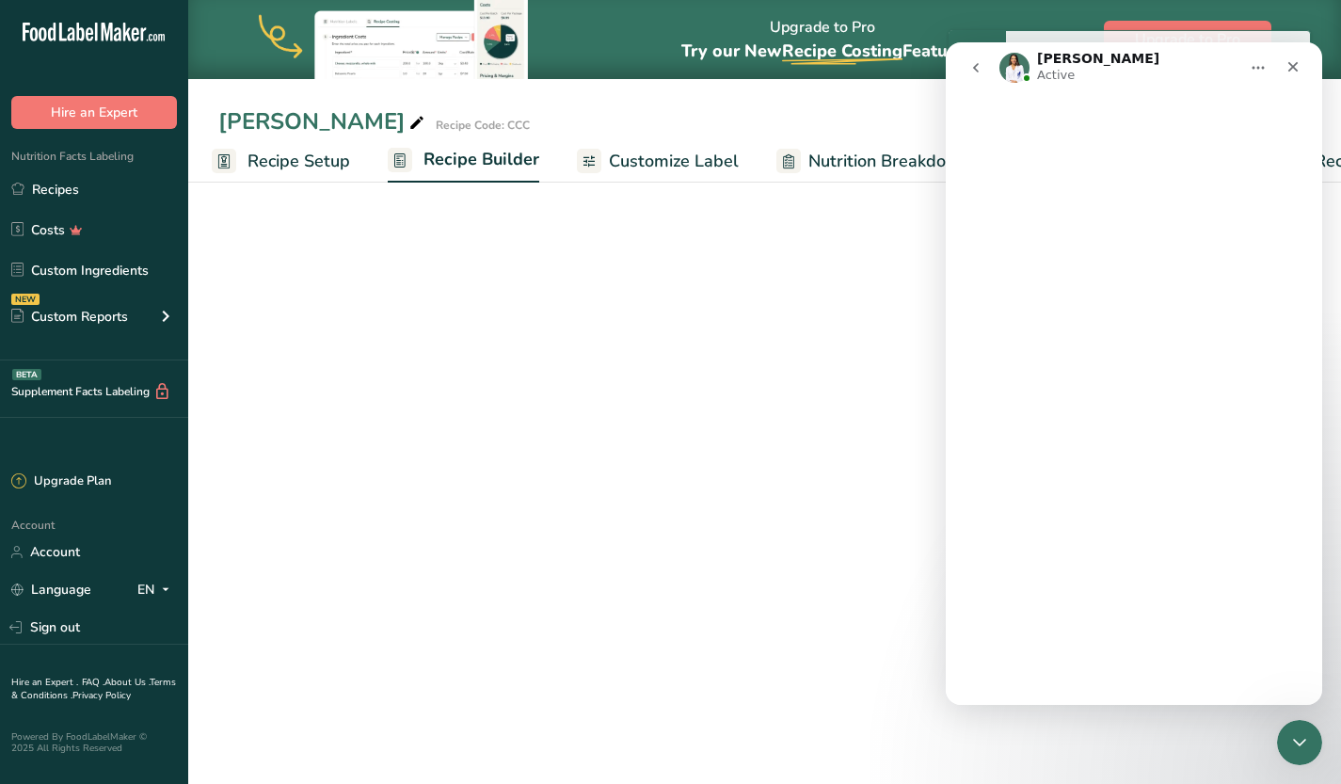
click at [1155, 654] on div "Intercom messenger" at bounding box center [1134, 399] width 376 height 612
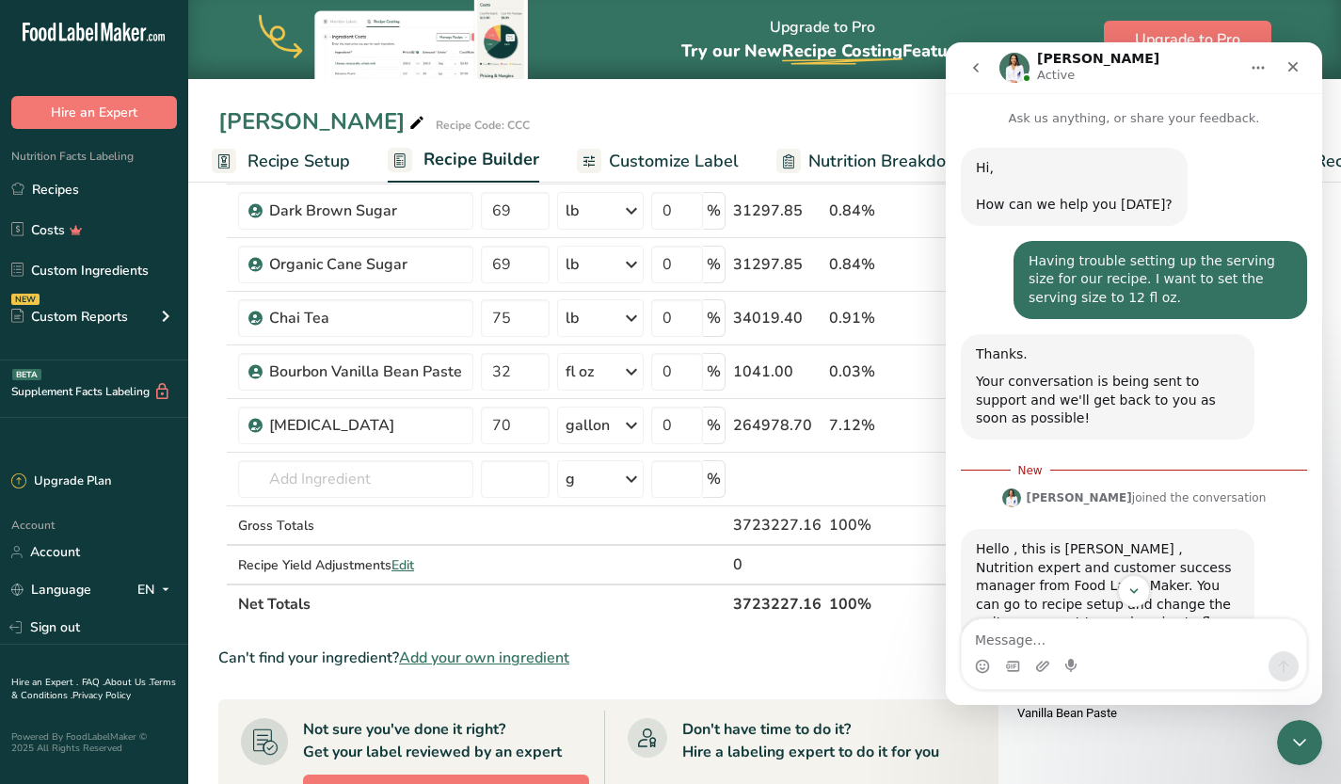
scroll to position [67, 0]
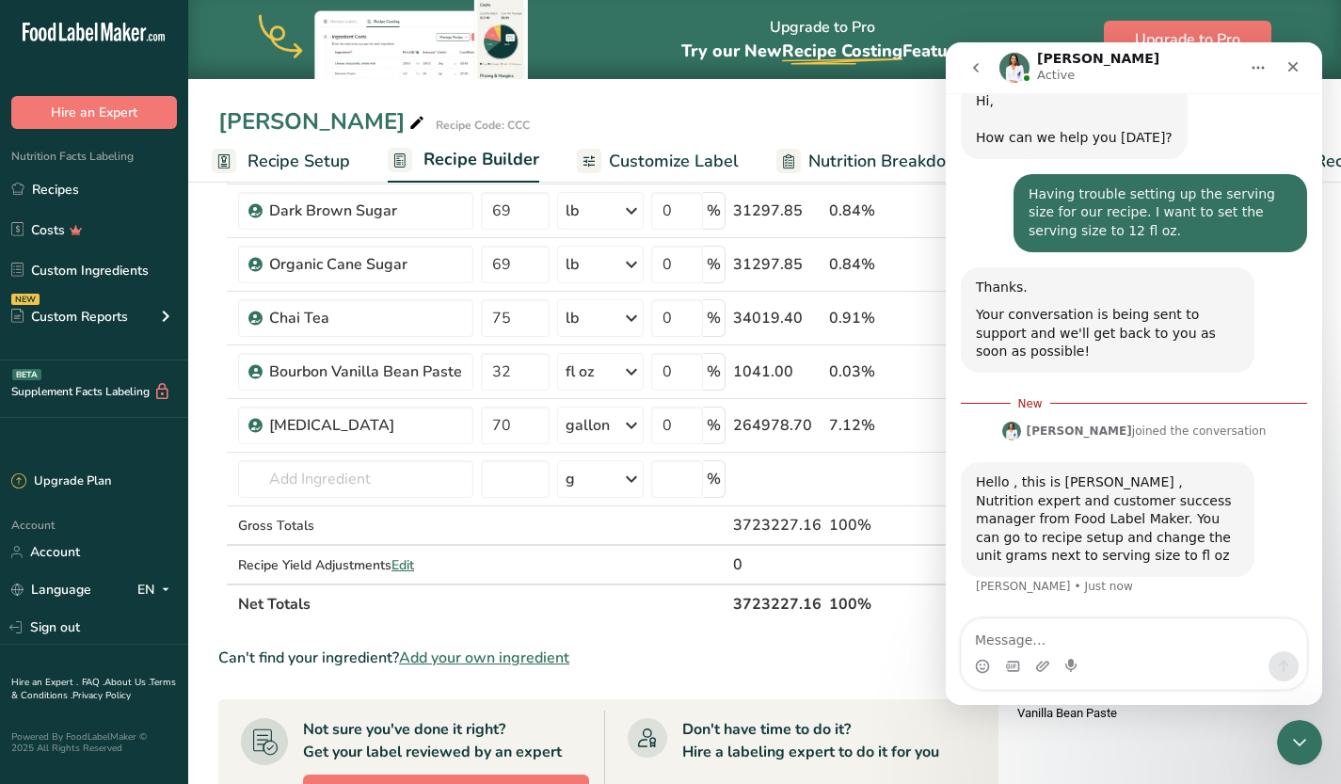
click at [1196, 652] on div "Intercom messenger" at bounding box center [1134, 666] width 344 height 30
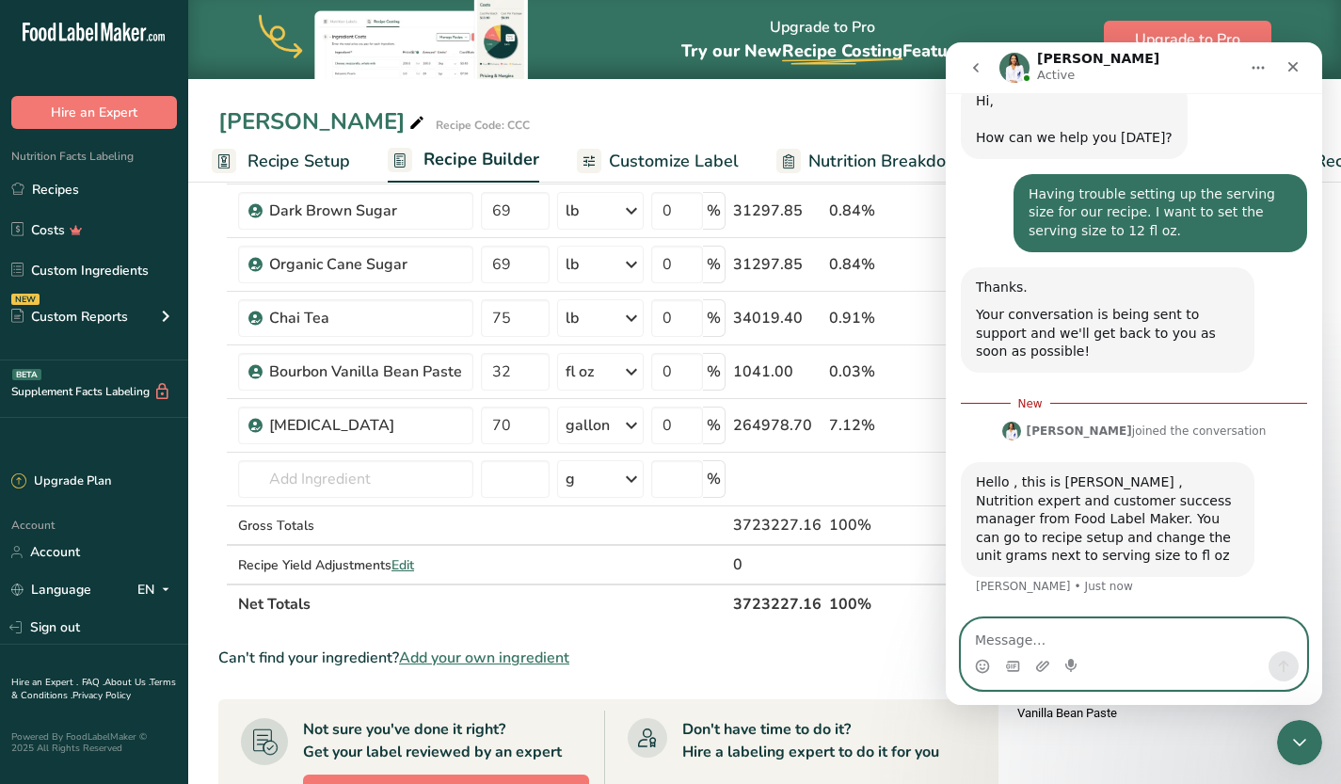
click at [1201, 637] on textarea "Message…" at bounding box center [1134, 635] width 344 height 32
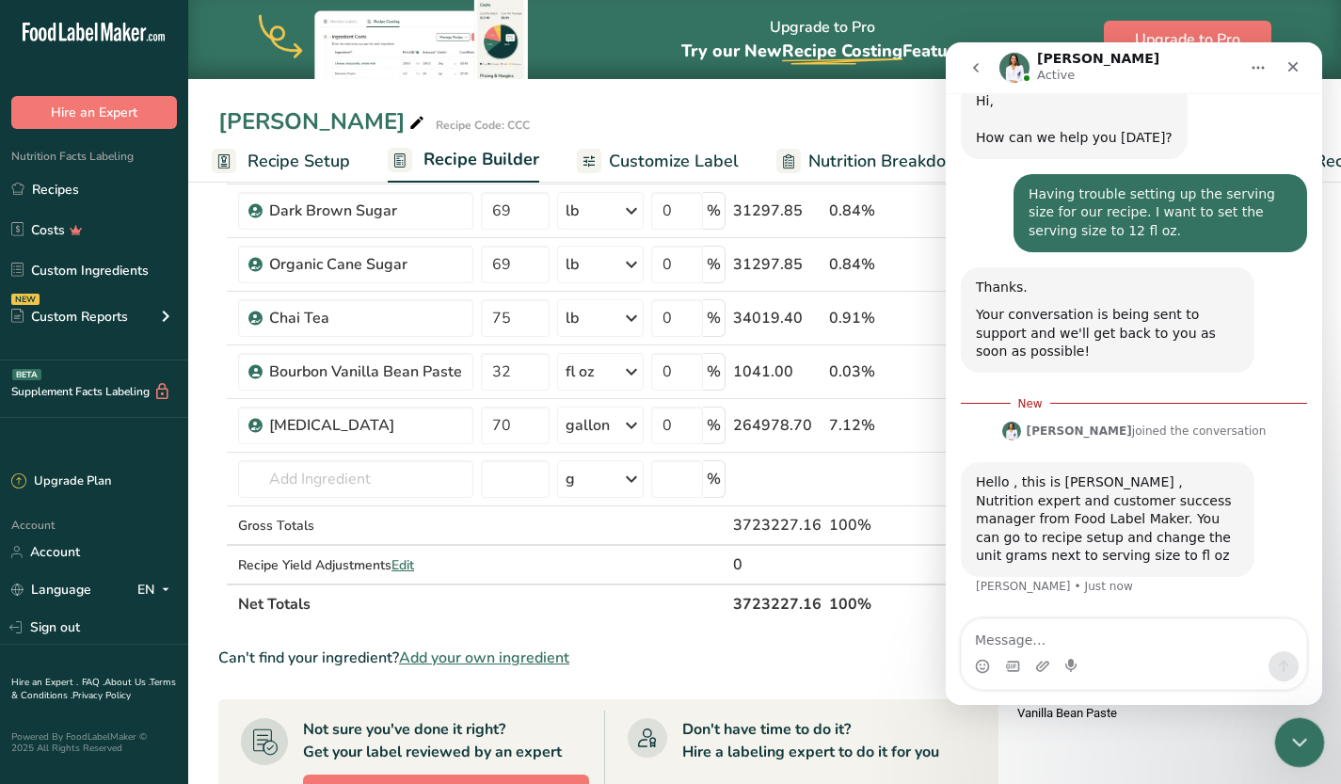
click at [1303, 738] on icon "Close Intercom Messenger" at bounding box center [1296, 739] width 23 height 23
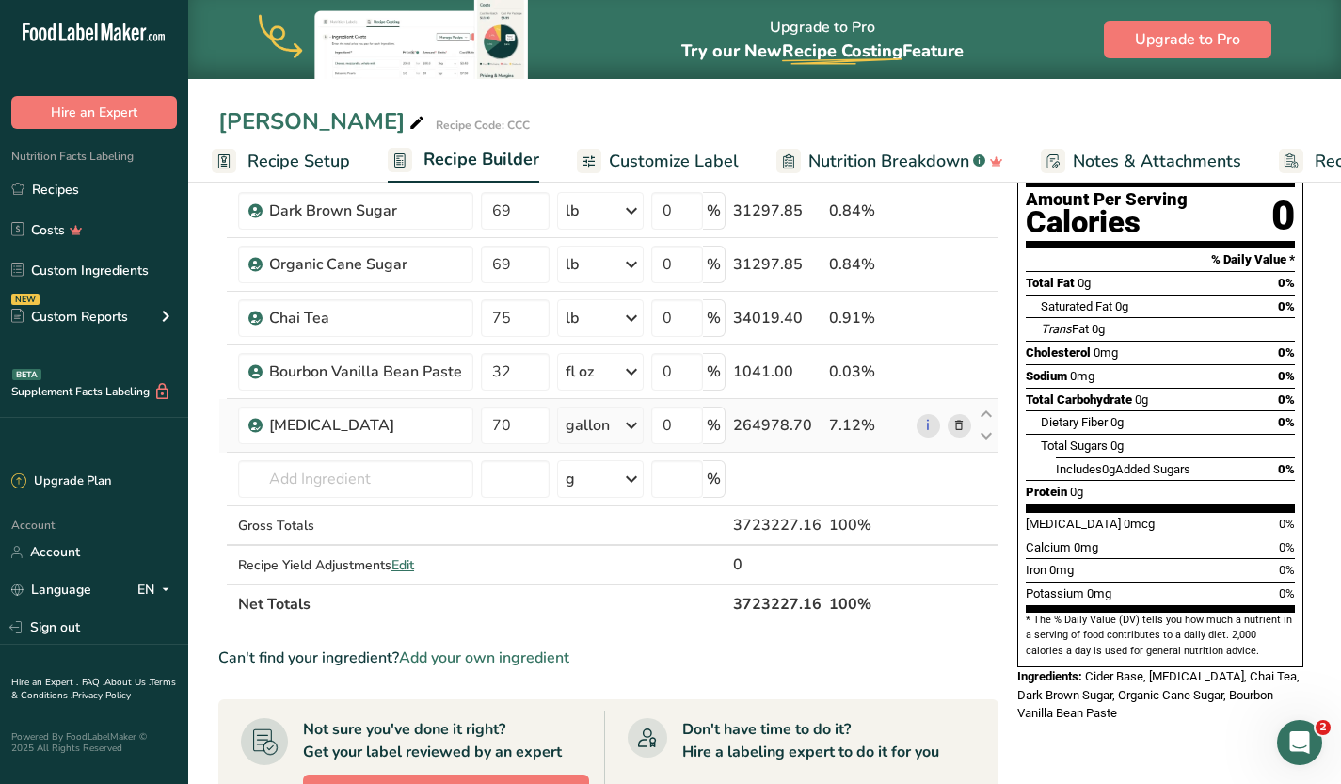
scroll to position [0, 0]
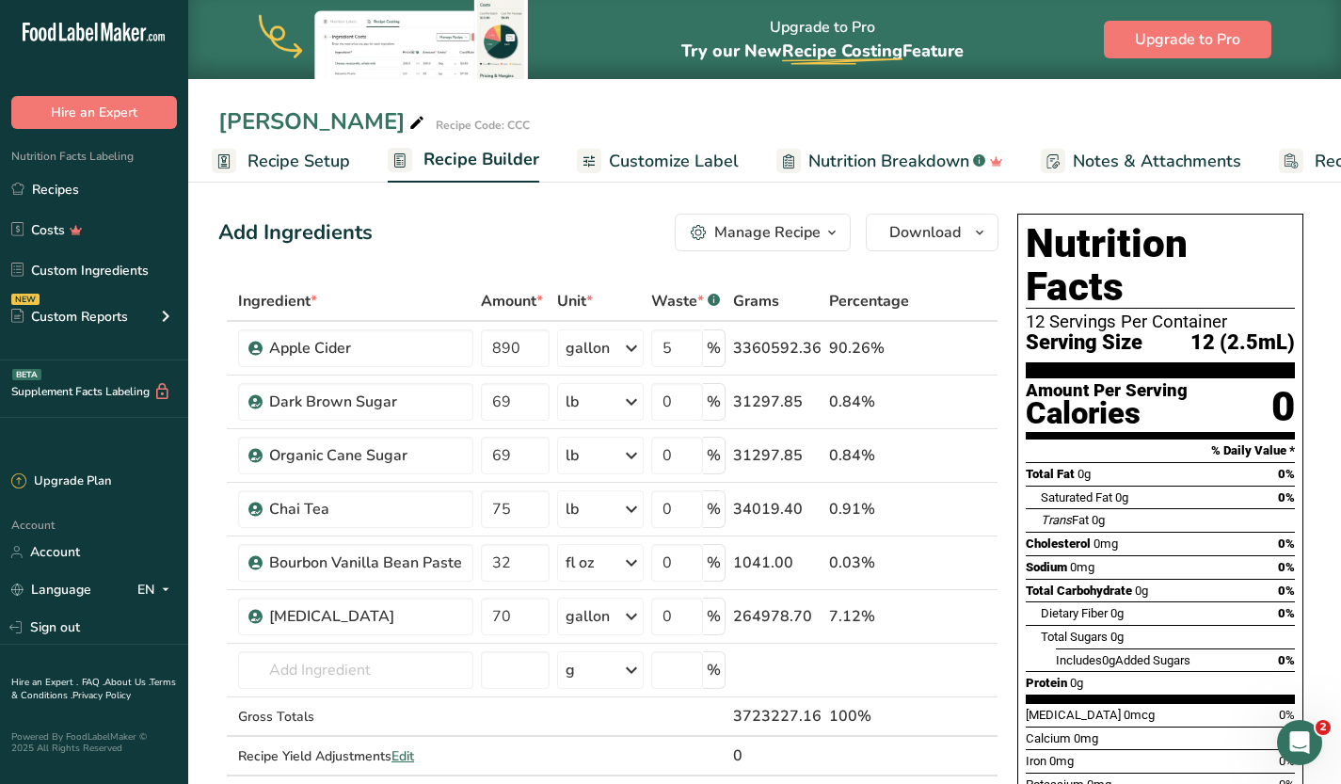
click at [641, 146] on link "Customize Label" at bounding box center [658, 161] width 162 height 42
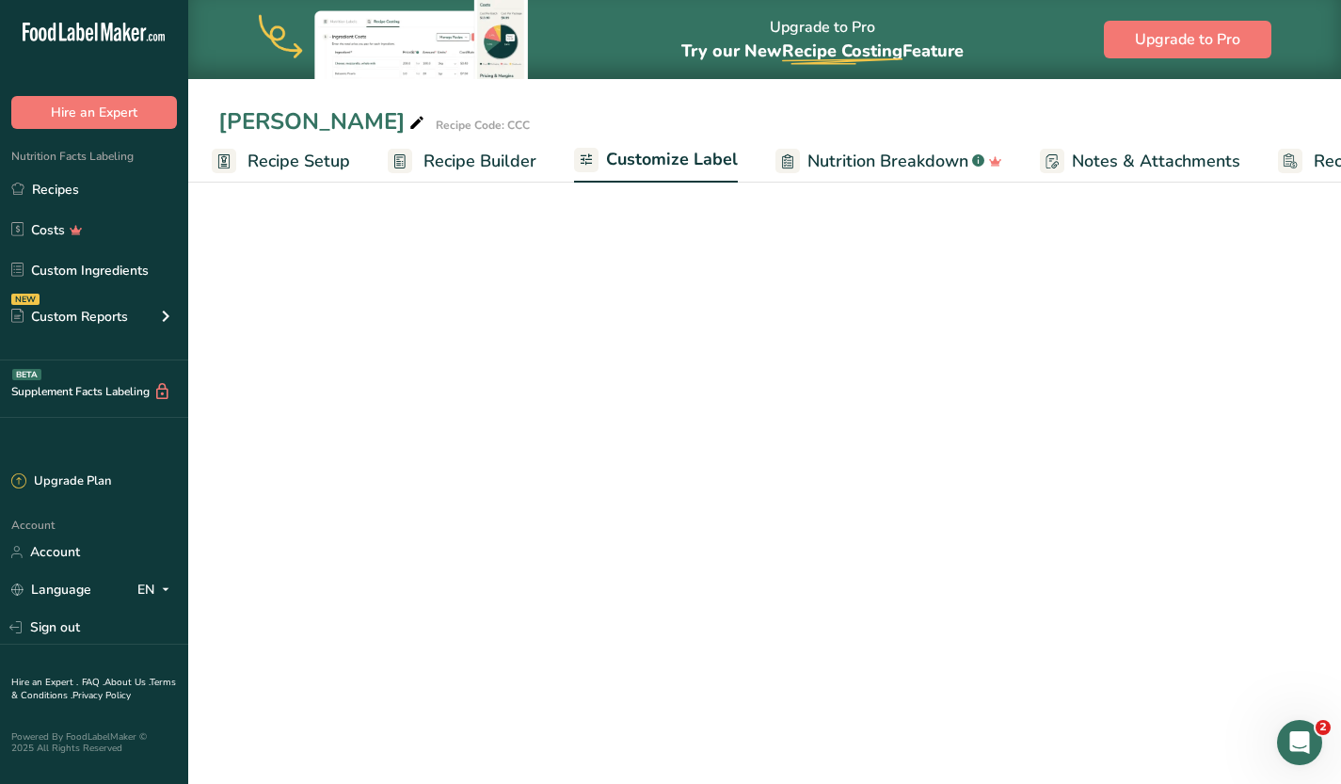
scroll to position [0, 142]
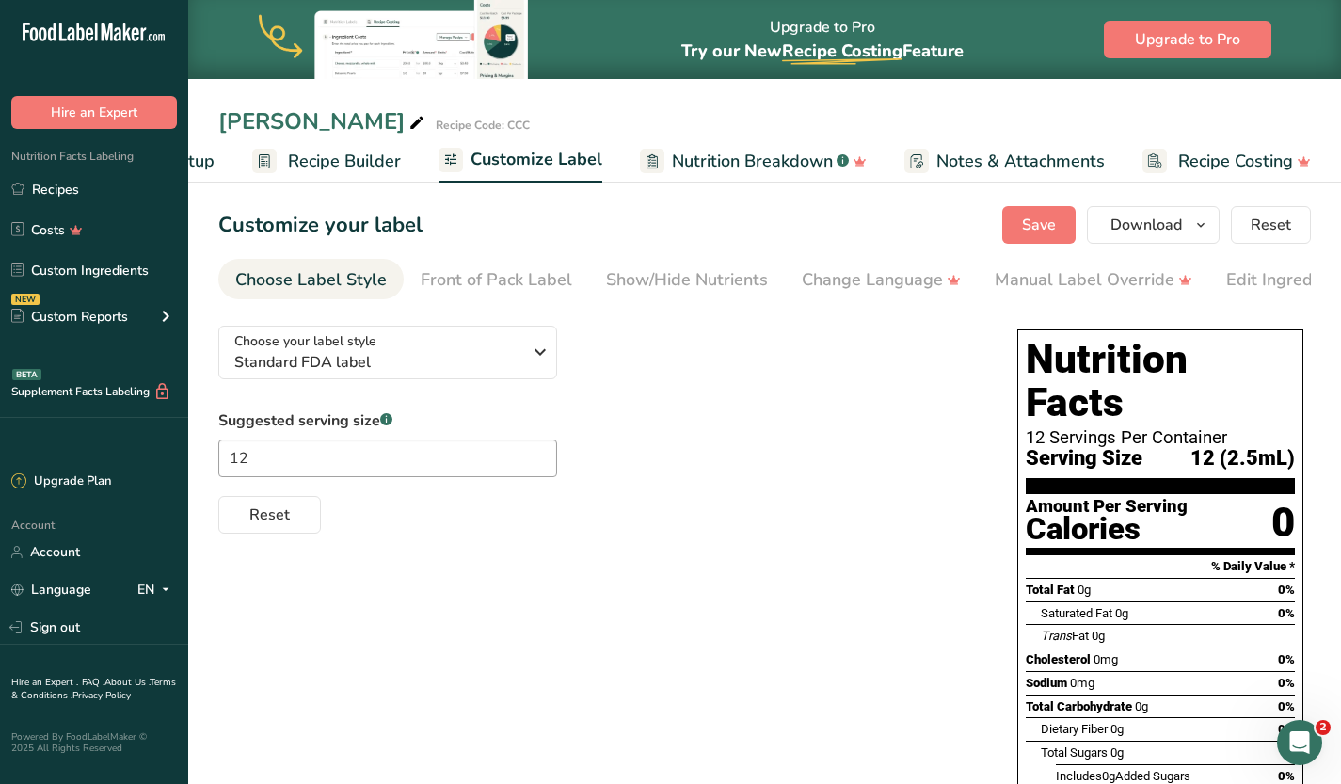
click at [202, 151] on span "Recipe Setup" at bounding box center [163, 161] width 103 height 25
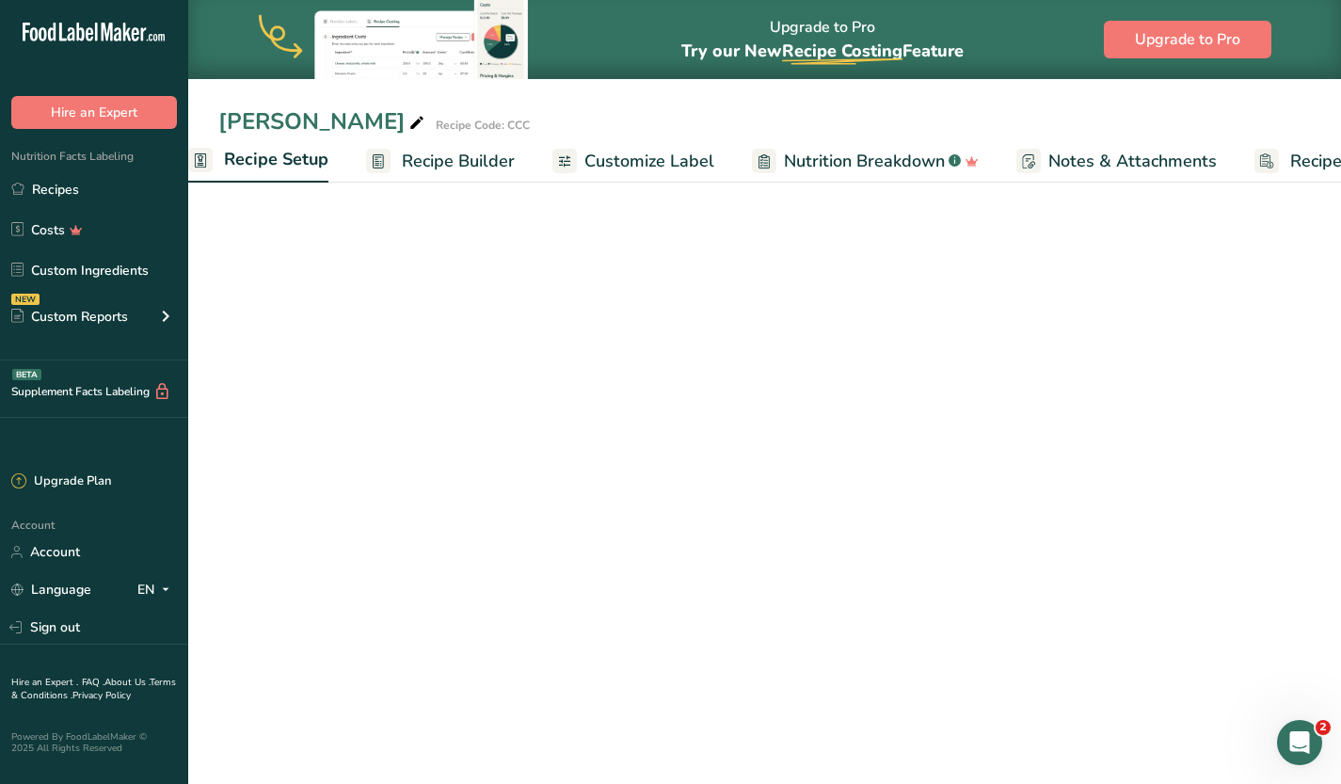
select select "22"
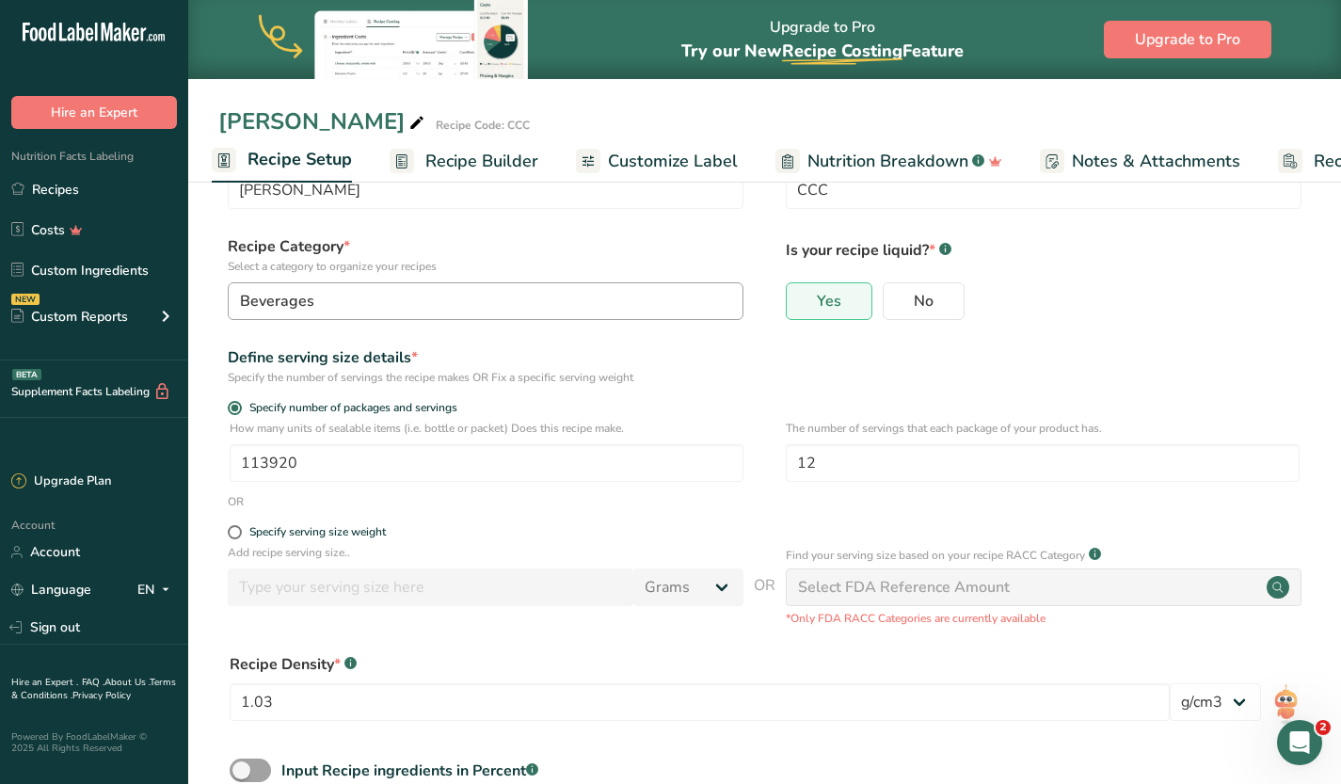
scroll to position [69, 0]
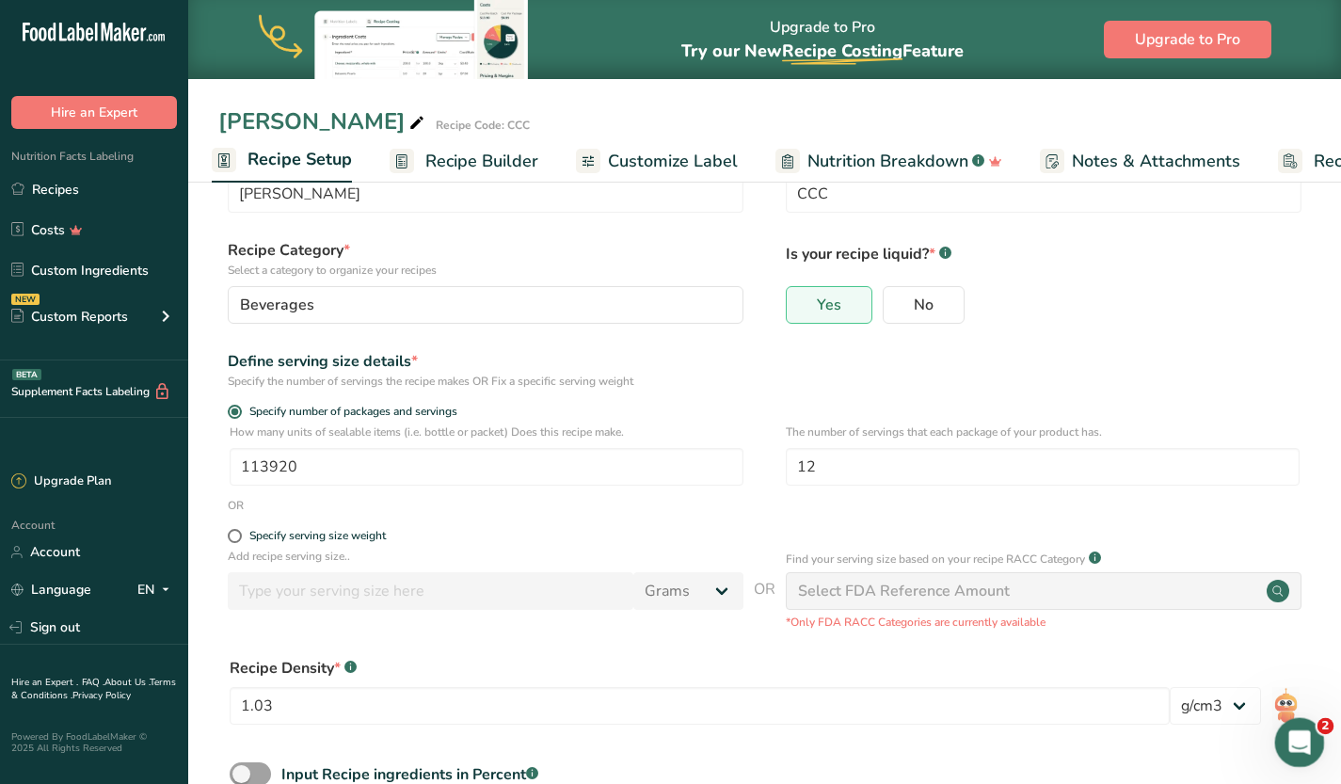
click at [1302, 738] on icon "Open Intercom Messenger" at bounding box center [1297, 740] width 31 height 31
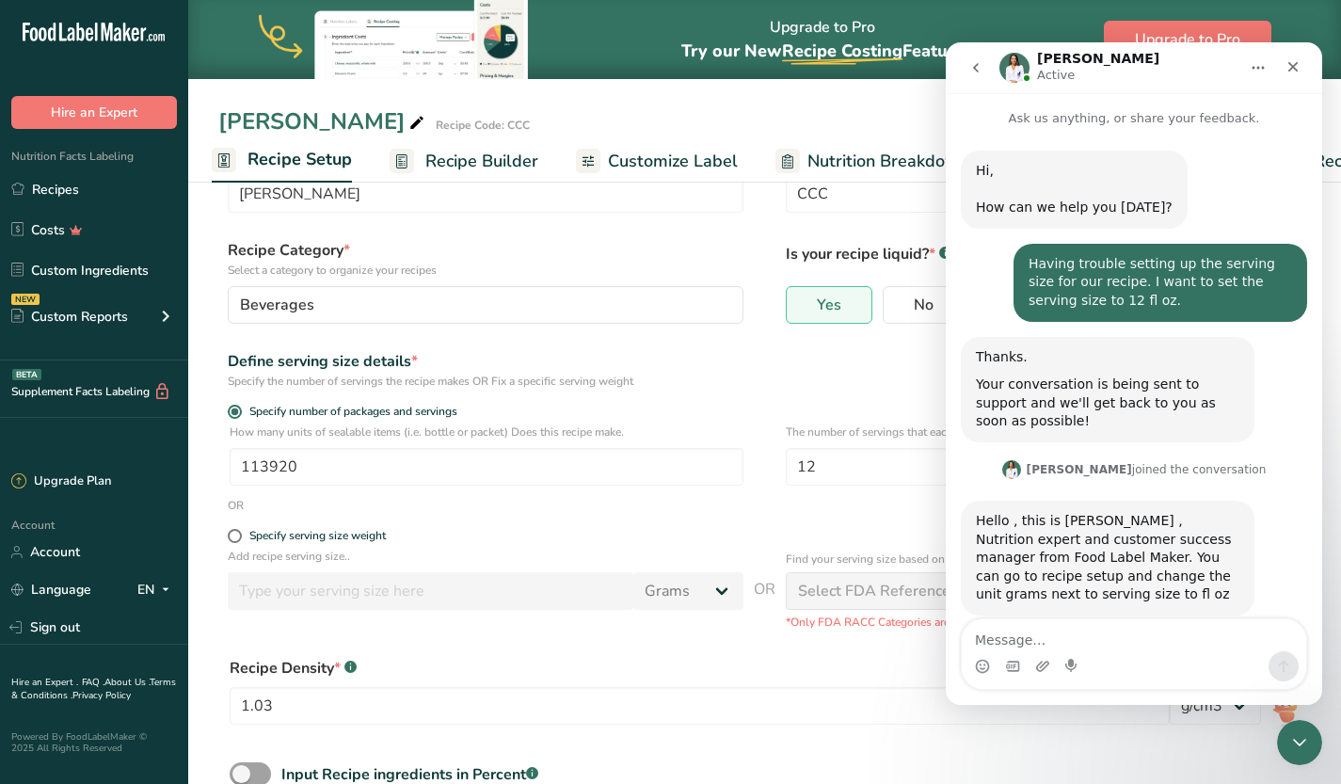
scroll to position [36, 0]
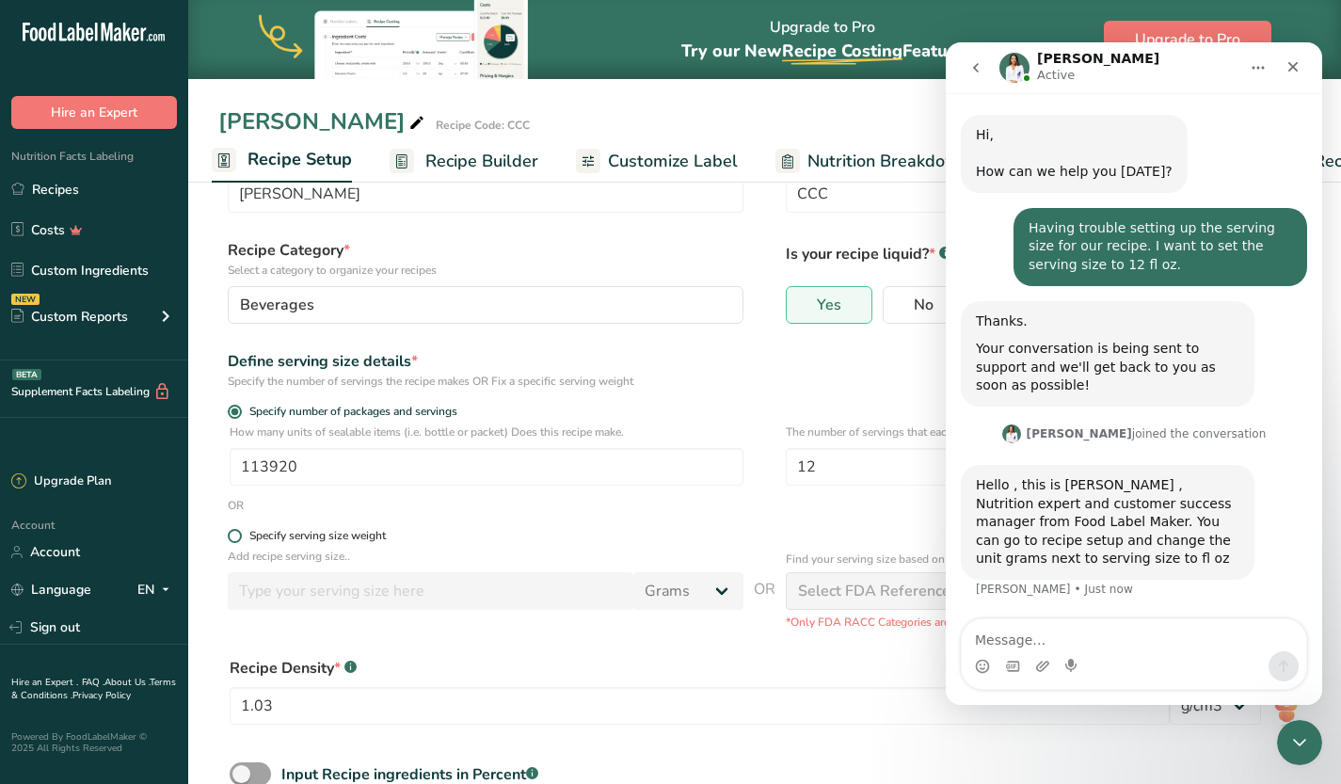
click at [313, 542] on div "Specify serving size weight" at bounding box center [317, 536] width 136 height 14
click at [240, 542] on input "Specify serving size weight" at bounding box center [234, 536] width 12 height 12
radio input "true"
radio input "false"
click at [705, 591] on select "Grams kg mg mcg lb oz l mL fl oz tbsp tsp cup qt gallon" at bounding box center [688, 591] width 110 height 38
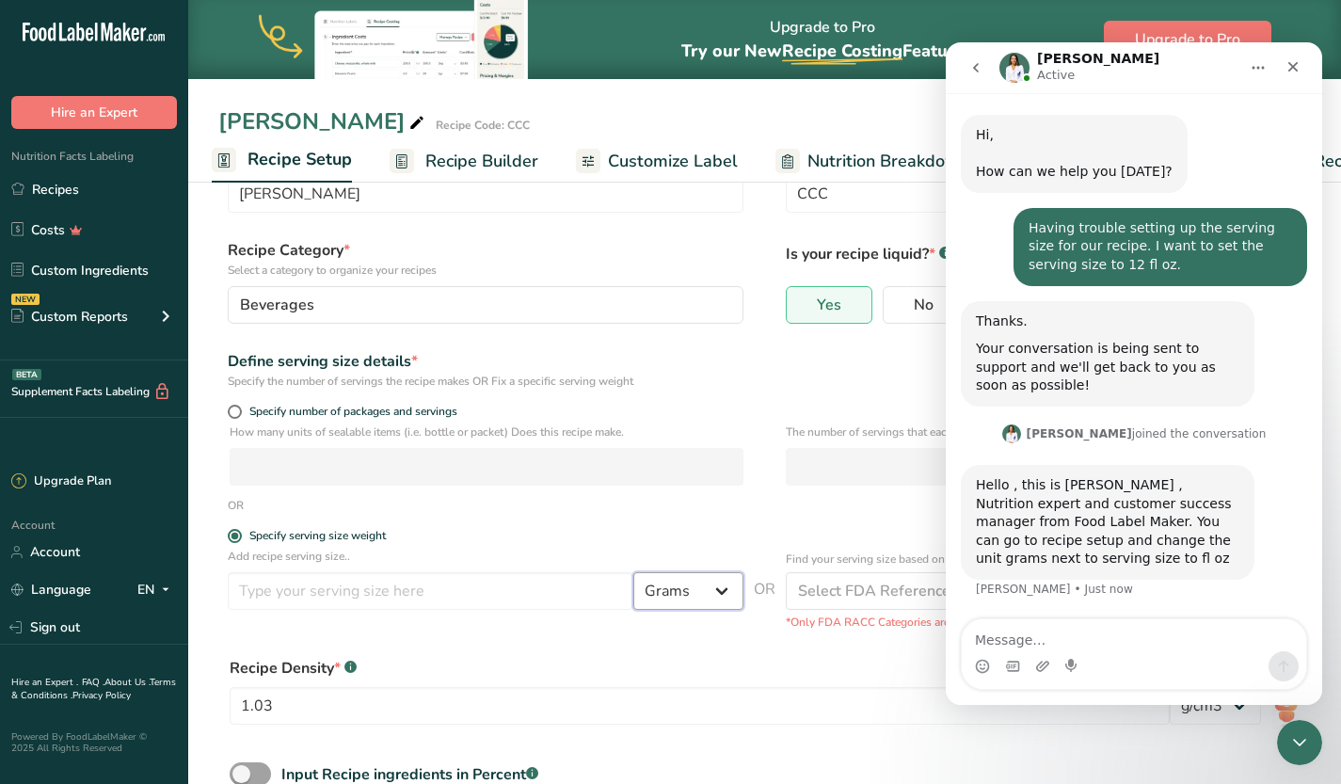
select select "18"
click at [633, 572] on select "Grams kg mg mcg lb oz l mL fl oz tbsp tsp cup qt gallon" at bounding box center [688, 591] width 110 height 38
click at [436, 588] on input "number" at bounding box center [431, 591] width 406 height 38
click at [351, 584] on input "number" at bounding box center [431, 591] width 406 height 38
type input "12"
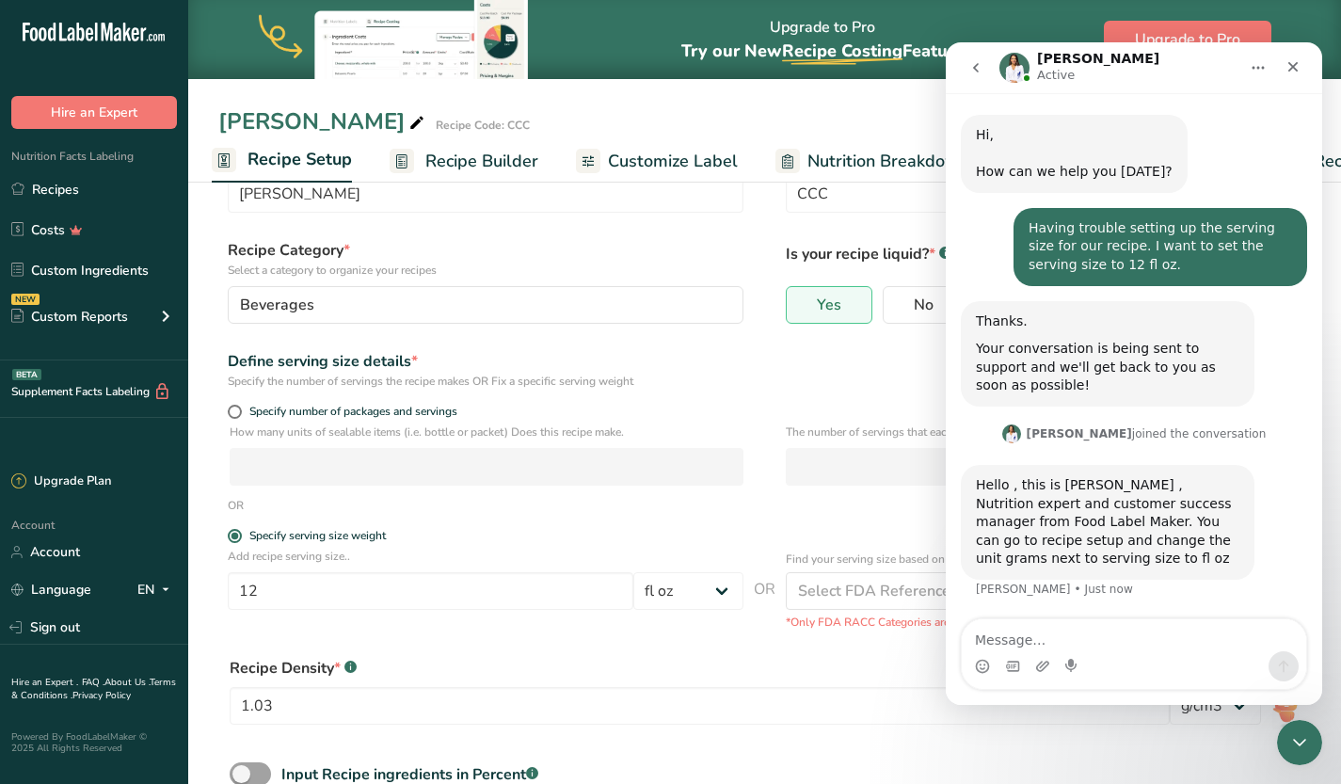
click at [499, 628] on div "Add recipe serving size.. 12 Grams kg mg mcg lb oz l mL fl oz tbsp tsp cup qt g…" at bounding box center [764, 589] width 1092 height 83
click at [1293, 733] on icon "Close Intercom Messenger" at bounding box center [1296, 739] width 23 height 23
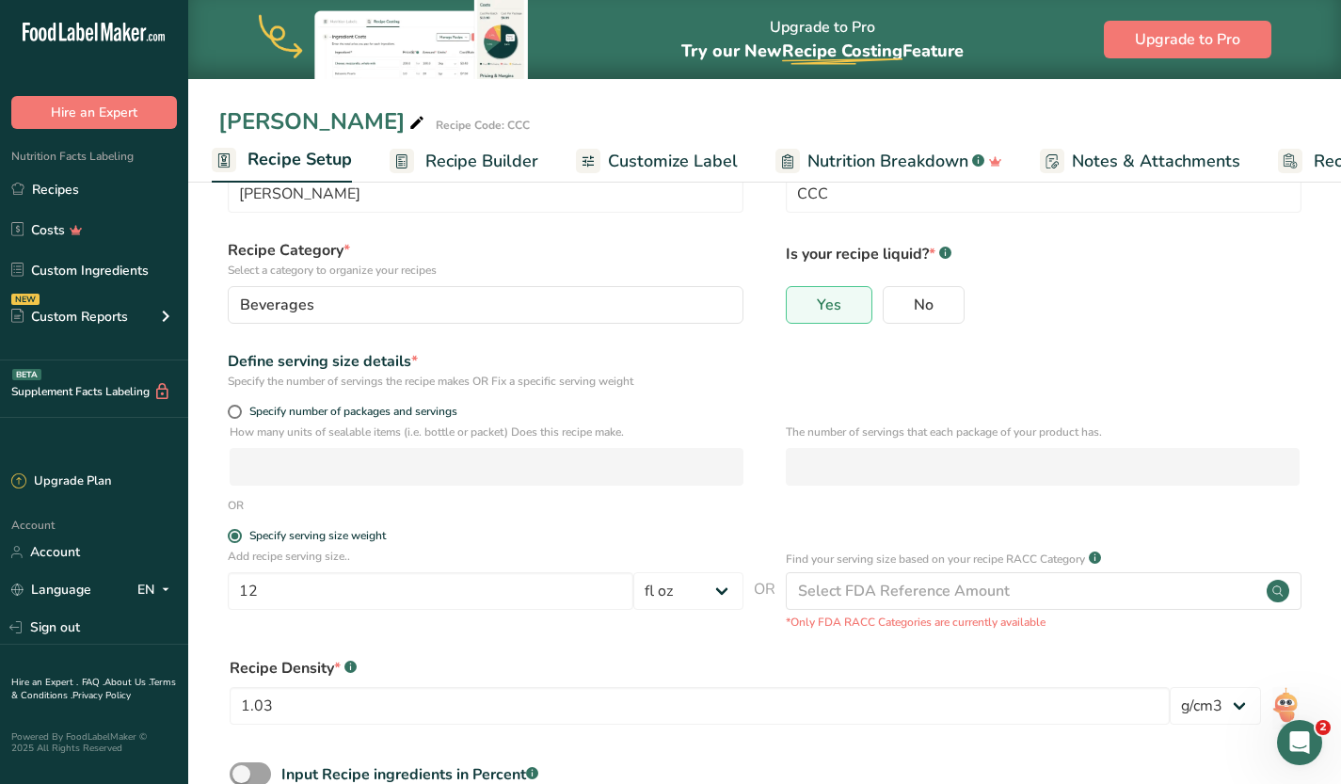
scroll to position [191, 0]
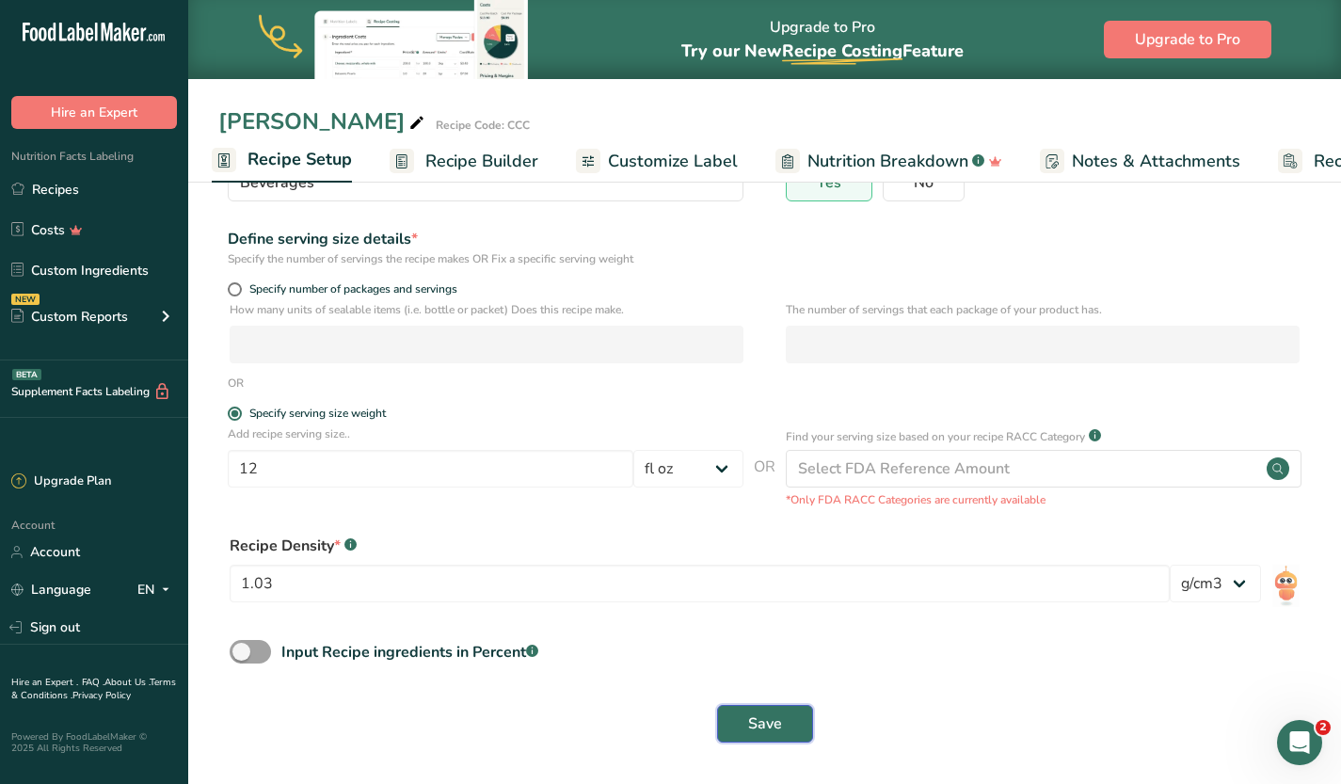
click at [793, 707] on button "Save" at bounding box center [765, 724] width 96 height 38
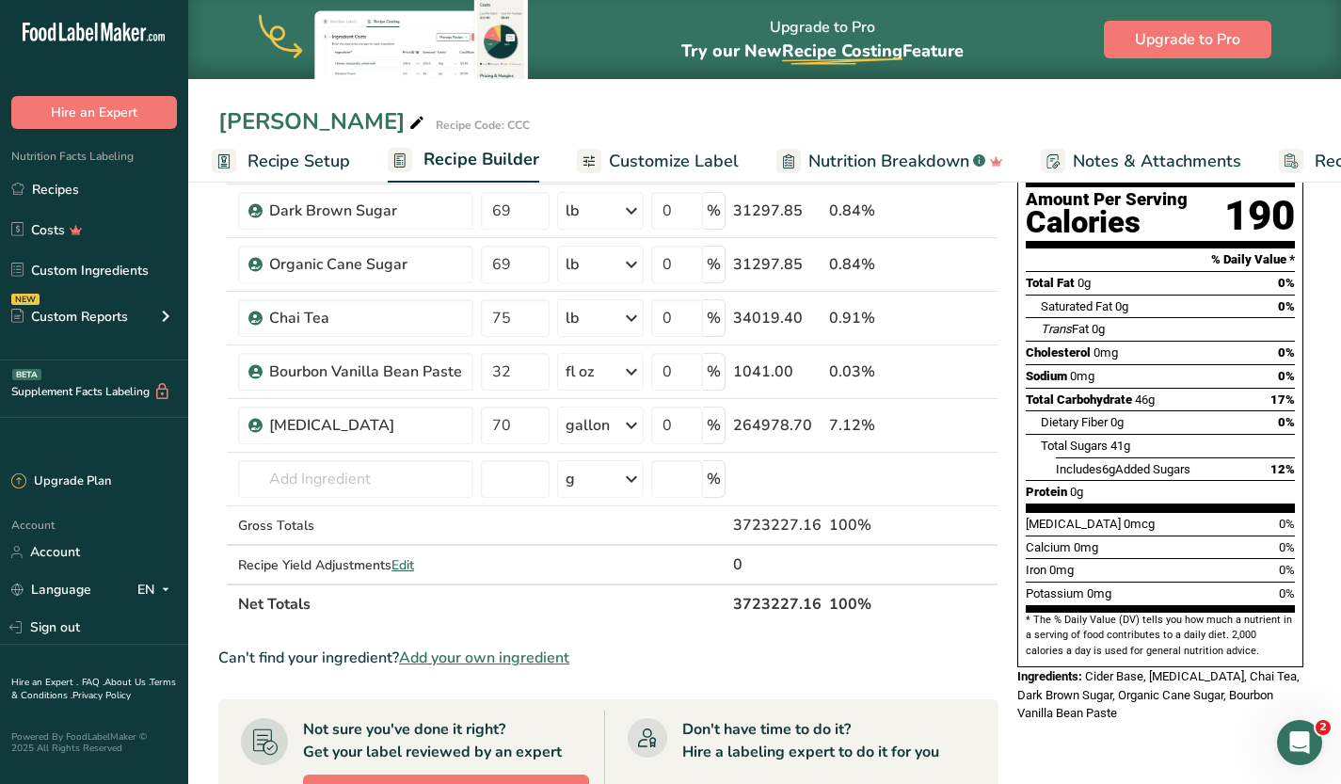
click at [700, 160] on span "Customize Label" at bounding box center [674, 161] width 130 height 25
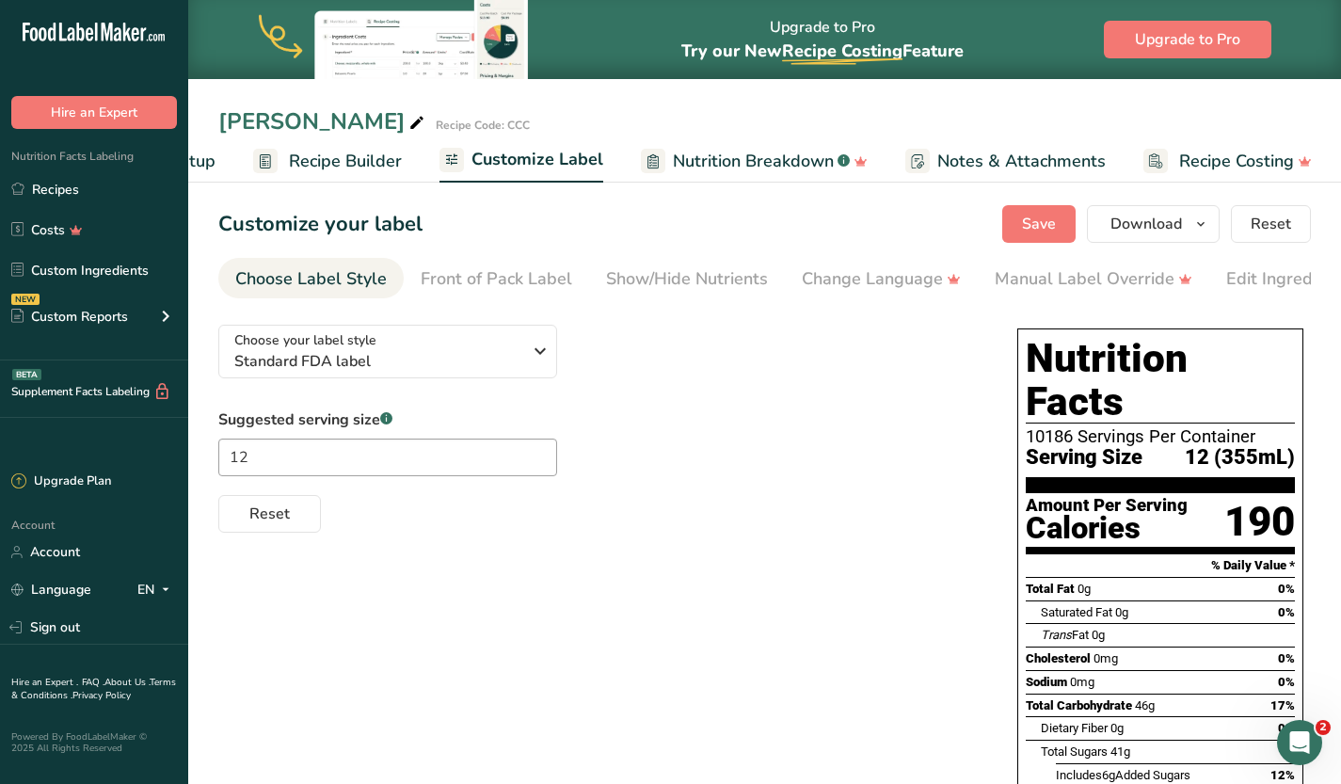
scroll to position [0, 142]
click at [1306, 741] on icon "Open Intercom Messenger" at bounding box center [1297, 740] width 31 height 31
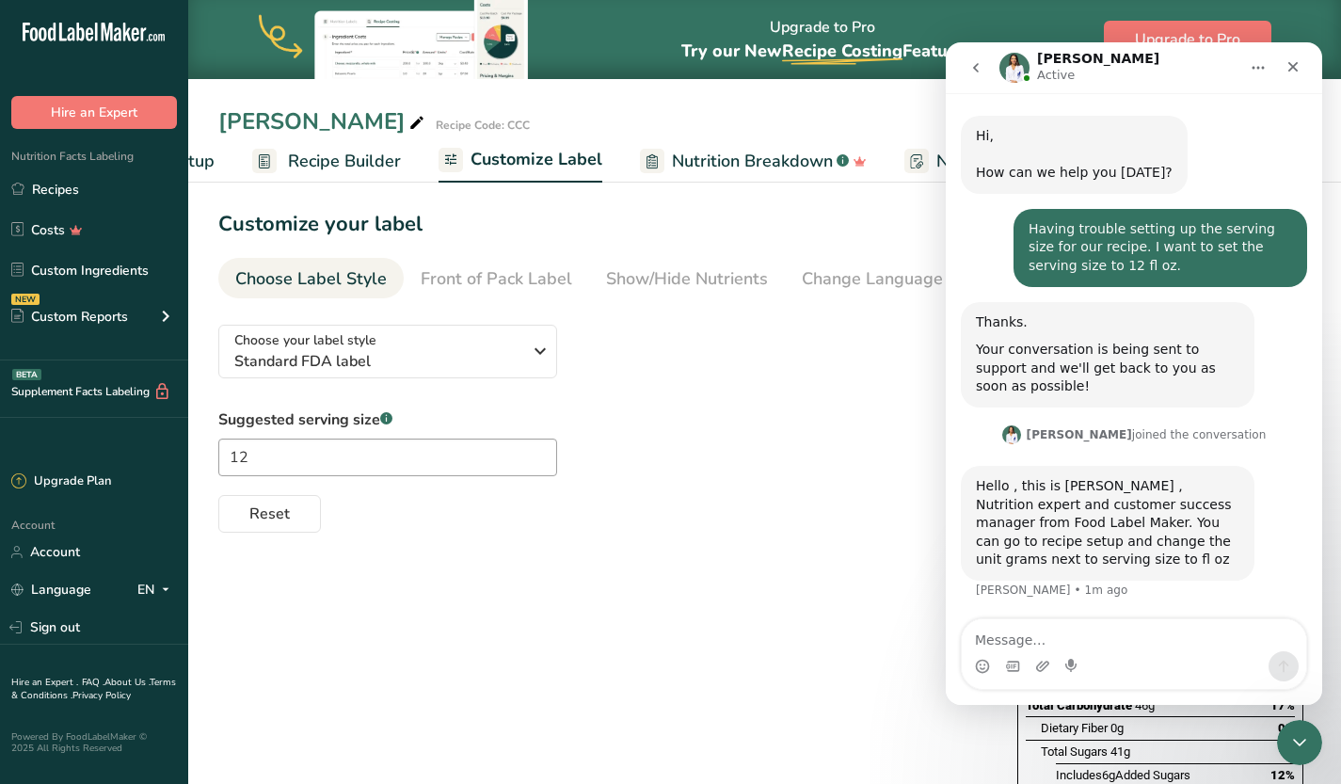
scroll to position [36, 0]
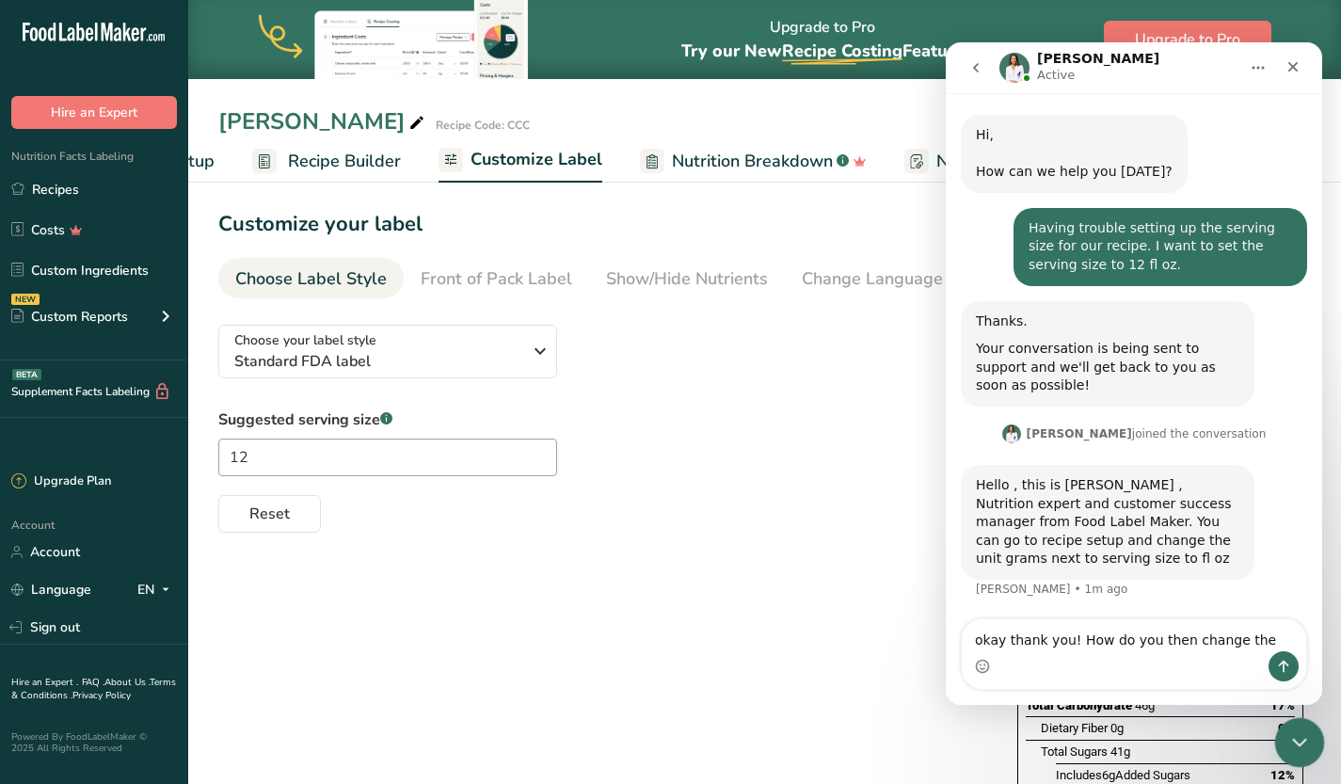
type textarea "okay thank you! How do you then change the"
click at [1294, 739] on icon "Close Intercom Messenger" at bounding box center [1296, 740] width 13 height 8
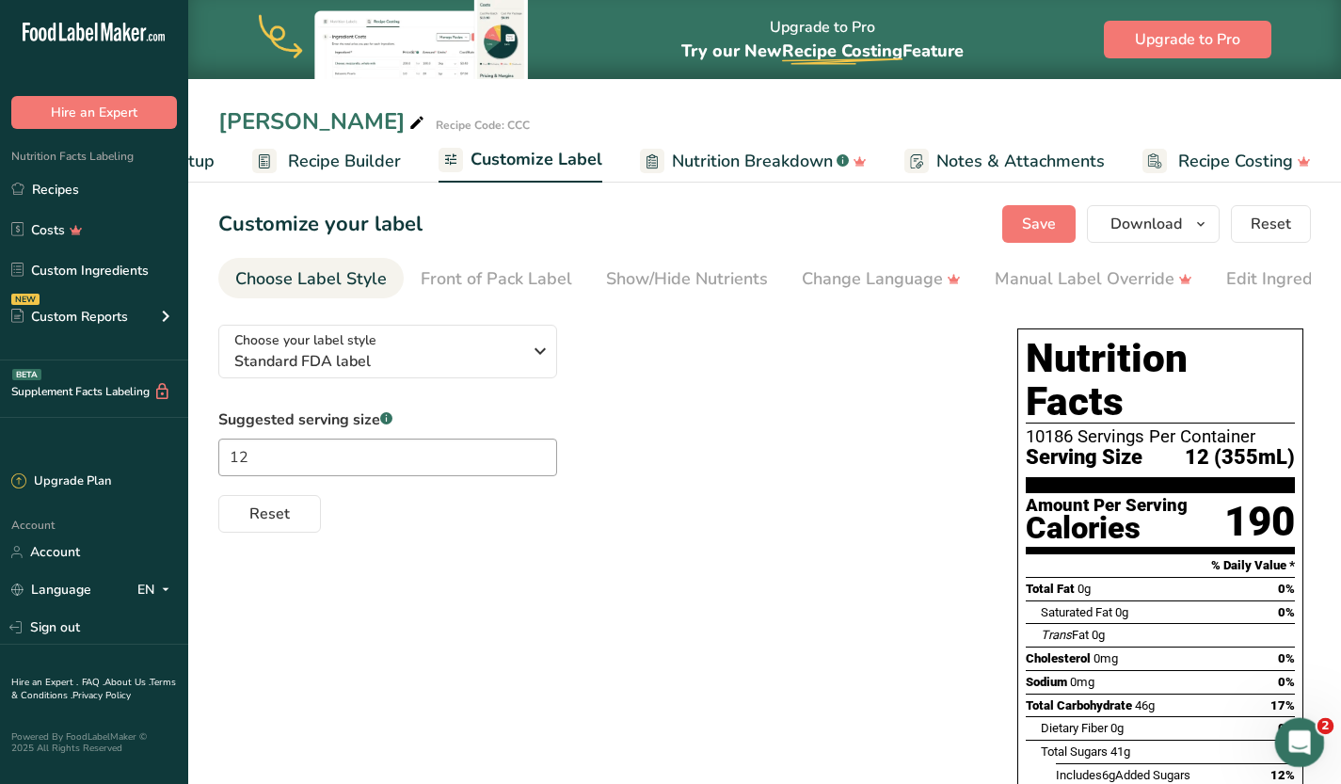
click at [1296, 751] on icon "Open Intercom Messenger" at bounding box center [1297, 740] width 31 height 31
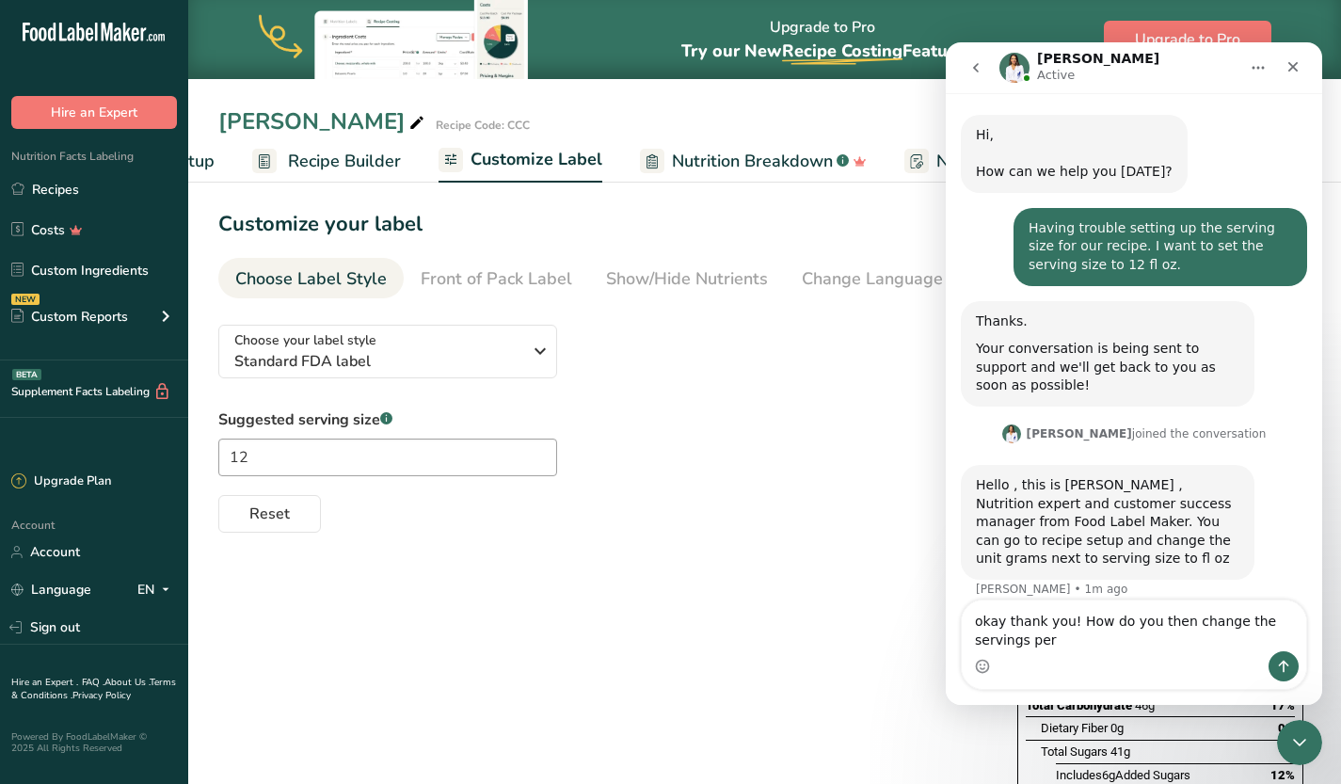
scroll to position [55, 0]
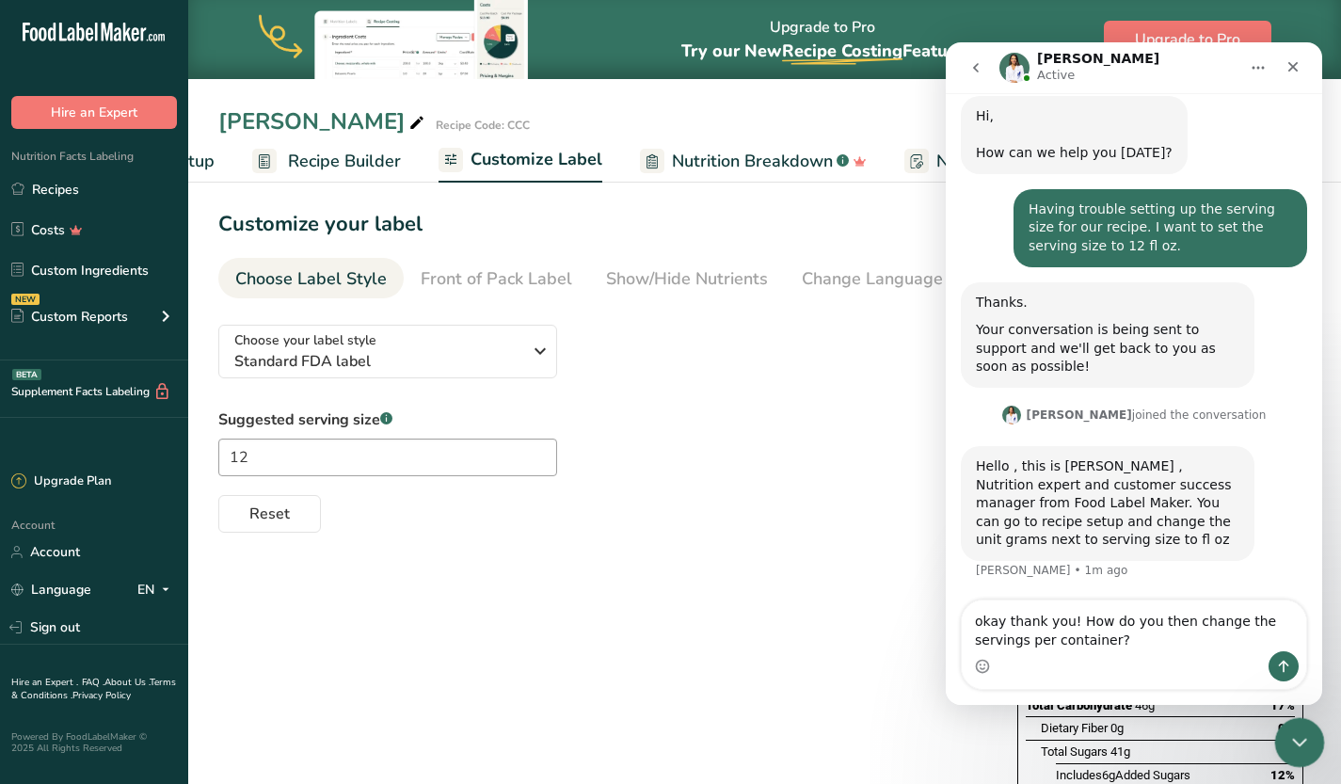
type textarea "okay thank you! How do you then change the servings per container?"
click at [1297, 742] on icon "Close Intercom Messenger" at bounding box center [1296, 740] width 13 height 8
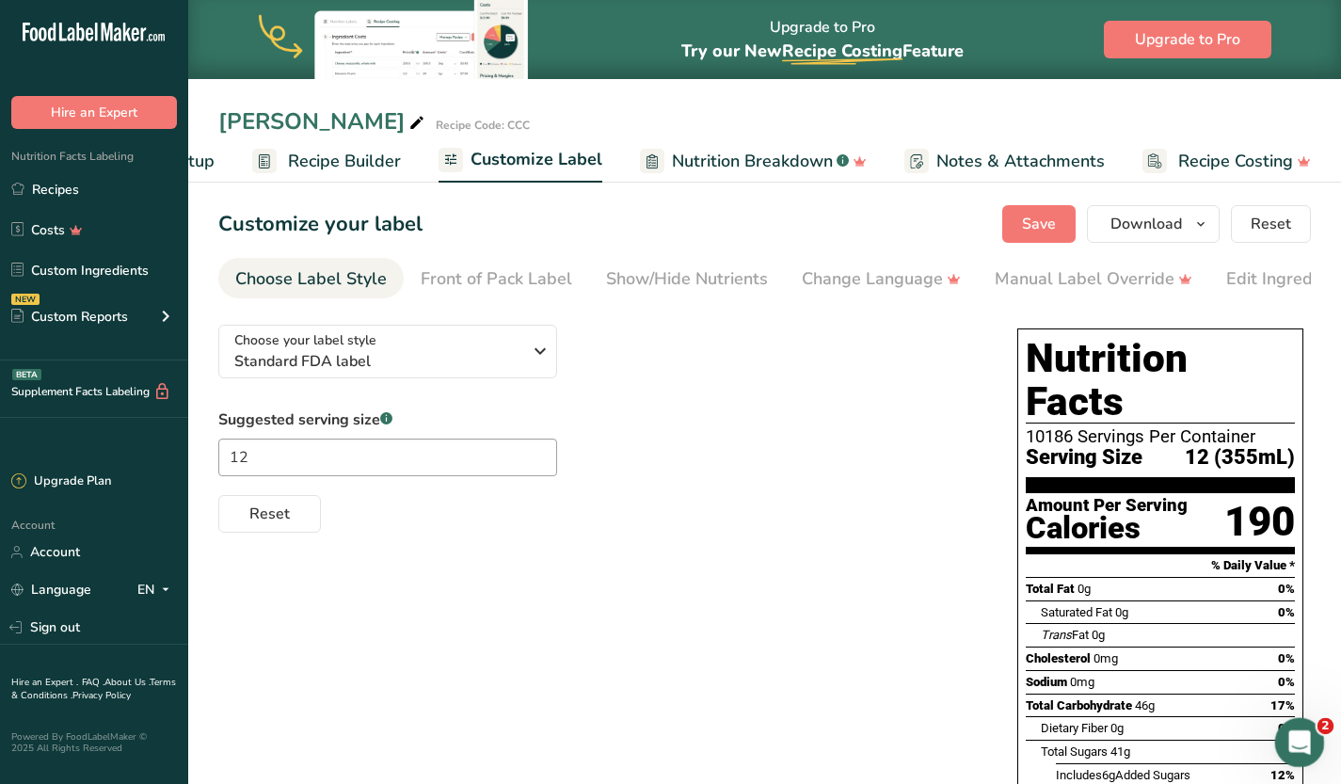
click at [1297, 741] on icon "Open Intercom Messenger" at bounding box center [1296, 739] width 13 height 15
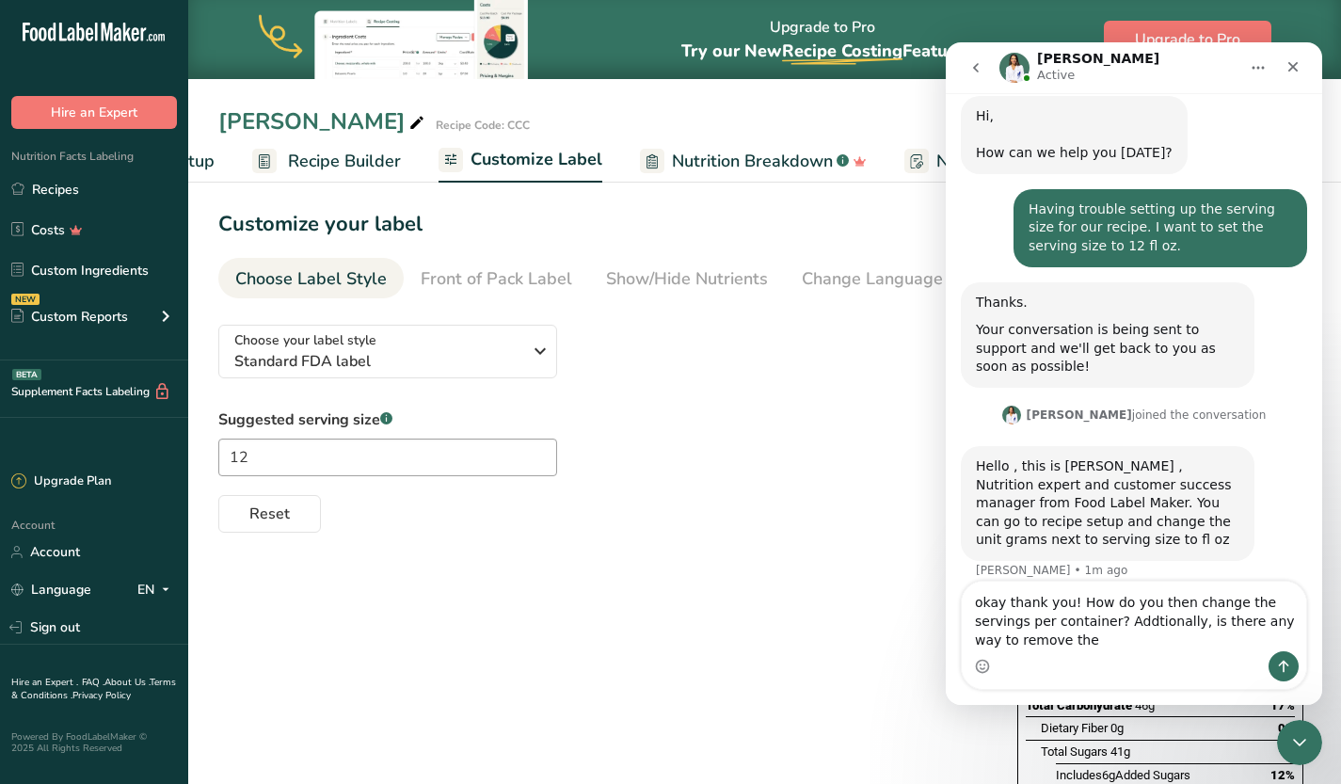
scroll to position [73, 0]
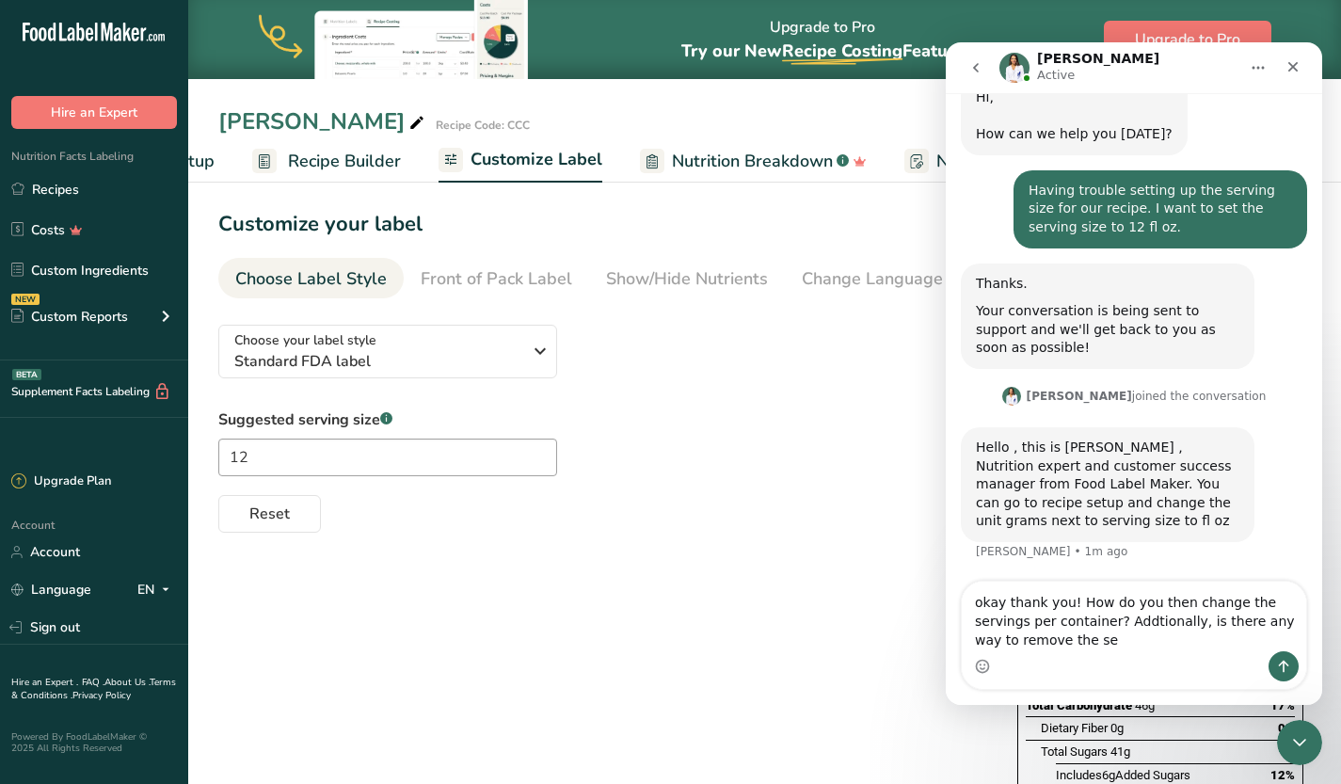
click at [1107, 627] on textarea "okay thank you! How do you then change the servings per container? Addtionally,…" at bounding box center [1134, 617] width 344 height 70
type textarea "okay thank you! How do you then change the servings per container? Additionally…"
drag, startPoint x: 1078, startPoint y: 652, endPoint x: 1087, endPoint y: 617, distance: 35.8
click at [1087, 617] on div "okay thank you! How do you then change the servings per container? Additionally…" at bounding box center [1134, 635] width 344 height 107
click at [1124, 659] on div "Intercom messenger" at bounding box center [1134, 666] width 344 height 30
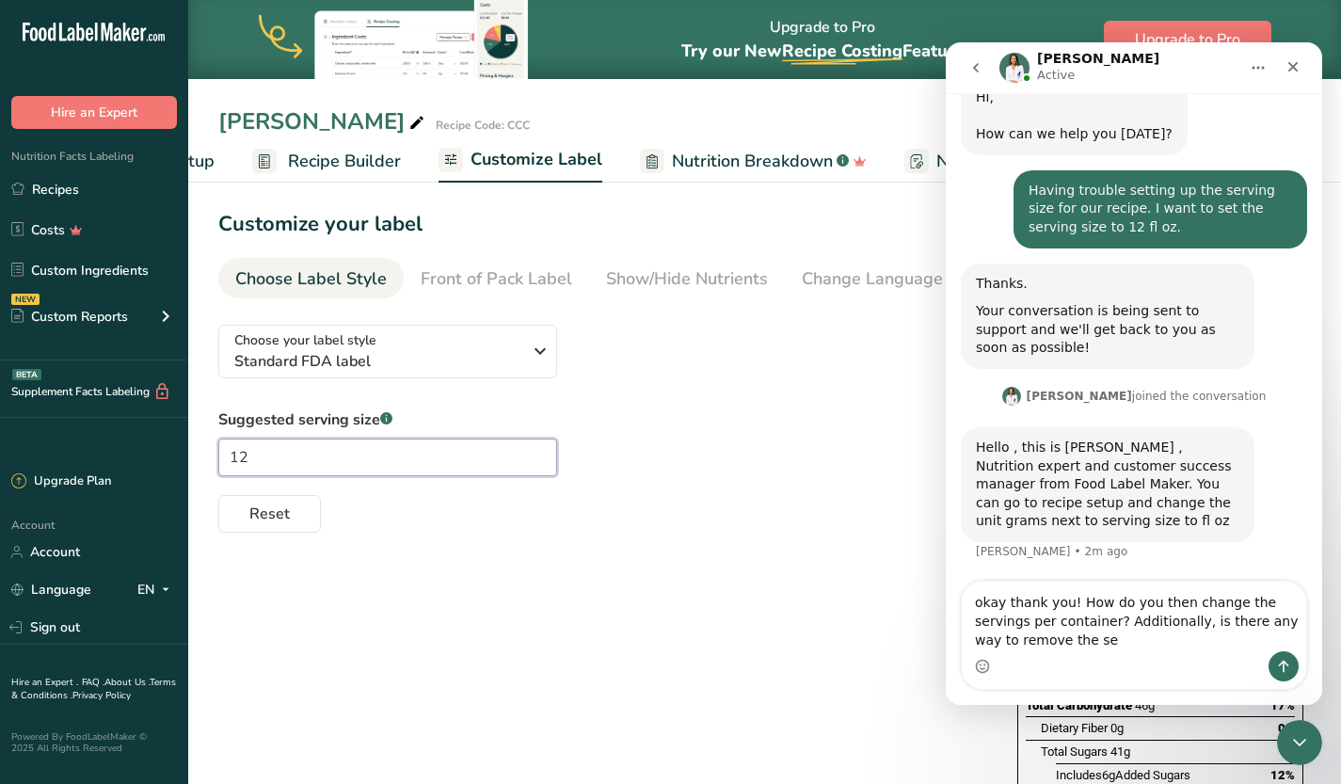
click at [353, 458] on input "12" at bounding box center [387, 457] width 339 height 38
type input "12oz"
drag, startPoint x: 1156, startPoint y: 643, endPoint x: 1091, endPoint y: 629, distance: 67.4
click at [1091, 629] on textarea "okay thank you! How do you then change the servings per container? Additionally…" at bounding box center [1134, 617] width 344 height 70
click at [1079, 643] on textarea "okay thank you! How do you then change the servings per container? Additionally…" at bounding box center [1134, 617] width 344 height 70
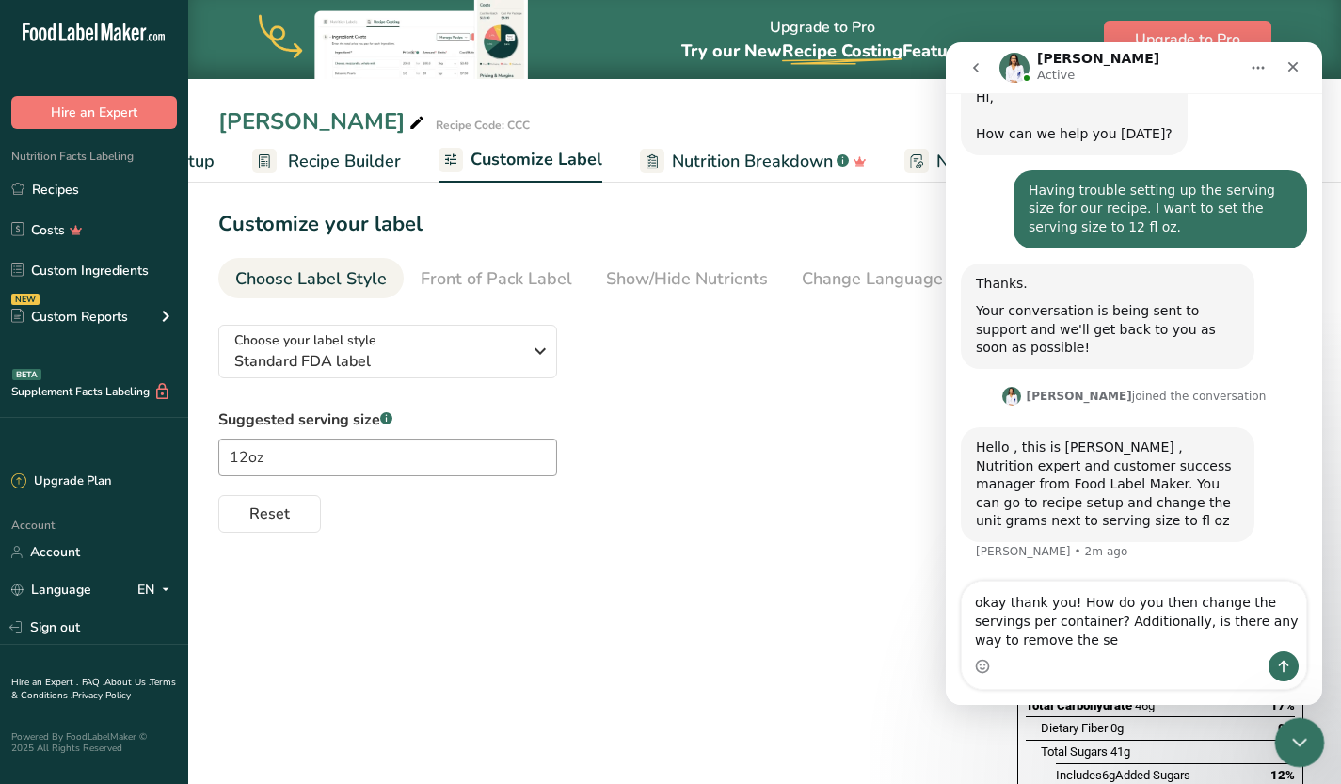
click at [1296, 742] on icon "Close Intercom Messenger" at bounding box center [1296, 740] width 13 height 8
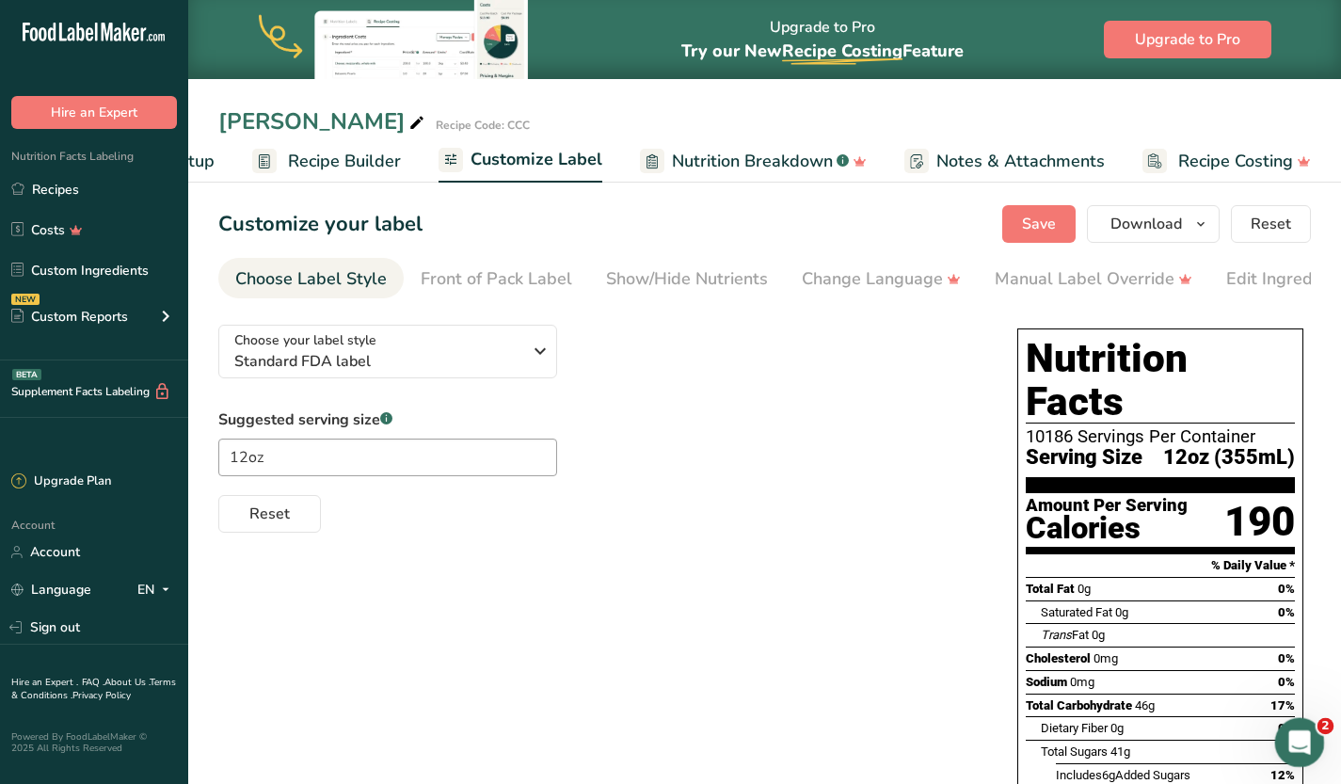
click at [1296, 742] on icon "Open Intercom Messenger" at bounding box center [1297, 740] width 31 height 31
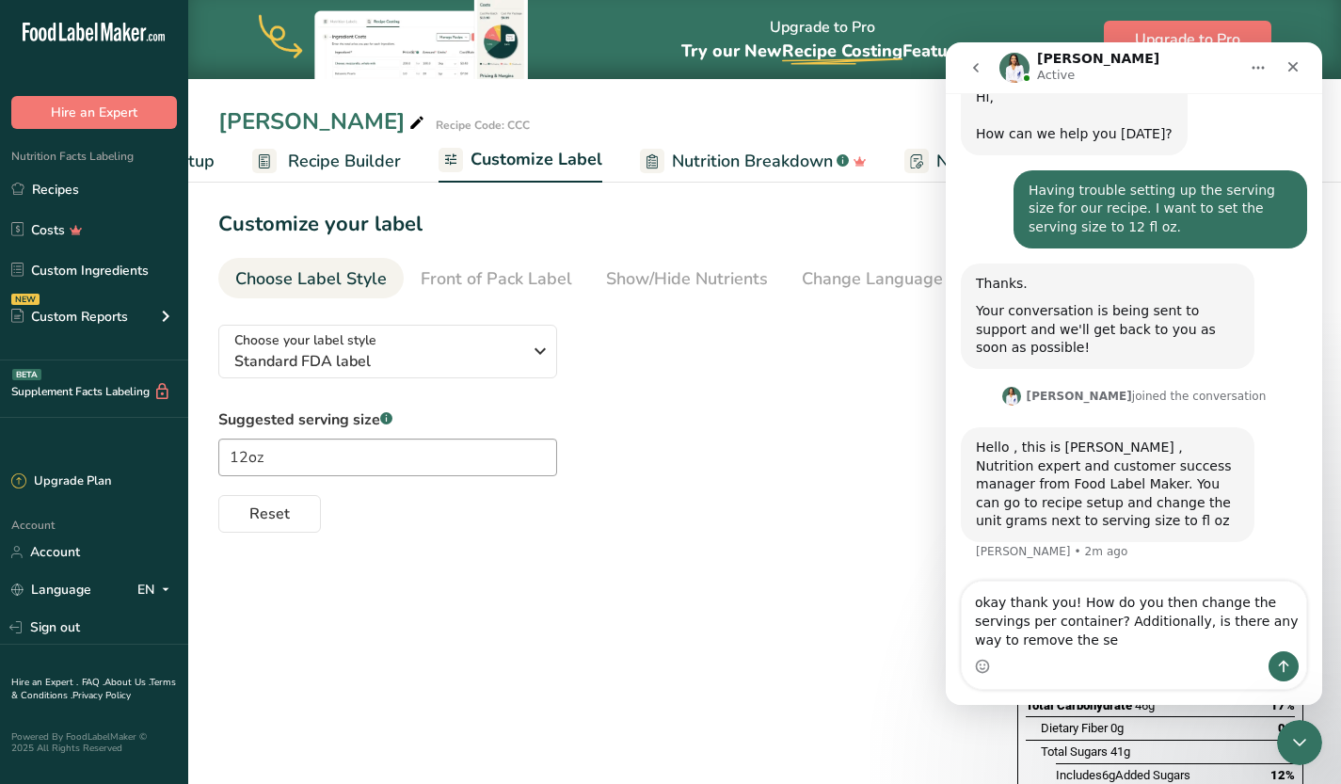
drag, startPoint x: 1072, startPoint y: 628, endPoint x: 1060, endPoint y: 614, distance: 18.1
click at [1060, 614] on textarea "okay thank you! How do you then change the servings per container? Additionally…" at bounding box center [1134, 617] width 344 height 70
type textarea "okay thank you! How do you then change the servings per container? I am inputti…"
click at [1275, 745] on div "Close Intercom Messenger" at bounding box center [1296, 739] width 45 height 45
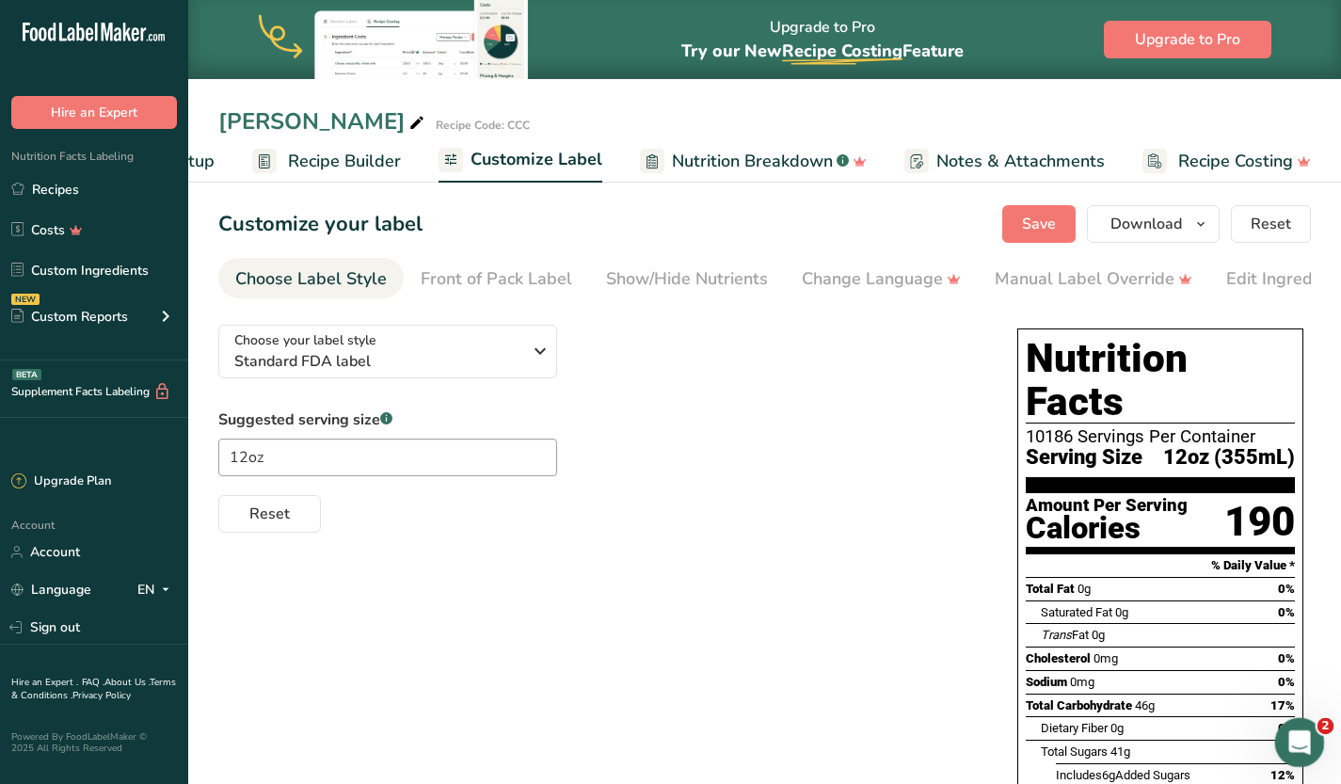
click at [1286, 741] on icon "Open Intercom Messenger" at bounding box center [1297, 740] width 31 height 31
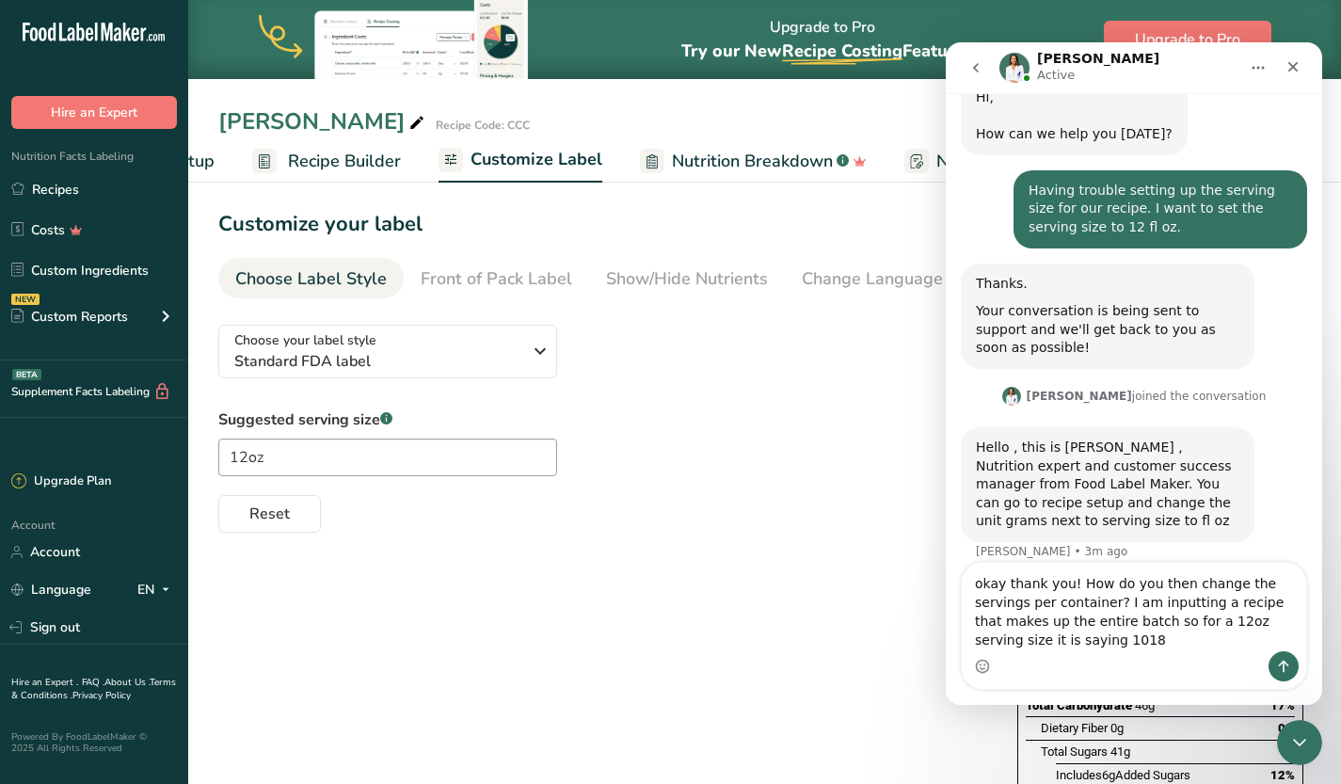
scroll to position [92, 0]
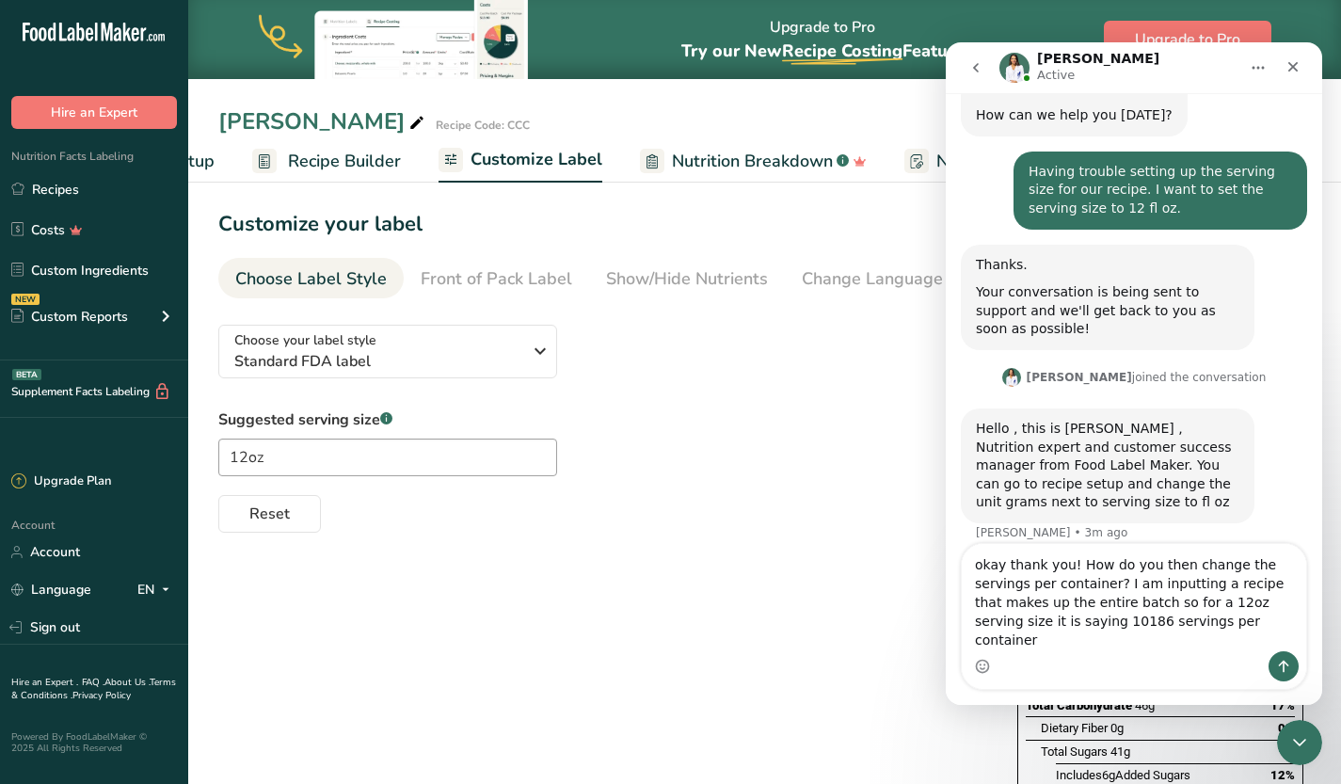
type textarea "okay thank you! How do you then change the servings per container? I am inputti…"
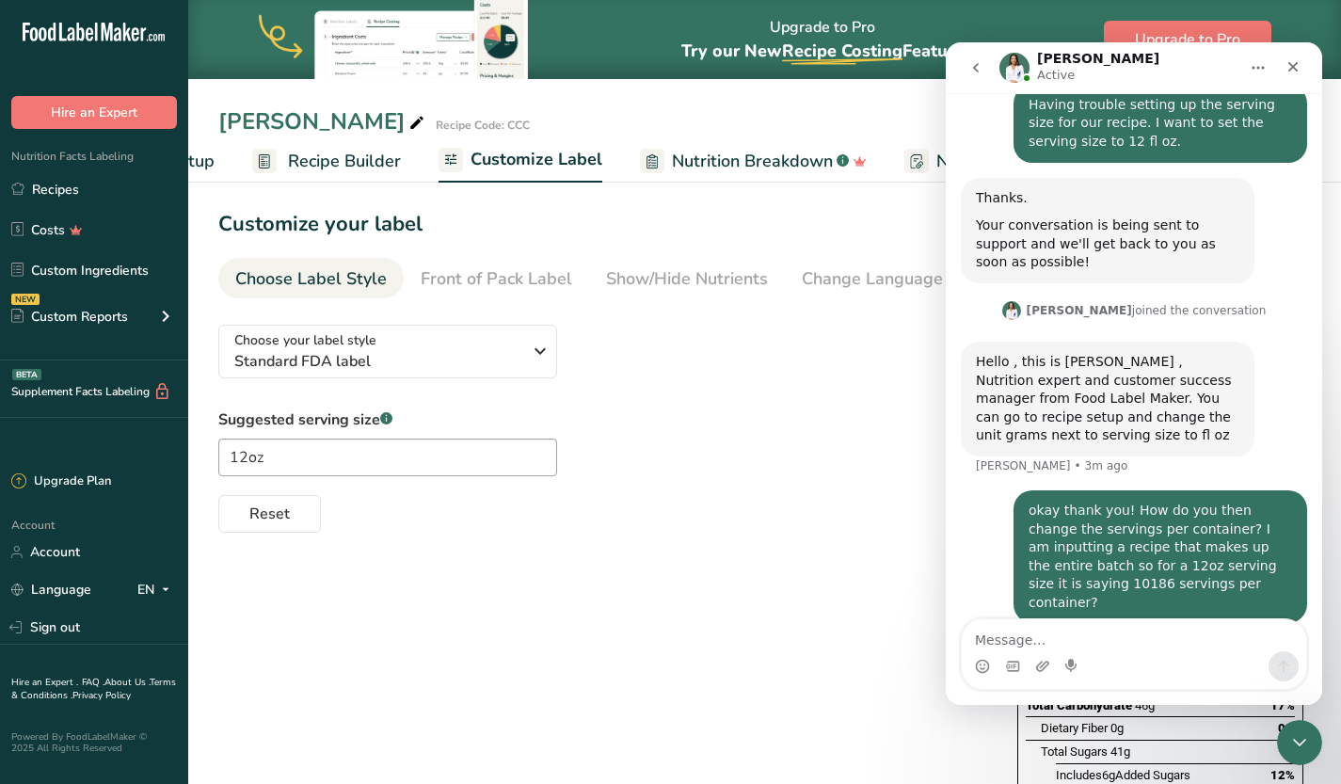
scroll to position [166, 0]
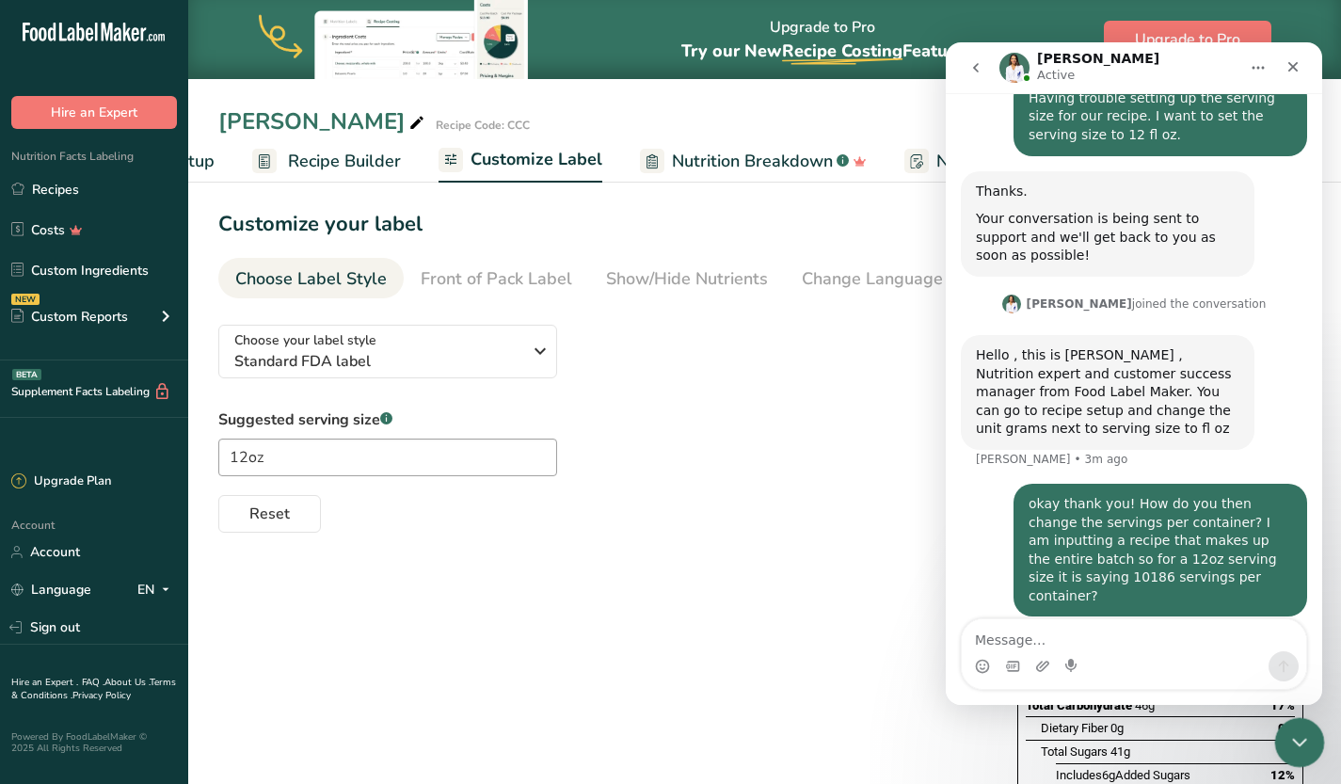
drag, startPoint x: 1305, startPoint y: 743, endPoint x: 1933, endPoint y: 976, distance: 669.3
click at [1305, 743] on icon "Close Intercom Messenger" at bounding box center [1296, 739] width 23 height 23
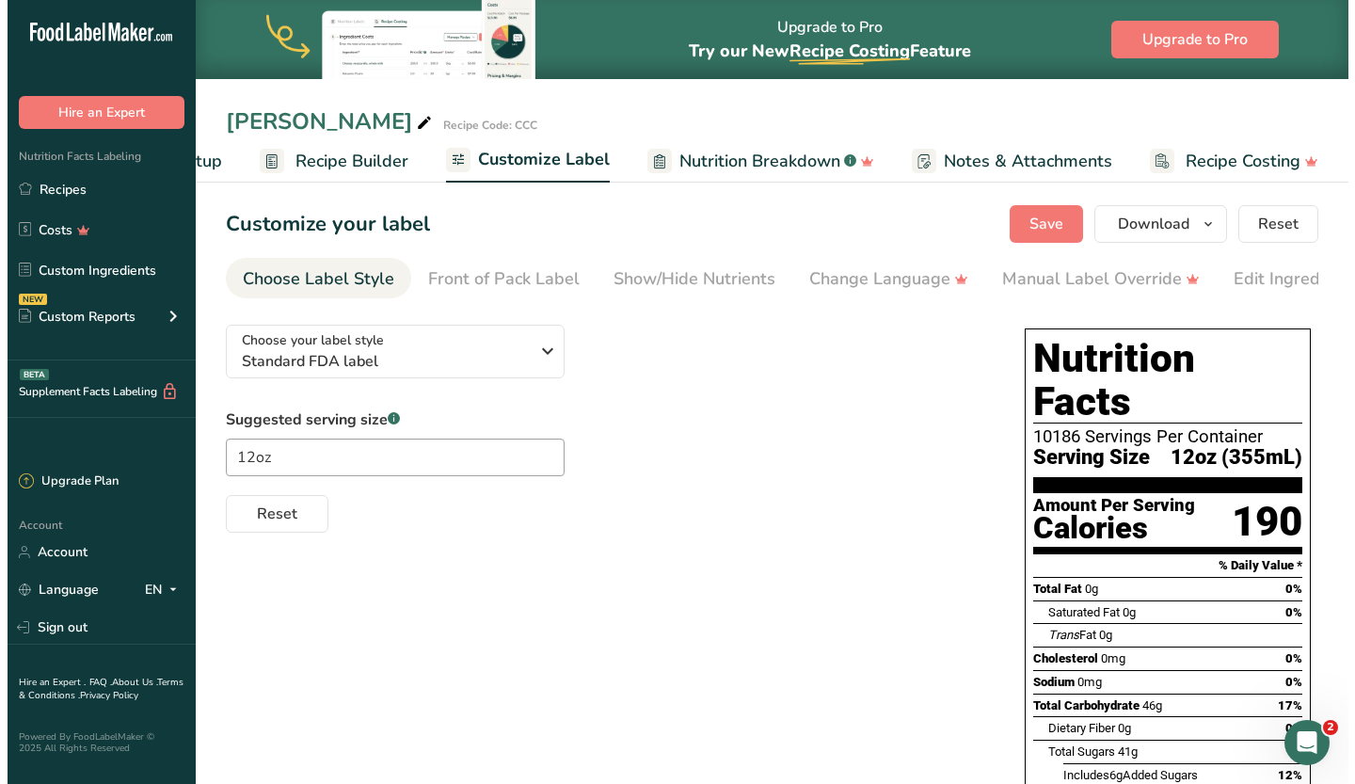
scroll to position [0, 0]
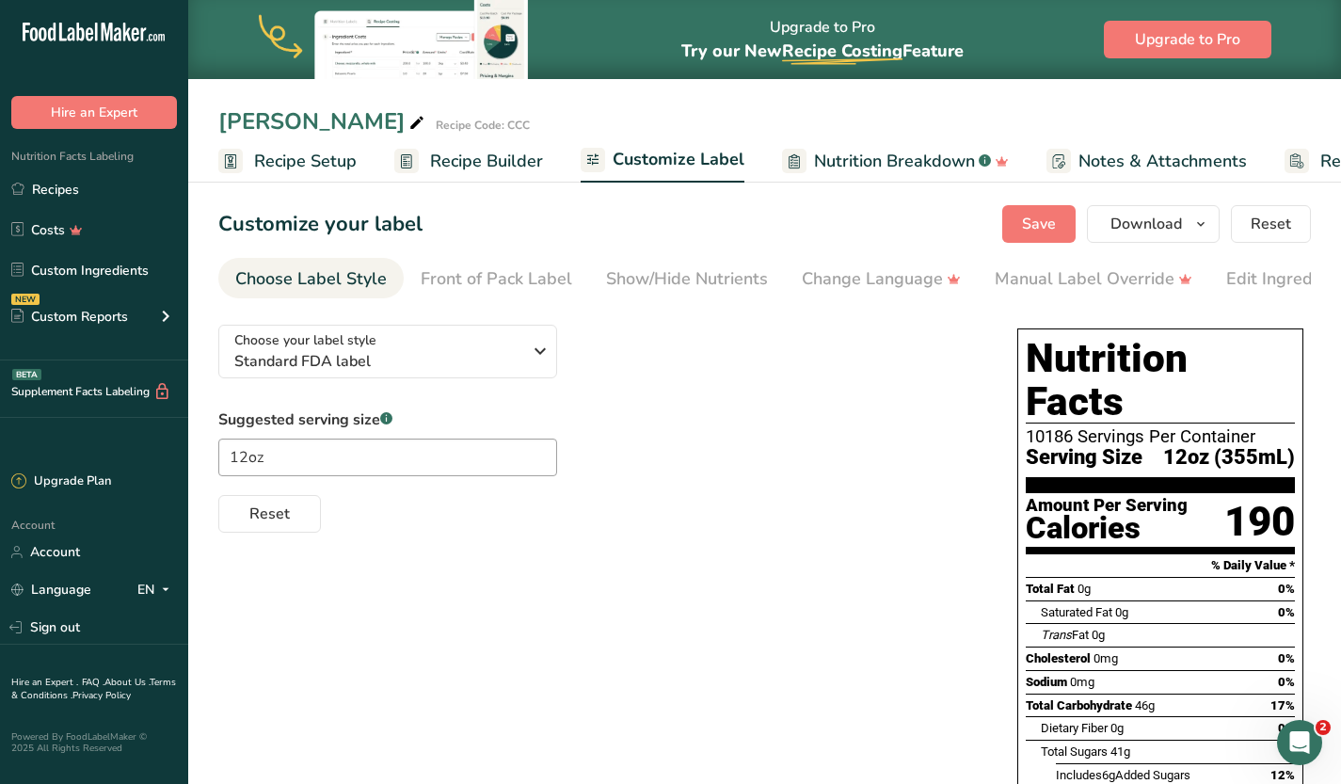
click at [301, 169] on span "Recipe Setup" at bounding box center [305, 161] width 103 height 25
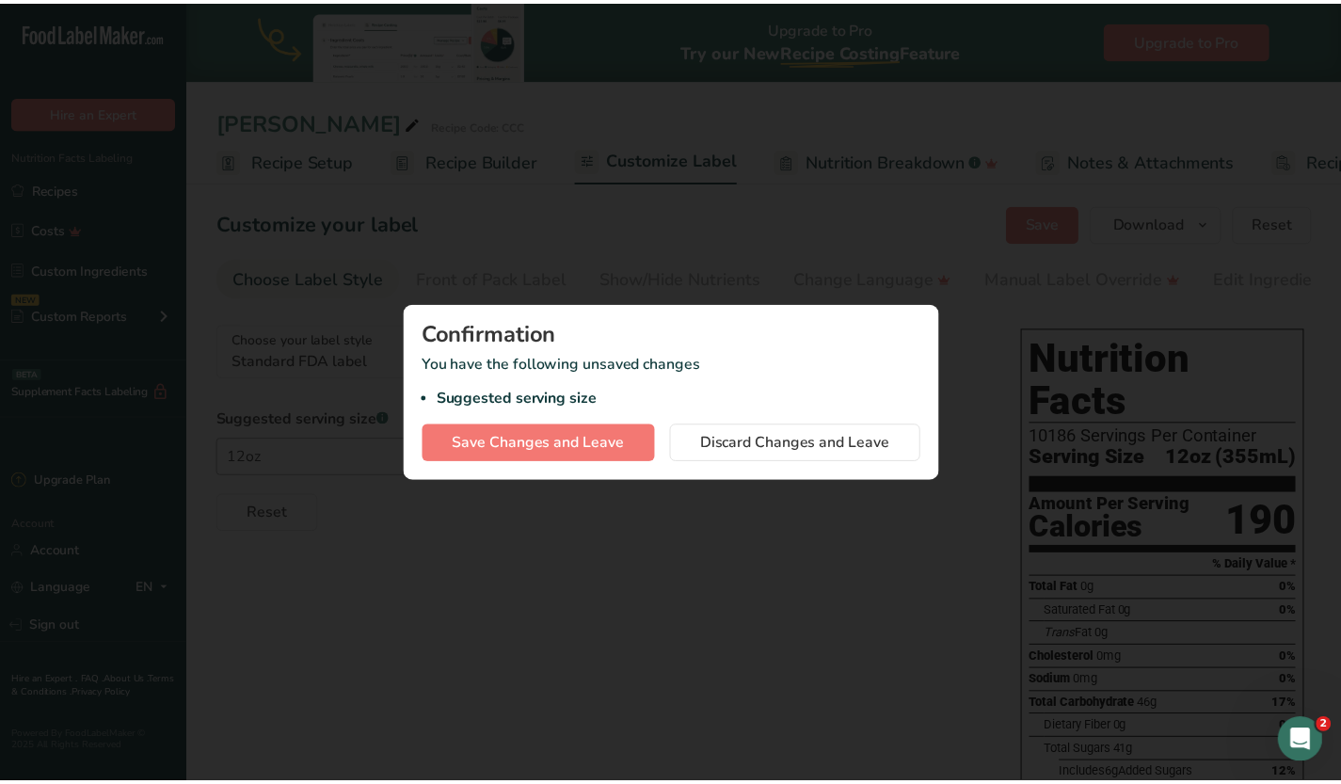
scroll to position [0, 7]
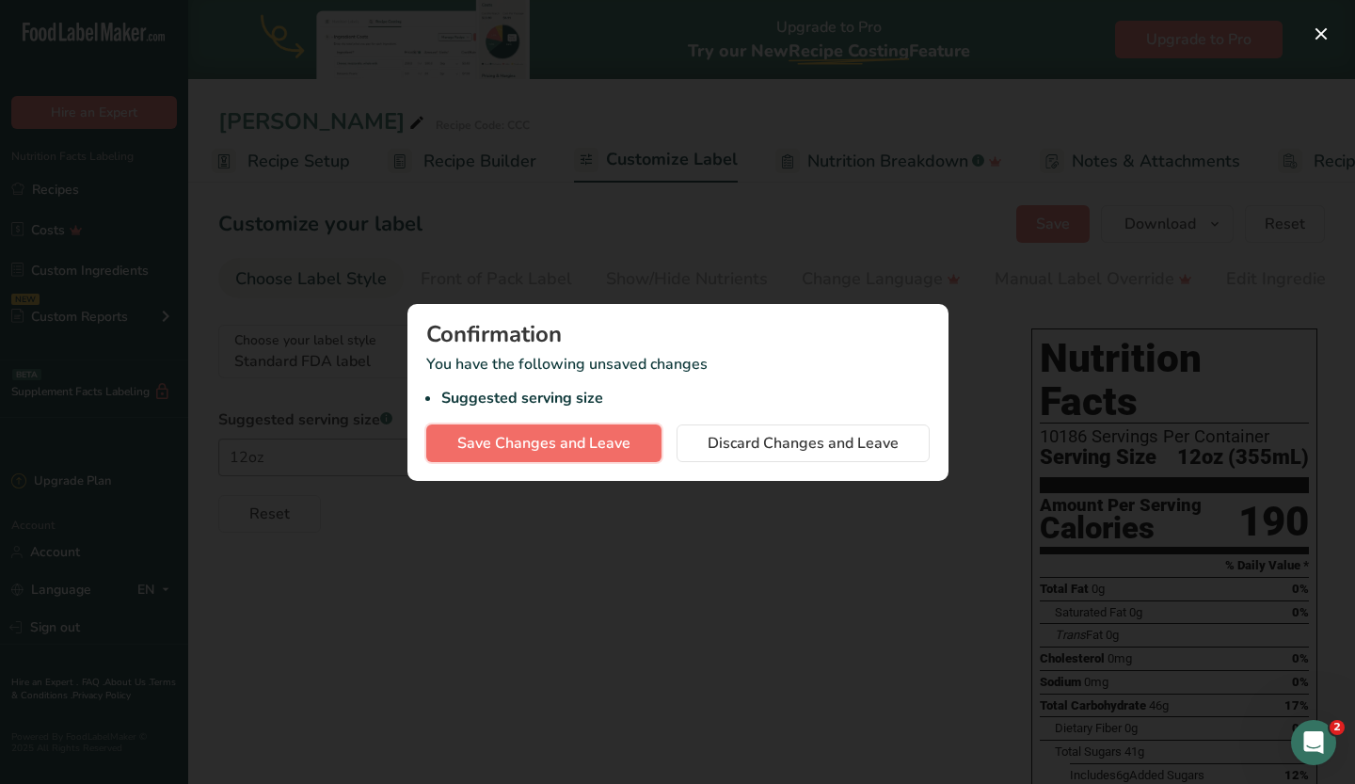
click at [599, 456] on button "Save Changes and Leave" at bounding box center [543, 443] width 235 height 38
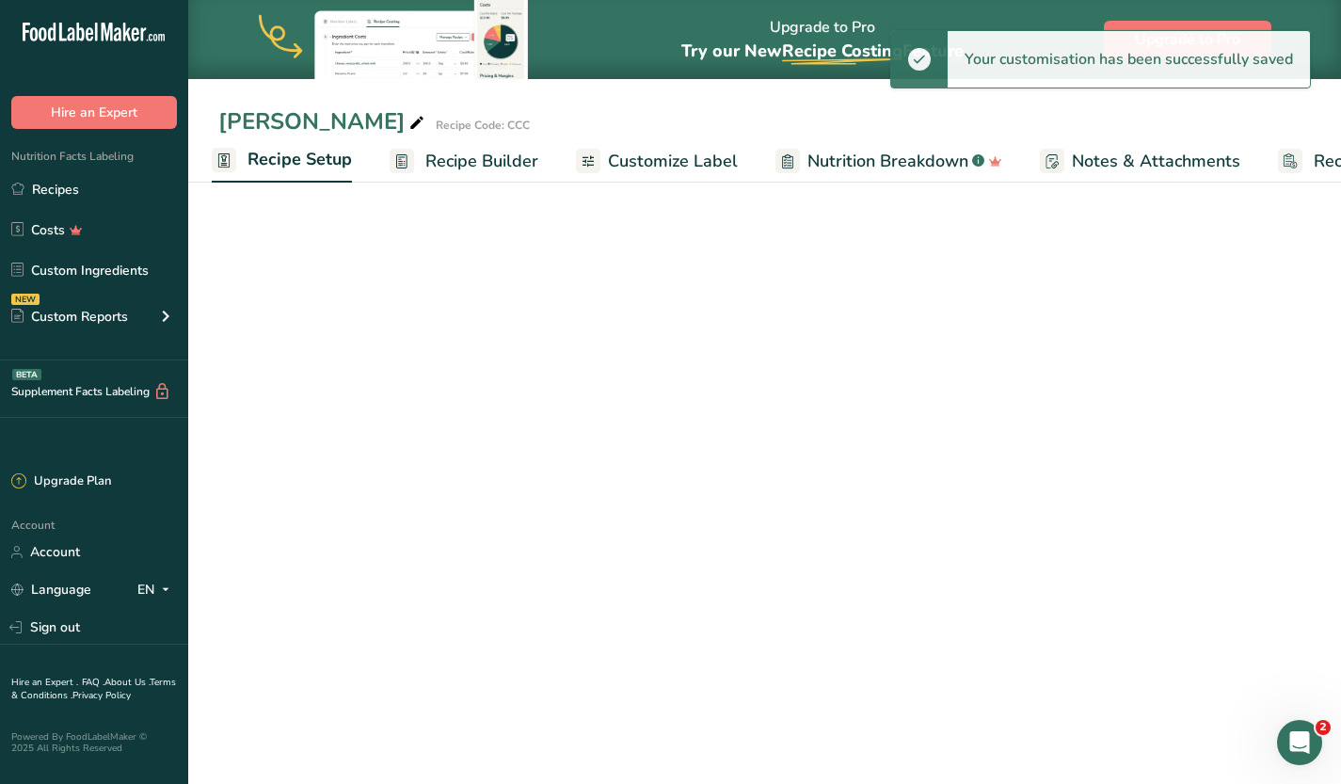
select select "18"
select select "22"
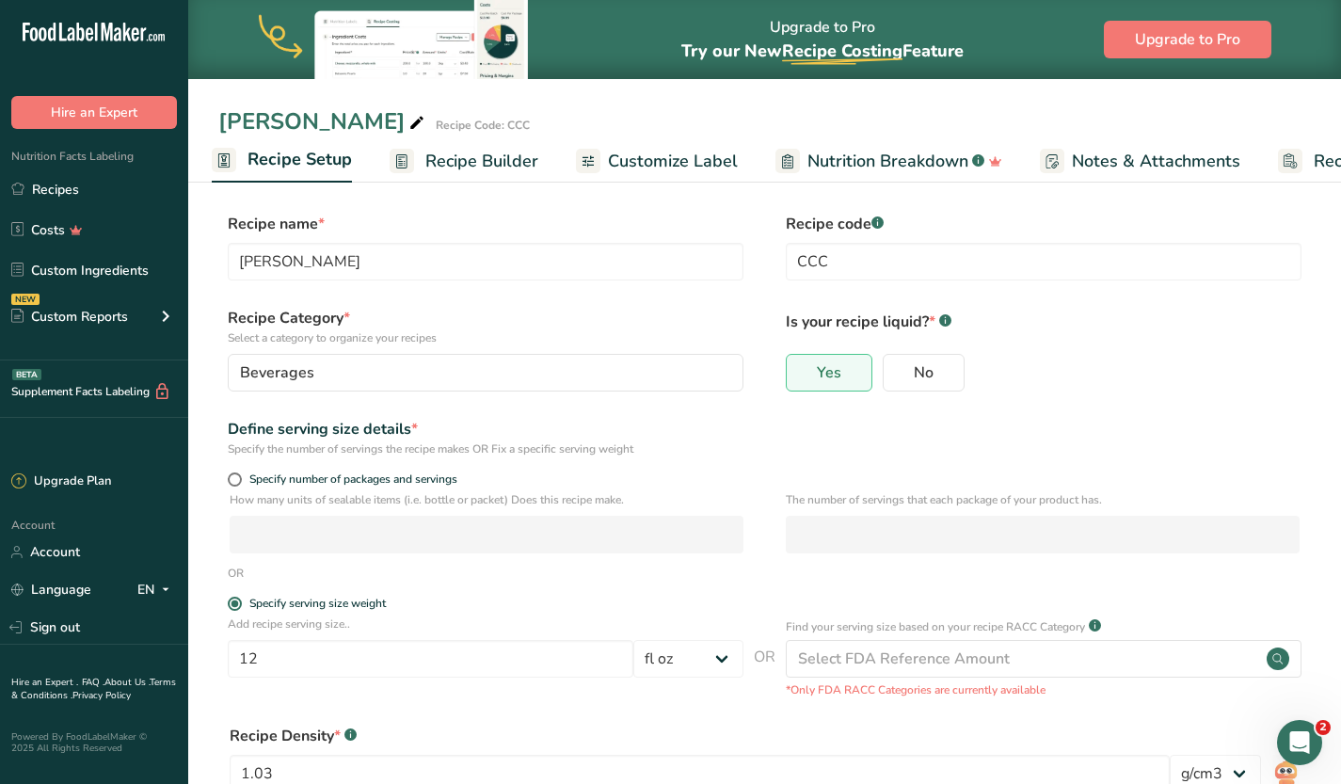
scroll to position [238, 0]
click at [1303, 734] on icon "Open Intercom Messenger" at bounding box center [1297, 740] width 31 height 31
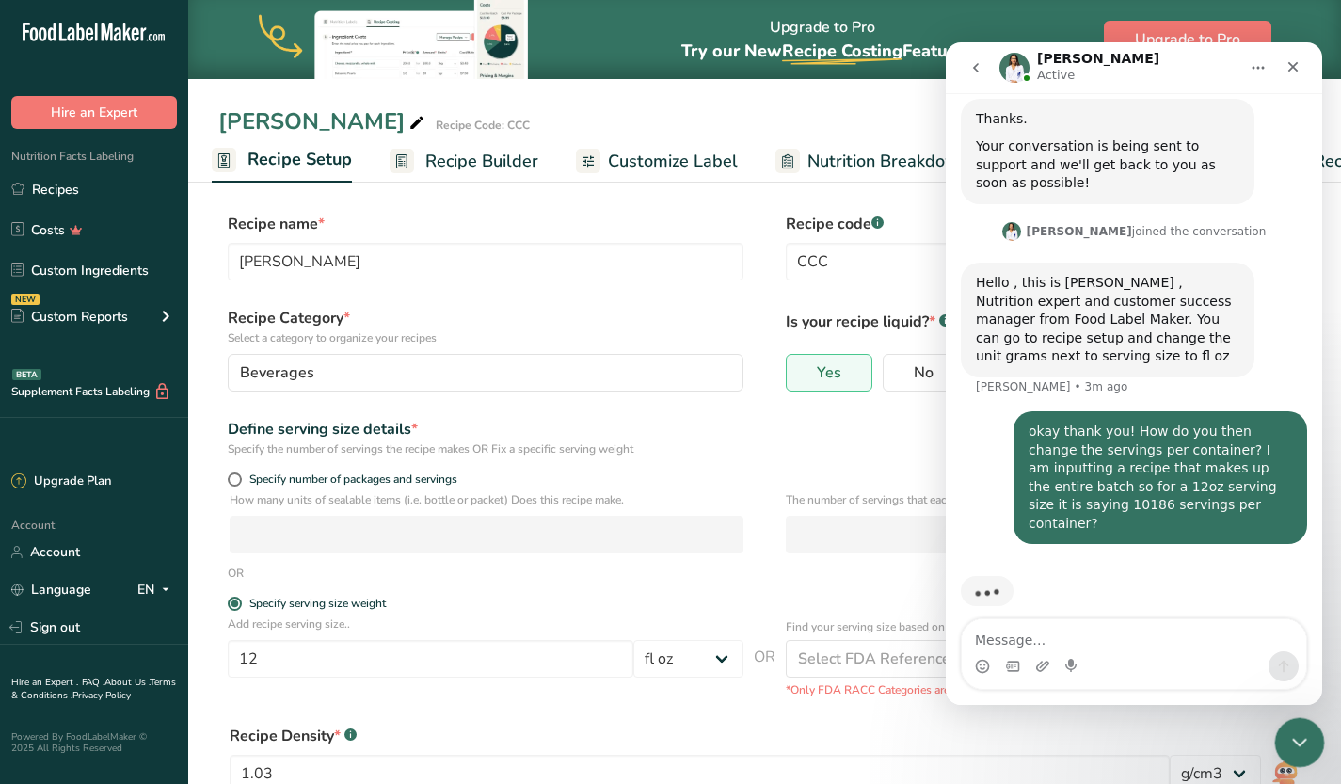
click at [1290, 732] on icon "Close Intercom Messenger" at bounding box center [1296, 739] width 23 height 23
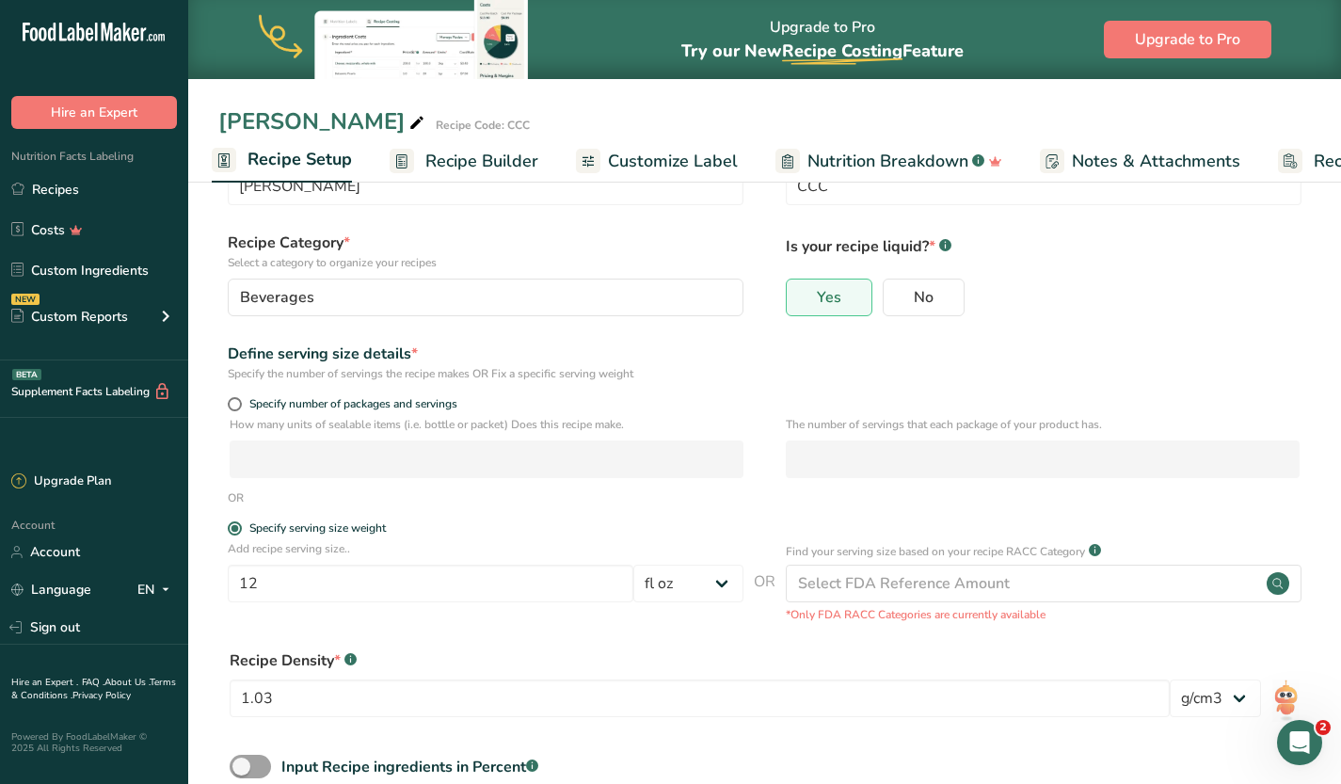
scroll to position [191, 0]
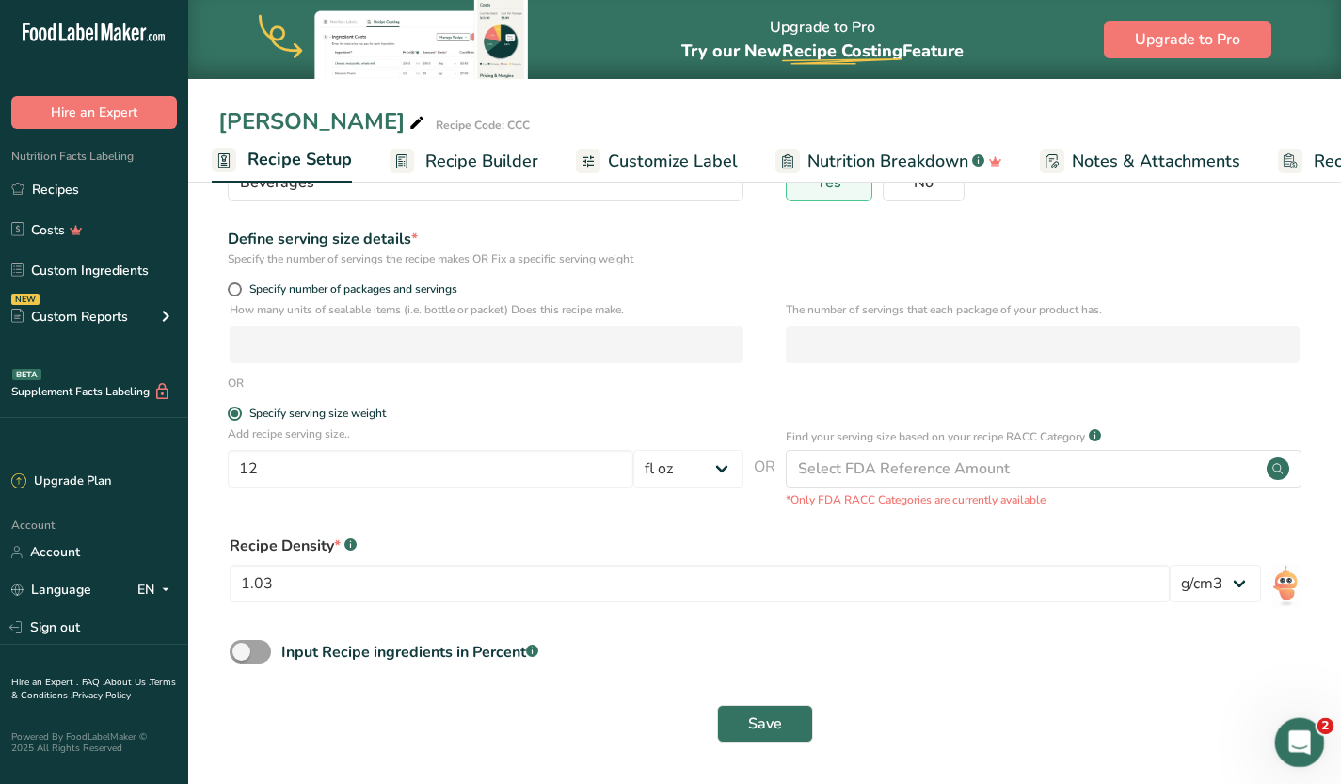
click at [1302, 748] on icon "Open Intercom Messenger" at bounding box center [1297, 740] width 31 height 31
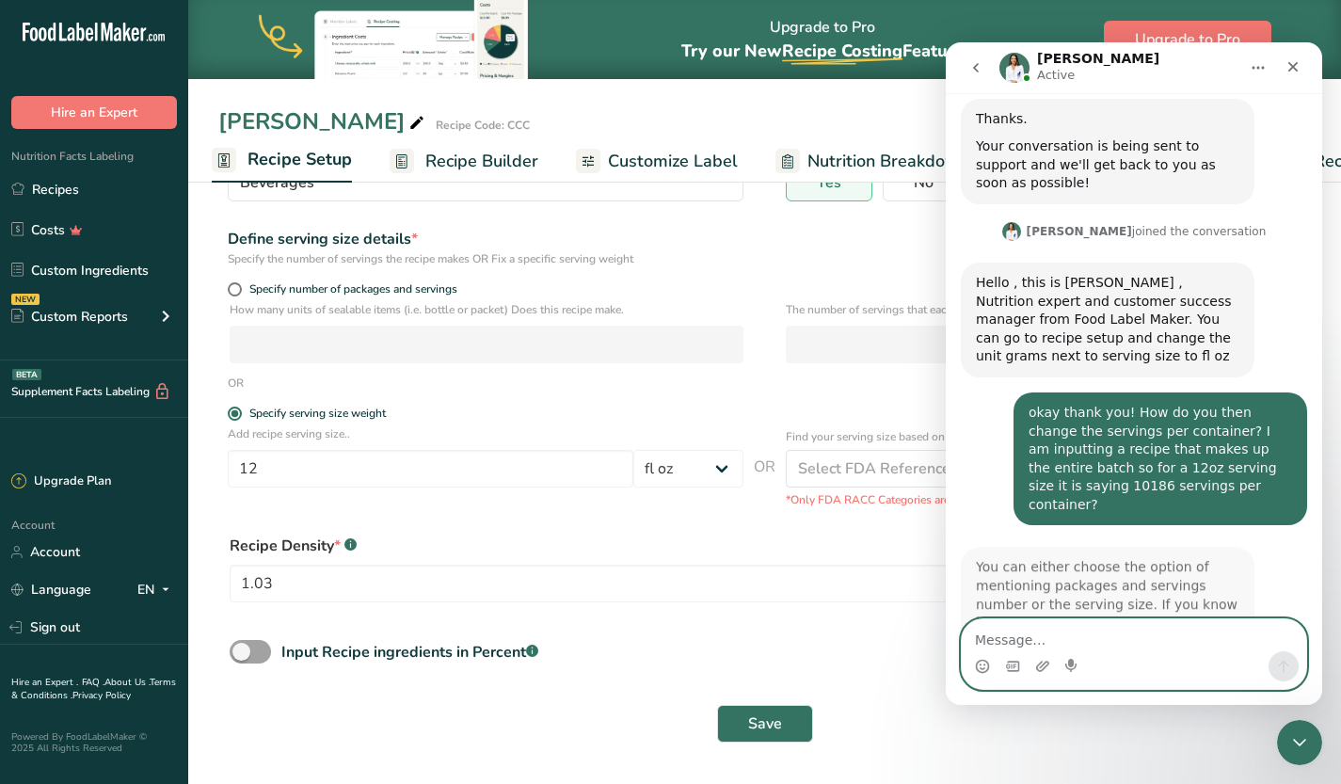
scroll to position [295, 0]
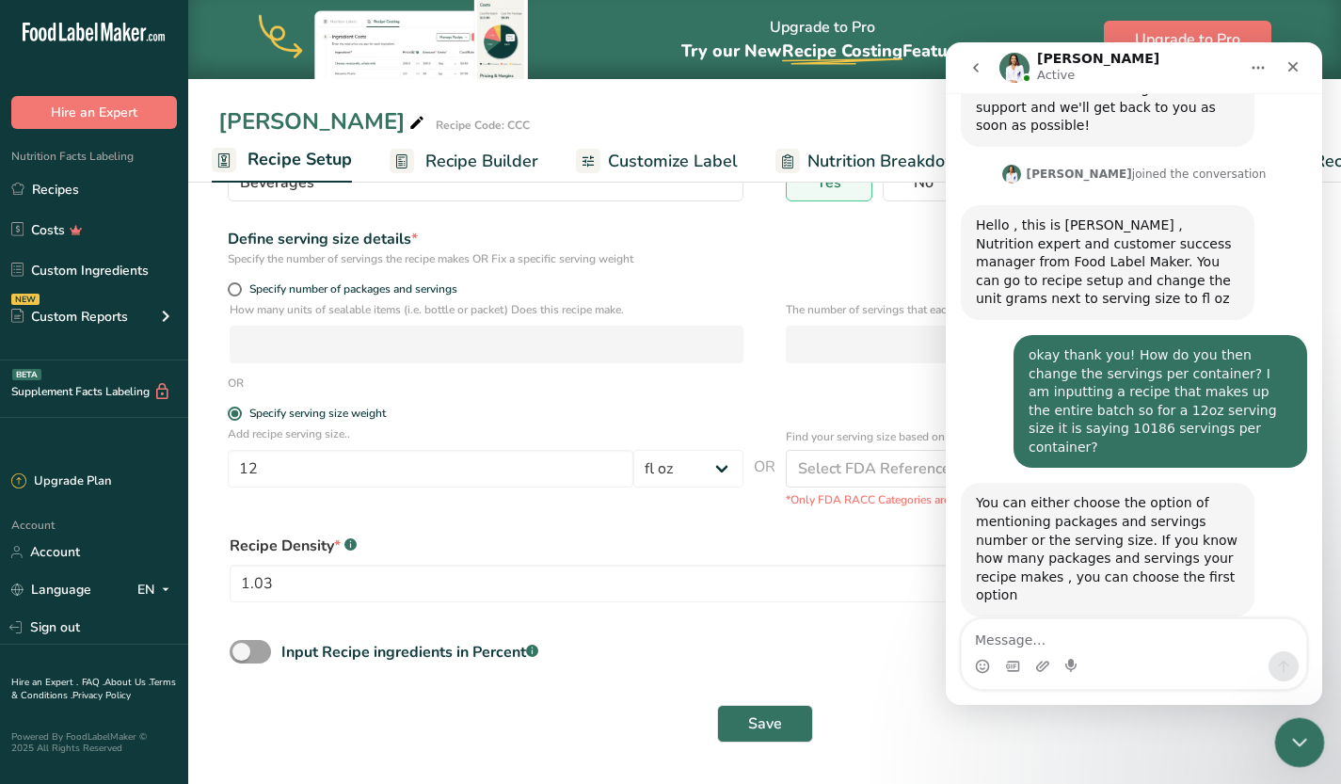
click at [1300, 731] on icon "Close Intercom Messenger" at bounding box center [1296, 739] width 23 height 23
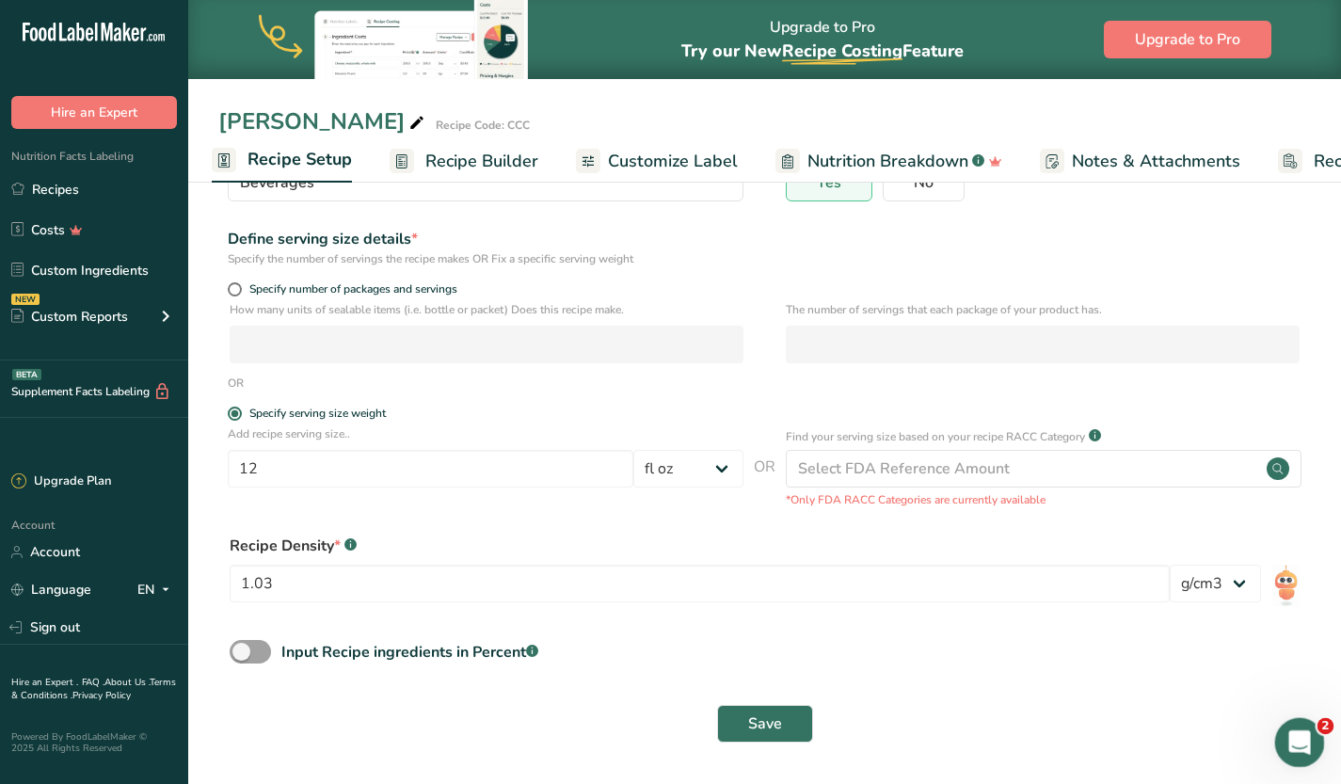
click at [1311, 744] on div "Open Intercom Messenger" at bounding box center [1297, 740] width 62 height 62
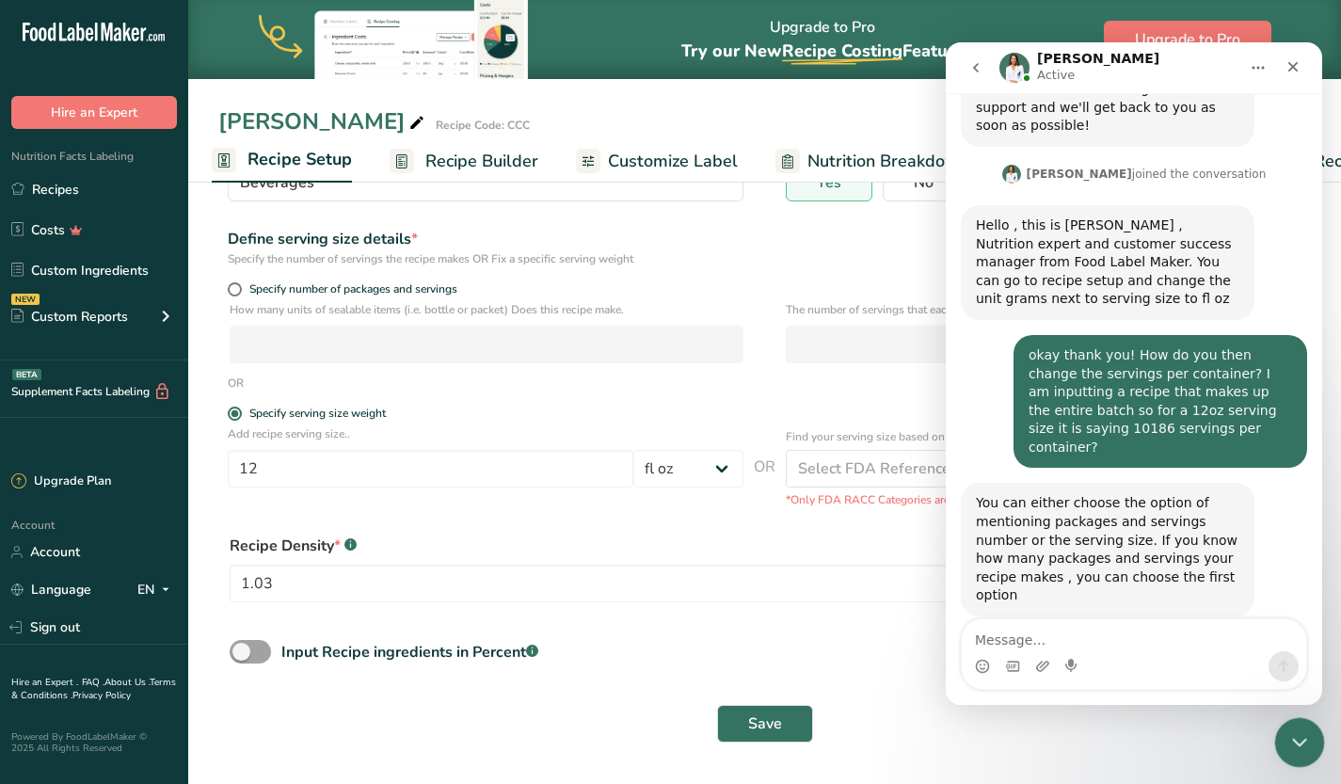
click at [1317, 748] on div "Close Intercom Messenger" at bounding box center [1296, 739] width 45 height 45
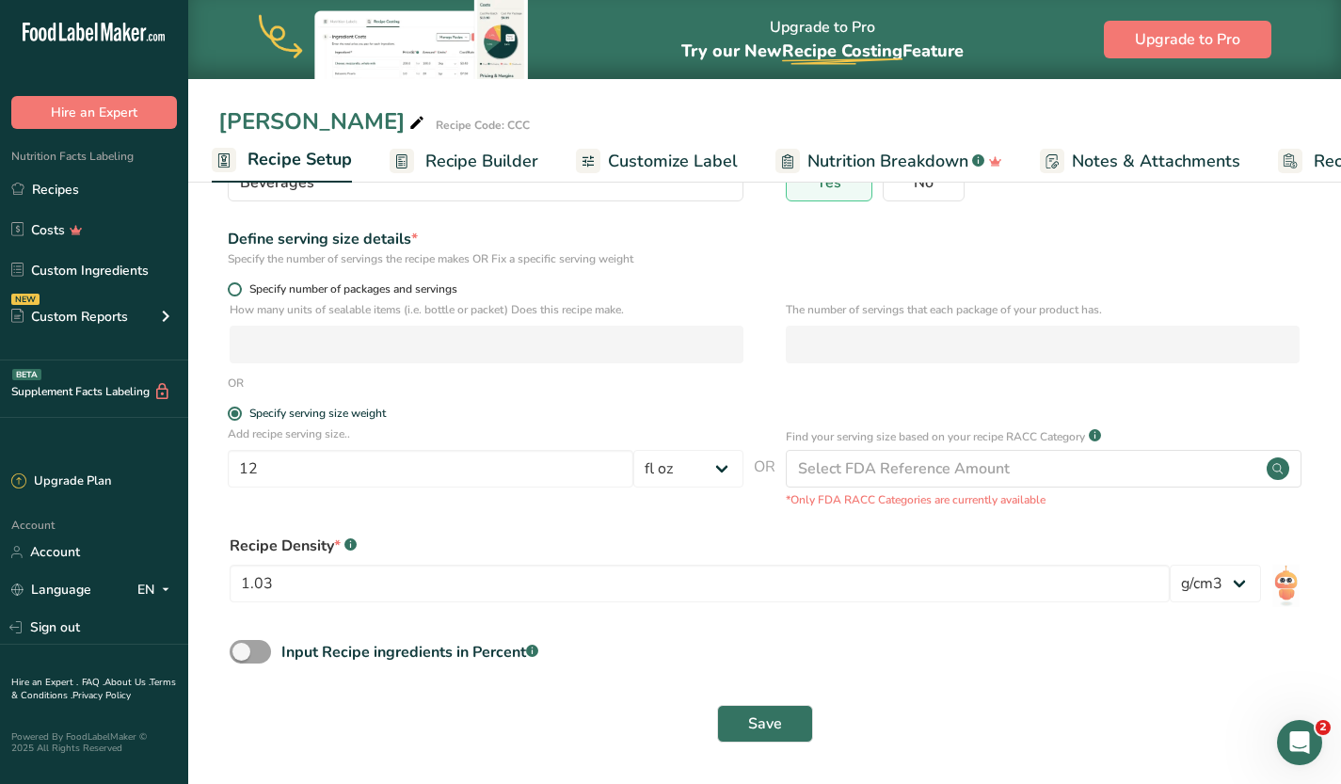
click at [234, 291] on span at bounding box center [235, 289] width 14 height 14
click at [234, 291] on input "Specify number of packages and servings" at bounding box center [234, 289] width 12 height 12
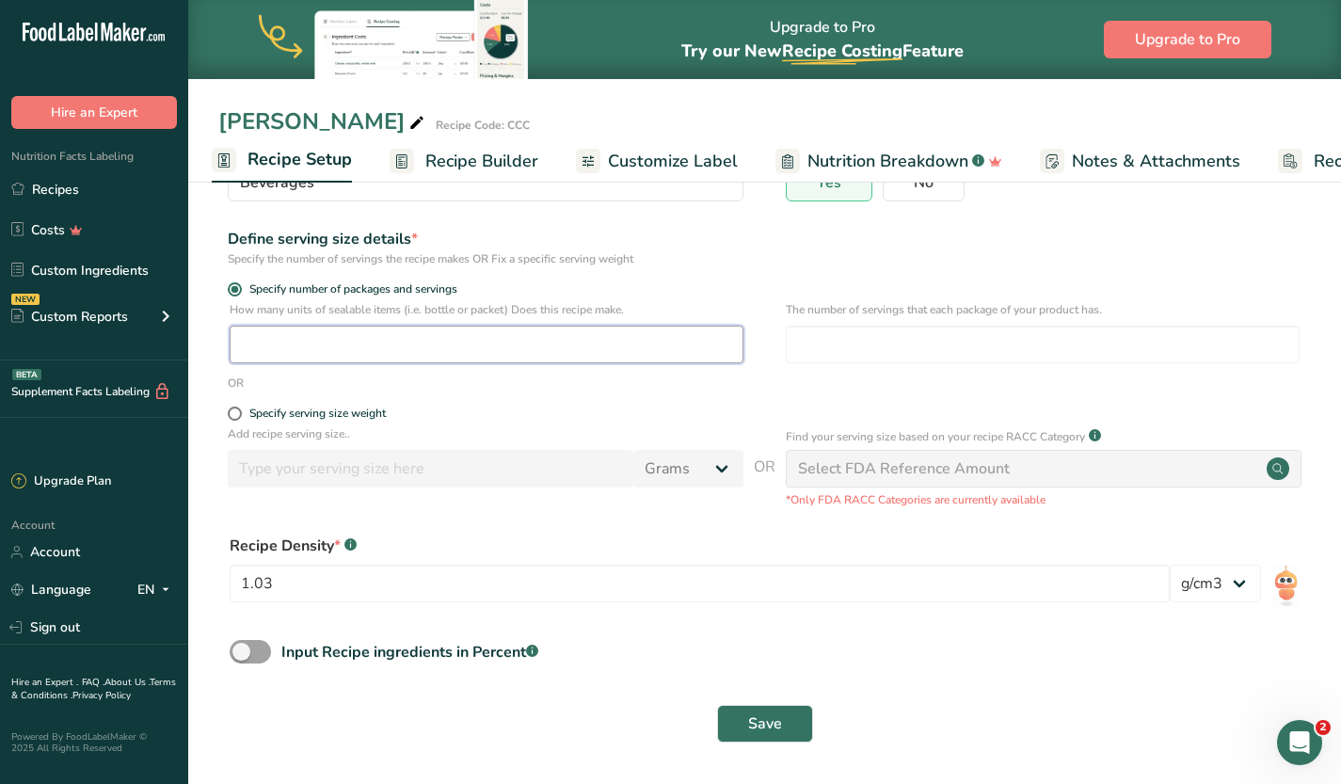
click at [335, 341] on input "number" at bounding box center [487, 345] width 514 height 38
click at [916, 347] on input "number" at bounding box center [1043, 345] width 514 height 38
click at [765, 730] on span "Save" at bounding box center [765, 723] width 34 height 23
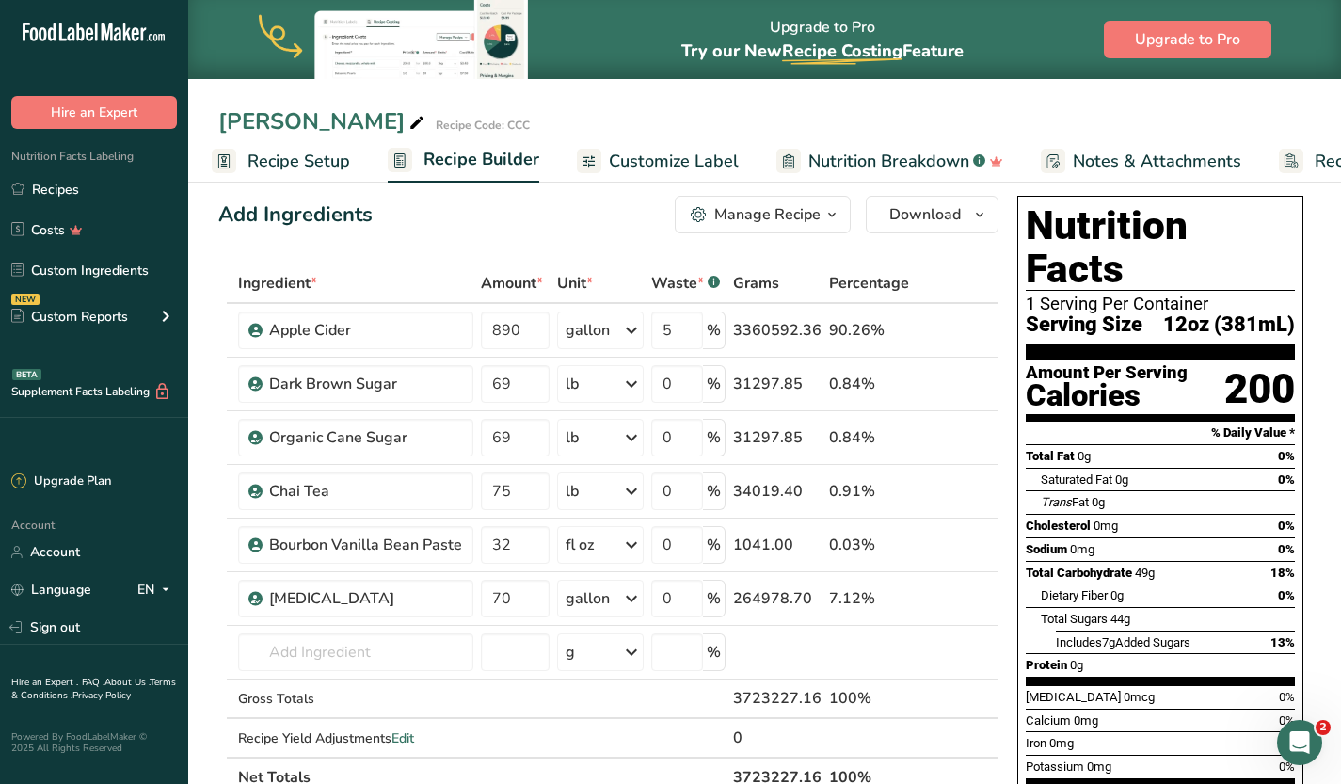
scroll to position [21, 0]
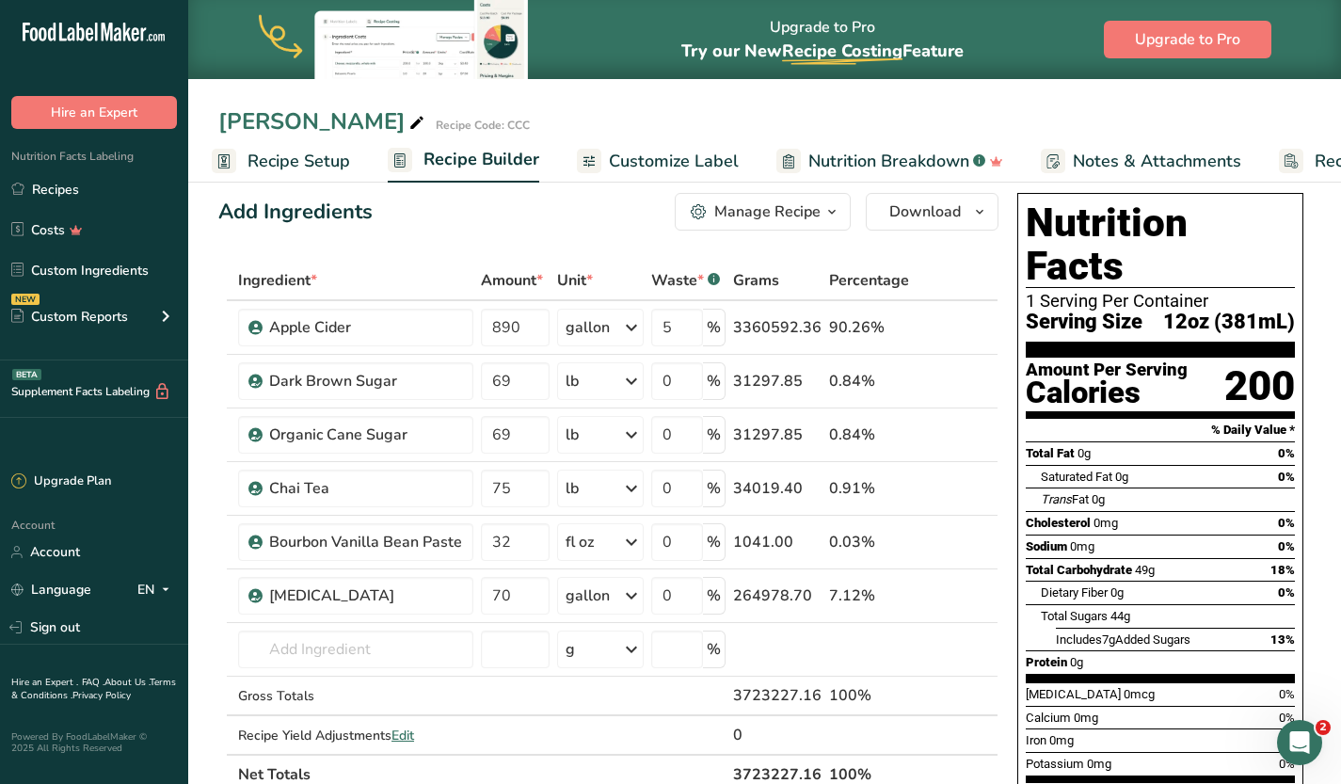
click at [317, 161] on span "Recipe Setup" at bounding box center [298, 161] width 103 height 25
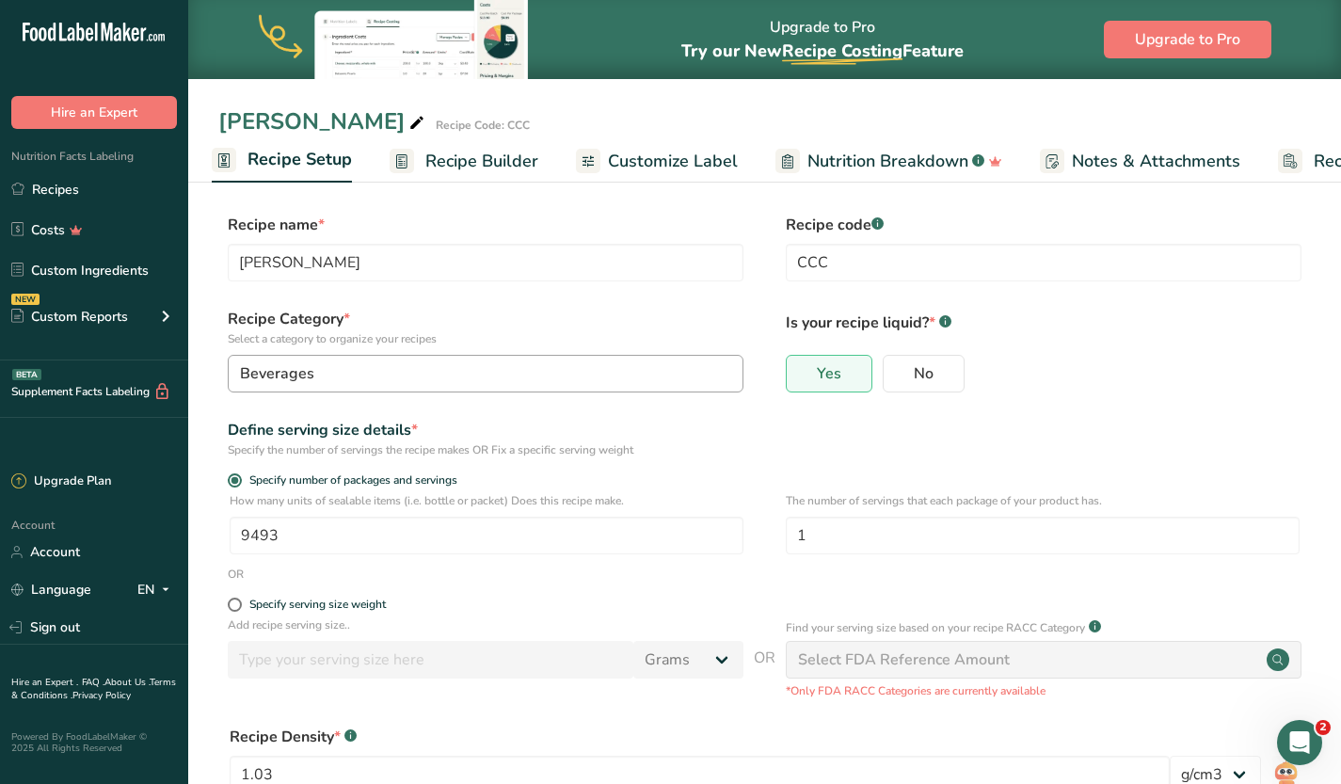
scroll to position [191, 0]
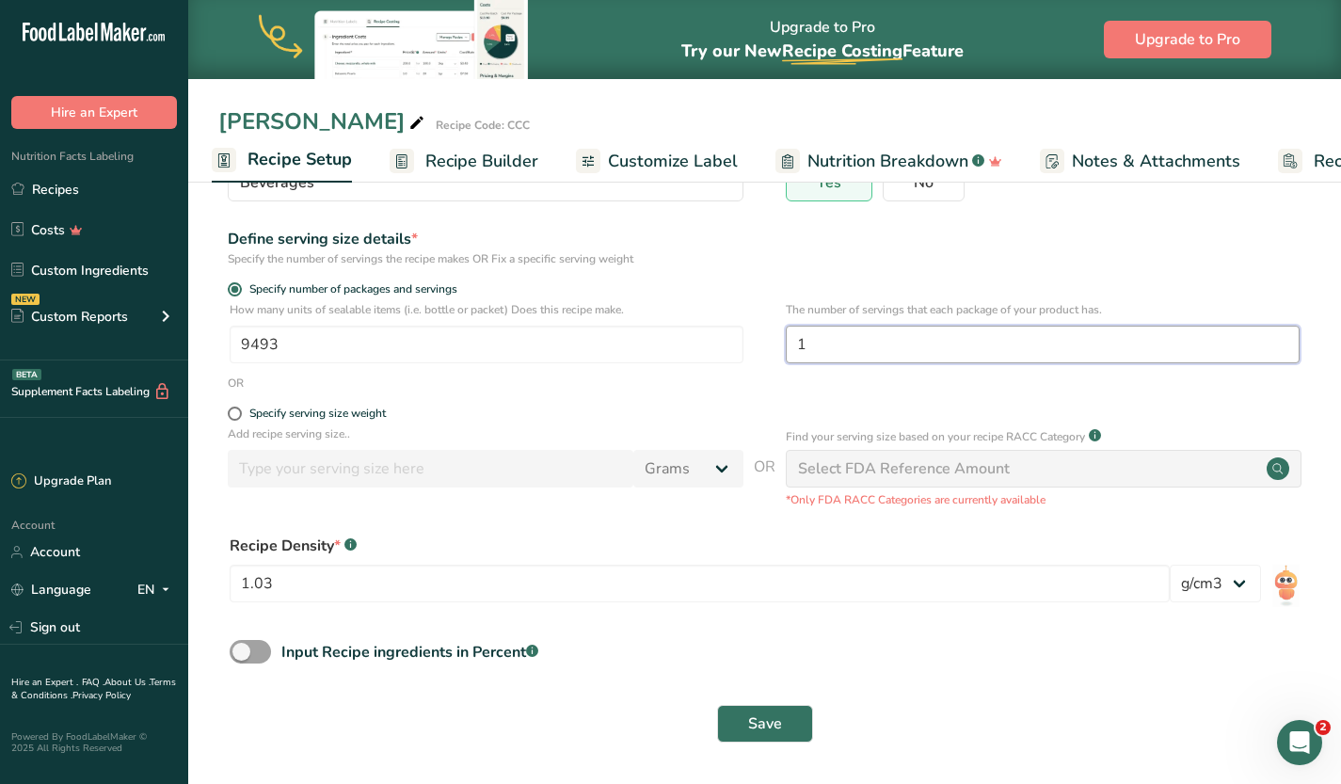
click at [860, 350] on input "1" at bounding box center [1043, 345] width 514 height 38
click at [708, 354] on input "9493" at bounding box center [487, 345] width 514 height 38
click at [781, 716] on span "Save" at bounding box center [765, 723] width 34 height 23
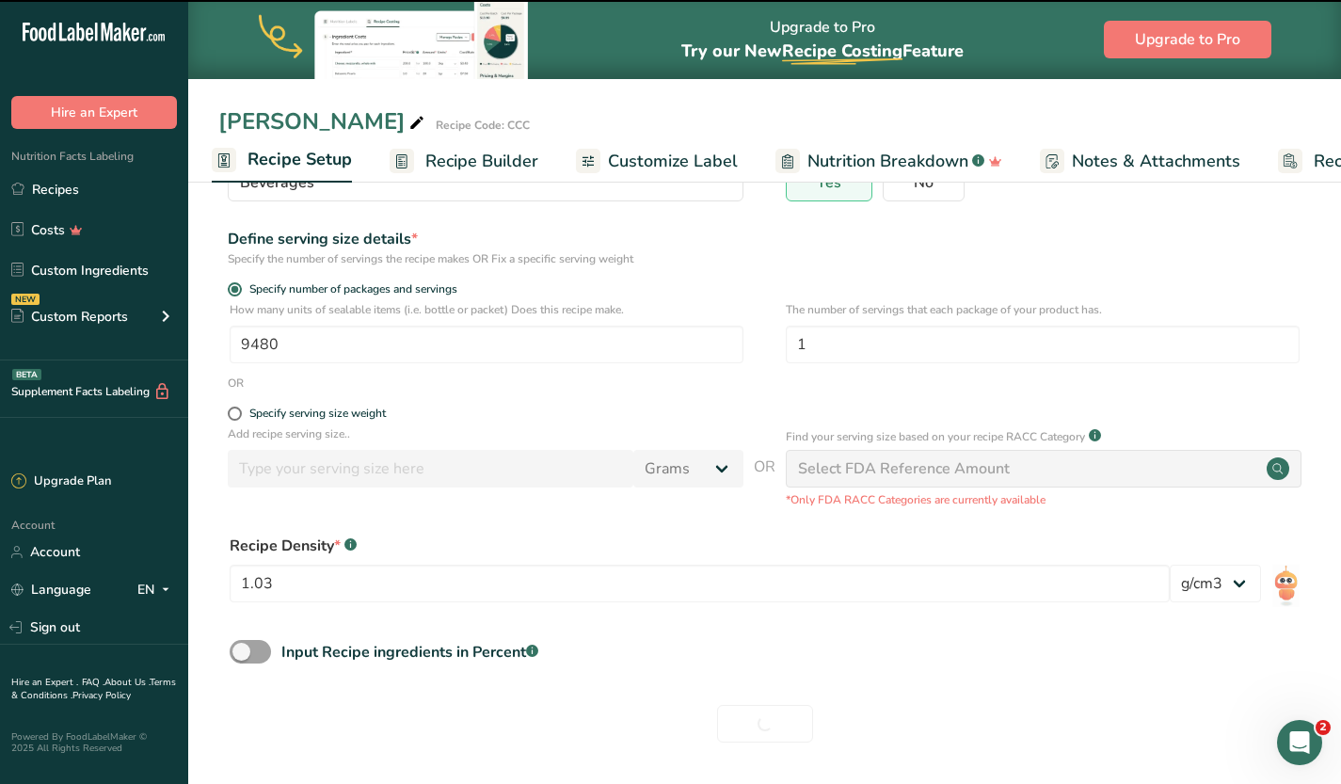
click at [491, 158] on span "Recipe Builder" at bounding box center [481, 161] width 113 height 25
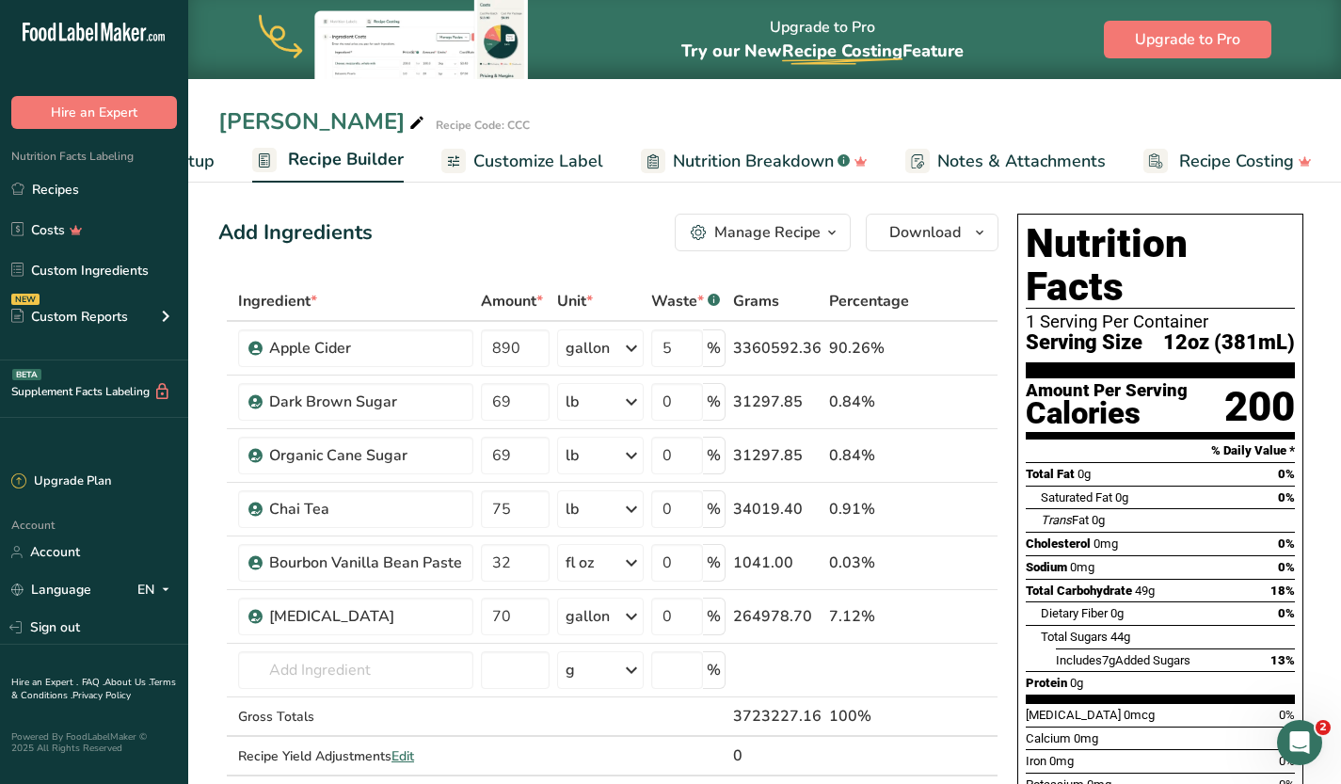
scroll to position [1, 0]
click at [201, 168] on span "Recipe Setup" at bounding box center [163, 161] width 103 height 25
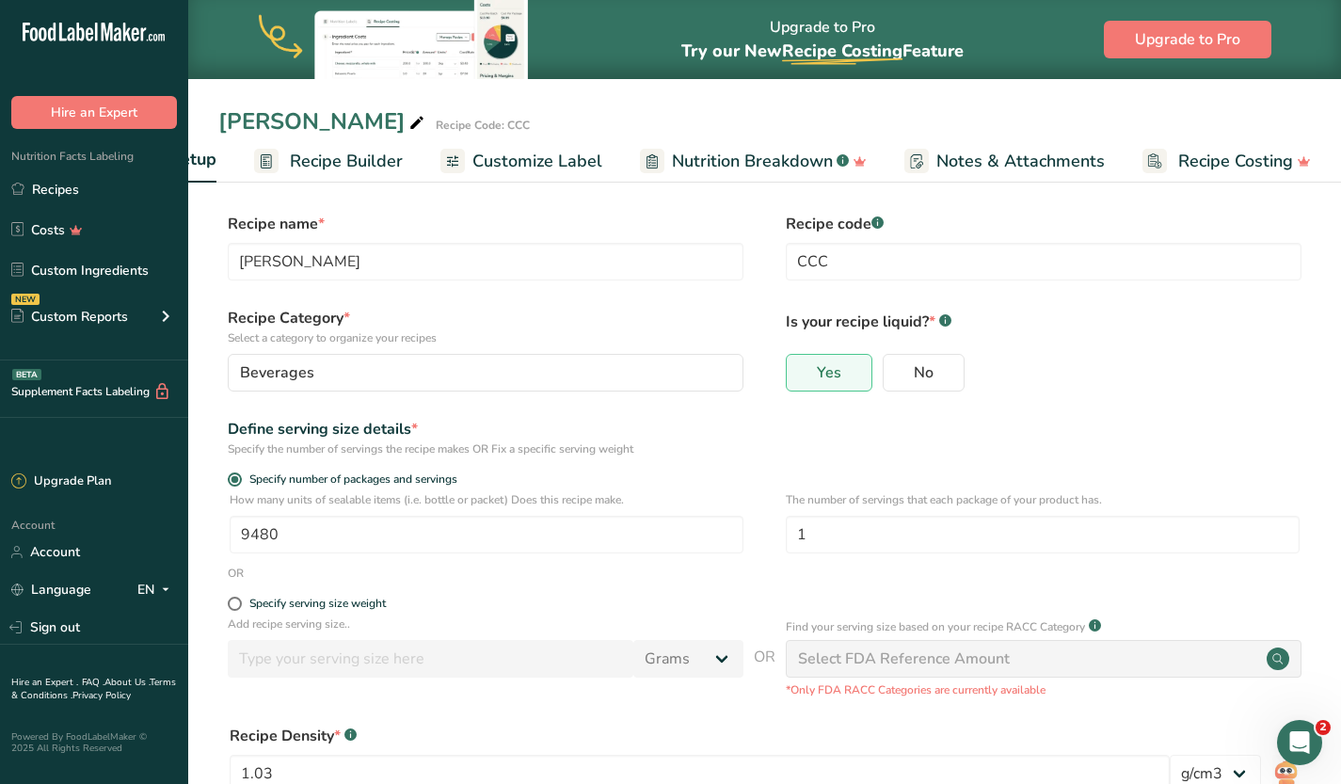
scroll to position [0, 7]
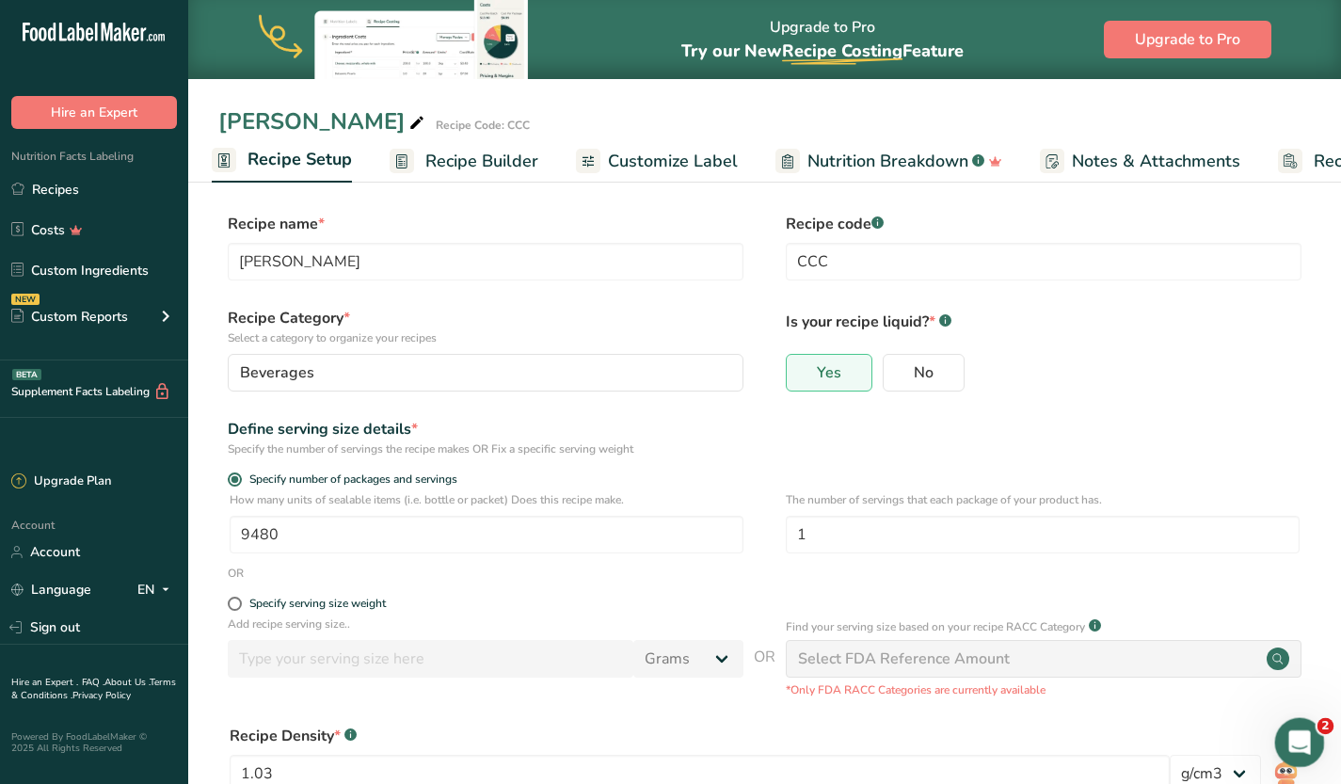
click at [1300, 740] on icon "Open Intercom Messenger" at bounding box center [1297, 740] width 31 height 31
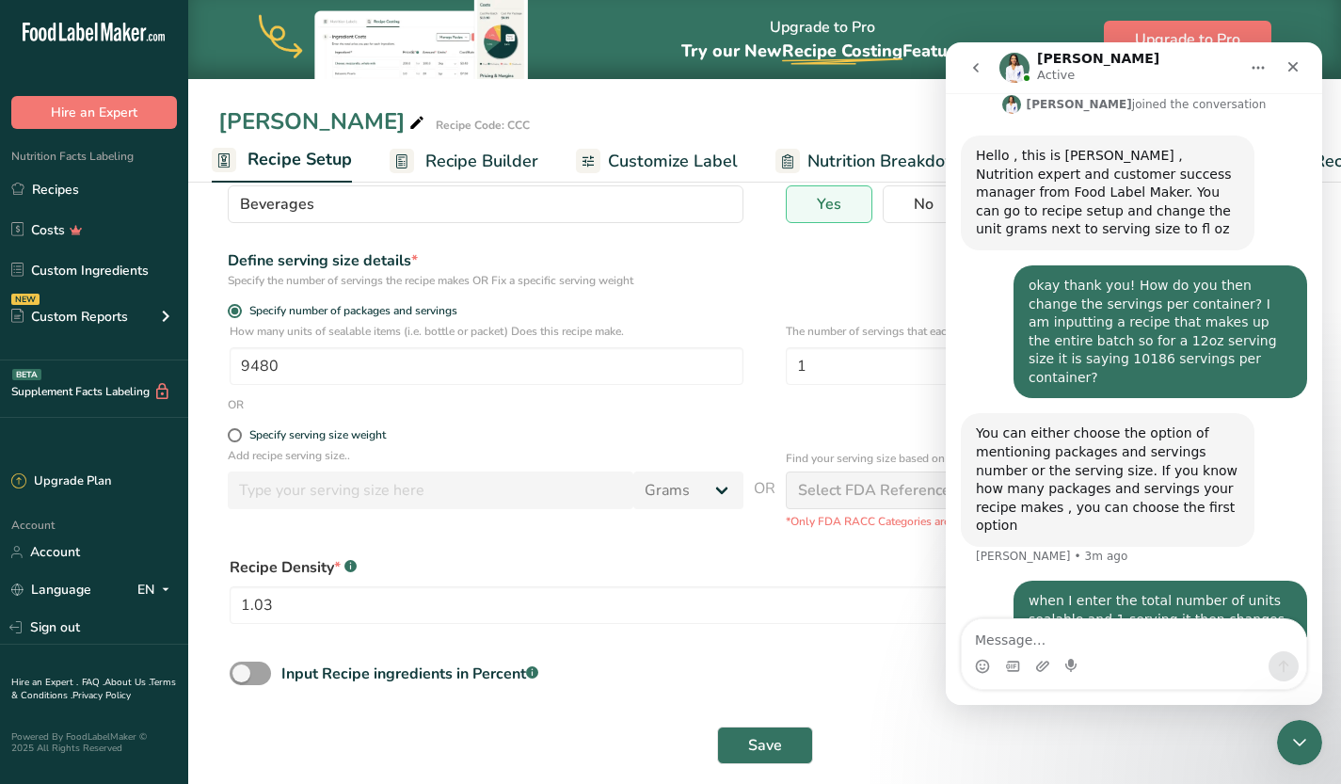
scroll to position [388, 0]
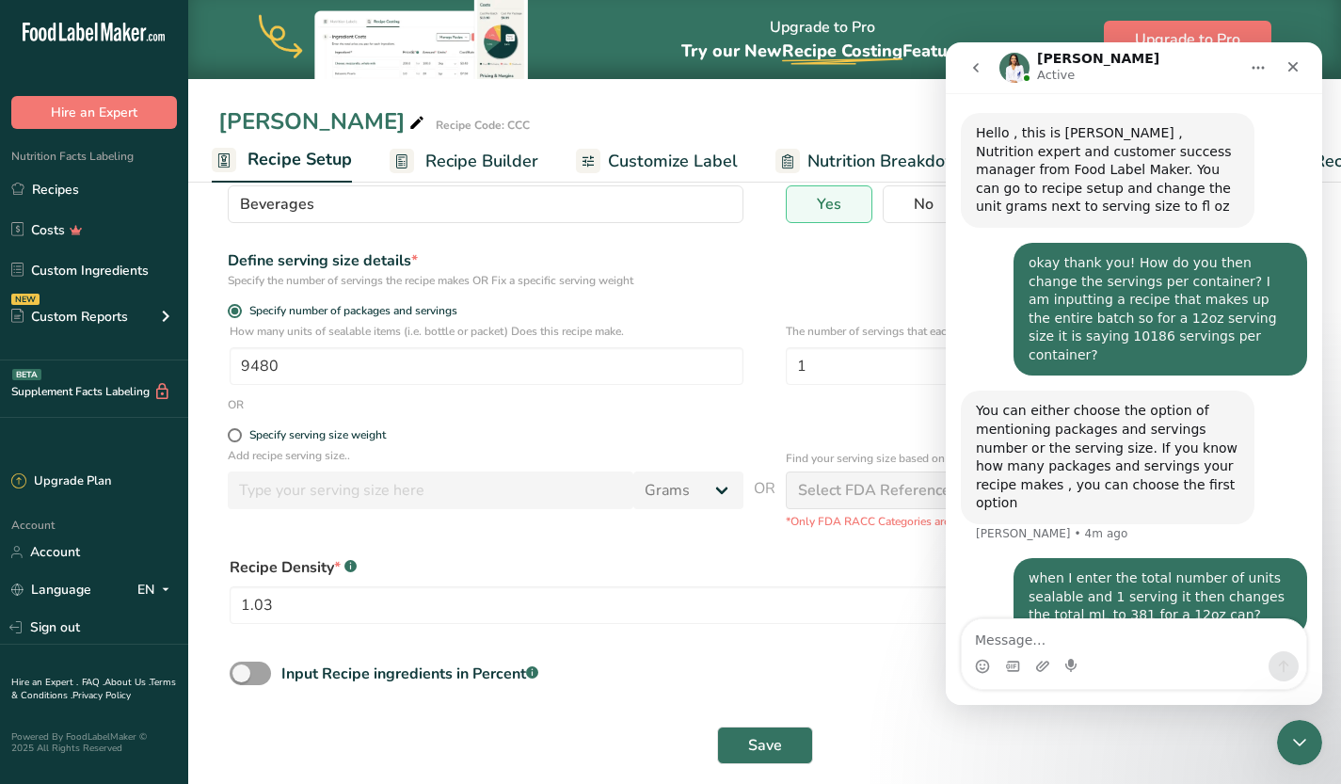
click at [670, 426] on form "Recipe name * Chai Cider Recipe code .a-a{fill:#347362;}.b-a{fill:#fff;} CCC Re…" at bounding box center [764, 409] width 1092 height 731
click at [460, 371] on input "9480" at bounding box center [487, 366] width 514 height 38
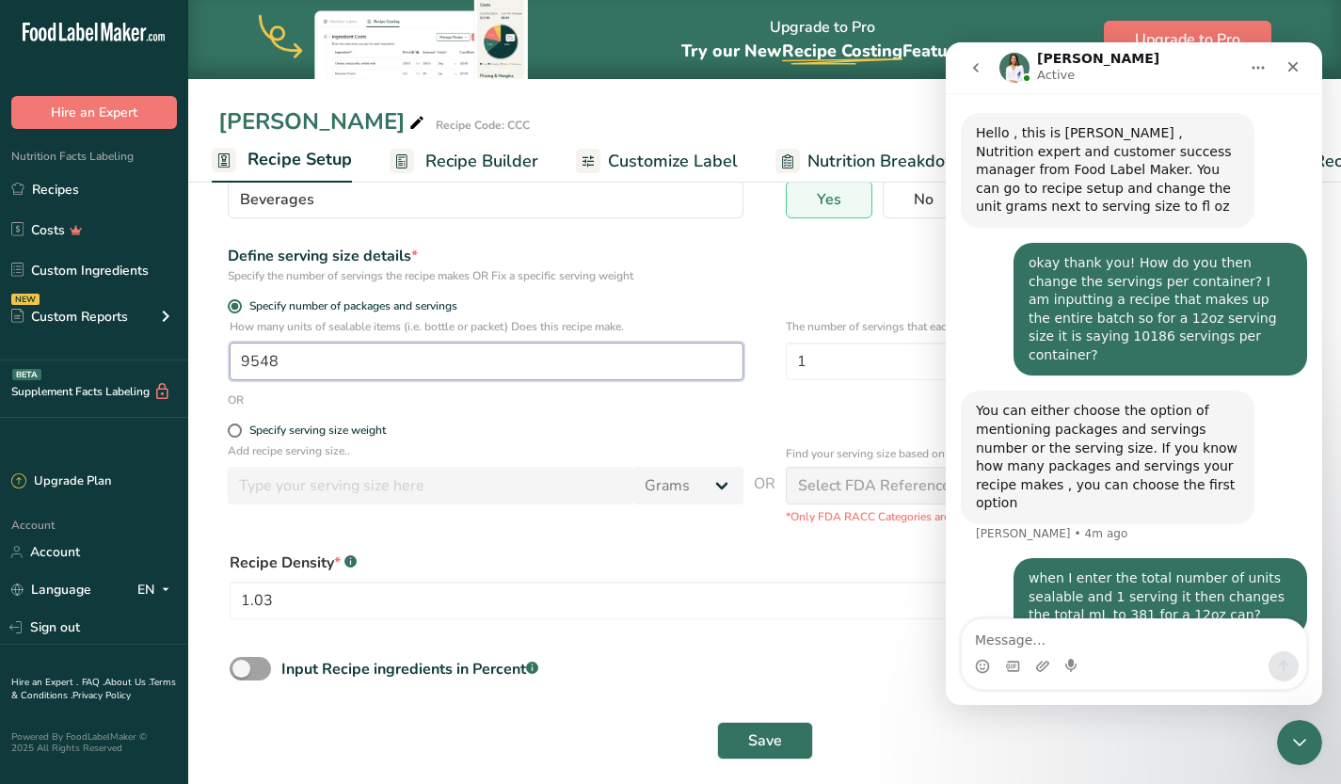
scroll to position [173, 0]
click at [500, 391] on div "How many units of sealable items (i.e. bottle or packet) Does this recipe make.…" at bounding box center [764, 355] width 1092 height 73
click at [453, 356] on input "9548" at bounding box center [487, 362] width 514 height 38
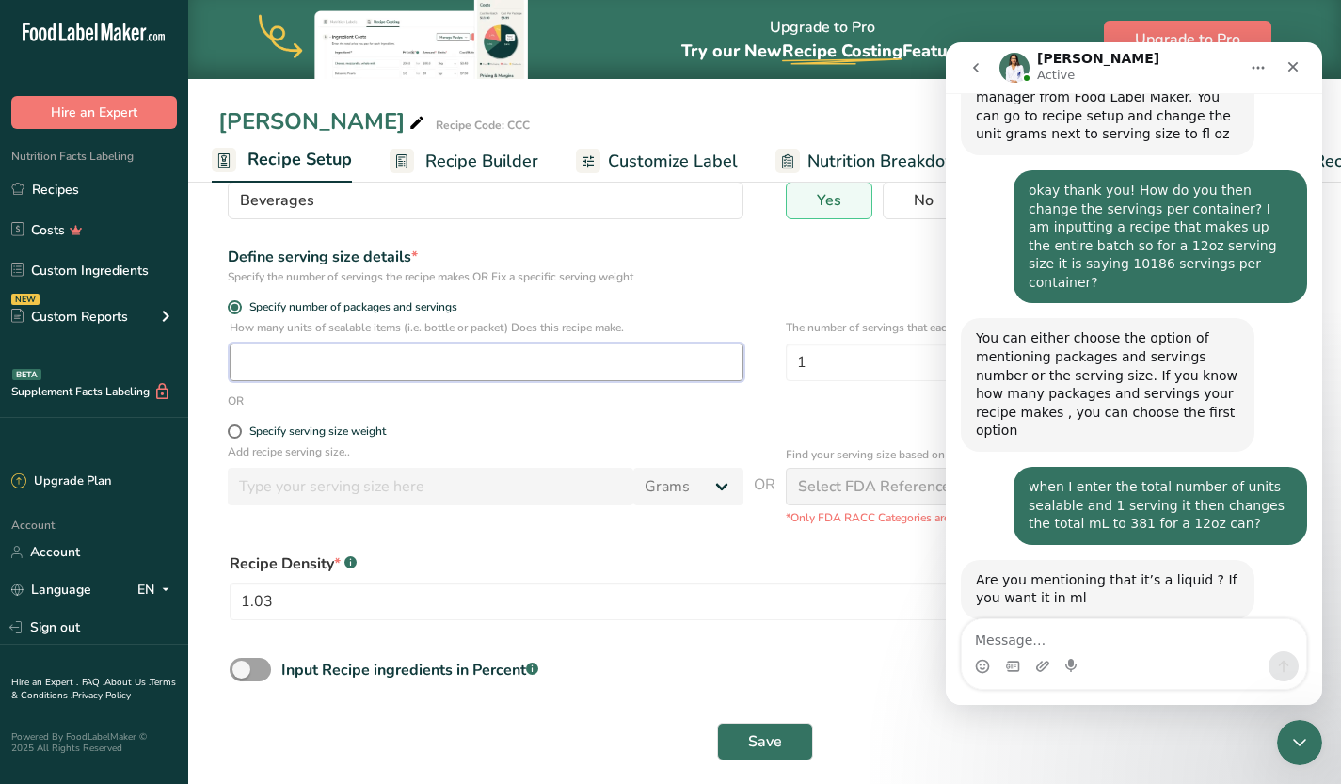
scroll to position [463, 0]
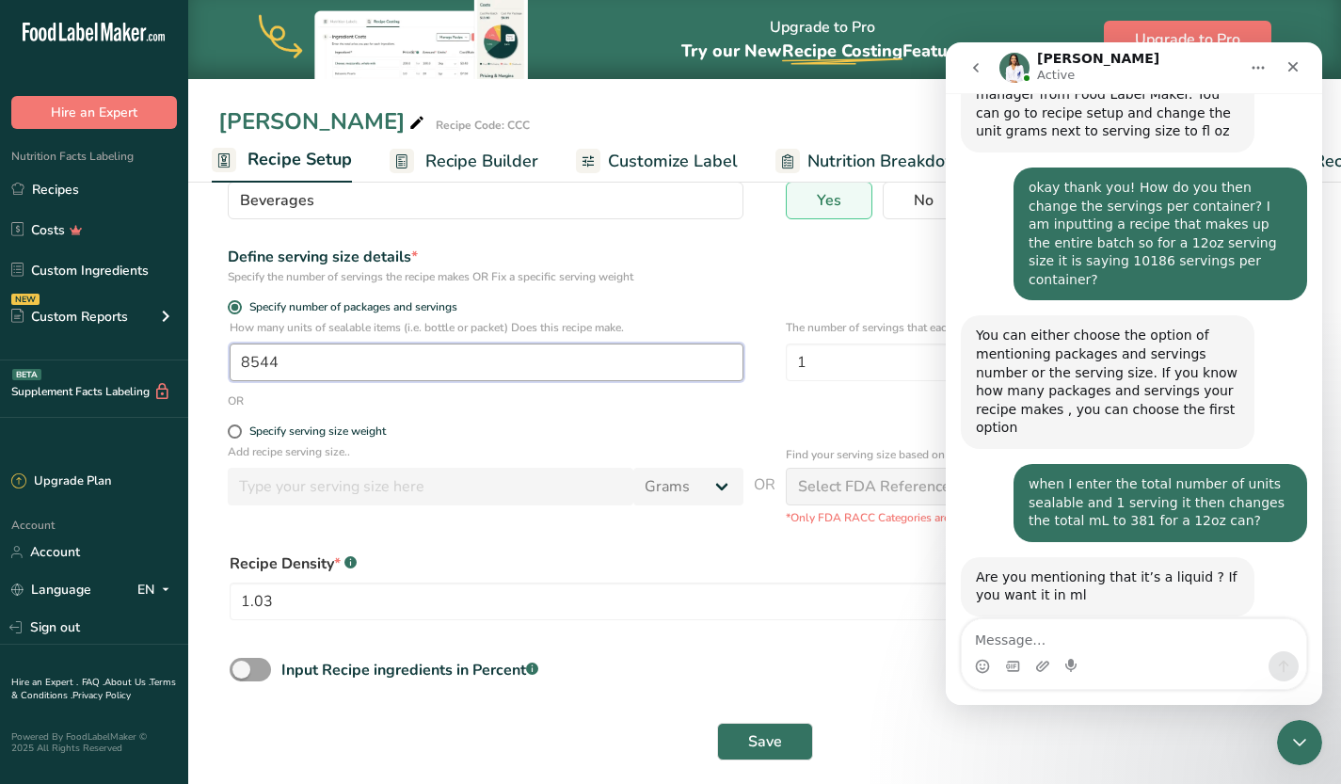
click at [717, 723] on button "Save" at bounding box center [765, 742] width 96 height 38
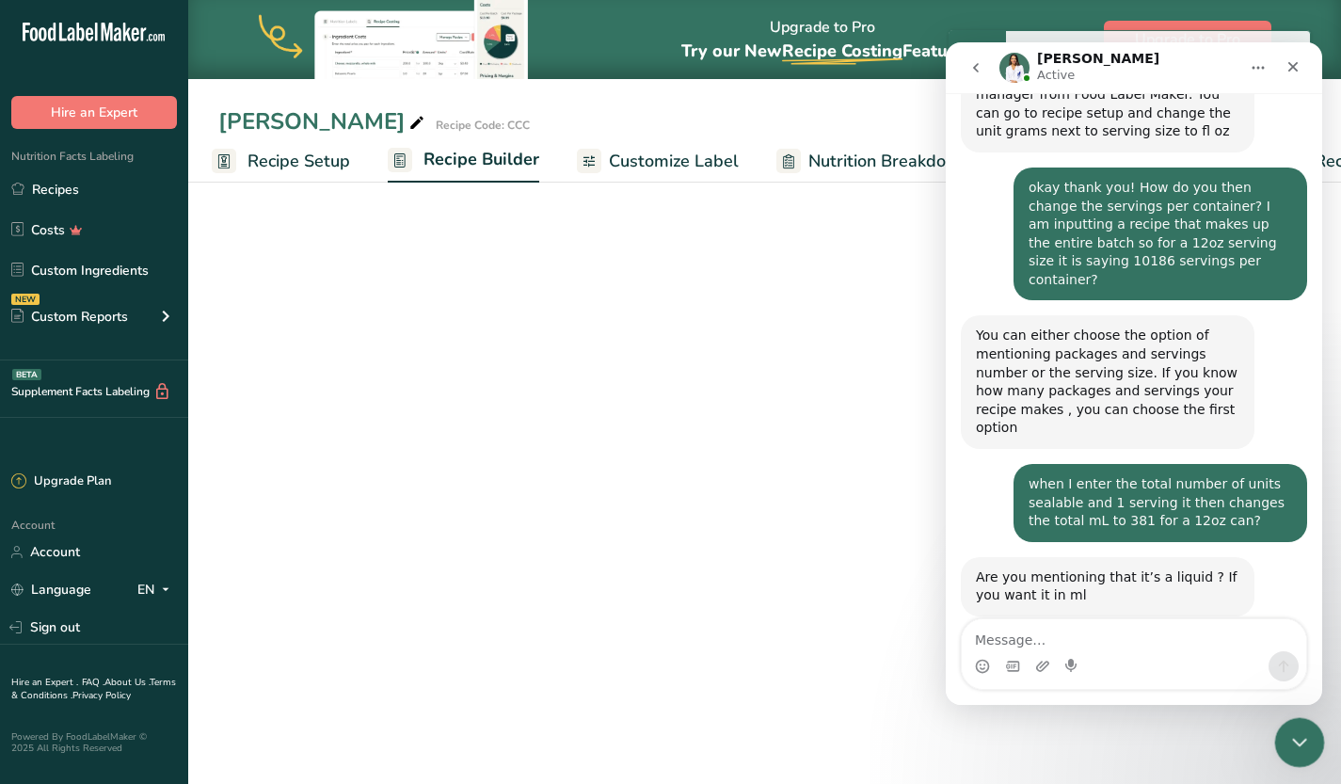
click at [1303, 741] on icon "Close Intercom Messenger" at bounding box center [1296, 739] width 23 height 23
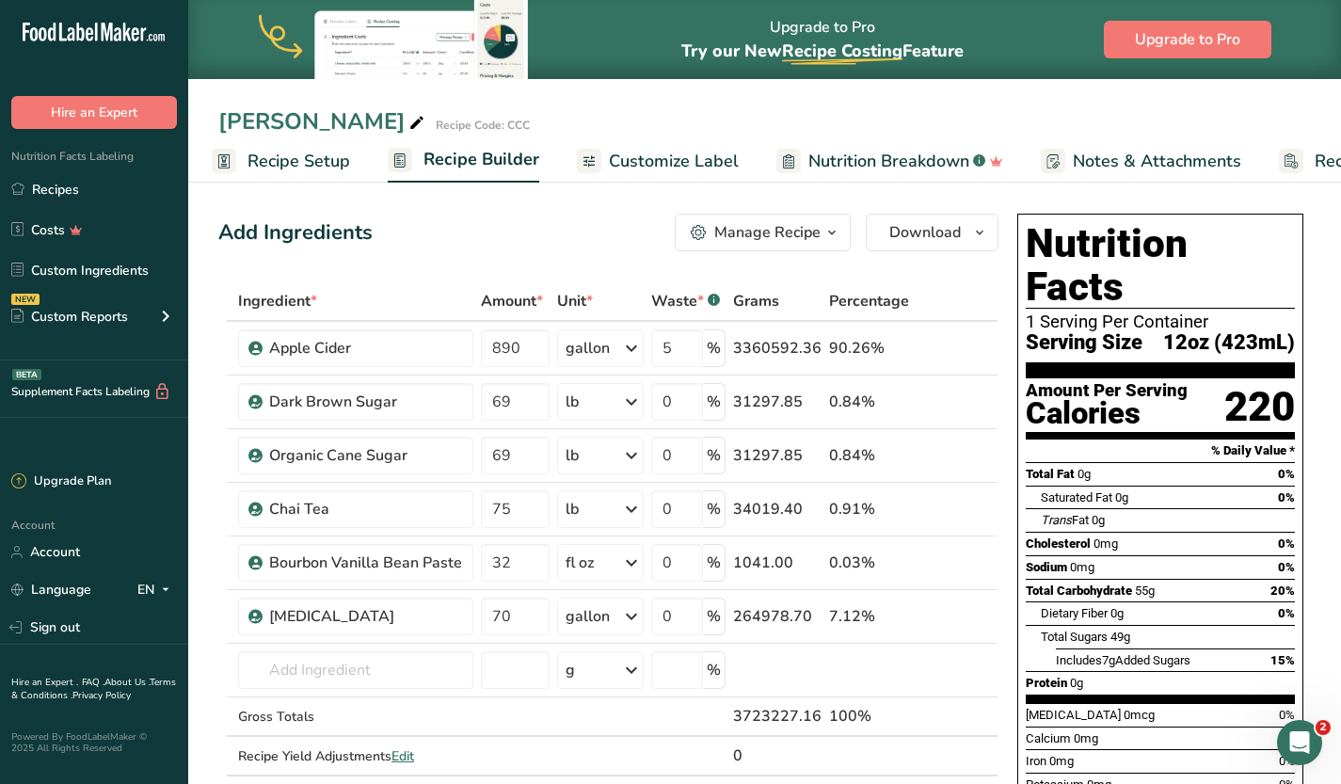
click at [279, 151] on span "Recipe Setup" at bounding box center [298, 161] width 103 height 25
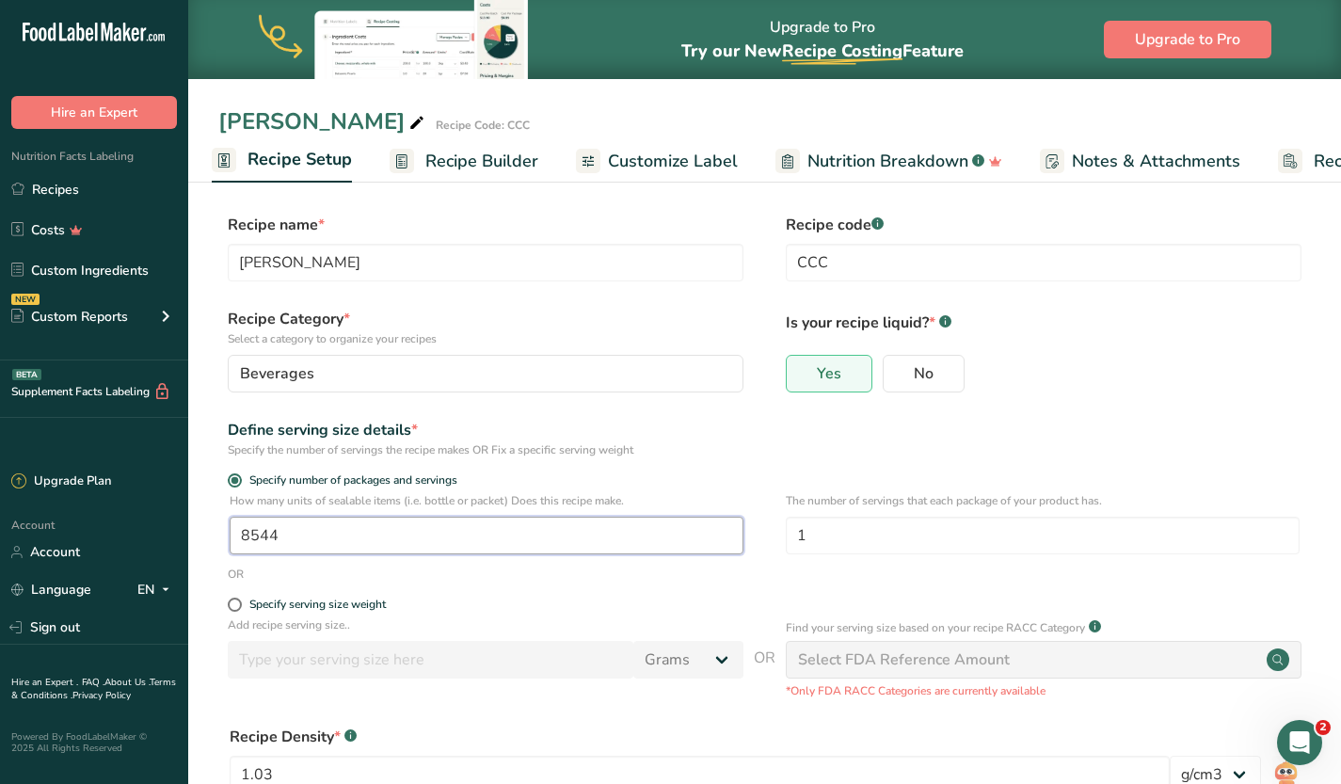
click at [419, 535] on input "8544" at bounding box center [487, 536] width 514 height 38
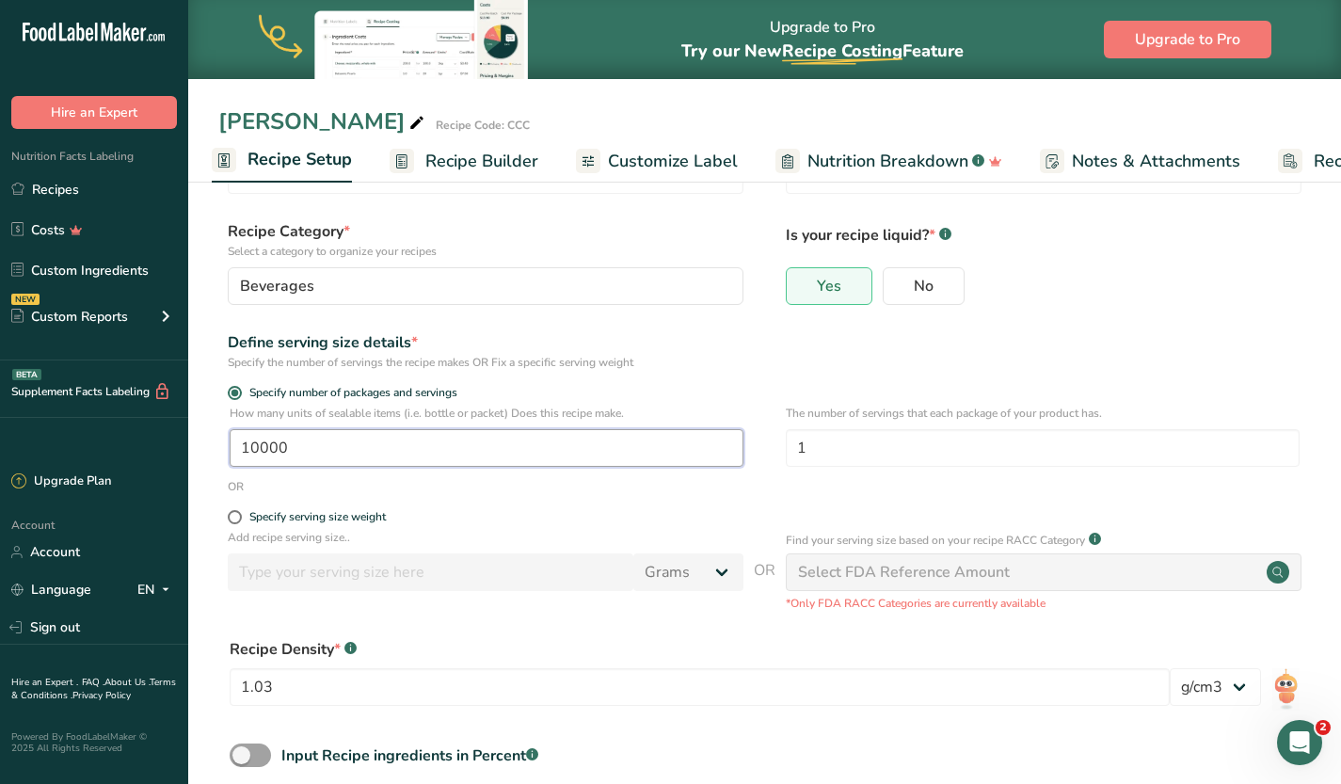
scroll to position [191, 0]
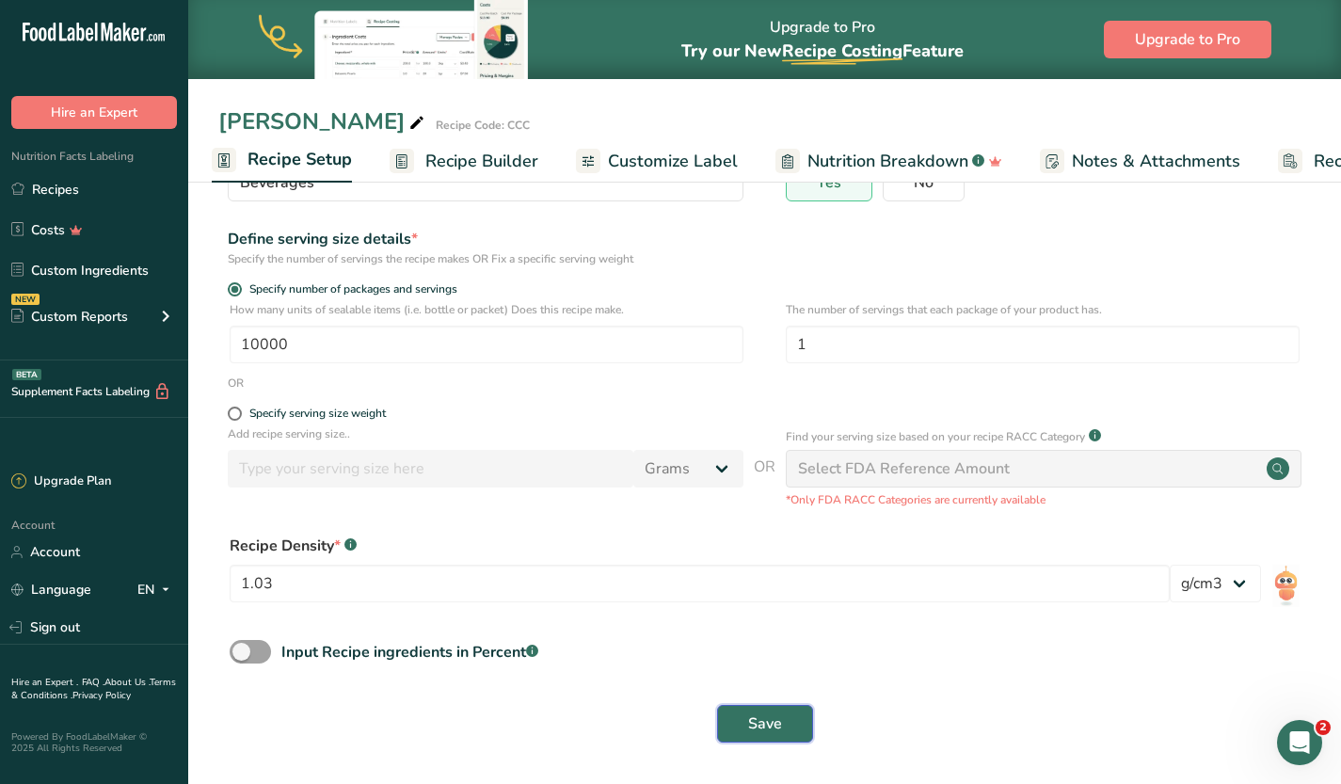
click at [778, 725] on span "Save" at bounding box center [765, 723] width 34 height 23
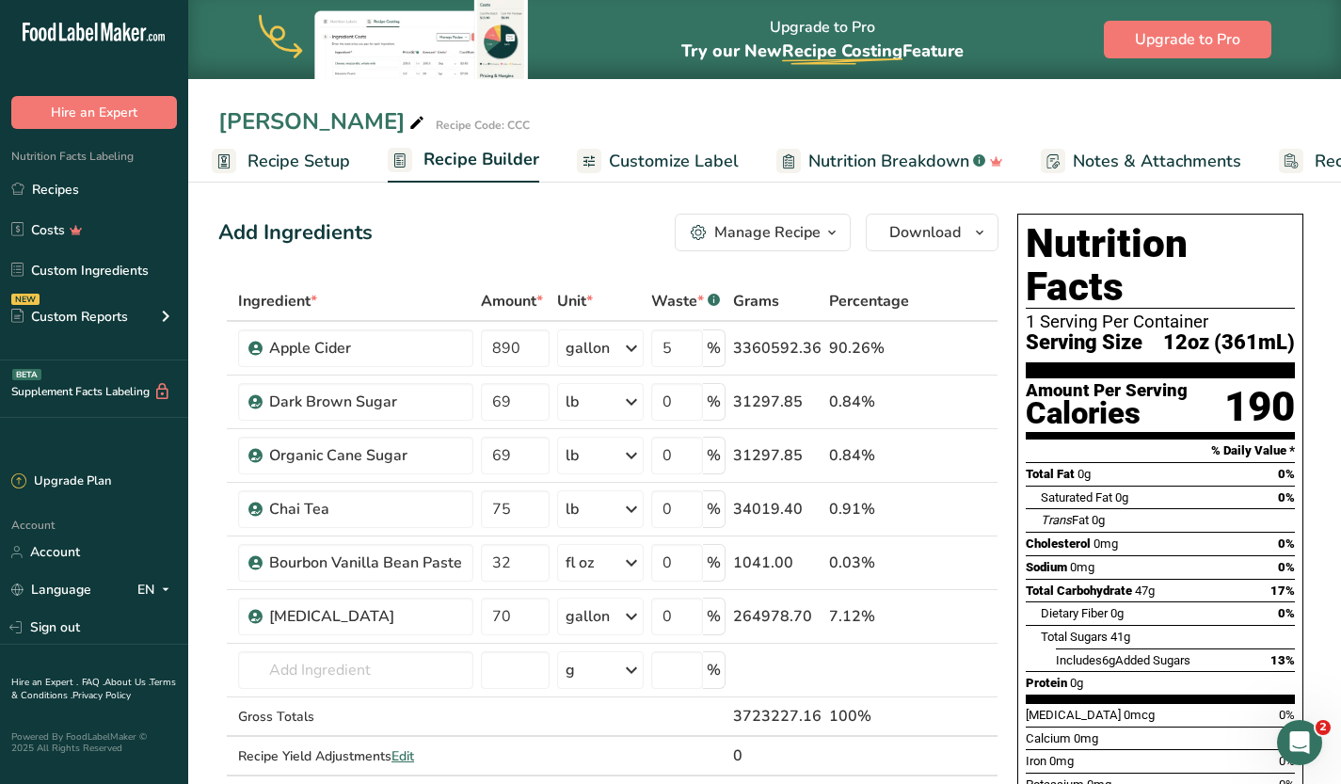
click at [292, 160] on span "Recipe Setup" at bounding box center [298, 161] width 103 height 25
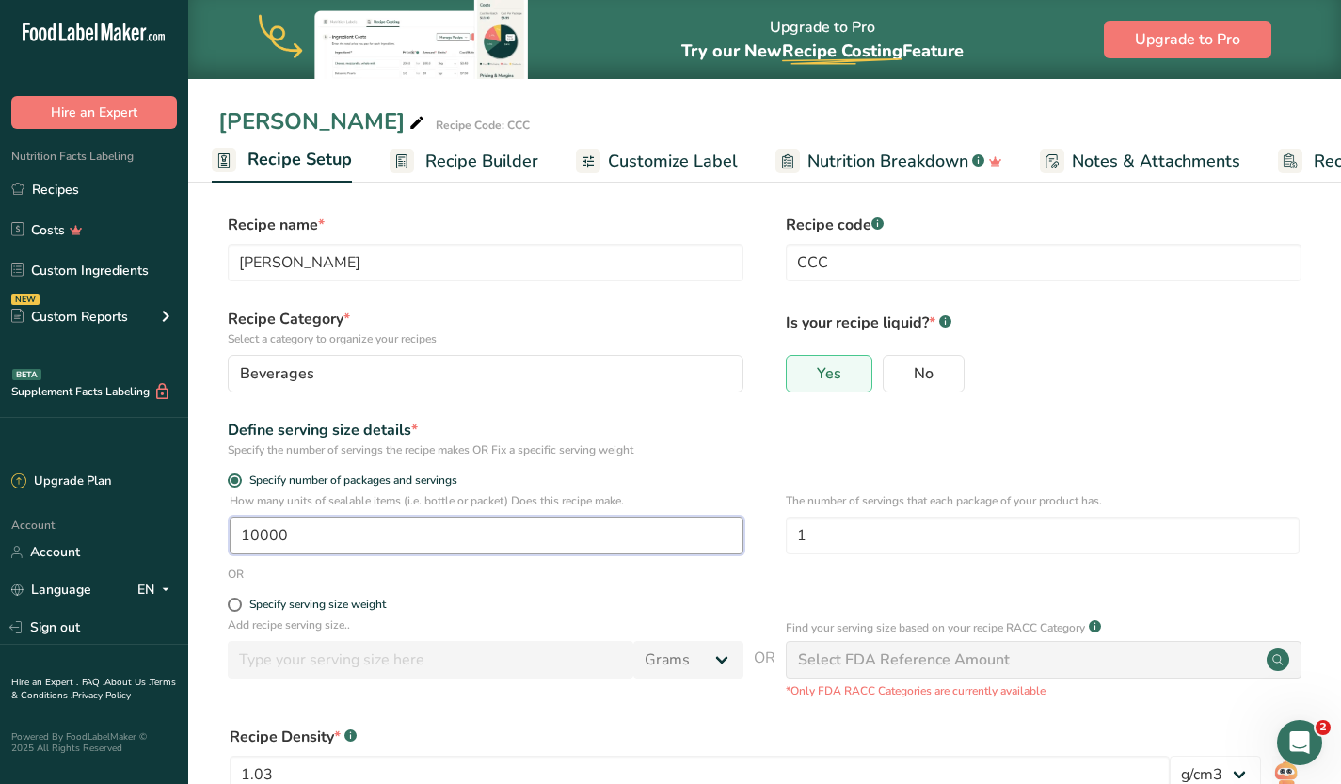
click at [378, 525] on input "10000" at bounding box center [487, 536] width 514 height 38
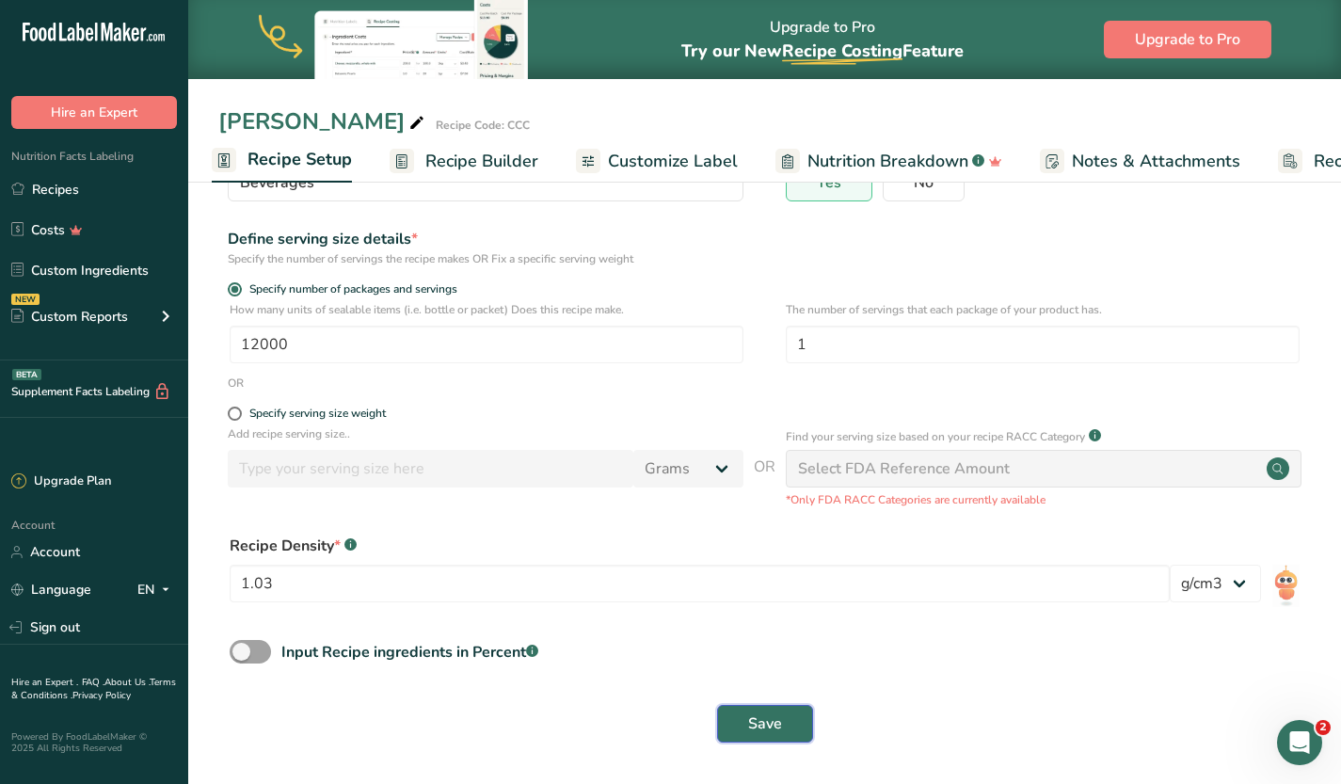
click at [764, 710] on button "Save" at bounding box center [765, 724] width 96 height 38
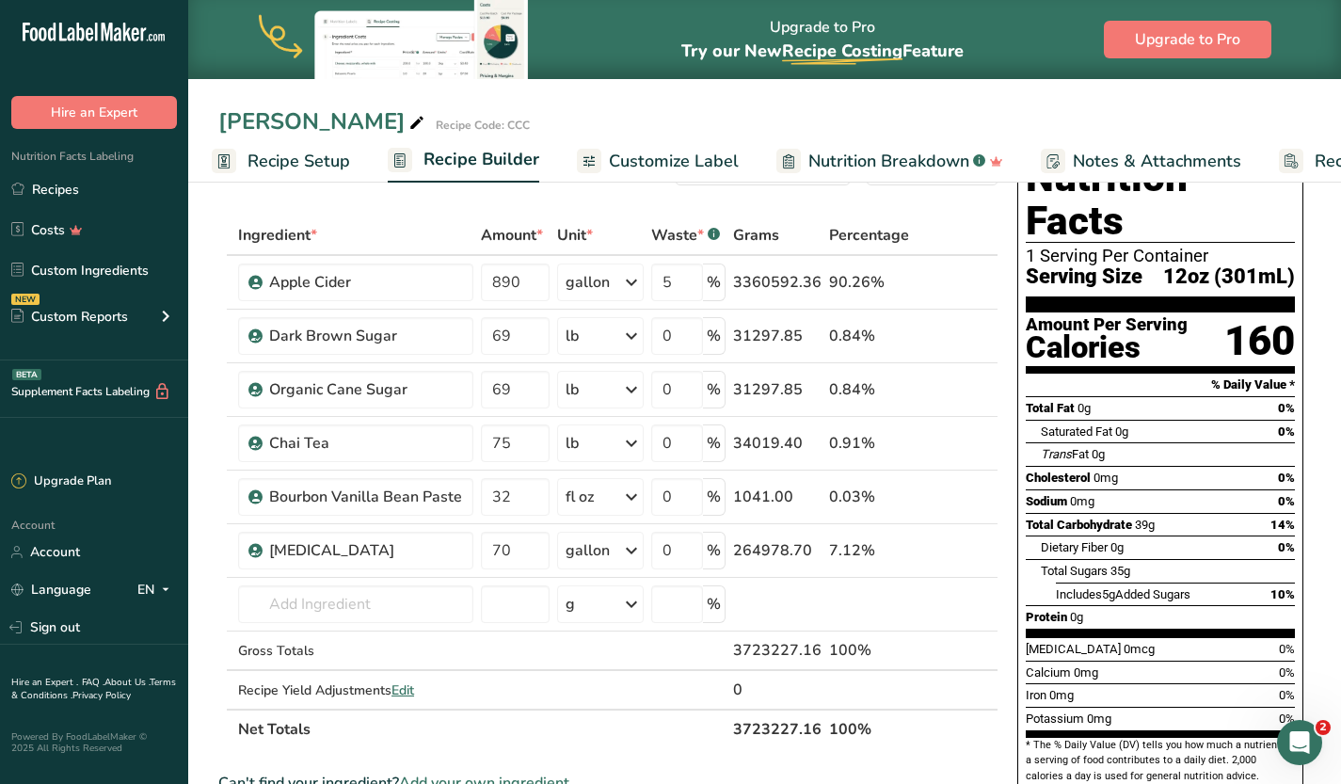
scroll to position [70, 0]
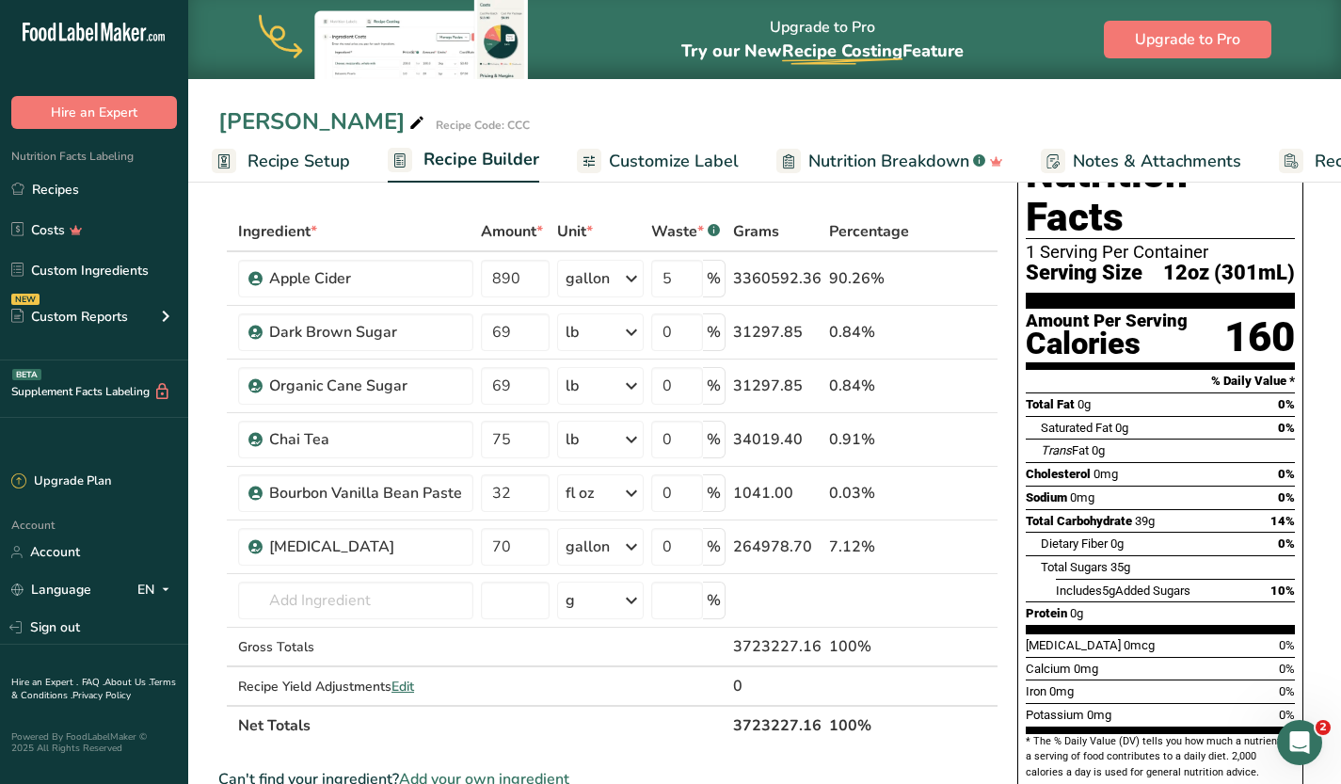
click at [291, 151] on span "Recipe Setup" at bounding box center [298, 161] width 103 height 25
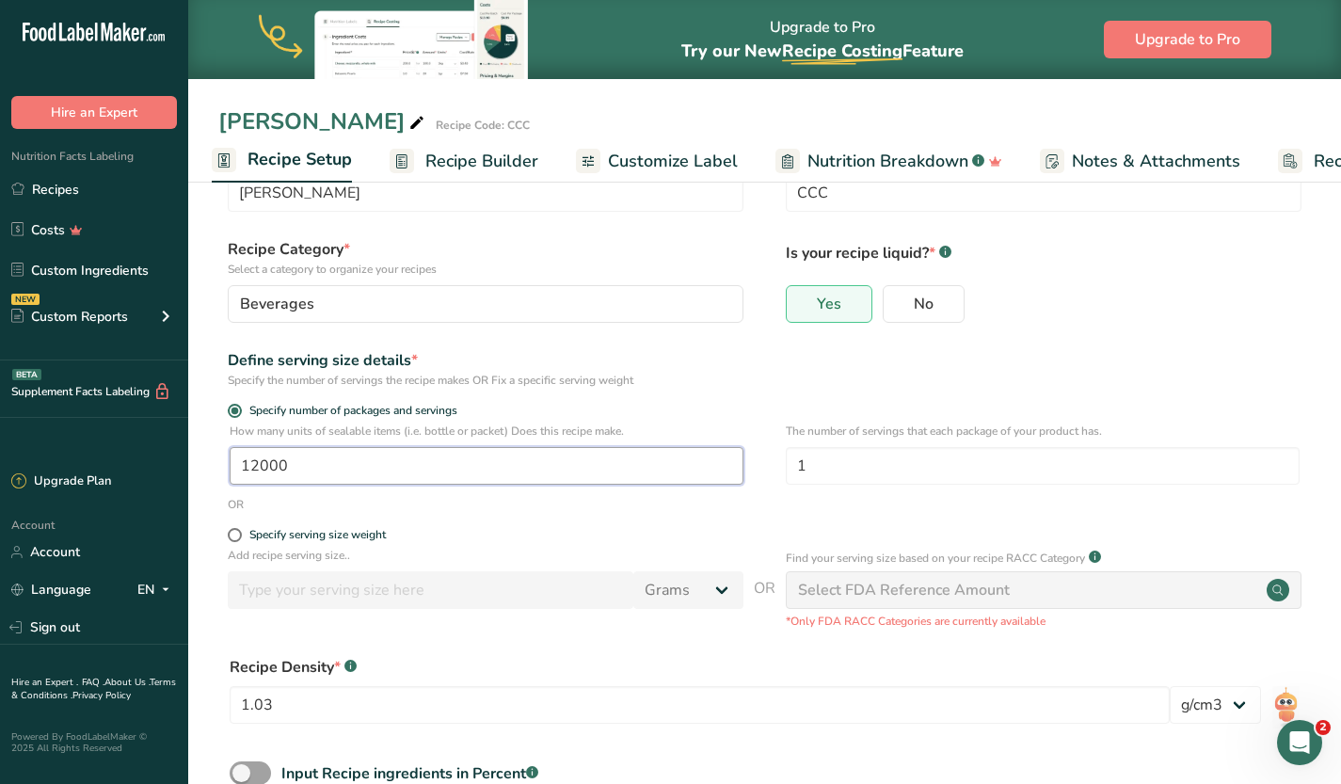
click at [339, 464] on input "12000" at bounding box center [487, 466] width 514 height 38
click at [257, 465] on input "12000" at bounding box center [487, 466] width 514 height 38
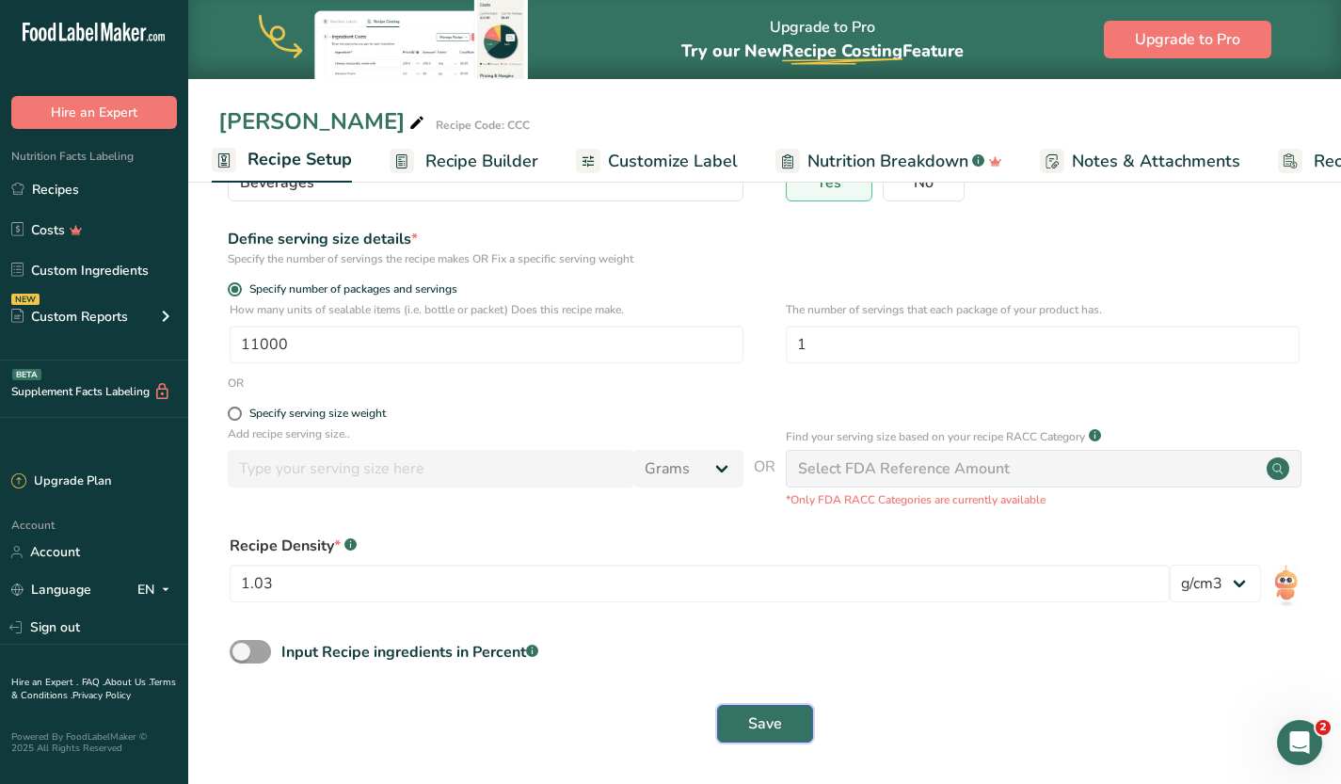
click at [768, 709] on button "Save" at bounding box center [765, 724] width 96 height 38
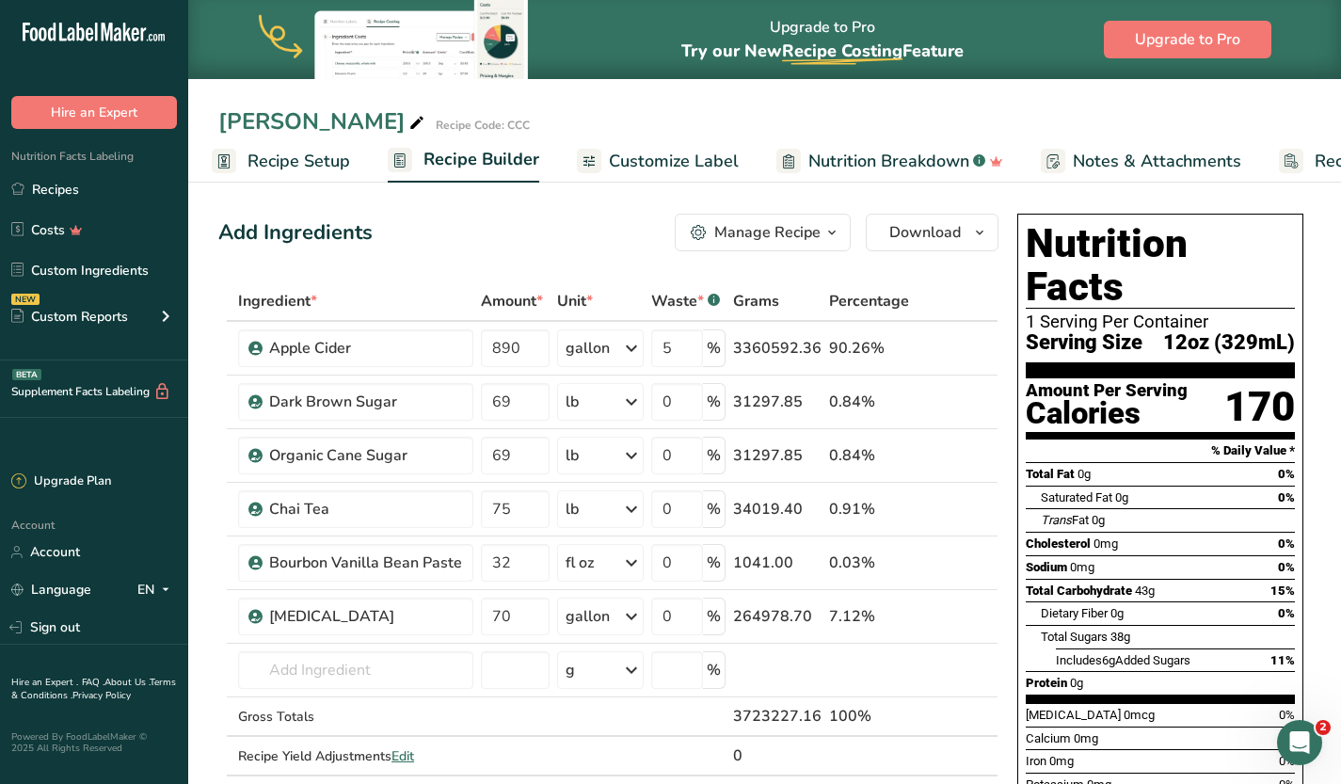
click at [282, 174] on link "Recipe Setup" at bounding box center [281, 161] width 138 height 42
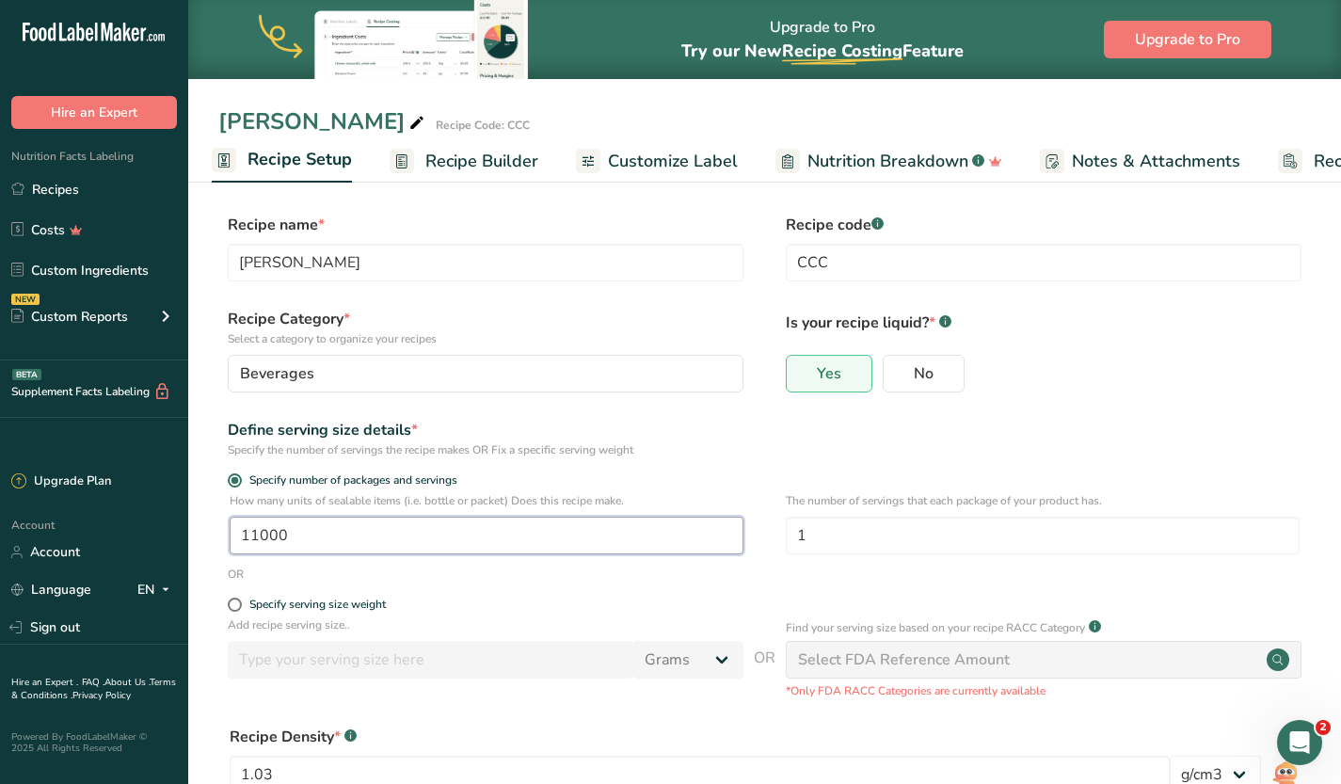
click at [294, 532] on input "11000" at bounding box center [487, 536] width 514 height 38
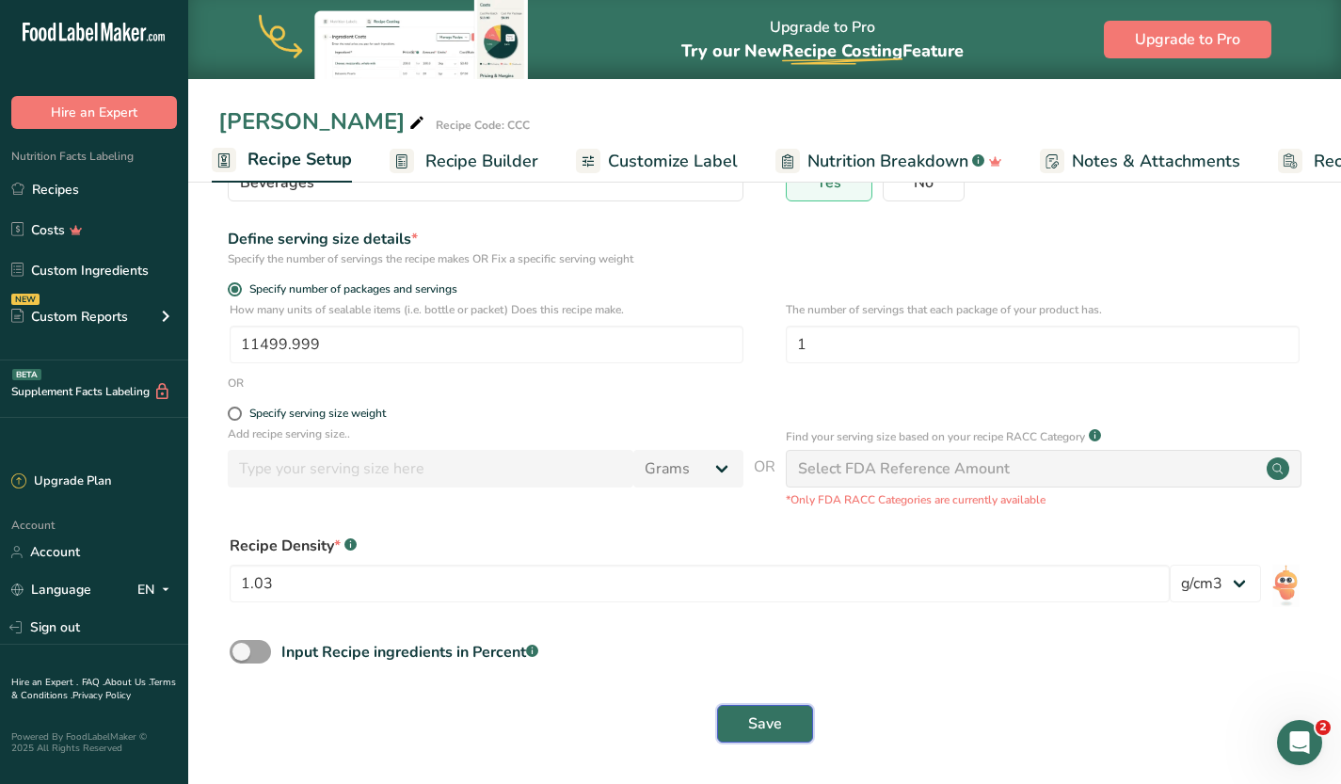
click at [767, 732] on span "Save" at bounding box center [765, 723] width 34 height 23
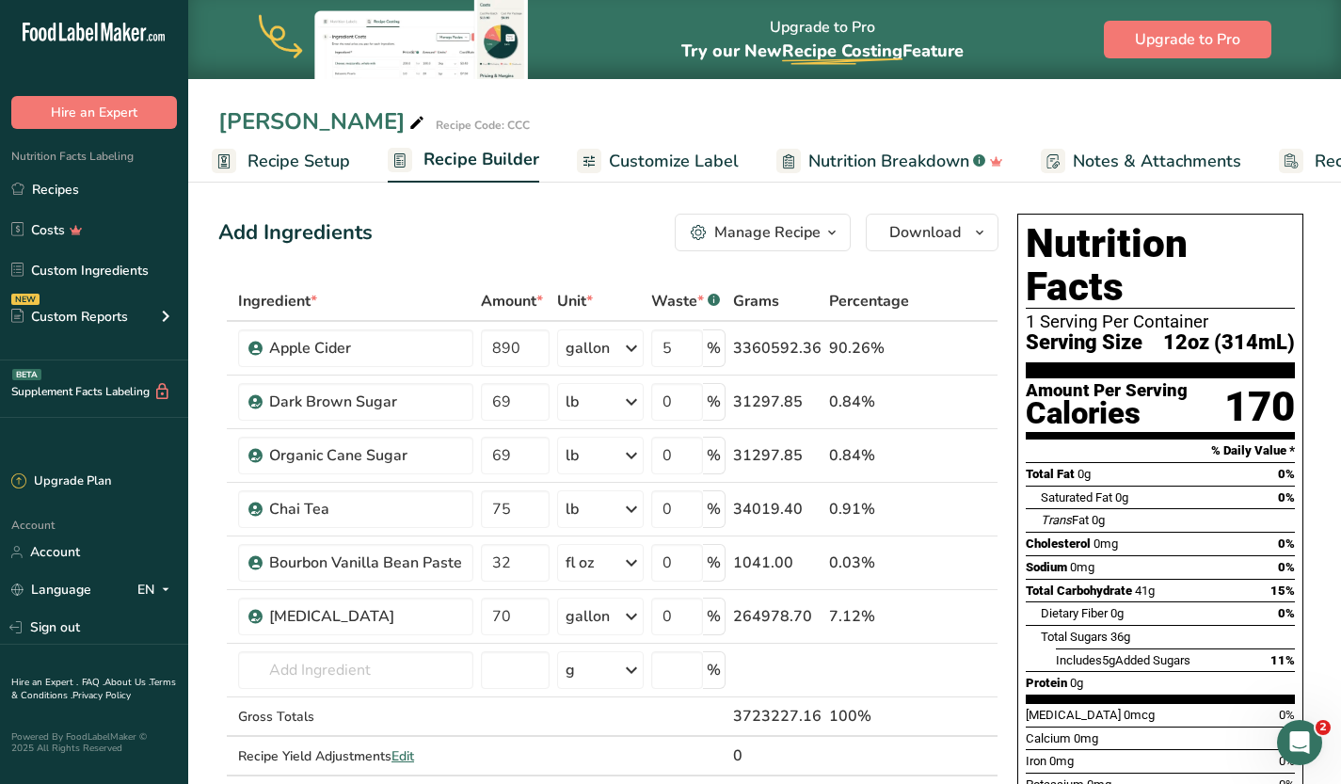
click at [277, 168] on span "Recipe Setup" at bounding box center [298, 161] width 103 height 25
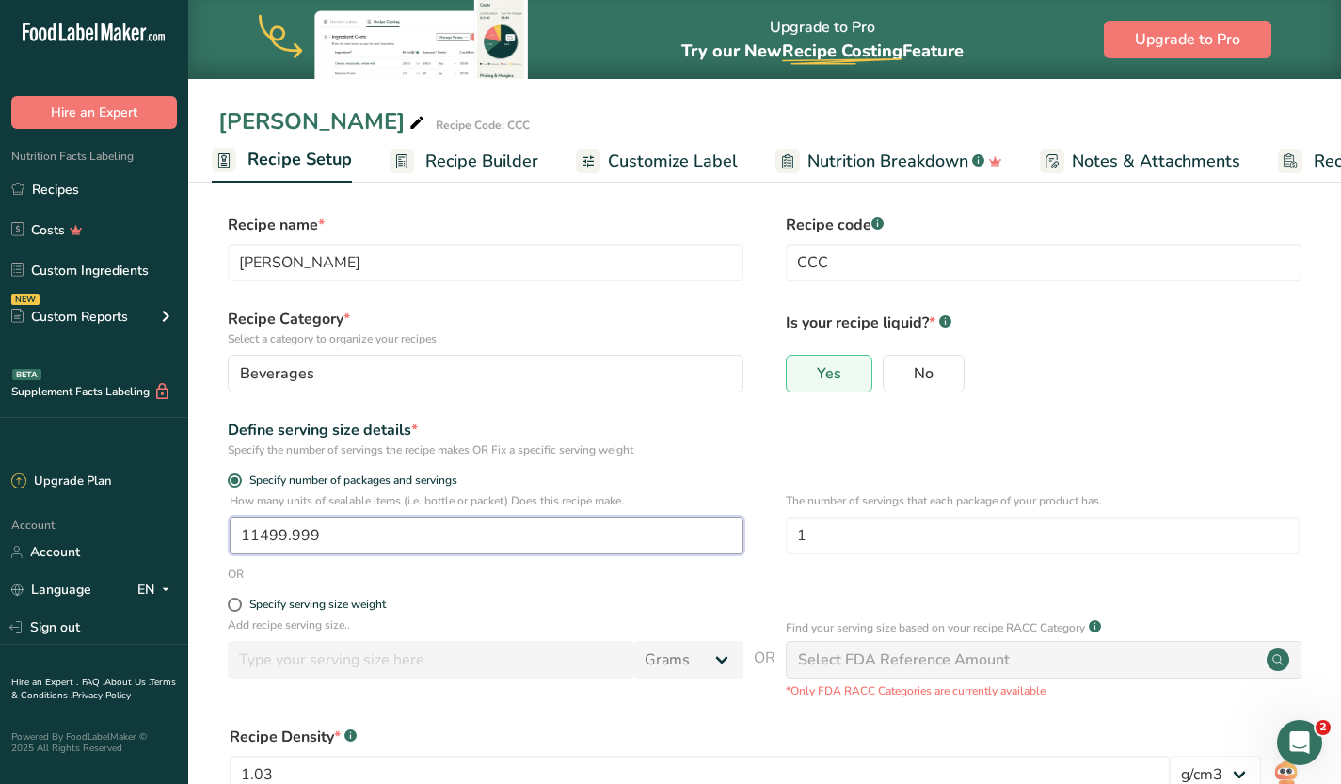
click at [328, 539] on input "11499.999" at bounding box center [487, 536] width 514 height 38
drag, startPoint x: 328, startPoint y: 539, endPoint x: 263, endPoint y: 536, distance: 65.9
click at [263, 536] on input "11499.999" at bounding box center [487, 536] width 514 height 38
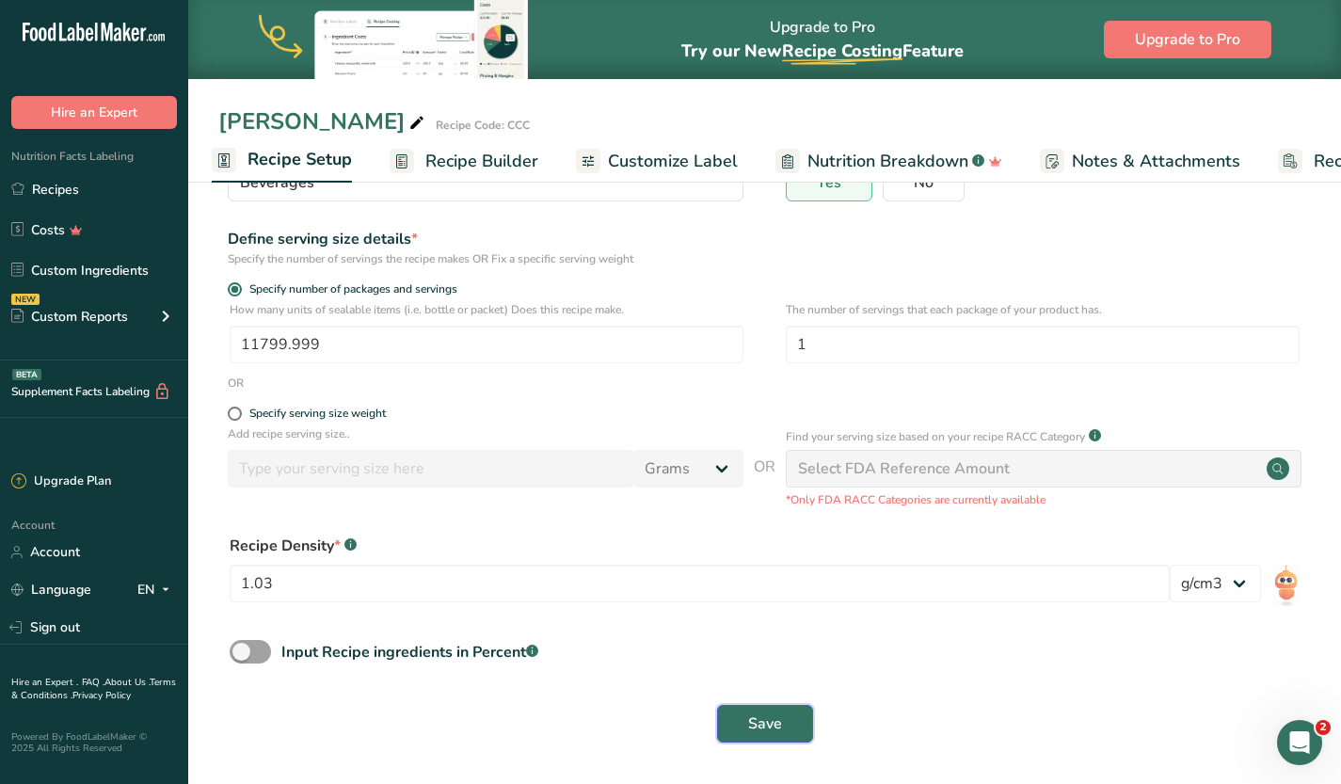
click at [748, 726] on span "Save" at bounding box center [765, 723] width 34 height 23
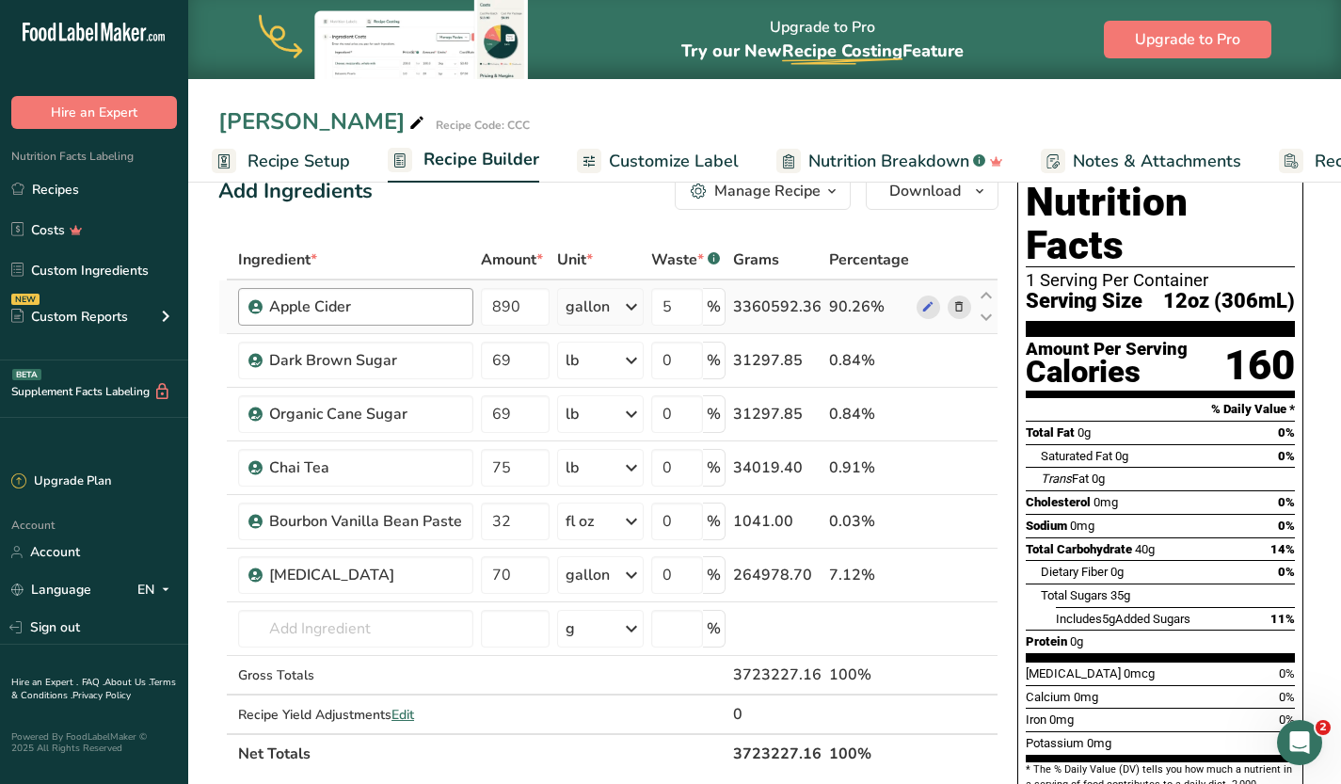
scroll to position [40, 0]
click at [283, 164] on span "Recipe Setup" at bounding box center [298, 161] width 103 height 25
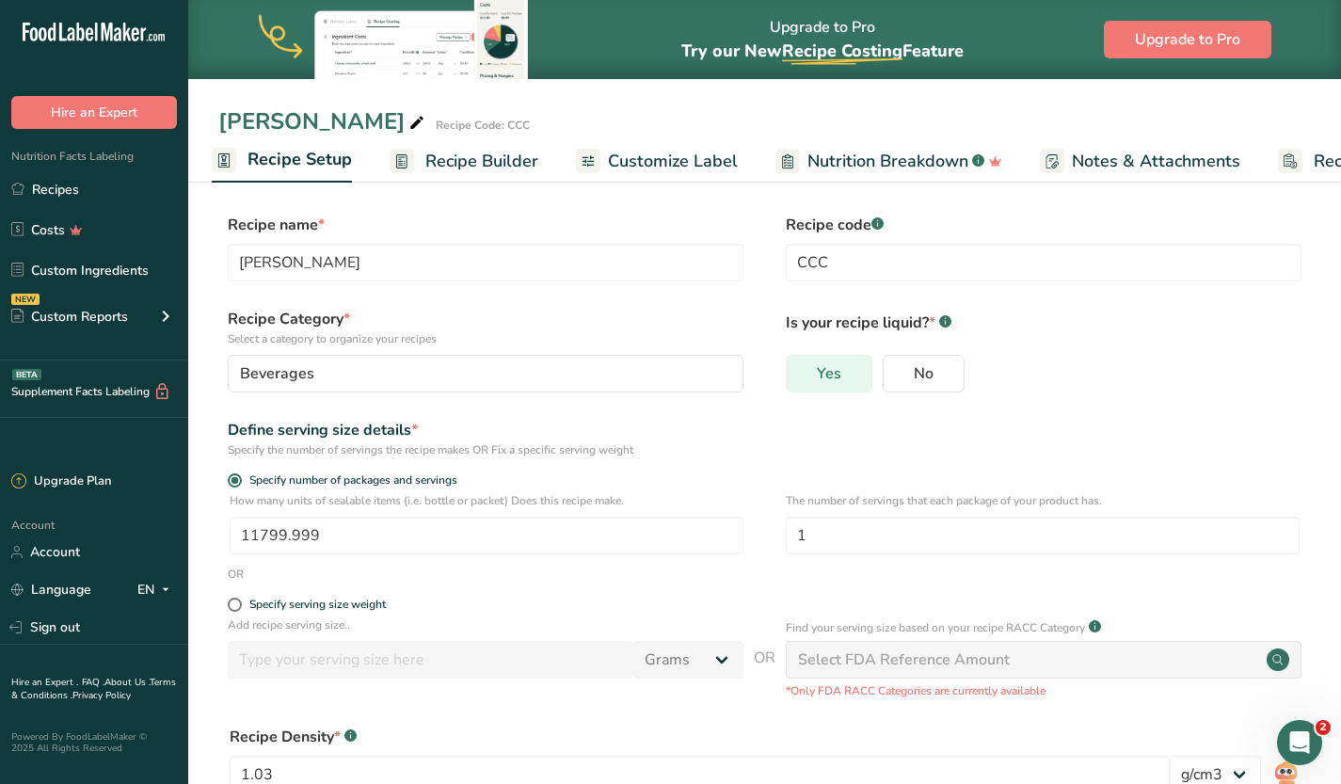
scroll to position [4, 0]
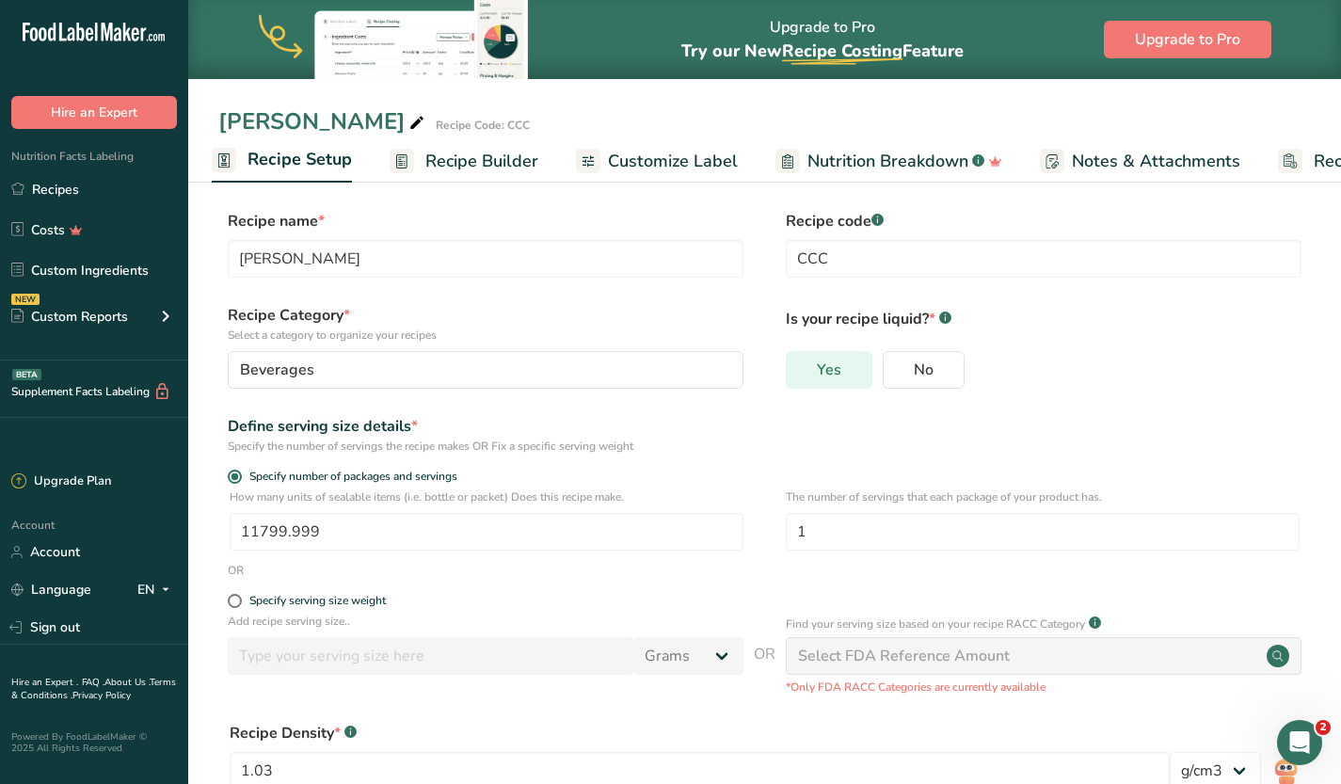
click at [821, 362] on span "Yes" at bounding box center [829, 369] width 24 height 19
click at [799, 363] on input "Yes" at bounding box center [793, 369] width 12 height 12
click at [1301, 743] on icon "Open Intercom Messenger" at bounding box center [1297, 740] width 31 height 31
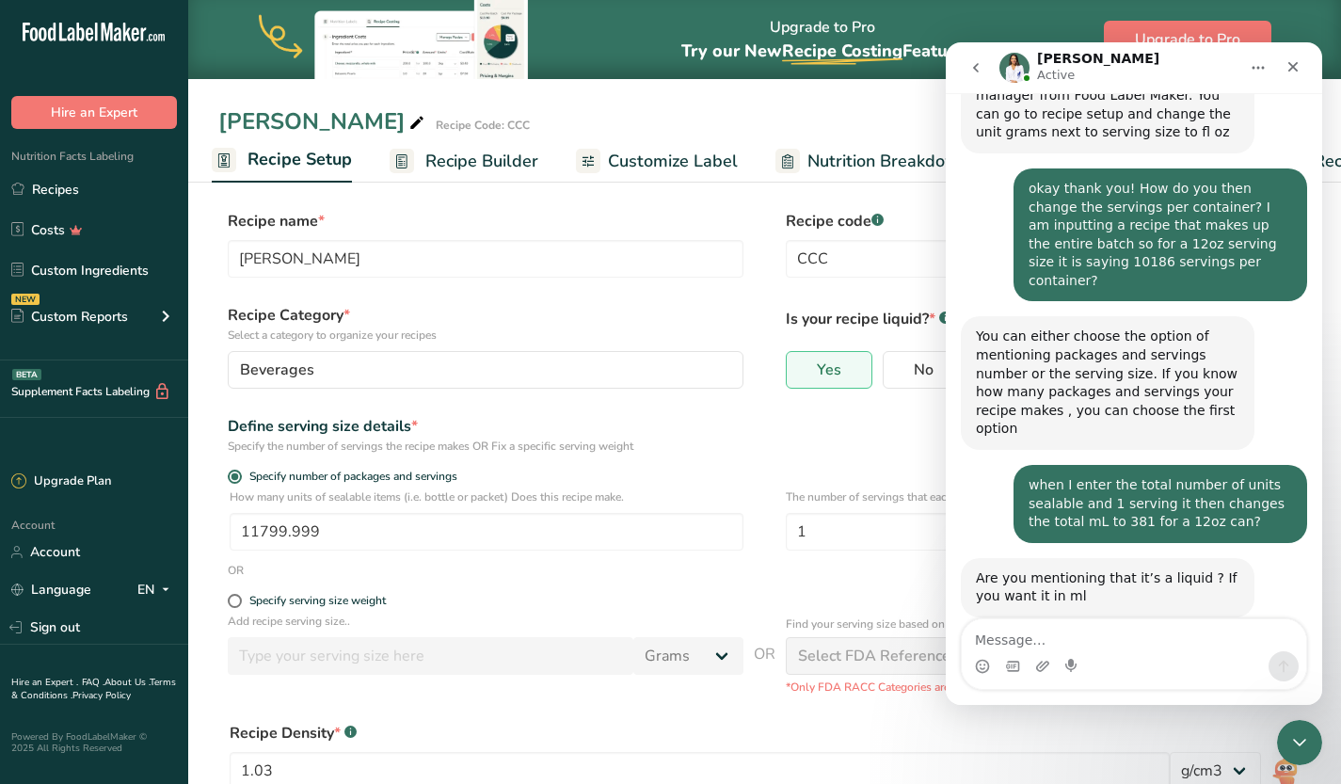
scroll to position [463, 0]
click at [1092, 647] on textarea "Message…" at bounding box center [1134, 635] width 344 height 32
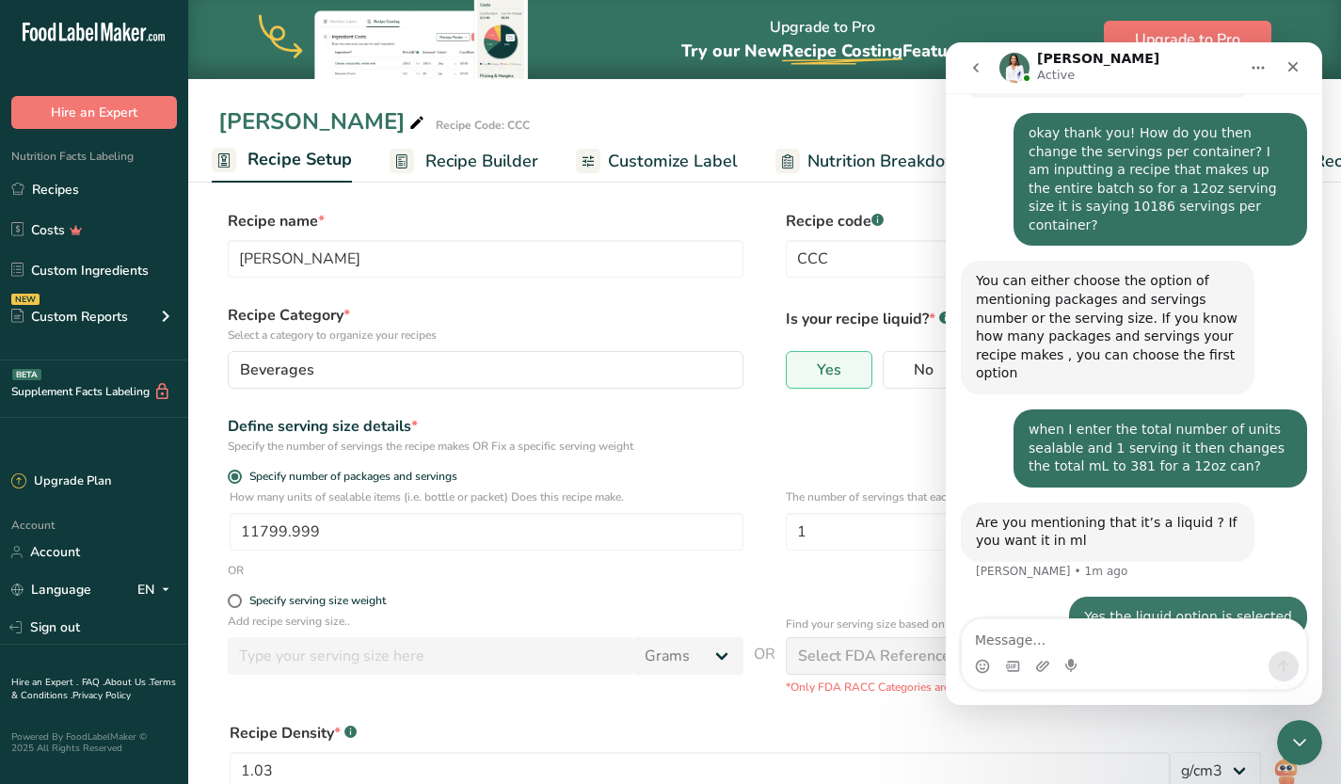
scroll to position [518, 0]
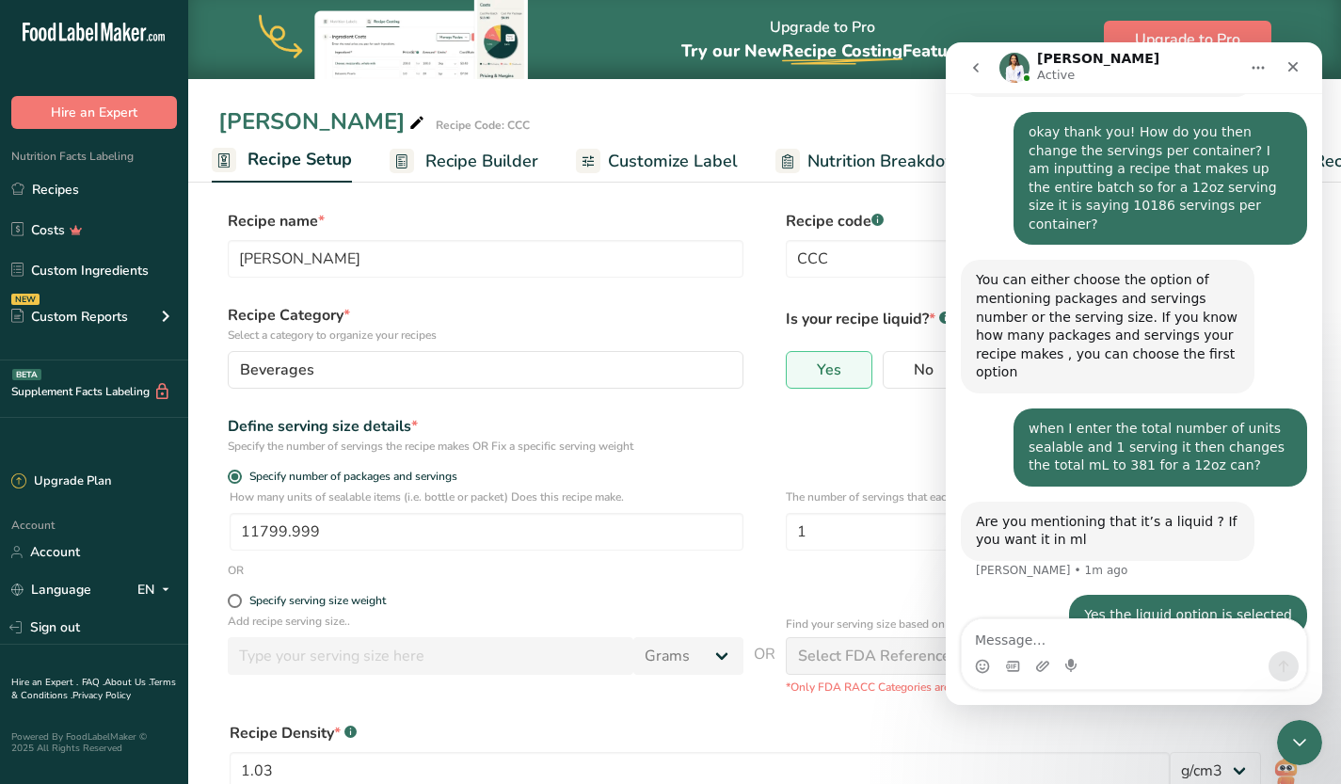
click at [459, 167] on span "Recipe Builder" at bounding box center [481, 161] width 113 height 25
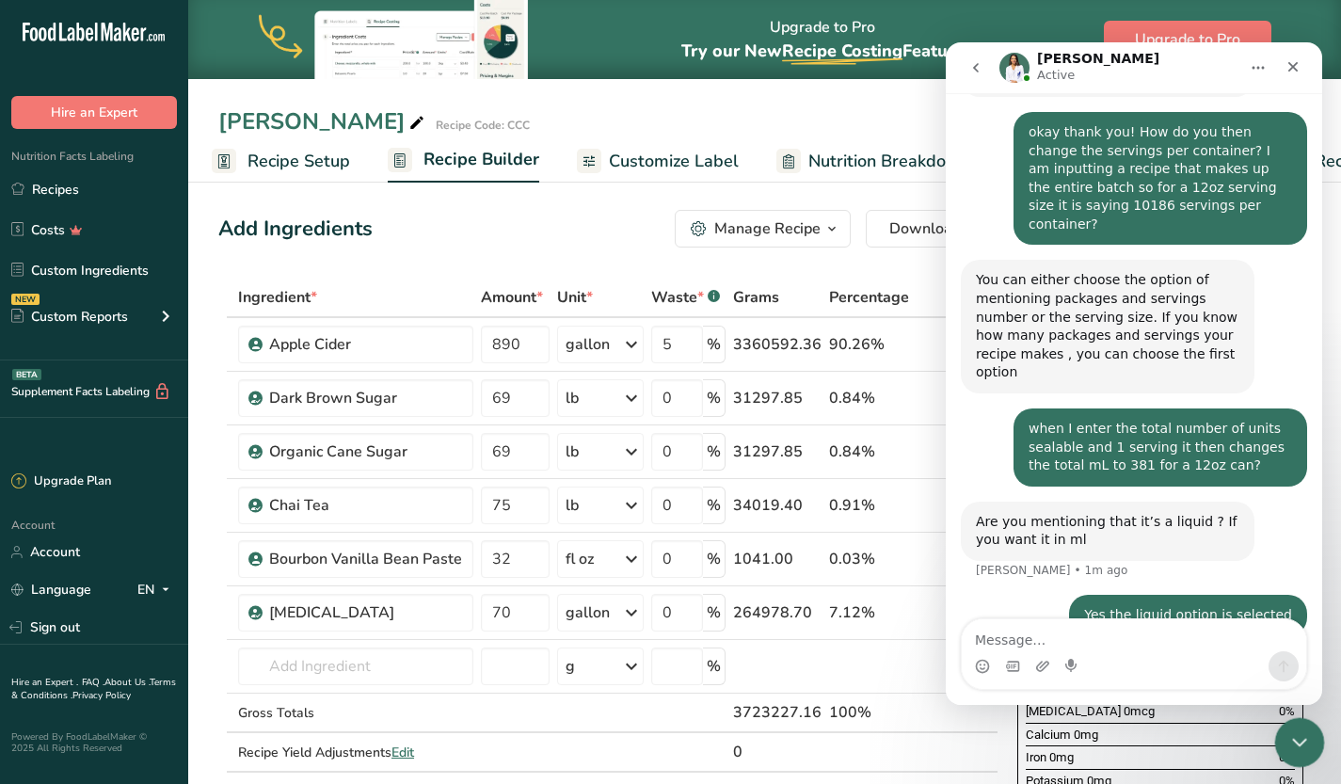
click at [1300, 756] on div "Close Intercom Messenger" at bounding box center [1296, 739] width 45 height 45
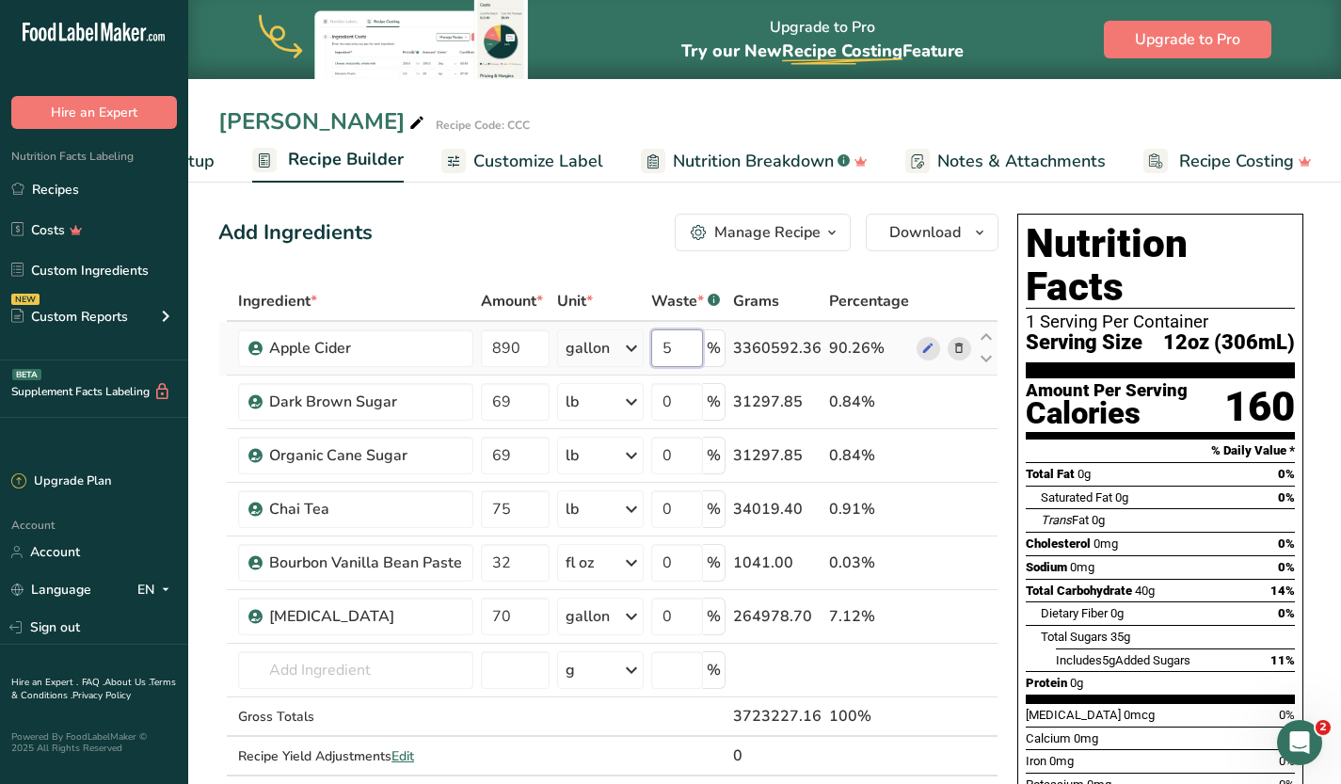
click at [683, 348] on input "5" at bounding box center [677, 348] width 52 height 38
click at [577, 216] on div "Add Ingredients Manage Recipe Delete Recipe Duplicate Recipe Scale Recipe Save …" at bounding box center [608, 233] width 780 height 38
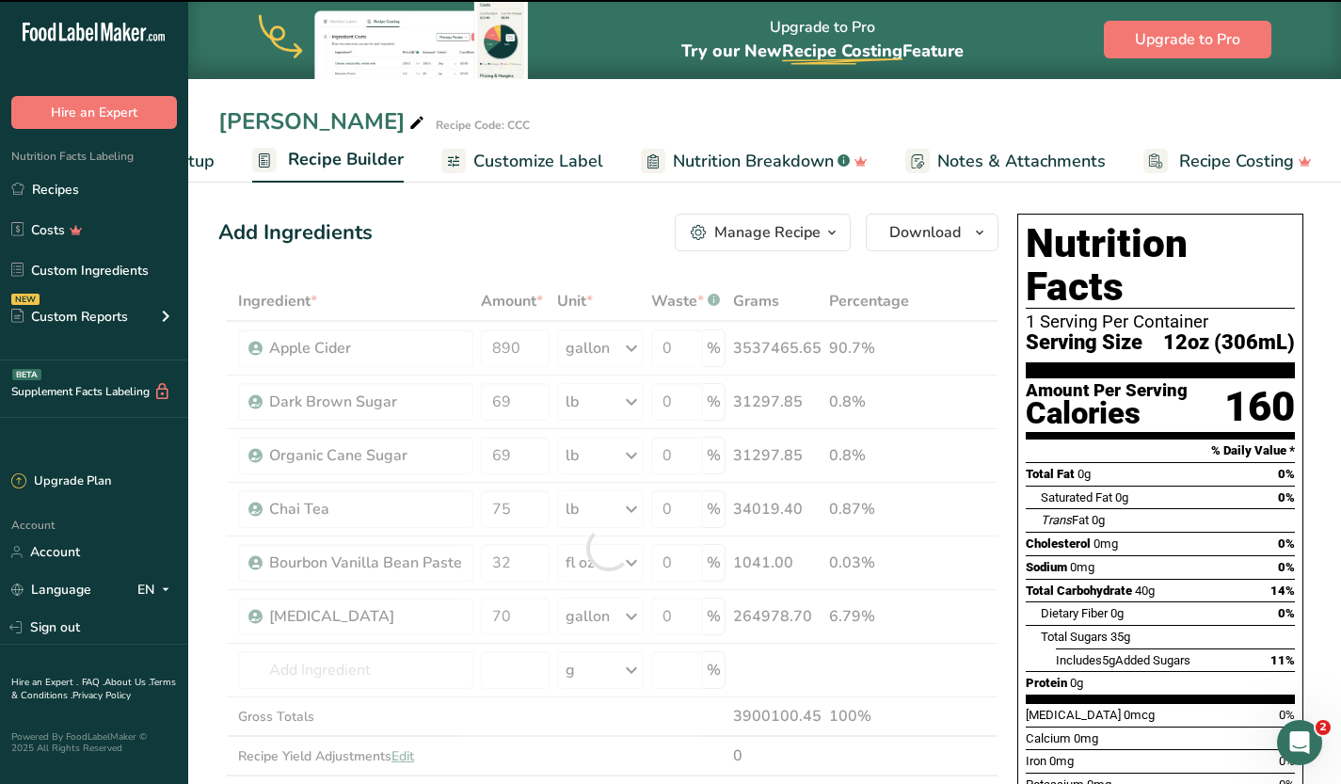
click at [202, 154] on span "Recipe Setup" at bounding box center [163, 161] width 103 height 25
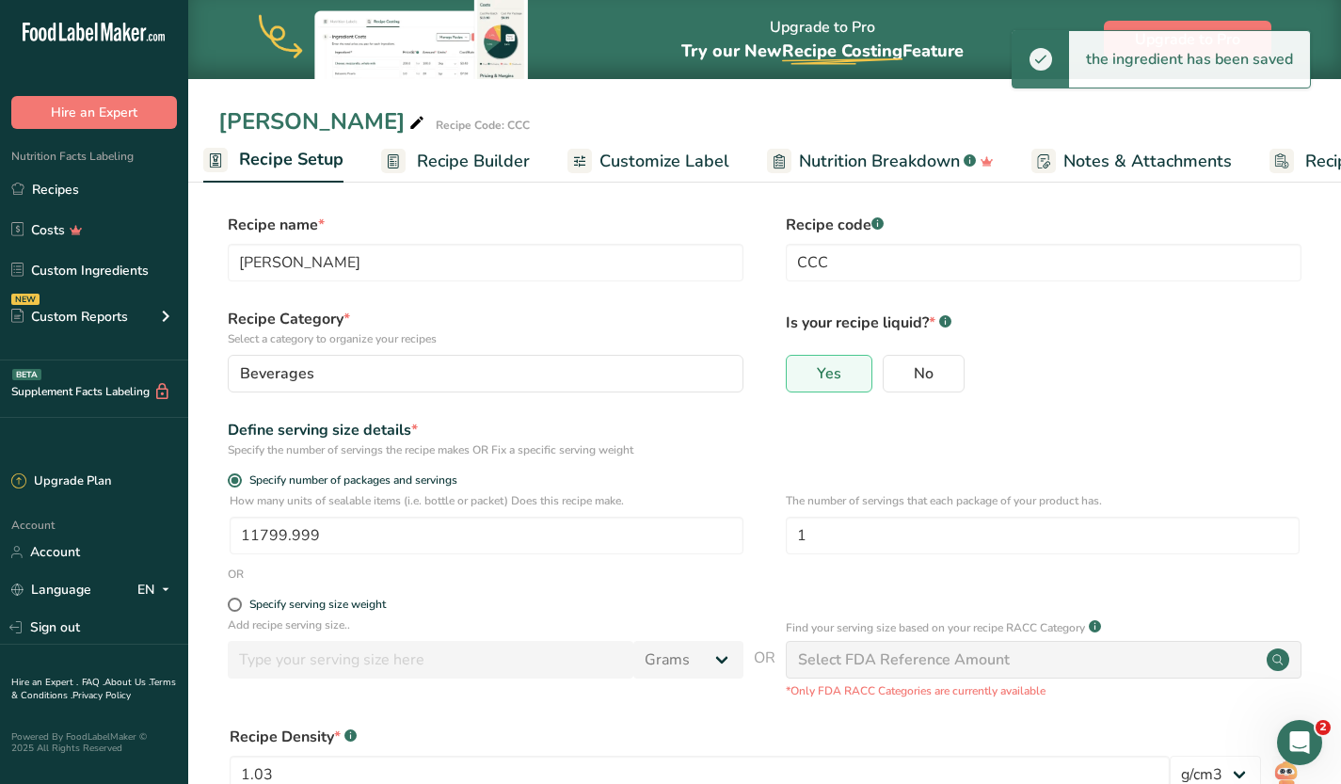
scroll to position [0, 7]
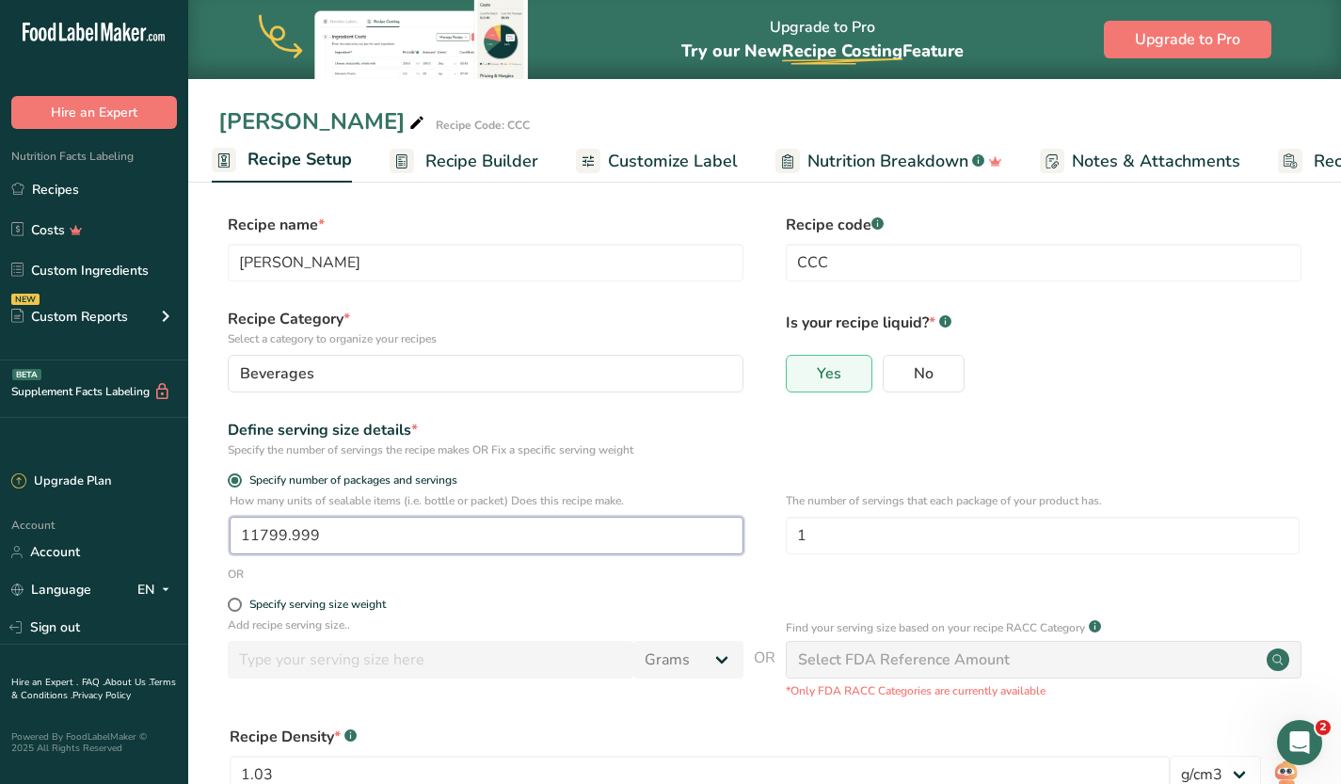
click at [340, 531] on input "11799.999" at bounding box center [487, 536] width 514 height 38
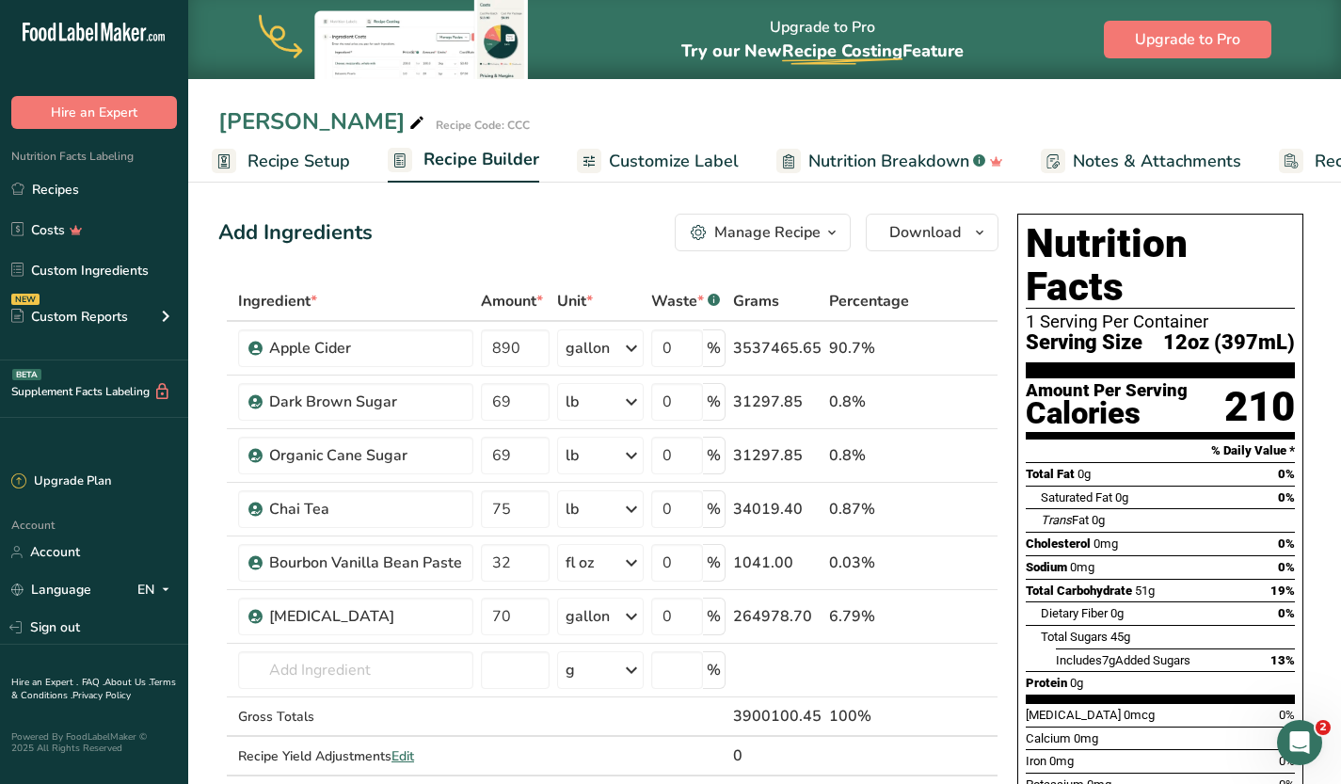
click at [327, 165] on span "Recipe Setup" at bounding box center [298, 161] width 103 height 25
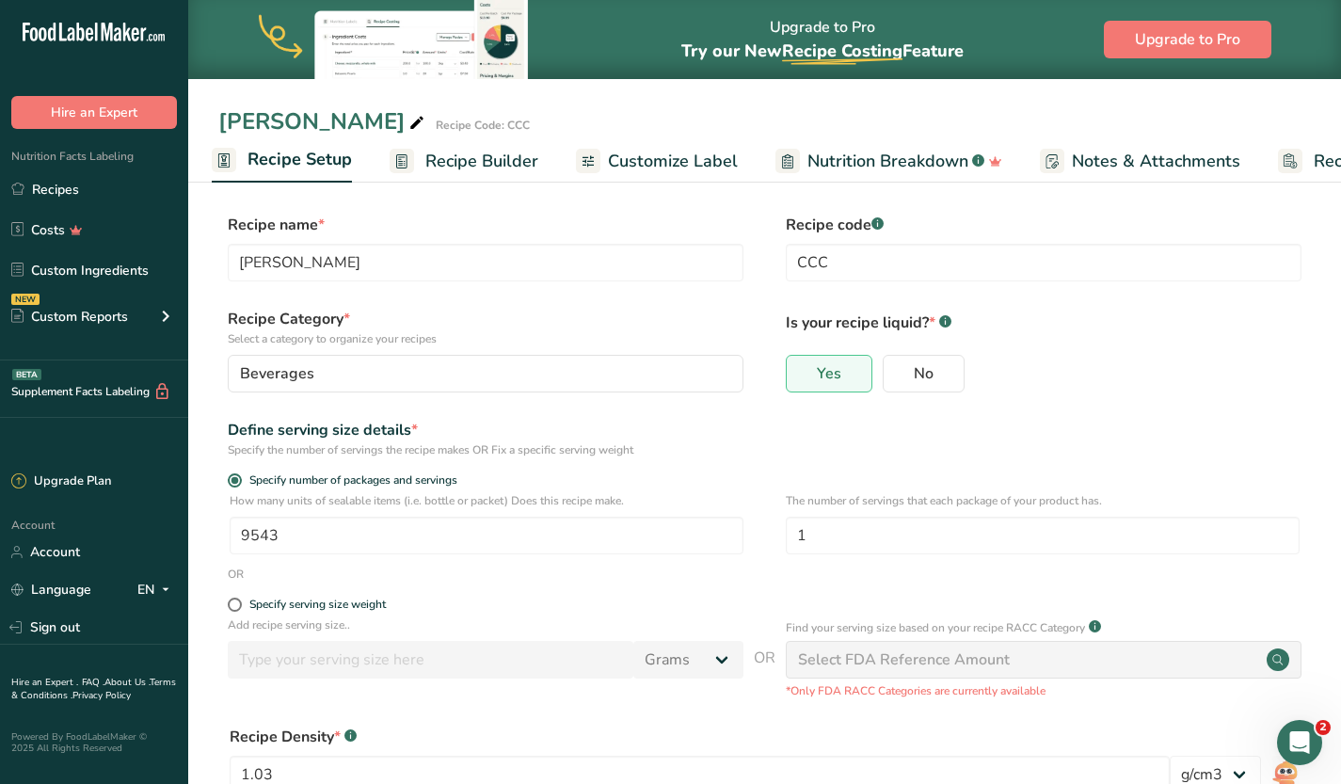
scroll to position [591, 0]
click at [298, 542] on input "9543" at bounding box center [487, 536] width 514 height 38
click at [246, 599] on span "Specify serving size weight" at bounding box center [314, 605] width 144 height 14
click at [240, 599] on input "Specify serving size weight" at bounding box center [234, 604] width 12 height 12
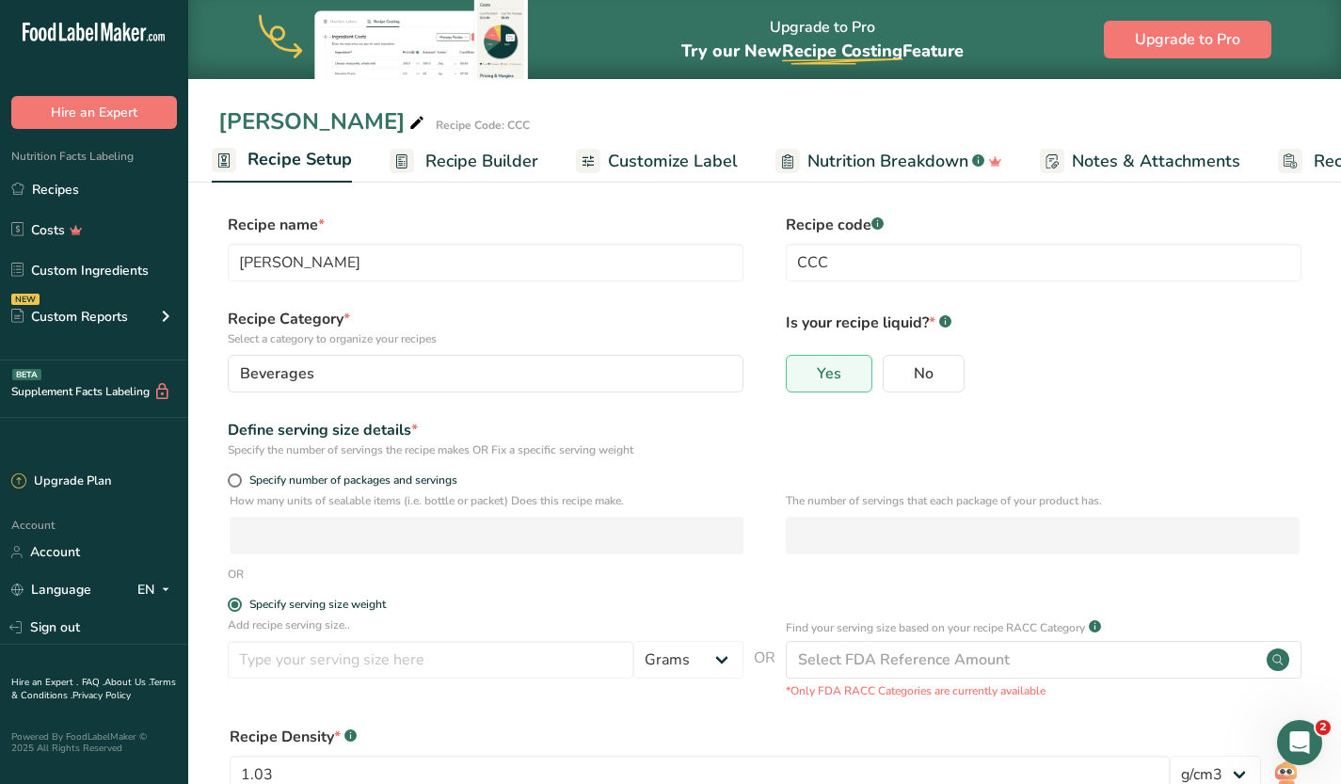
click at [367, 679] on div "Add recipe serving size.. Grams kg mg mcg lb oz l mL fl oz tbsp tsp cup qt gall…" at bounding box center [486, 652] width 516 height 72
click at [507, 667] on input "number" at bounding box center [431, 660] width 406 height 38
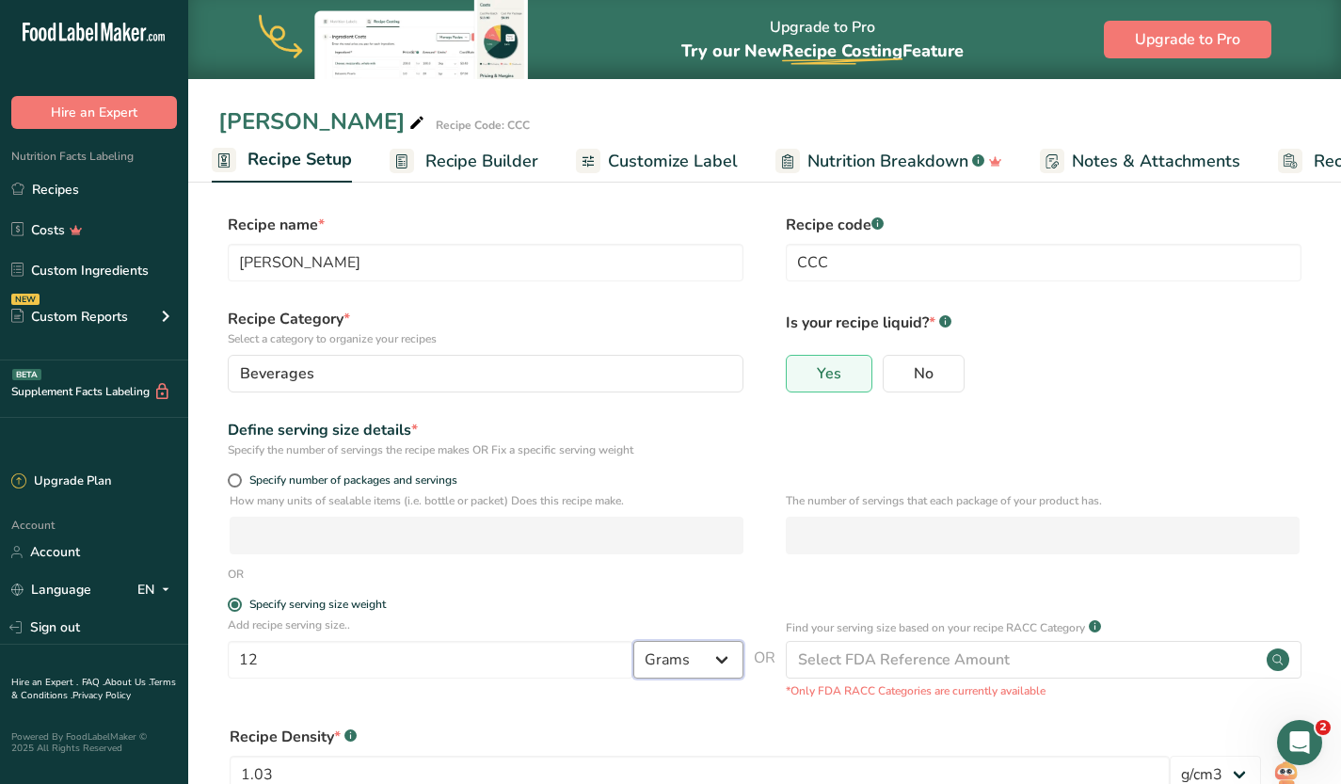
click at [708, 663] on select "Grams kg mg mcg lb oz l mL fl oz tbsp tsp cup qt gallon" at bounding box center [688, 660] width 110 height 38
click at [633, 641] on select "Grams kg mg mcg lb oz l mL fl oz tbsp tsp cup qt gallon" at bounding box center [688, 660] width 110 height 38
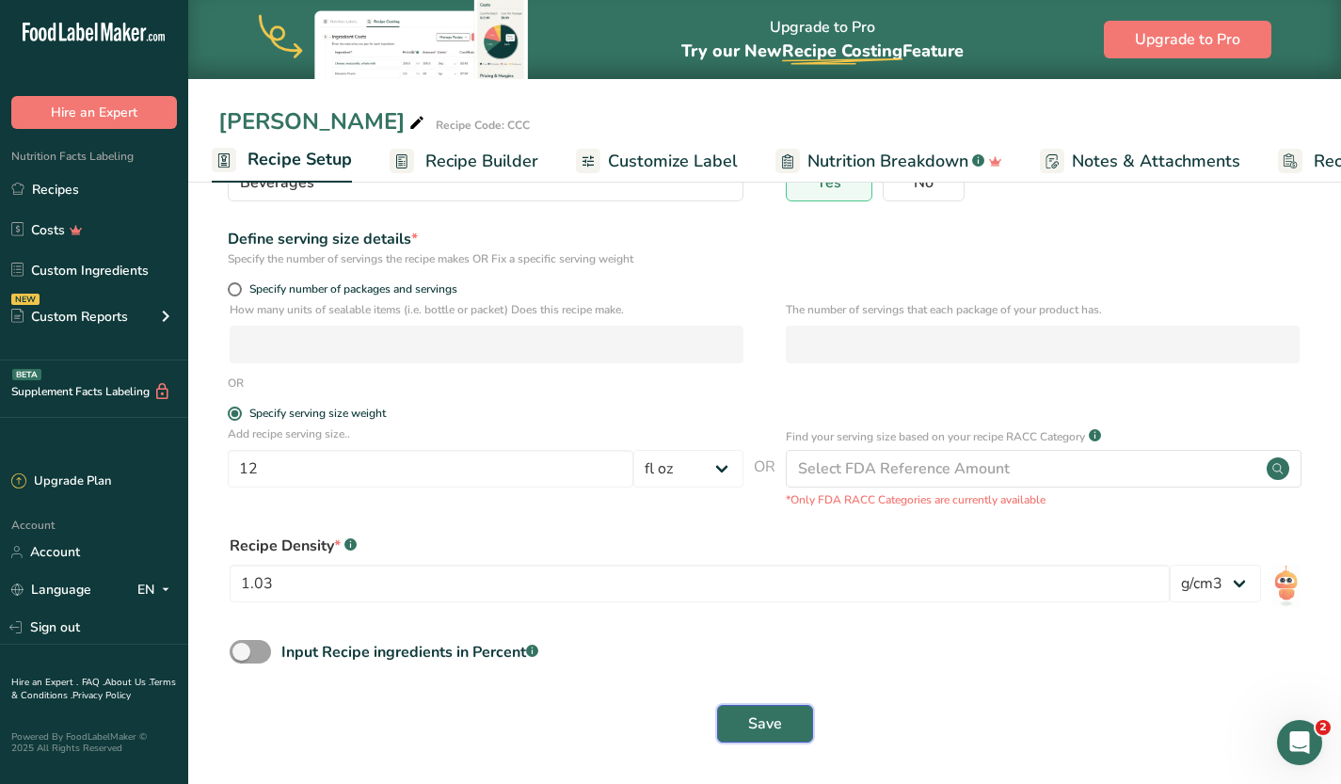
click at [785, 723] on button "Save" at bounding box center [765, 724] width 96 height 38
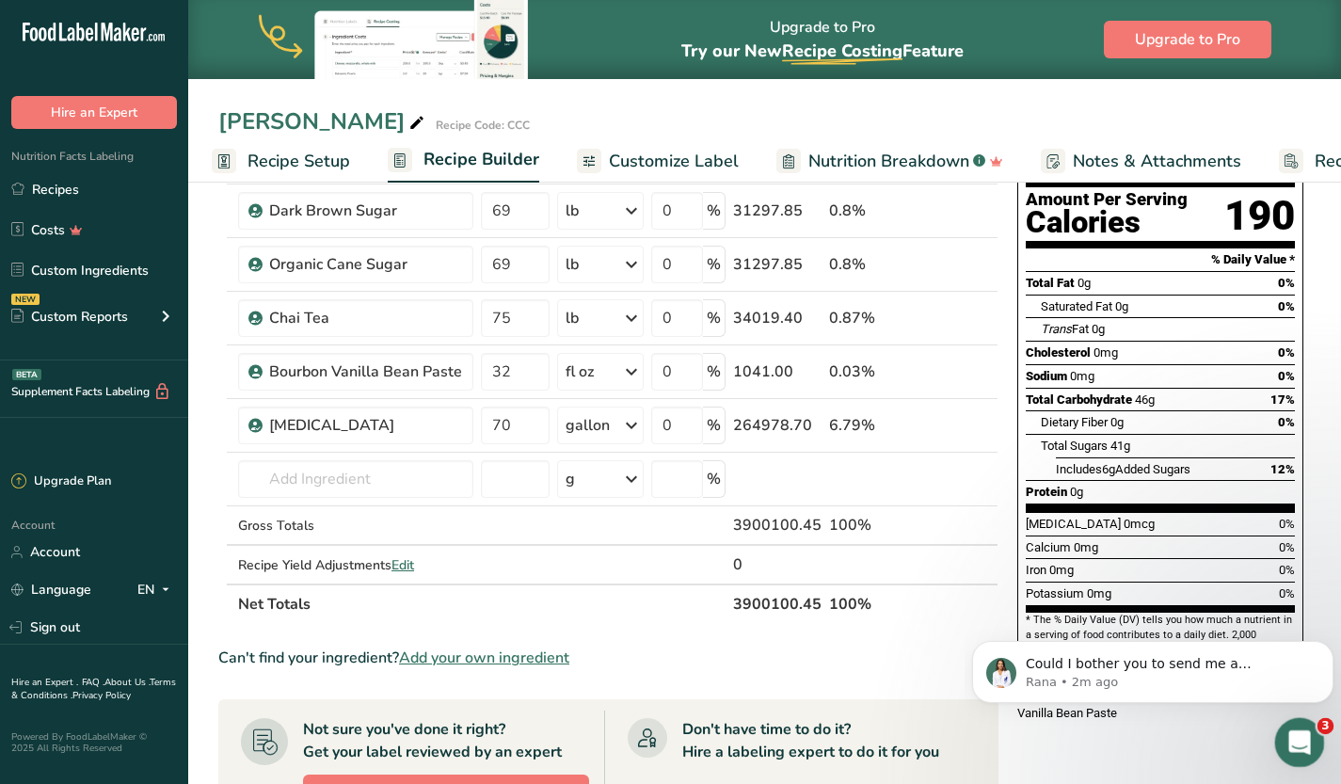
click at [1294, 747] on icon "Open Intercom Messenger" at bounding box center [1297, 740] width 31 height 31
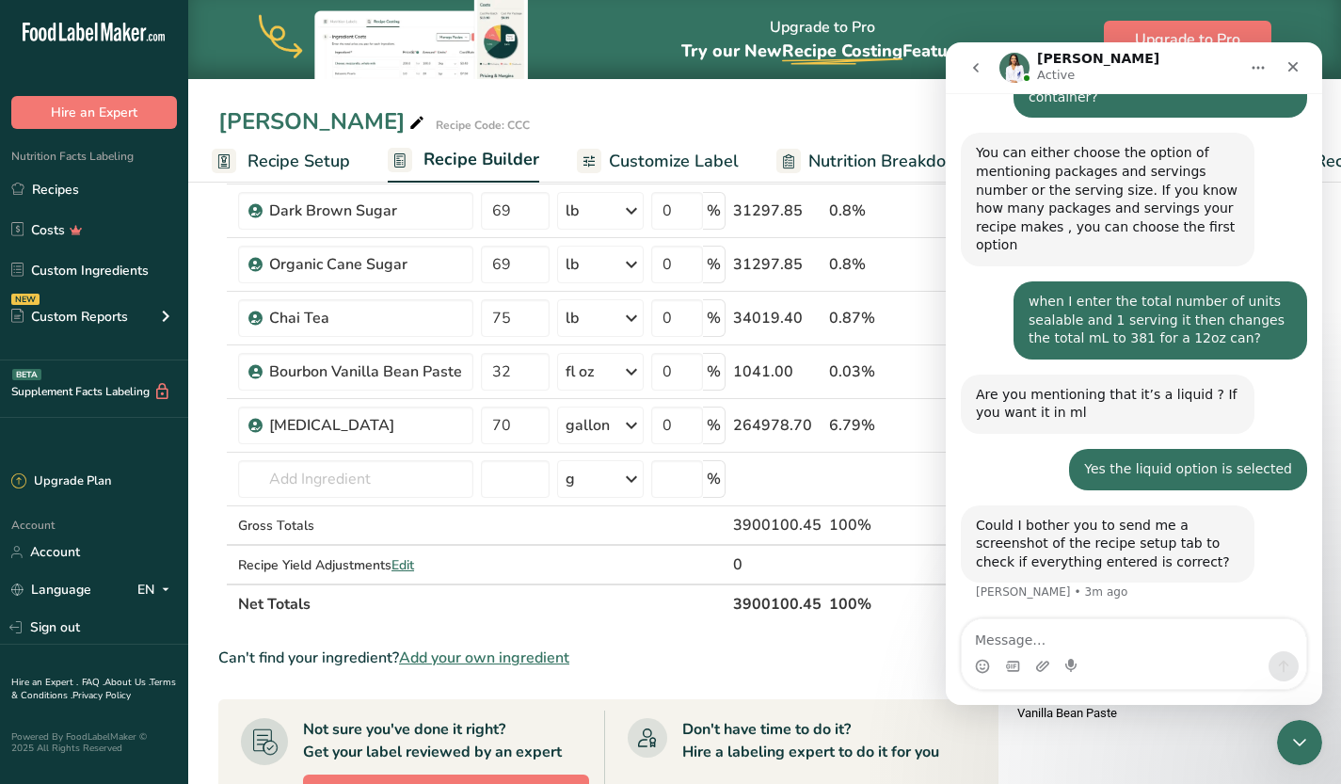
scroll to position [668, 0]
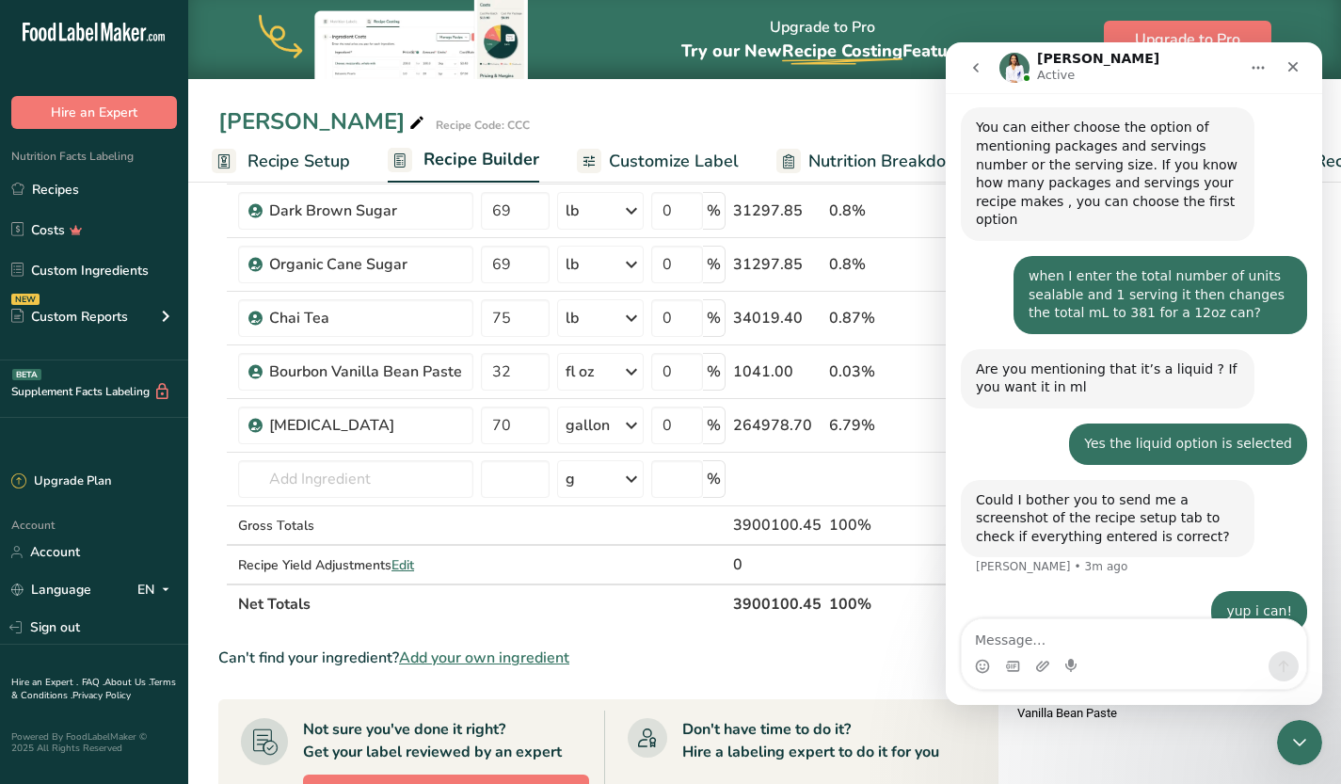
drag, startPoint x: 345, startPoint y: 41, endPoint x: 302, endPoint y: 155, distance: 121.8
click at [302, 155] on span "Recipe Setup" at bounding box center [298, 161] width 103 height 25
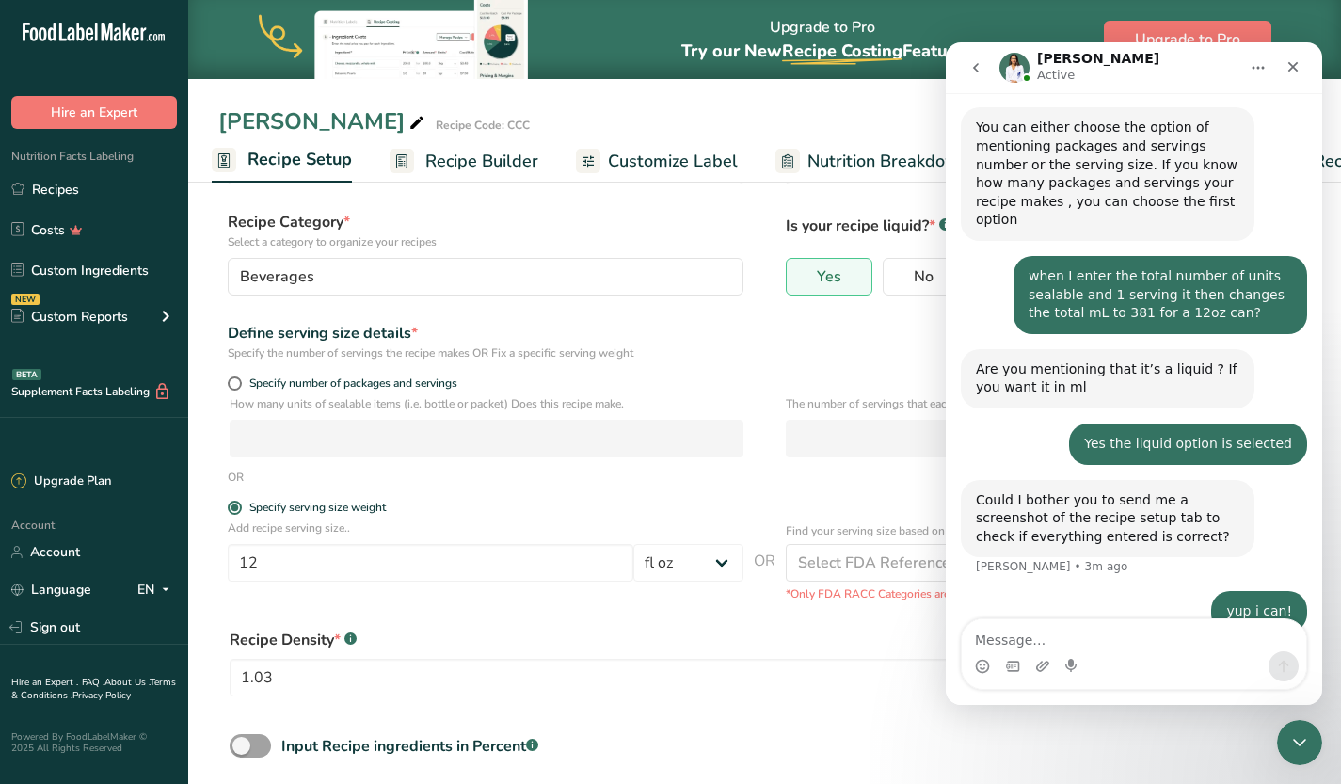
scroll to position [96, 0]
click at [232, 385] on span at bounding box center [235, 384] width 14 height 14
click at [232, 385] on input "Specify number of packages and servings" at bounding box center [234, 384] width 12 height 12
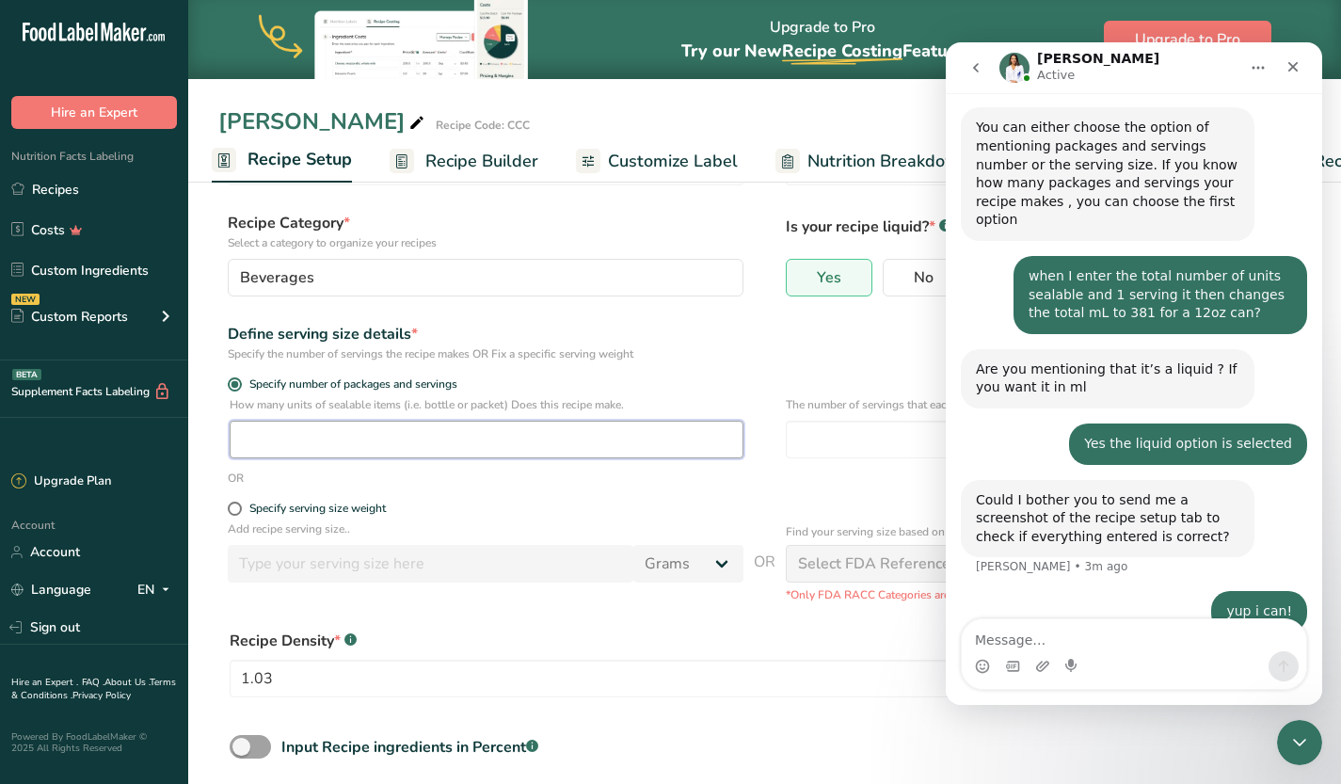
click at [298, 426] on input "number" at bounding box center [487, 440] width 514 height 38
click at [268, 504] on div "Specify serving size weight" at bounding box center [317, 509] width 136 height 14
click at [240, 504] on input "Specify serving size weight" at bounding box center [234, 508] width 12 height 12
click at [269, 562] on input "number" at bounding box center [431, 564] width 406 height 38
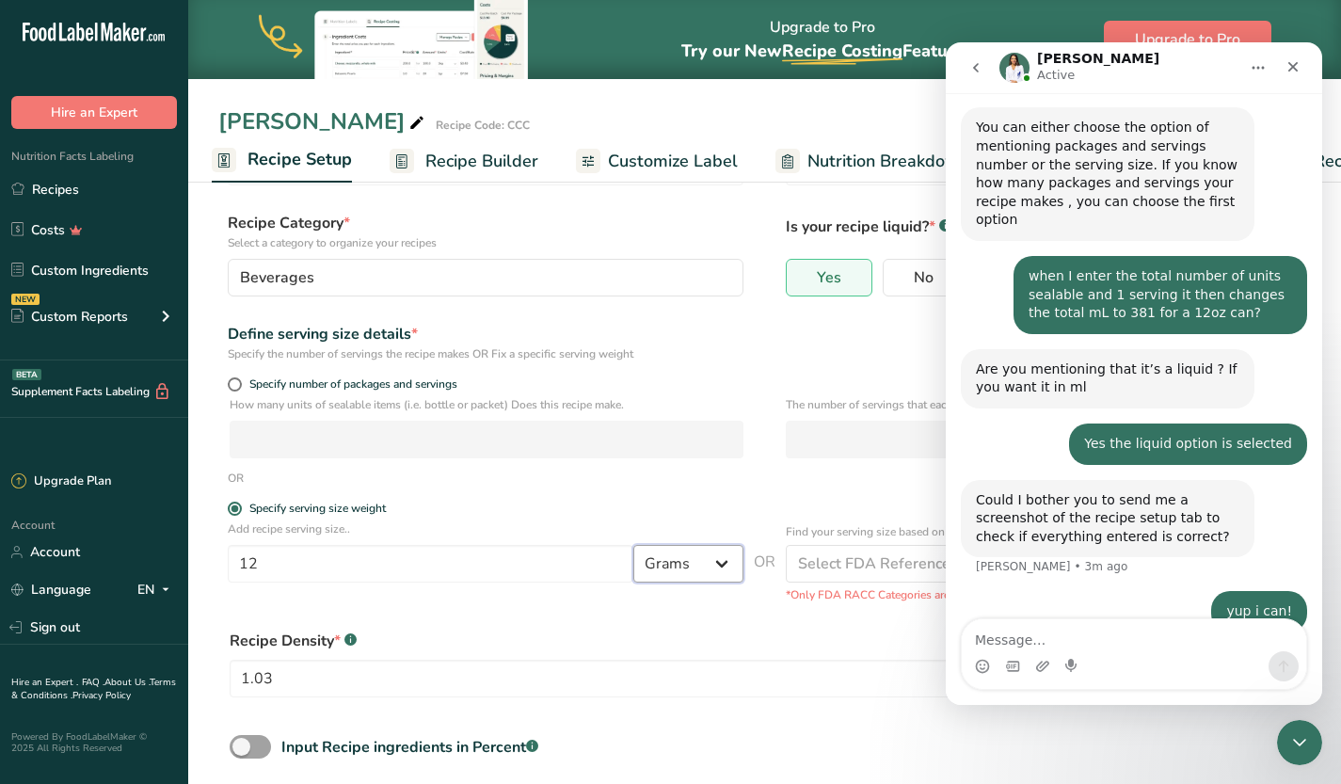
click at [702, 570] on select "Grams kg mg mcg lb oz l mL fl oz tbsp tsp cup qt gallon" at bounding box center [688, 564] width 110 height 38
click at [633, 545] on select "Grams kg mg mcg lb oz l mL fl oz tbsp tsp cup qt gallon" at bounding box center [688, 564] width 110 height 38
click at [1300, 739] on icon "Close Intercom Messenger" at bounding box center [1296, 740] width 13 height 8
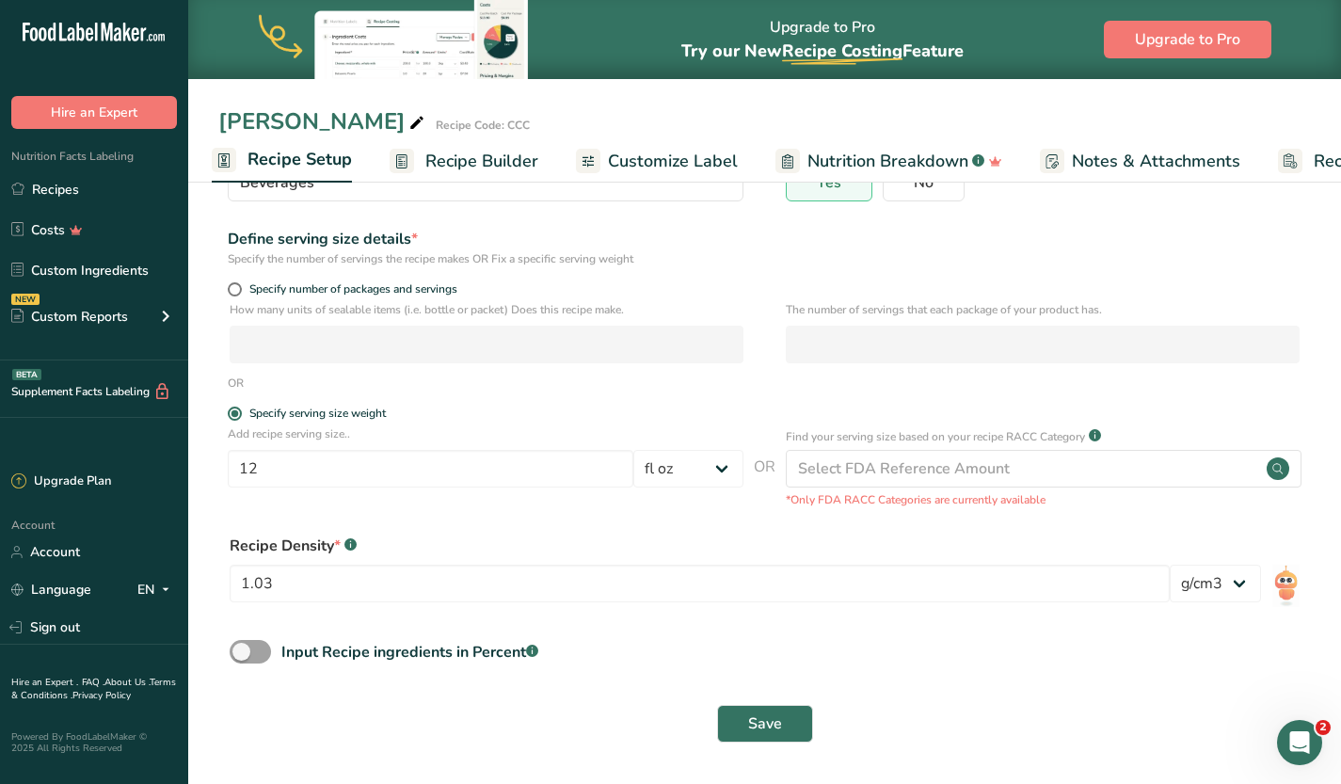
scroll to position [0, 0]
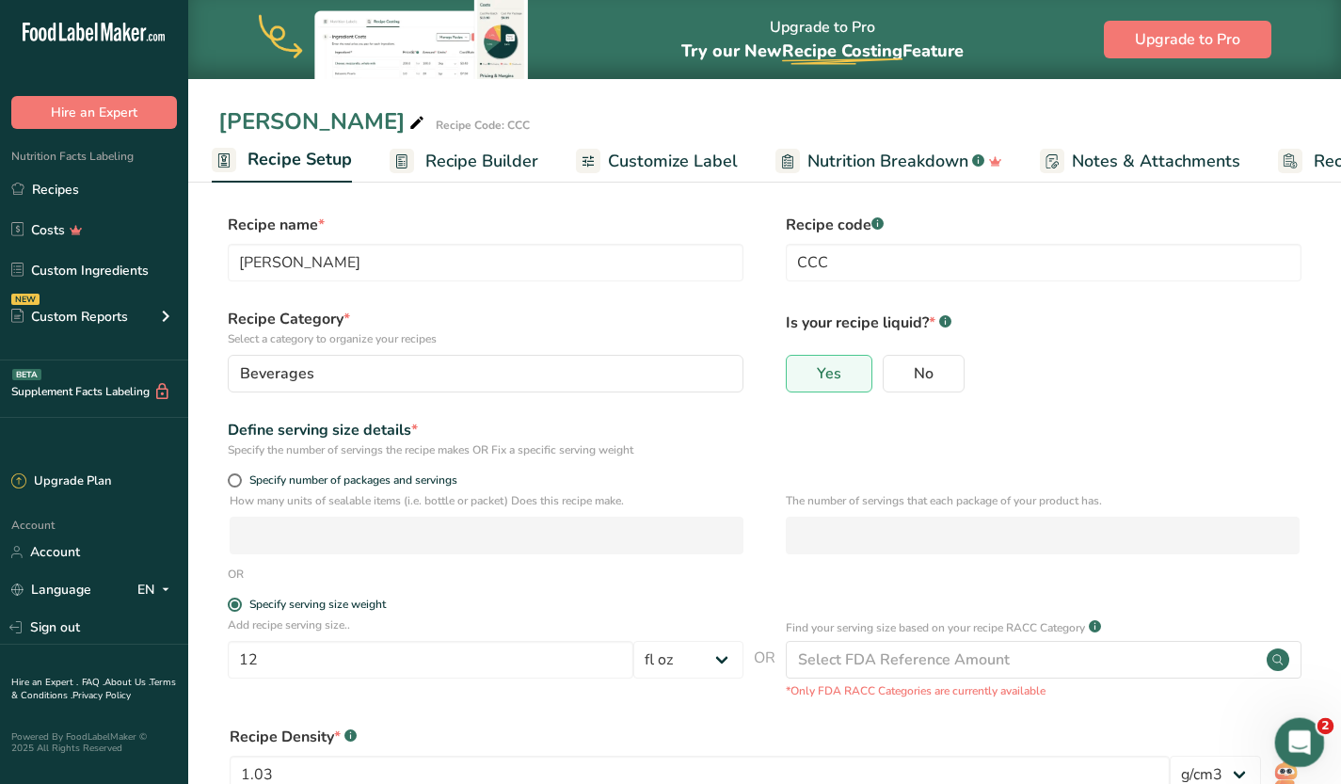
click at [1302, 748] on icon "Open Intercom Messenger" at bounding box center [1297, 740] width 31 height 31
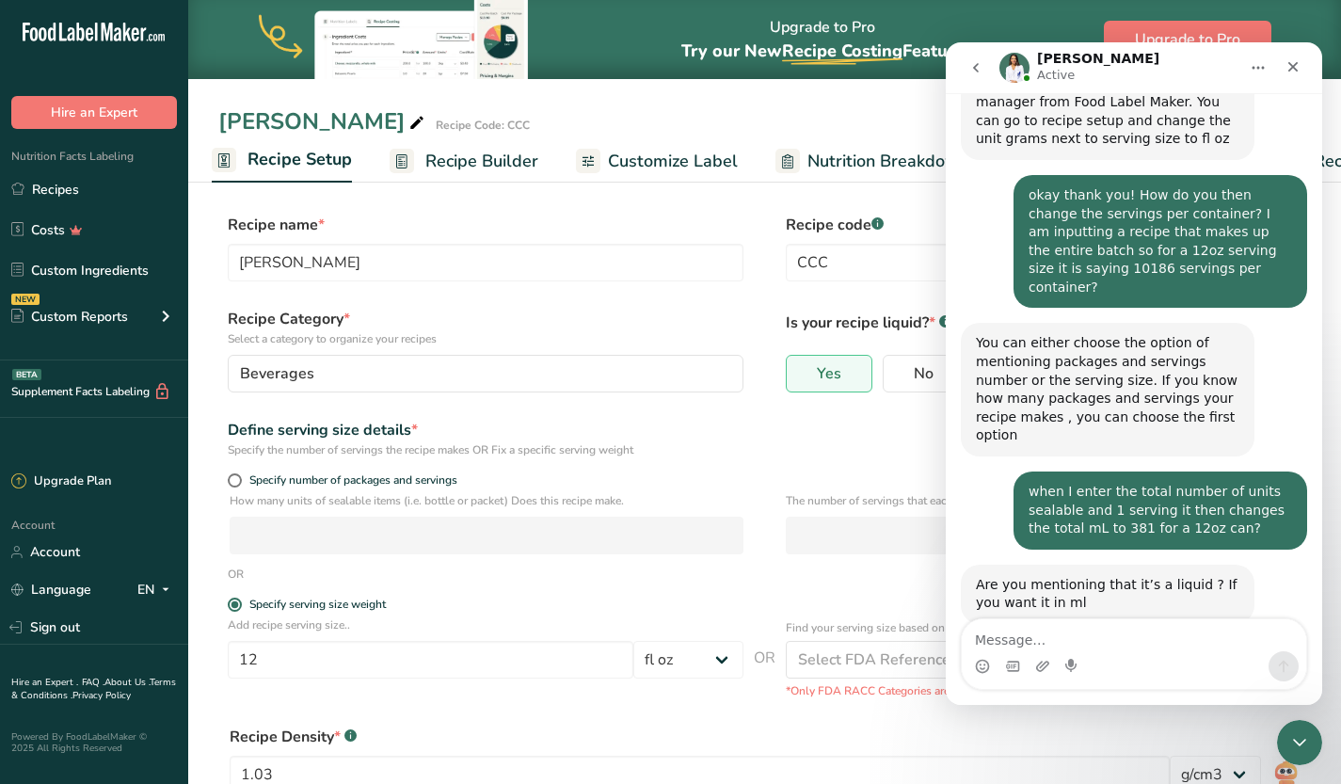
scroll to position [668, 0]
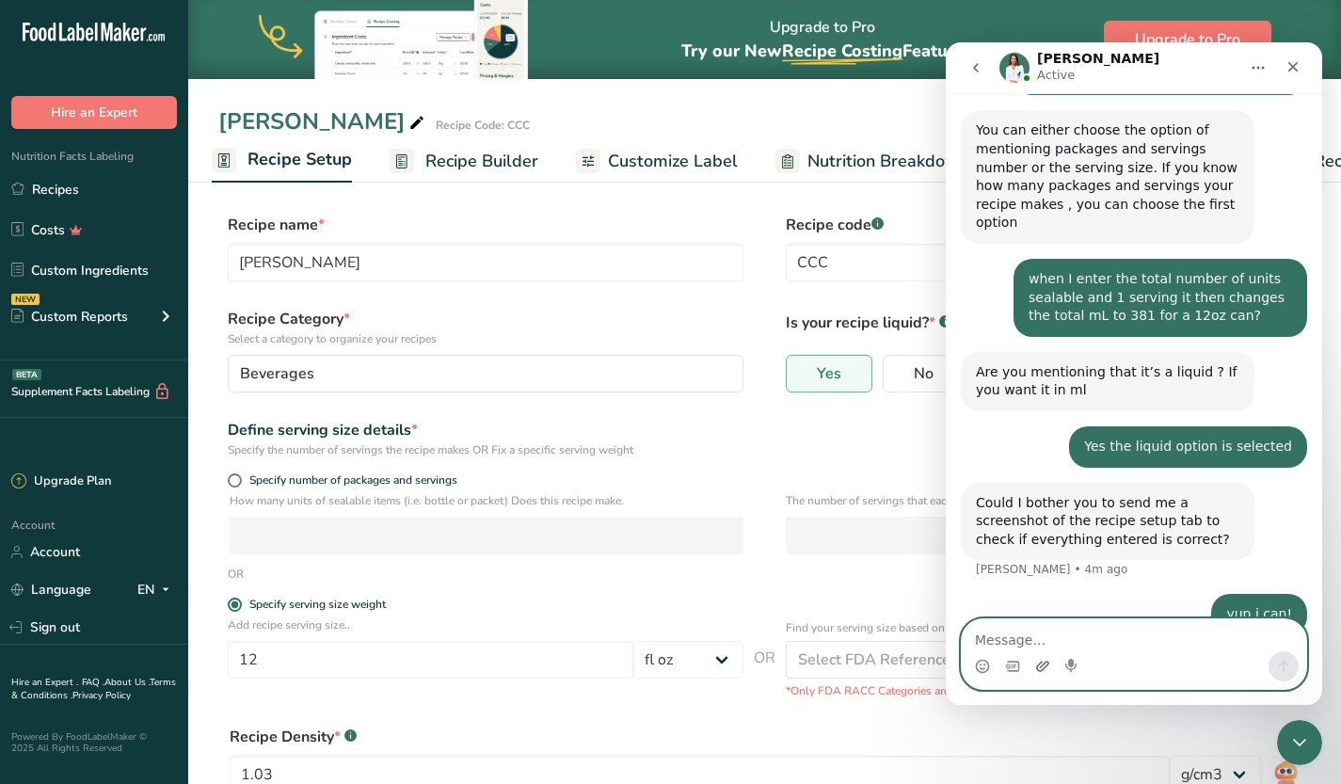
click at [1045, 665] on icon "Upload attachment" at bounding box center [1042, 666] width 15 height 15
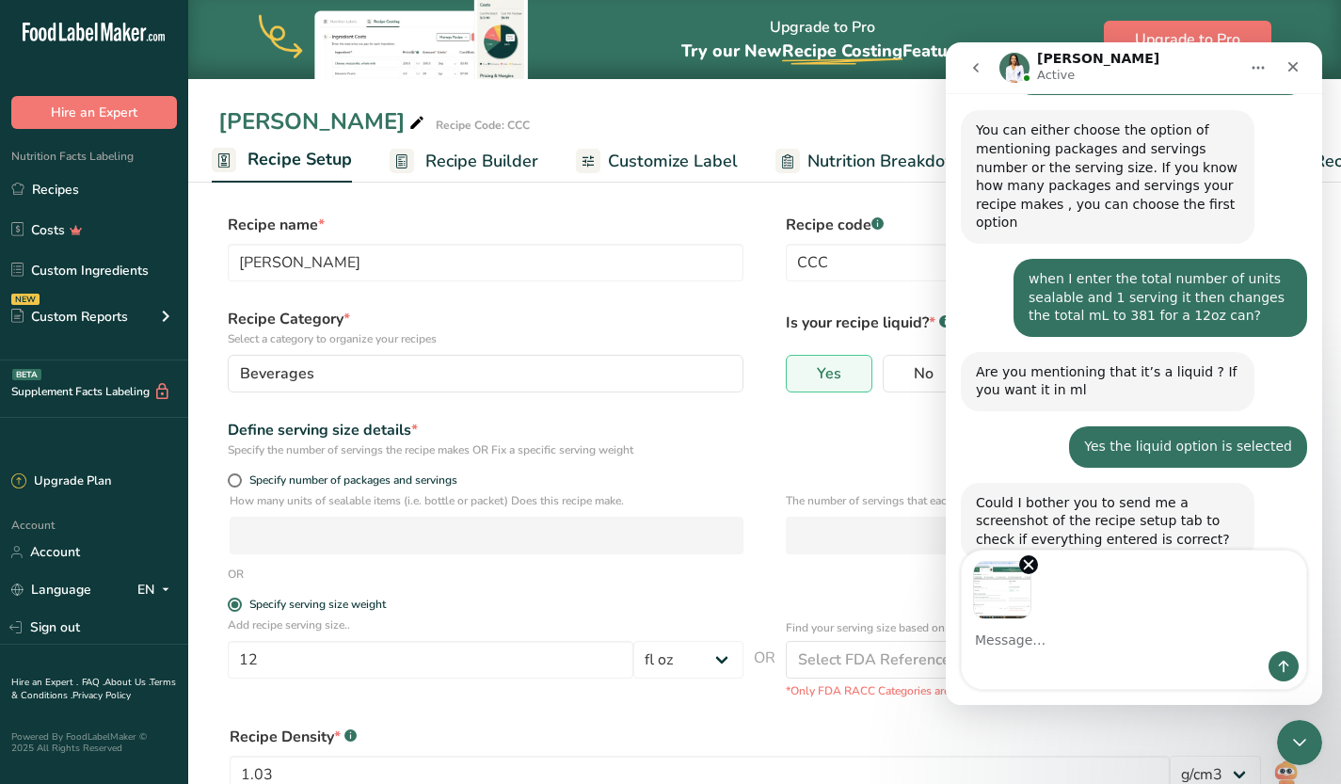
scroll to position [737, 0]
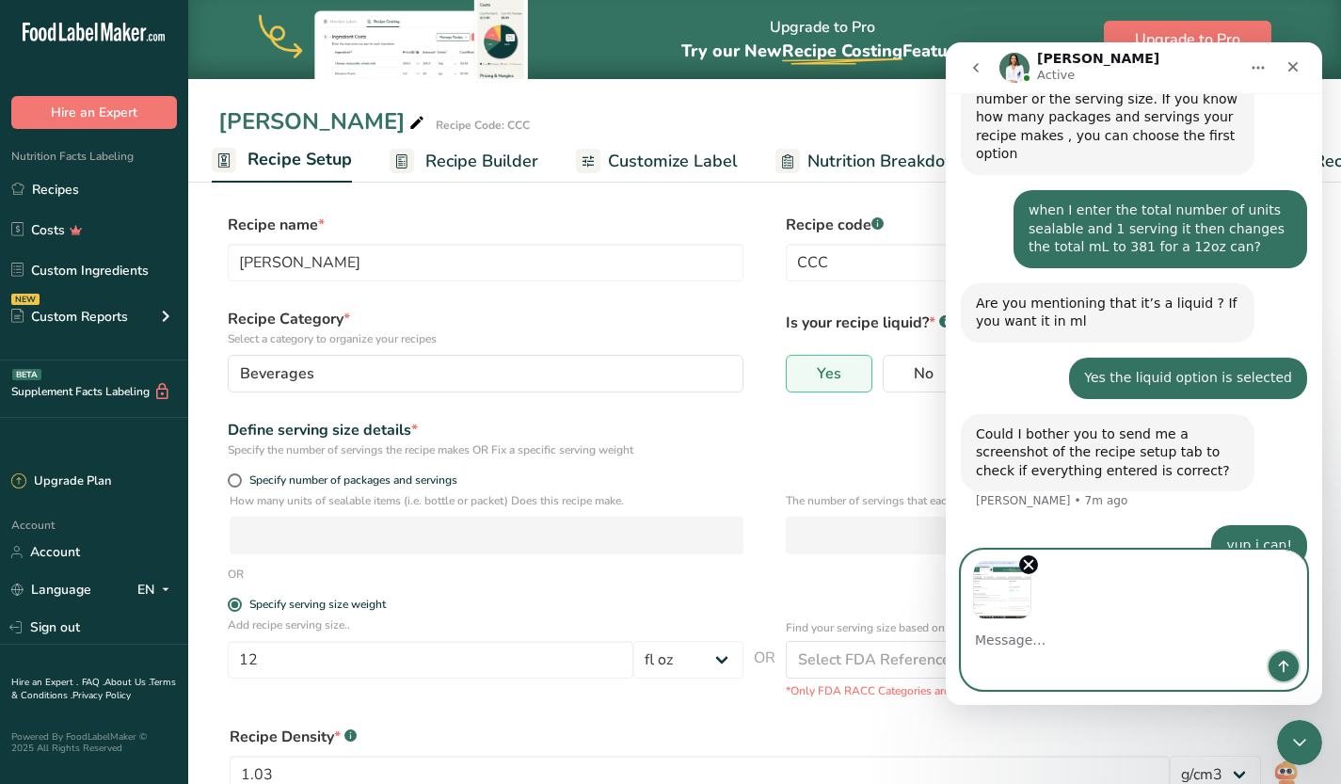
click at [1286, 665] on icon "Send a message…" at bounding box center [1283, 666] width 15 height 15
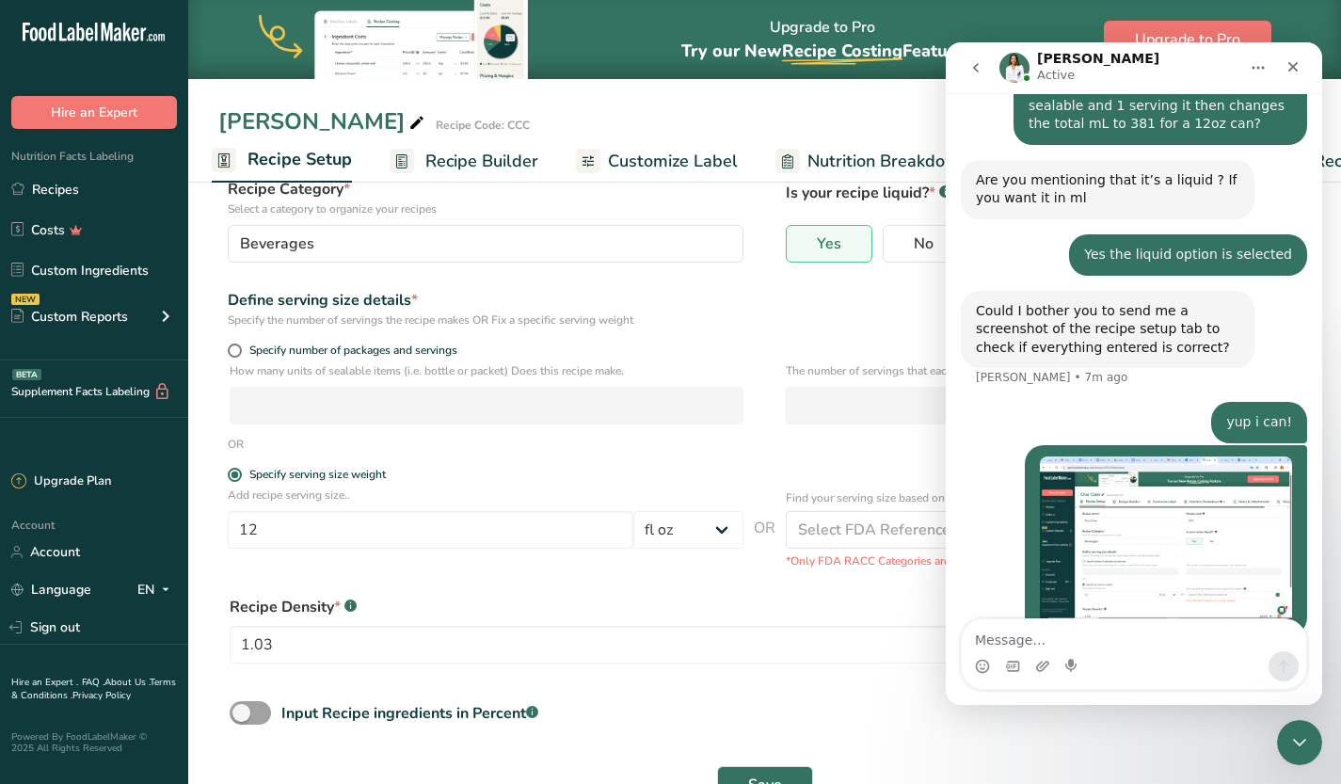
scroll to position [0, 0]
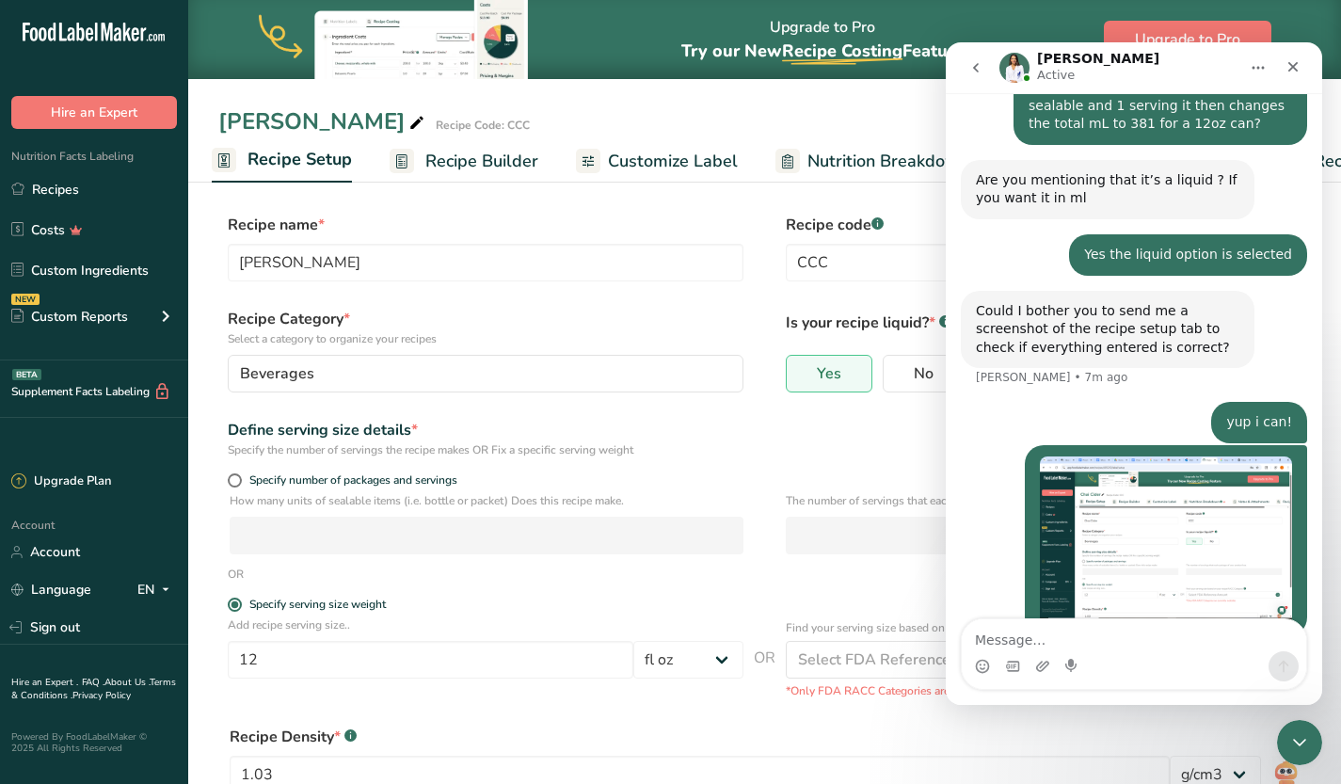
click at [470, 158] on span "Recipe Builder" at bounding box center [481, 161] width 113 height 25
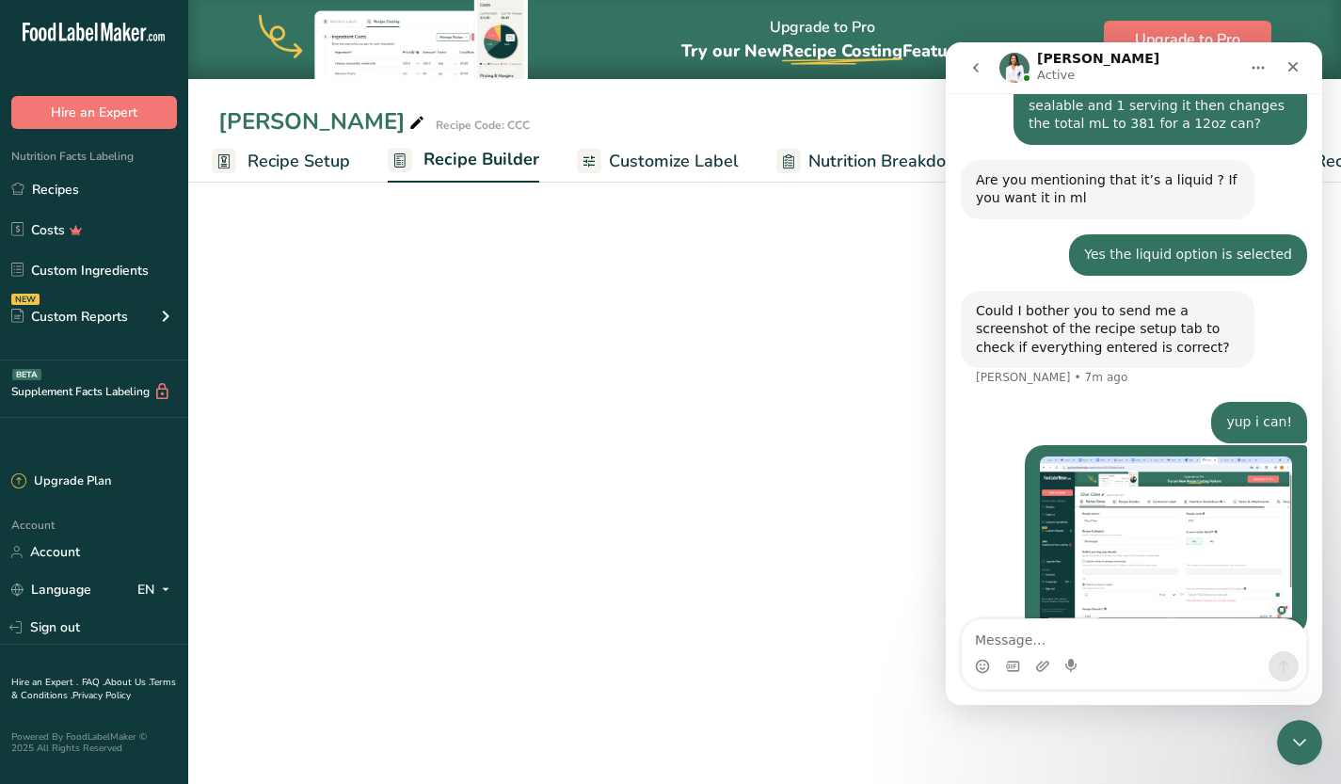
click at [247, 155] on span "Recipe Setup" at bounding box center [298, 161] width 103 height 25
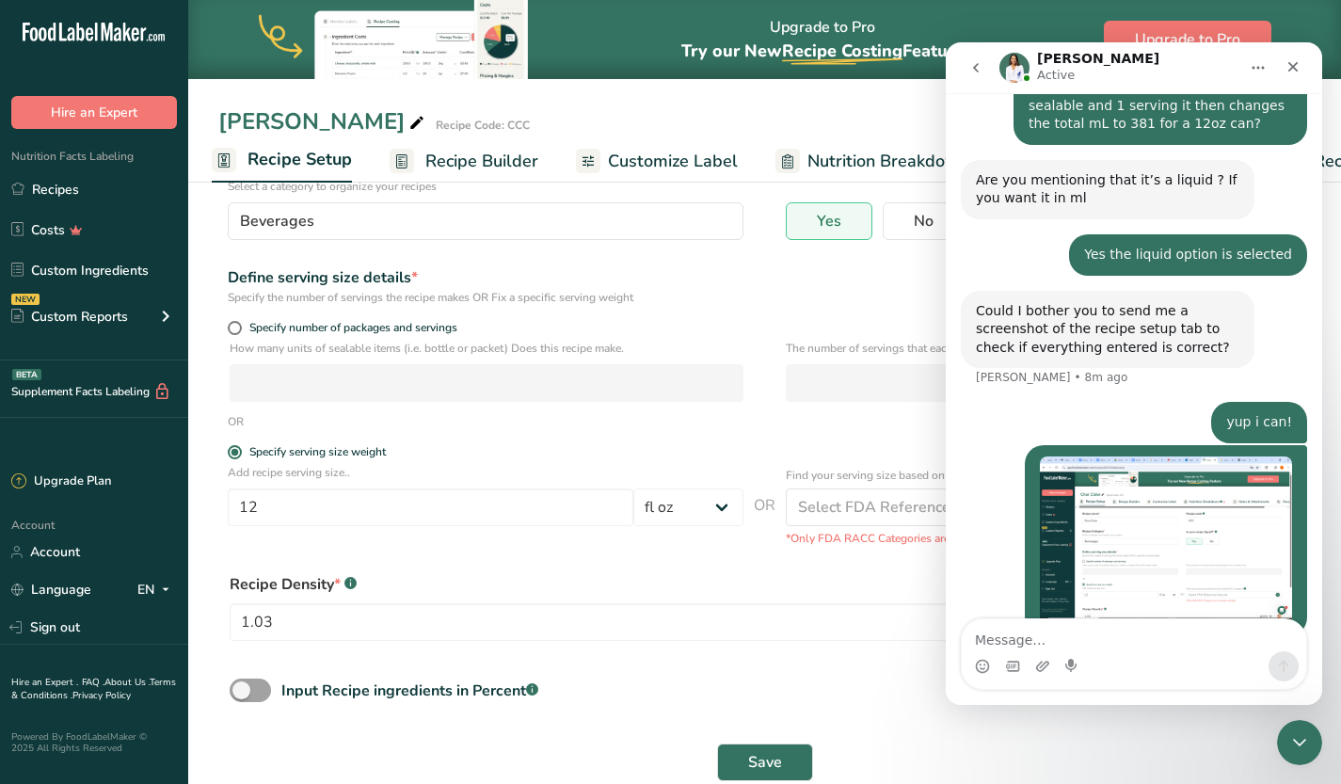
scroll to position [191, 0]
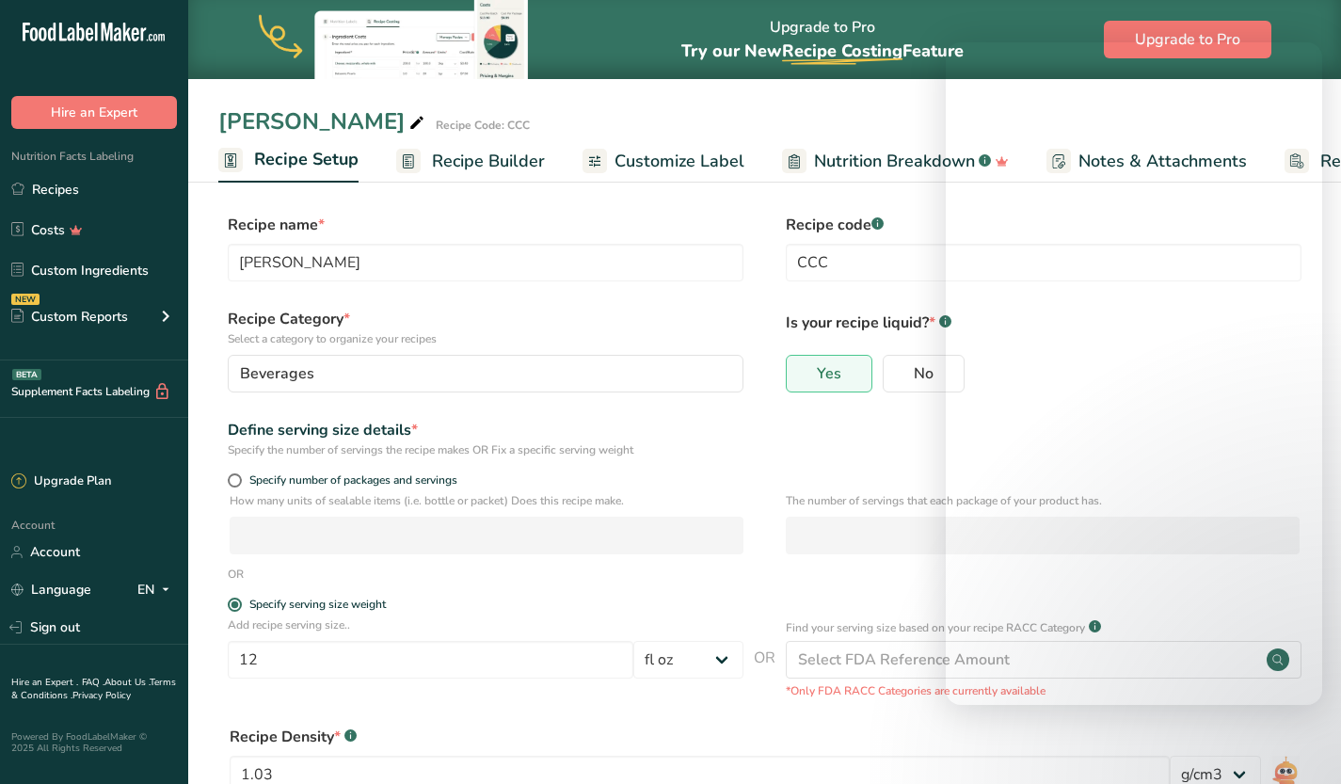
select select "18"
select select "22"
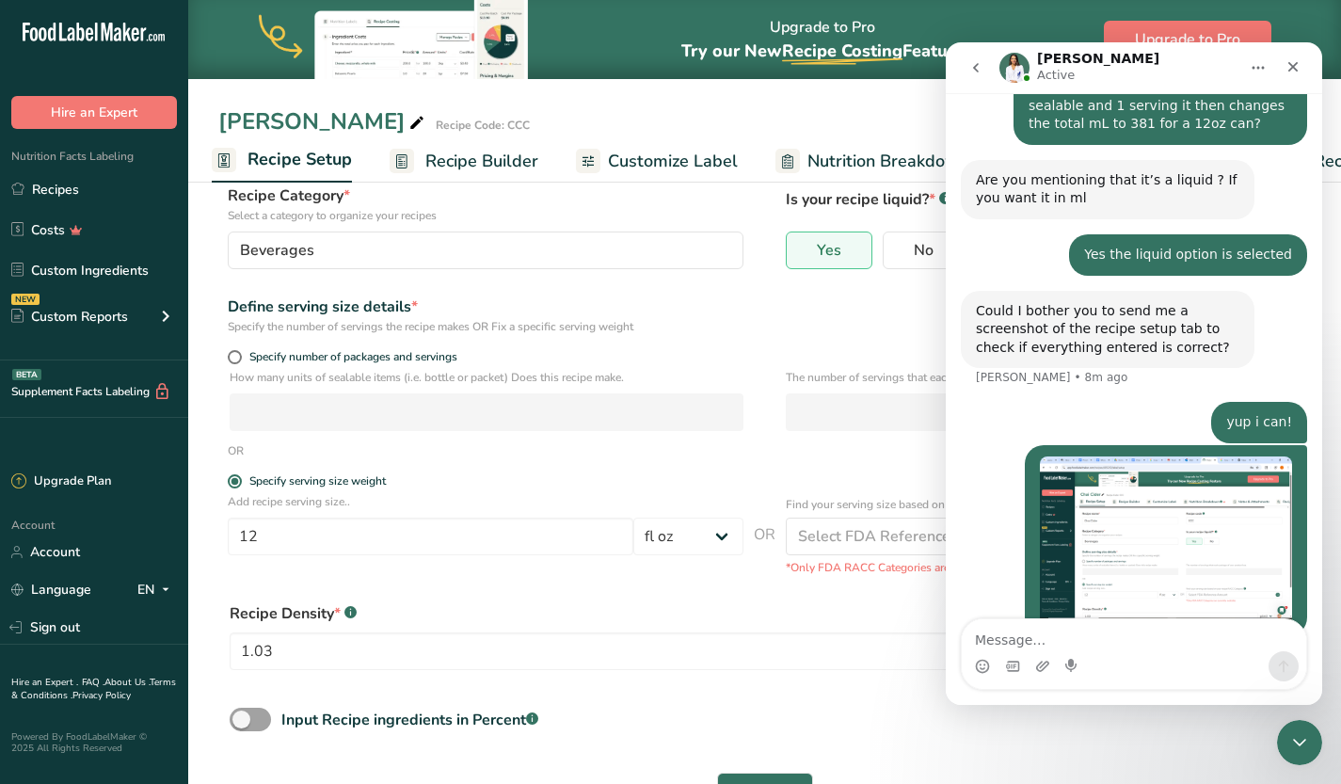
scroll to position [121, 0]
click at [675, 465] on form "Recipe name * Chai Cider Recipe code .a-a{fill:#347362;}.b-a{fill:#fff;} CCC Re…" at bounding box center [764, 457] width 1092 height 731
click at [1301, 740] on icon "Close Intercom Messenger" at bounding box center [1296, 739] width 23 height 23
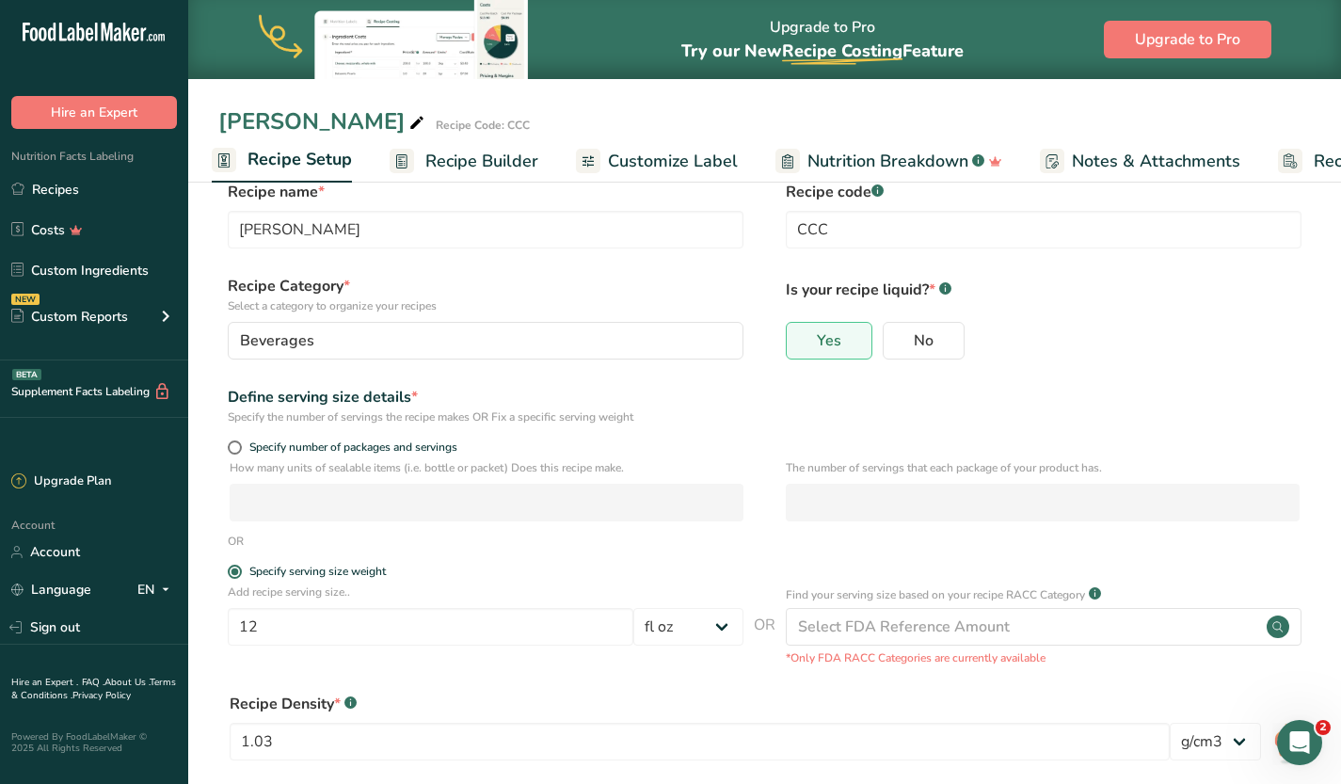
scroll to position [933, 0]
click at [464, 156] on span "Recipe Builder" at bounding box center [481, 161] width 113 height 25
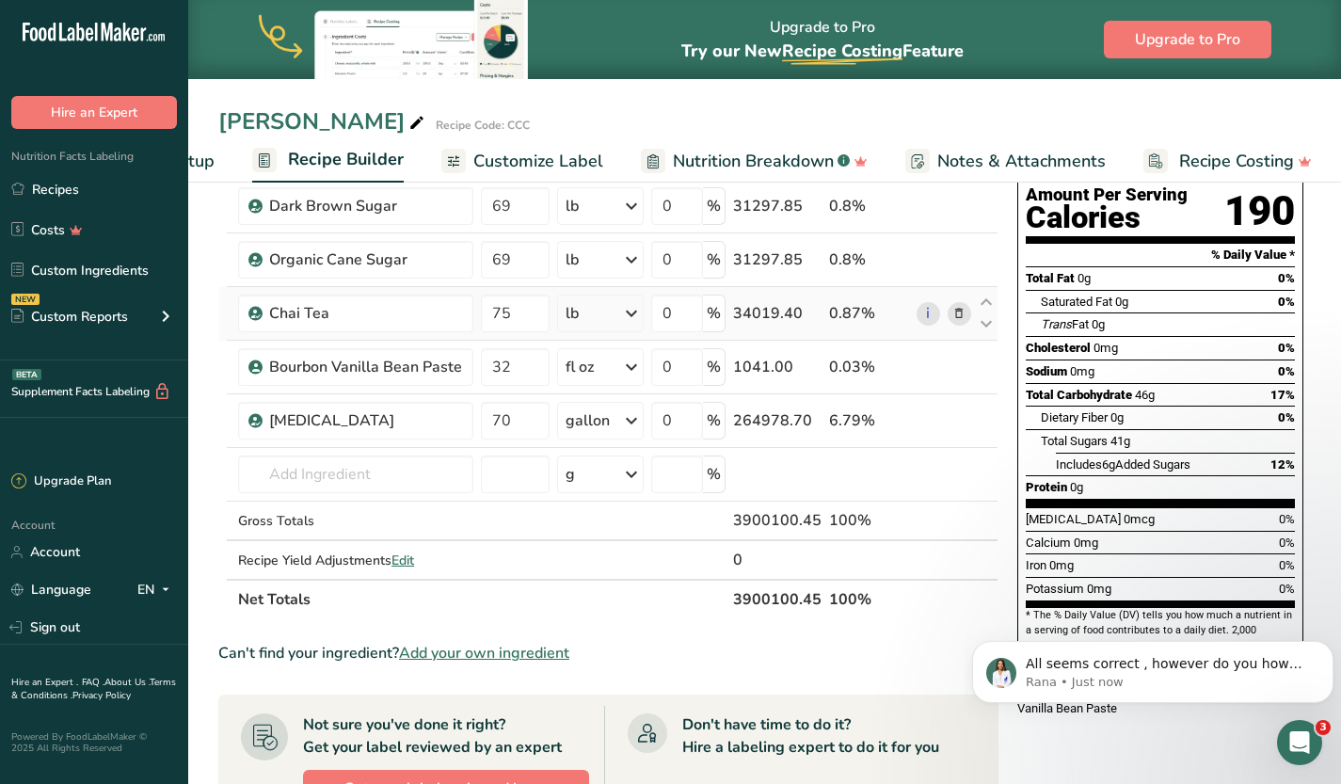
scroll to position [1026, 0]
click at [206, 152] on span "Recipe Setup" at bounding box center [163, 161] width 103 height 25
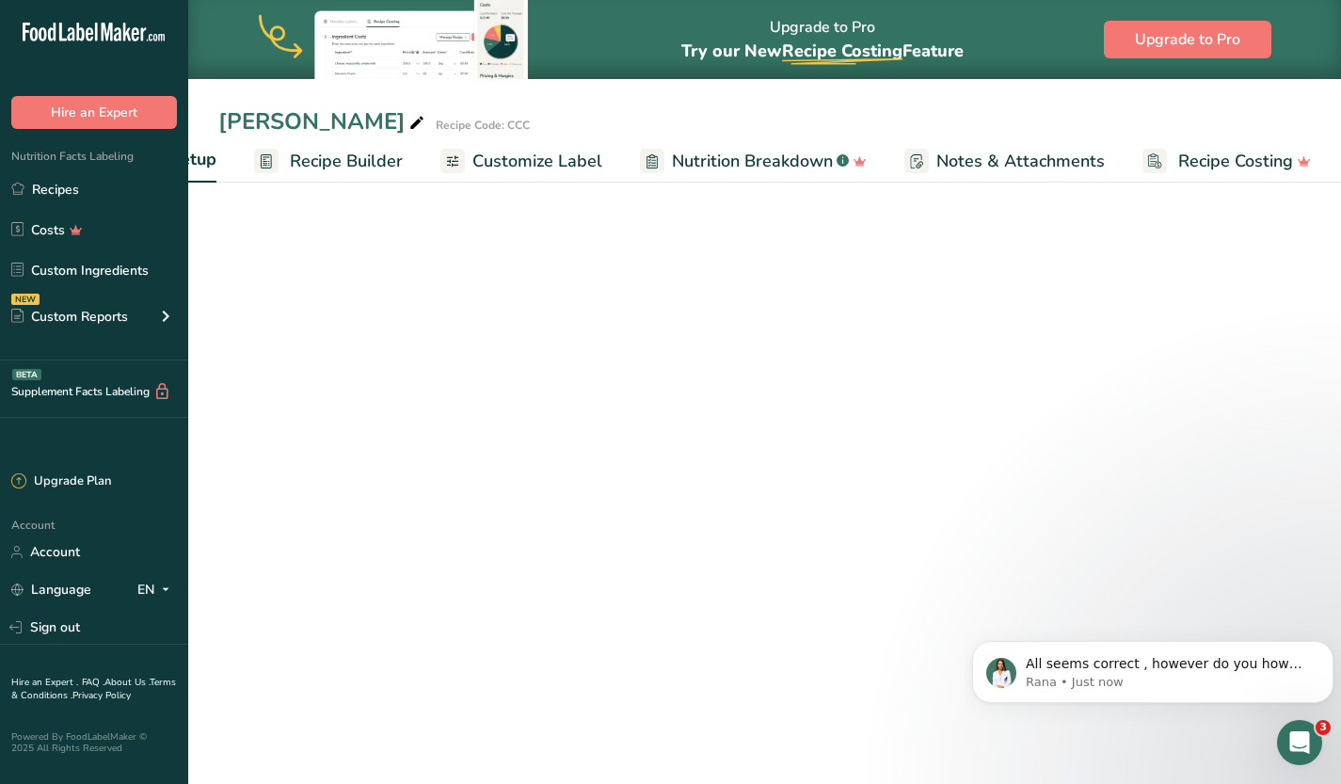
scroll to position [0, 7]
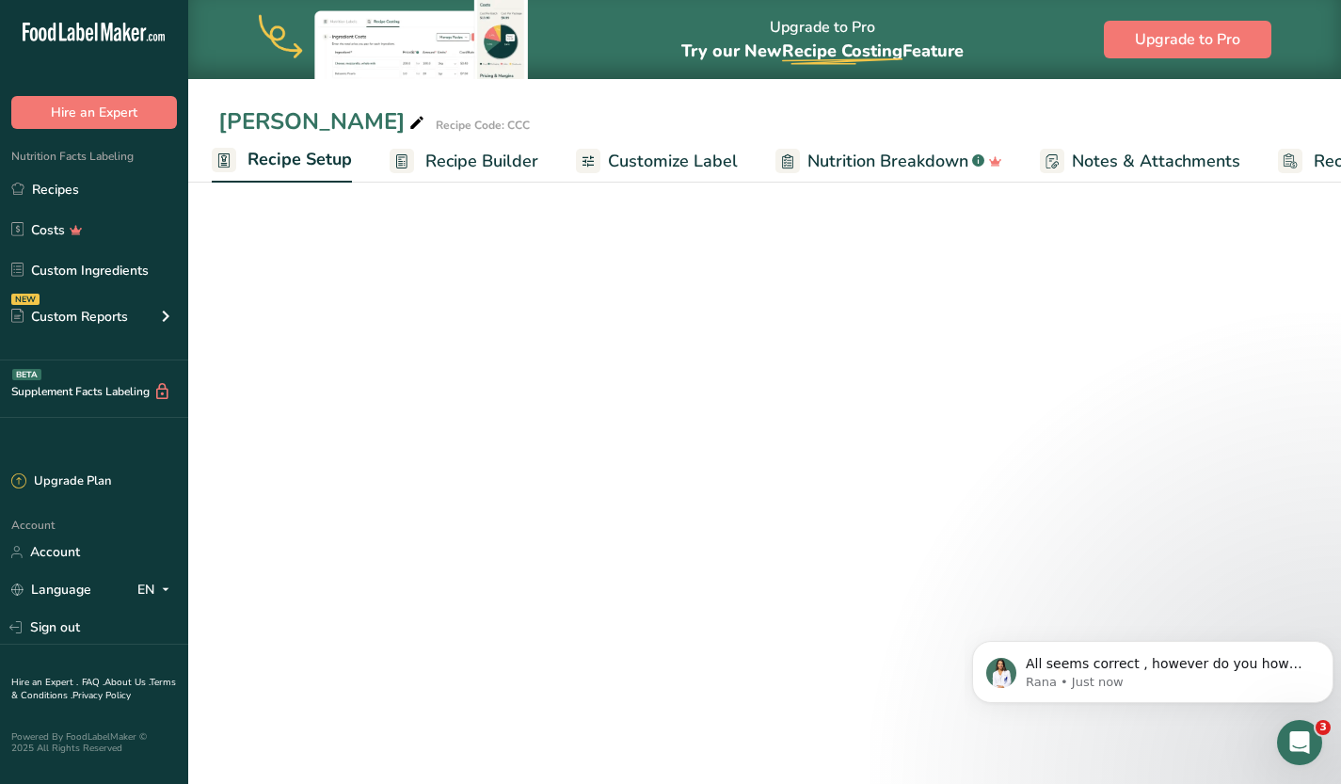
select select "18"
select select "22"
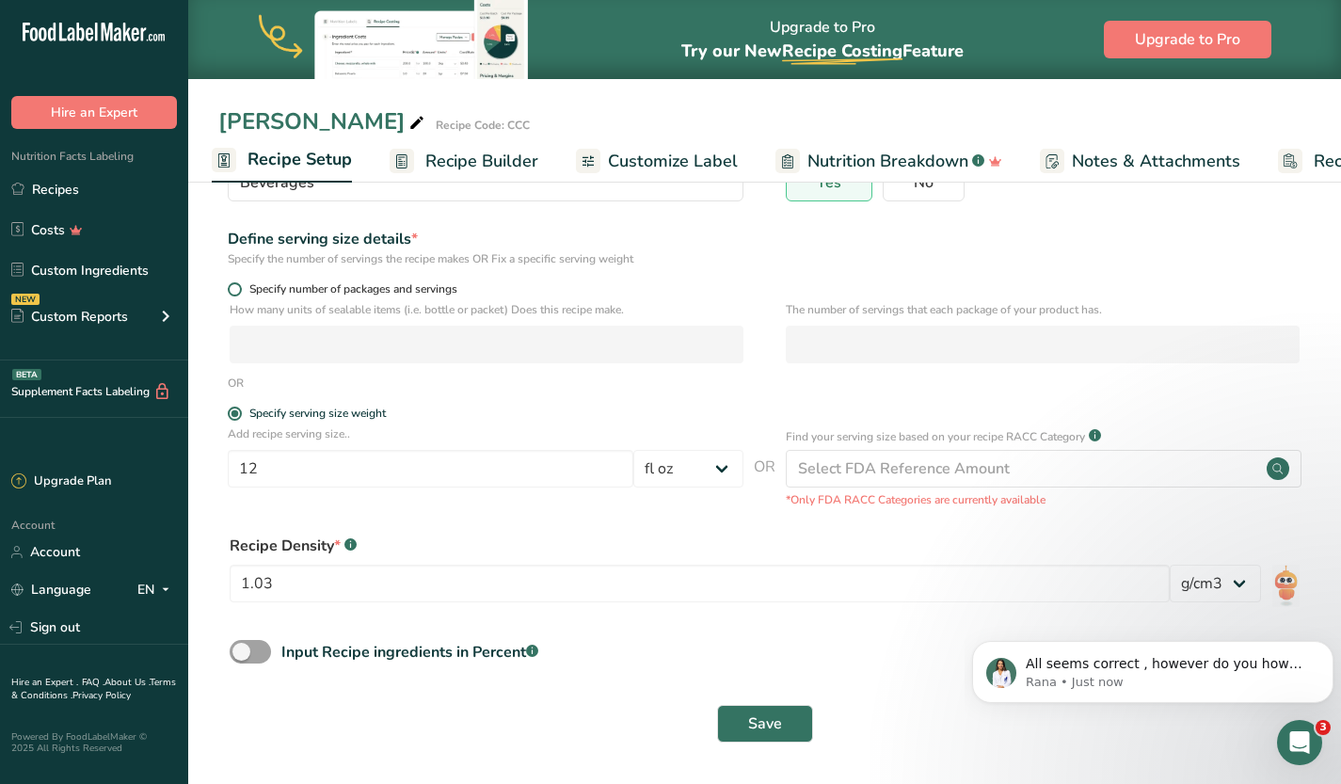
click at [236, 291] on span at bounding box center [235, 289] width 14 height 14
click at [236, 291] on input "Specify number of packages and servings" at bounding box center [234, 289] width 12 height 12
radio input "true"
radio input "false"
select select "0"
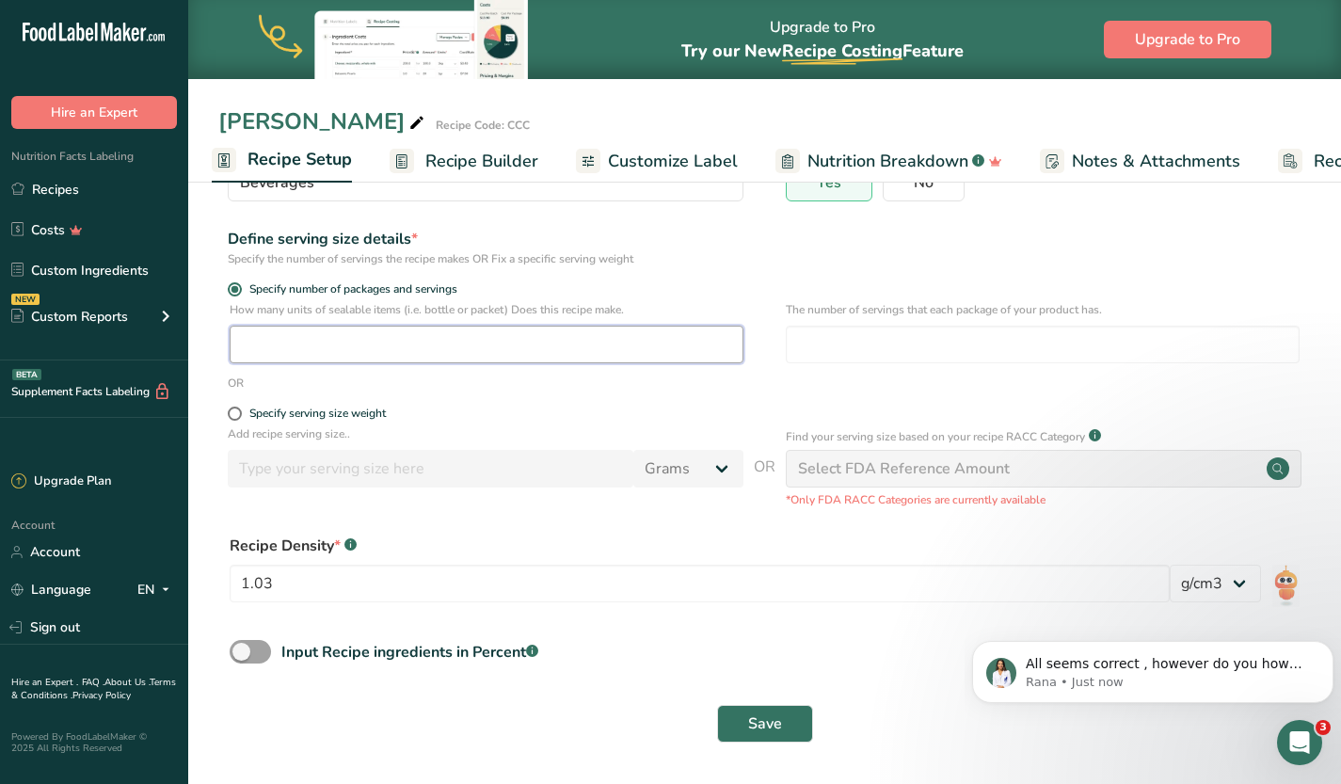
click at [329, 346] on input "number" at bounding box center [487, 345] width 514 height 38
type input "10240"
type input "1"
drag, startPoint x: 785, startPoint y: 724, endPoint x: 10, endPoint y: 25, distance: 1042.7
click at [785, 724] on button "Save" at bounding box center [765, 724] width 96 height 38
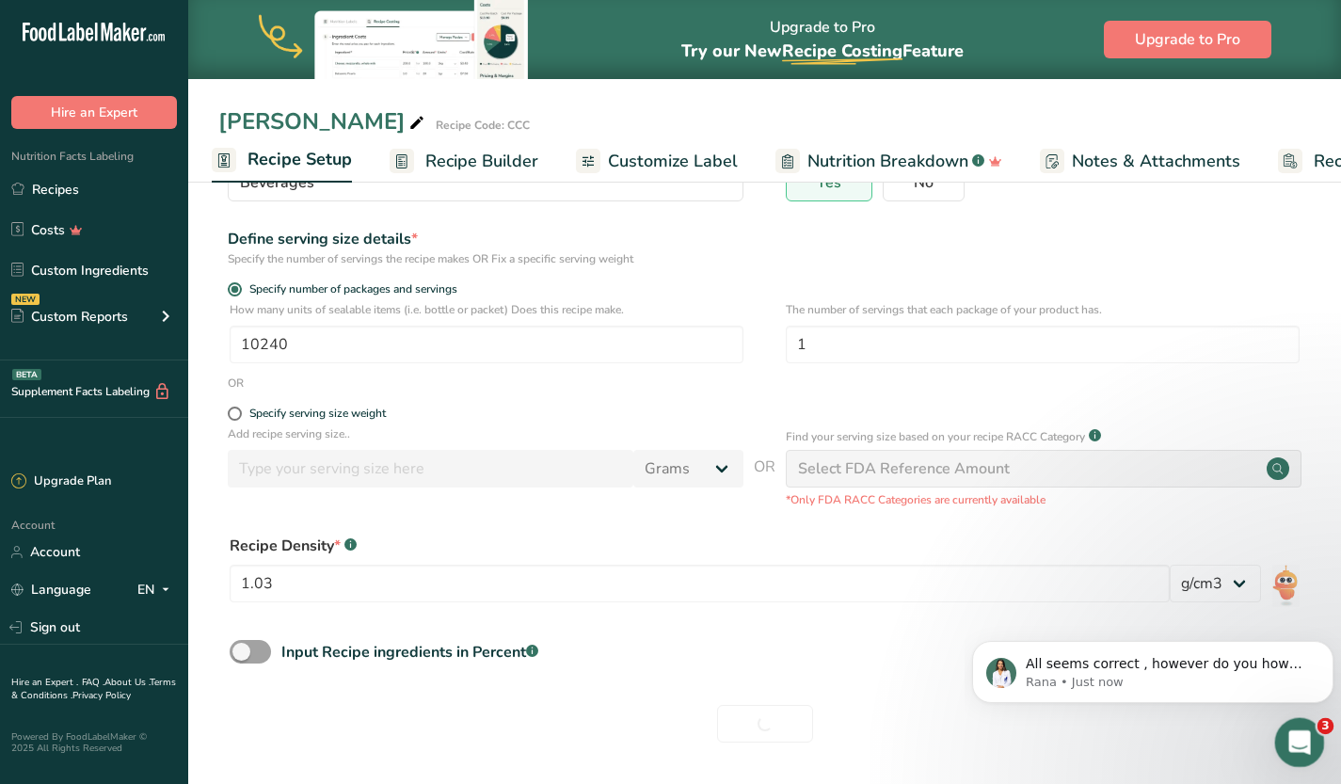
click at [1286, 738] on icon "Open Intercom Messenger" at bounding box center [1297, 740] width 31 height 31
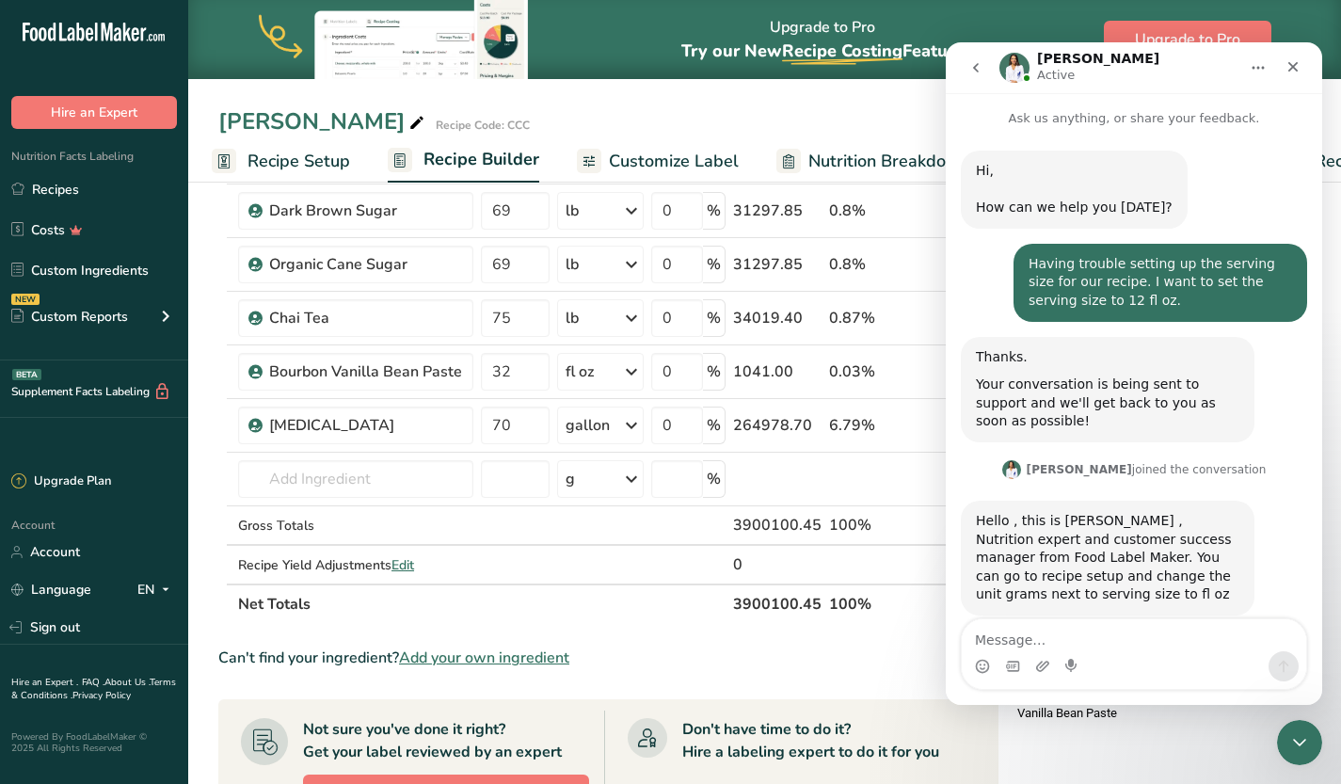
scroll to position [3, 0]
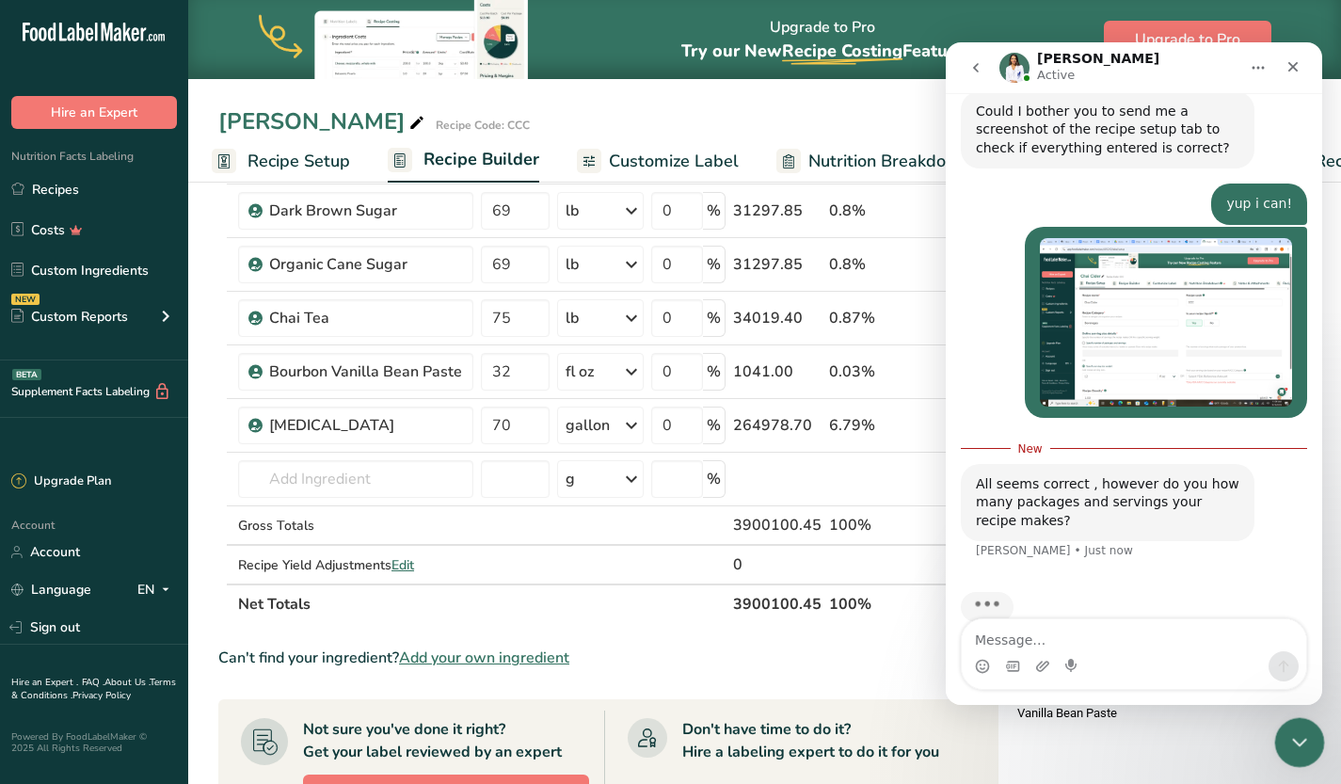
click at [1294, 744] on icon "Close Intercom Messenger" at bounding box center [1296, 739] width 23 height 23
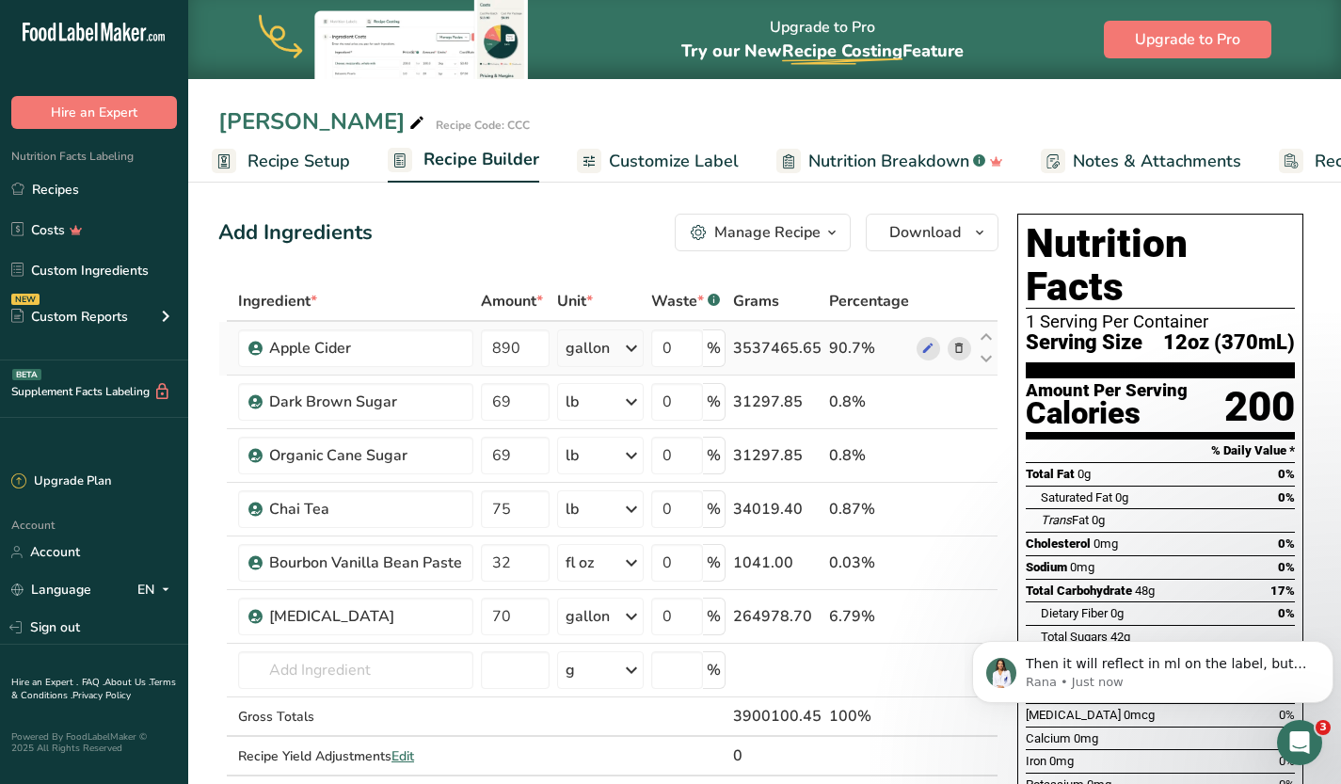
scroll to position [0, 0]
click at [1173, 685] on p "Rana • Just now" at bounding box center [1168, 682] width 284 height 17
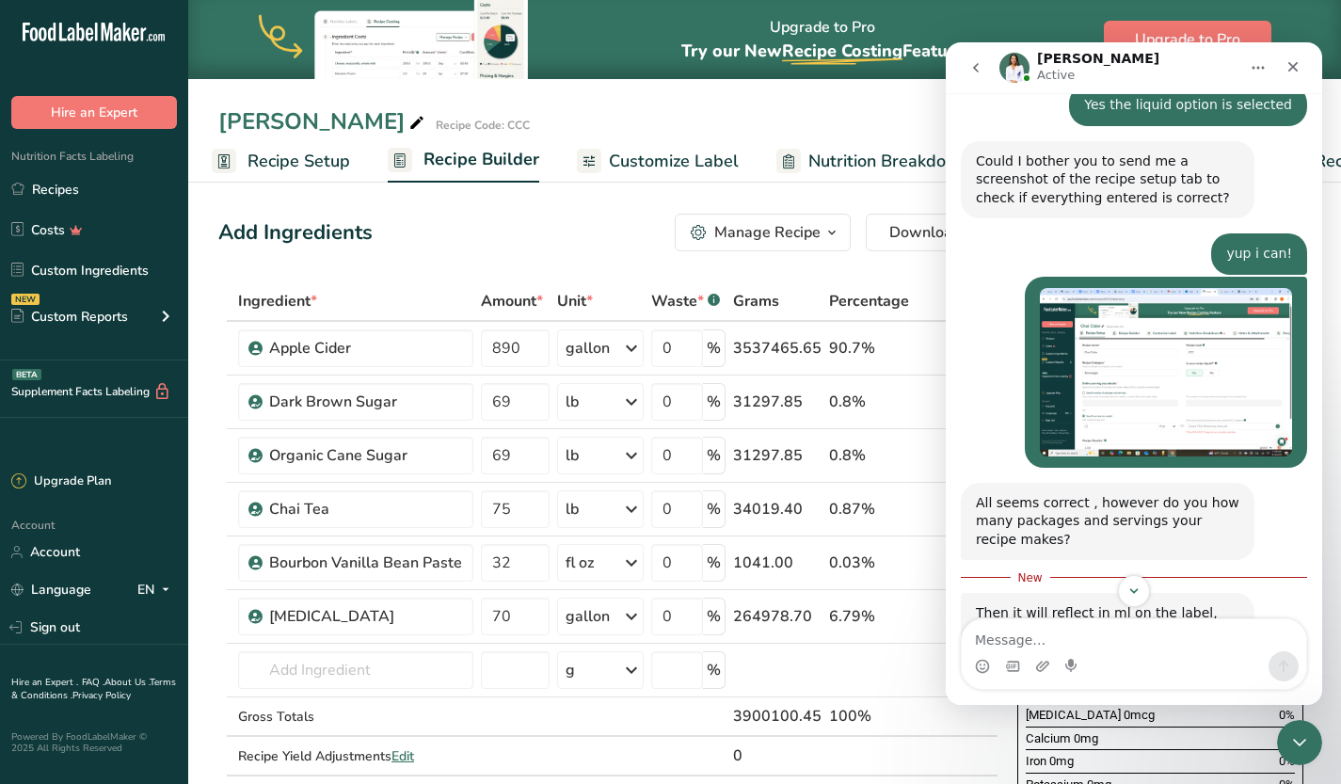
scroll to position [1082, 0]
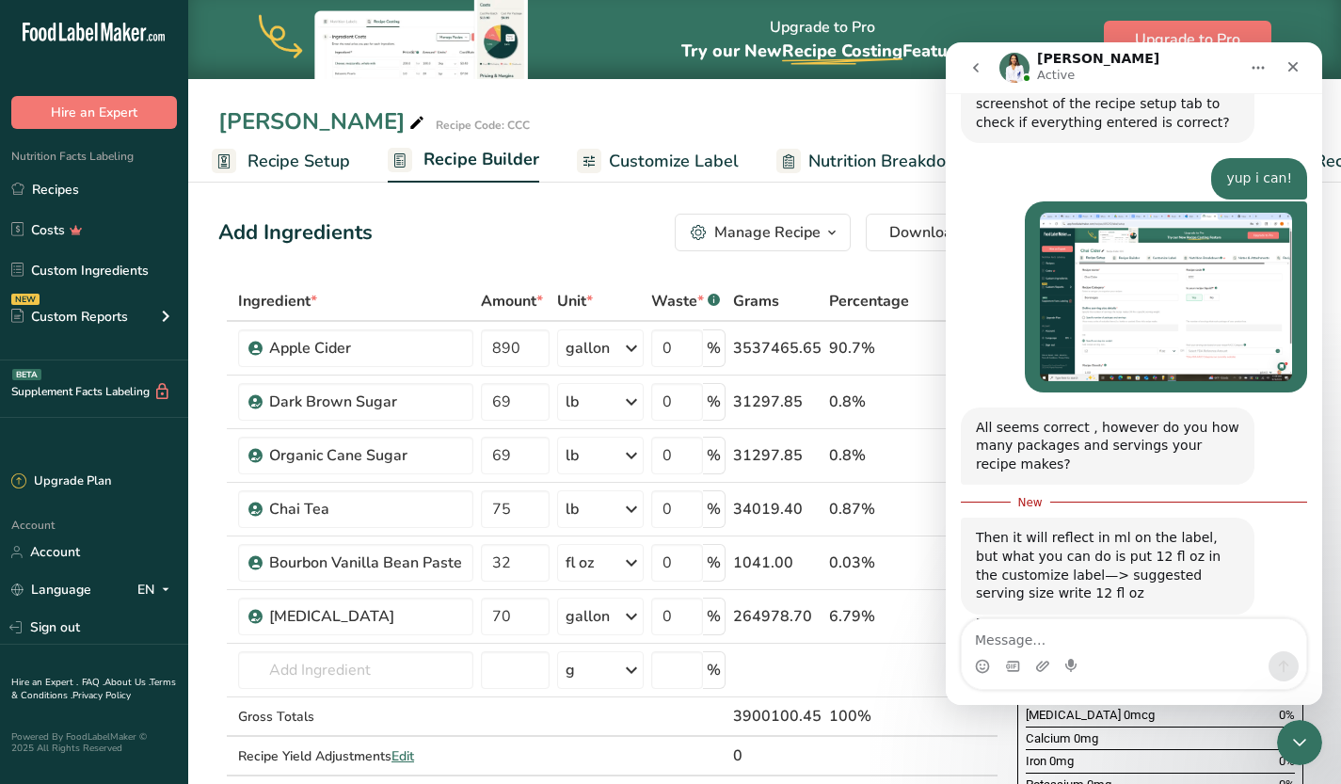
click at [679, 157] on span "Customize Label" at bounding box center [674, 161] width 130 height 25
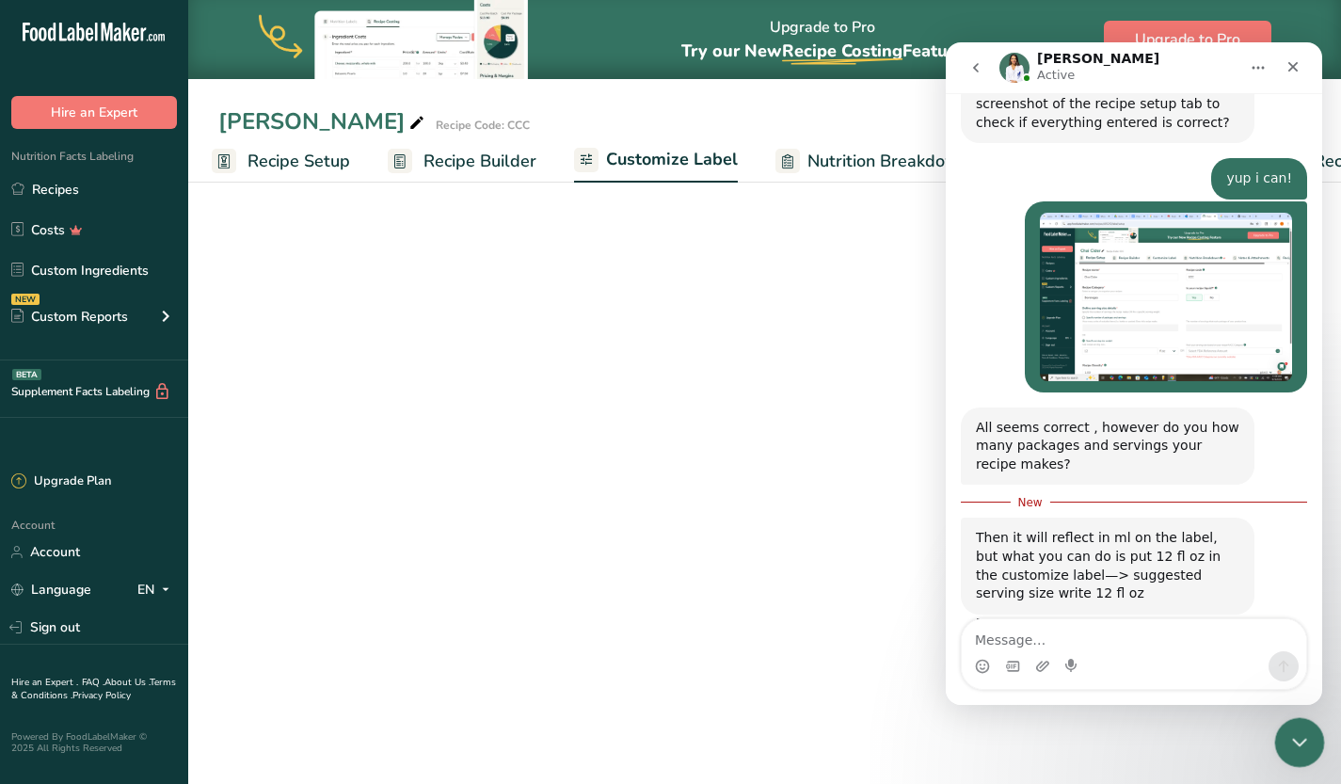
click at [1298, 738] on icon "Close Intercom Messenger" at bounding box center [1296, 739] width 23 height 23
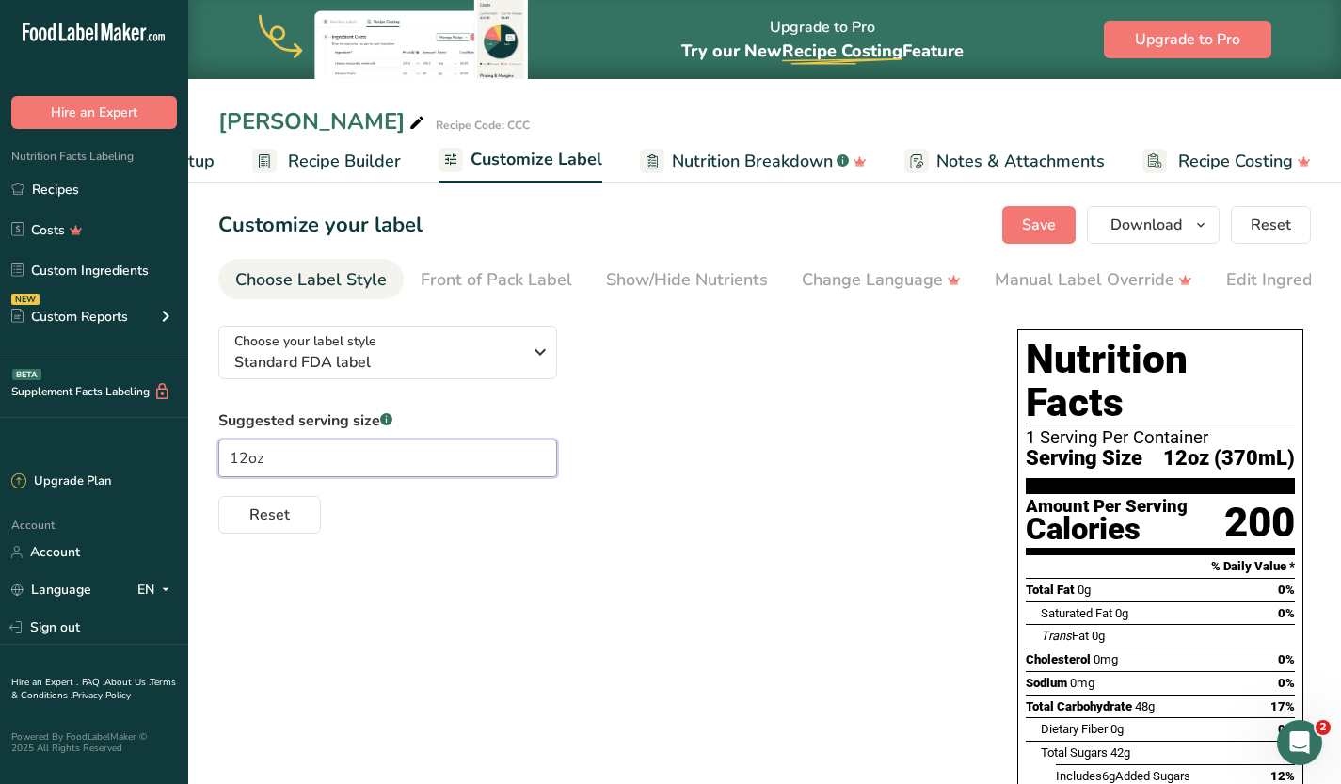
click at [352, 468] on input "12oz" at bounding box center [387, 458] width 339 height 38
click at [387, 424] on rect at bounding box center [386, 419] width 12 height 12
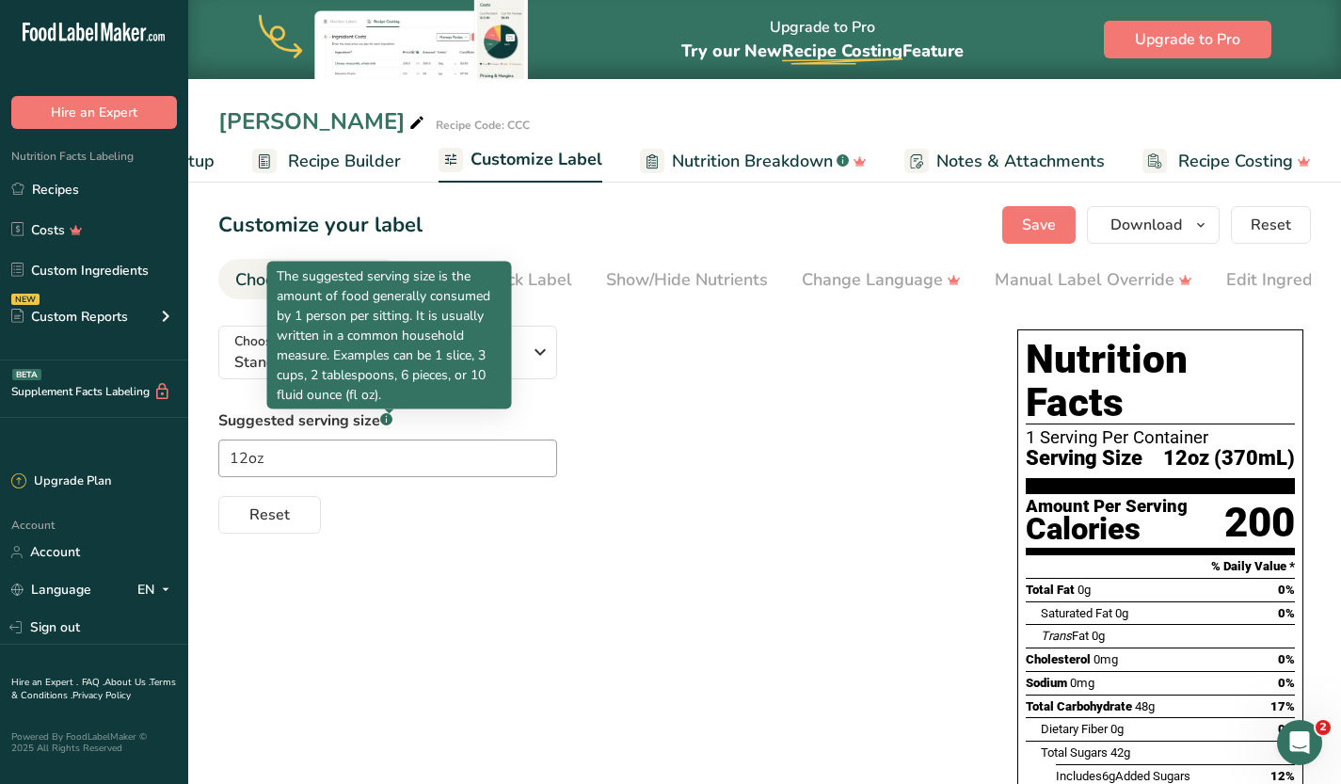
click at [391, 423] on rect at bounding box center [386, 419] width 12 height 12
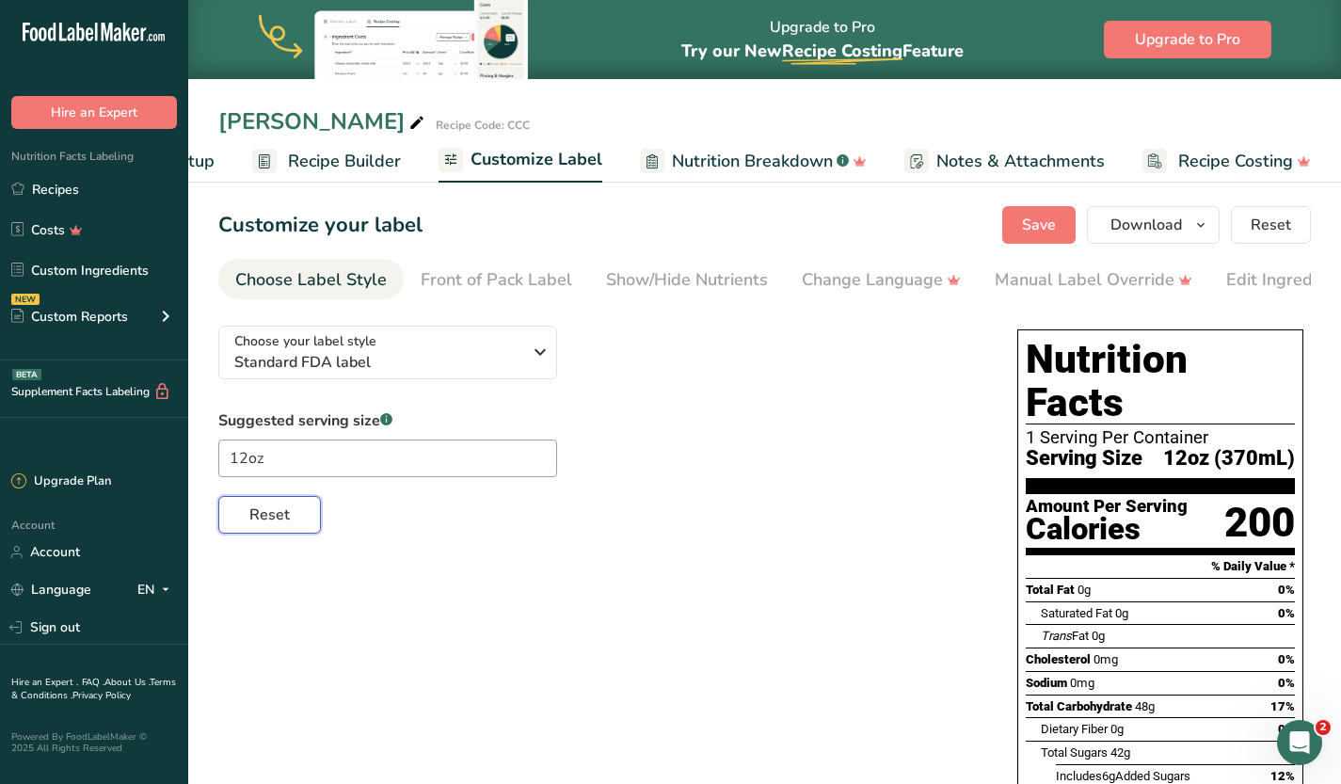
click at [279, 523] on span "Reset" at bounding box center [269, 514] width 40 height 23
click at [215, 159] on ul "Recipe Setup Recipe Builder Customize Label Nutrition Breakdown .a-a{fill:#3473…" at bounding box center [697, 160] width 1302 height 44
click at [201, 158] on span "Recipe Setup" at bounding box center [163, 161] width 103 height 25
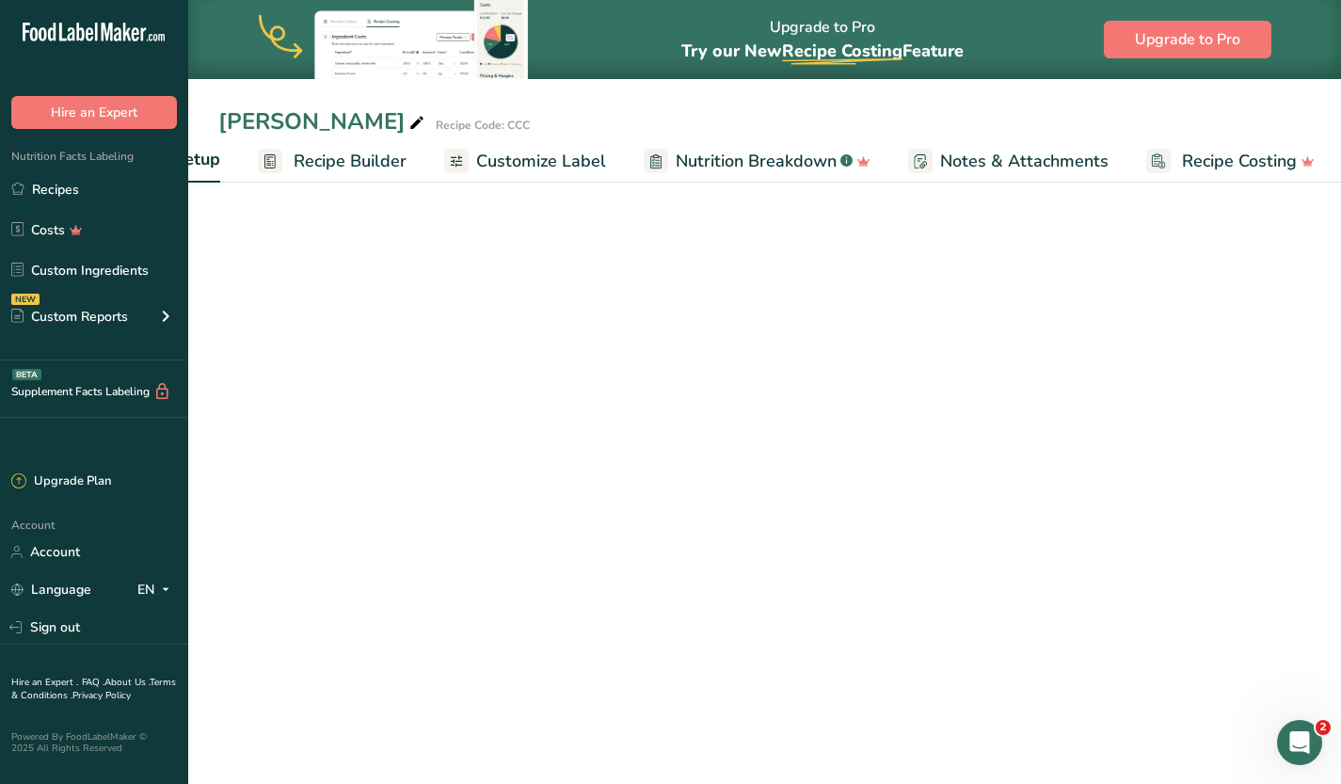
select select "22"
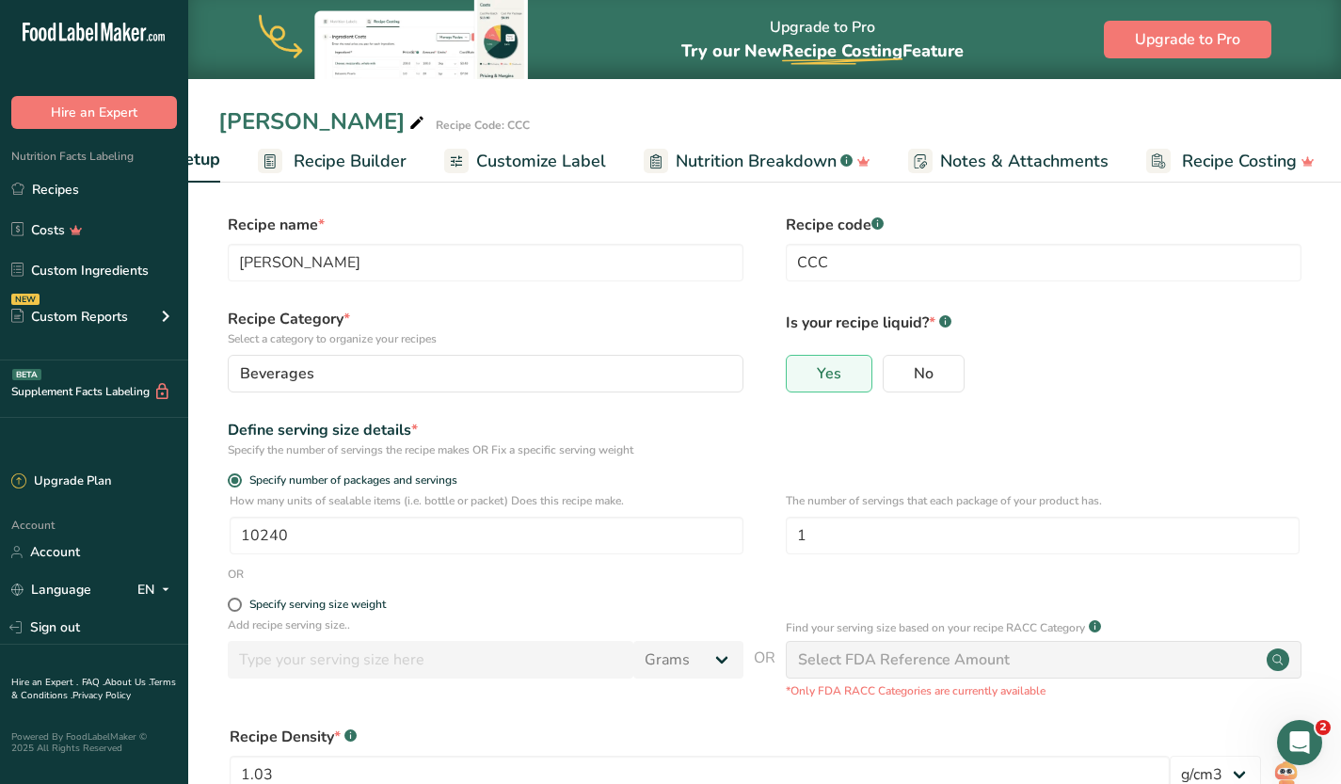
scroll to position [0, 7]
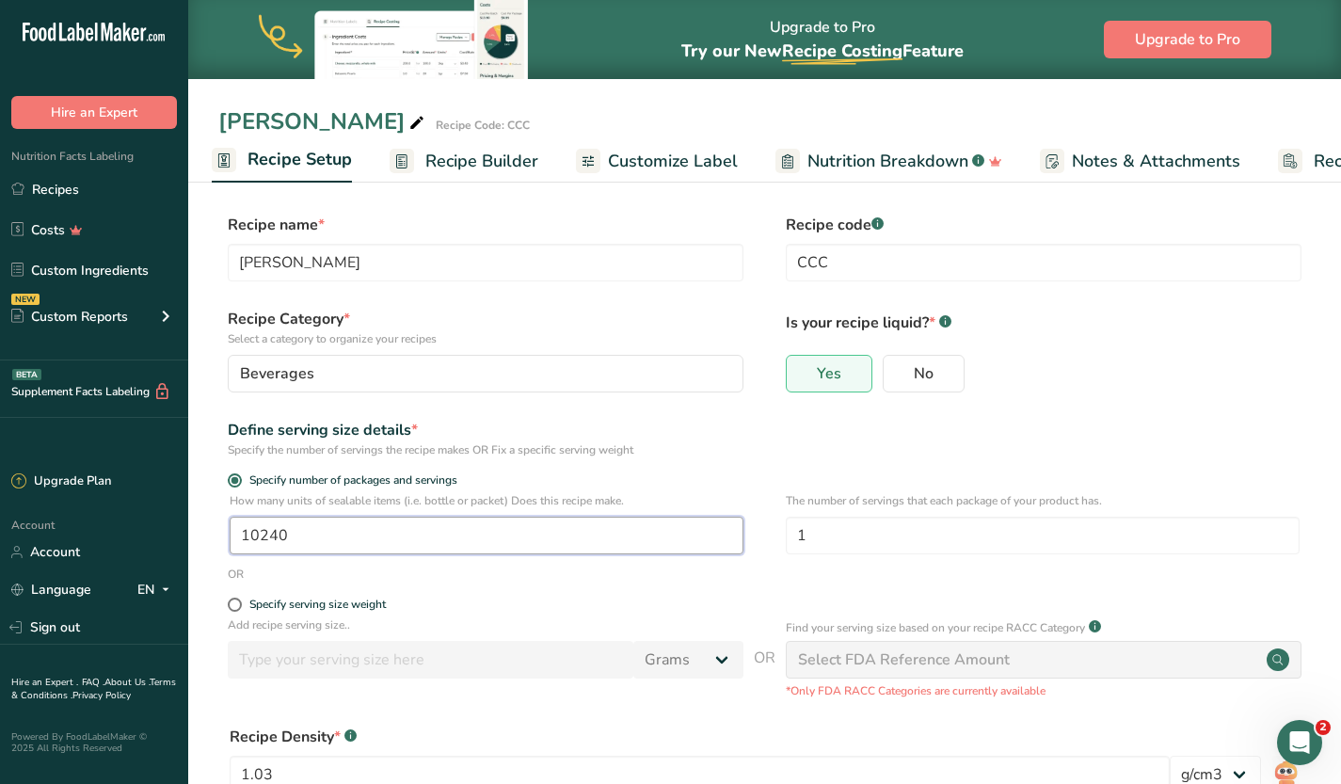
click at [399, 538] on input "10240" at bounding box center [487, 536] width 514 height 38
click at [503, 168] on span "Recipe Builder" at bounding box center [481, 161] width 113 height 25
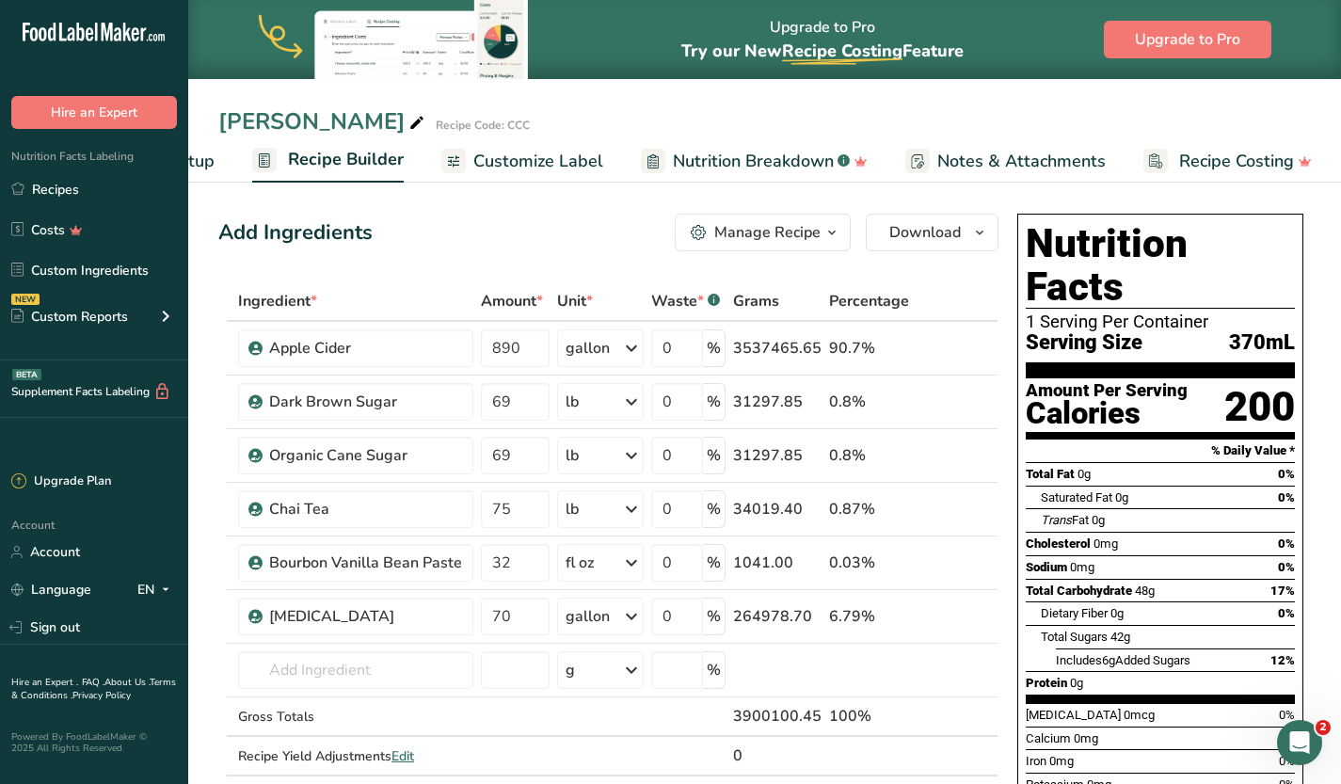
scroll to position [28, 0]
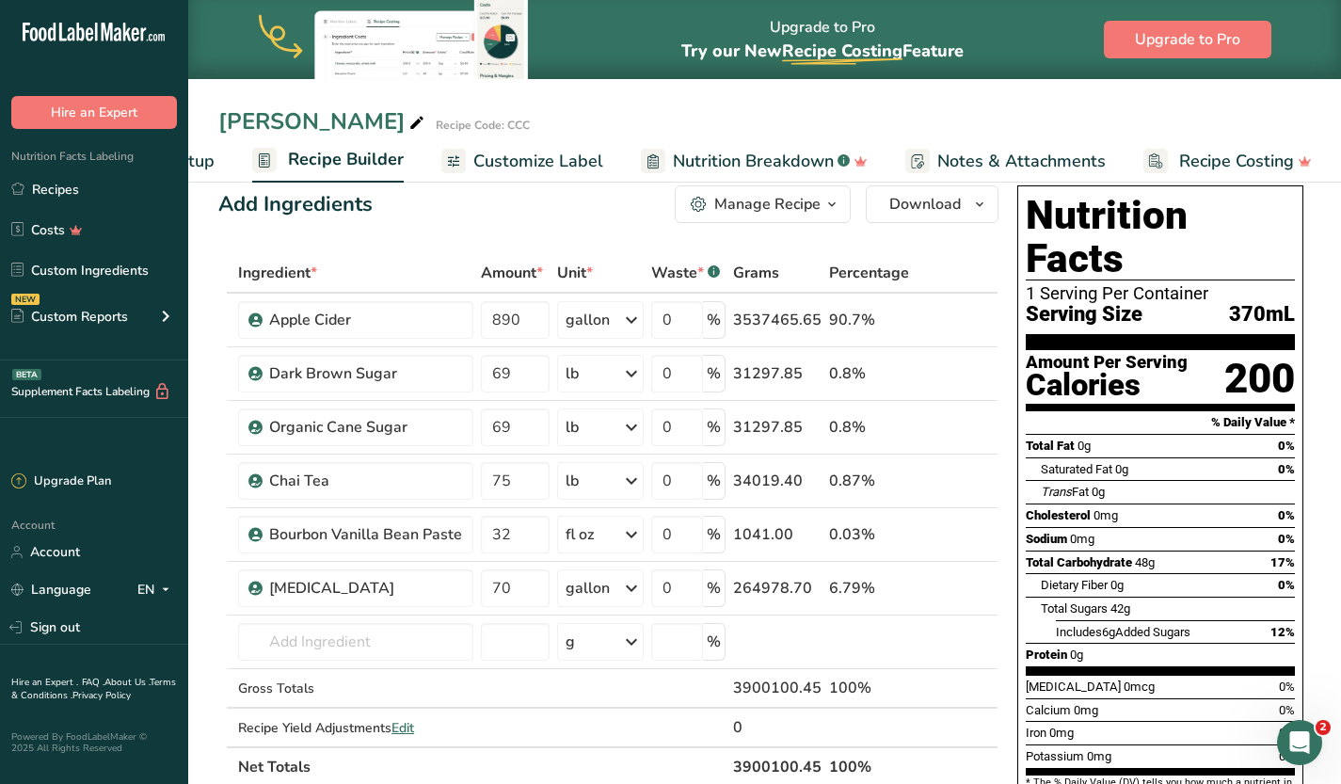
click at [206, 161] on span "Recipe Setup" at bounding box center [163, 161] width 103 height 25
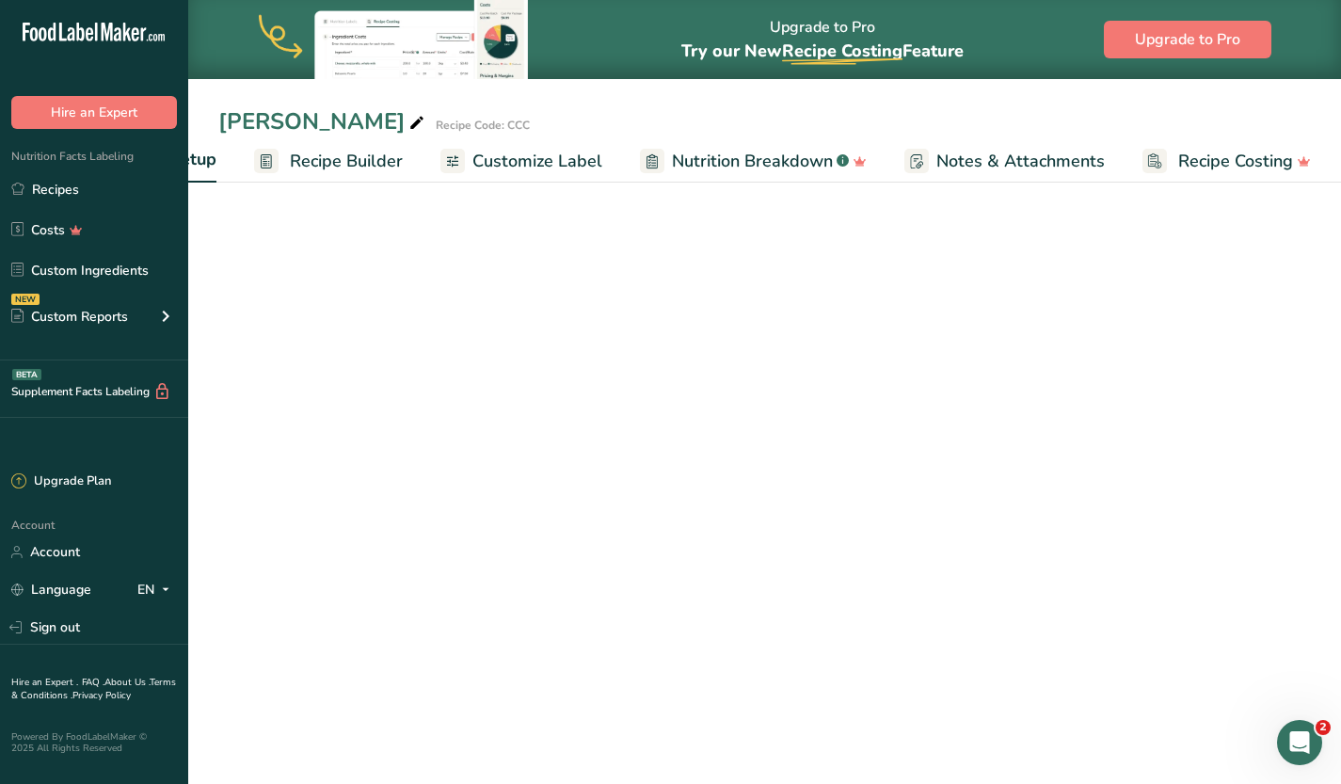
select select "22"
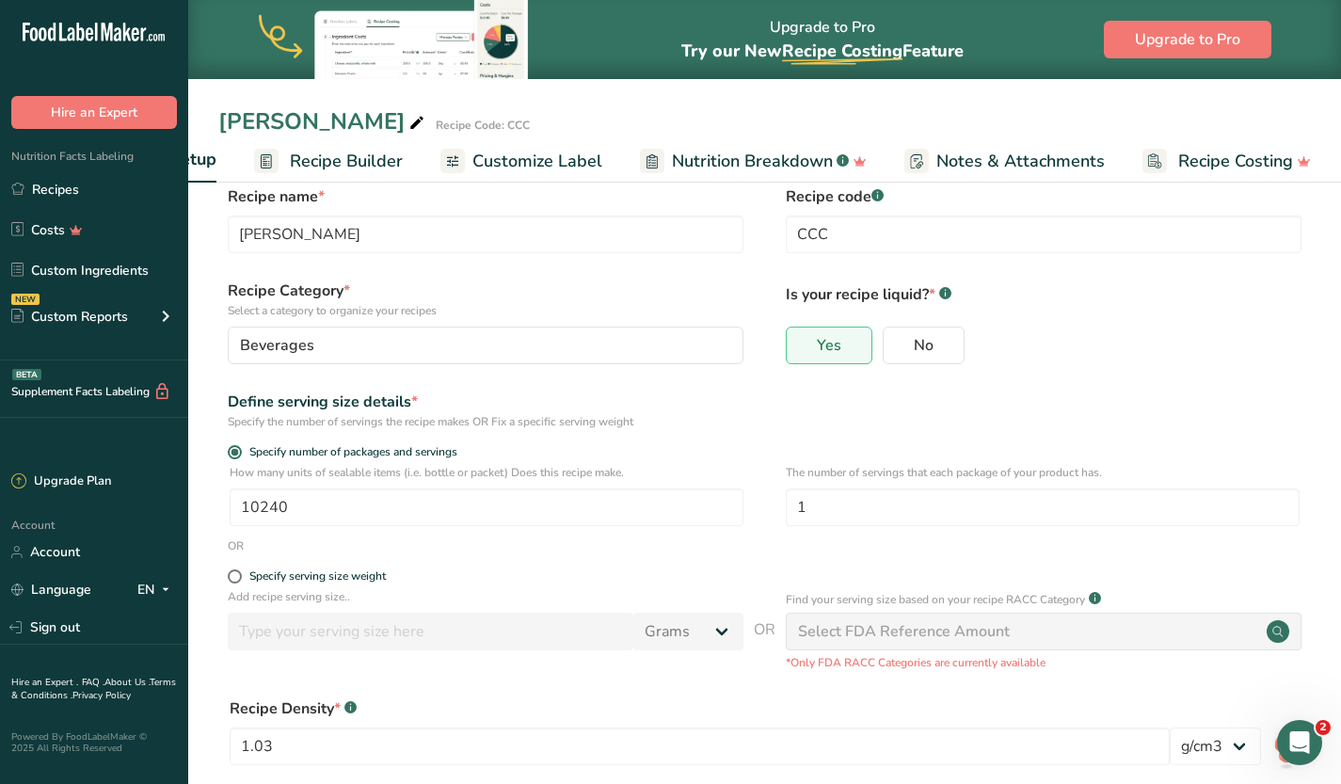
scroll to position [0, 7]
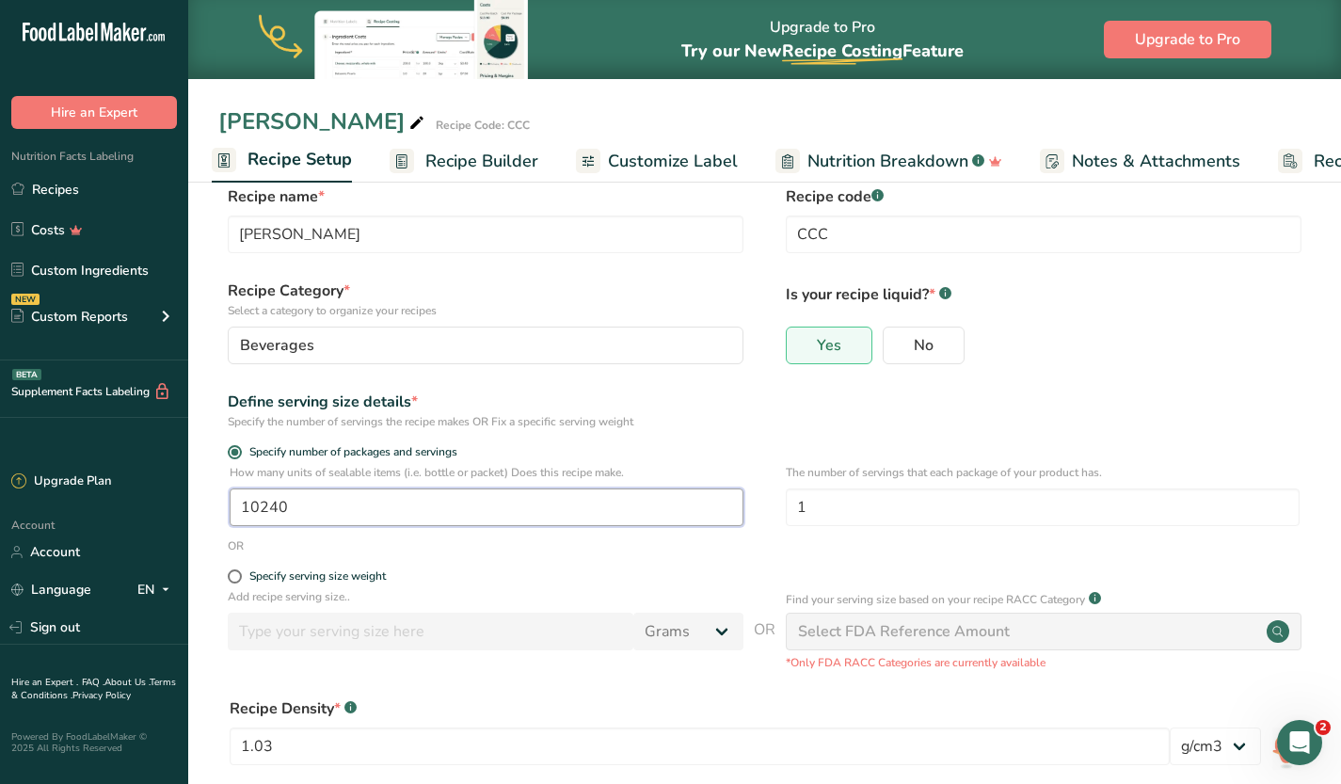
click at [343, 514] on input "10240" at bounding box center [487, 507] width 514 height 38
paste input "3633995.31"
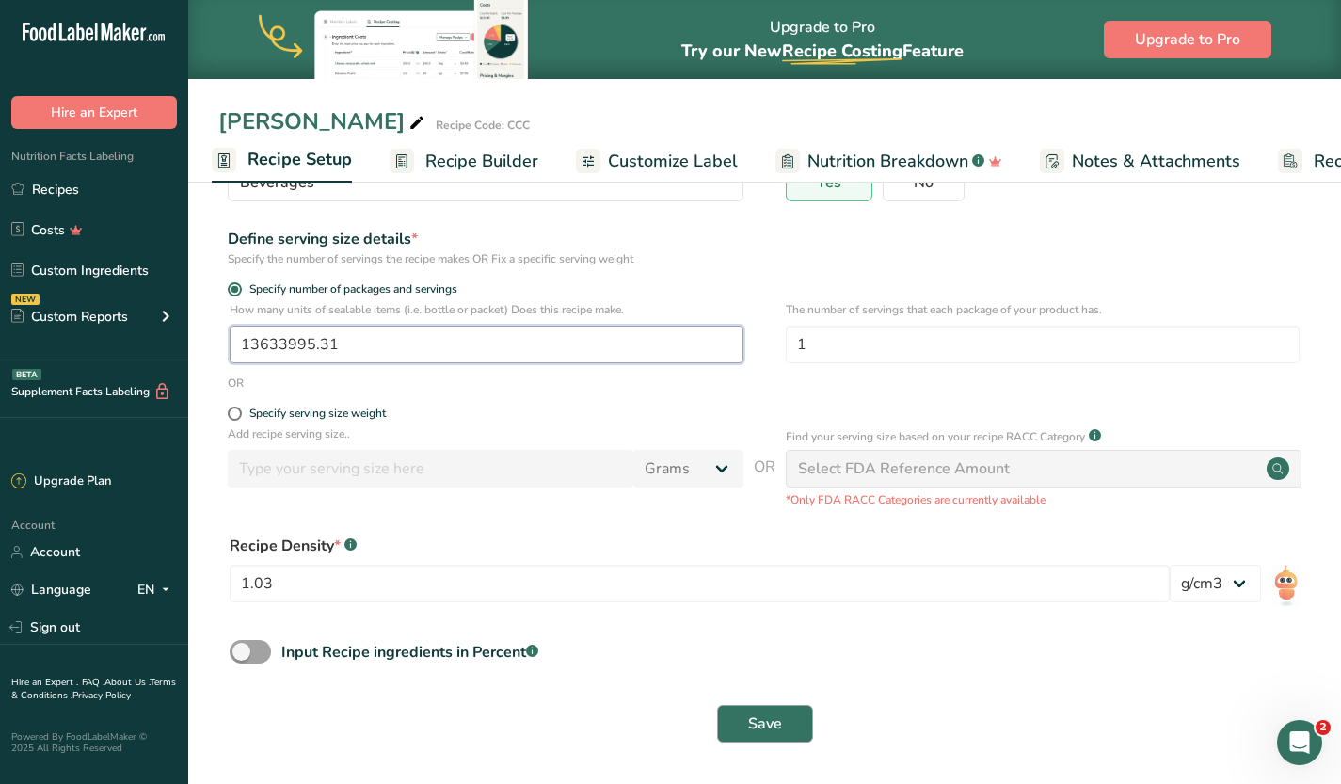
type input "13633995.31"
click at [762, 731] on span "Save" at bounding box center [765, 723] width 34 height 23
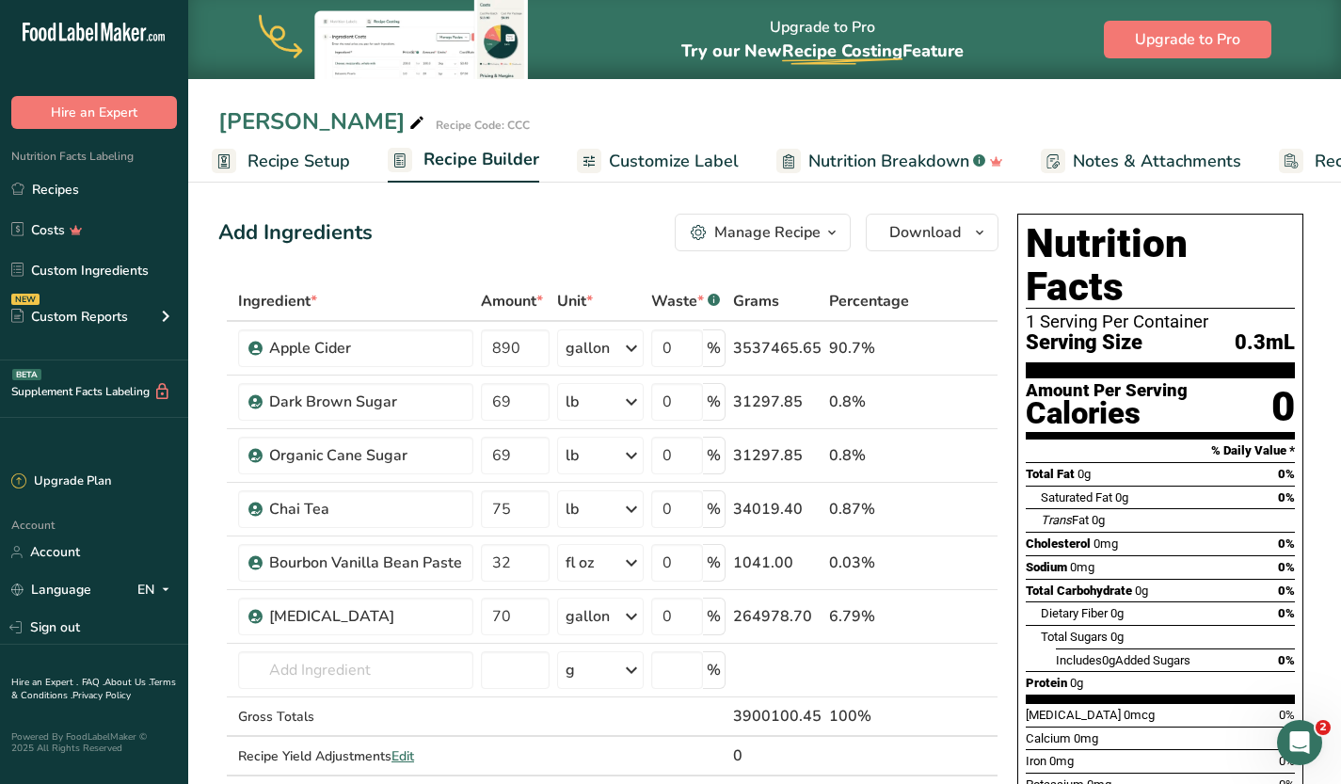
click at [289, 166] on span "Recipe Setup" at bounding box center [298, 161] width 103 height 25
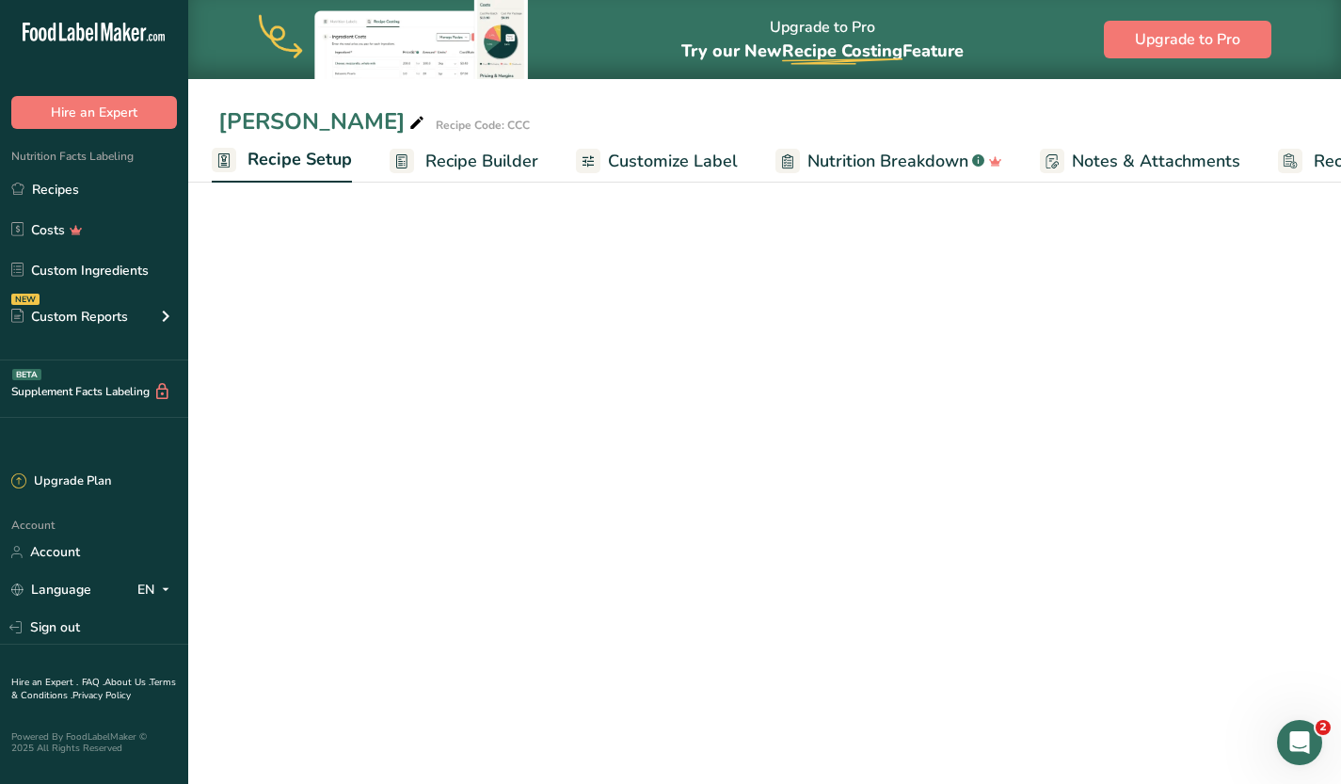
select select "22"
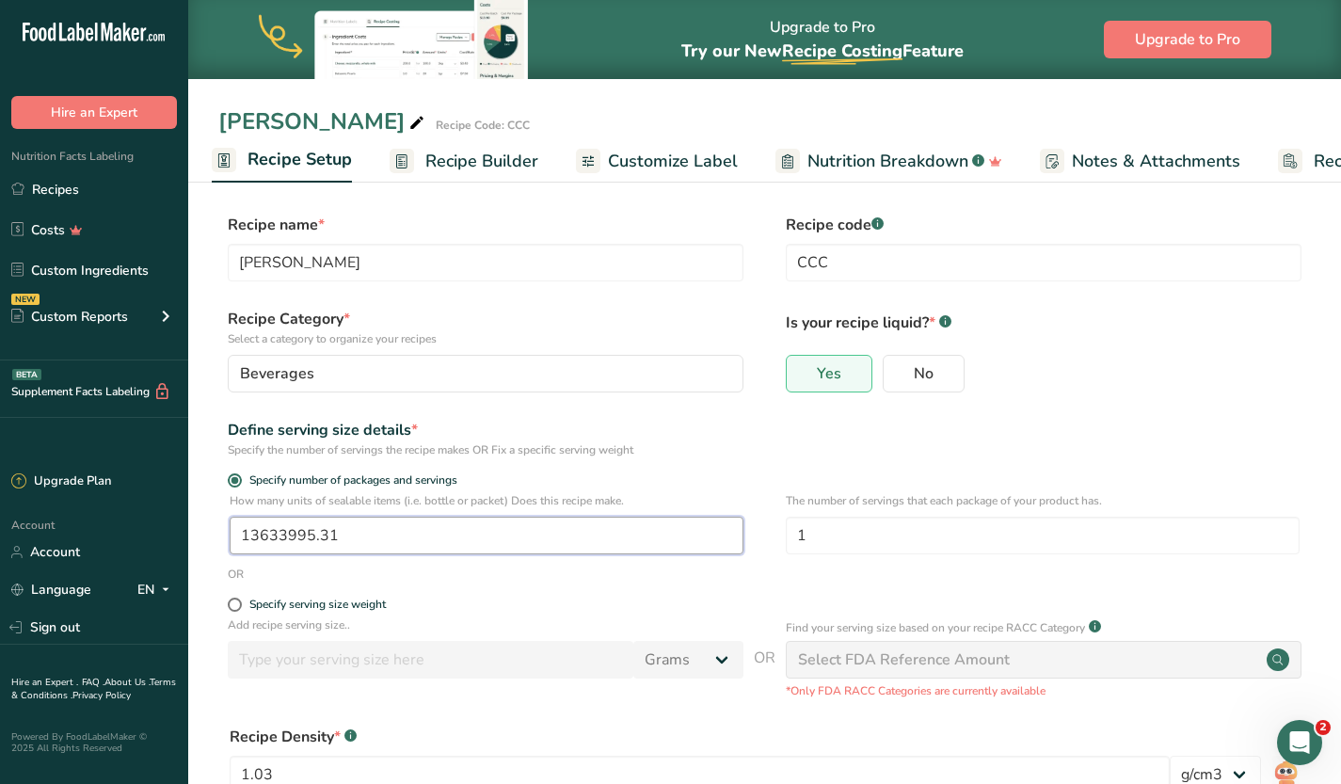
click at [350, 532] on input "13633995.31" at bounding box center [487, 536] width 514 height 38
type input "1"
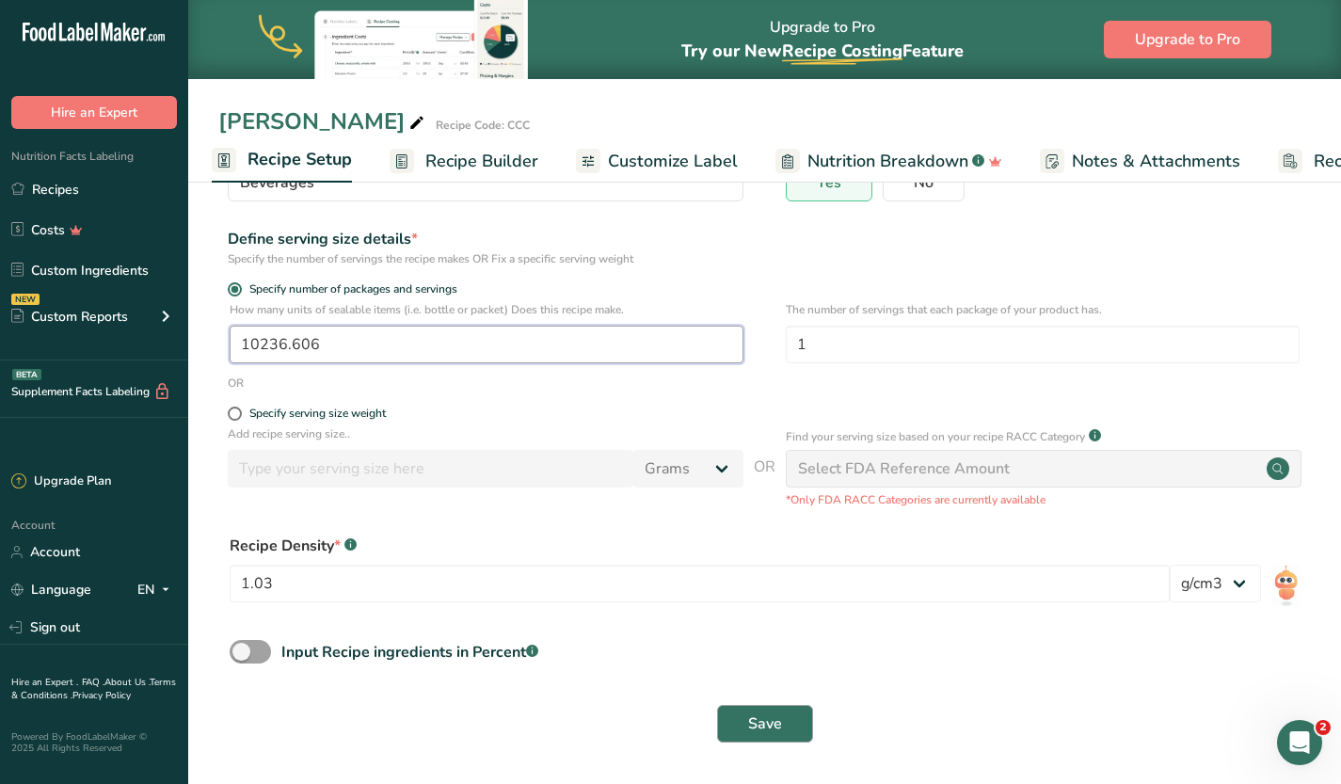
type input "10236.606"
click at [766, 726] on span "Save" at bounding box center [765, 723] width 34 height 23
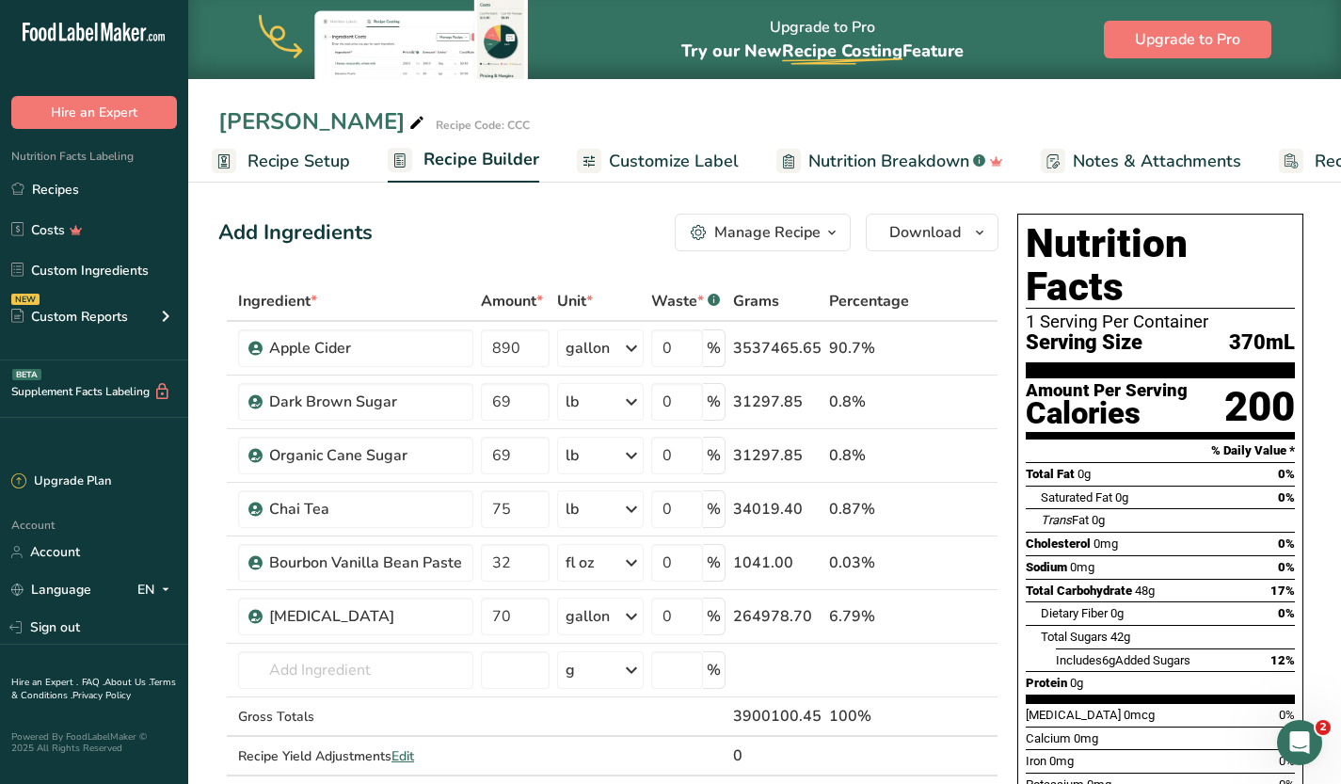
click at [293, 161] on span "Recipe Setup" at bounding box center [298, 161] width 103 height 25
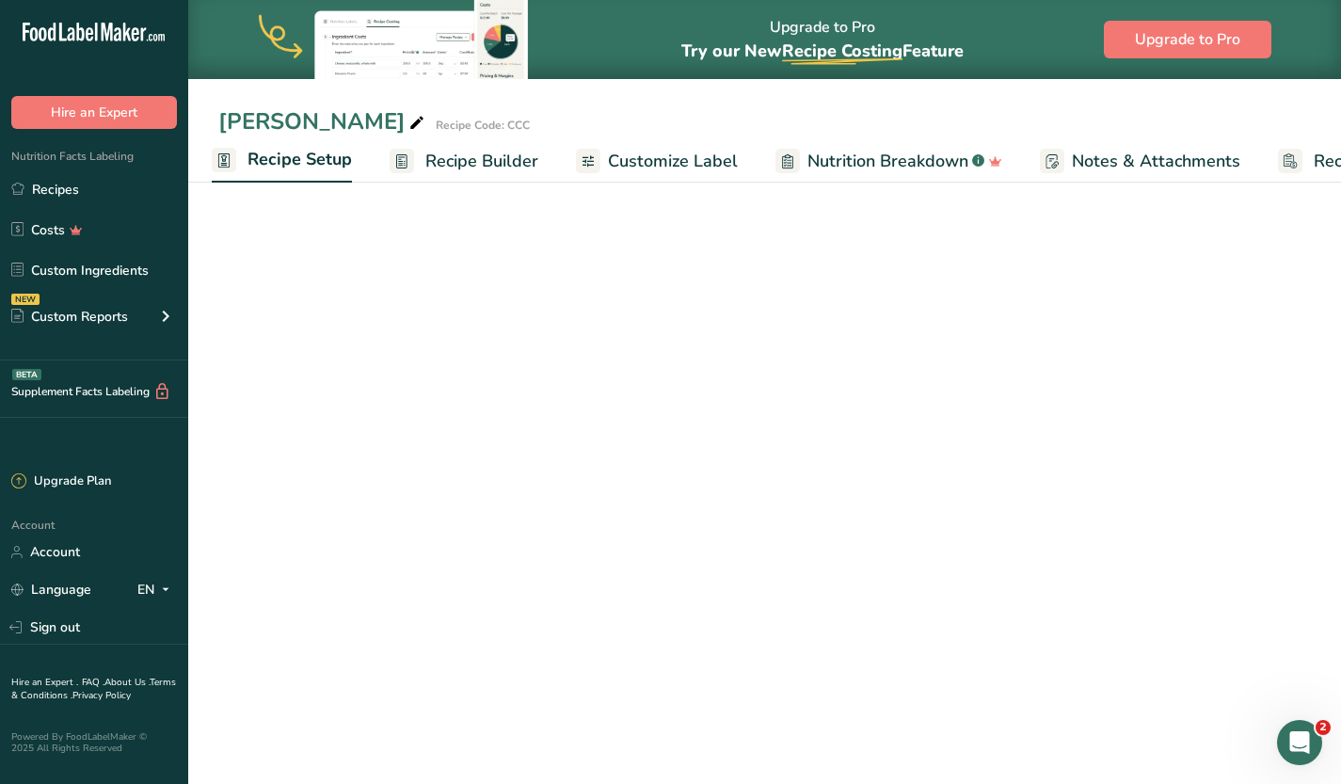
select select "22"
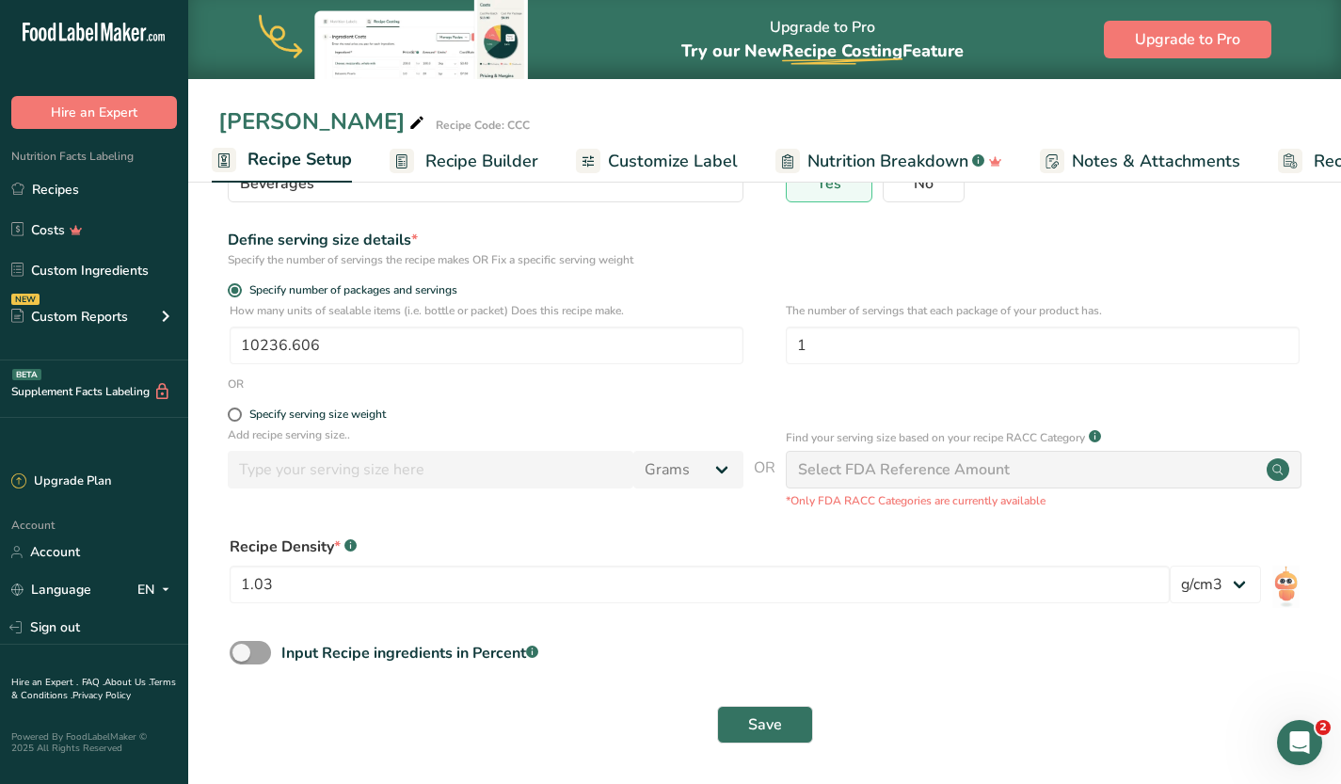
scroll to position [185, 0]
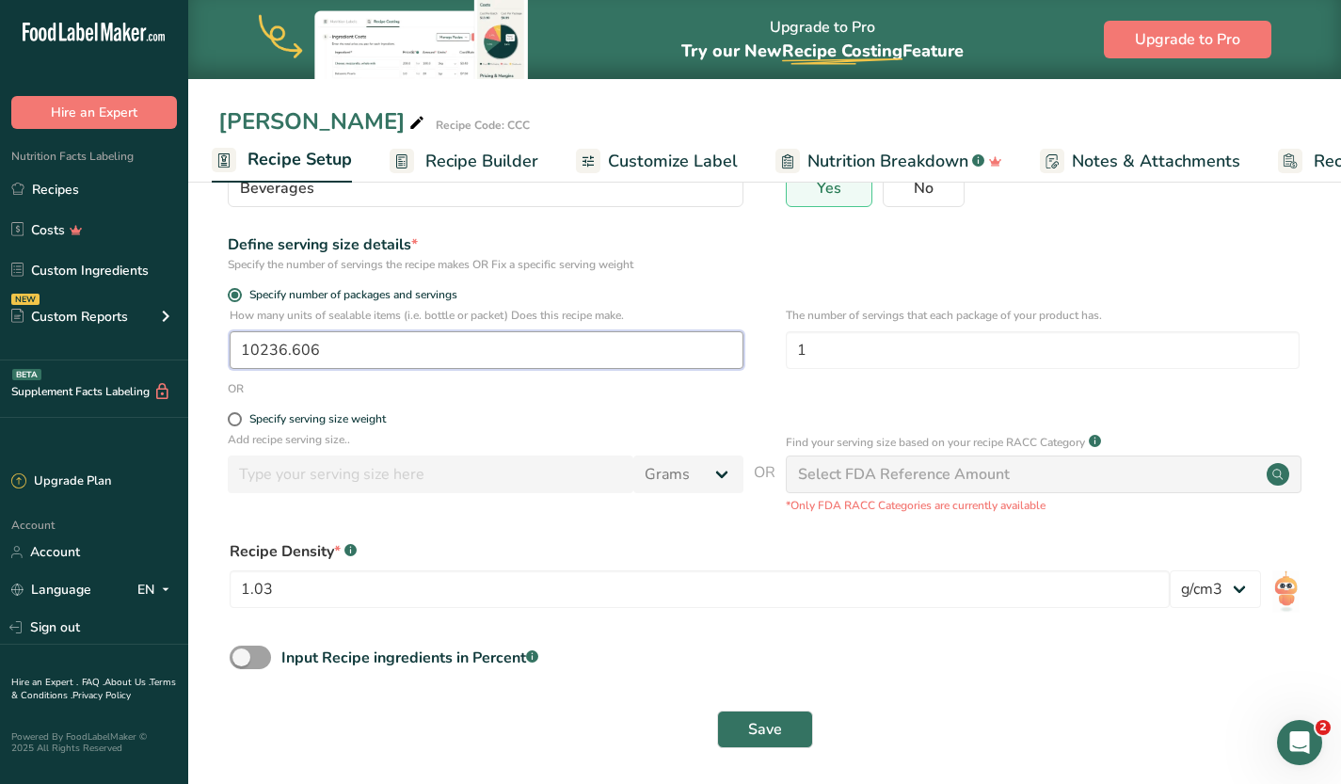
click at [389, 357] on input "10236.606" at bounding box center [487, 350] width 514 height 38
type input "1"
type input "10000"
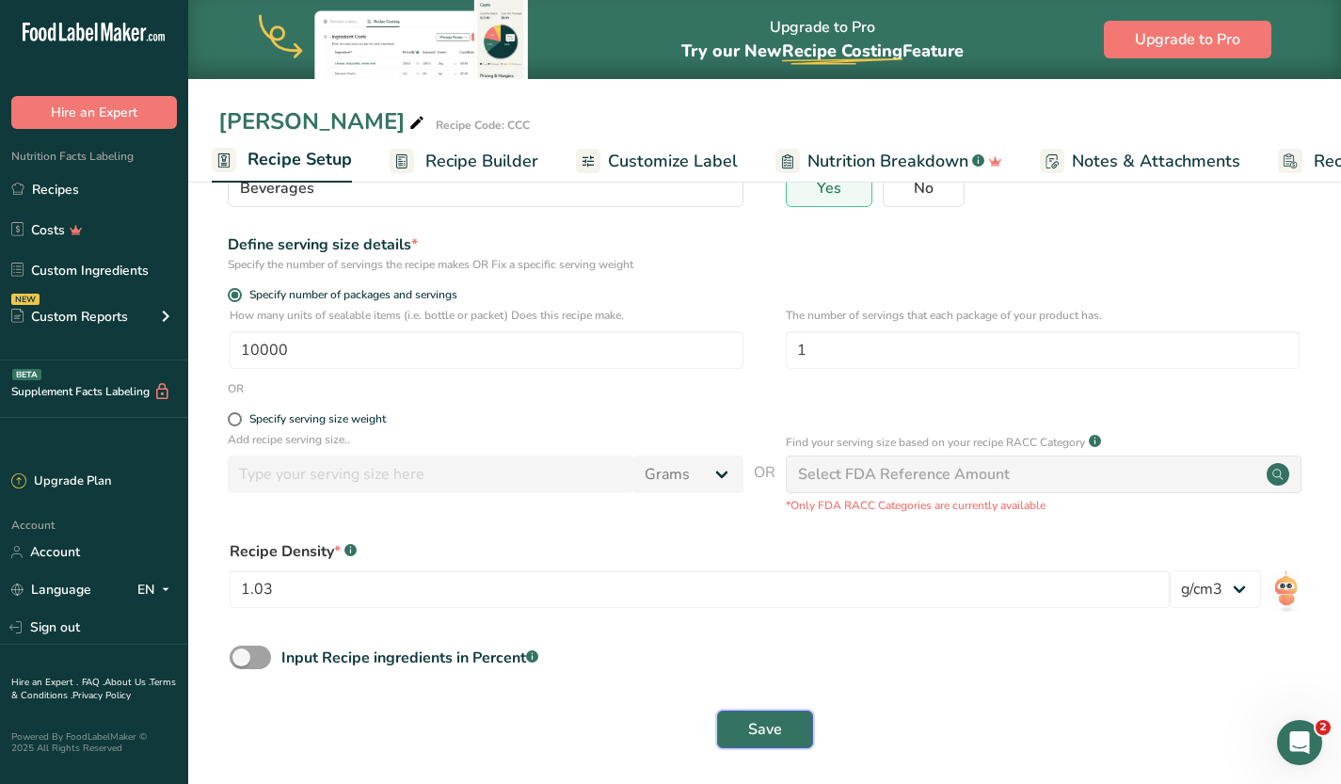
click at [771, 720] on span "Save" at bounding box center [765, 729] width 34 height 23
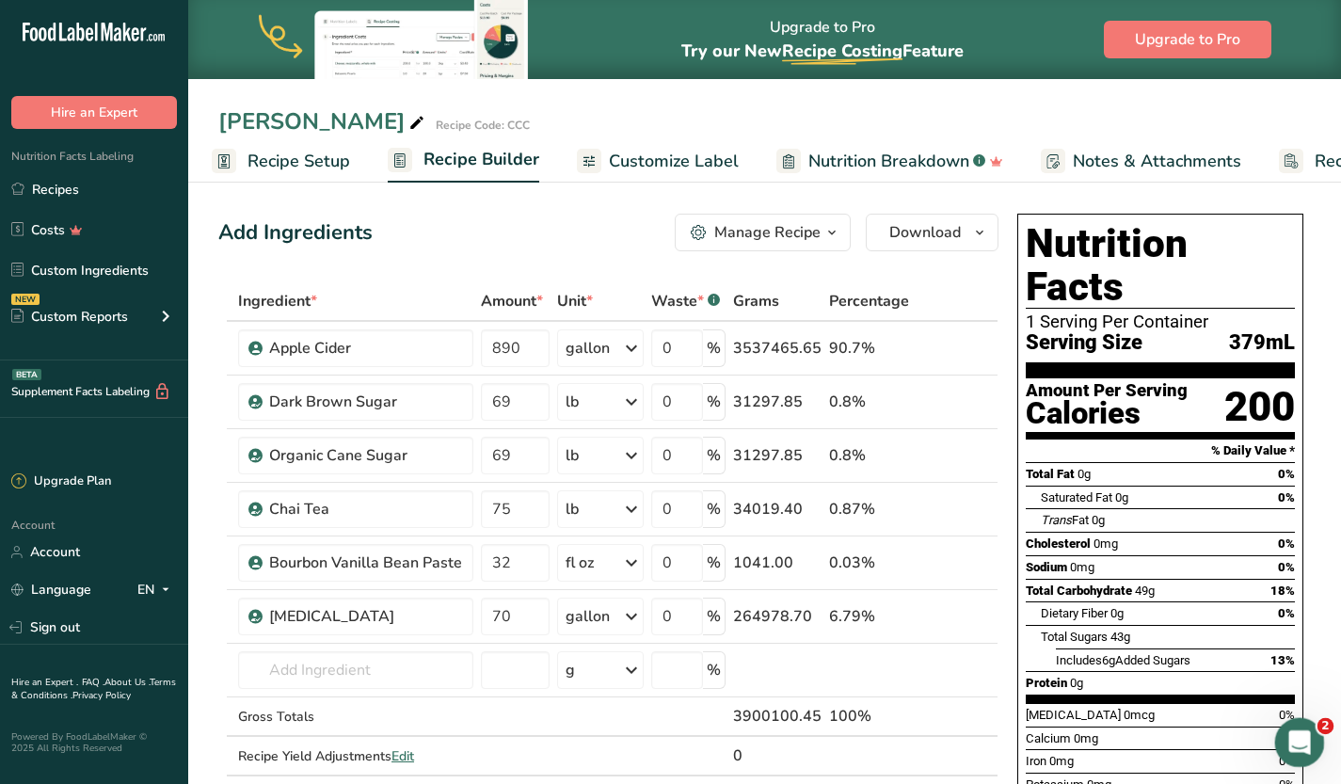
click at [1297, 741] on icon "Open Intercom Messenger" at bounding box center [1296, 739] width 13 height 15
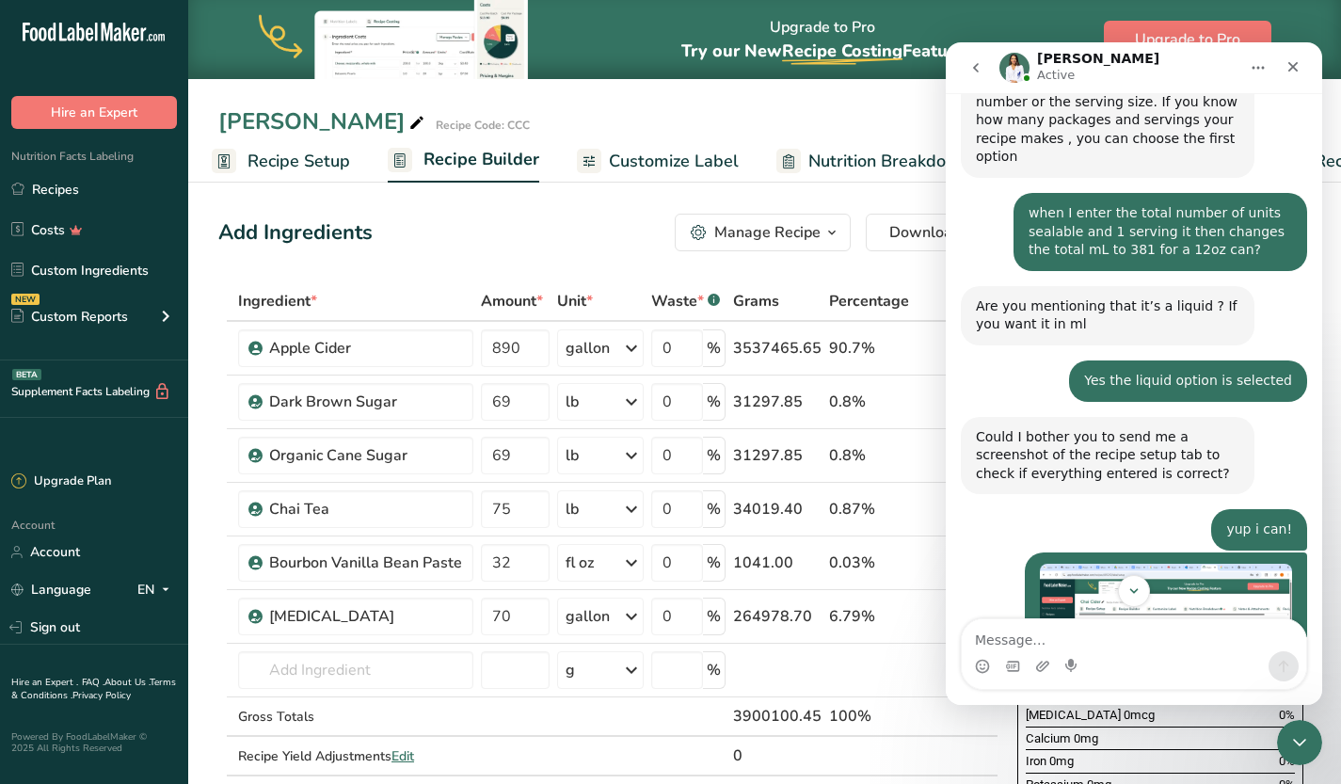
scroll to position [1051, 0]
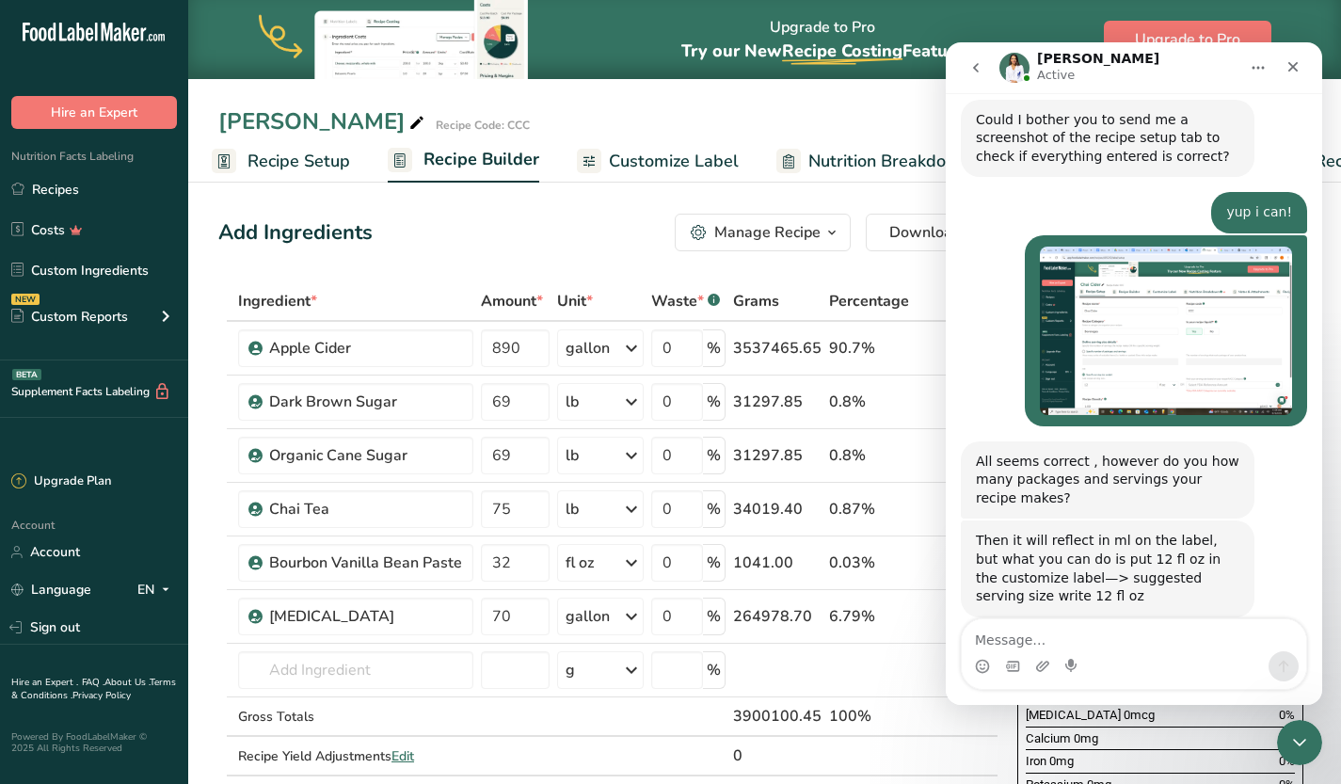
click at [1120, 646] on textarea "Message…" at bounding box center [1134, 635] width 344 height 32
click at [1165, 630] on textarea "yes base" at bounding box center [1134, 635] width 344 height 32
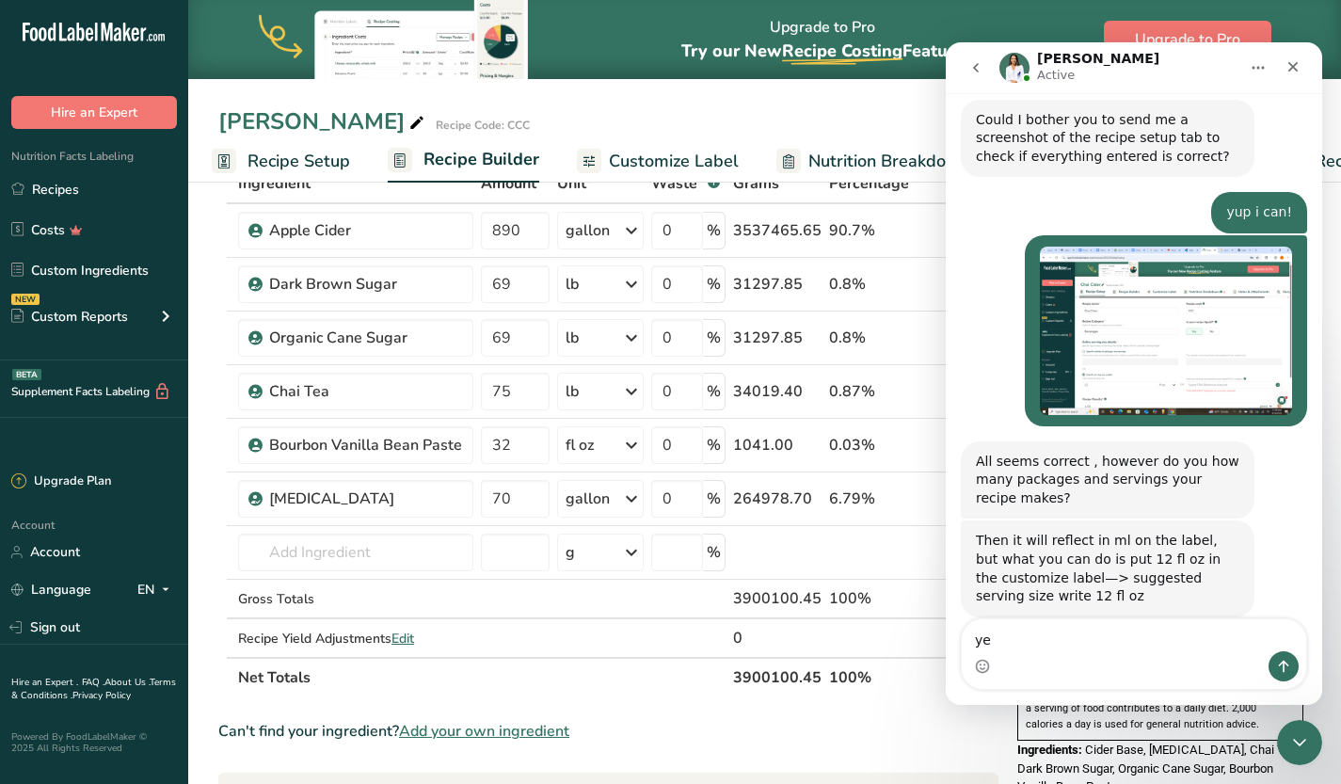
type textarea "y"
type textarea "Y"
type textarea "I can estimate th"
click at [1060, 627] on textarea "I can estimate th" at bounding box center [1134, 635] width 344 height 32
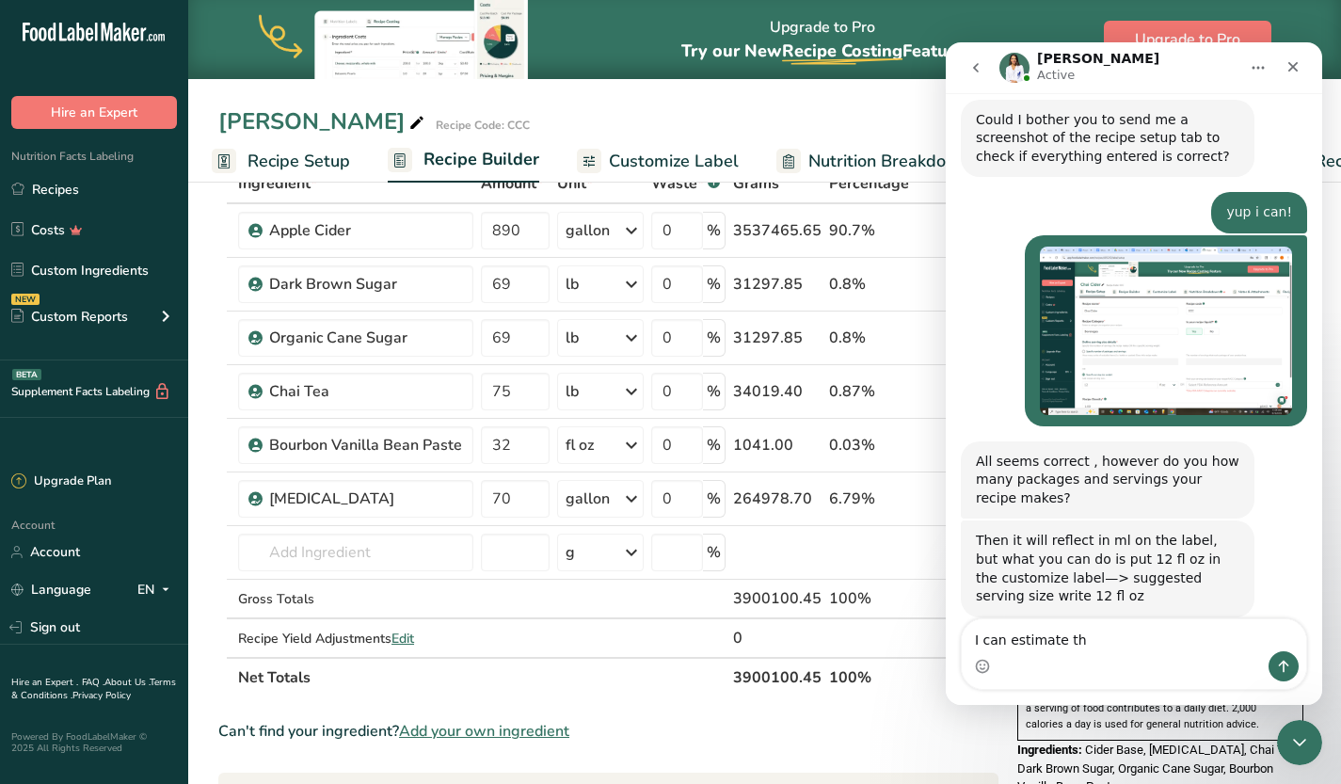
click at [1060, 627] on textarea "I can estimate th" at bounding box center [1134, 635] width 344 height 32
type textarea "I"
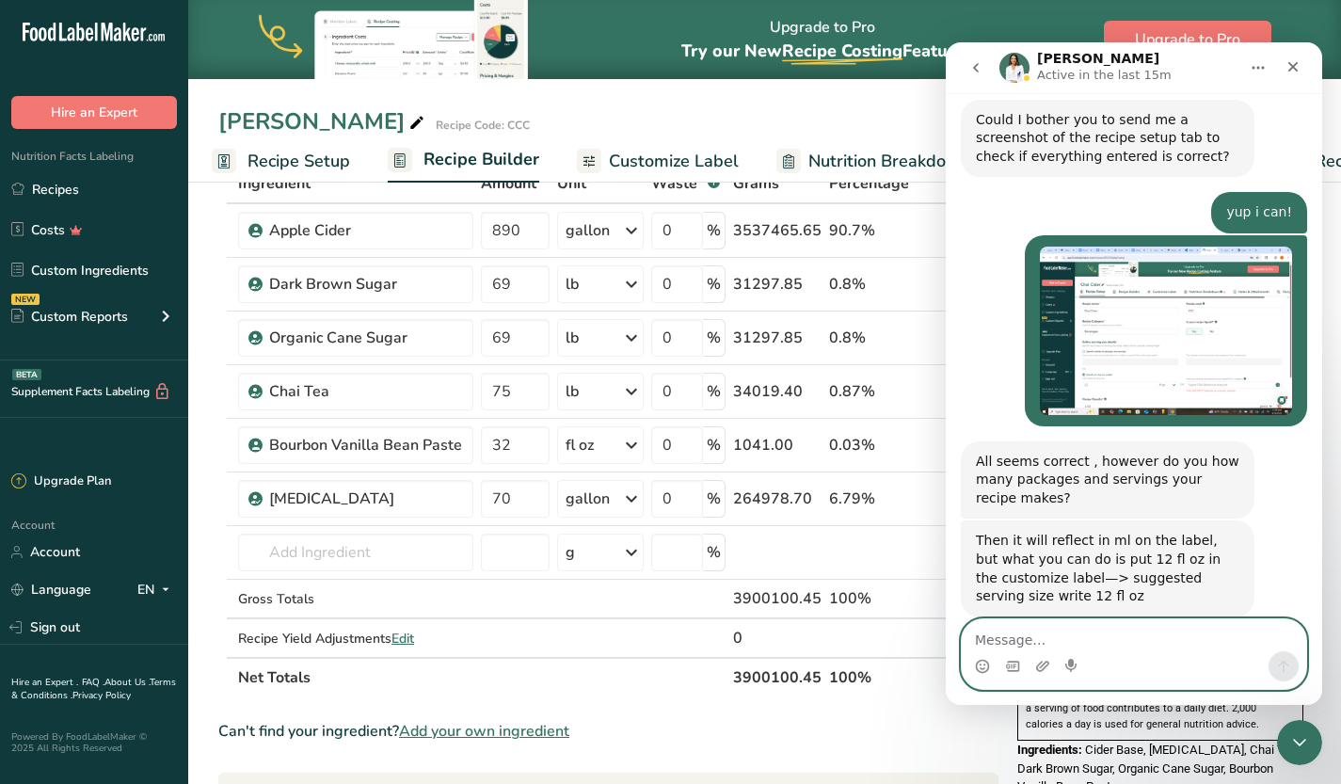
click at [1140, 632] on textarea "Message…" at bounding box center [1134, 635] width 344 height 32
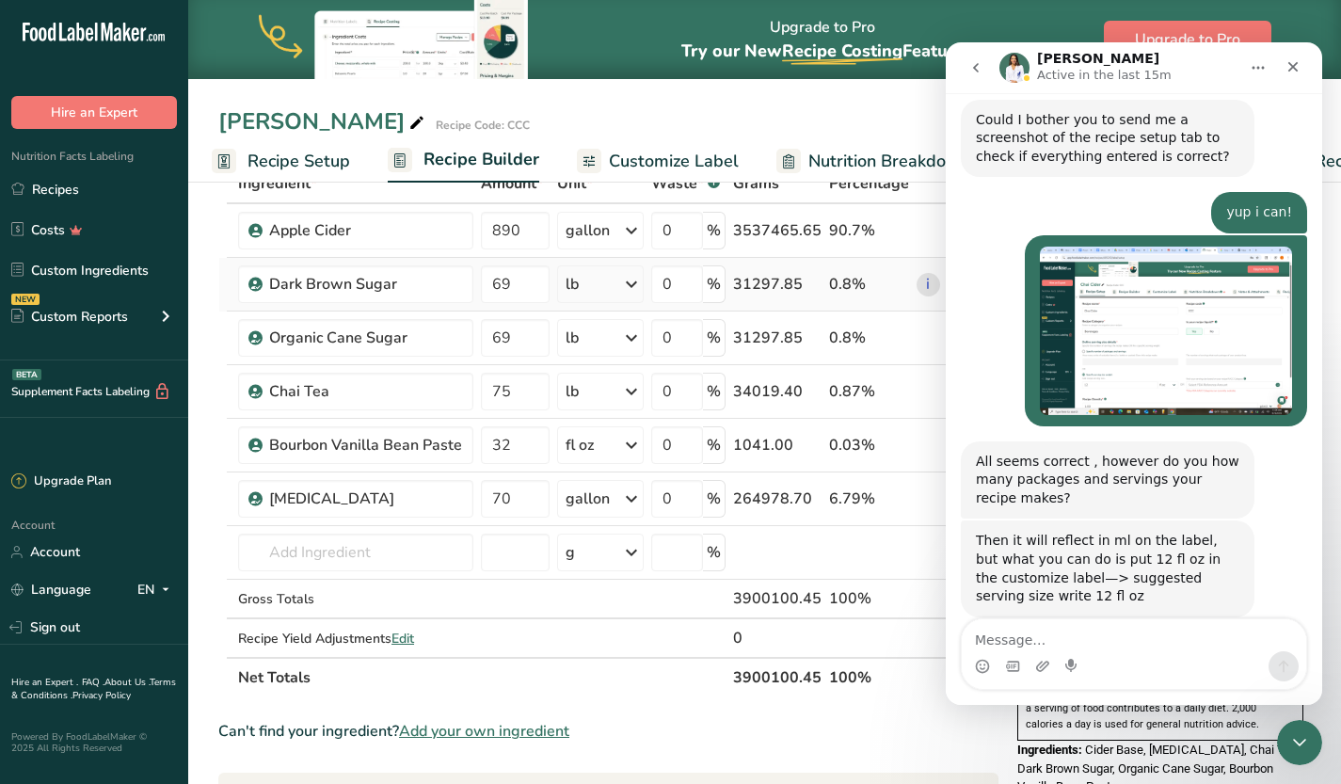
click at [269, 158] on span "Recipe Setup" at bounding box center [298, 161] width 103 height 25
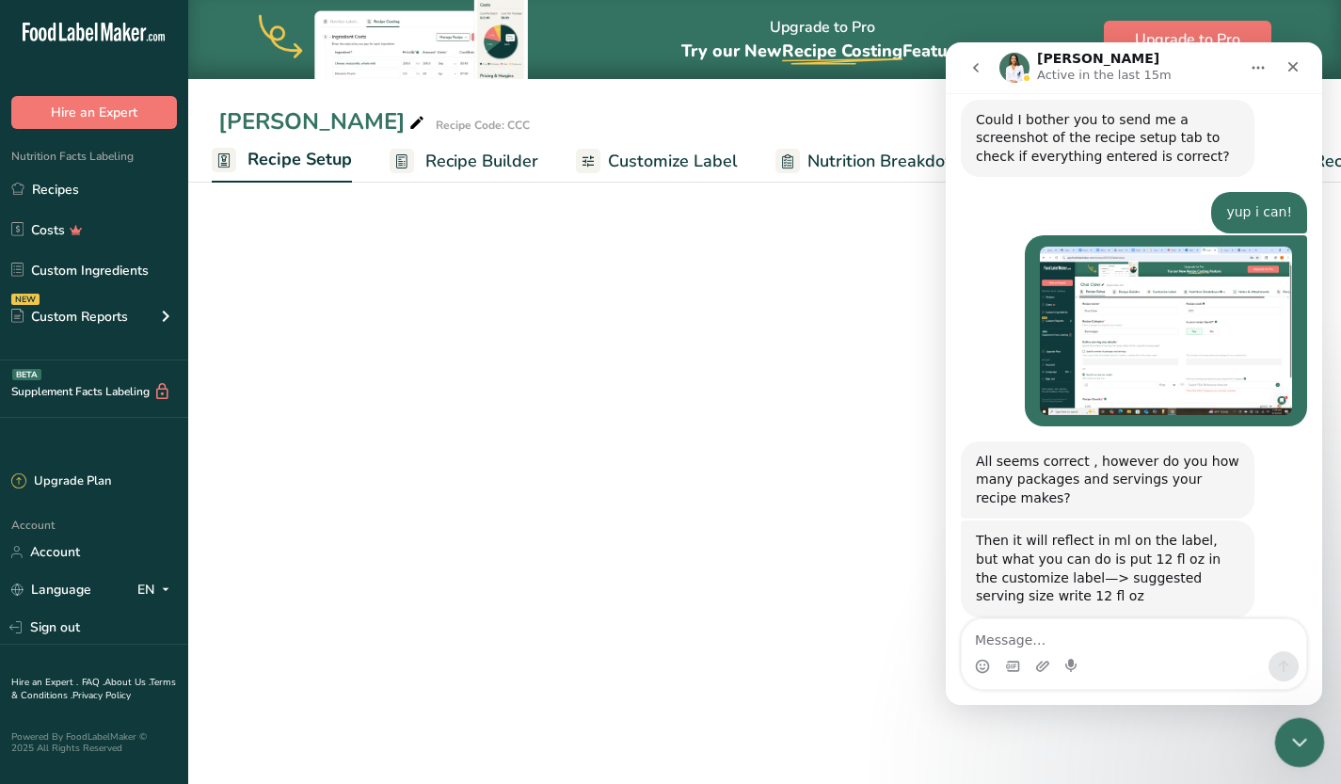
click at [1300, 743] on icon "Close Intercom Messenger" at bounding box center [1296, 739] width 23 height 23
select select "22"
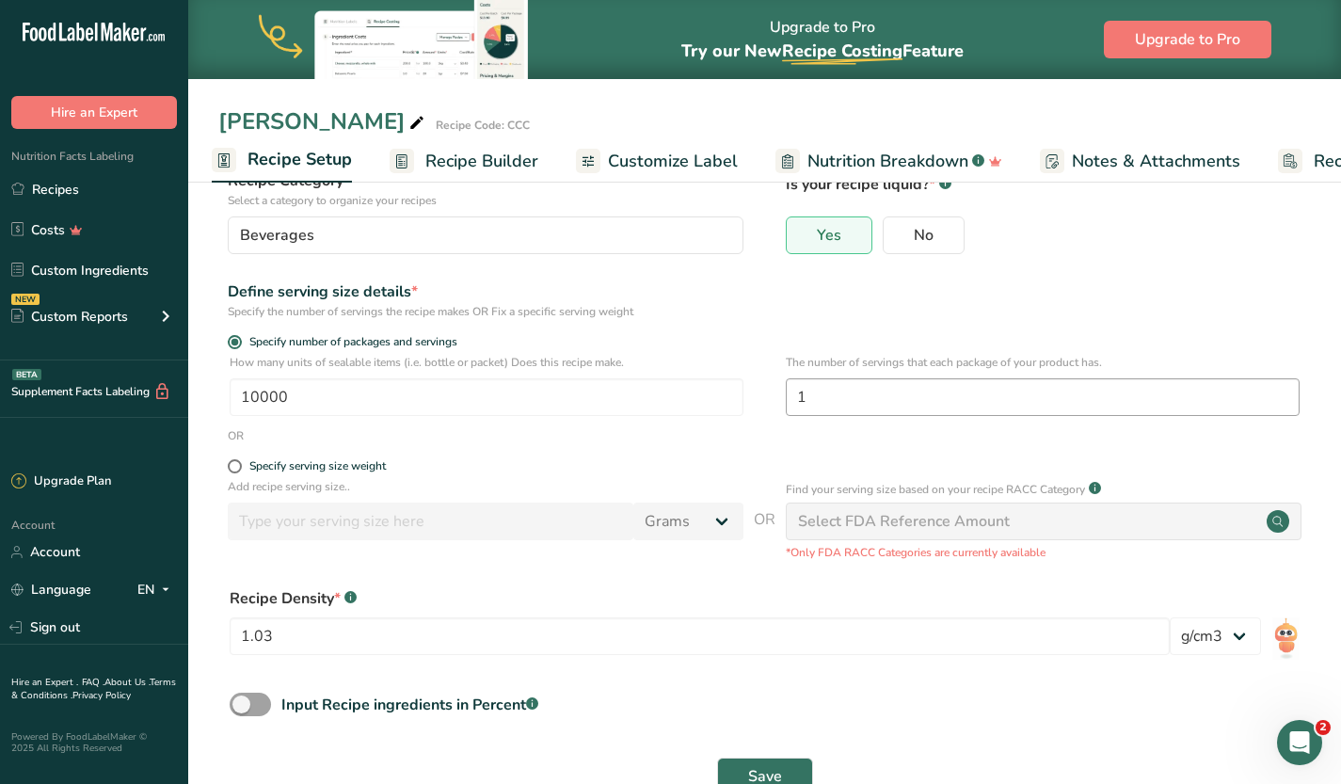
scroll to position [140, 0]
click at [1087, 394] on input "1" at bounding box center [1043, 395] width 514 height 38
click at [555, 392] on input "10000" at bounding box center [487, 395] width 514 height 38
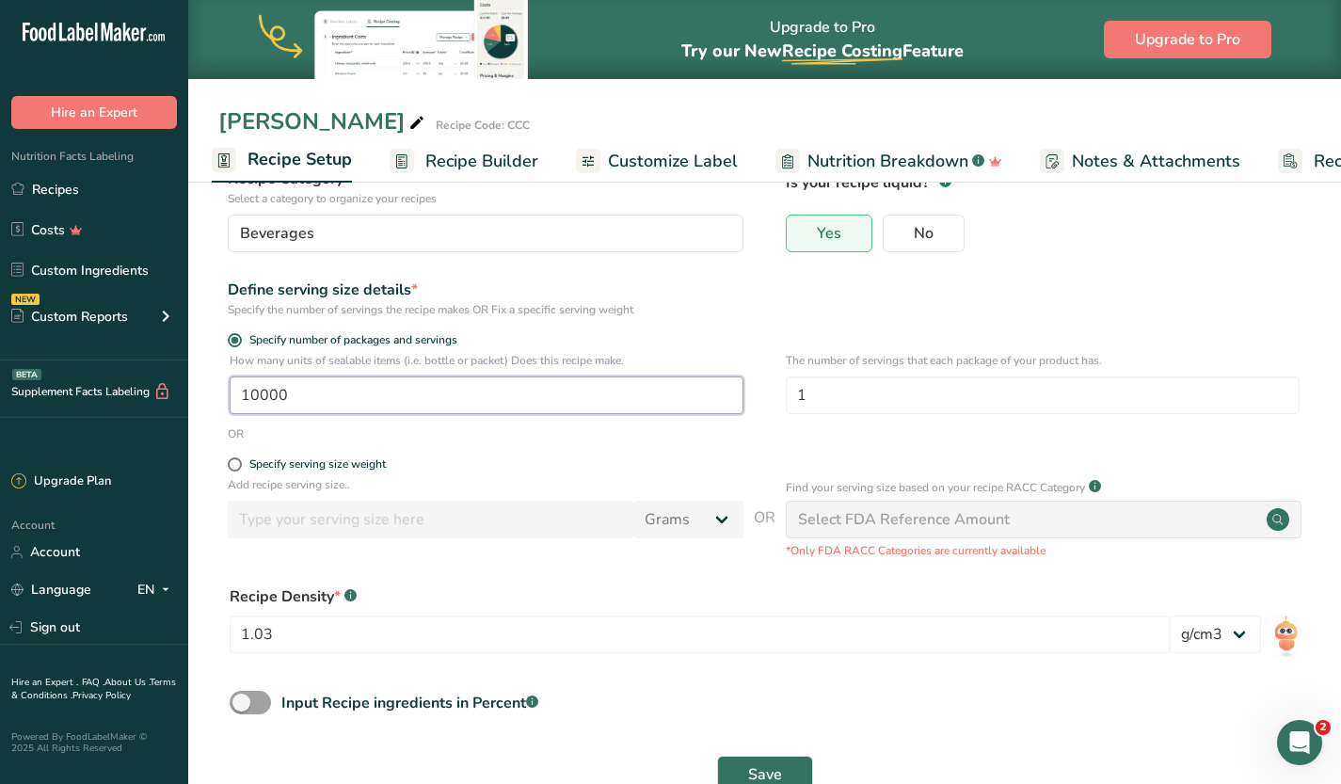
type input "1"
type input "122880"
click at [762, 765] on span "Save" at bounding box center [765, 774] width 34 height 23
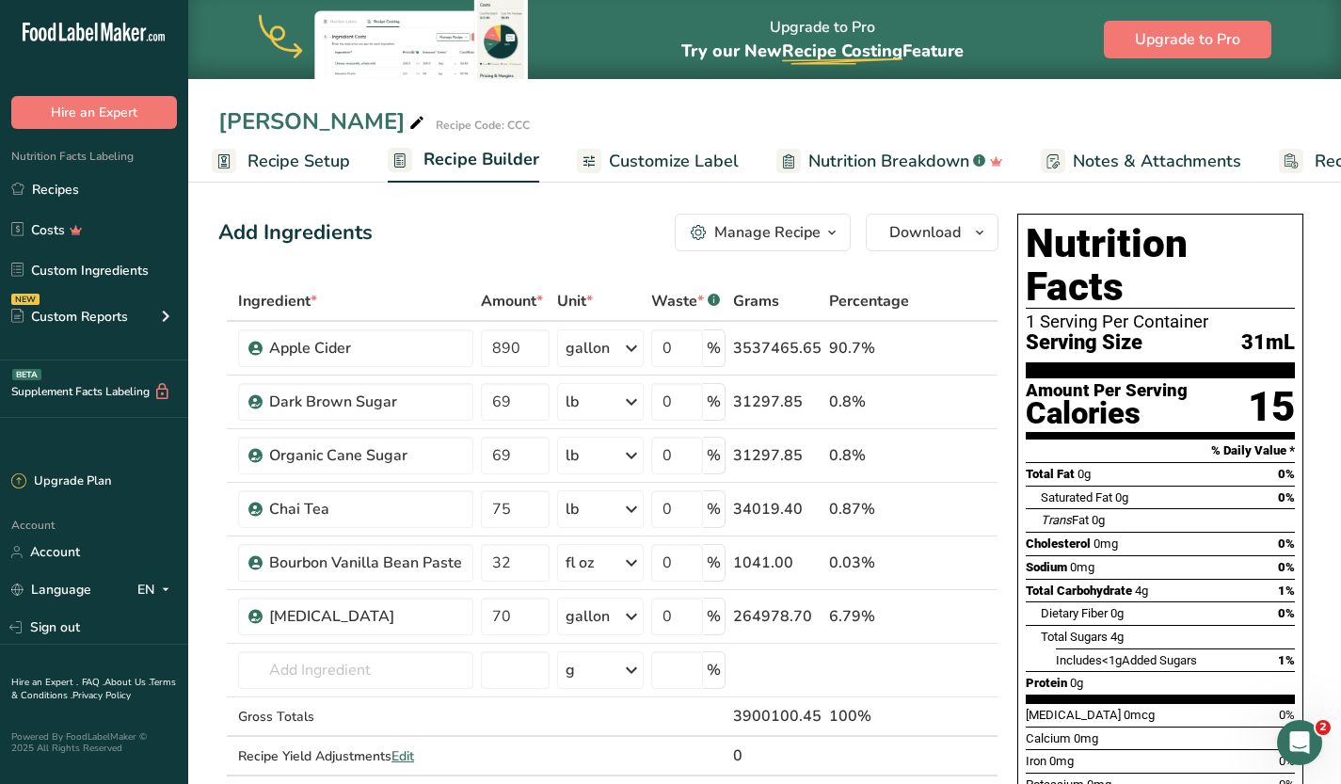
click at [321, 155] on span "Recipe Setup" at bounding box center [298, 161] width 103 height 25
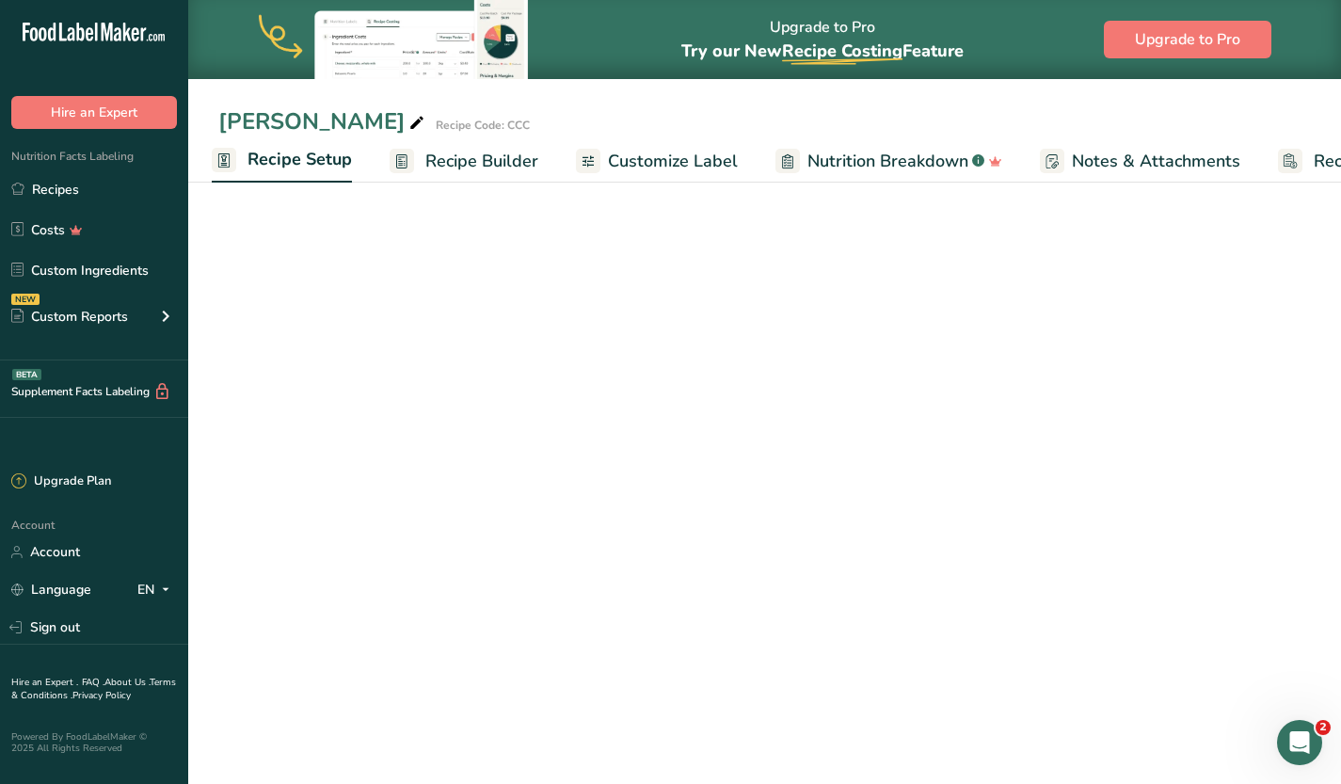
select select "22"
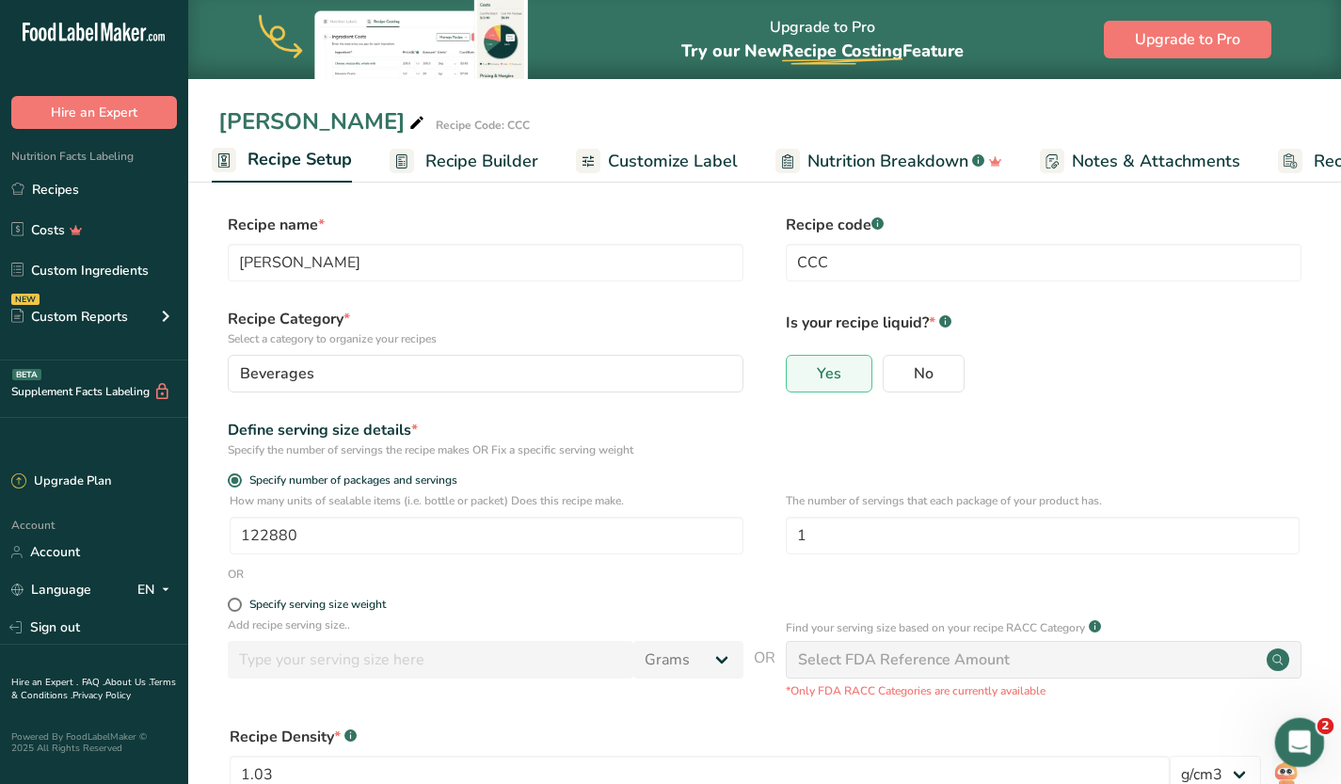
click at [1300, 728] on icon "Open Intercom Messenger" at bounding box center [1297, 740] width 31 height 31
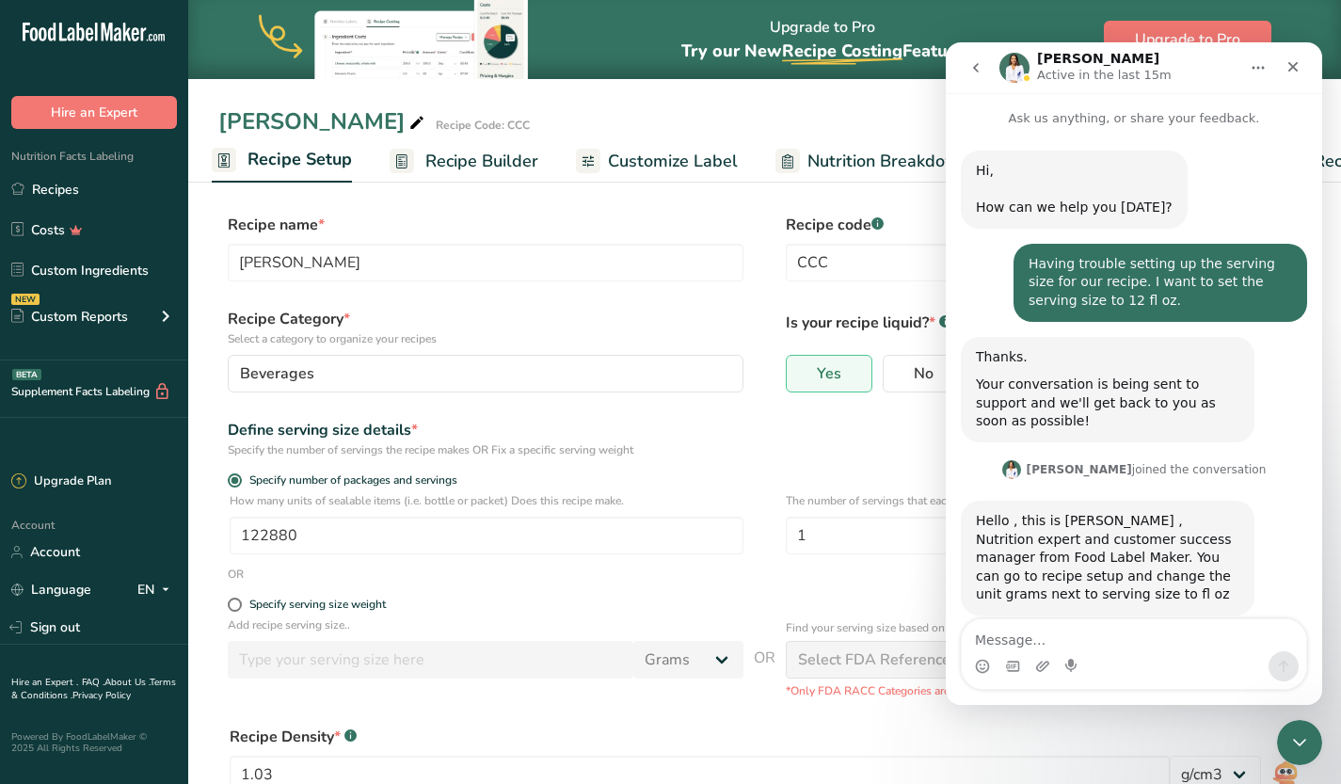
click at [1074, 638] on textarea "Message…" at bounding box center [1134, 635] width 344 height 32
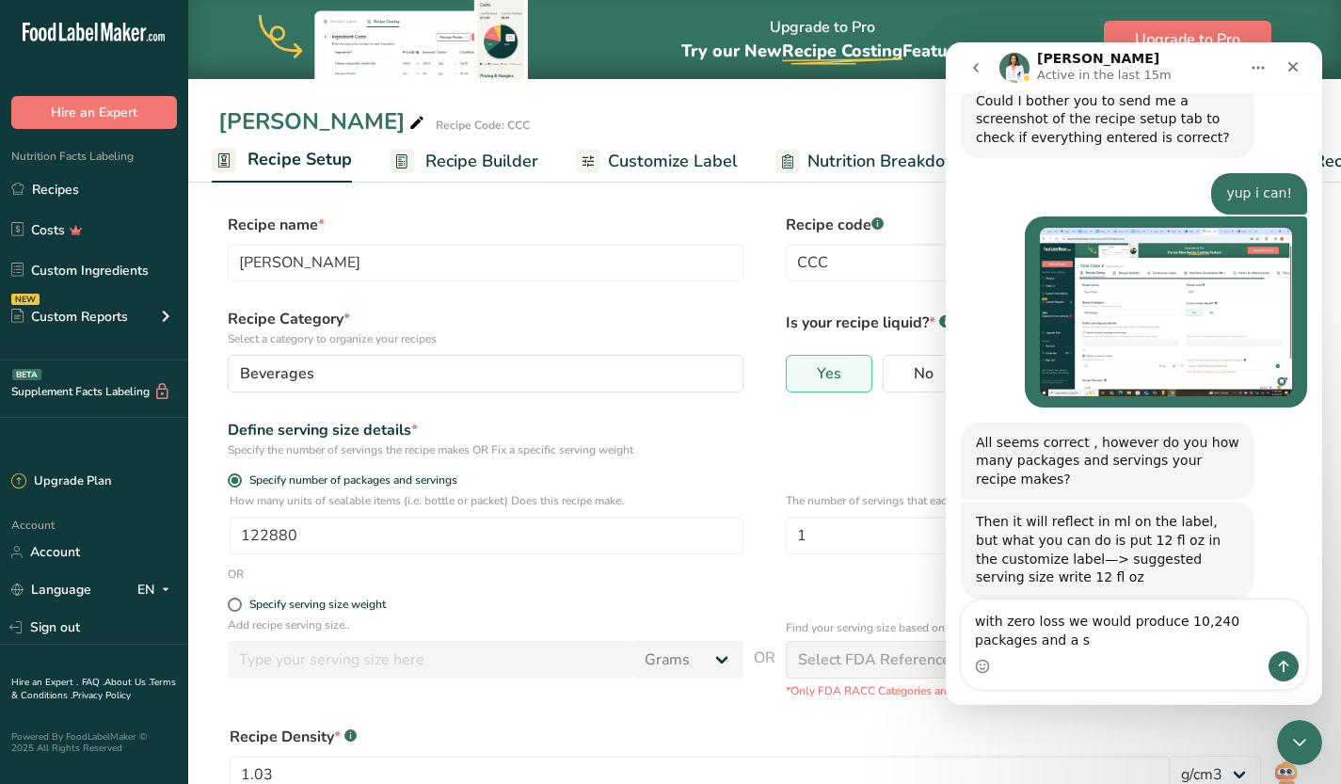
scroll to position [1070, 0]
click at [1134, 640] on textarea "with zero loss we would produce 10,240 packages and a serving would be 1. Wehn …" at bounding box center [1134, 617] width 344 height 70
type textarea "with zero loss we would produce 10,240 packages and a serving would be 1. When …"
click at [1296, 730] on icon "Close Intercom Messenger" at bounding box center [1296, 739] width 23 height 23
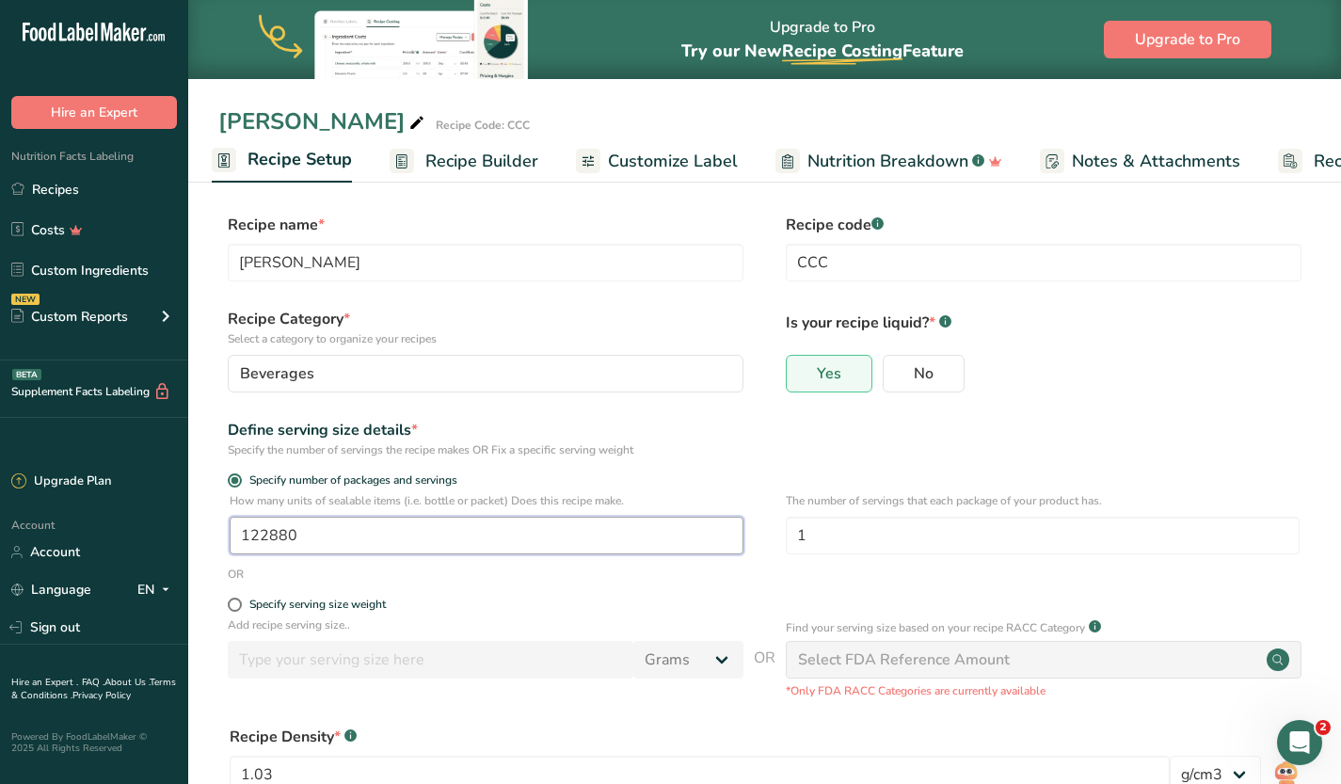
click at [372, 533] on input "122880" at bounding box center [487, 536] width 514 height 38
type input "1"
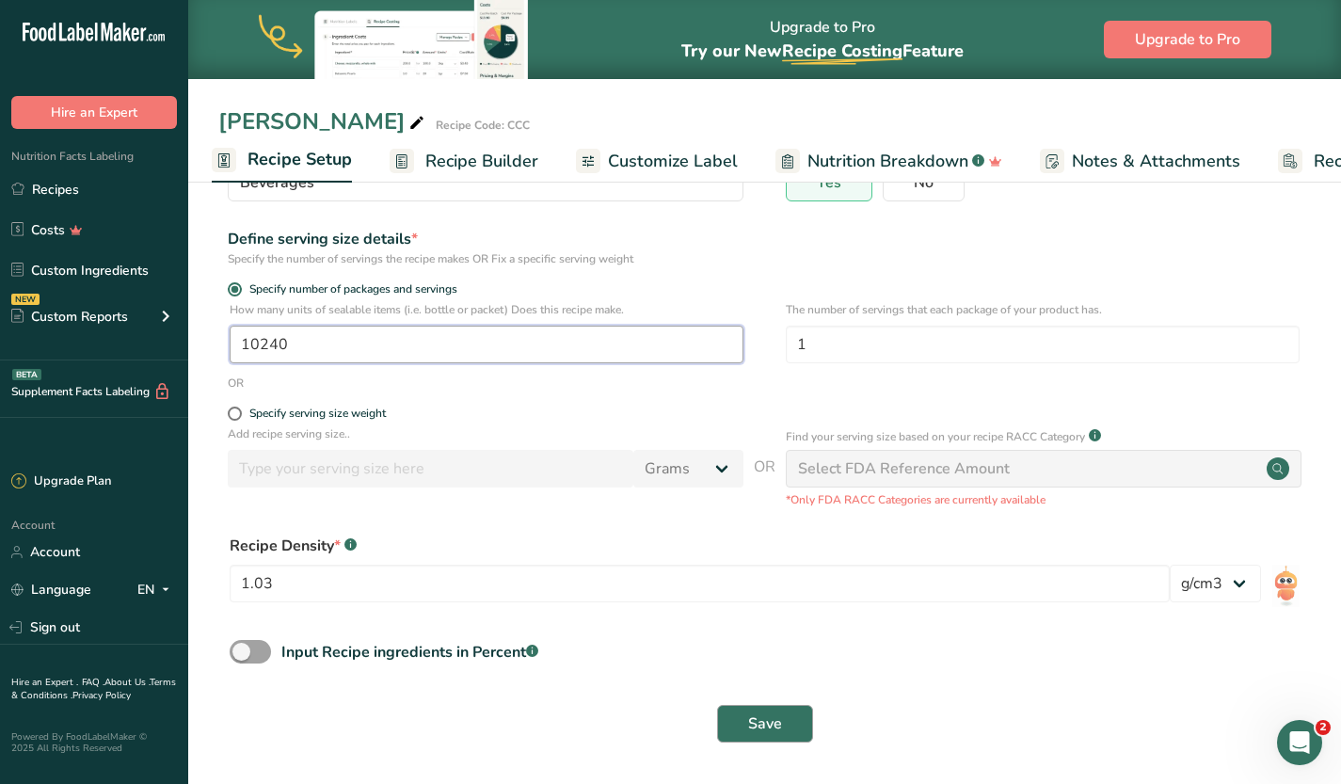
type input "10240"
click at [767, 719] on span "Save" at bounding box center [765, 723] width 34 height 23
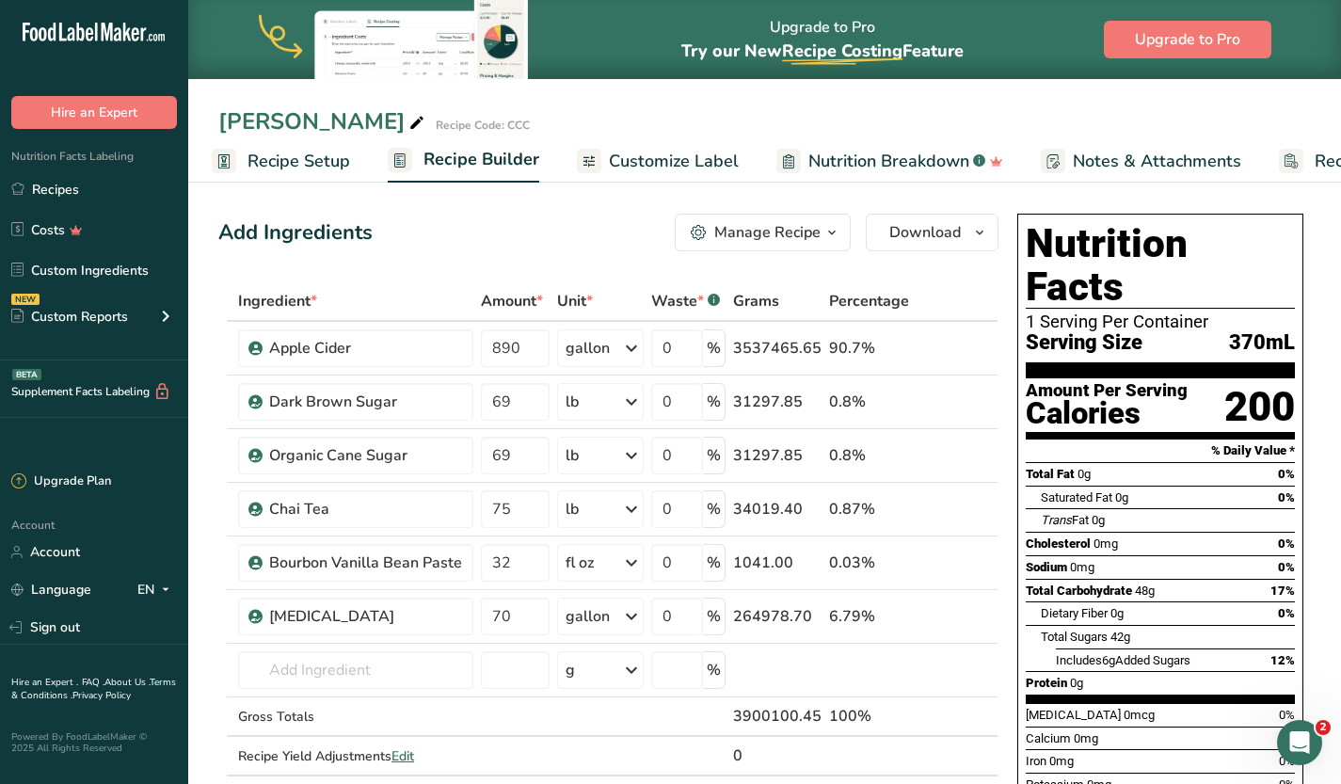
click at [1305, 714] on div "Nutrition Facts 1 Serving Per Container Serving Size 370mL Amount Per Serving C…" at bounding box center [1160, 563] width 301 height 715
click at [1306, 737] on icon "Open Intercom Messenger" at bounding box center [1297, 740] width 31 height 31
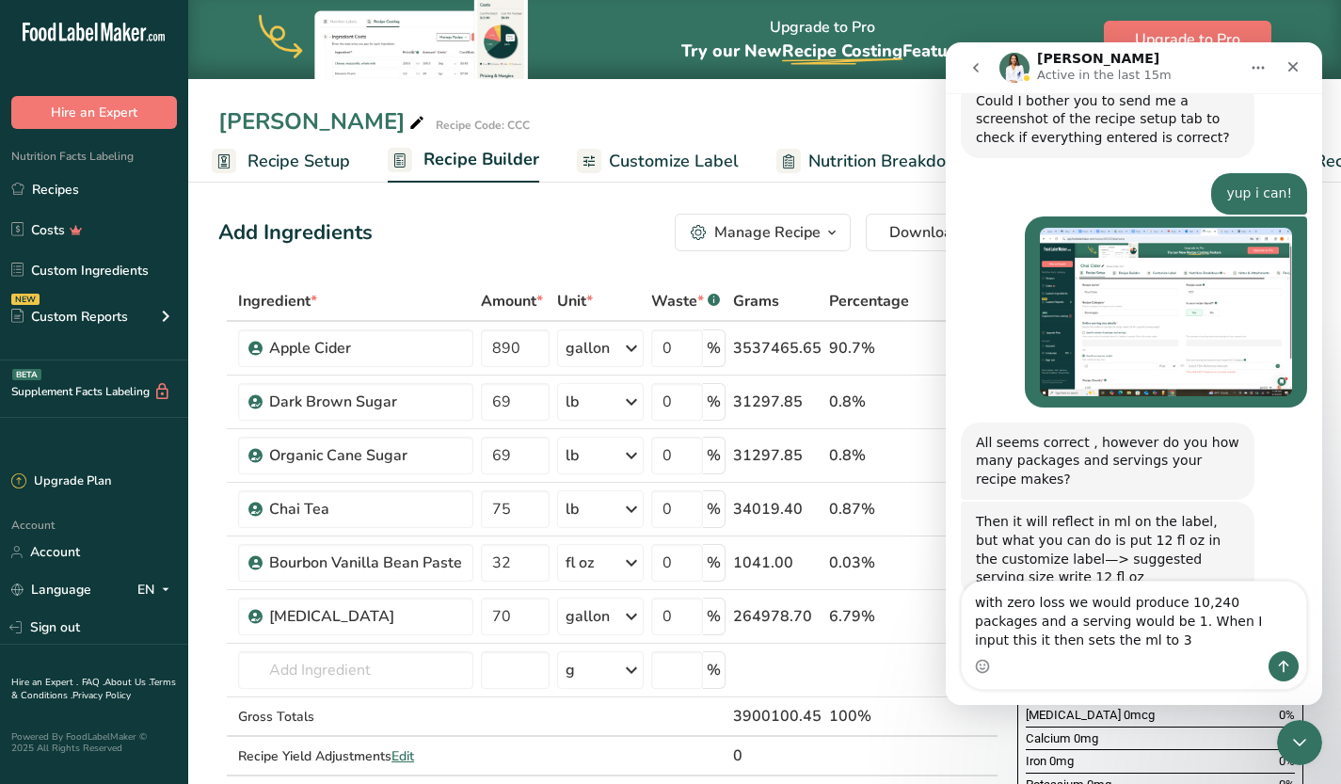
scroll to position [1089, 0]
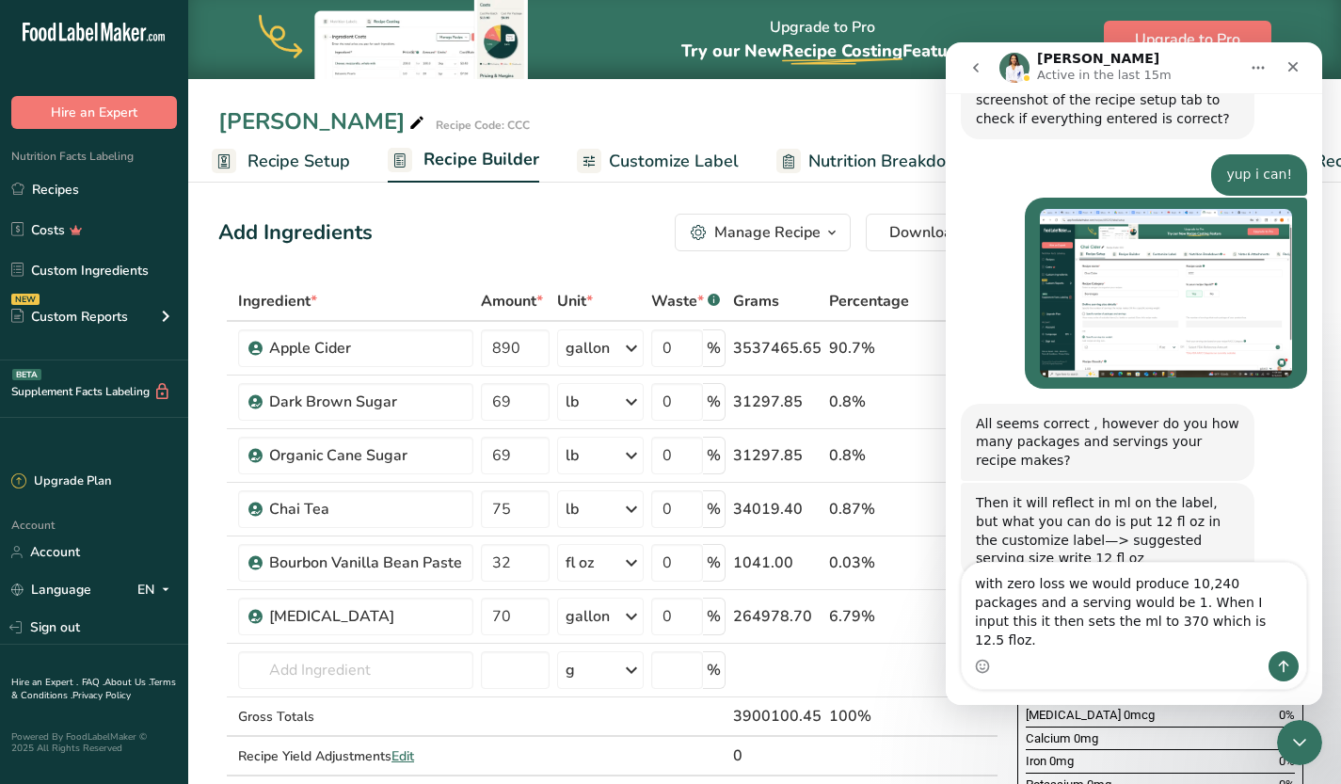
type textarea "with zero loss we would produce 10,240 packages and a serving would be 1. When …"
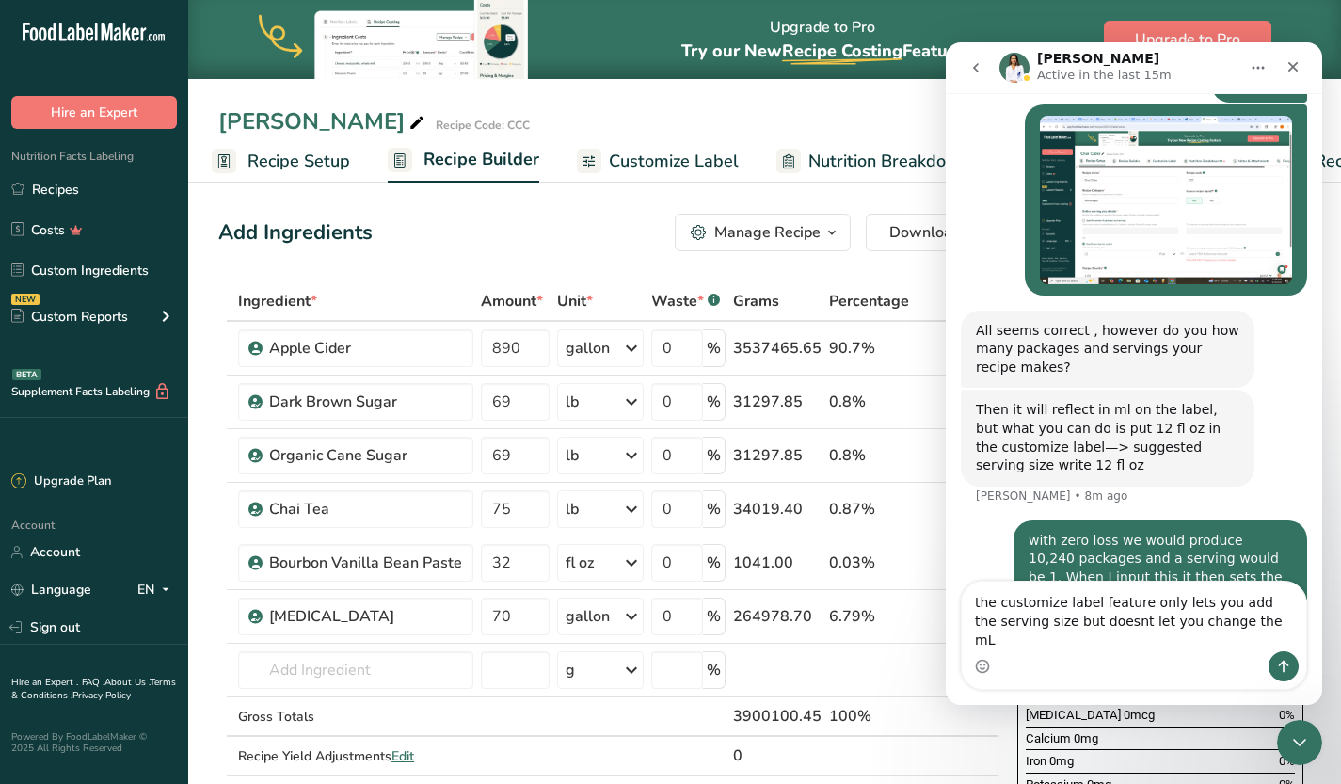
scroll to position [1201, 0]
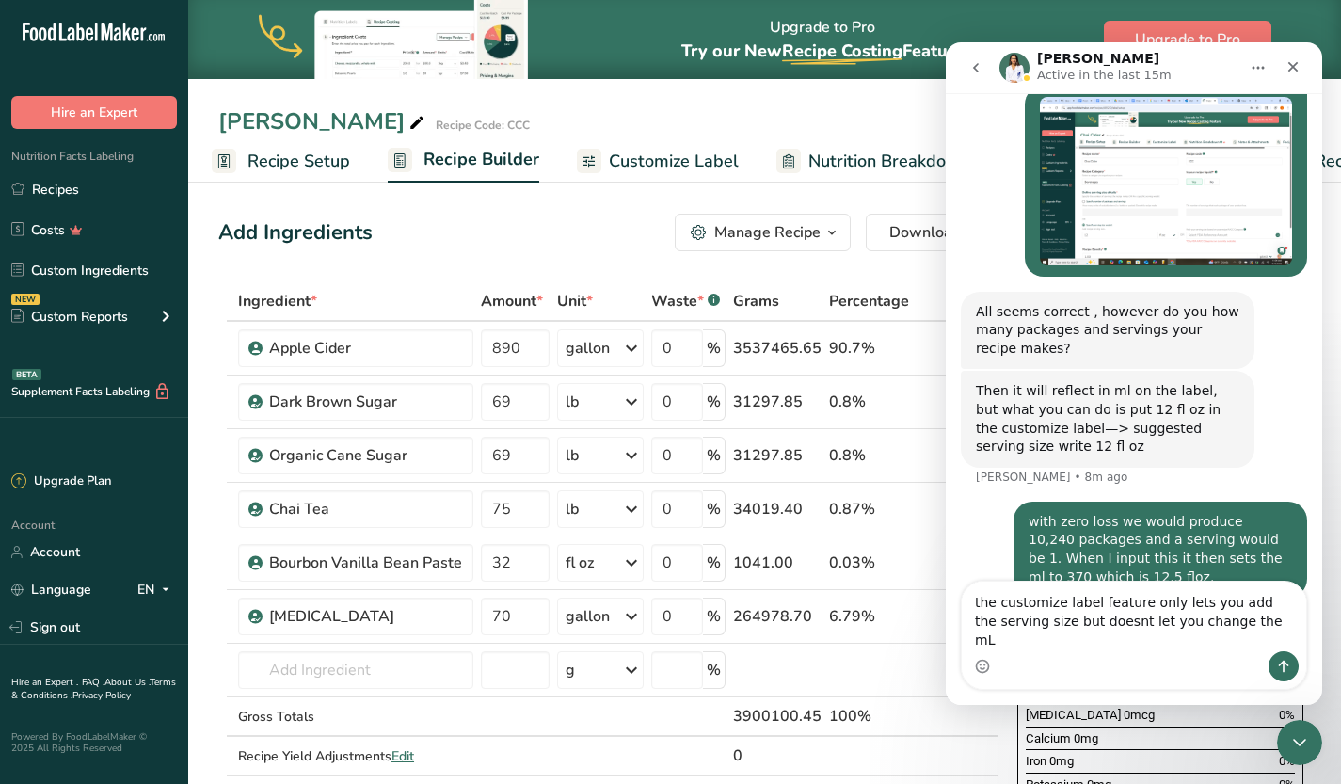
type textarea "the customize label feature only lets you add the serving size but doesnt let y…"
click at [1289, 665] on icon "Send a message…" at bounding box center [1283, 666] width 15 height 15
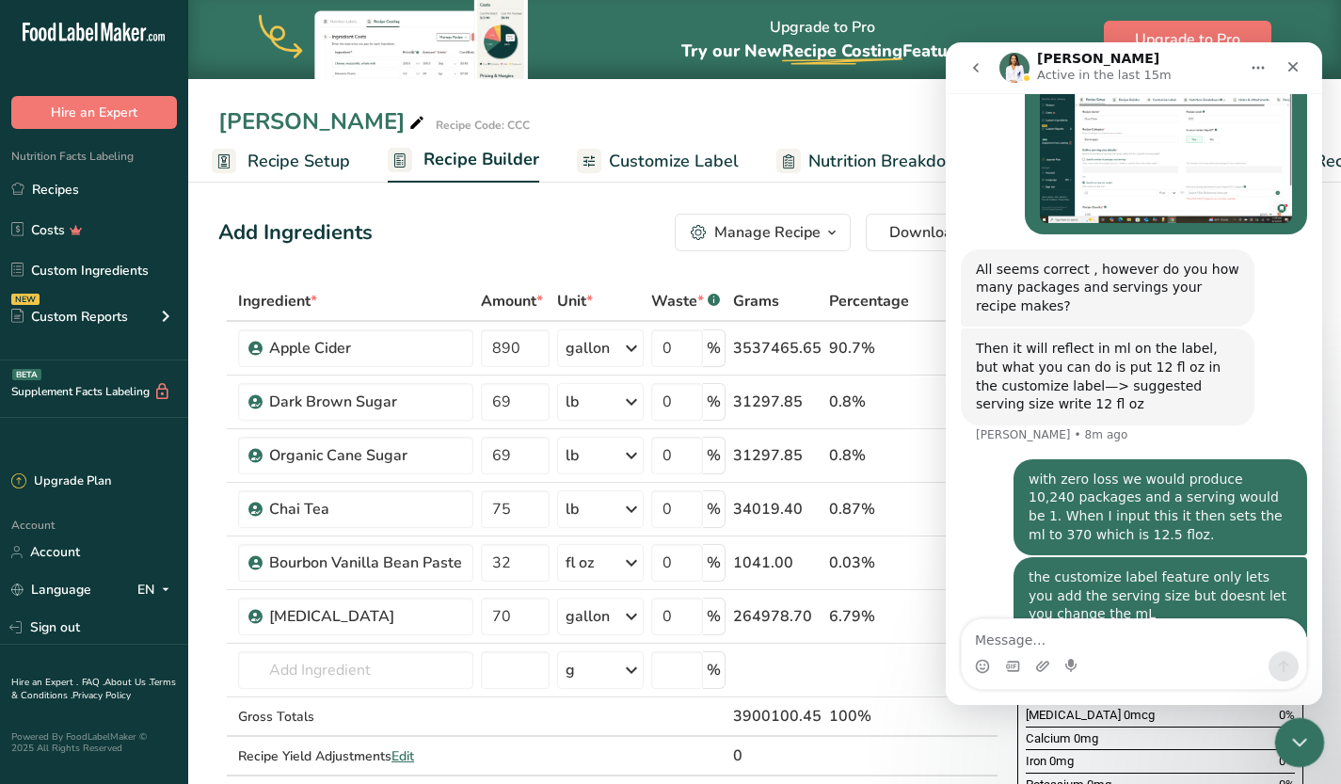
scroll to position [1261, 0]
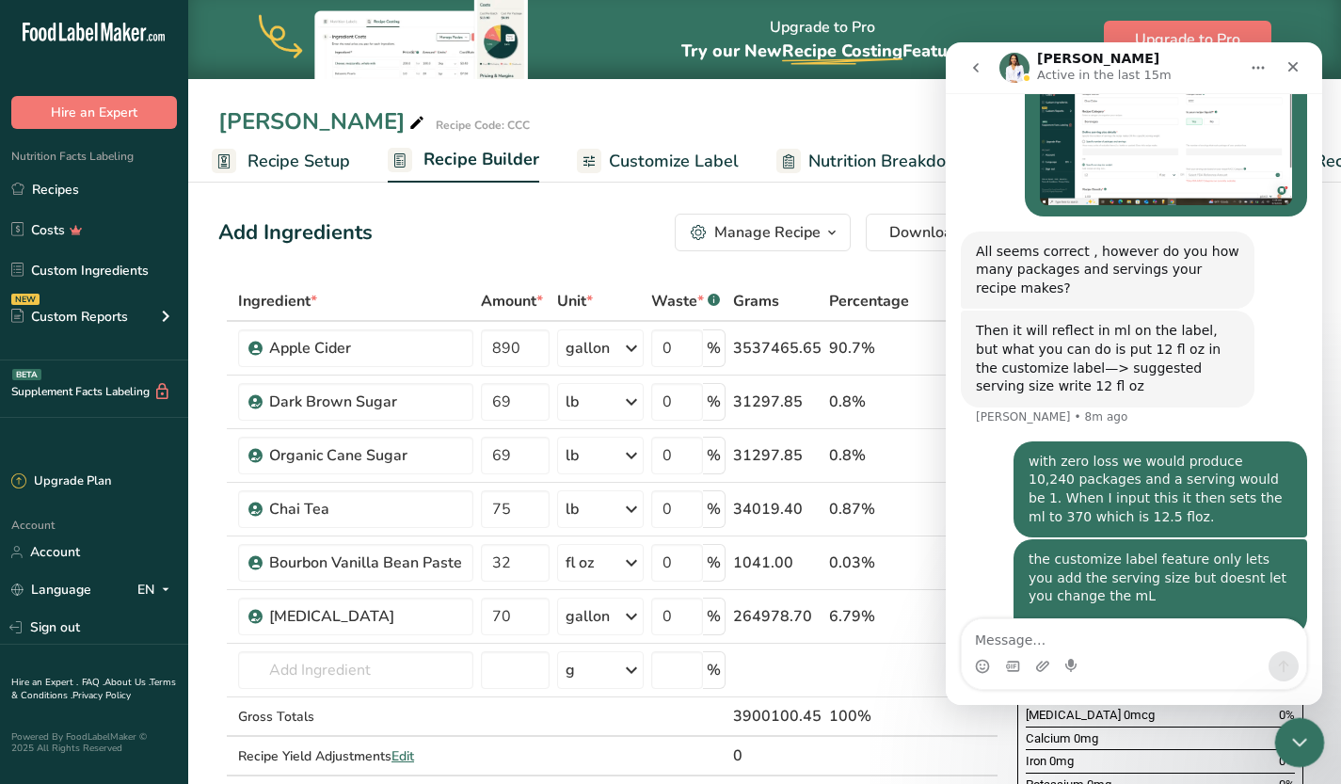
click at [1295, 736] on icon "Close Intercom Messenger" at bounding box center [1296, 739] width 23 height 23
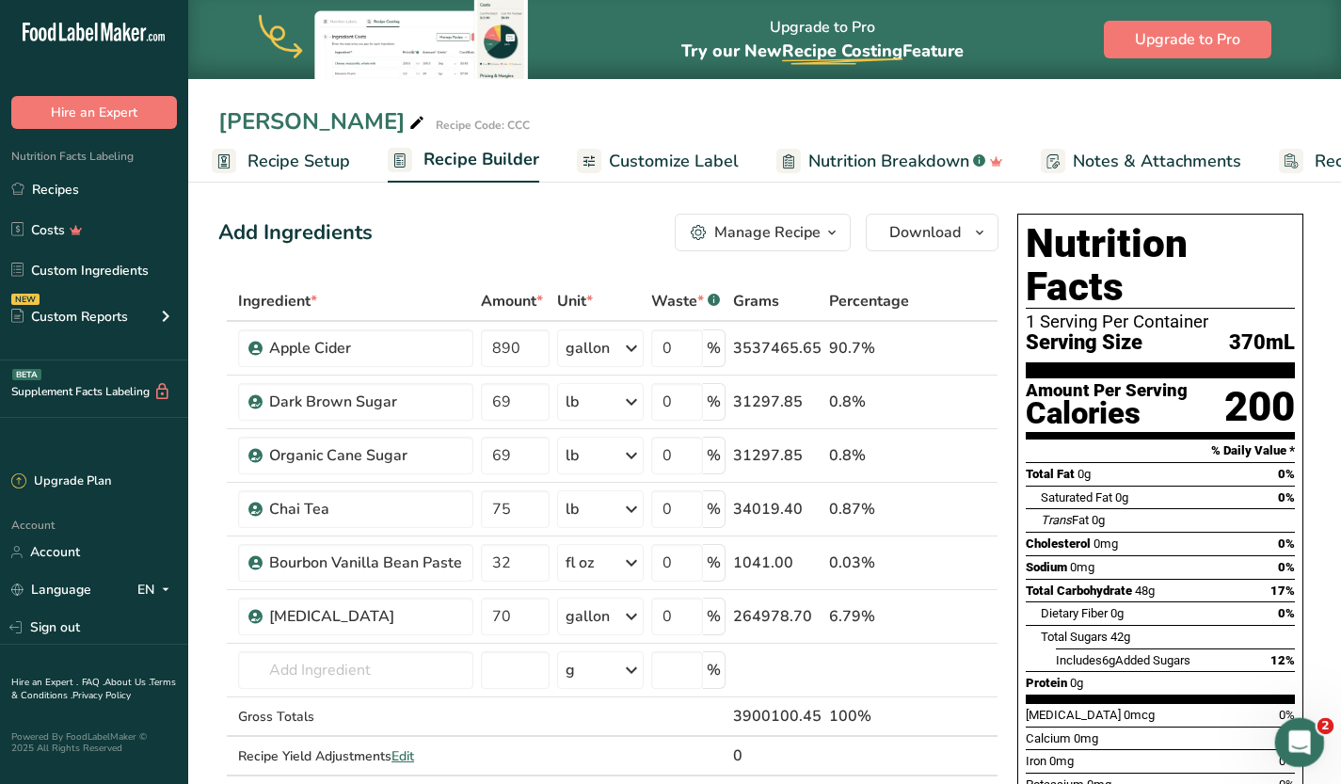
click at [1292, 737] on icon "Open Intercom Messenger" at bounding box center [1297, 740] width 31 height 31
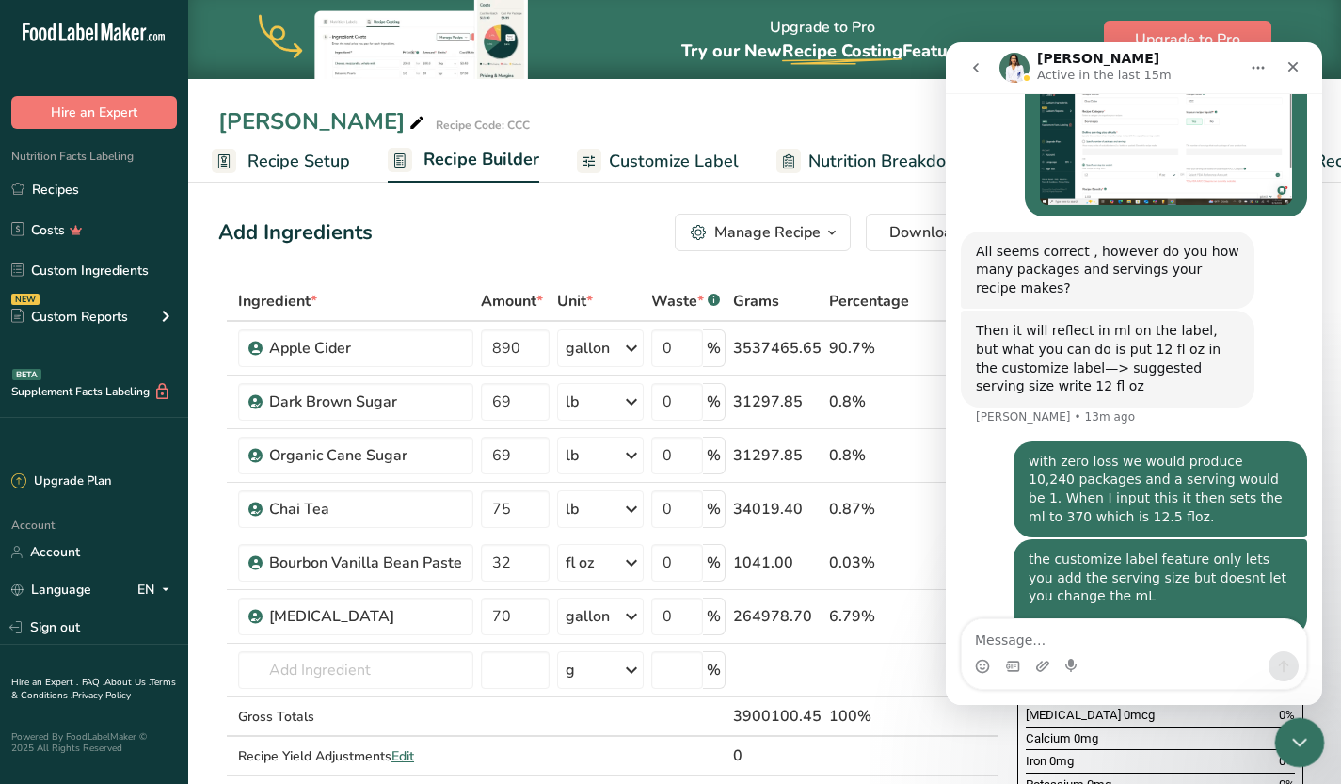
click at [1301, 736] on icon "Close Intercom Messenger" at bounding box center [1296, 739] width 23 height 23
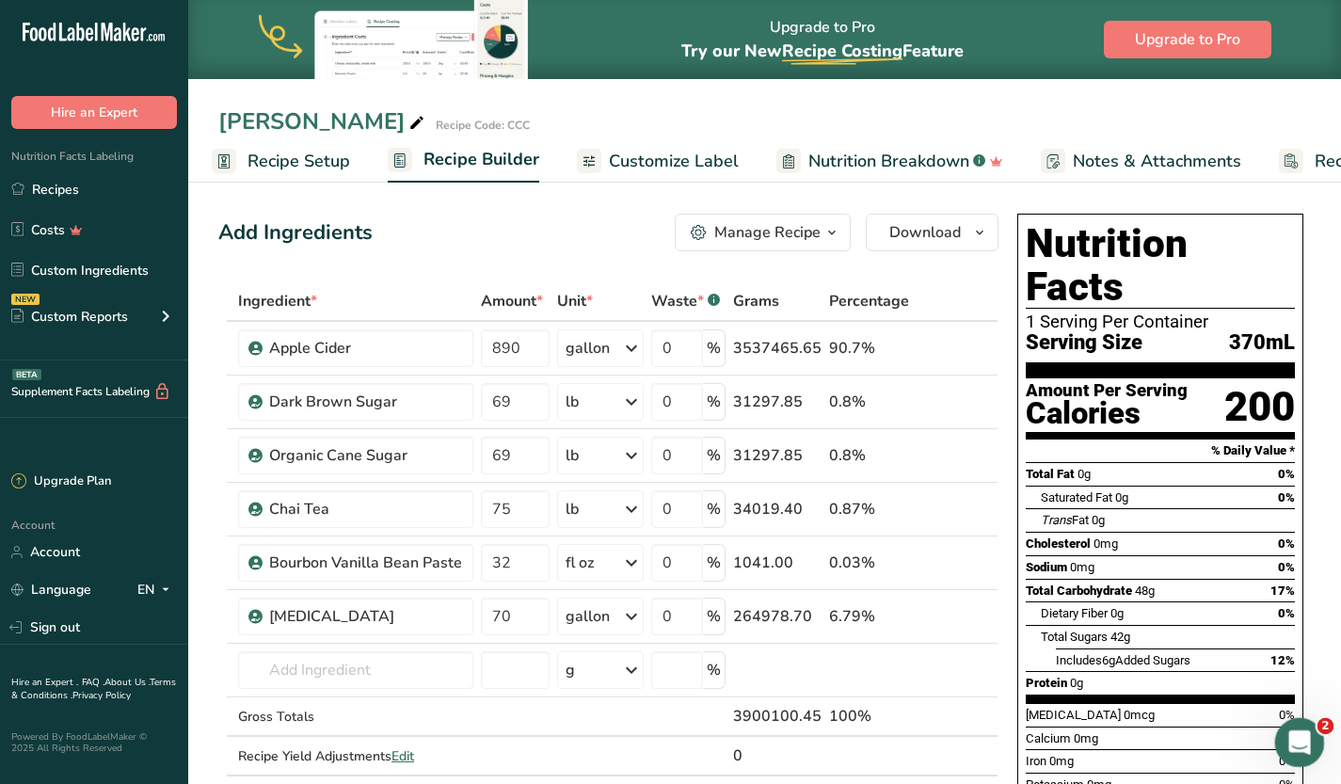
click at [1308, 735] on icon "Open Intercom Messenger" at bounding box center [1297, 740] width 31 height 31
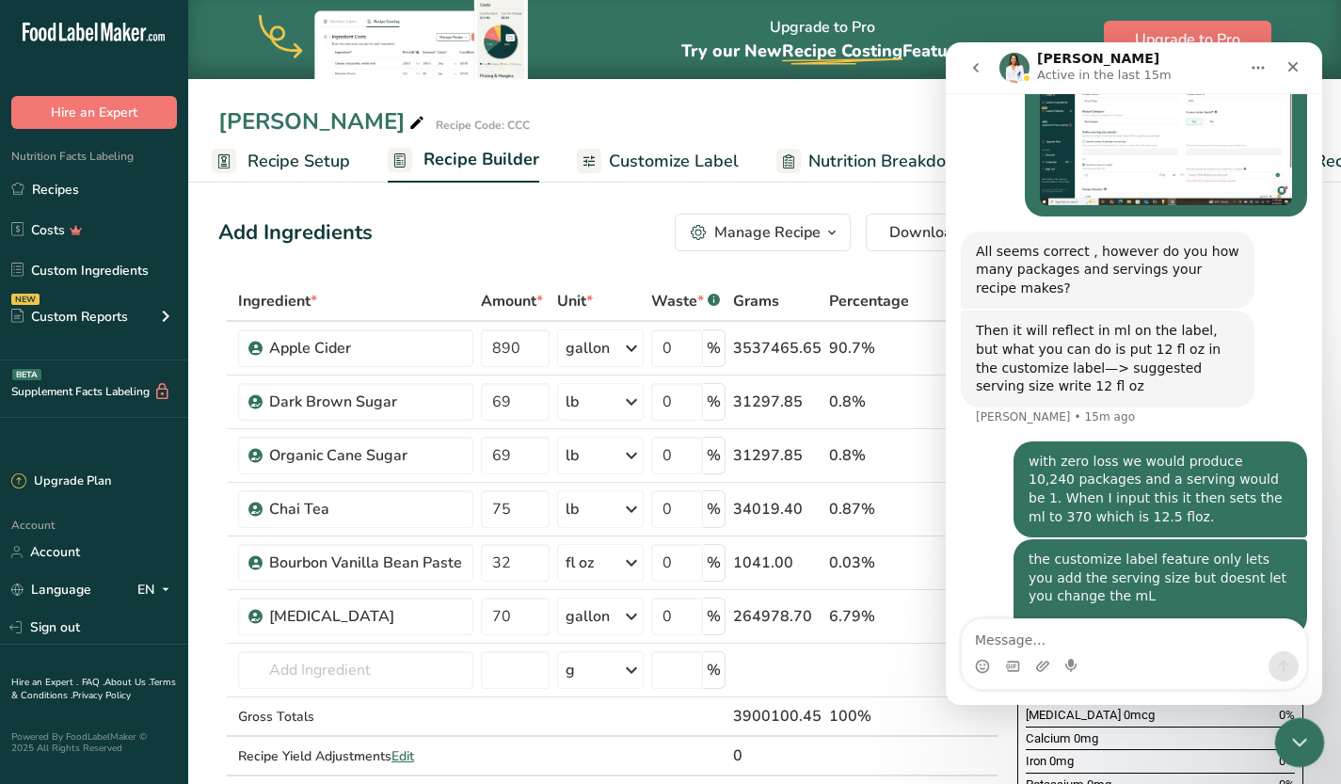
click at [1291, 730] on icon "Close Intercom Messenger" at bounding box center [1296, 739] width 23 height 23
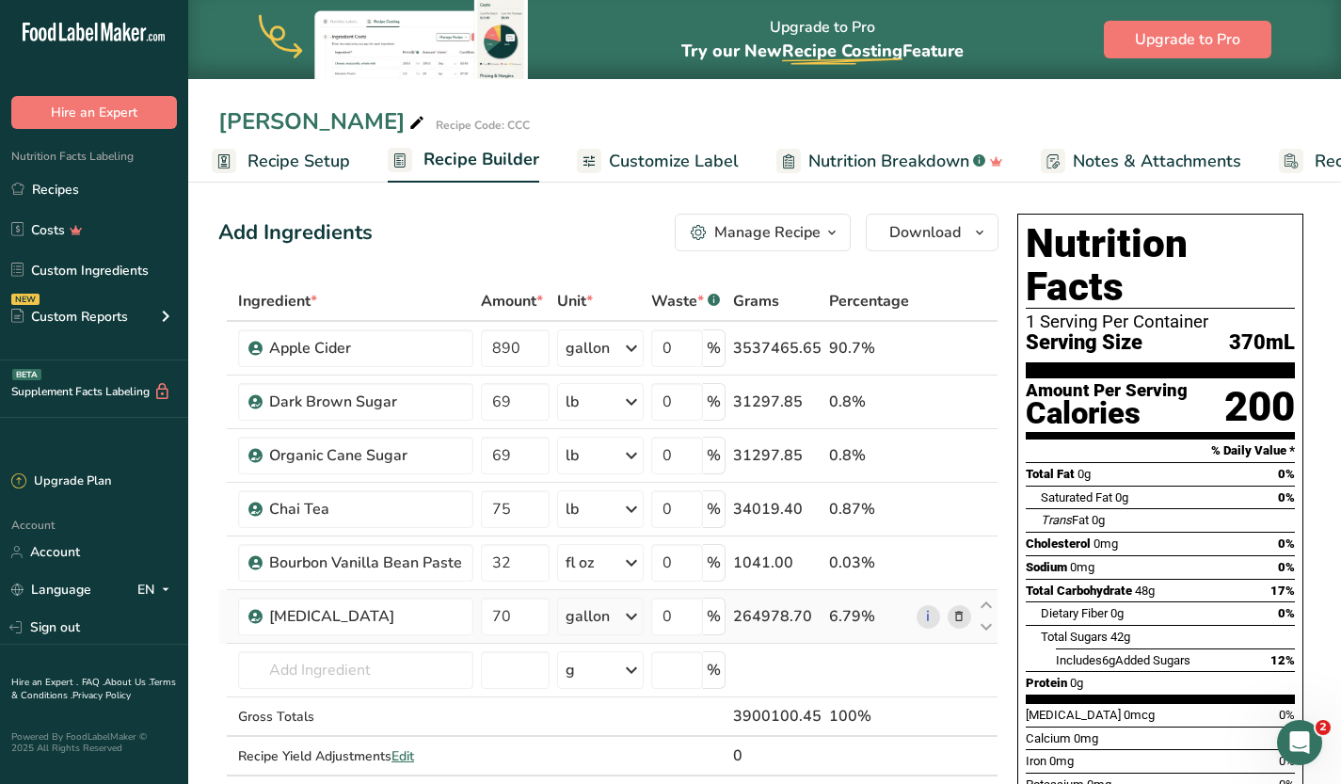
click at [958, 616] on icon at bounding box center [958, 617] width 13 height 20
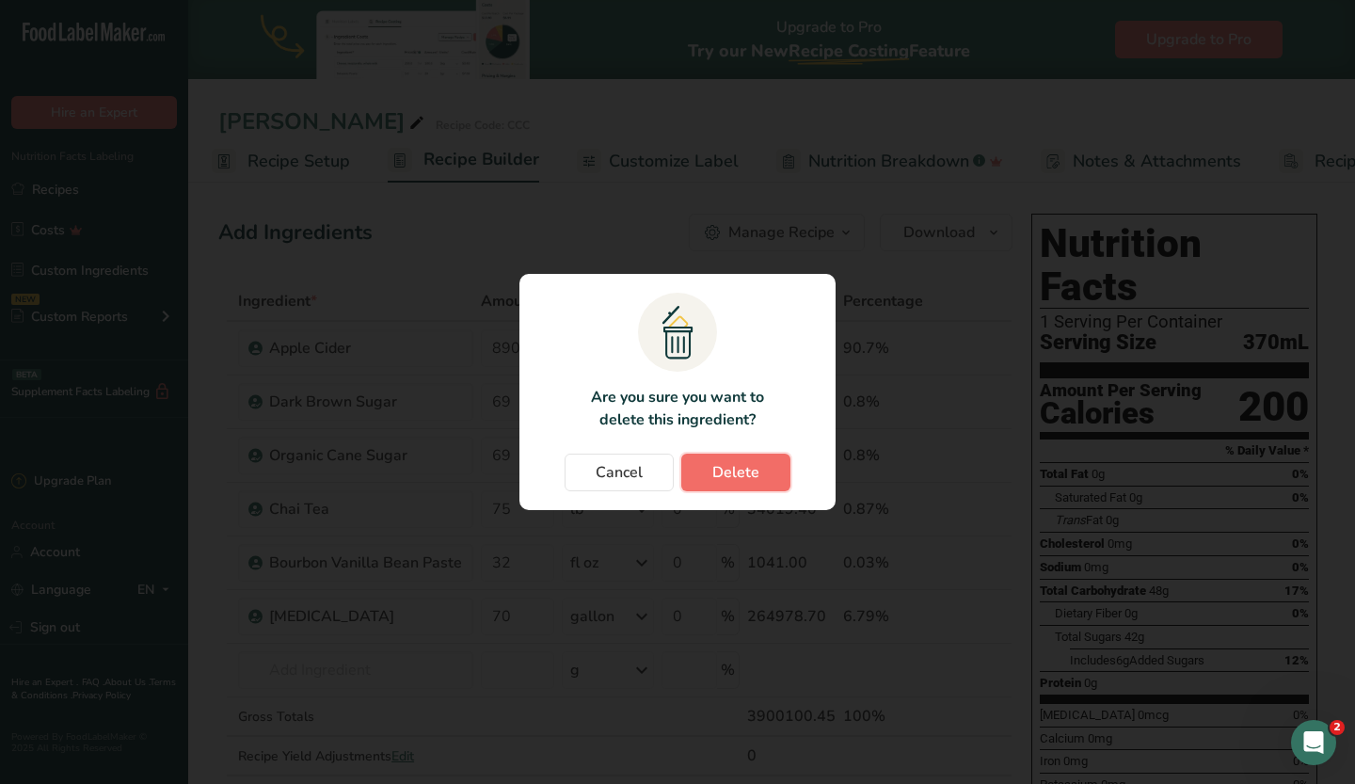
click at [751, 475] on span "Delete" at bounding box center [735, 472] width 47 height 23
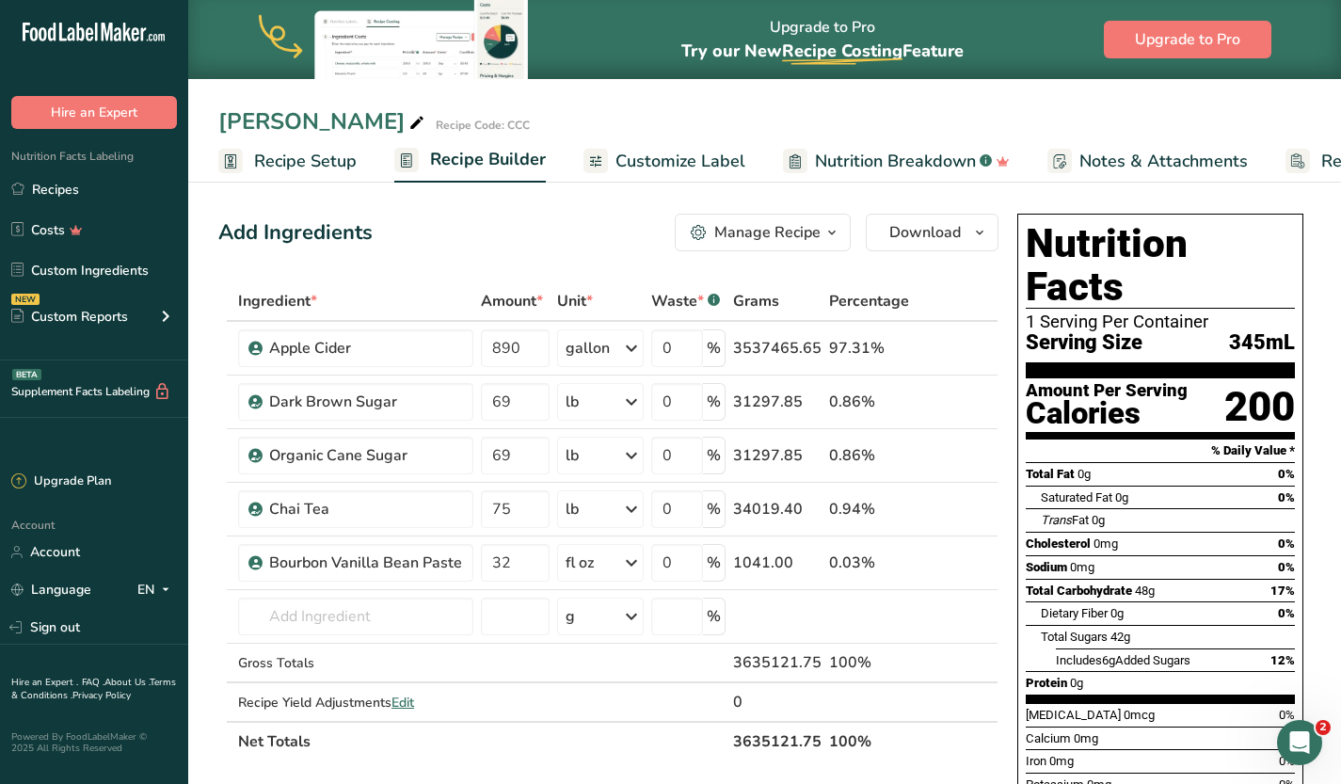
click at [302, 163] on span "Recipe Setup" at bounding box center [305, 161] width 103 height 25
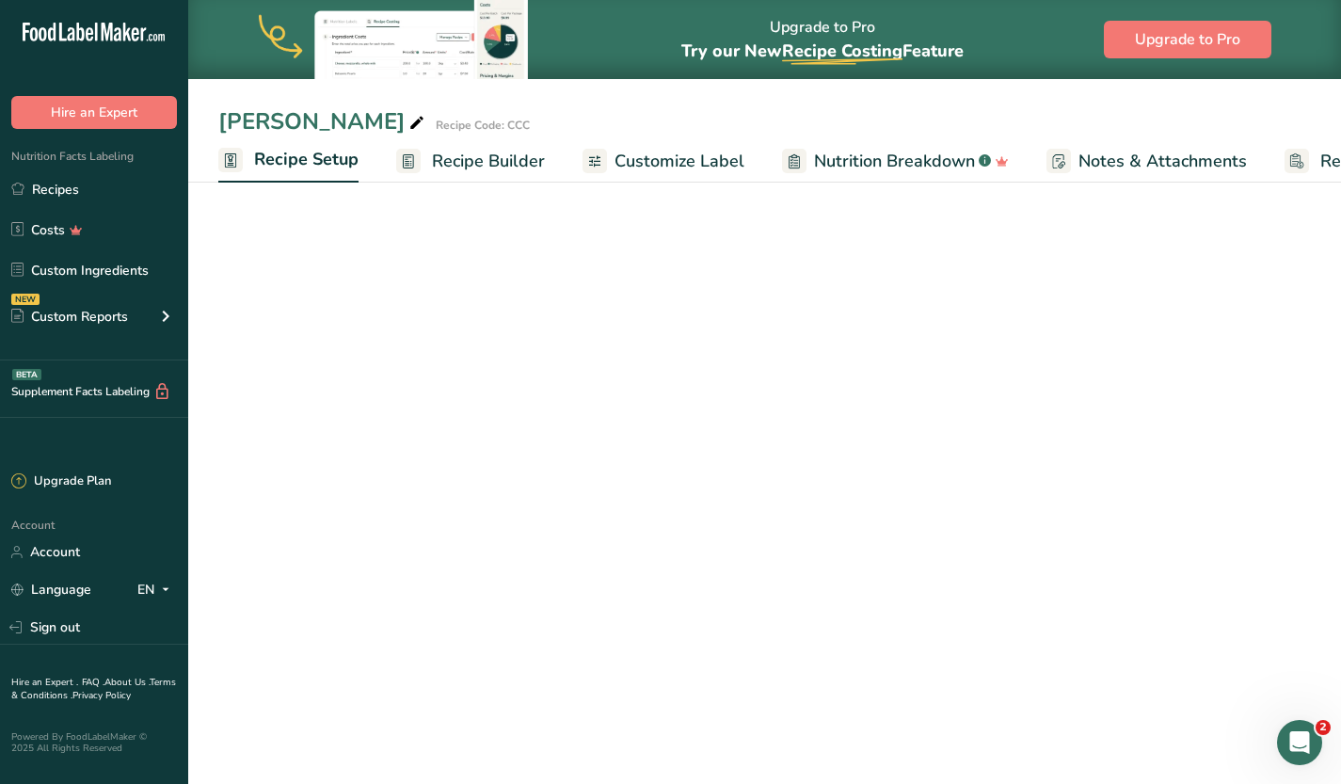
select select "22"
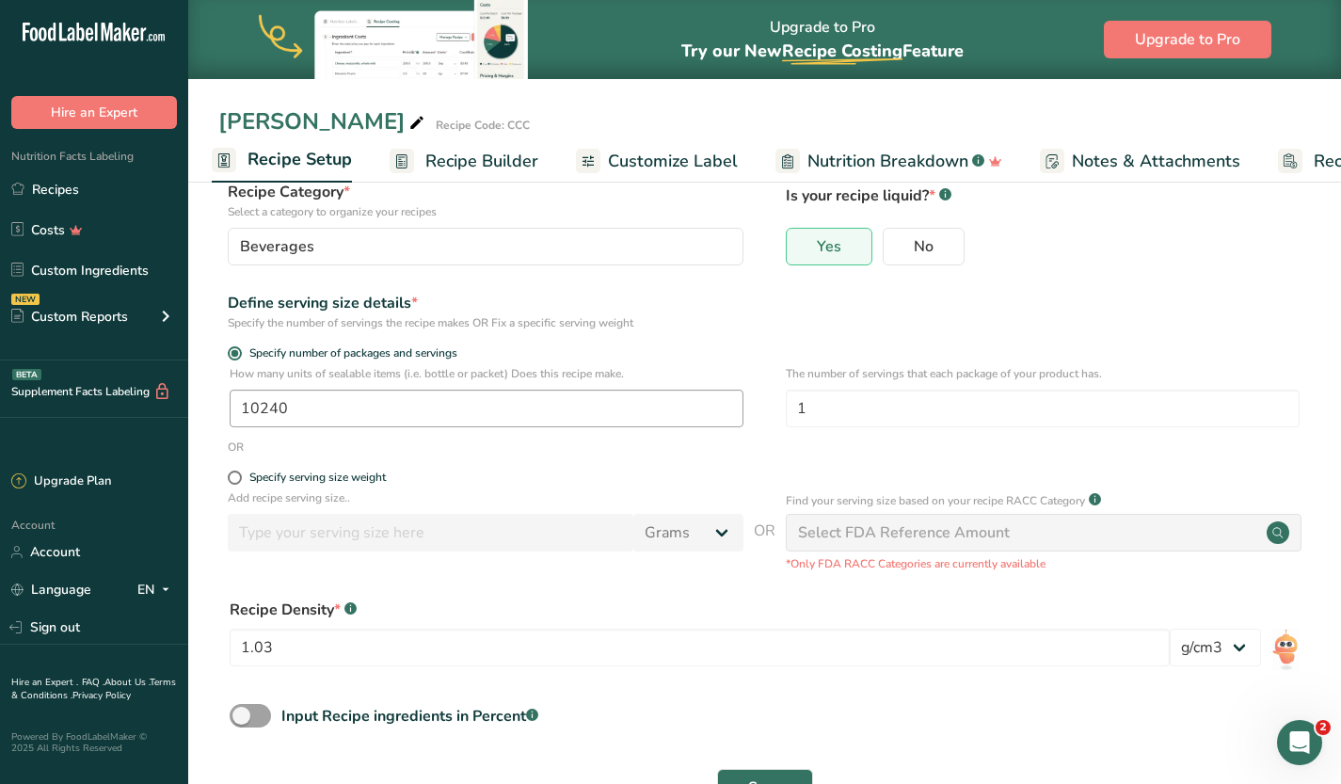
scroll to position [114, 0]
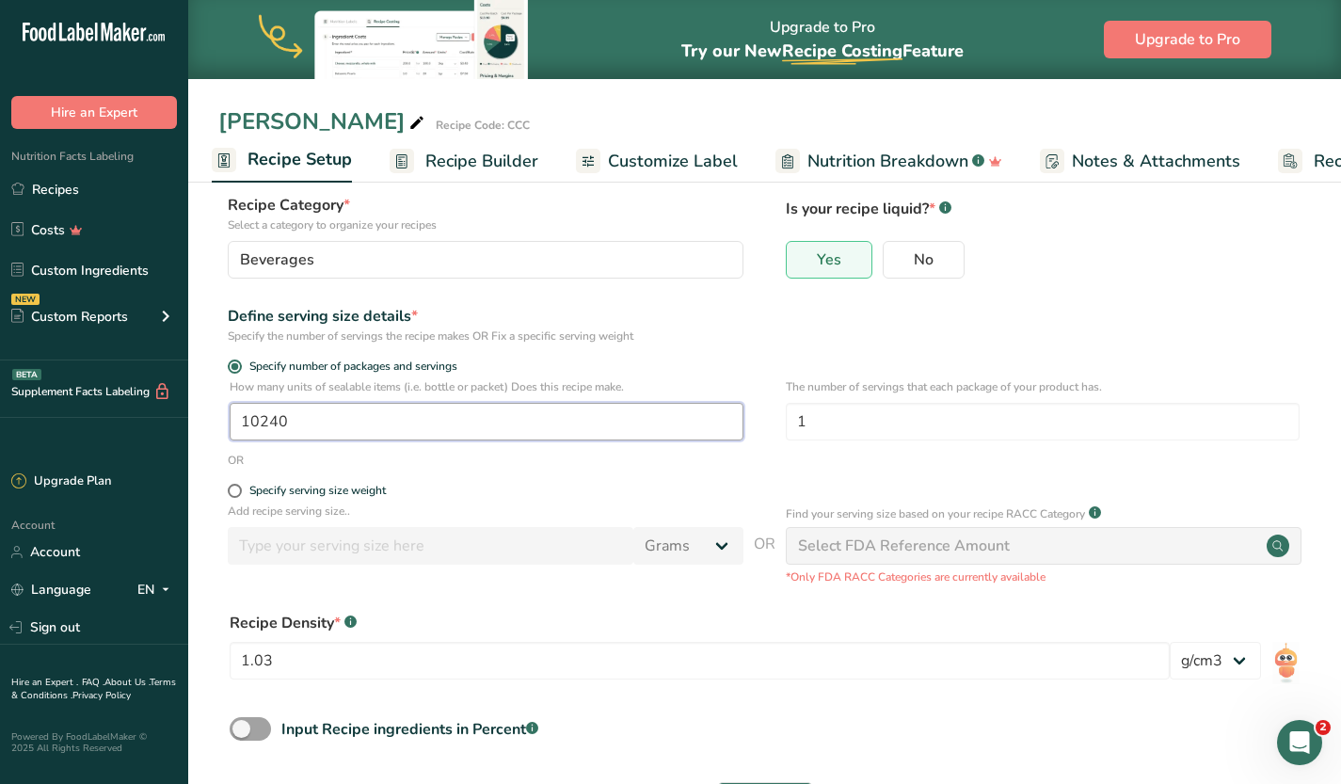
click at [470, 423] on input "10240" at bounding box center [487, 422] width 514 height 38
type input "1"
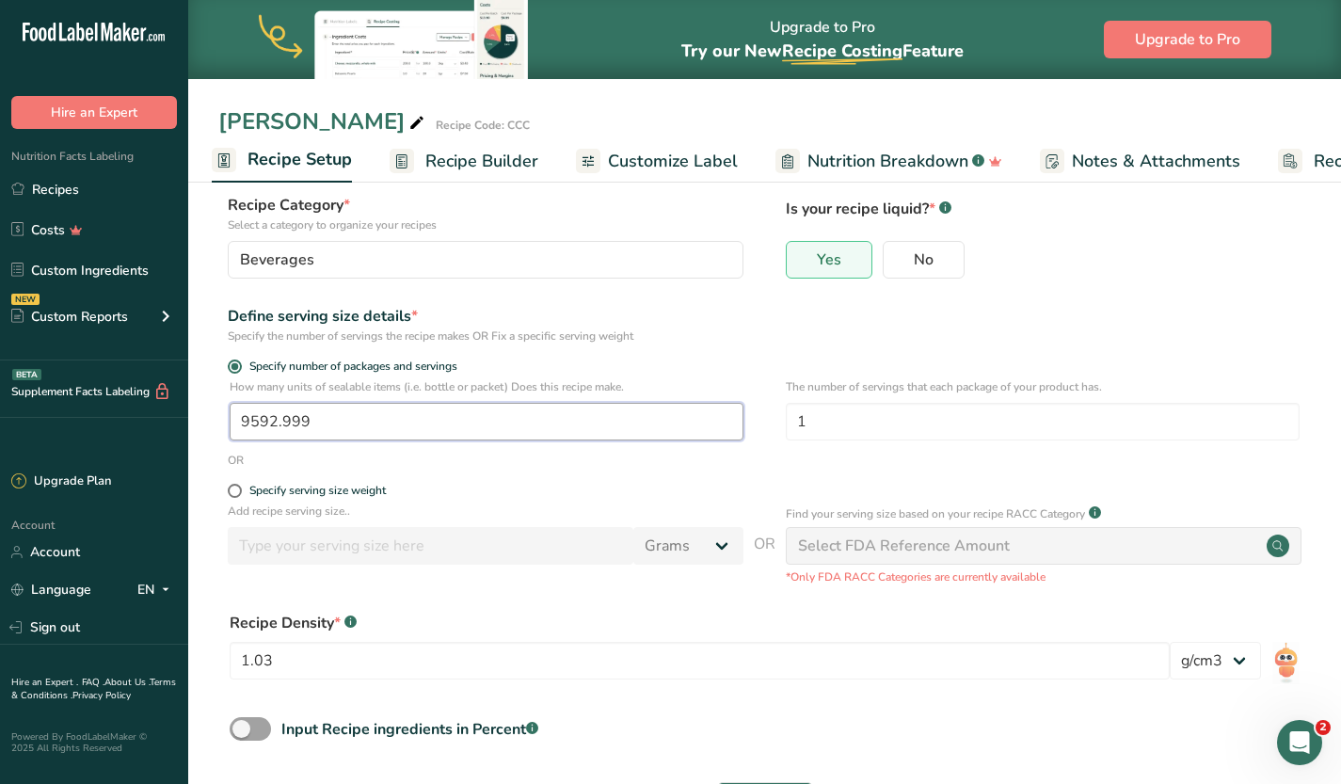
scroll to position [191, 0]
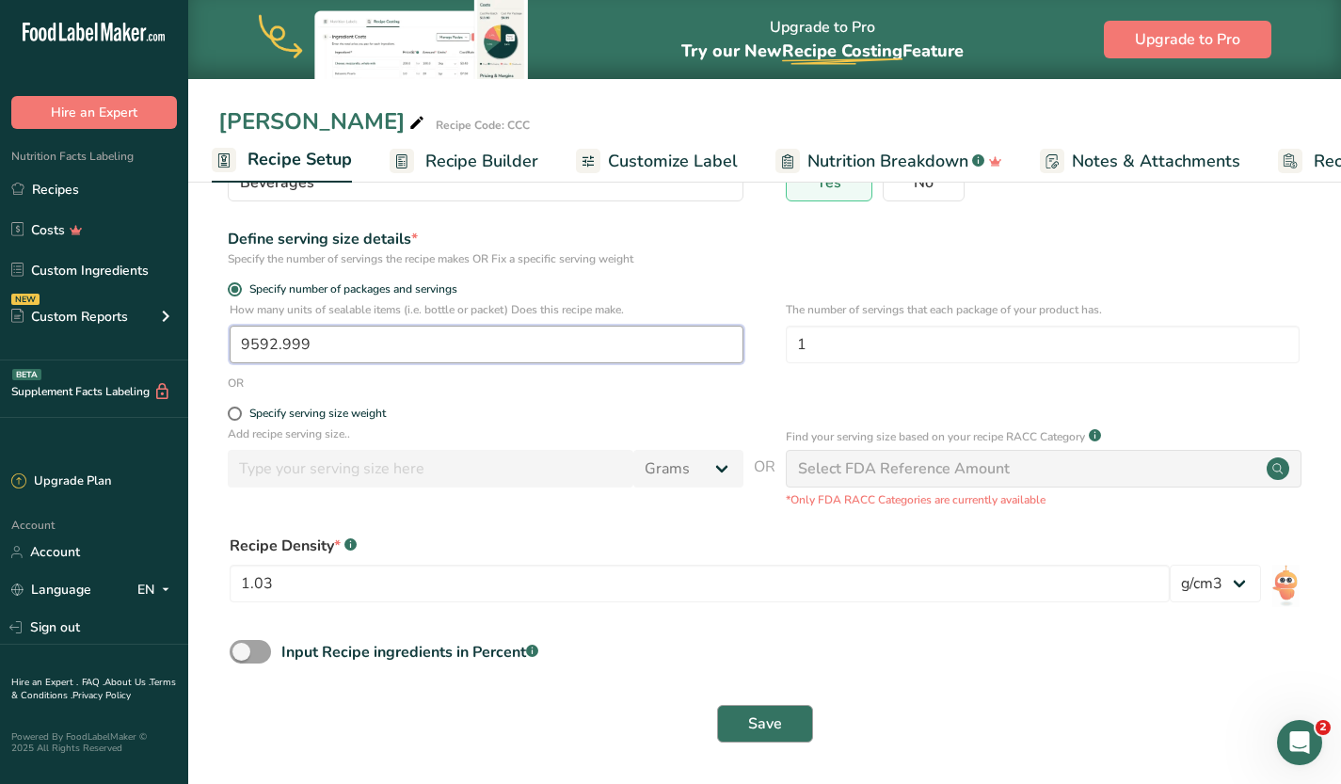
type input "9592.999"
click at [752, 710] on button "Save" at bounding box center [765, 724] width 96 height 38
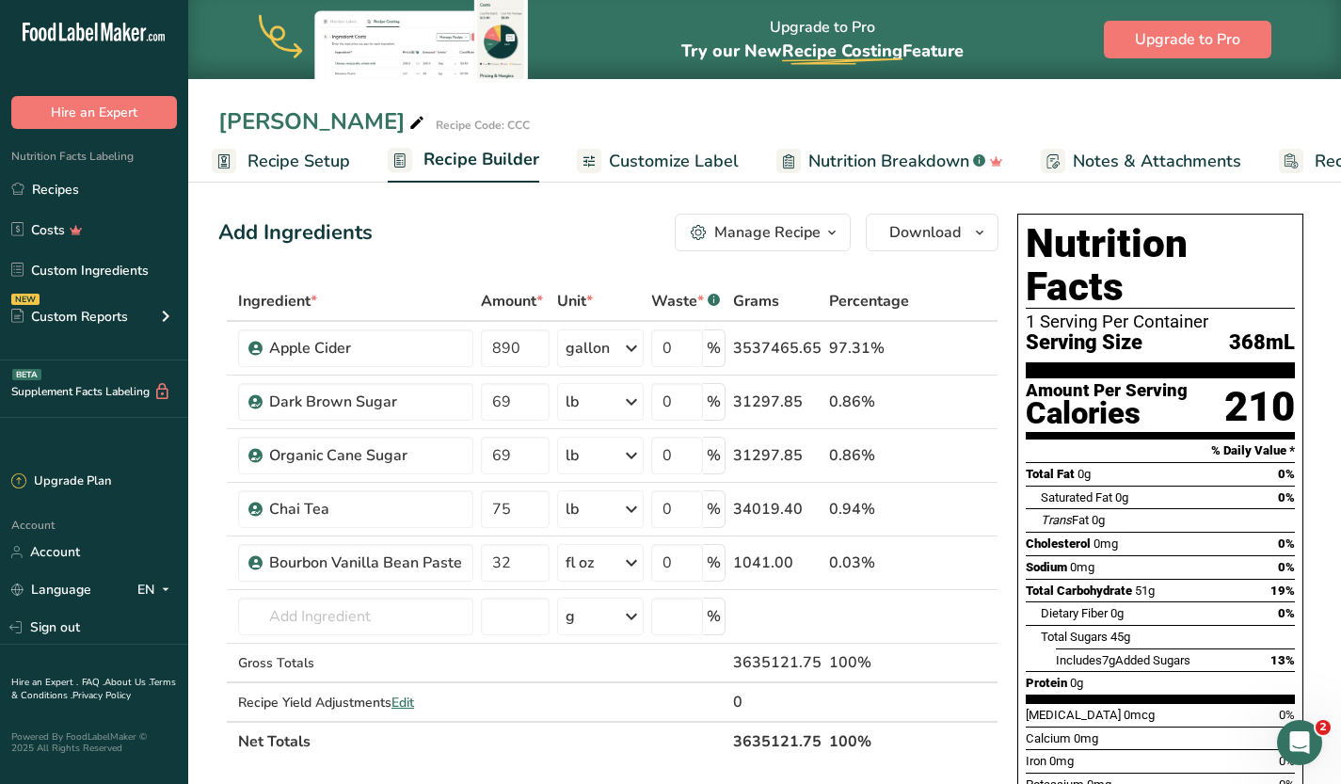
click at [263, 162] on span "Recipe Setup" at bounding box center [298, 161] width 103 height 25
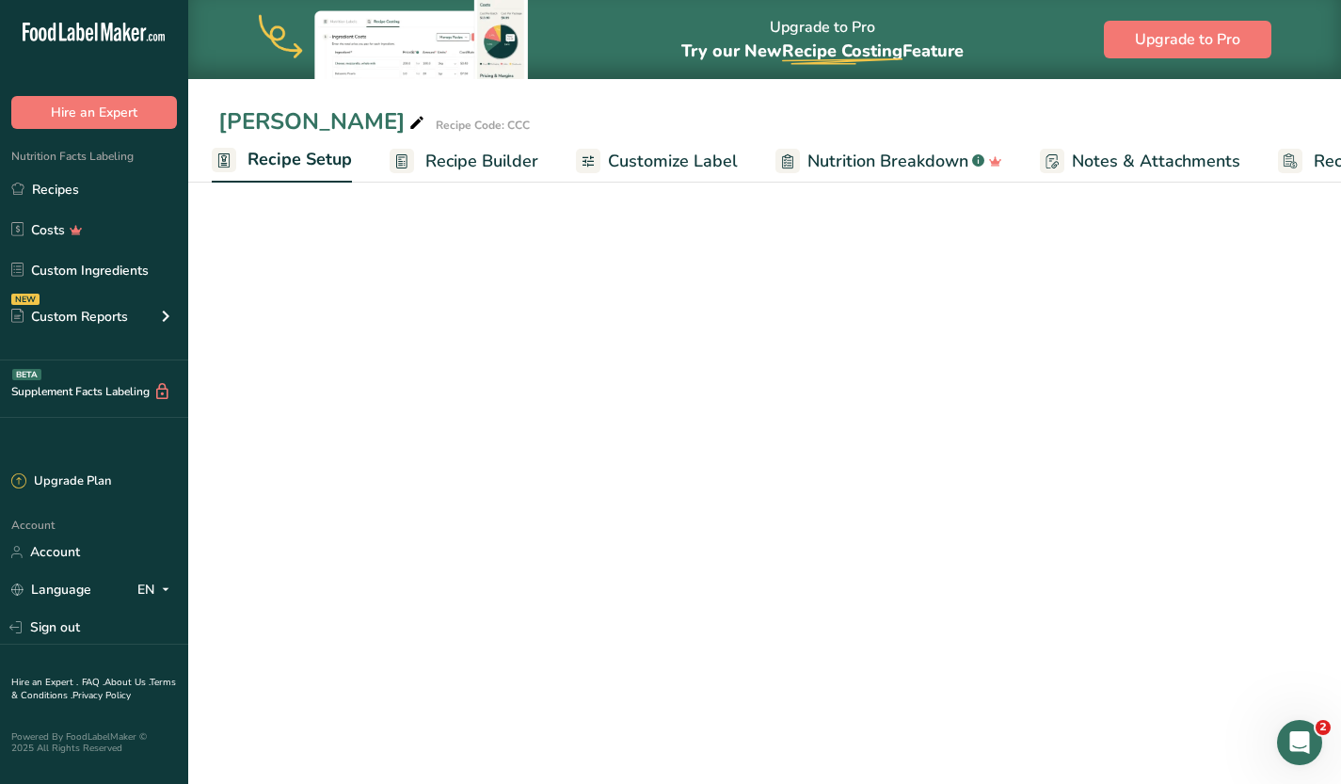
select select "22"
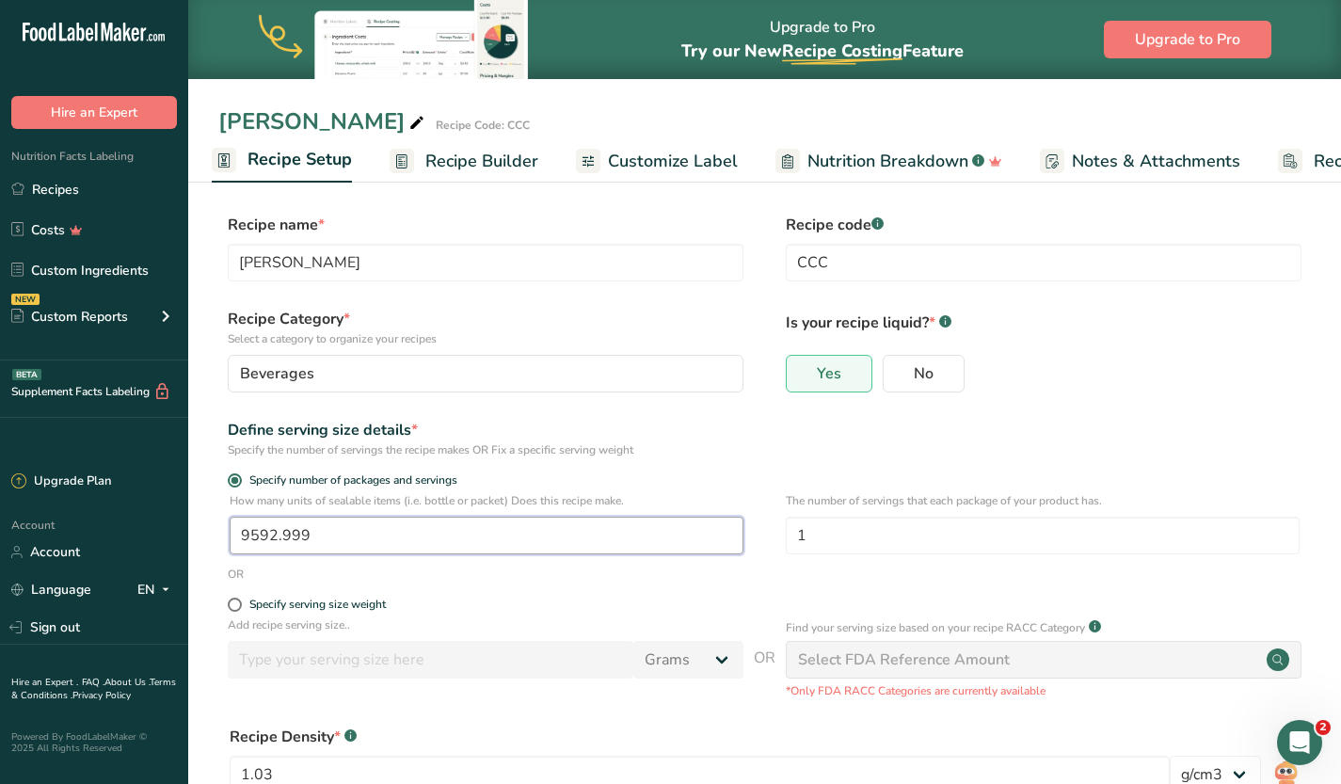
click at [371, 528] on input "9592.999" at bounding box center [487, 536] width 514 height 38
type input "1"
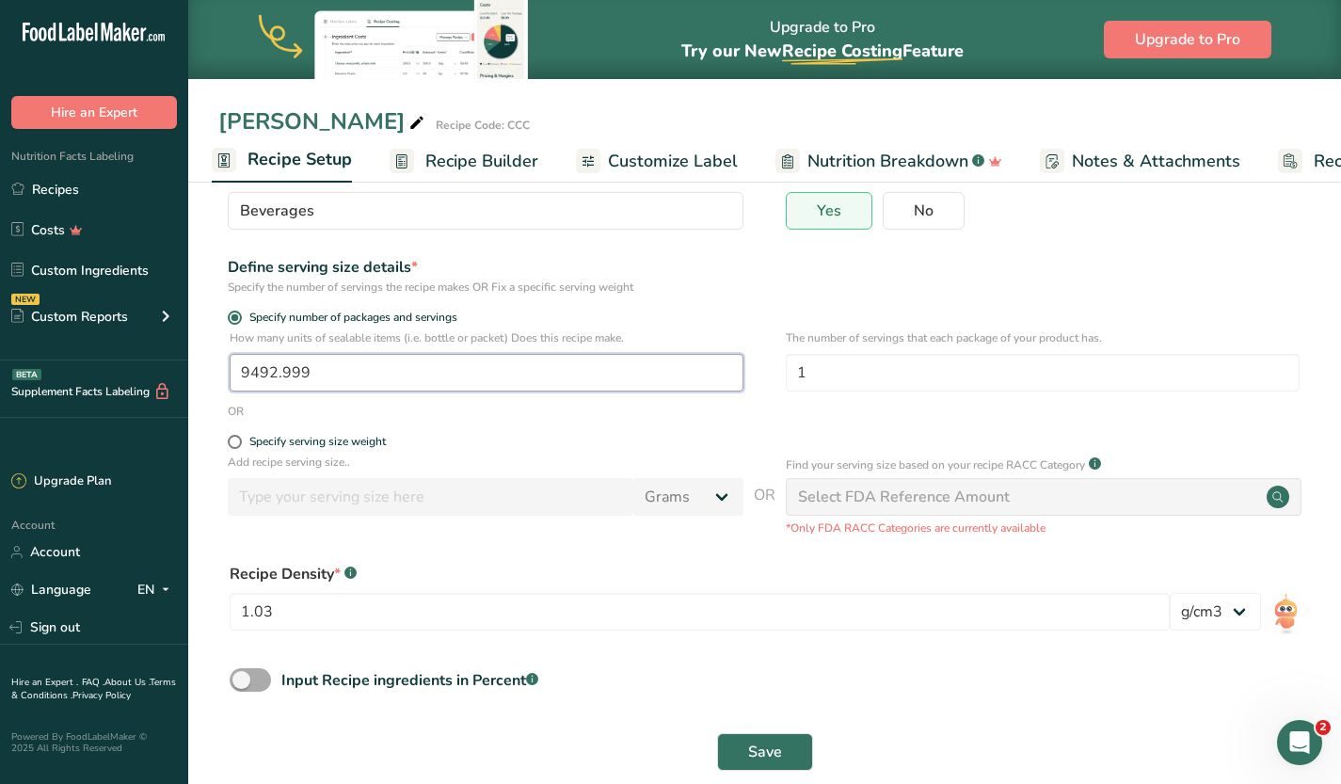
scroll to position [164, 0]
type input "9492.999"
click at [764, 757] on span "Save" at bounding box center [765, 751] width 34 height 23
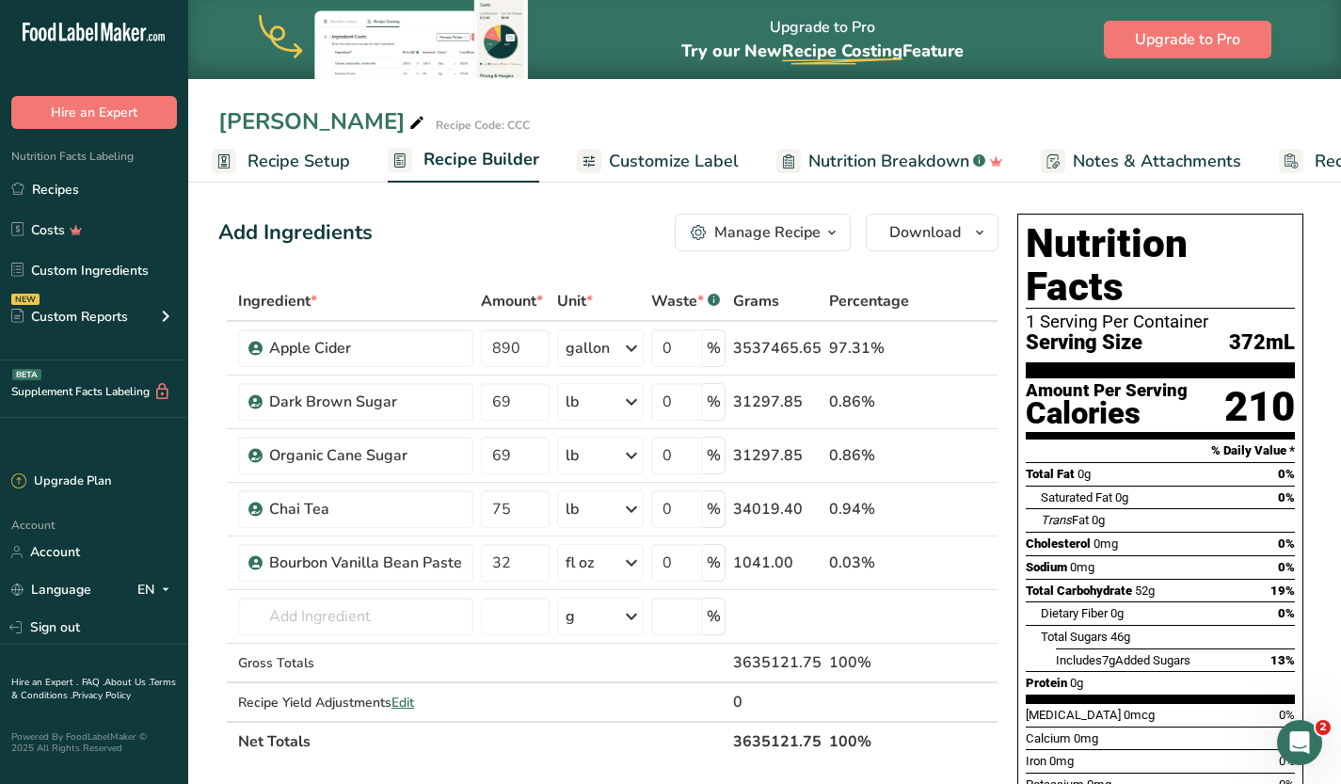
click at [260, 160] on span "Recipe Setup" at bounding box center [298, 161] width 103 height 25
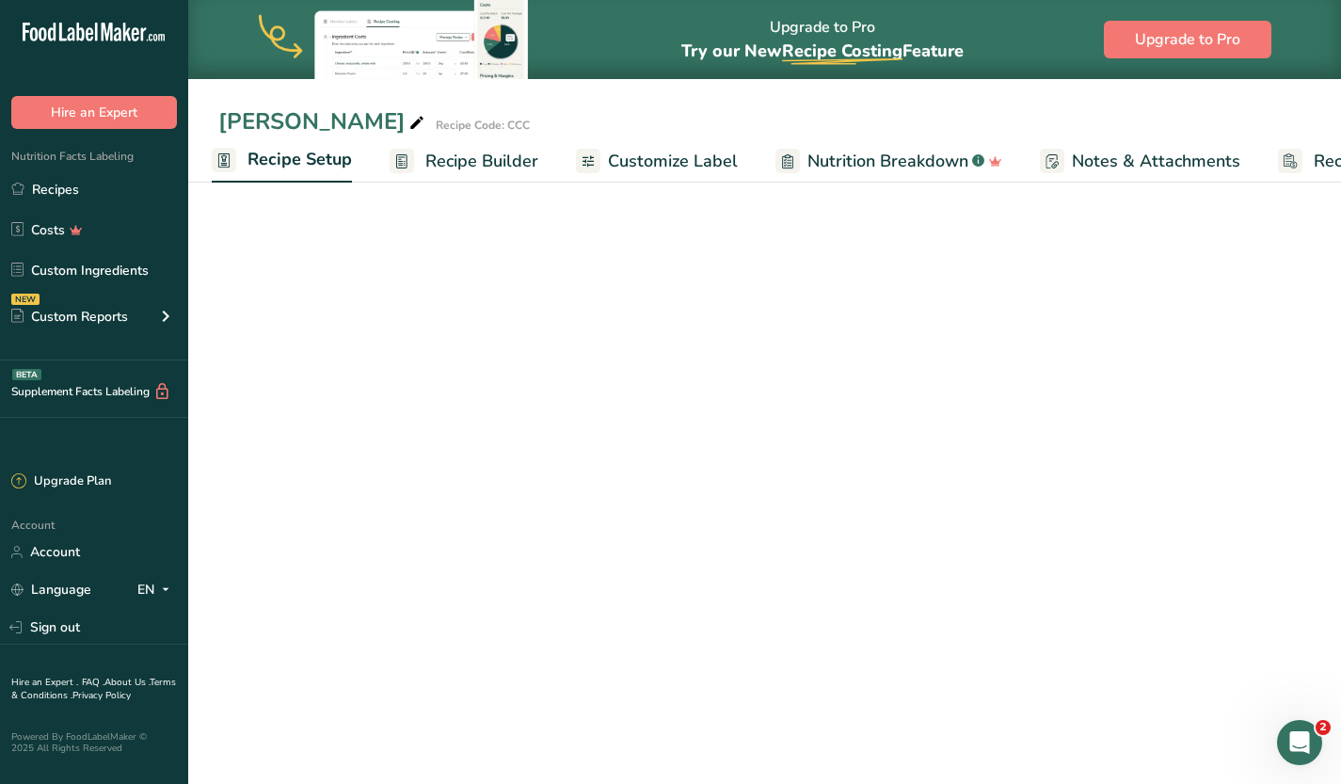
select select "22"
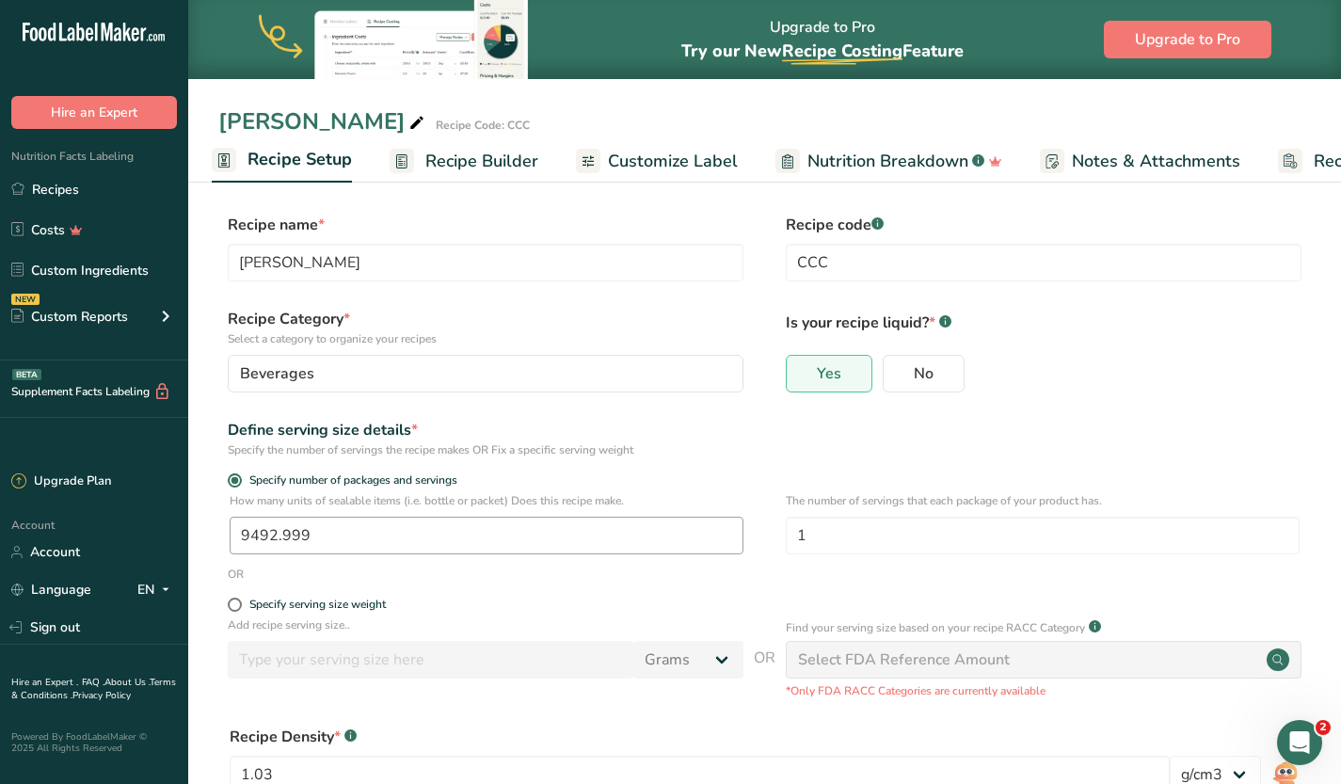
scroll to position [191, 0]
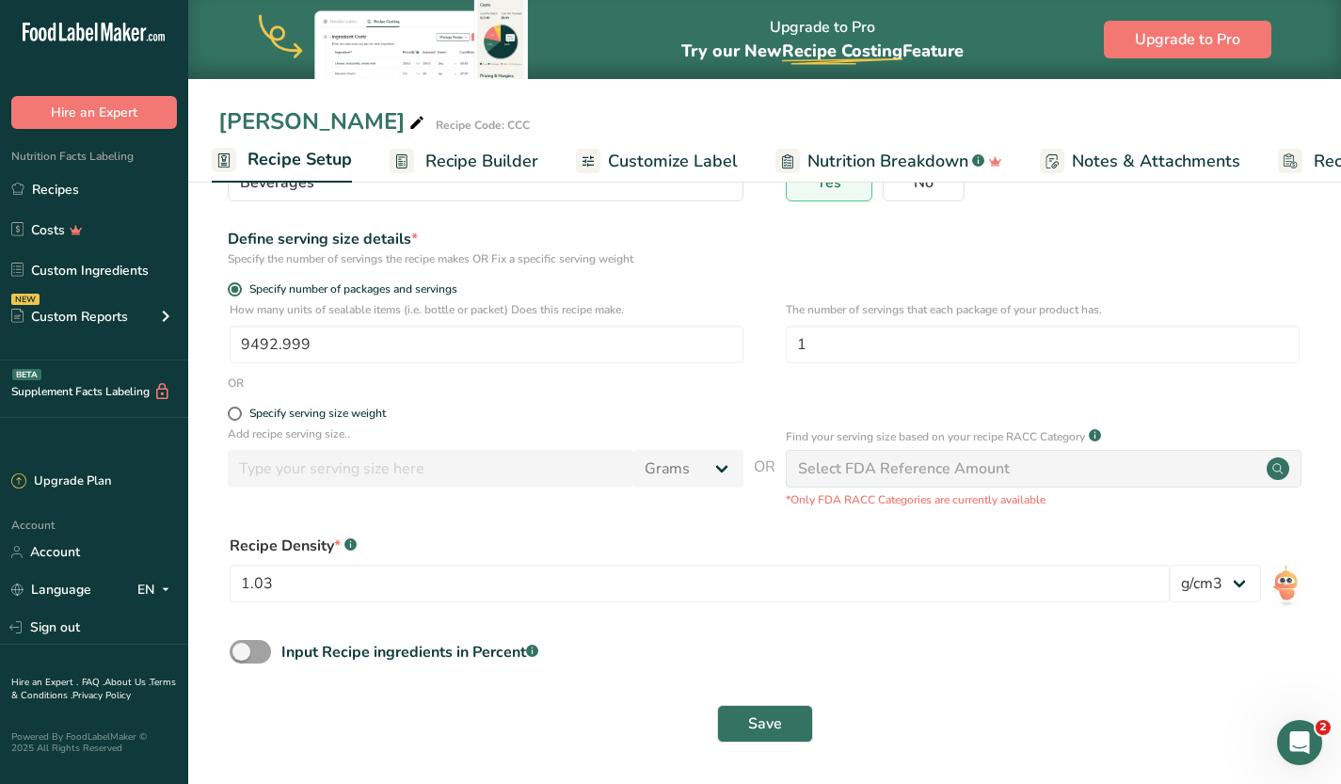
click at [440, 155] on span "Recipe Builder" at bounding box center [481, 161] width 113 height 25
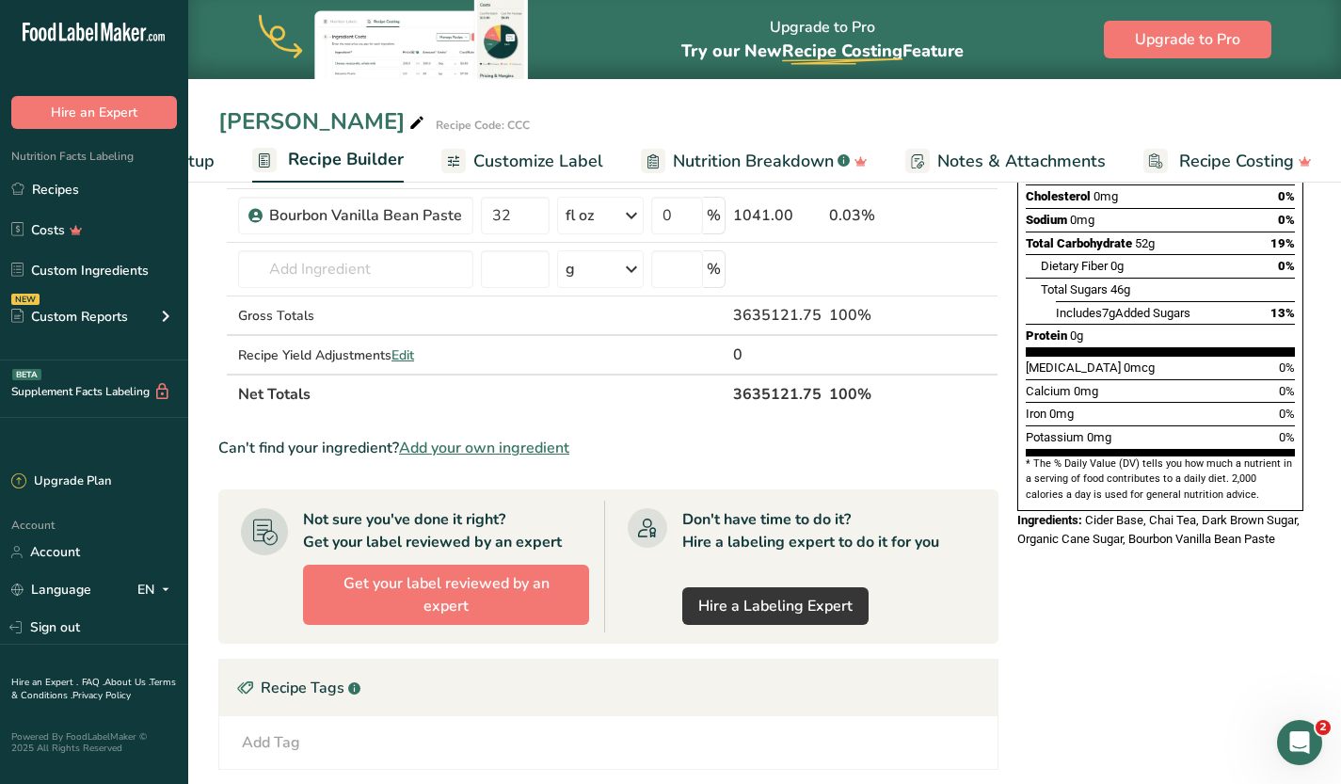
scroll to position [329, 0]
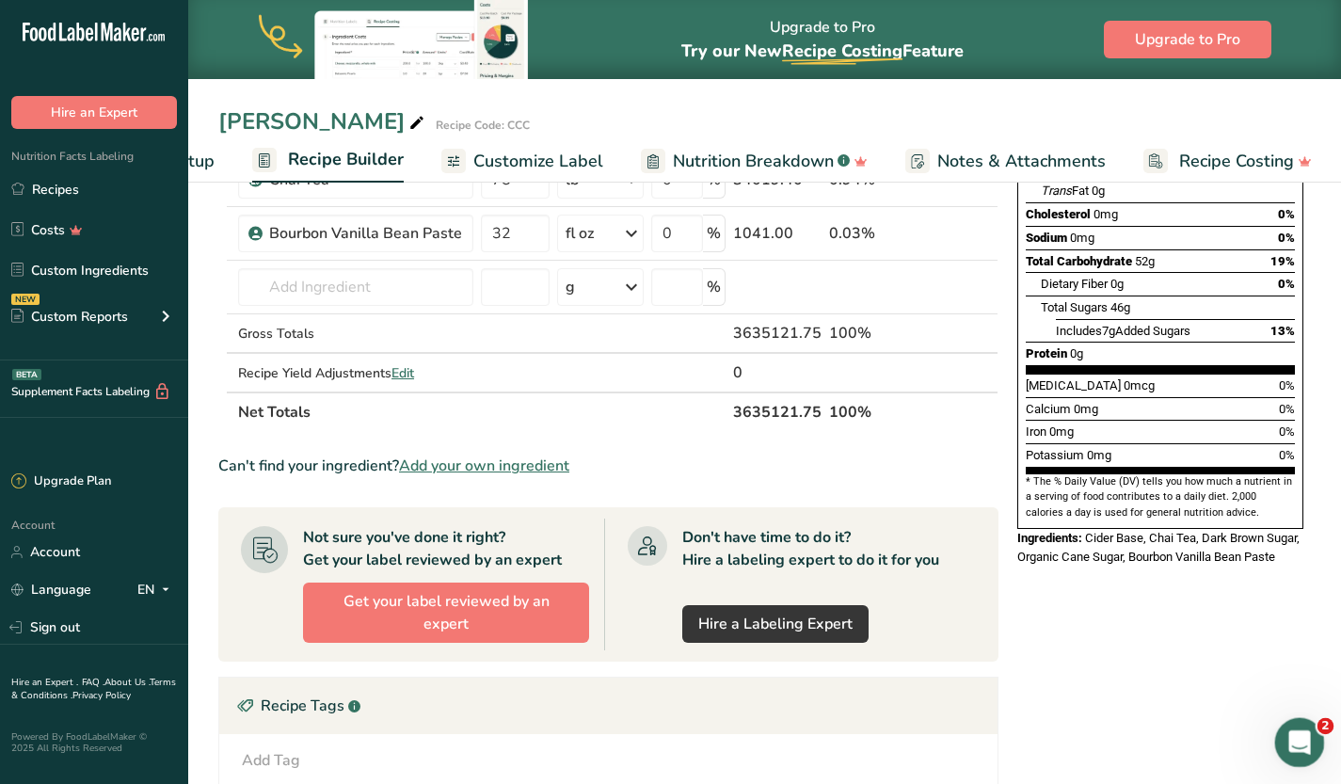
click at [1305, 737] on icon "Open Intercom Messenger" at bounding box center [1297, 740] width 31 height 31
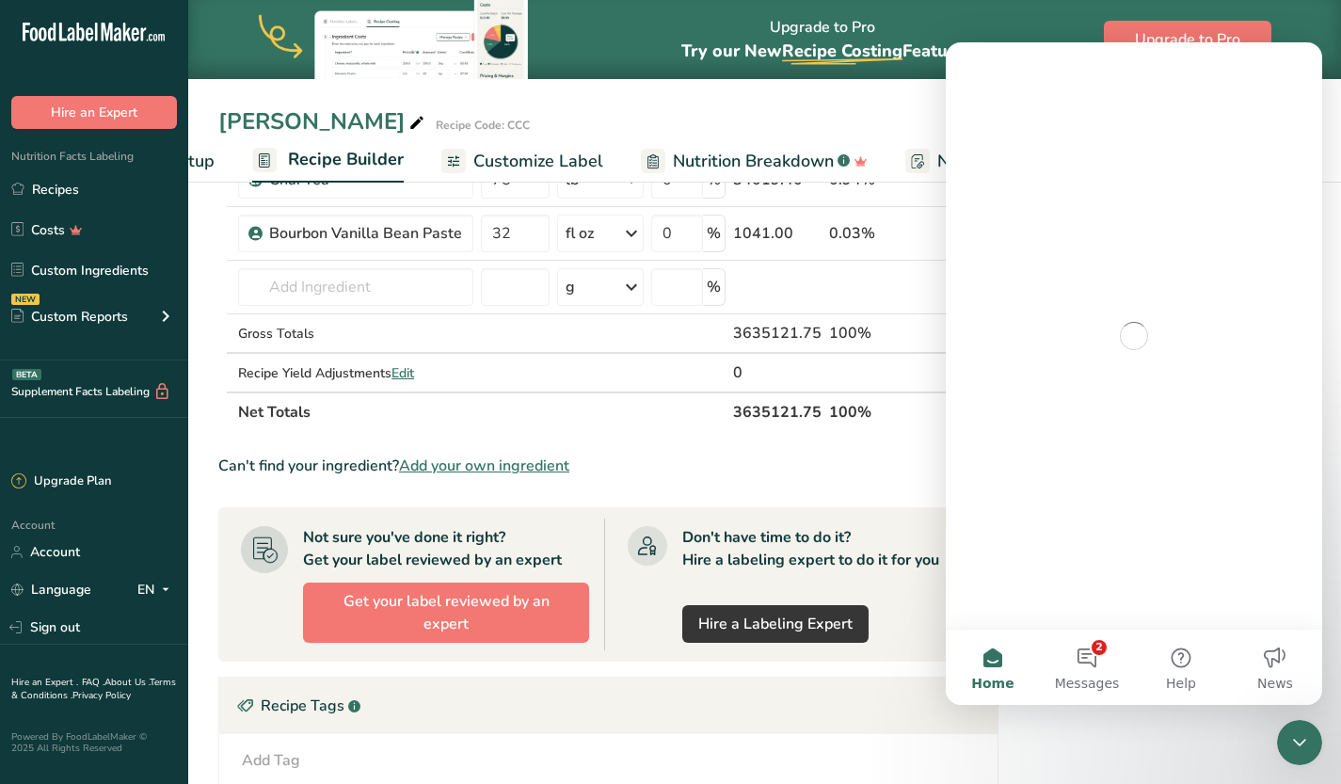
scroll to position [643, 0]
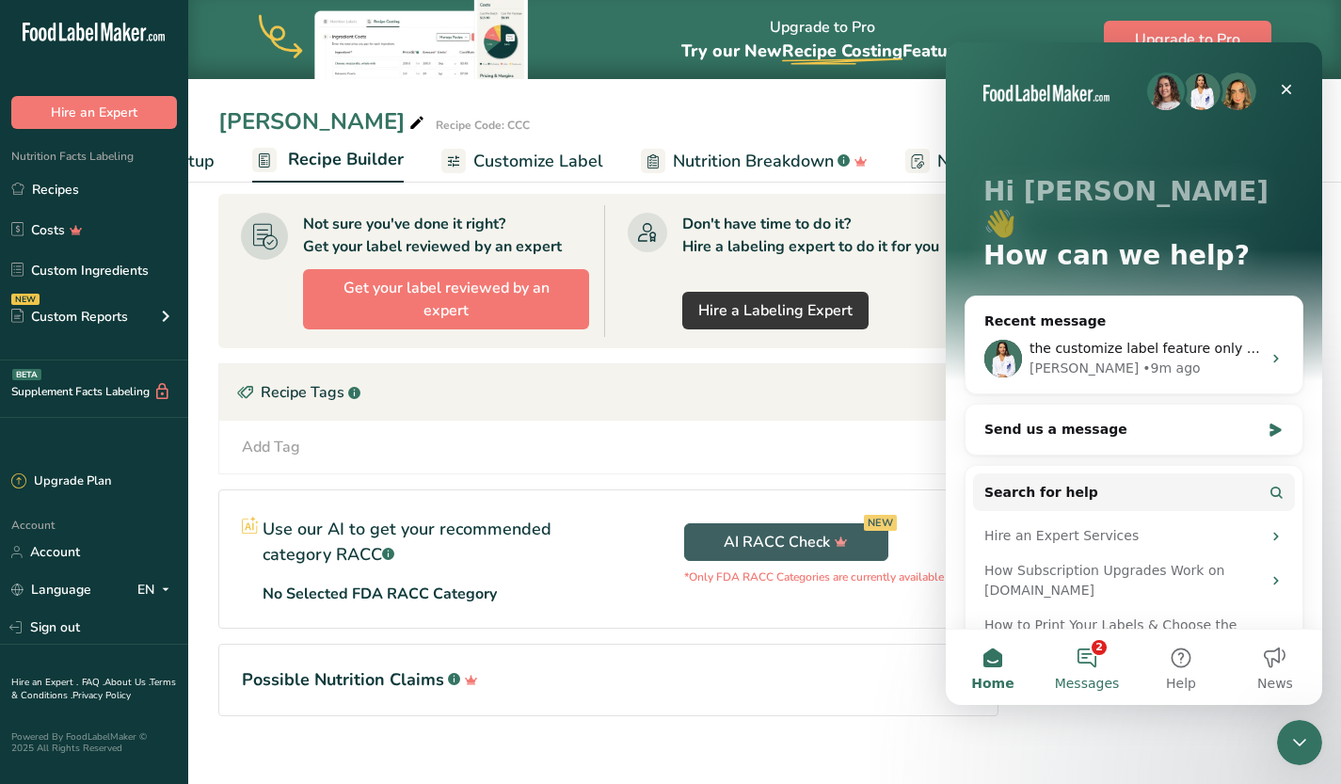
click at [1090, 677] on span "Messages" at bounding box center [1087, 683] width 65 height 13
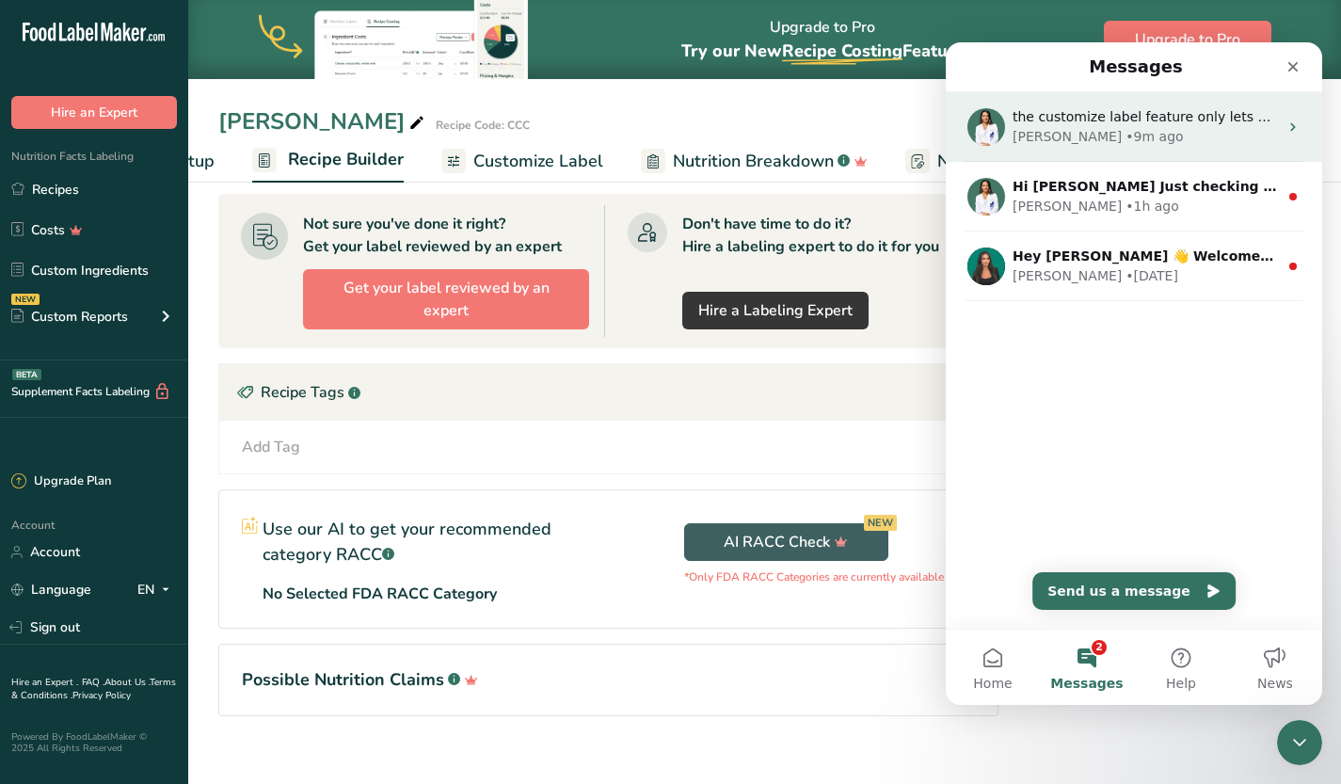
click at [1179, 150] on div "the customize label feature only lets you add the serving size but doesnt let y…" at bounding box center [1134, 127] width 376 height 70
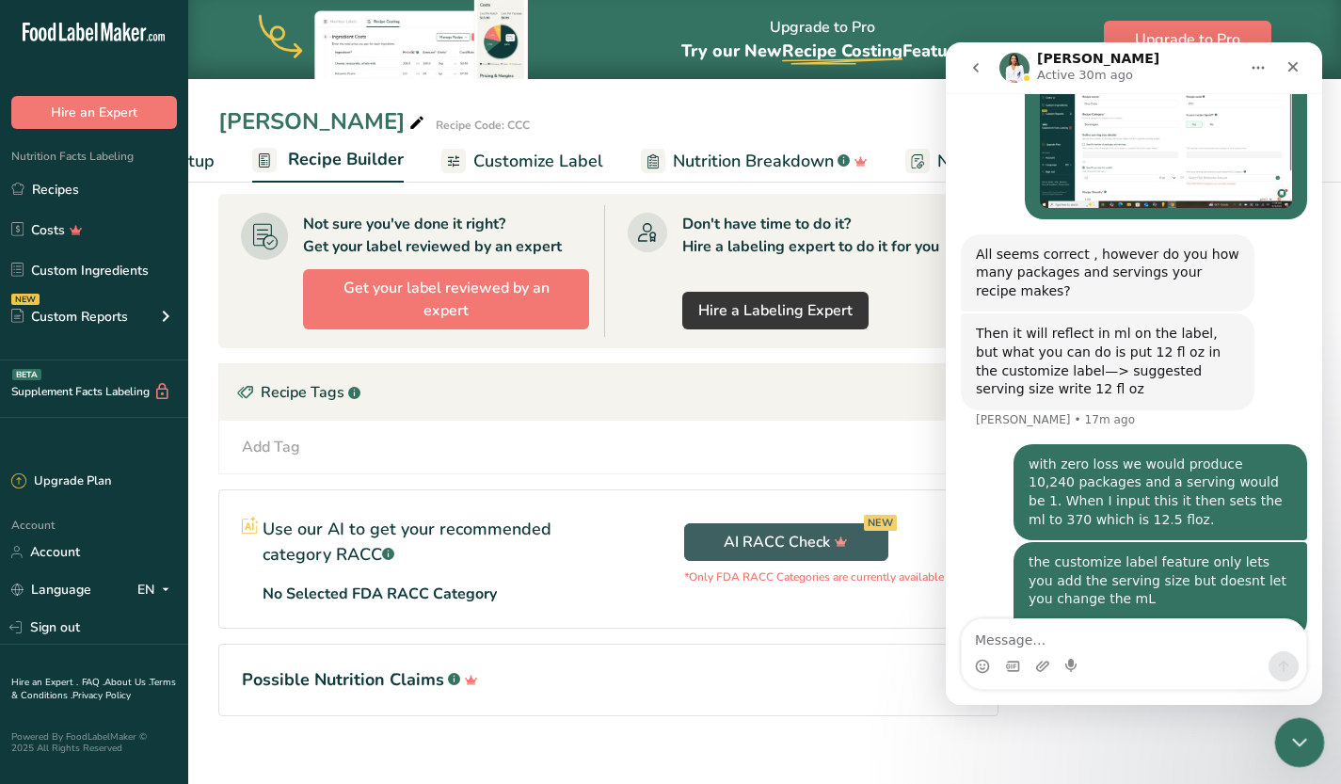
scroll to position [1261, 0]
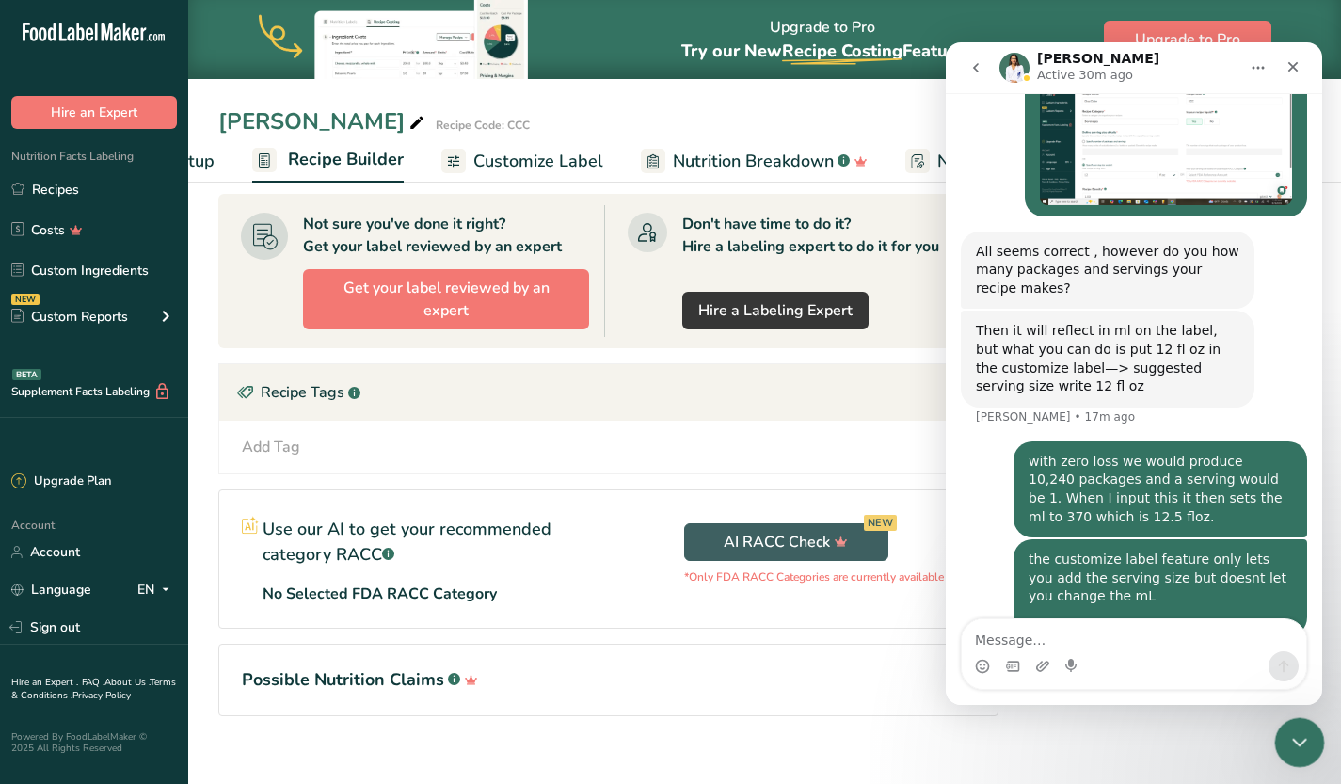
click at [1309, 725] on div "Close Intercom Messenger" at bounding box center [1296, 739] width 45 height 45
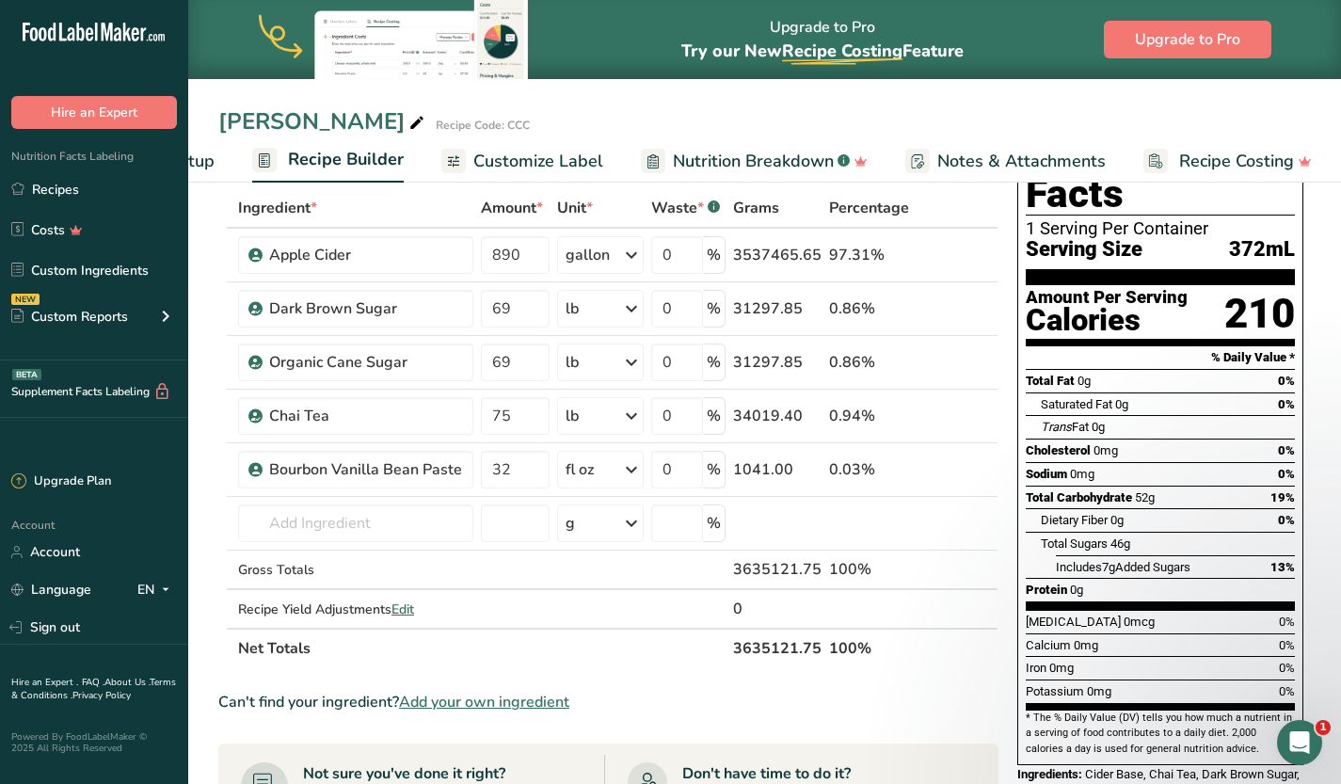
scroll to position [66, 0]
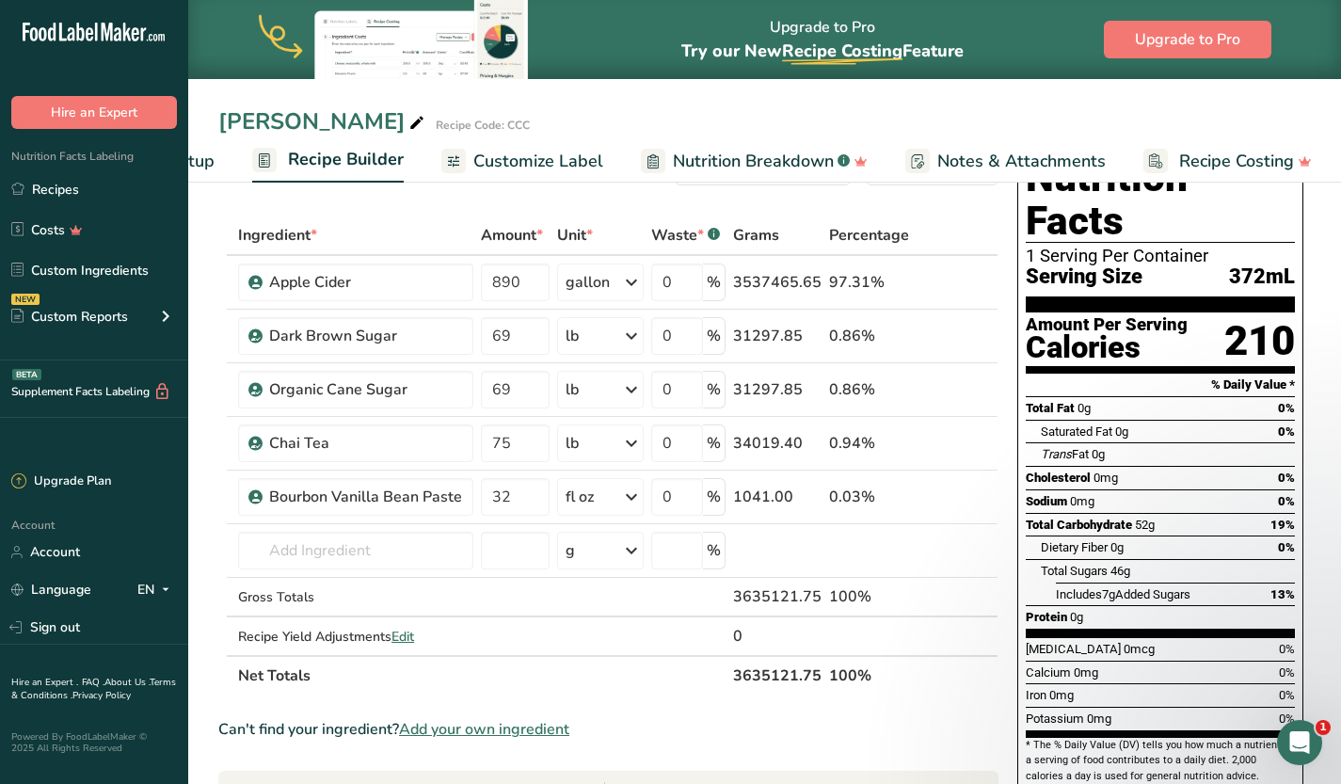
click at [210, 158] on span "Recipe Setup" at bounding box center [163, 161] width 103 height 25
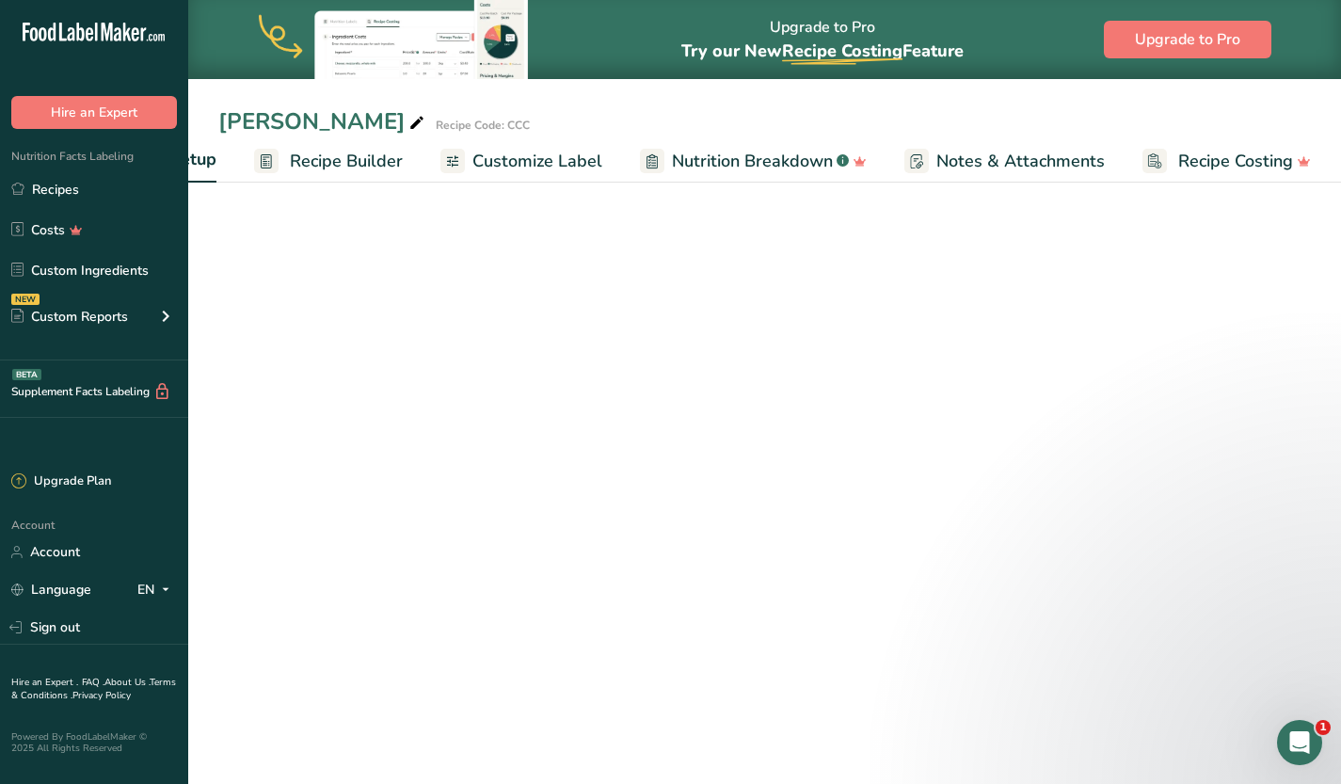
select select "22"
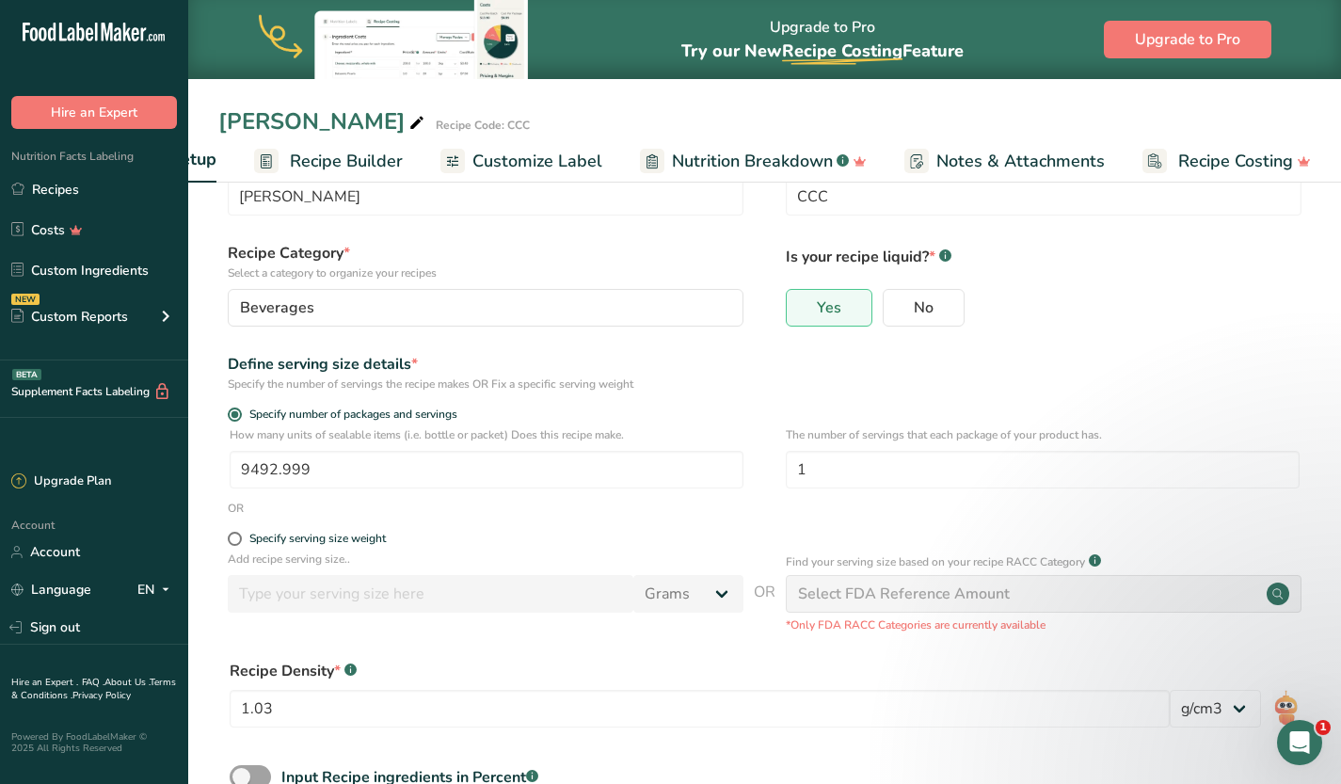
scroll to position [0, 7]
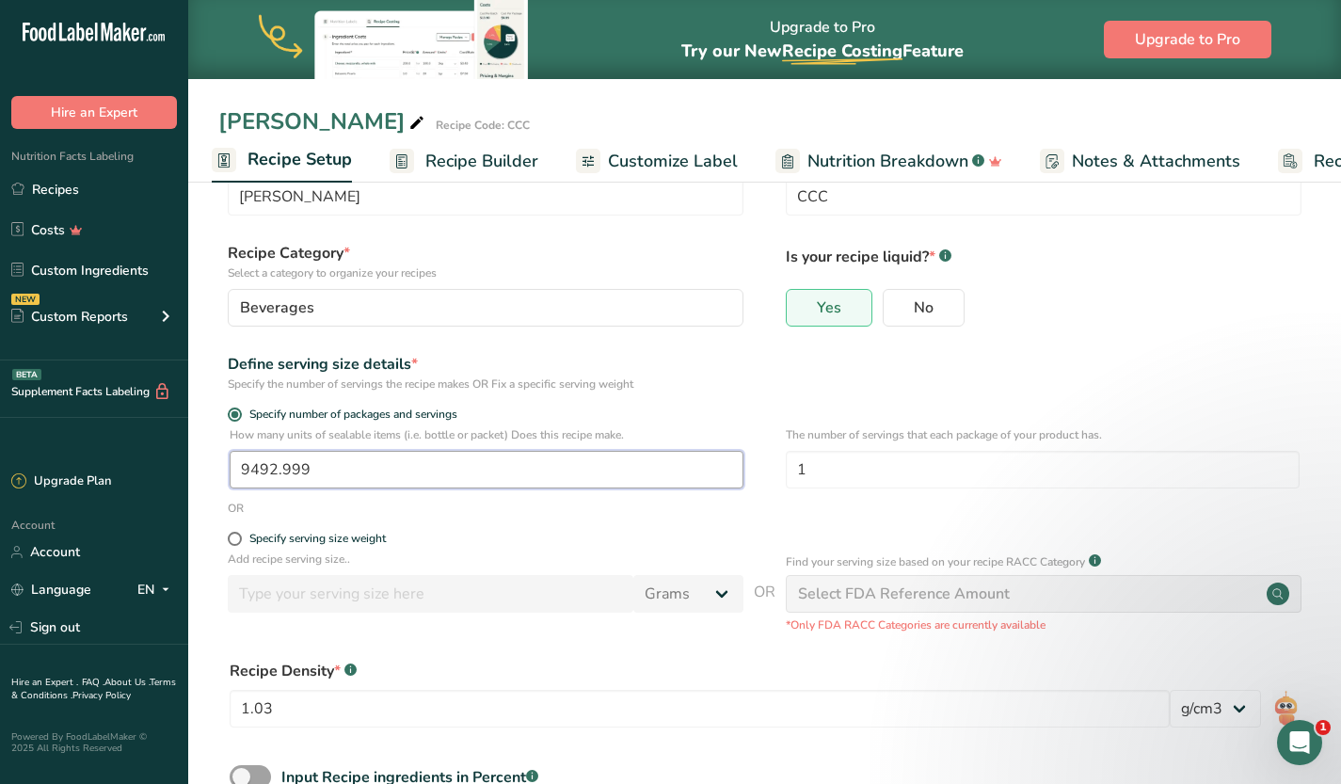
click at [358, 470] on input "9492.999" at bounding box center [487, 470] width 514 height 38
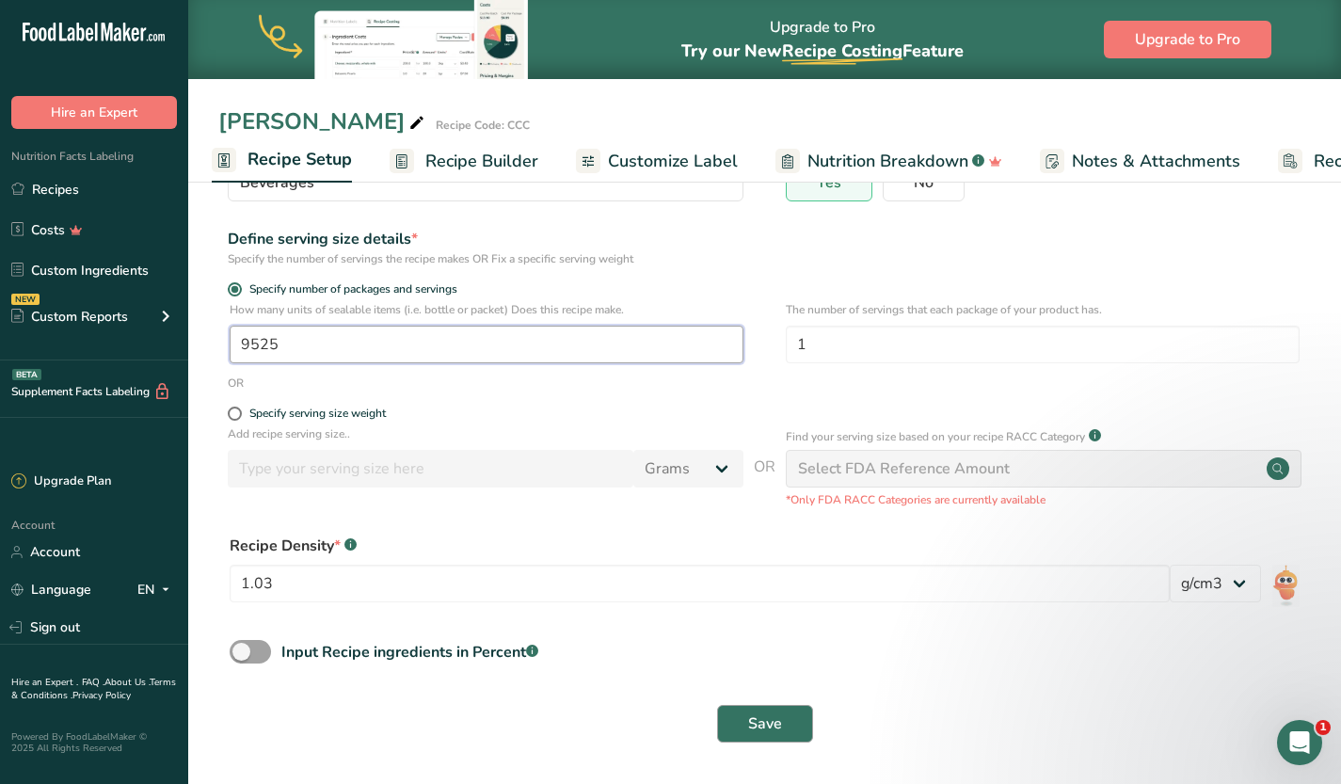
type input "9525"
click at [766, 719] on span "Save" at bounding box center [765, 723] width 34 height 23
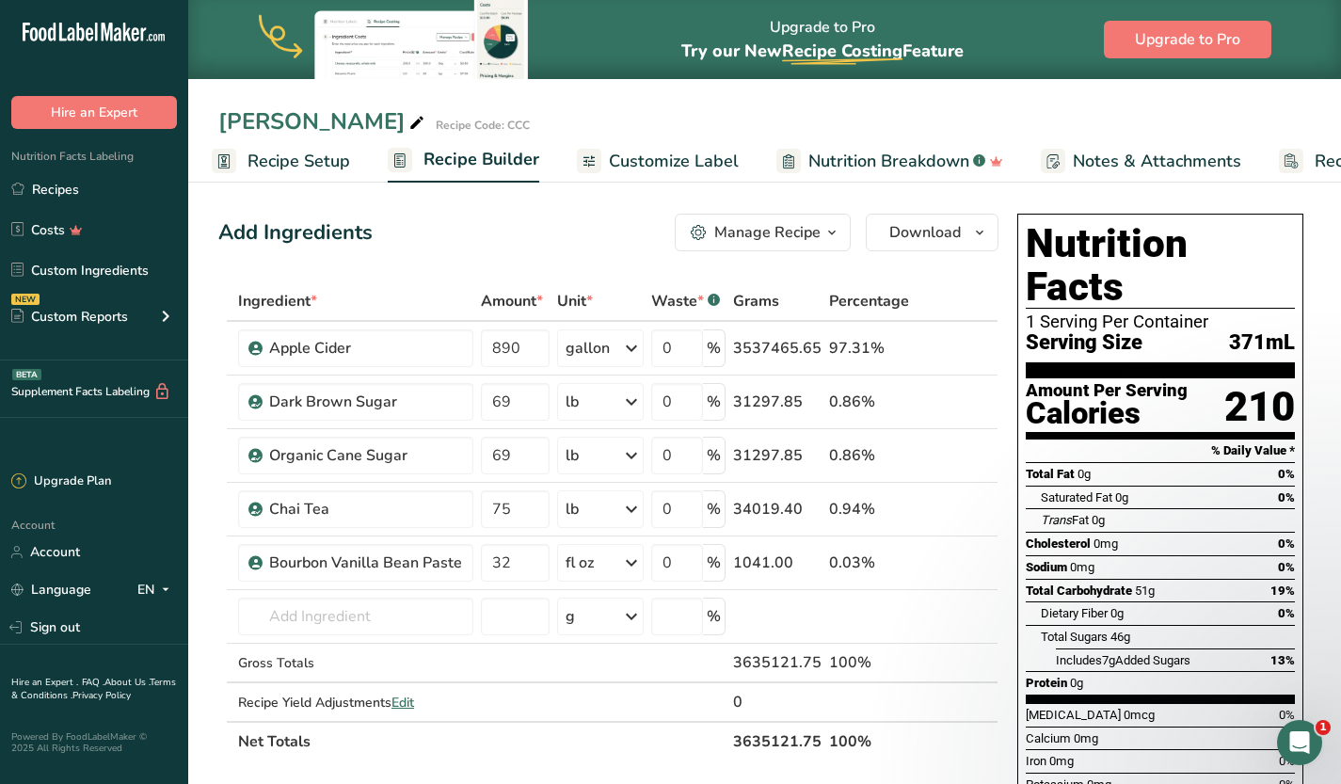
click at [327, 162] on span "Recipe Setup" at bounding box center [298, 161] width 103 height 25
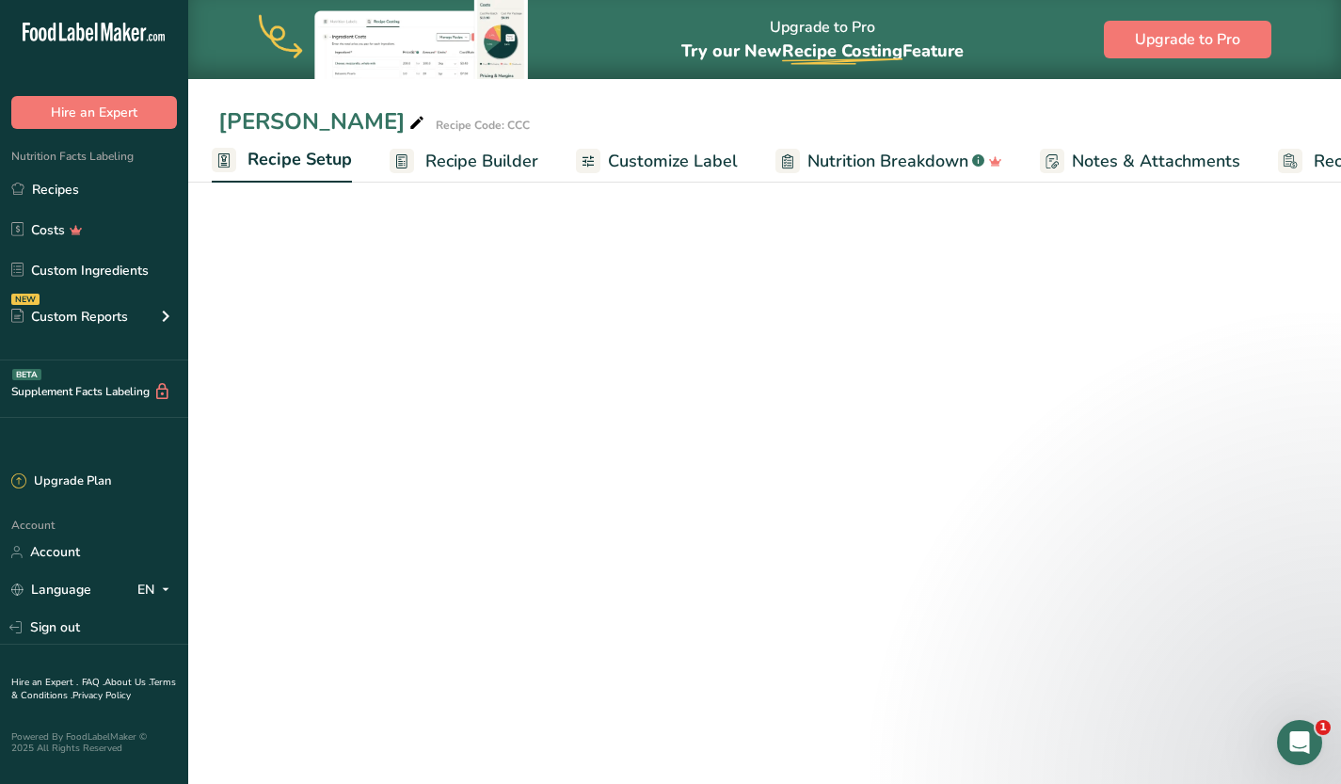
select select "22"
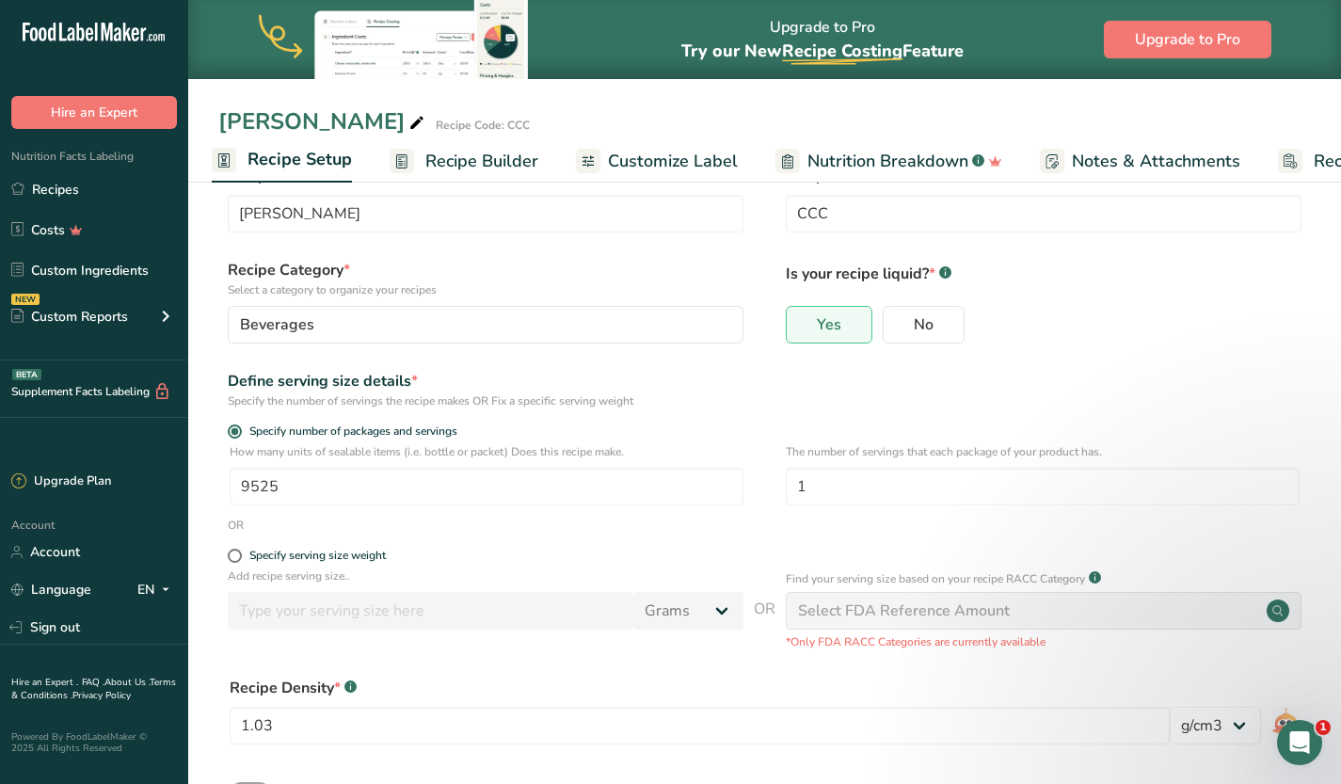
scroll to position [54, 0]
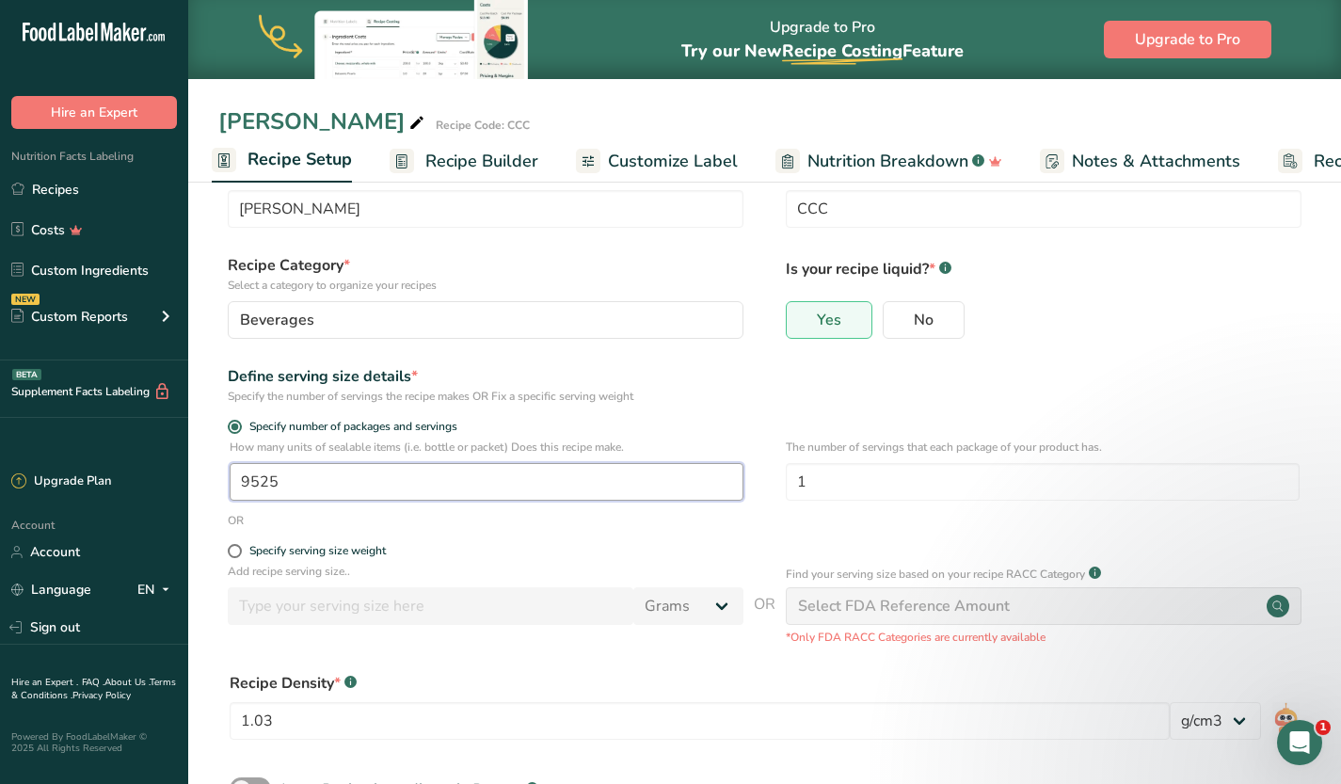
click at [592, 473] on input "9525" at bounding box center [487, 482] width 514 height 38
click at [250, 554] on div "Specify serving size weight" at bounding box center [317, 551] width 136 height 14
click at [240, 554] on input "Specify serving size weight" at bounding box center [234, 551] width 12 height 12
radio input "true"
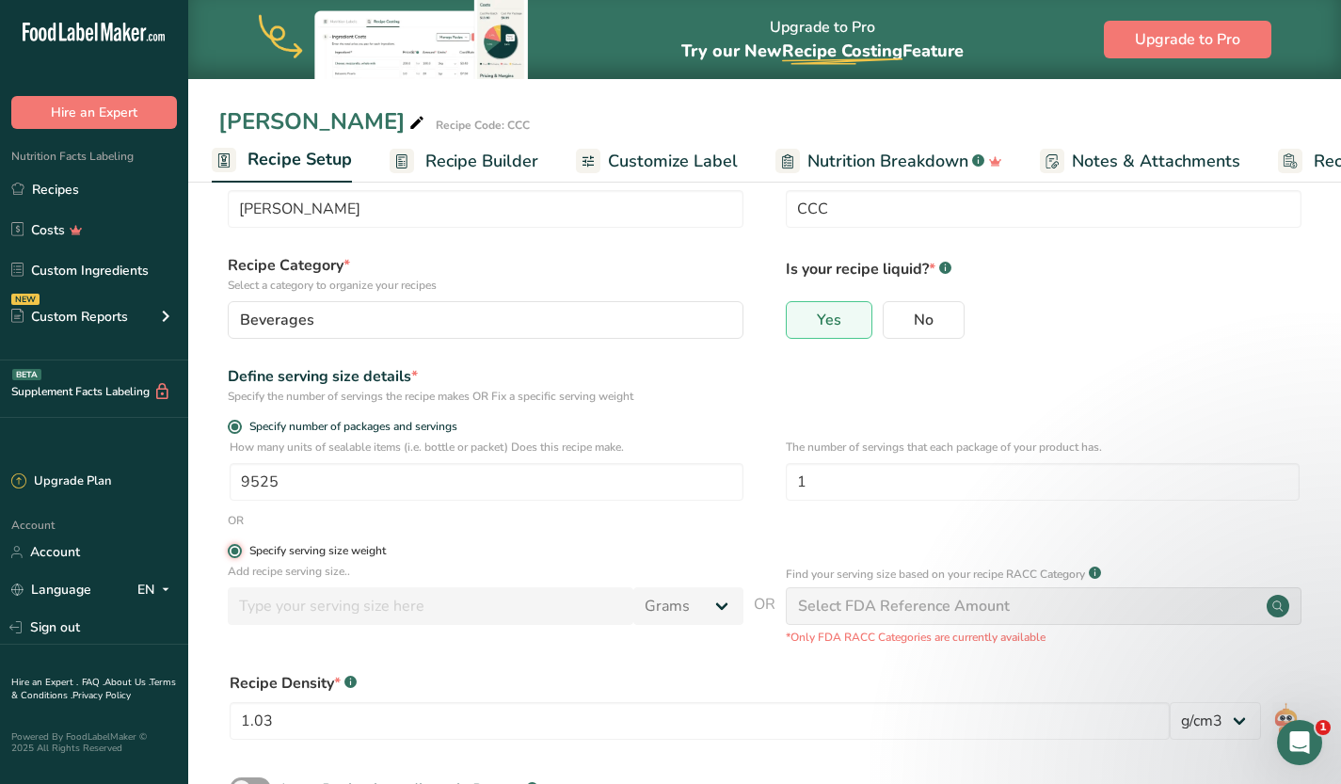
radio input "false"
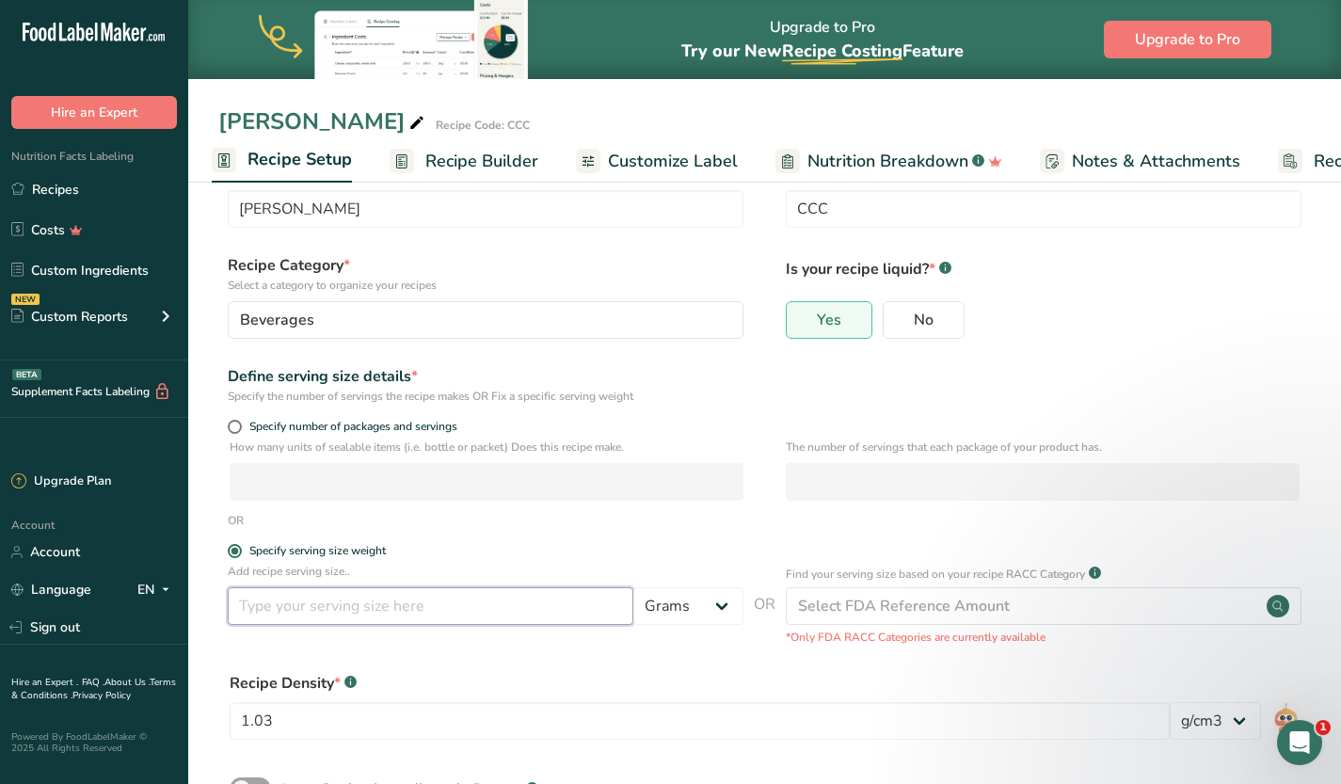
click at [277, 605] on input "number" at bounding box center [431, 606] width 406 height 38
click at [277, 605] on input "1" at bounding box center [431, 606] width 406 height 38
type input "12"
click at [725, 614] on select "Grams kg mg mcg lb oz l mL fl oz tbsp tsp cup qt gallon" at bounding box center [688, 606] width 110 height 38
select select "18"
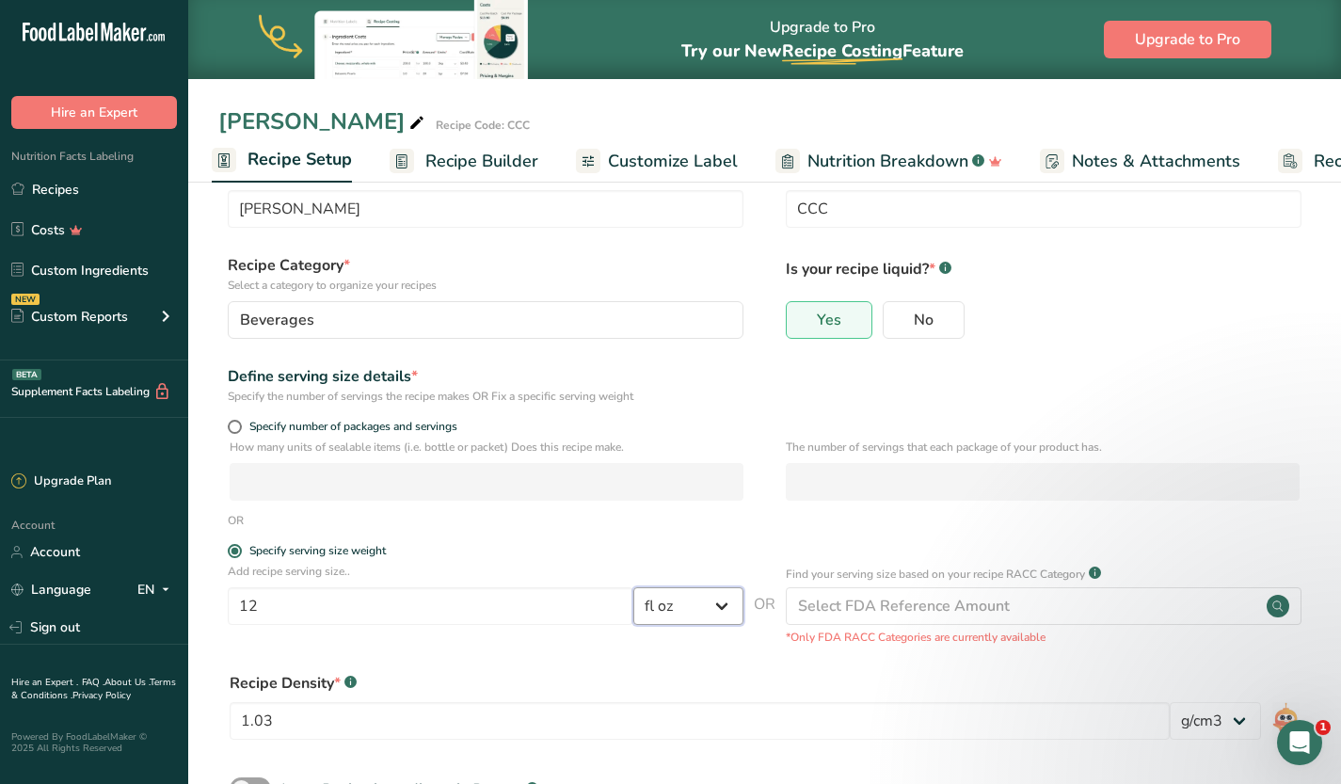
click at [633, 587] on select "Grams kg mg mcg lb oz l mL fl oz tbsp tsp cup qt gallon" at bounding box center [688, 606] width 110 height 38
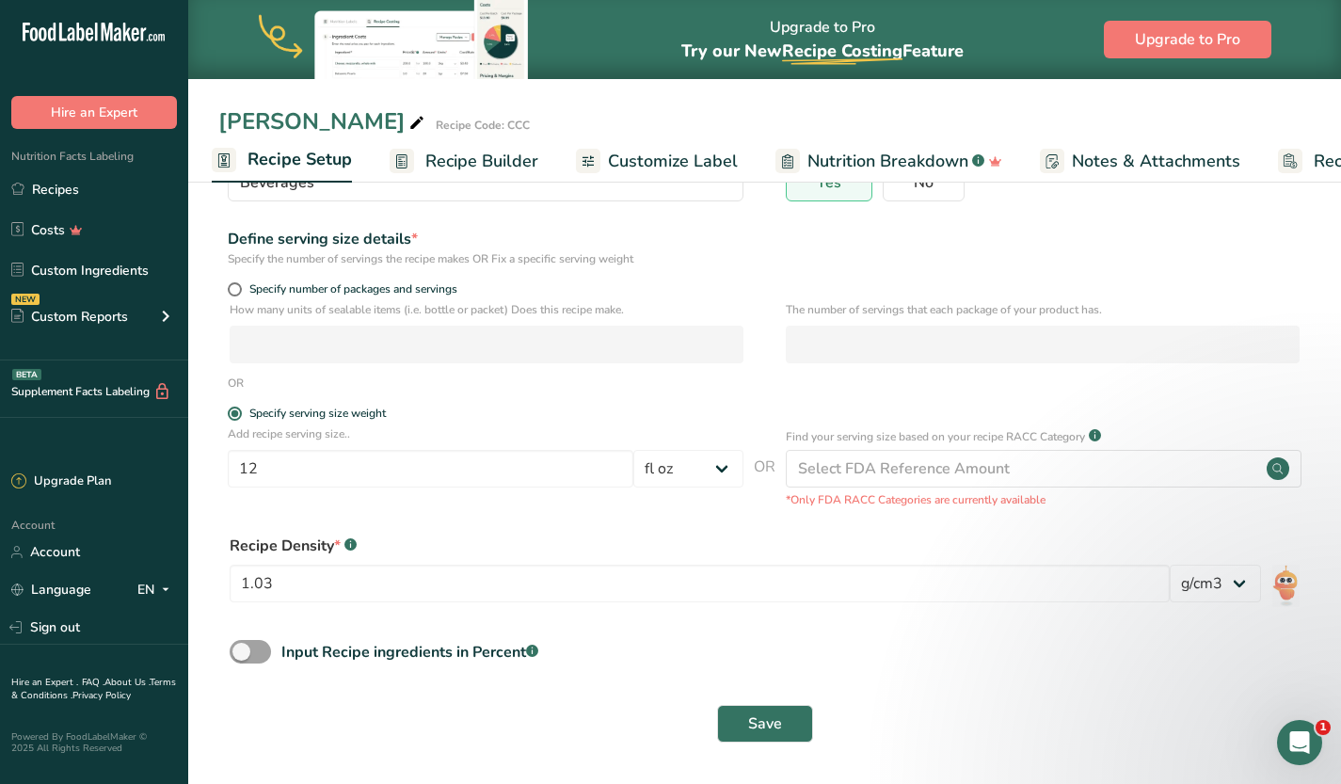
click at [692, 519] on form "Recipe name * Chai Cider Recipe code .a-a{fill:#347362;}.b-a{fill:#fff;} CCC Re…" at bounding box center [764, 388] width 1092 height 731
click at [778, 723] on span "Save" at bounding box center [765, 723] width 34 height 23
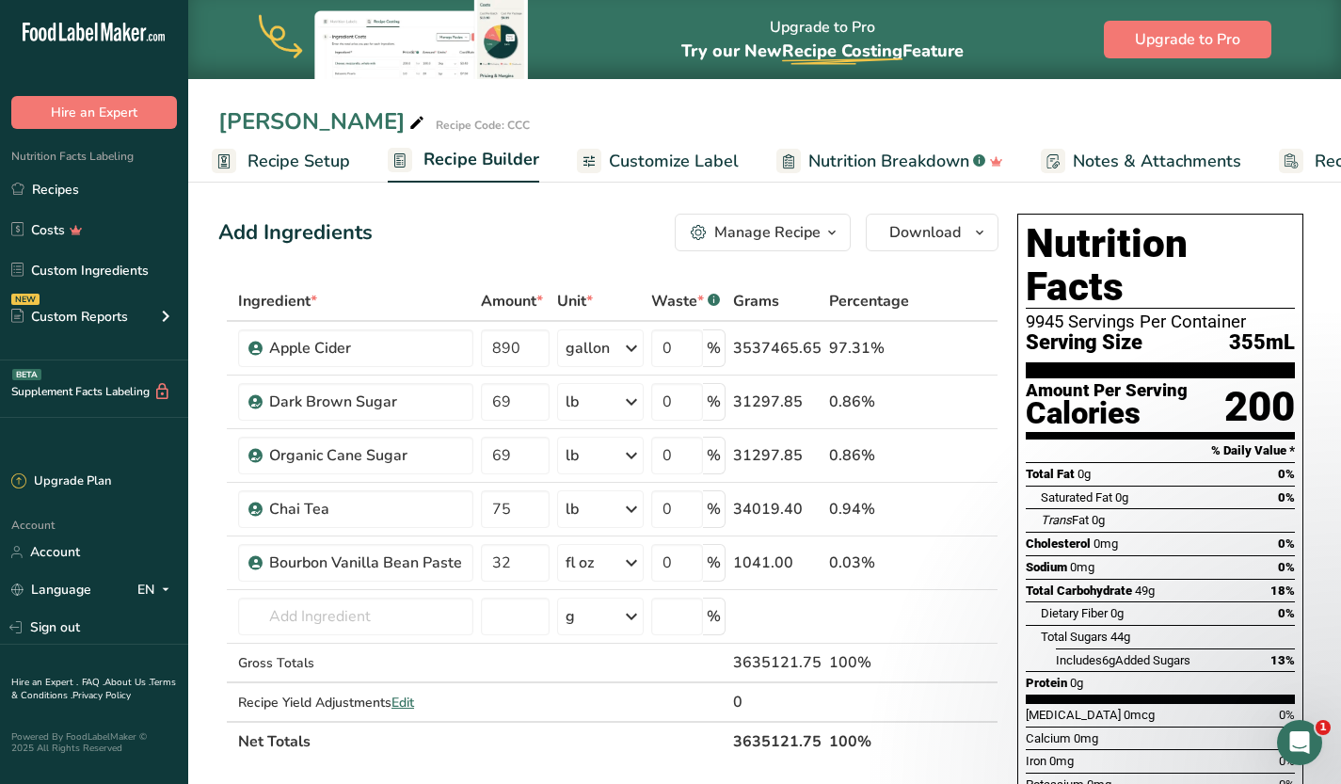
click at [1045, 262] on h1 "Nutrition Facts" at bounding box center [1160, 265] width 269 height 87
click at [1291, 736] on icon "Open Intercom Messenger" at bounding box center [1297, 740] width 31 height 31
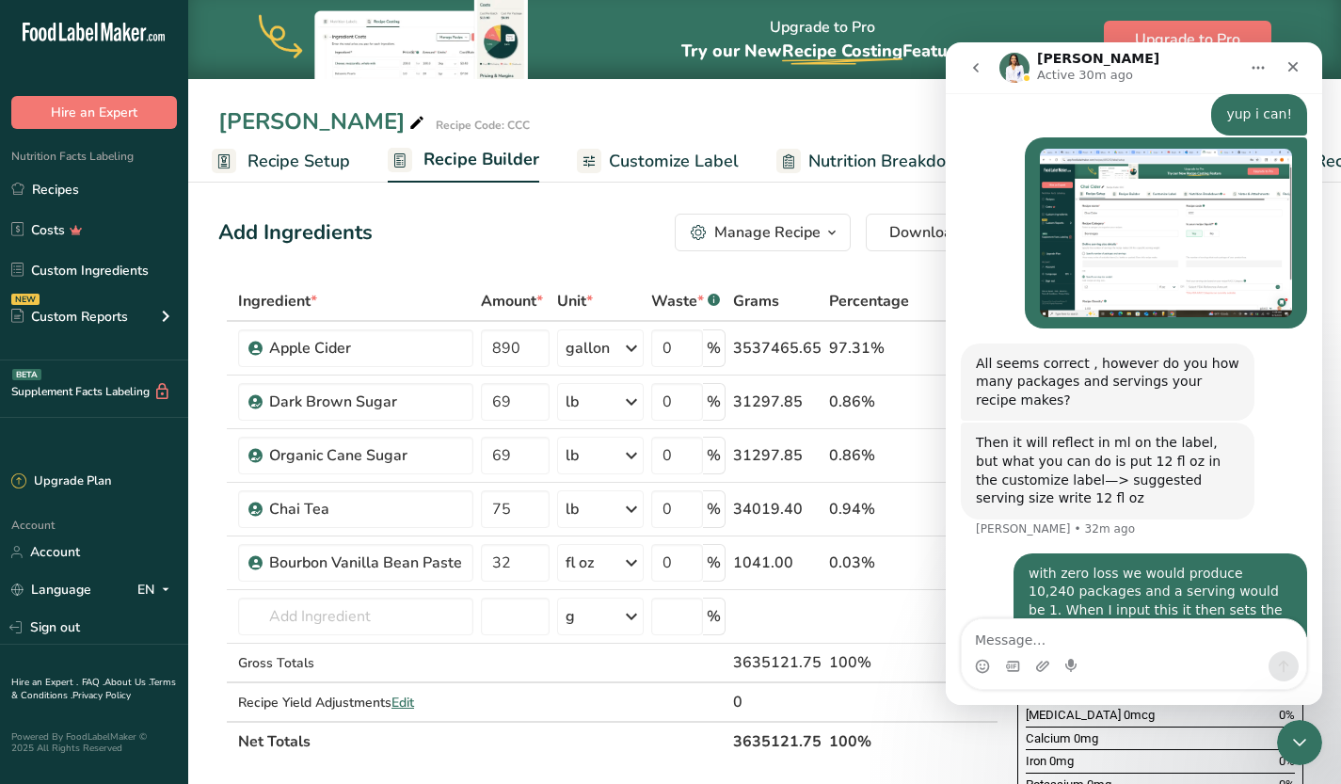
scroll to position [1261, 0]
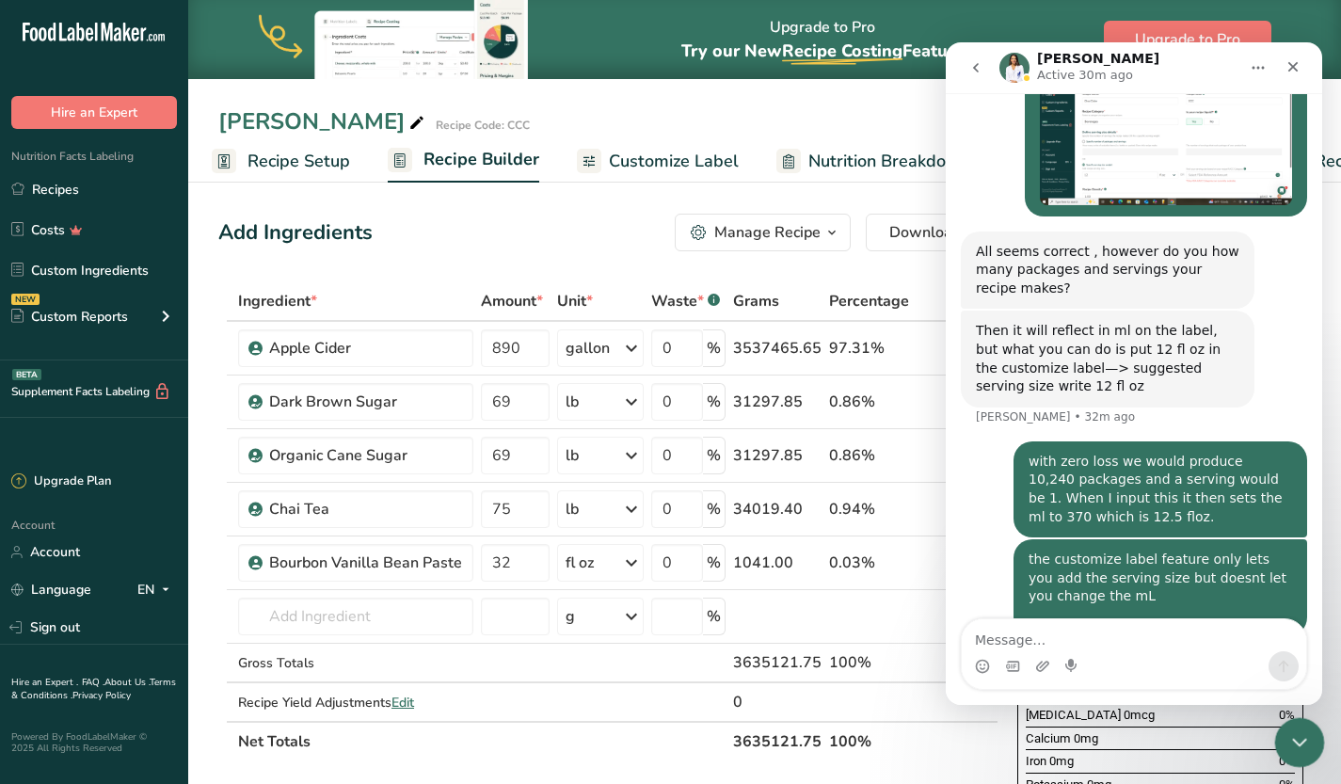
click at [1296, 752] on div "Close Intercom Messenger" at bounding box center [1296, 739] width 45 height 45
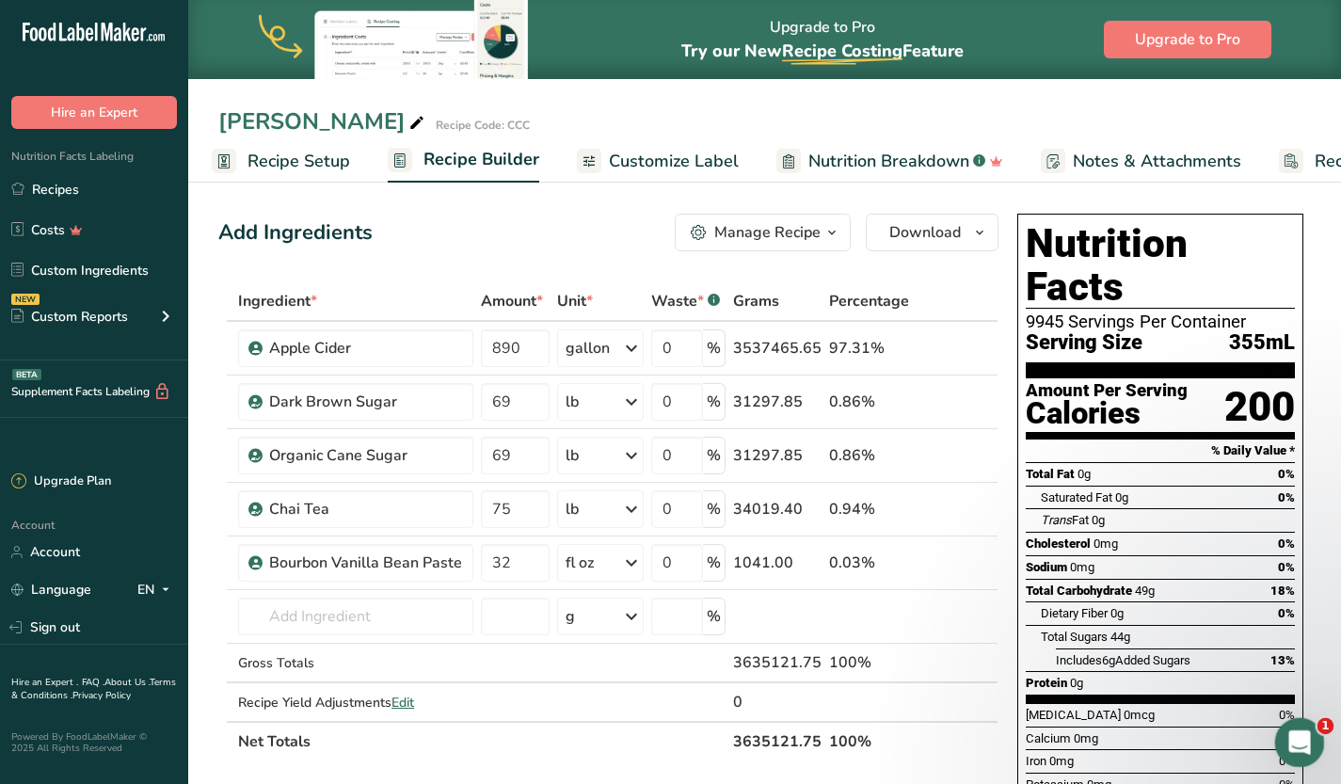
scroll to position [0, 0]
click at [773, 228] on div "Manage Recipe" at bounding box center [767, 232] width 106 height 23
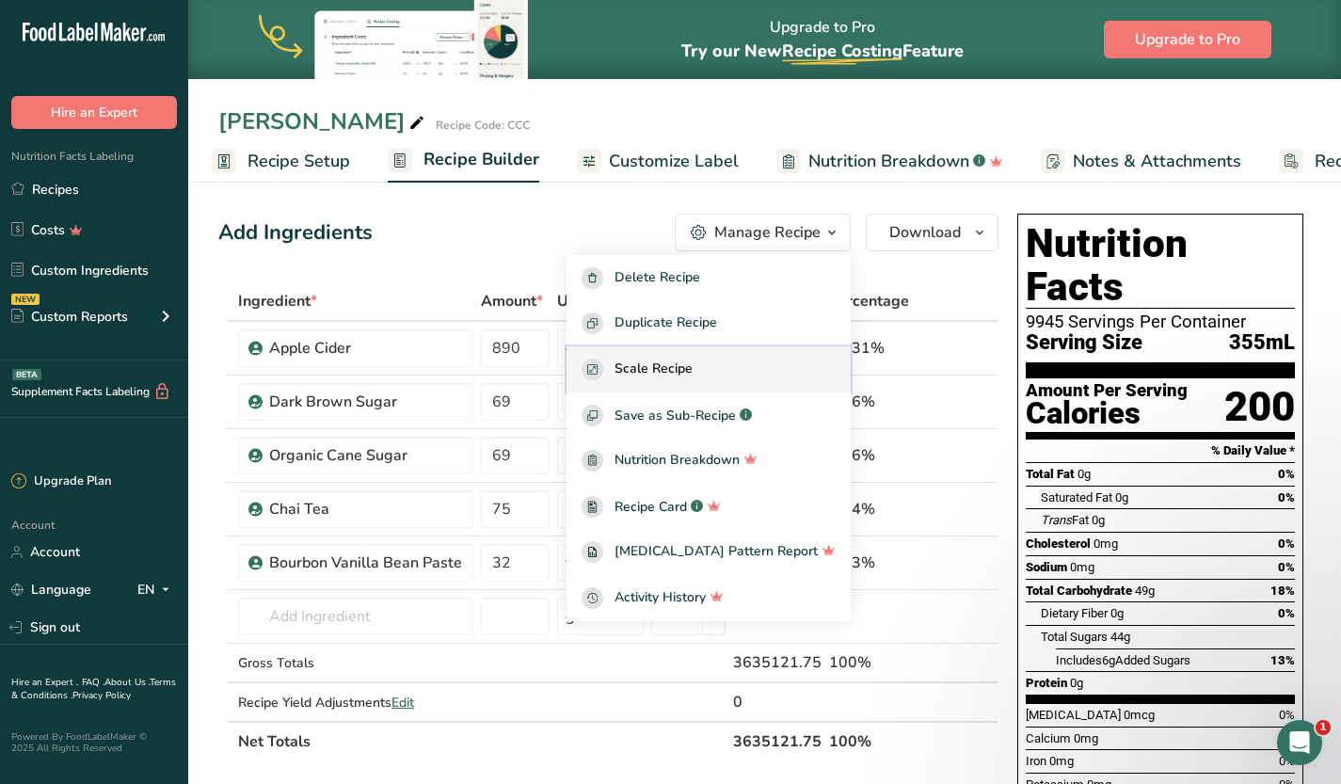
click at [693, 370] on span "Scale Recipe" at bounding box center [653, 370] width 78 height 22
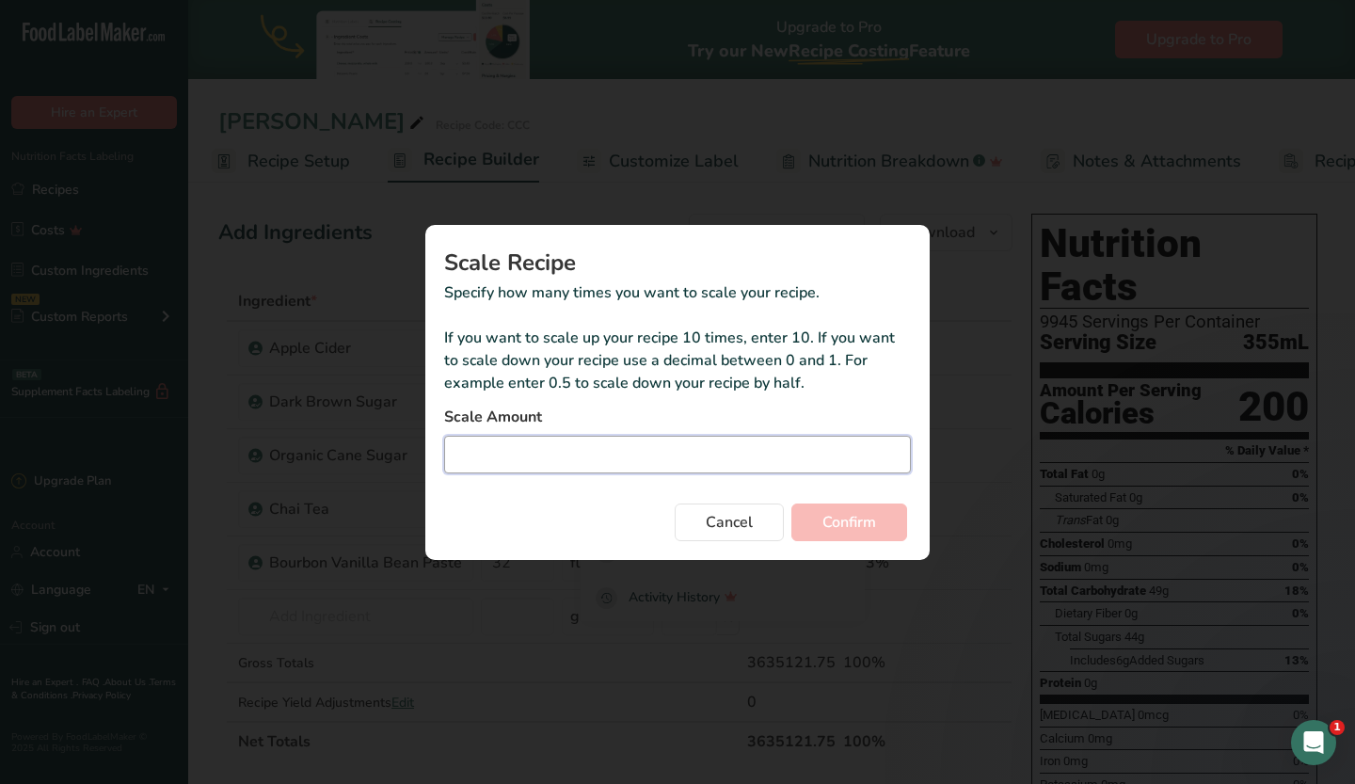
click at [675, 458] on input "Duplicate recipe modal" at bounding box center [677, 455] width 467 height 38
click at [708, 523] on span "Cancel" at bounding box center [729, 522] width 47 height 23
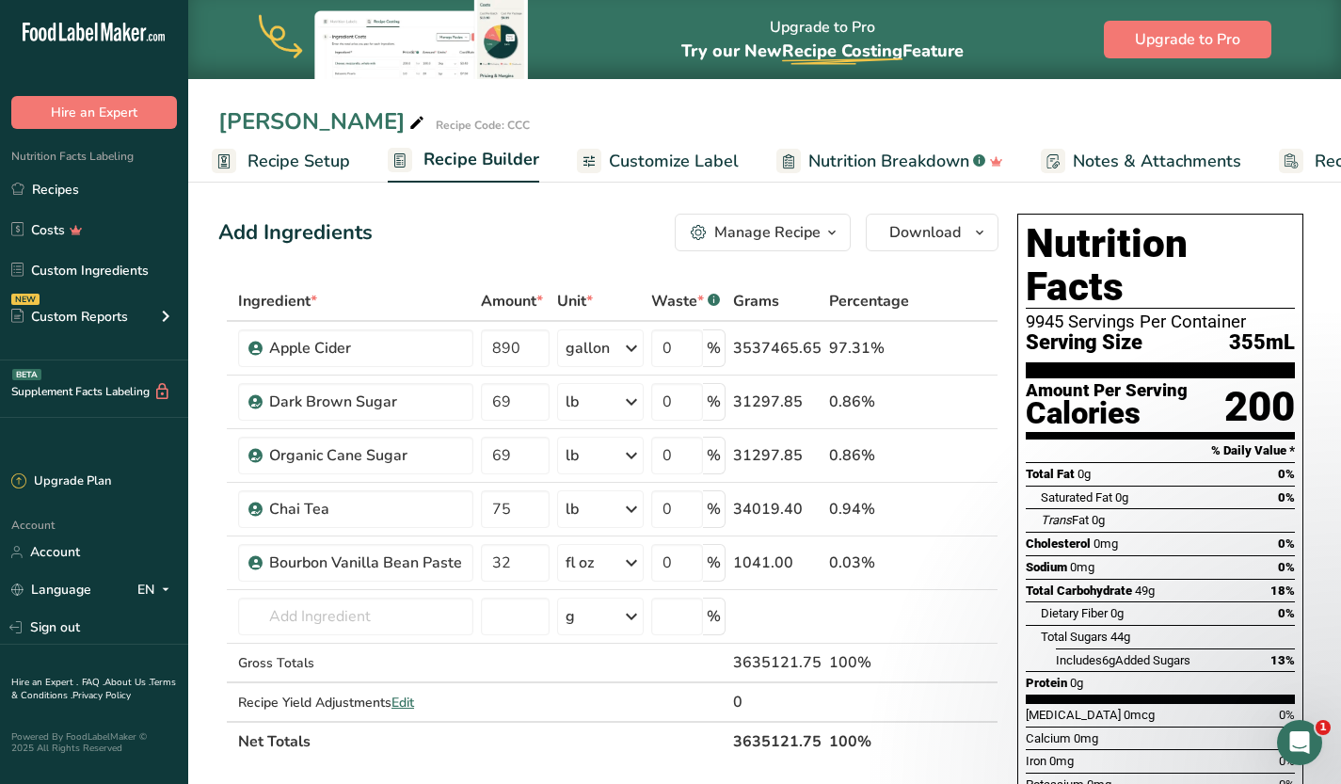
click at [302, 152] on span "Recipe Setup" at bounding box center [298, 161] width 103 height 25
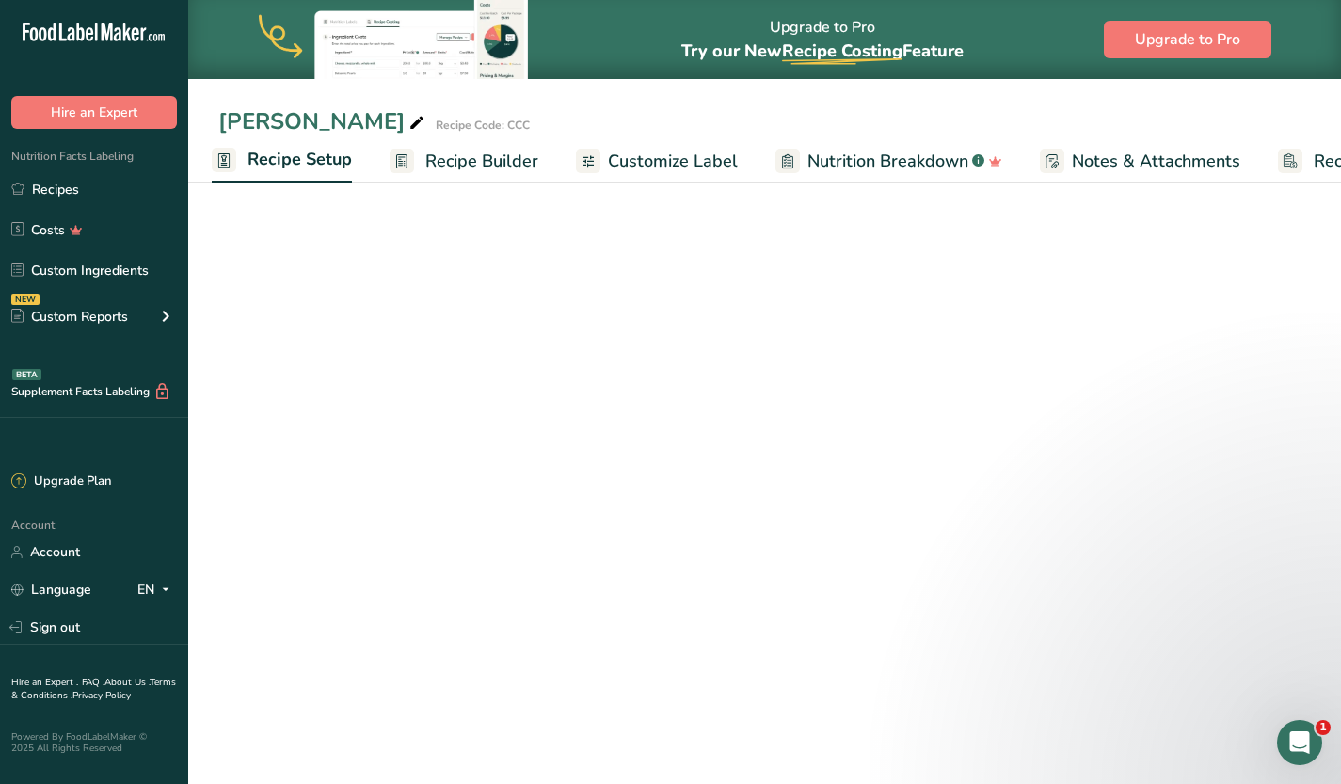
select select "18"
select select "22"
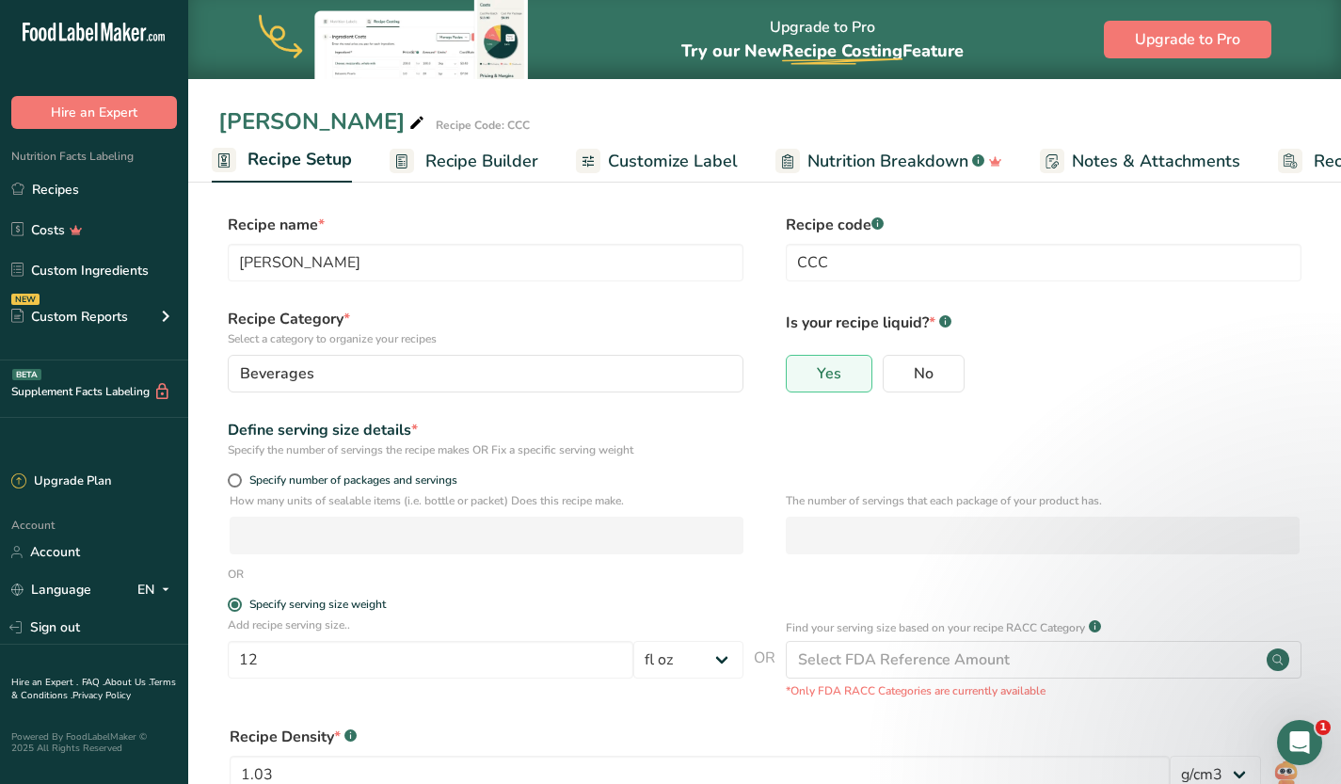
scroll to position [191, 0]
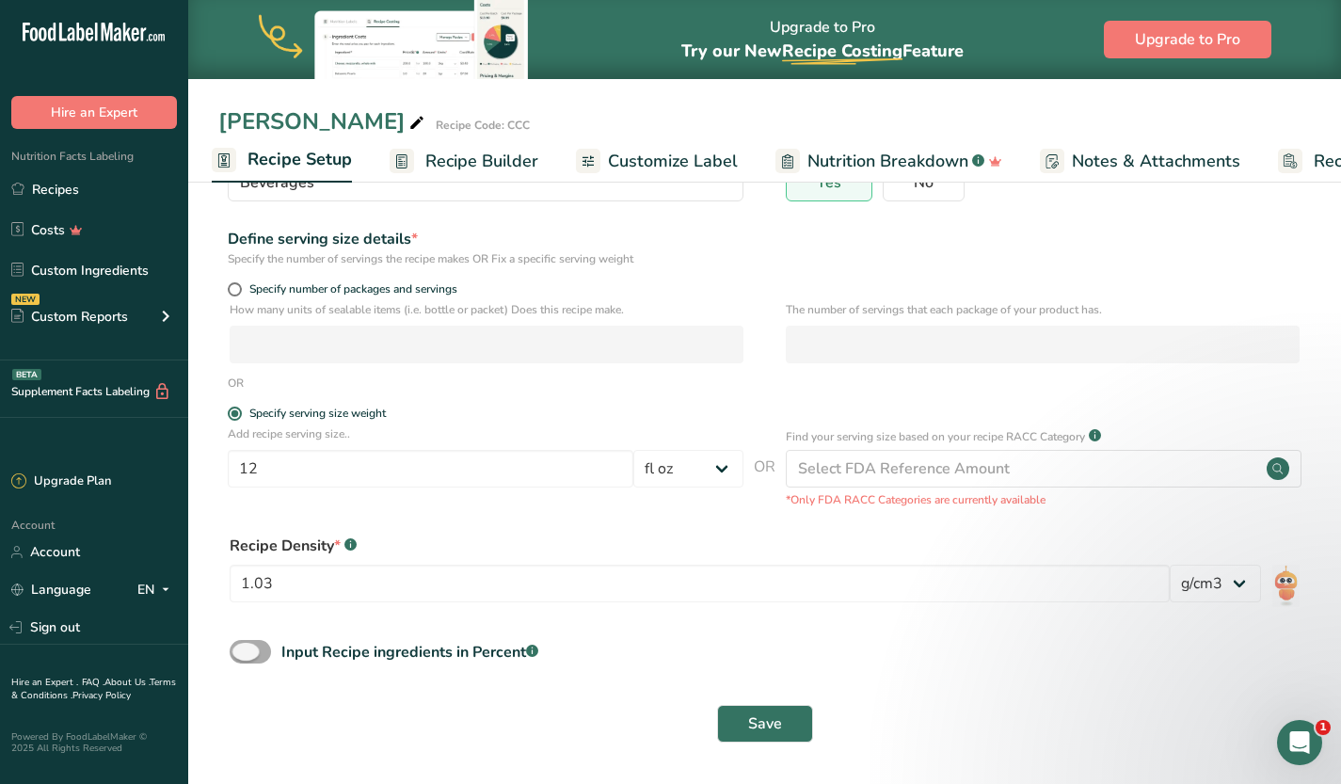
click at [410, 646] on div "Input Recipe ingredients in Percent .a-a{fill:#347362;}.b-a{fill:#fff;}" at bounding box center [409, 652] width 257 height 23
click at [242, 646] on input "Input Recipe ingredients in Percent .a-a{fill:#347362;}.b-a{fill:#fff;}" at bounding box center [236, 652] width 12 height 12
click at [410, 646] on div "Input Recipe ingredients in Percent .a-a{fill:#347362;}.b-a{fill:#fff;}" at bounding box center [409, 652] width 257 height 23
click at [242, 646] on input "Input Recipe ingredients in Percent .a-a{fill:#347362;}.b-a{fill:#fff;}" at bounding box center [236, 652] width 12 height 12
click at [410, 646] on div "Input Recipe ingredients in Percent .a-a{fill:#347362;}.b-a{fill:#fff;}" at bounding box center [409, 652] width 257 height 23
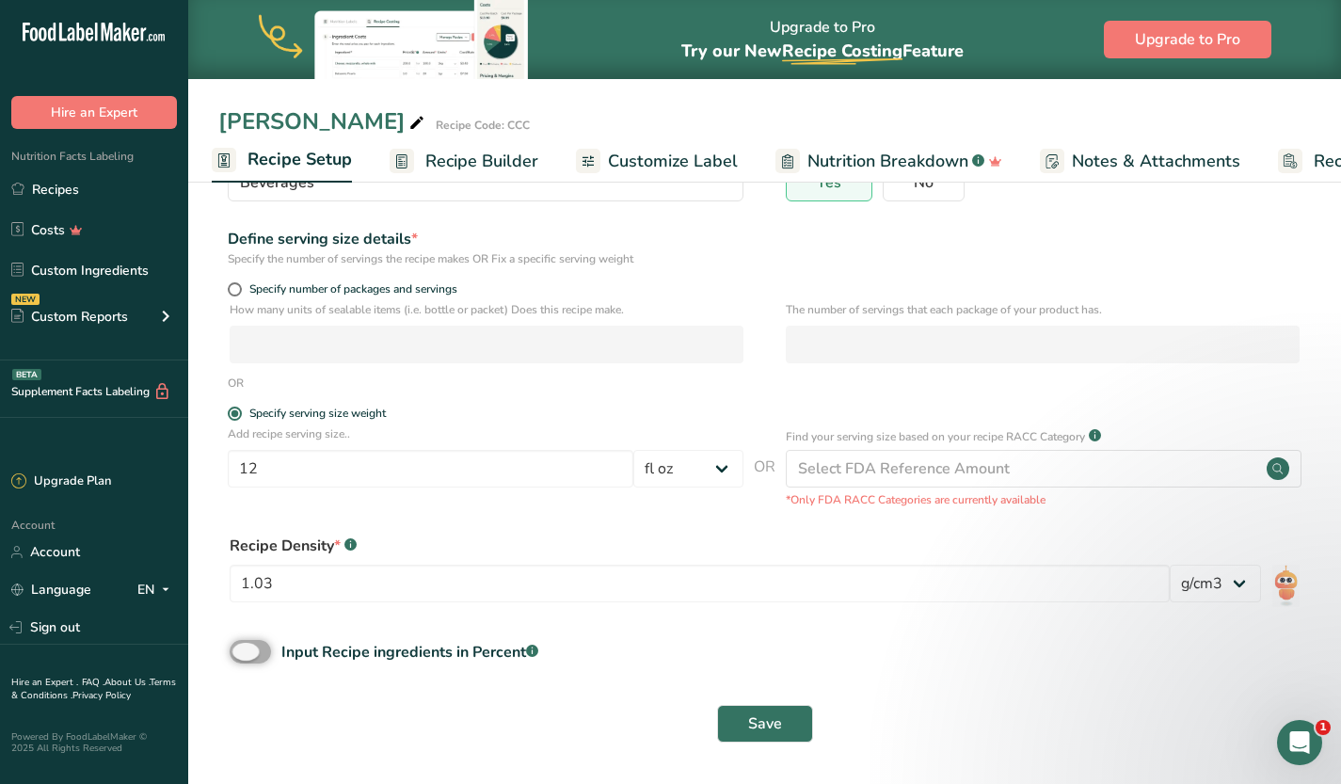
click at [242, 646] on input "Input Recipe ingredients in Percent .a-a{fill:#347362;}.b-a{fill:#fff;}" at bounding box center [236, 652] width 12 height 12
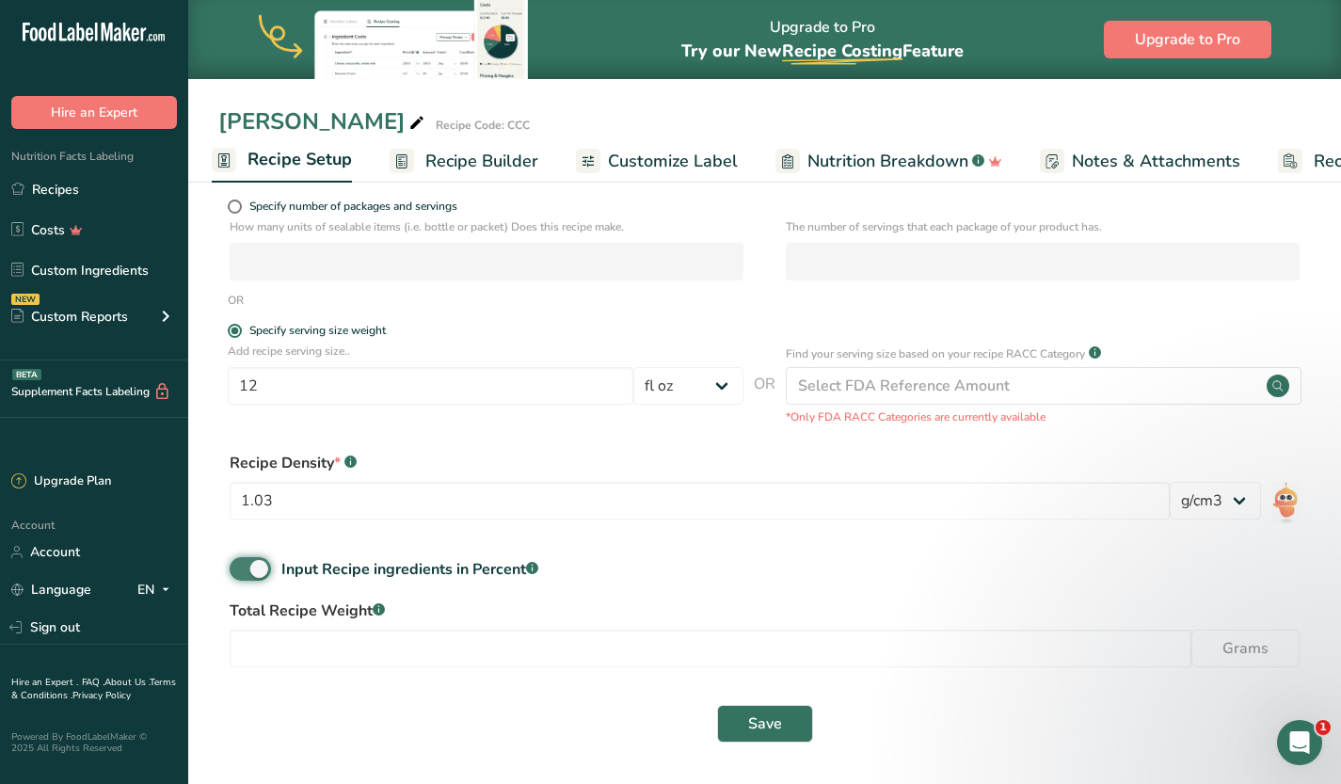
scroll to position [273, 0]
click at [302, 583] on div "Input Recipe ingredients in Percent .a-a{fill:#347362;}.b-a{fill:#fff;}" at bounding box center [764, 577] width 1092 height 39
click at [334, 572] on div "Input Recipe ingredients in Percent .a-a{fill:#347362;}.b-a{fill:#fff;}" at bounding box center [409, 570] width 257 height 23
click at [242, 572] on input "Input Recipe ingredients in Percent .a-a{fill:#347362;}.b-a{fill:#fff;}" at bounding box center [236, 570] width 12 height 12
checkbox input "false"
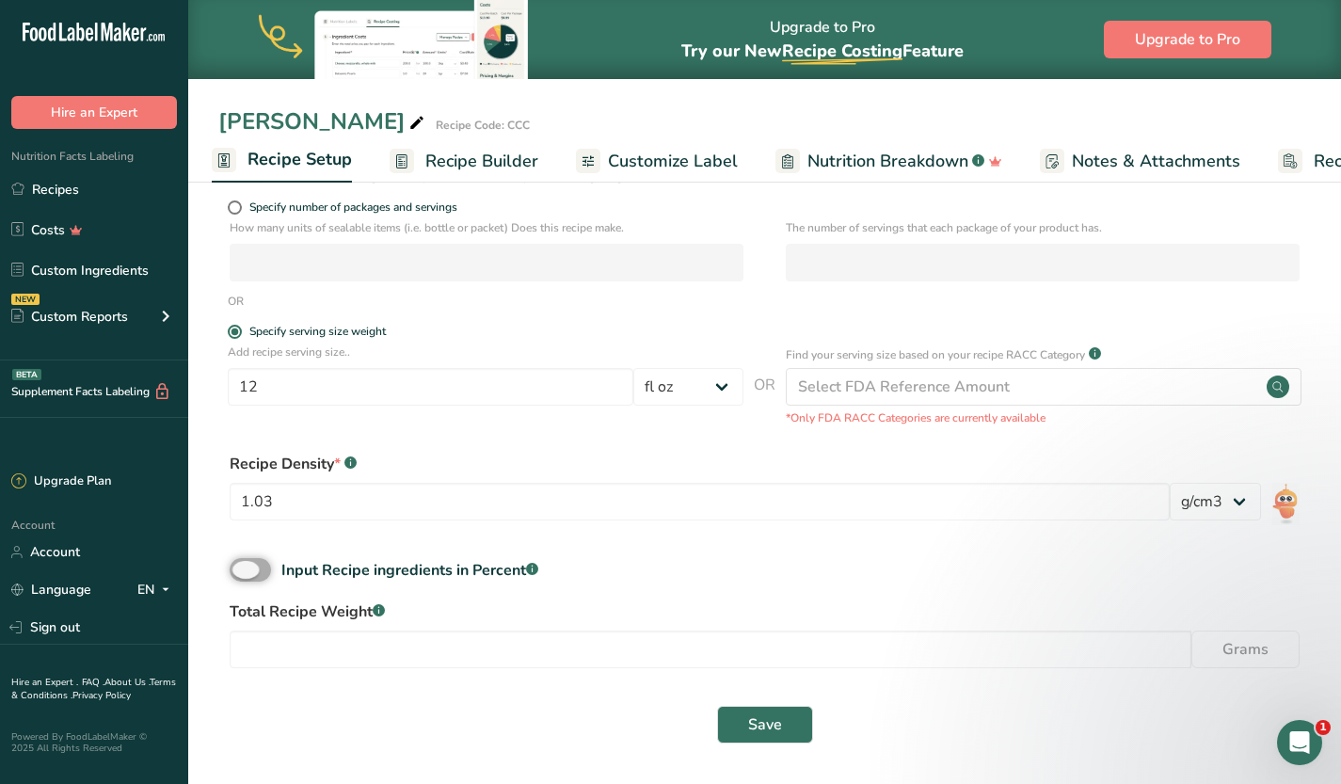
scroll to position [191, 0]
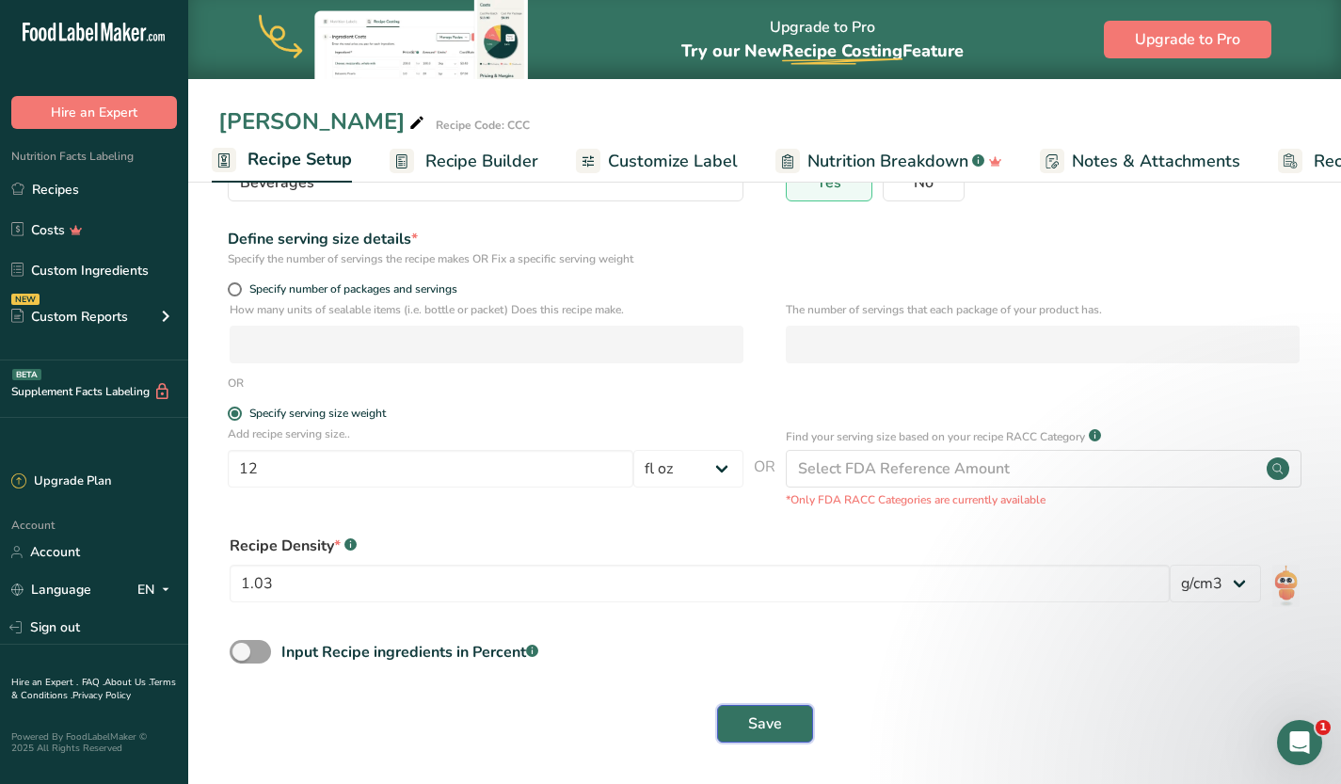
click at [745, 714] on button "Save" at bounding box center [765, 724] width 96 height 38
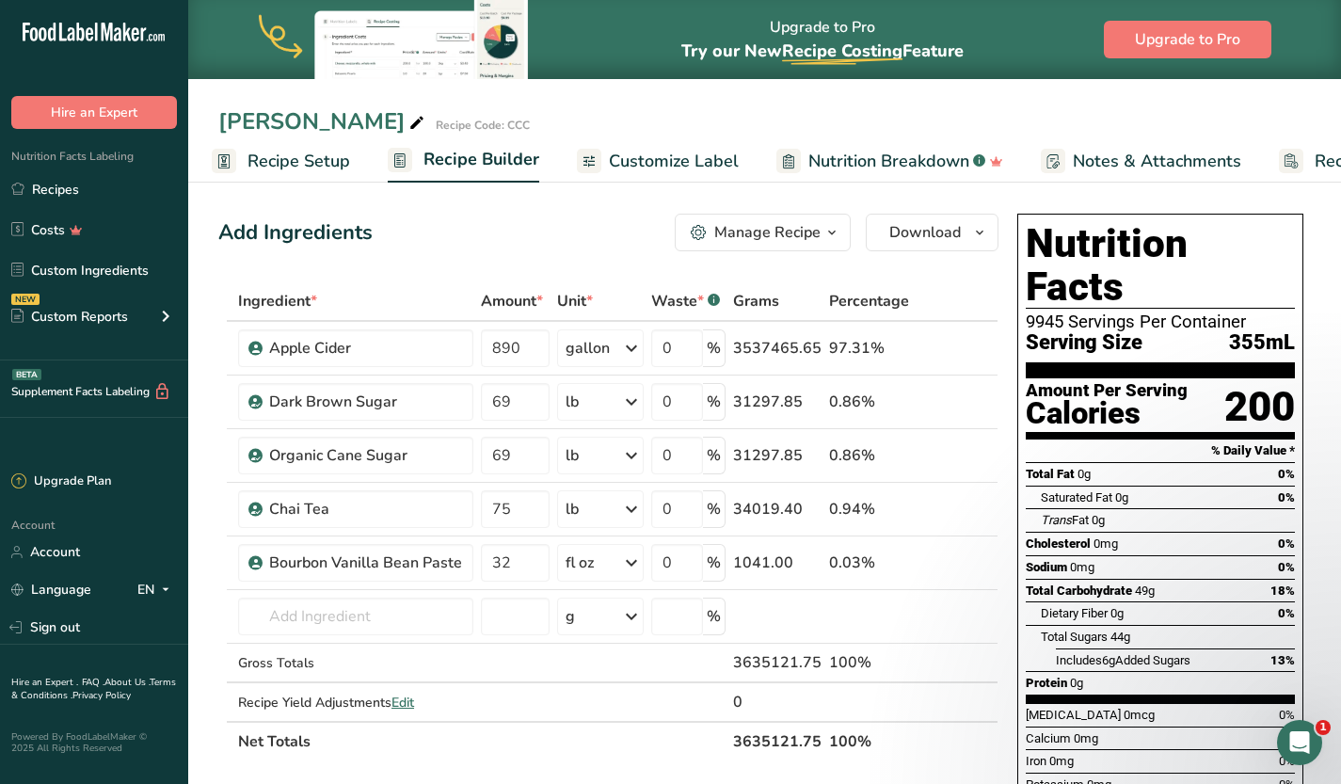
scroll to position [12, 0]
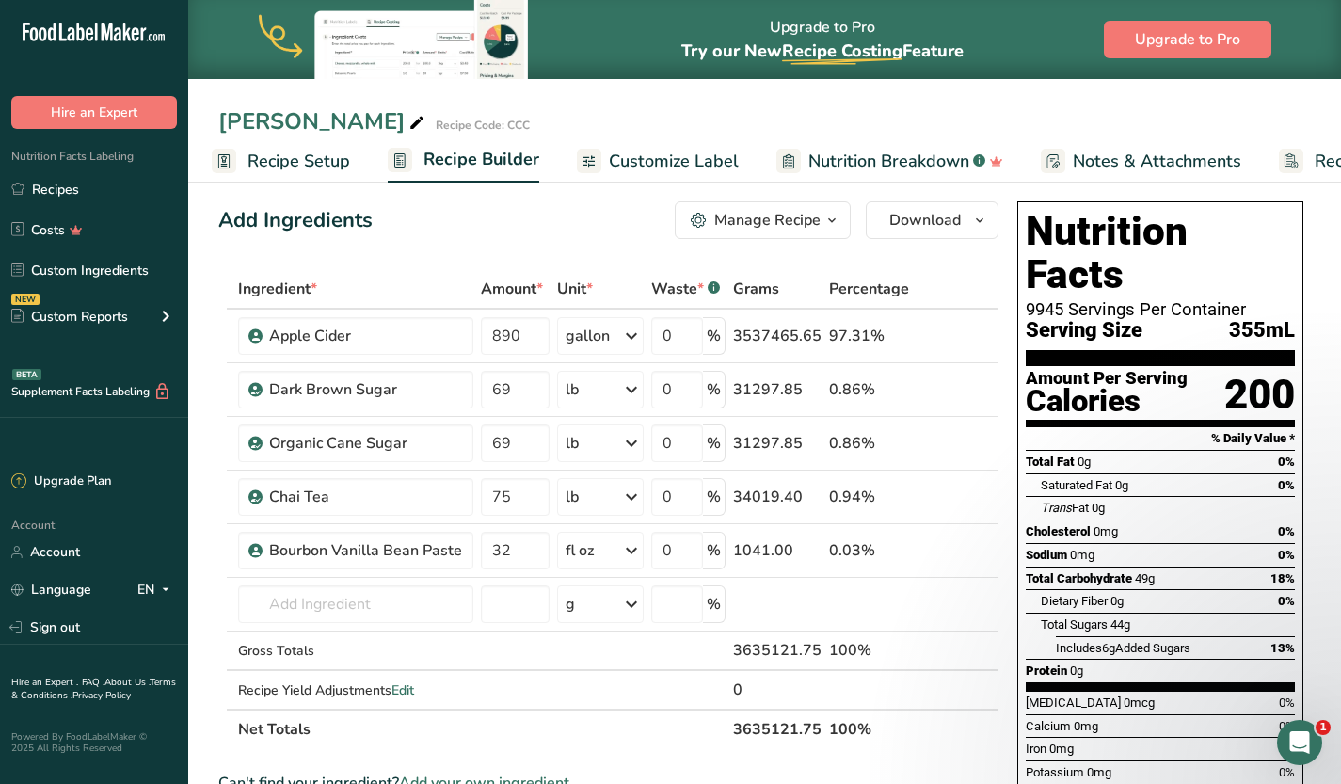
click at [643, 163] on span "Customize Label" at bounding box center [674, 161] width 130 height 25
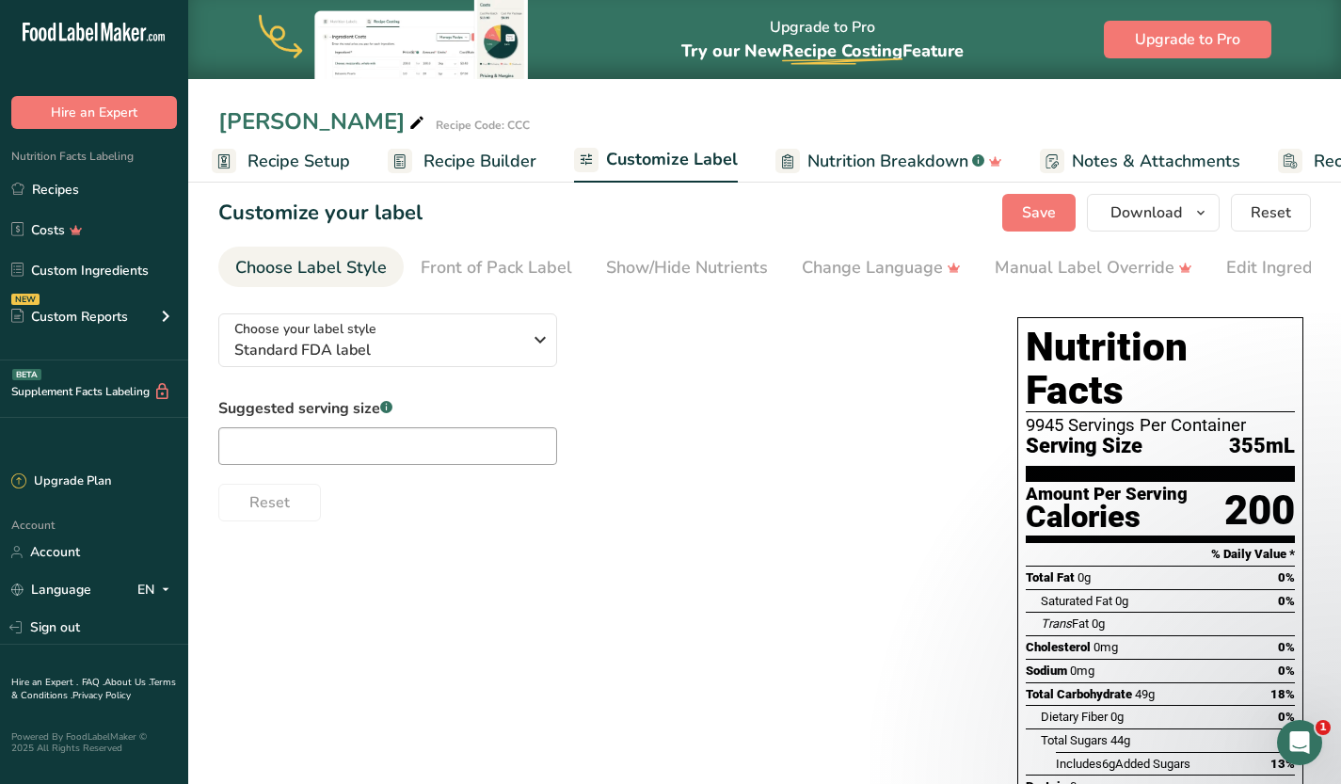
scroll to position [0, 142]
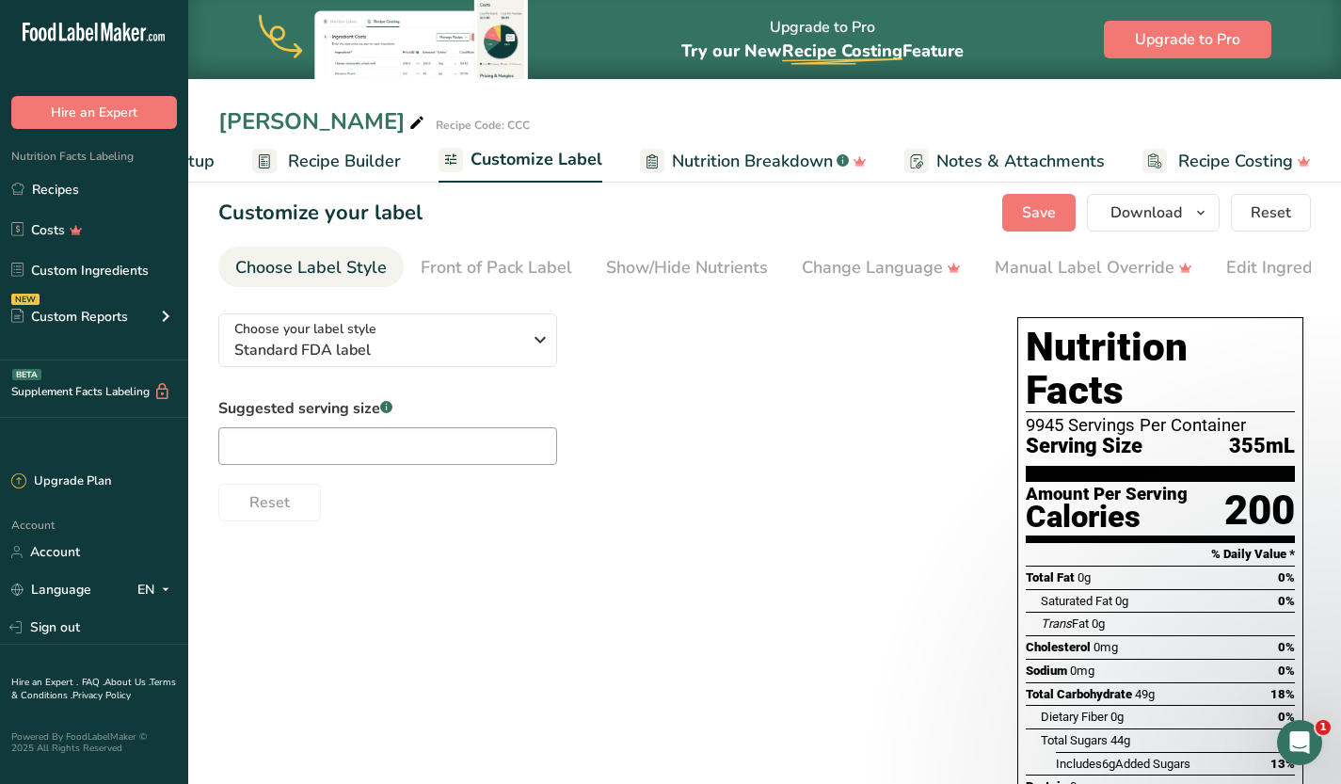
click at [1073, 343] on h1 "Nutrition Facts" at bounding box center [1160, 369] width 269 height 87
click at [789, 318] on div "Choose your label style Standard FDA label USA (FDA) Standard FDA label Tabular…" at bounding box center [598, 409] width 761 height 223
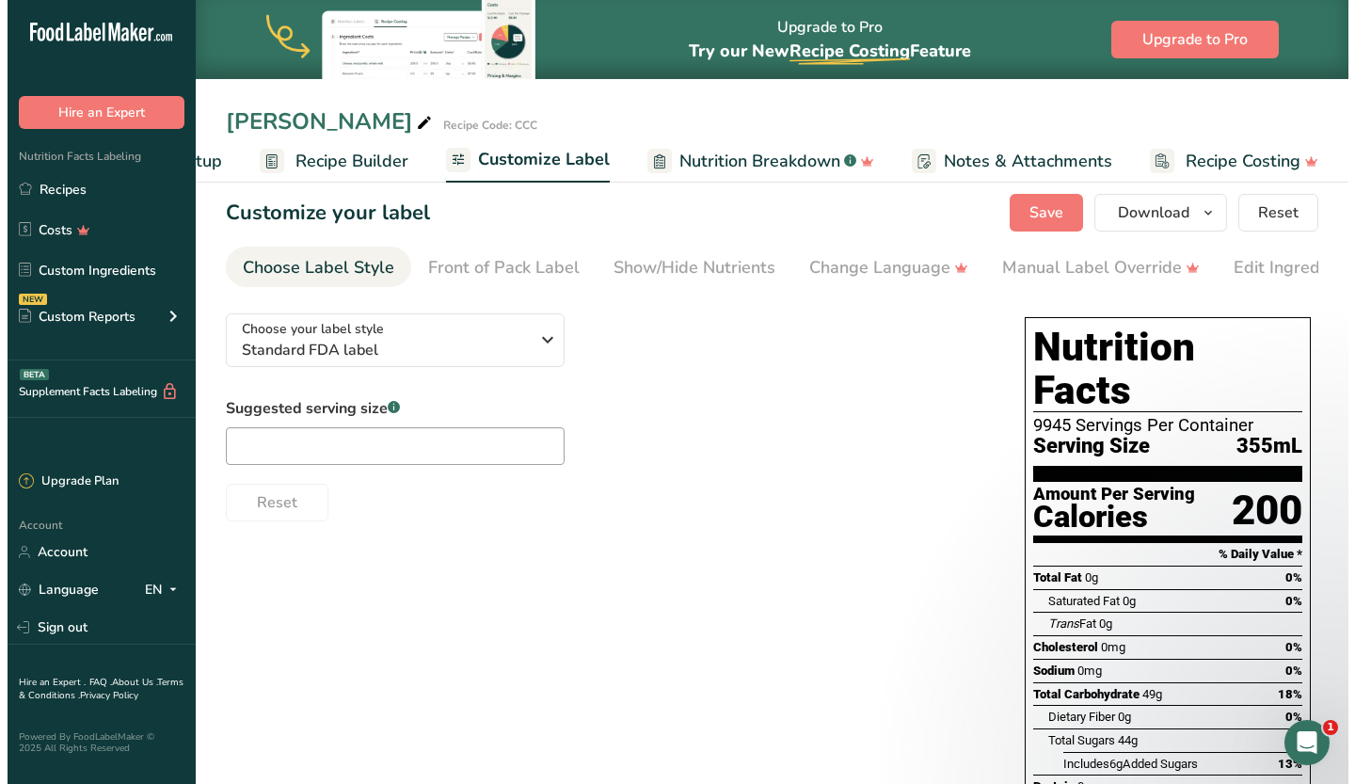
scroll to position [48, 0]
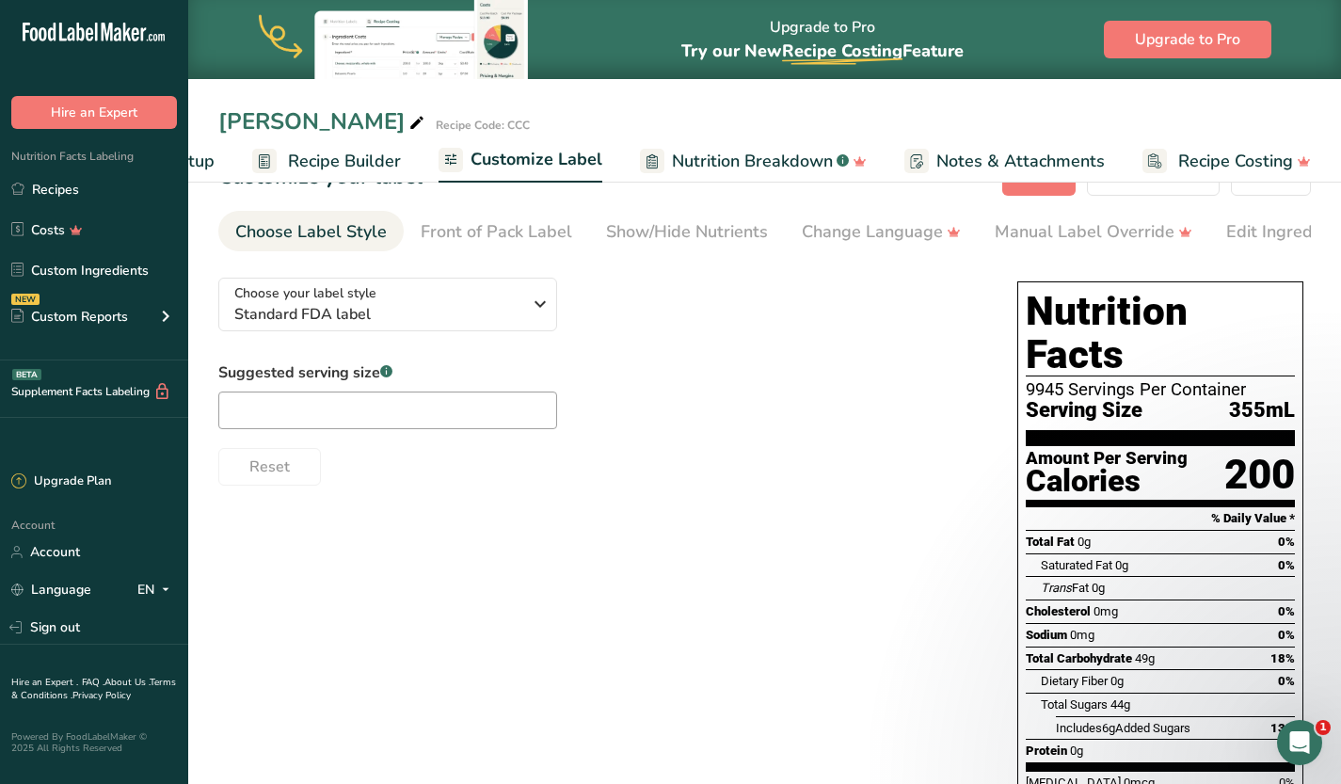
click at [454, 384] on label "Suggested serving size .a-a{fill:#347362;}.b-a{fill:#fff;}" at bounding box center [387, 372] width 339 height 23
click at [420, 414] on input "text" at bounding box center [387, 410] width 339 height 38
type input "12oz"
click at [664, 515] on div "Choose your label style Standard FDA label USA (FDA) Standard FDA label Tabular…" at bounding box center [764, 622] width 1092 height 719
click at [208, 165] on span "Recipe Setup" at bounding box center [163, 161] width 103 height 25
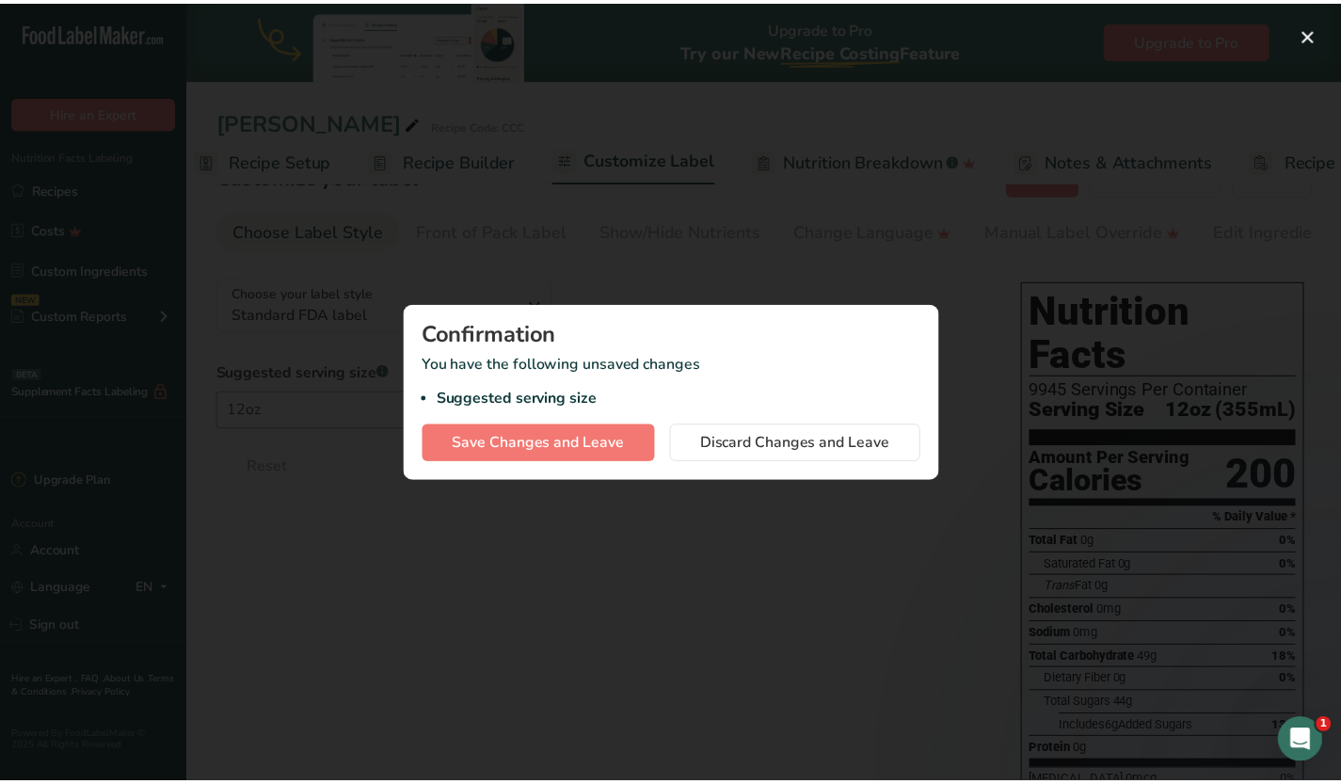
scroll to position [0, 7]
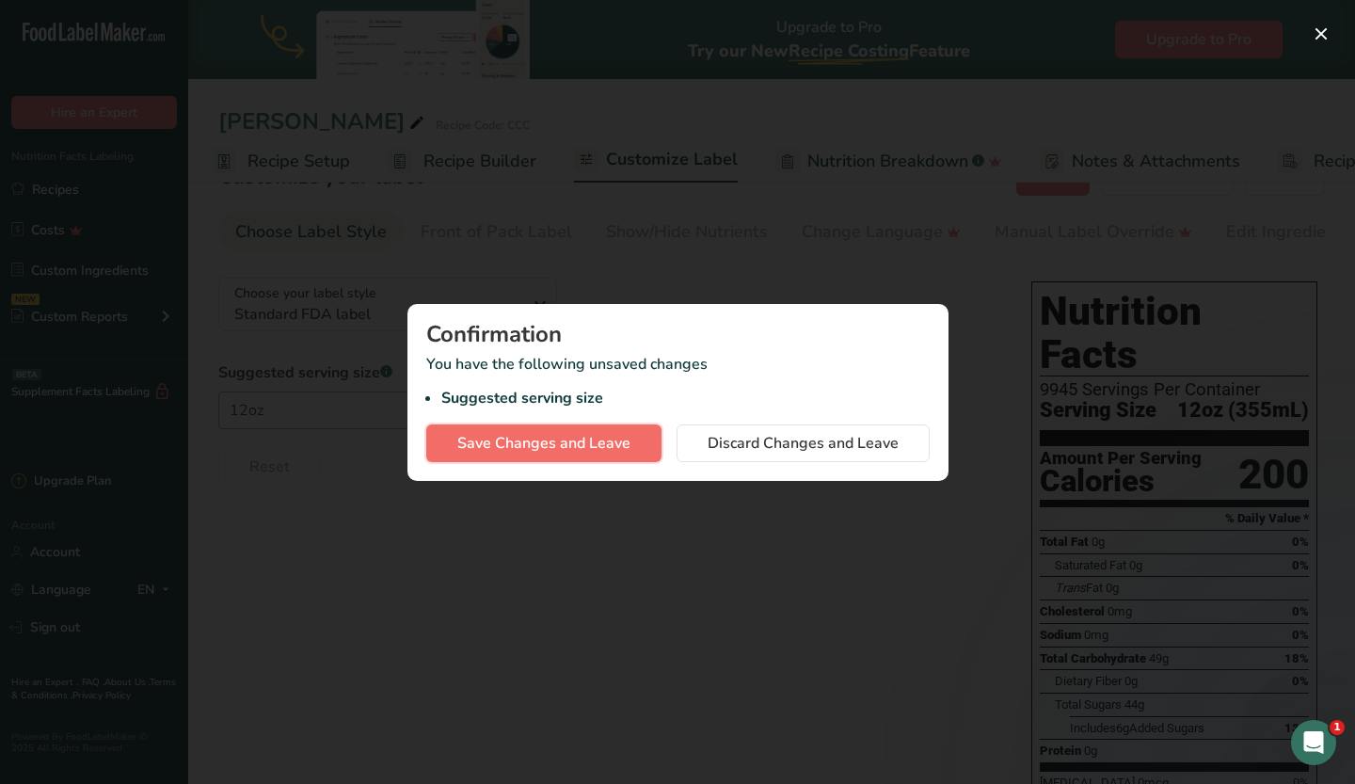
click at [593, 457] on button "Save Changes and Leave" at bounding box center [543, 443] width 235 height 38
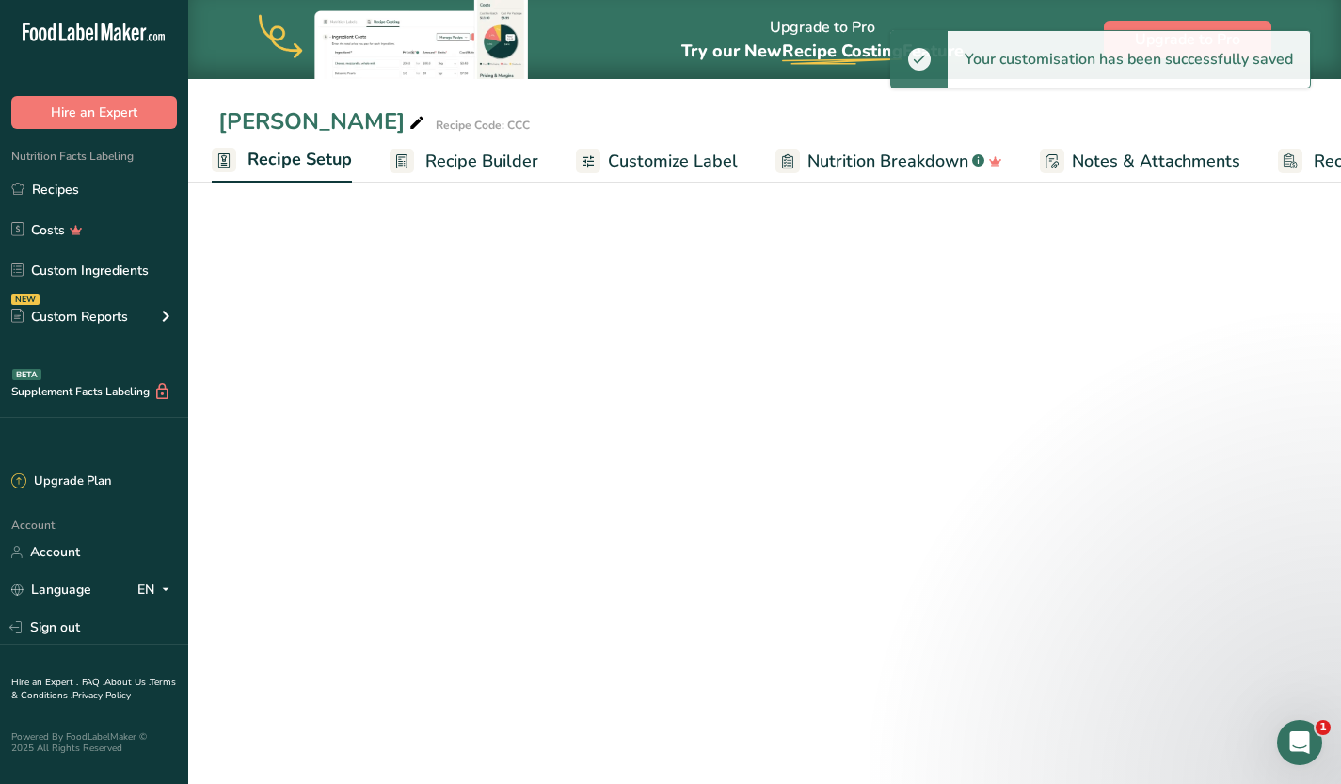
select select "18"
select select "22"
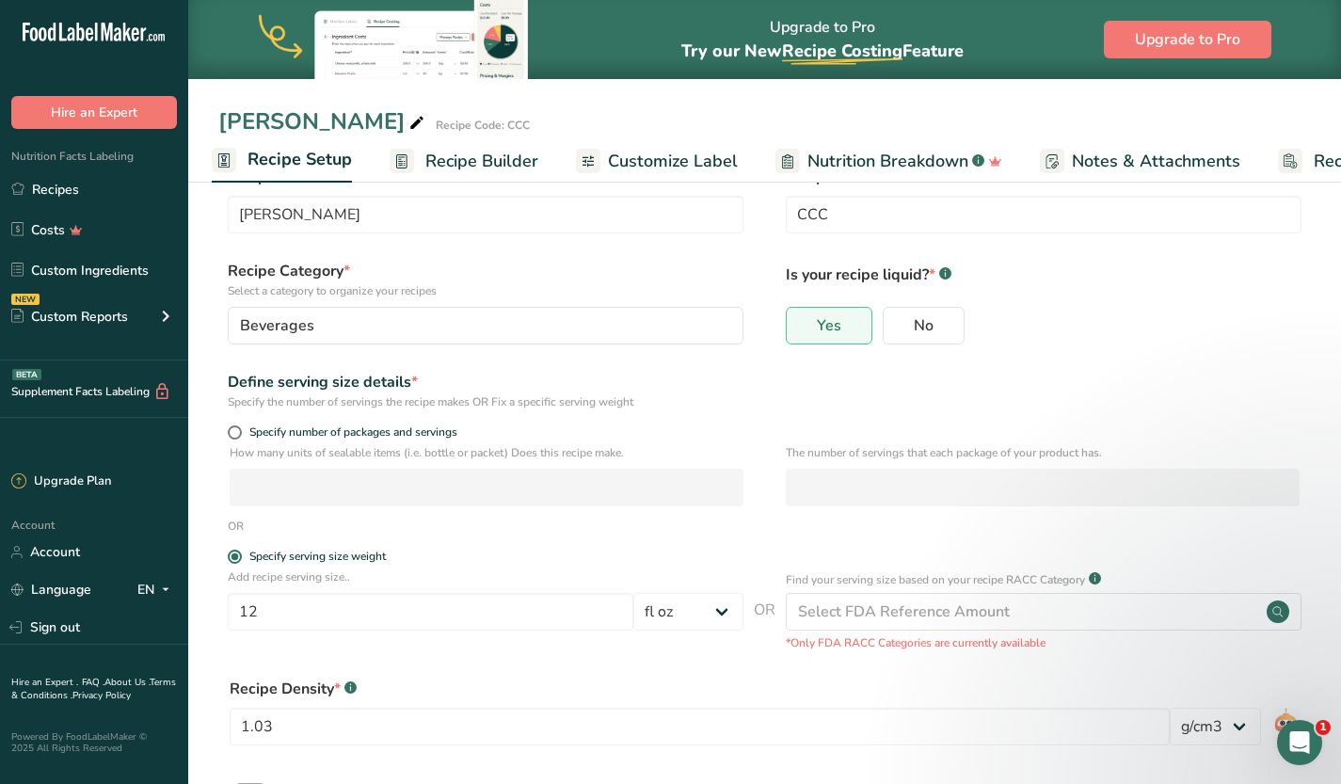
click at [446, 540] on form "Recipe name * Chai Cider Recipe code .a-a{fill:#347362;}.b-a{fill:#fff;} CCC Re…" at bounding box center [764, 531] width 1092 height 731
